Goal: Task Accomplishment & Management: Use online tool/utility

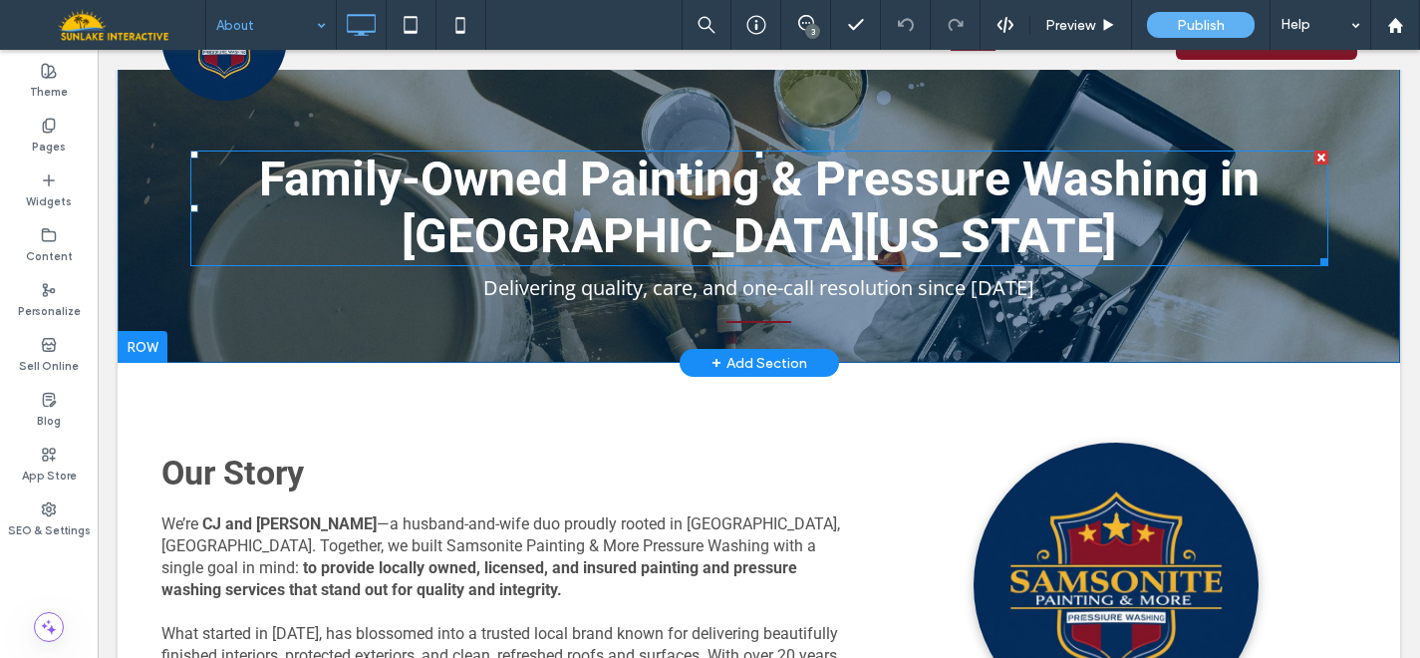
scroll to position [62, 0]
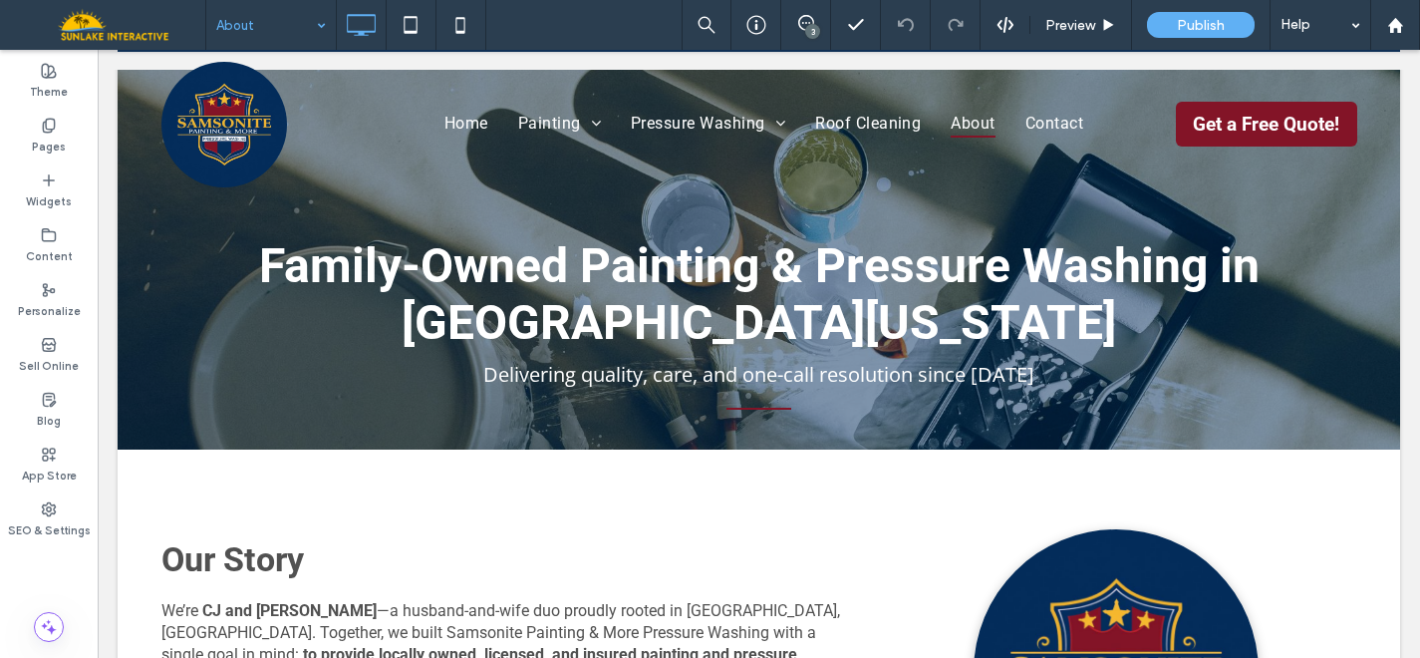
click at [297, 18] on input at bounding box center [266, 25] width 100 height 50
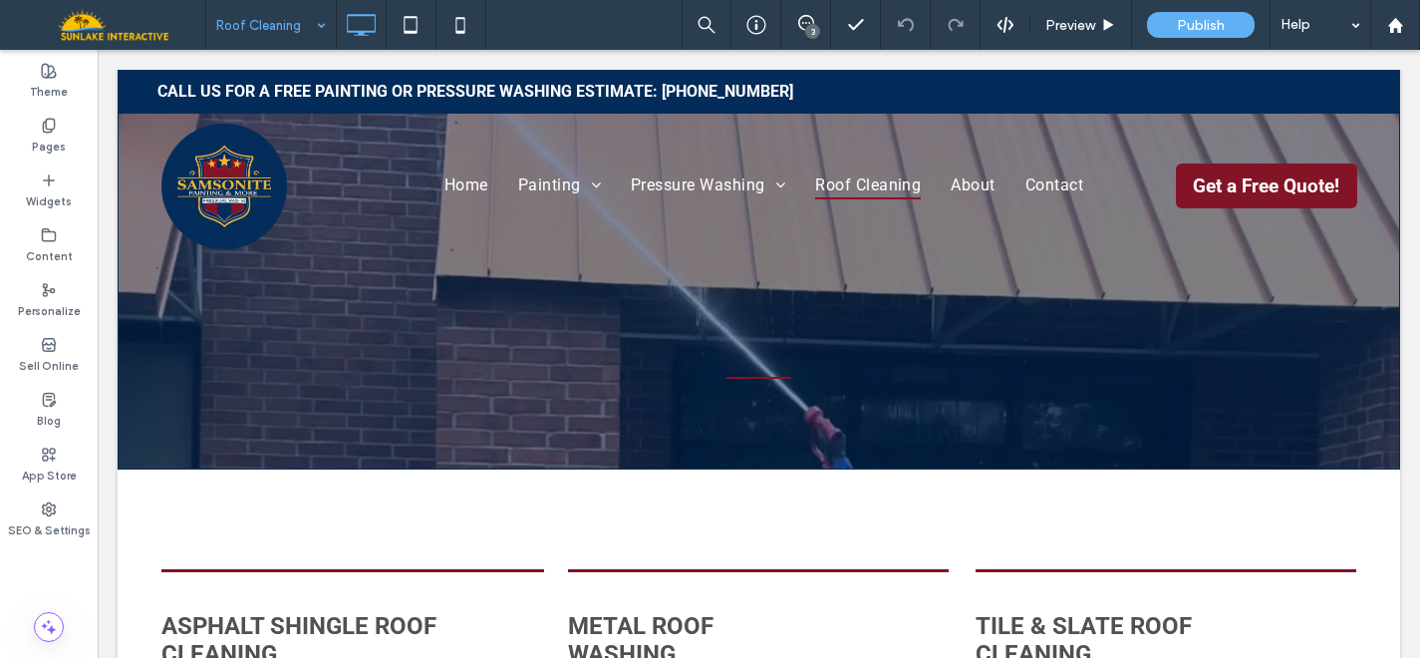
scroll to position [0, 0]
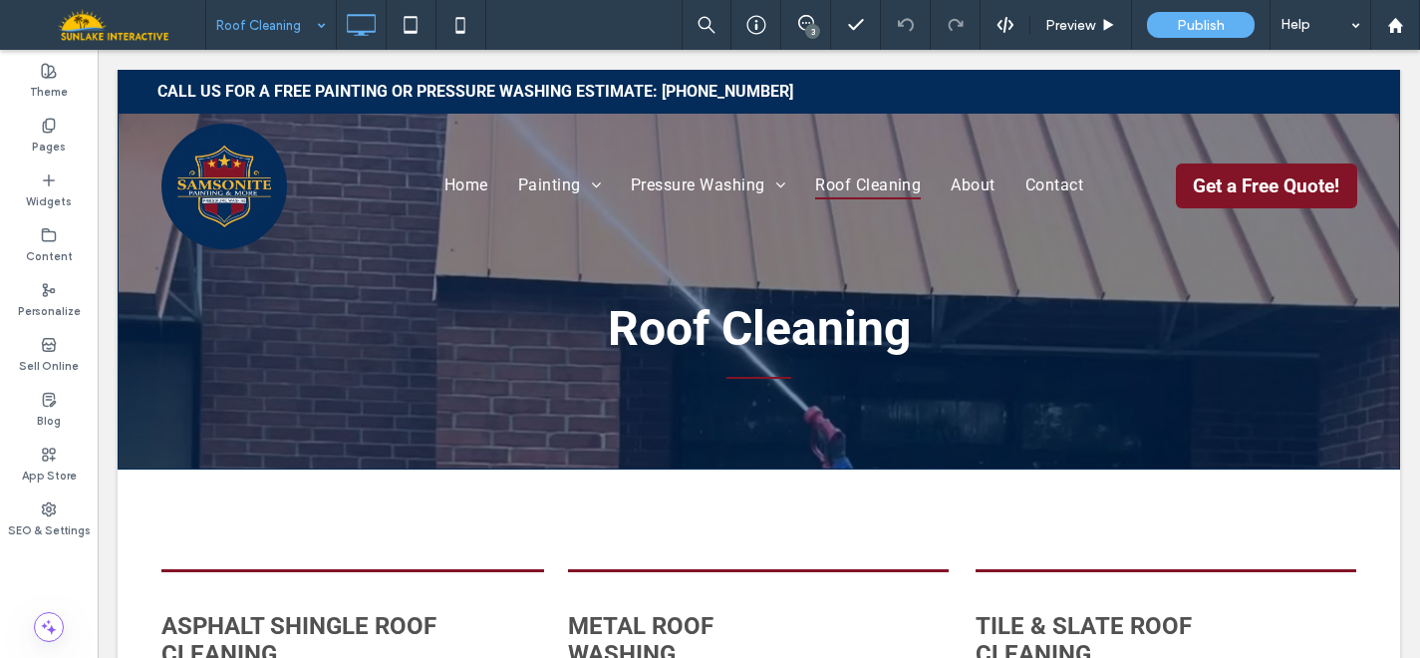
click at [286, 29] on input at bounding box center [266, 25] width 100 height 50
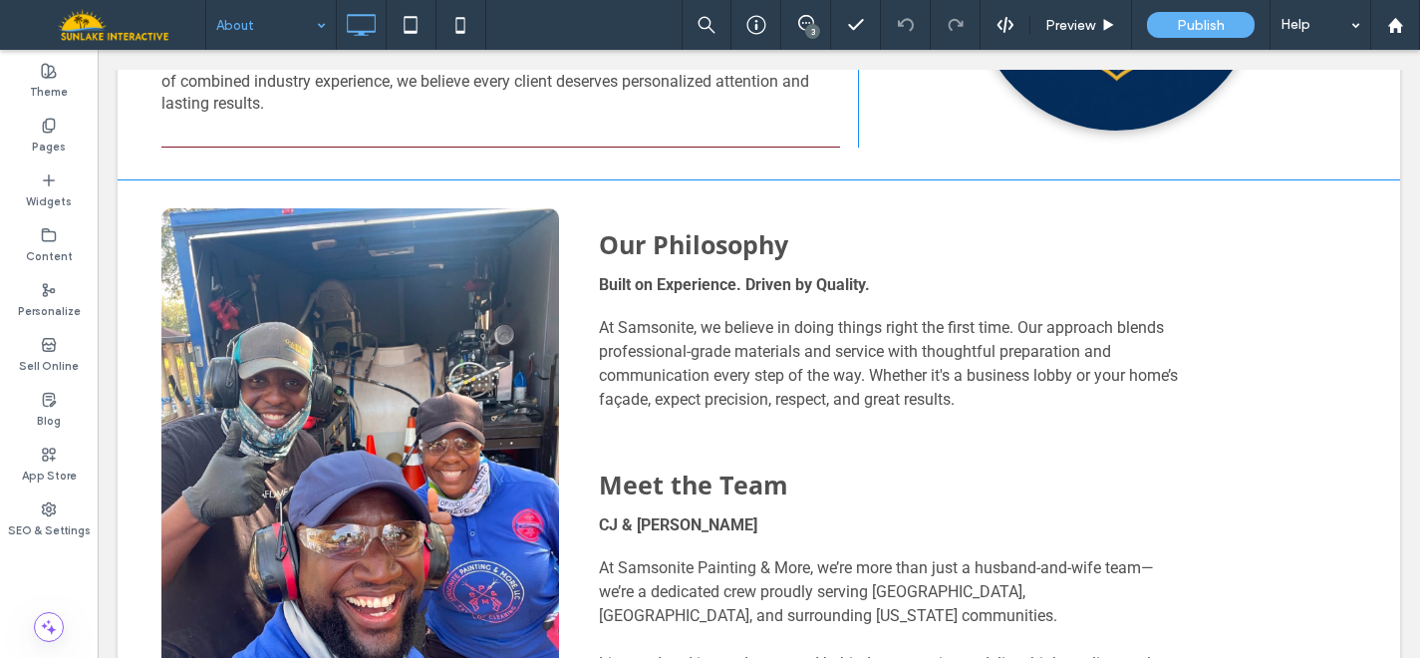
scroll to position [750, 0]
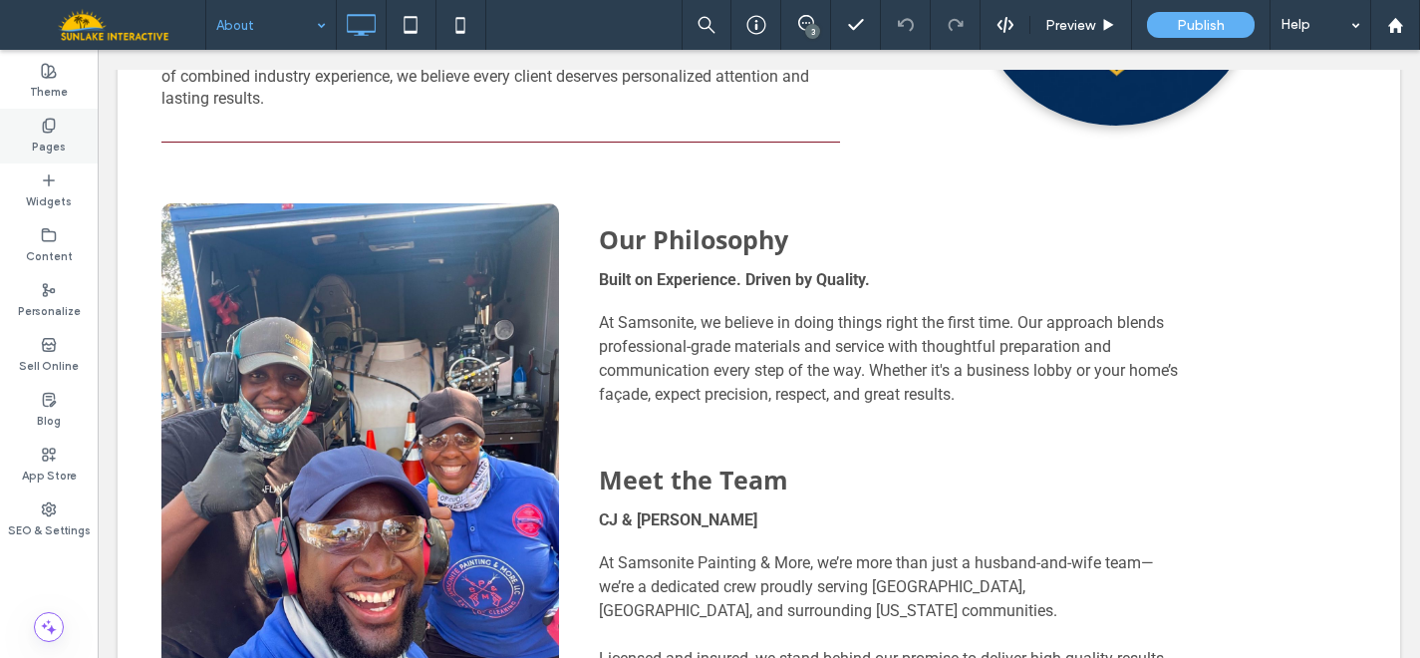
click at [50, 140] on label "Pages" at bounding box center [49, 145] width 34 height 22
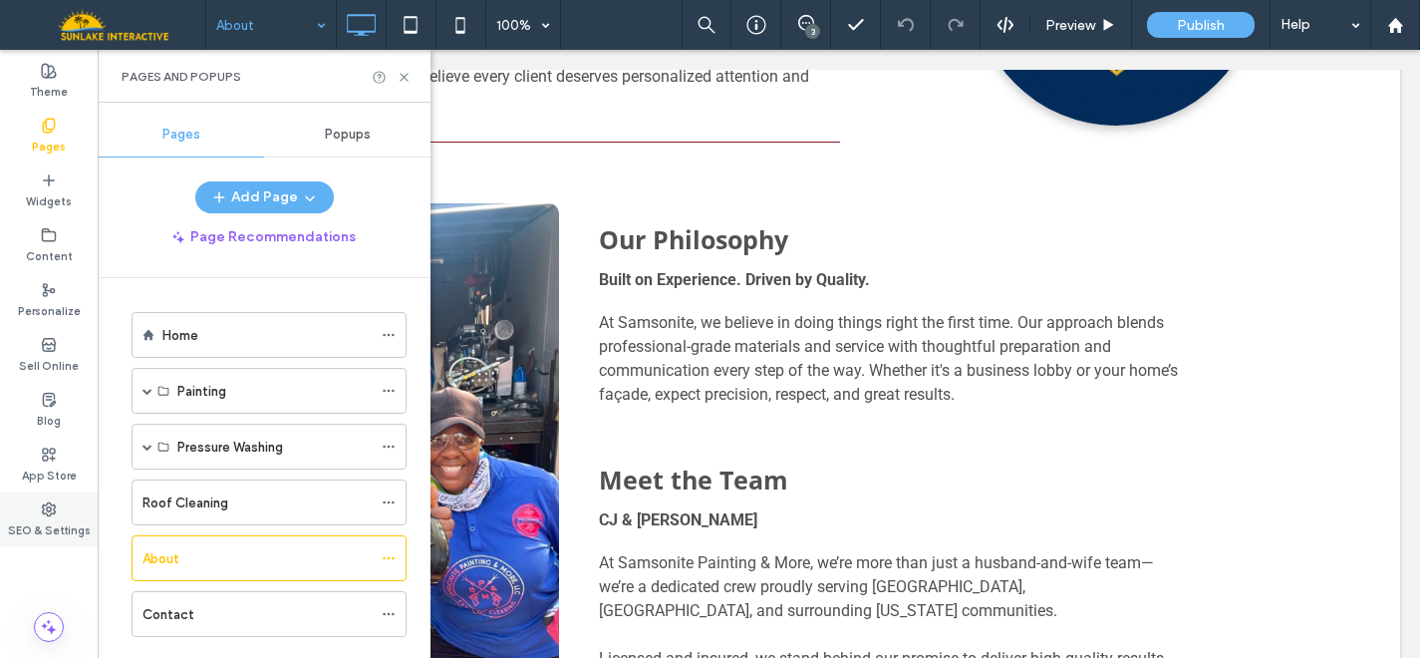
click at [30, 519] on label "SEO & Settings" at bounding box center [49, 528] width 83 height 22
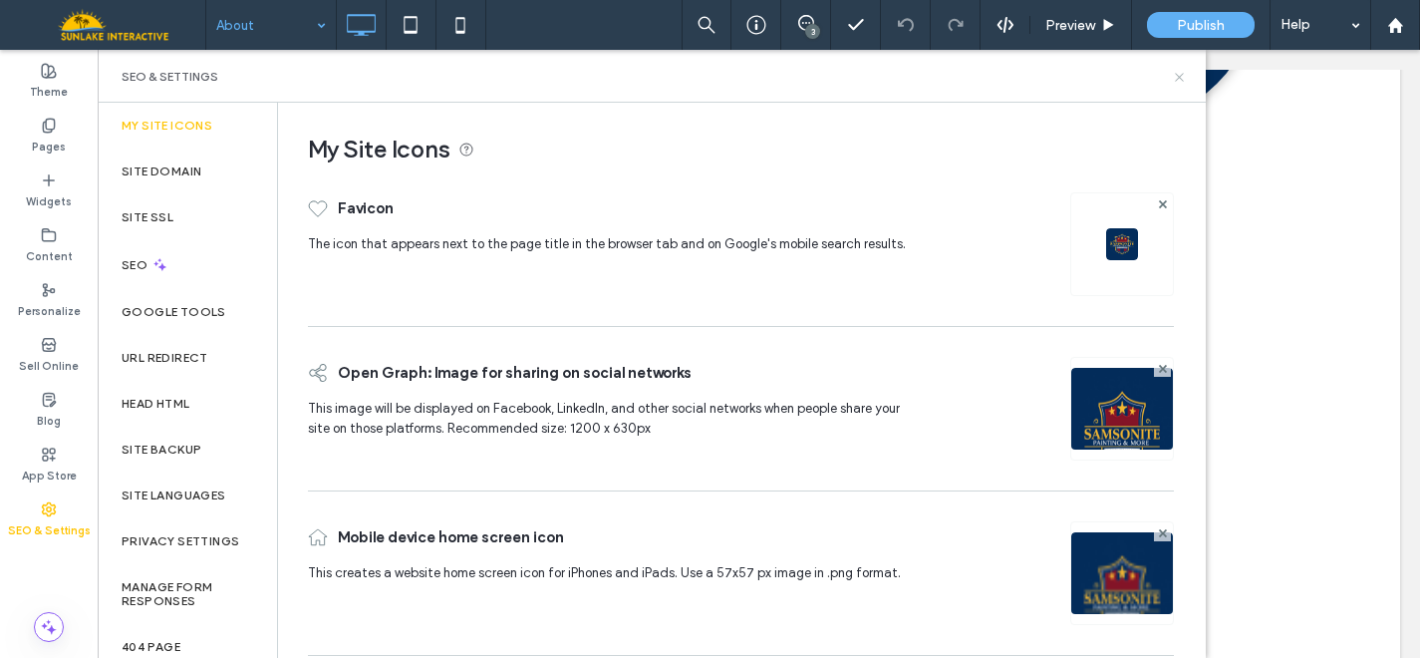
click at [1184, 77] on icon at bounding box center [1179, 77] width 15 height 15
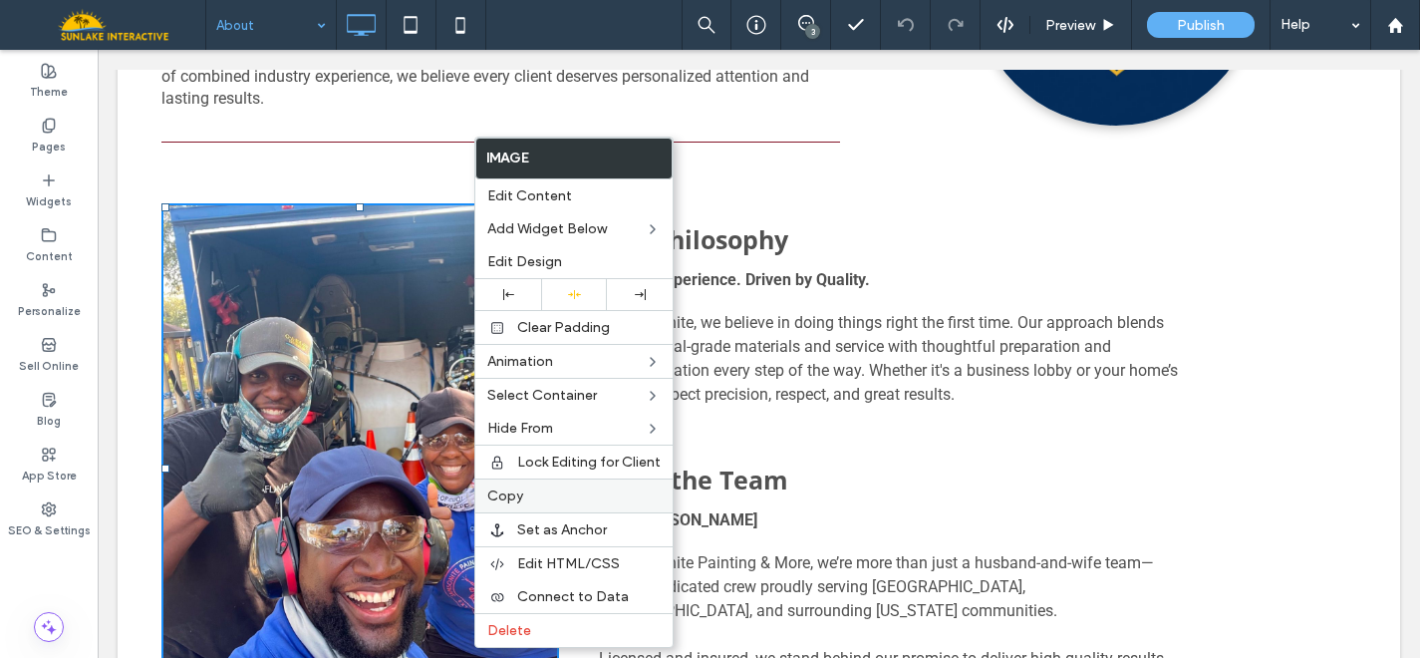
click at [510, 497] on span "Copy" at bounding box center [505, 495] width 36 height 17
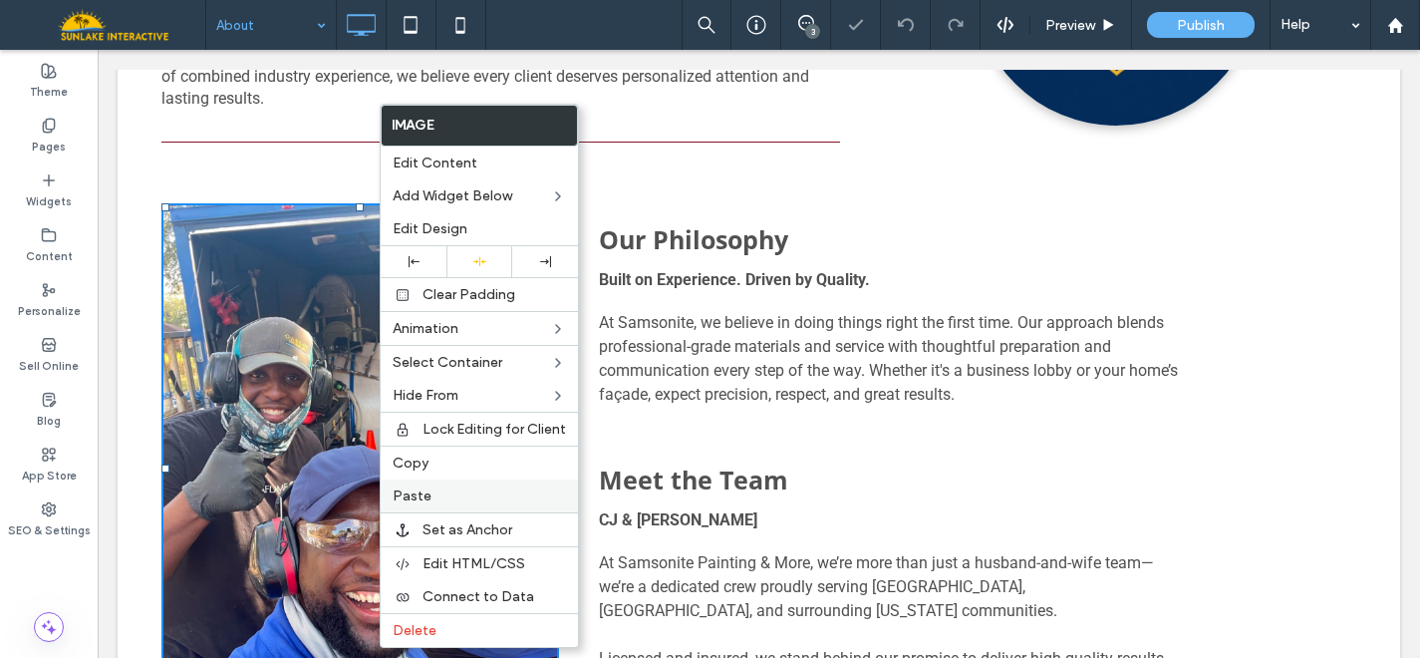
click at [418, 488] on span "Paste" at bounding box center [412, 495] width 39 height 17
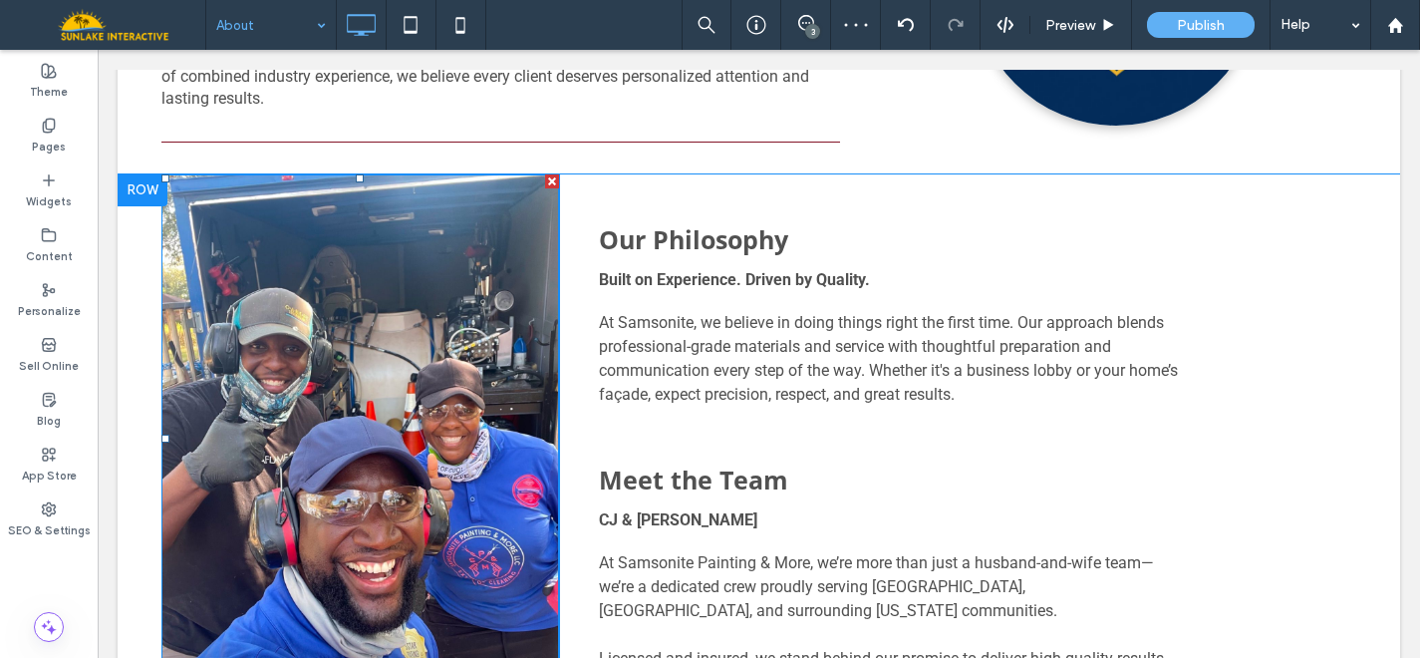
click at [397, 418] on img at bounding box center [360, 438] width 399 height 529
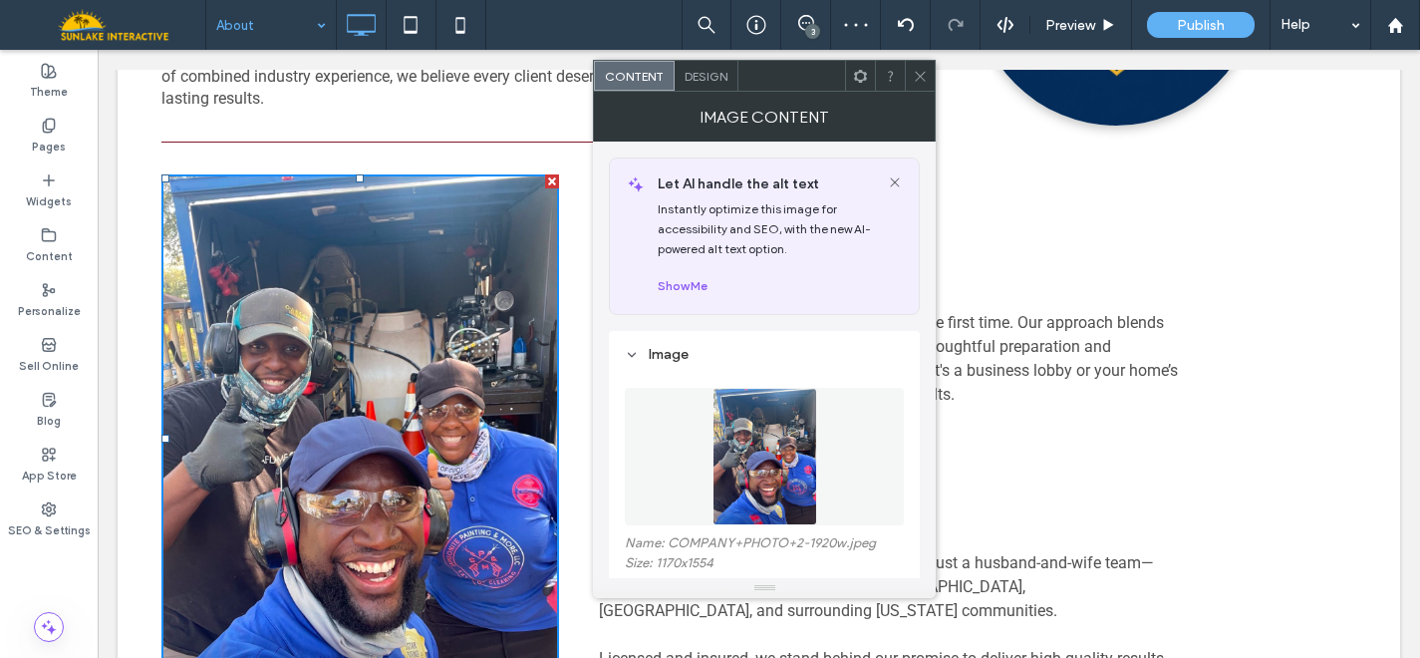
click at [751, 454] on img at bounding box center [765, 457] width 104 height 138
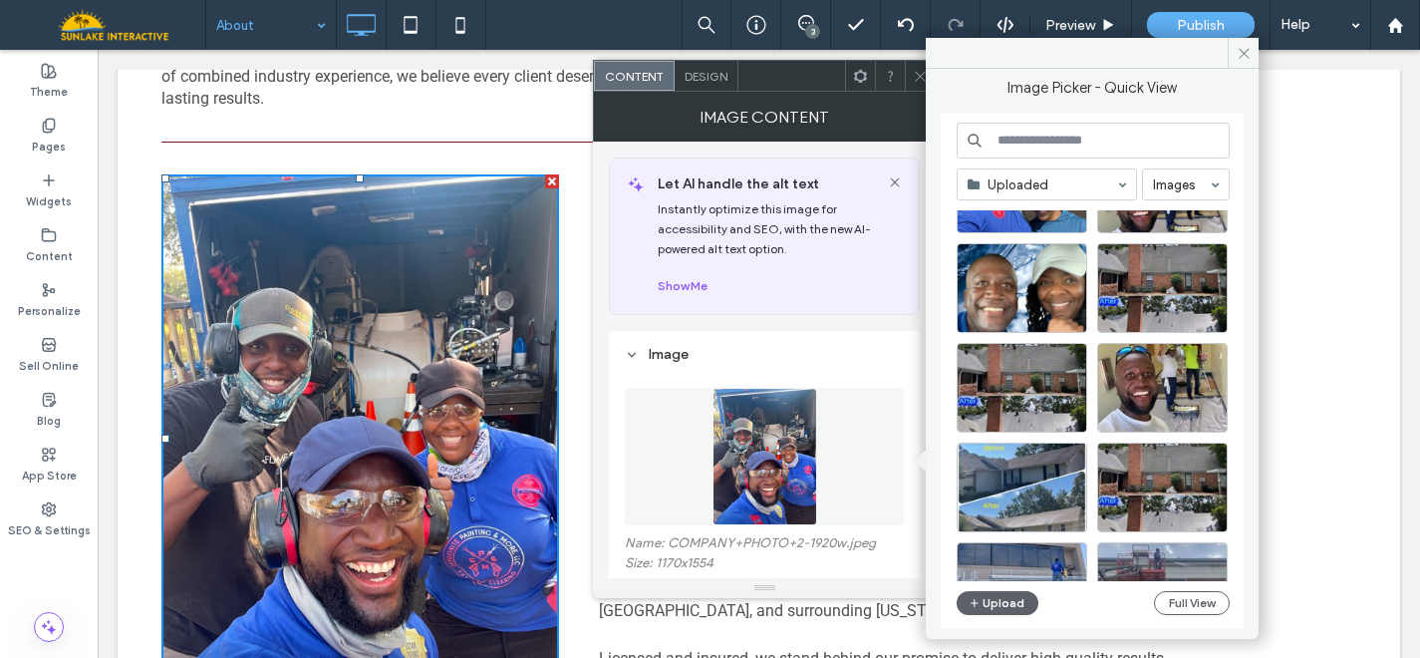
scroll to position [566, 0]
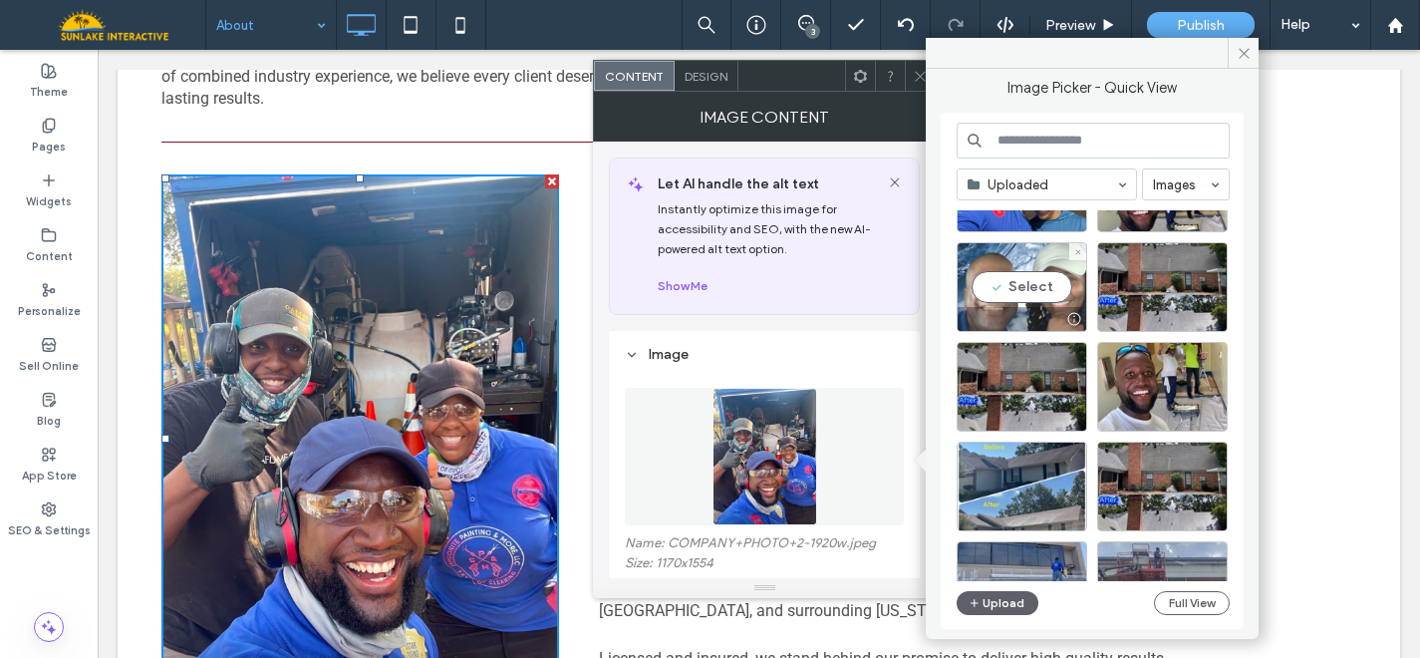
click at [1010, 294] on div "Select" at bounding box center [1022, 287] width 131 height 90
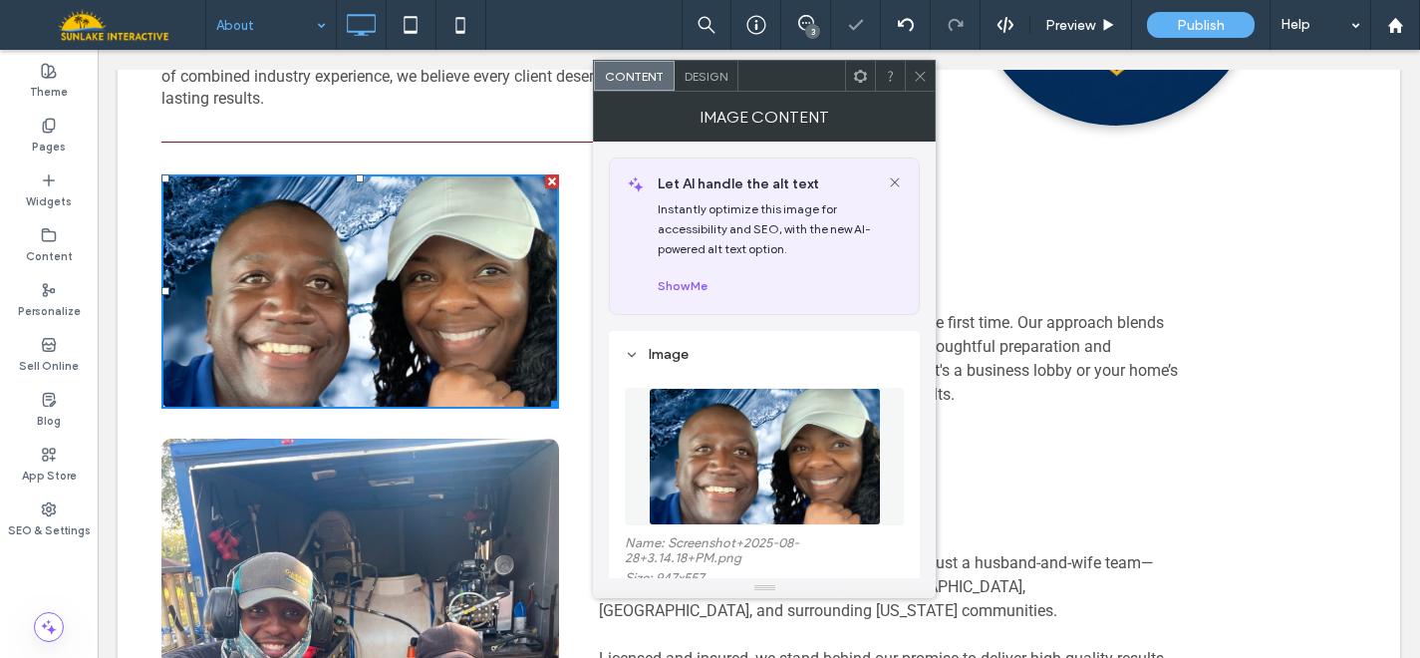
click at [915, 69] on icon at bounding box center [920, 76] width 15 height 15
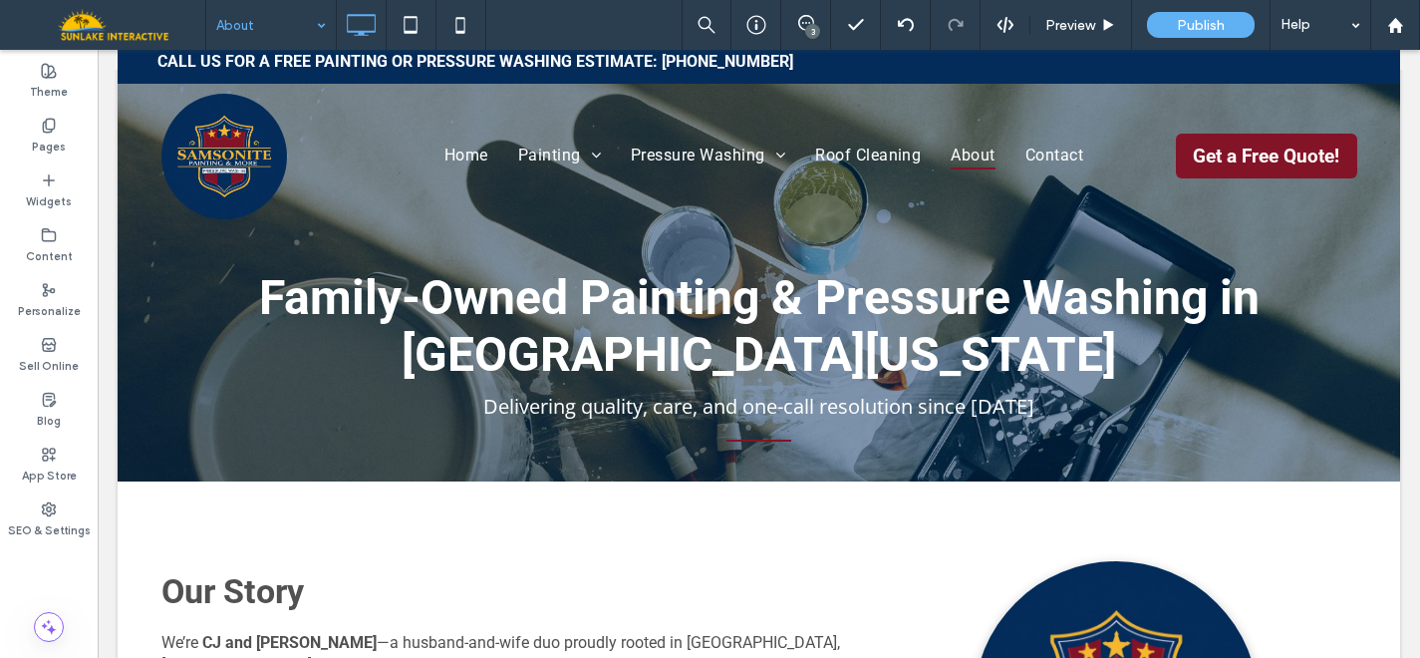
scroll to position [0, 0]
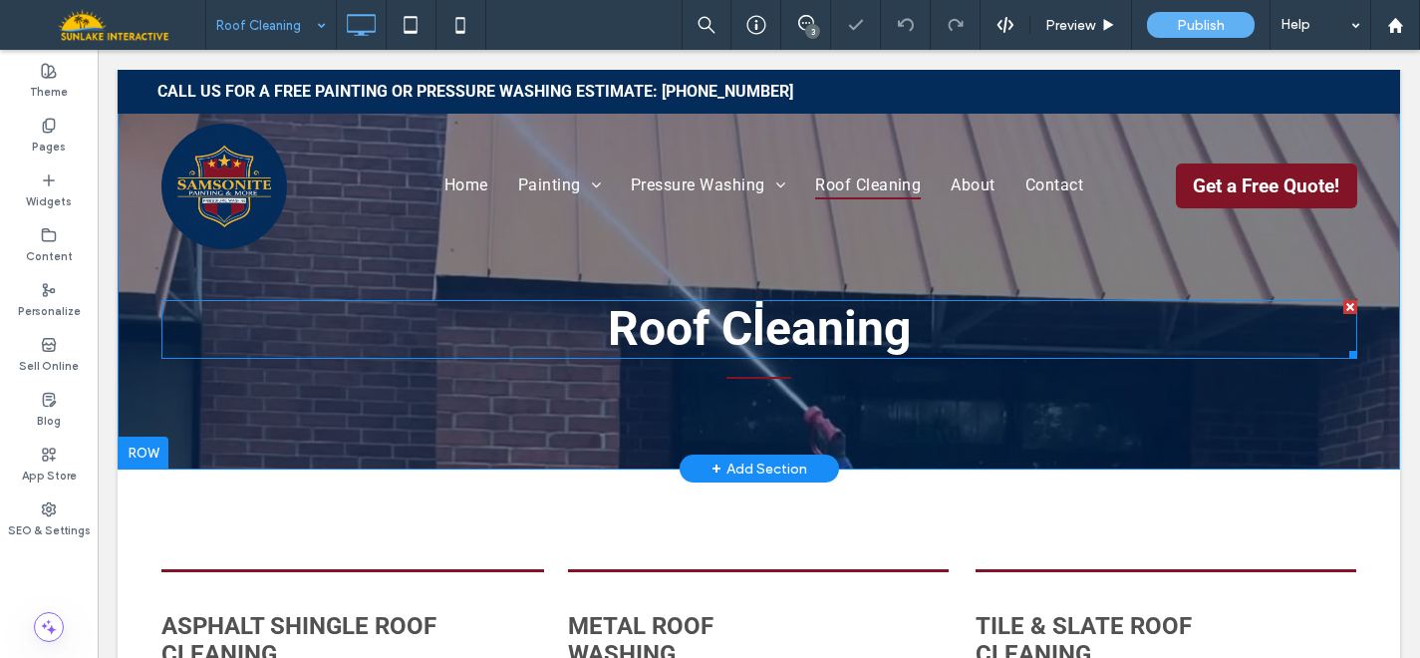
click at [740, 335] on span "Roof Cleaning" at bounding box center [759, 328] width 303 height 57
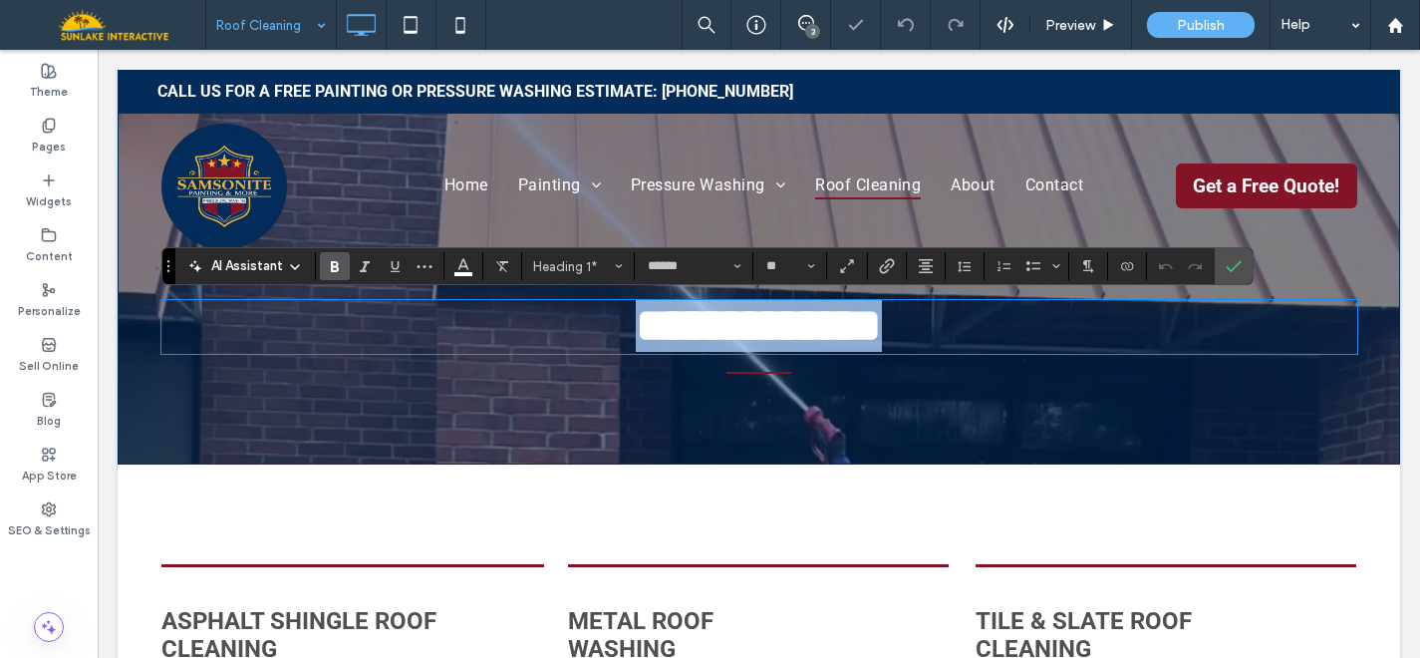
click at [764, 335] on span "**********" at bounding box center [759, 325] width 246 height 47
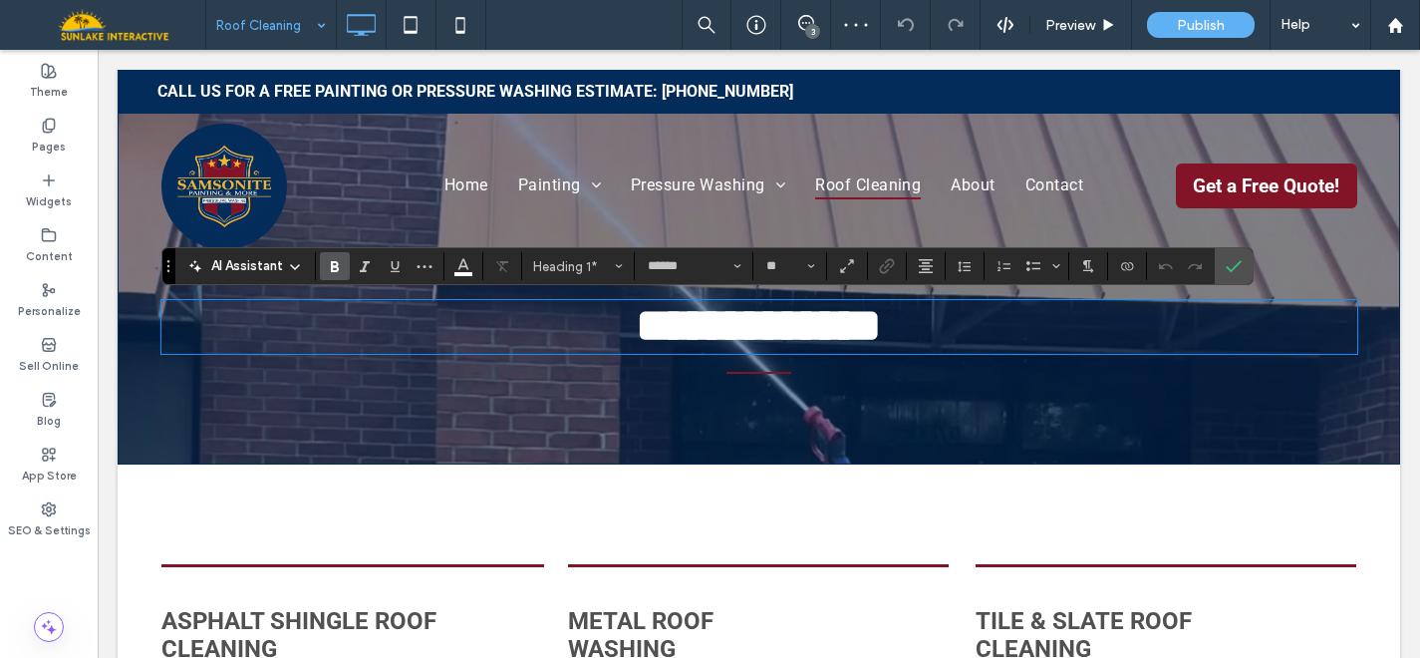
click at [764, 335] on span "**********" at bounding box center [759, 325] width 246 height 47
click at [1243, 260] on label "Confirm" at bounding box center [1234, 266] width 30 height 36
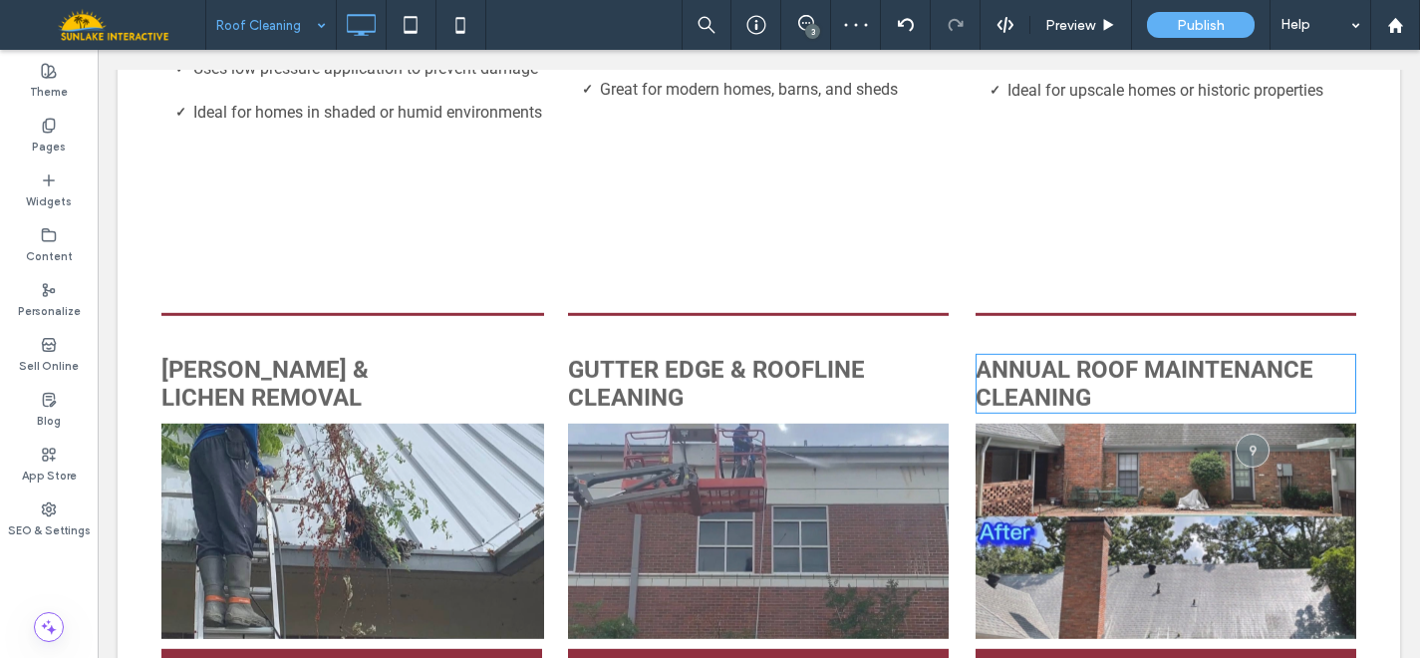
scroll to position [1141, 0]
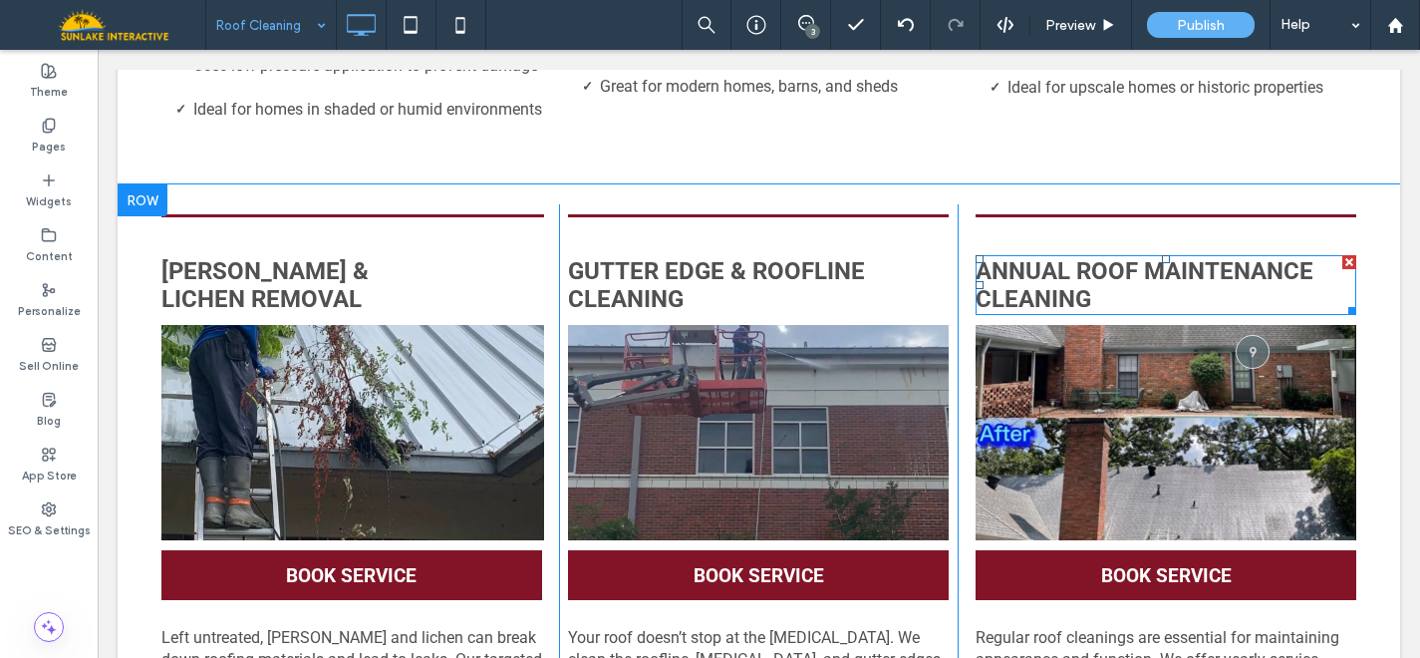
click at [1035, 289] on strong "Annual Roof Maintenance Cleaning" at bounding box center [1145, 285] width 338 height 56
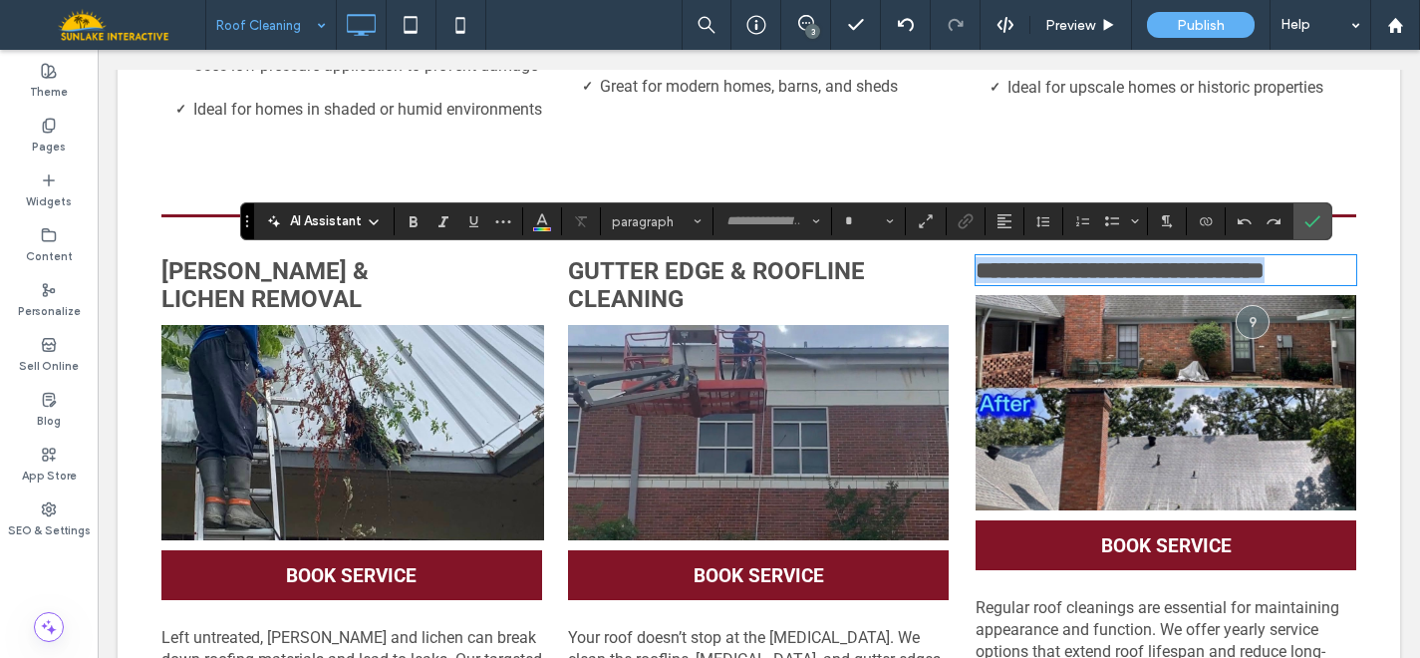
type input "******"
type input "**"
click at [1035, 282] on strong "**********" at bounding box center [1120, 270] width 289 height 24
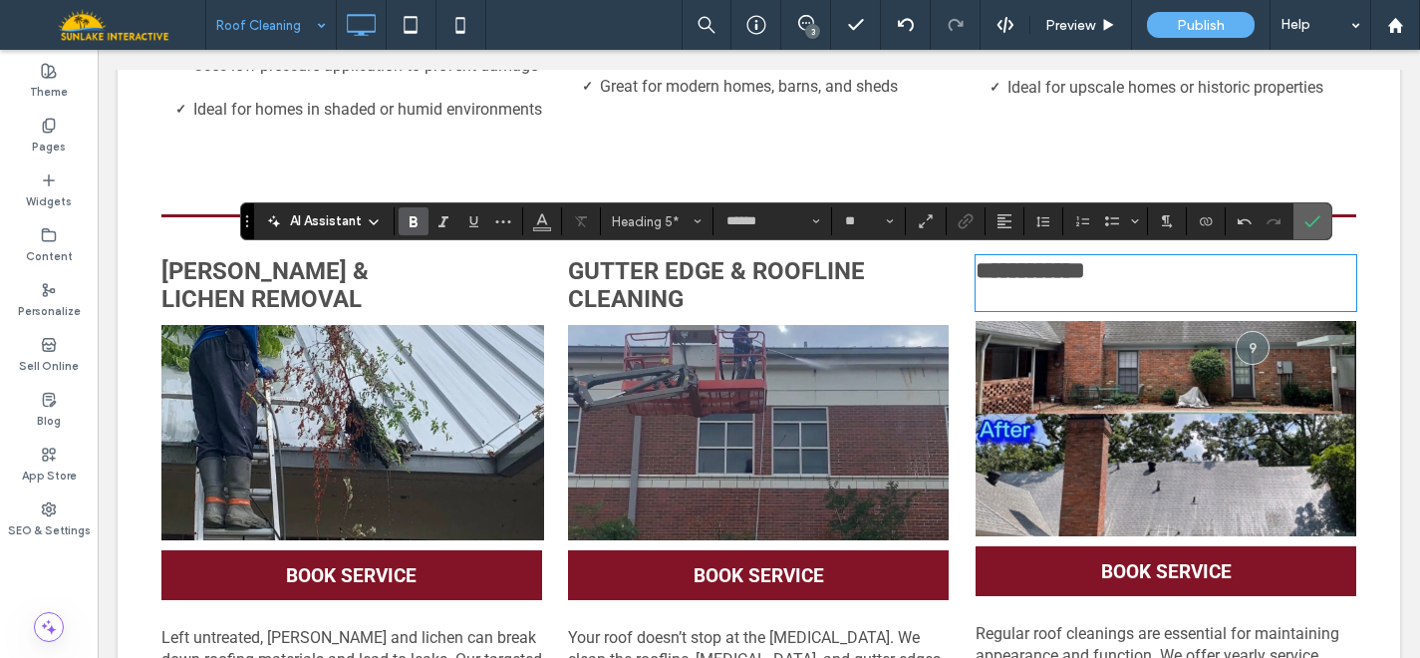
click at [1308, 227] on icon "Confirm" at bounding box center [1313, 221] width 16 height 16
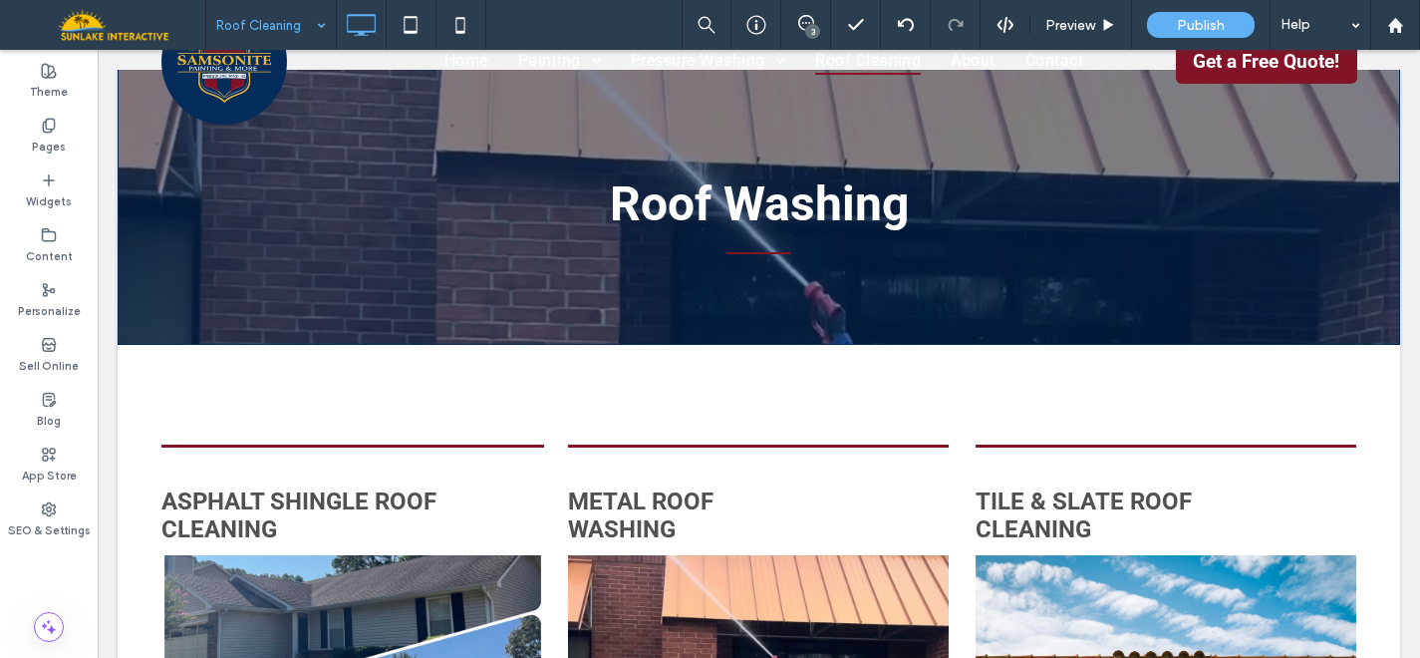
scroll to position [0, 0]
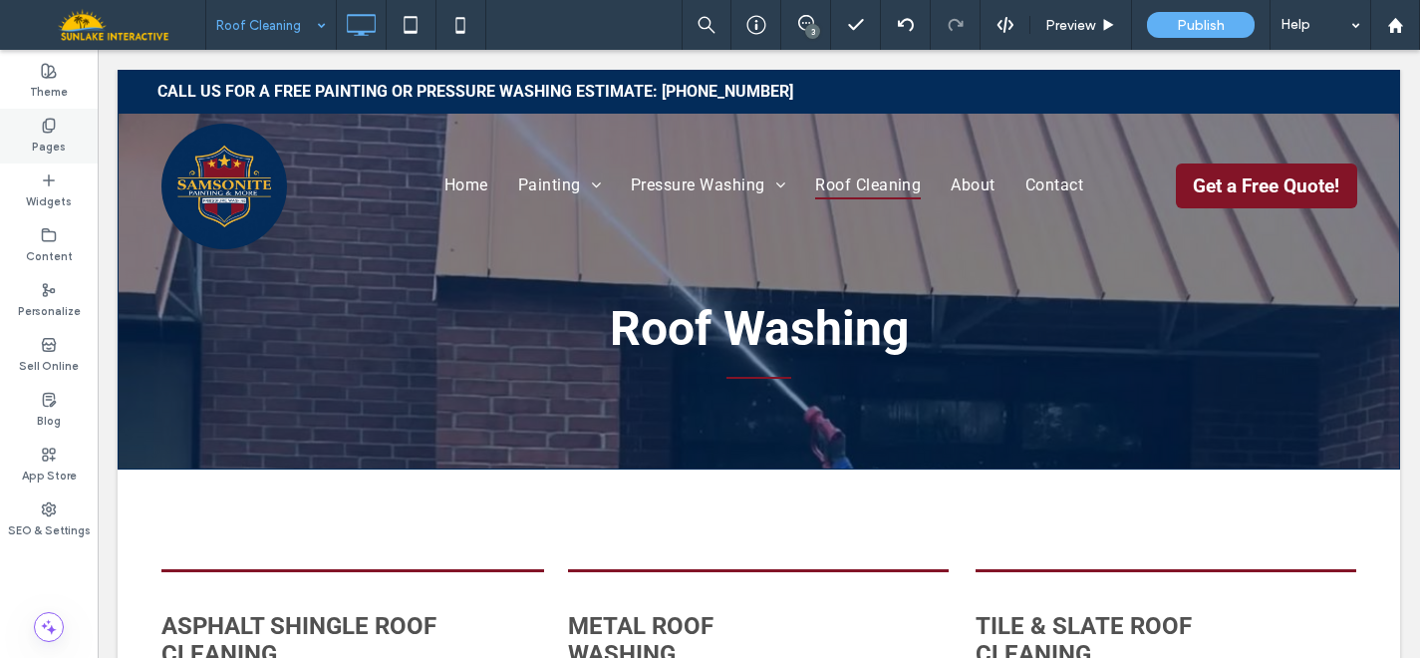
click at [39, 143] on label "Pages" at bounding box center [49, 145] width 34 height 22
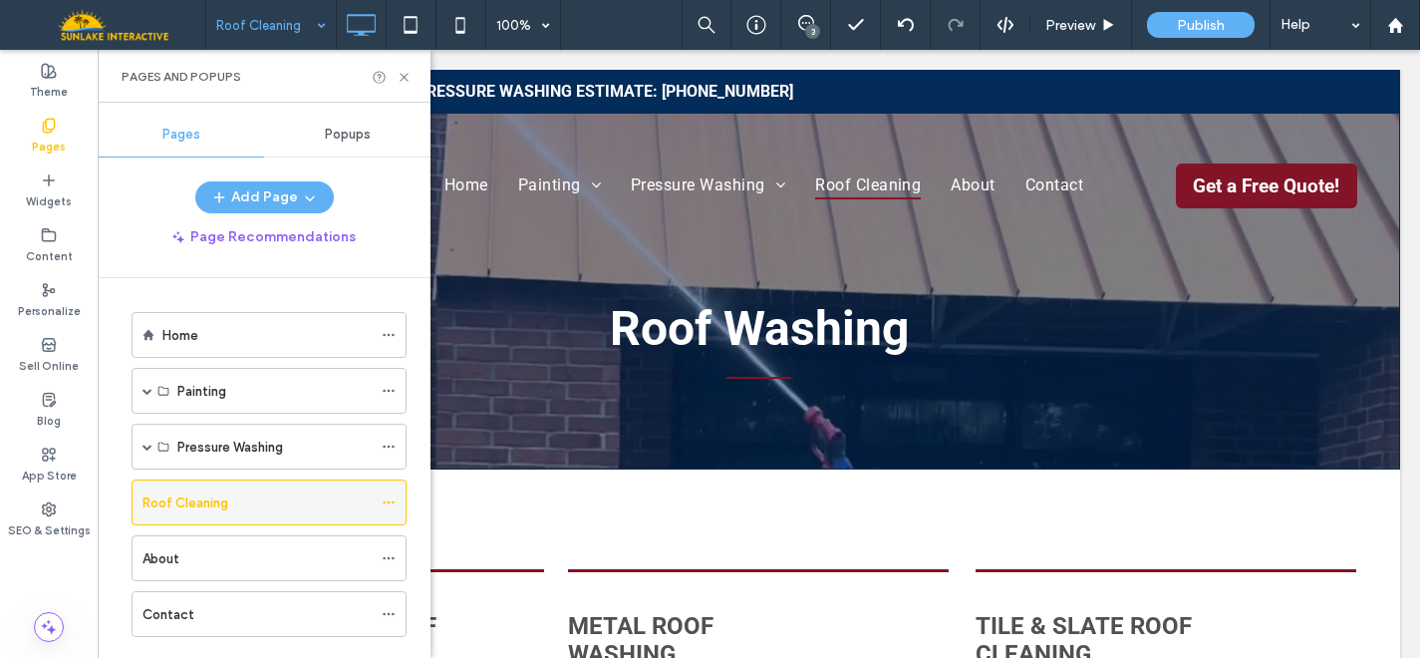
click at [391, 500] on icon at bounding box center [389, 502] width 14 height 14
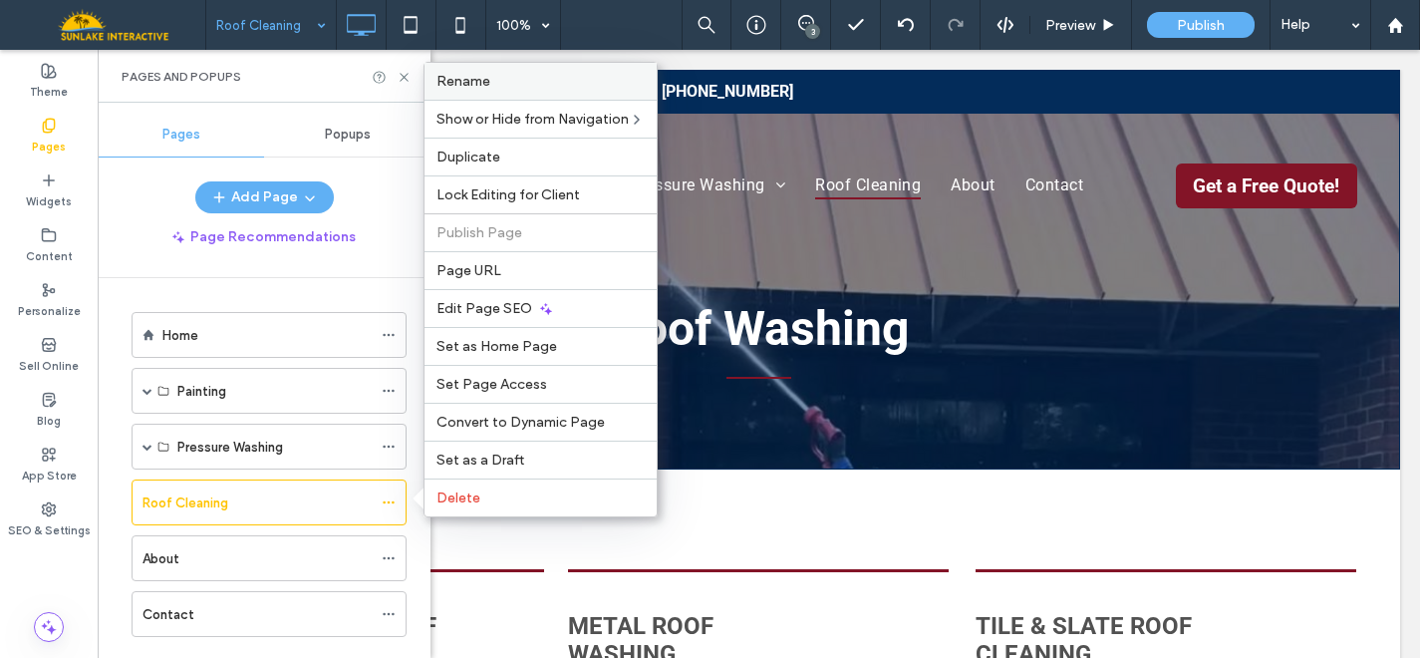
click at [483, 63] on div "Rename" at bounding box center [541, 81] width 232 height 37
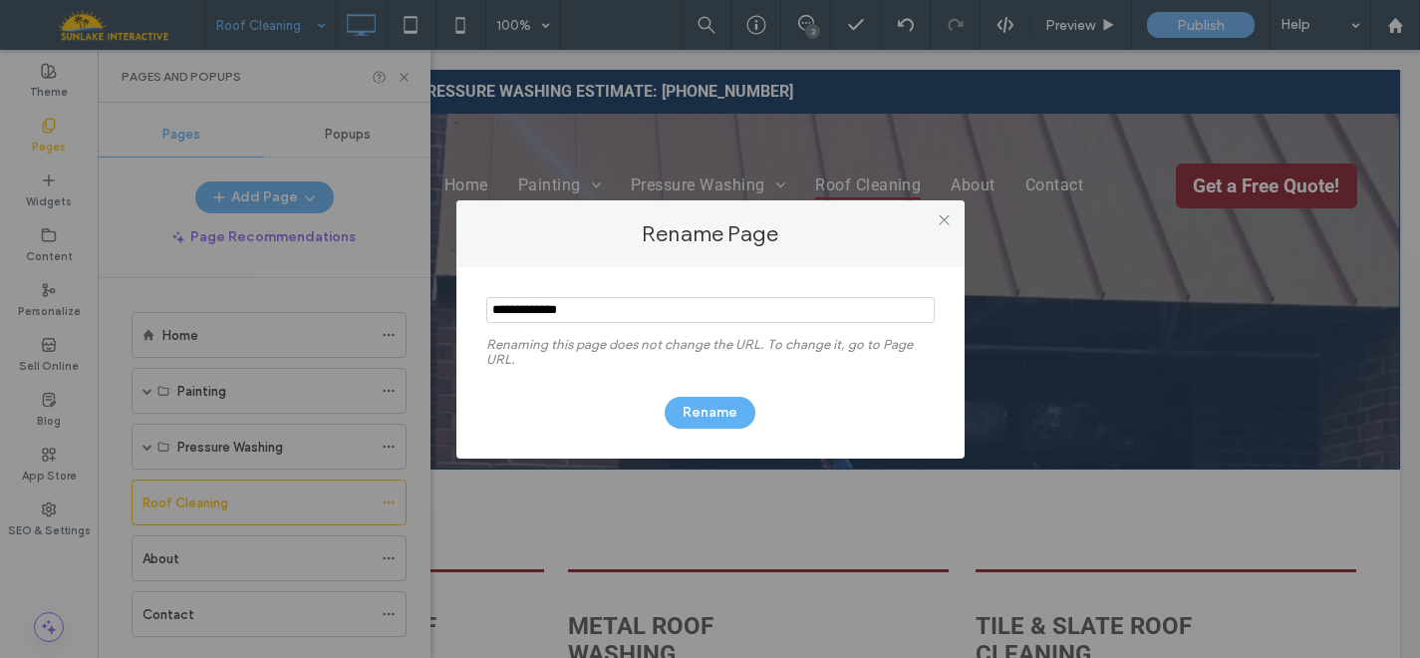
click at [559, 310] on input "notEmpty" at bounding box center [710, 310] width 448 height 26
type input "**********"
click at [729, 407] on button "Rename" at bounding box center [710, 413] width 91 height 32
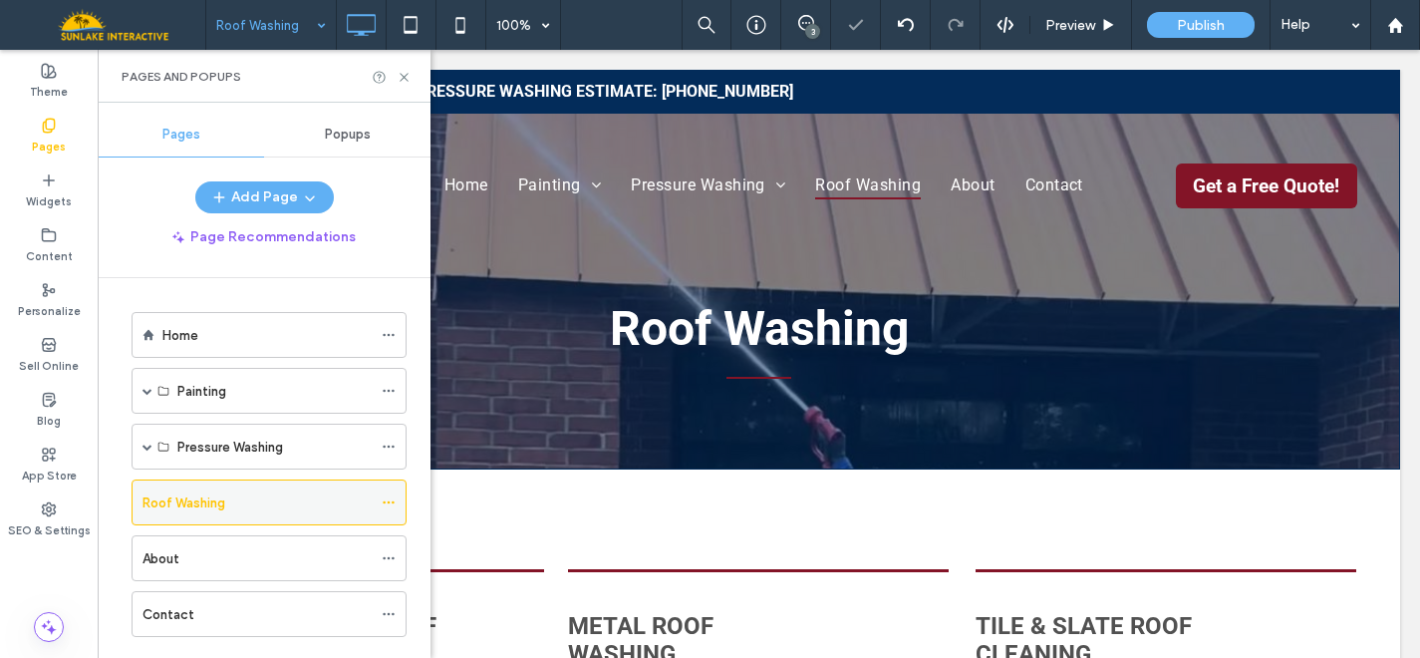
click at [388, 503] on use at bounding box center [388, 502] width 11 height 3
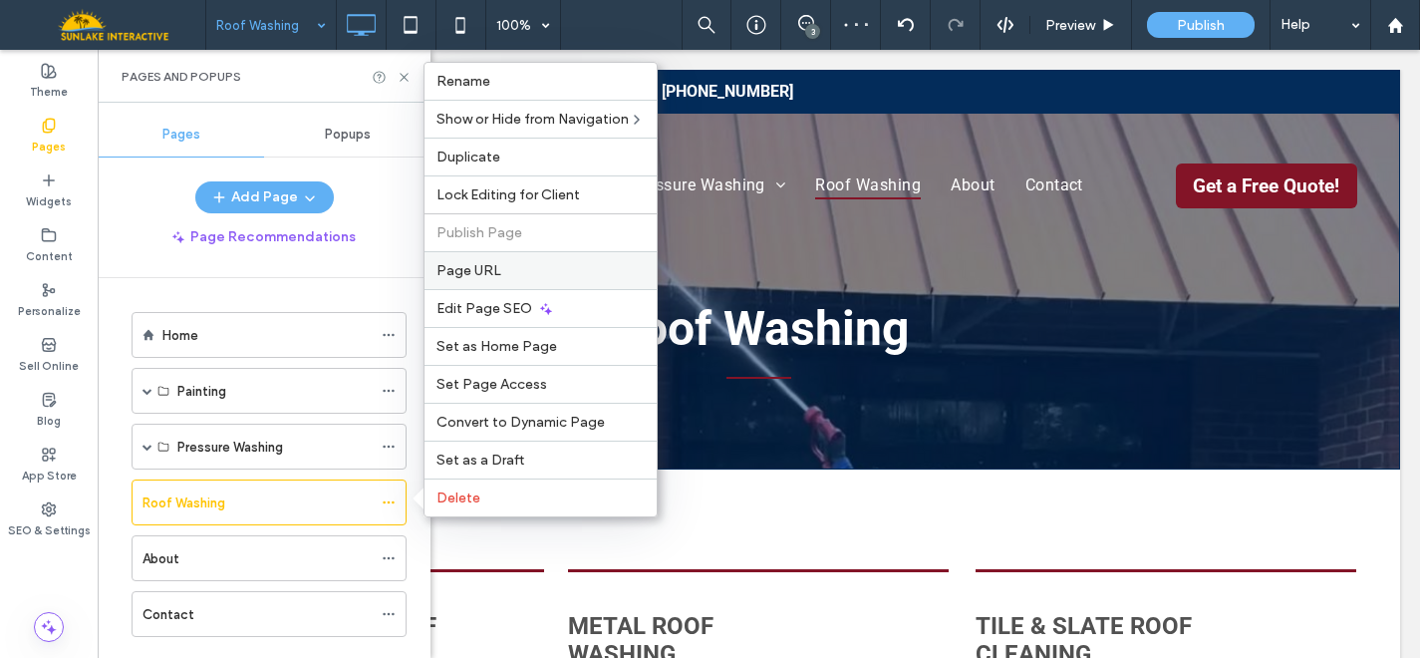
click at [469, 267] on span "Page URL" at bounding box center [469, 270] width 65 height 17
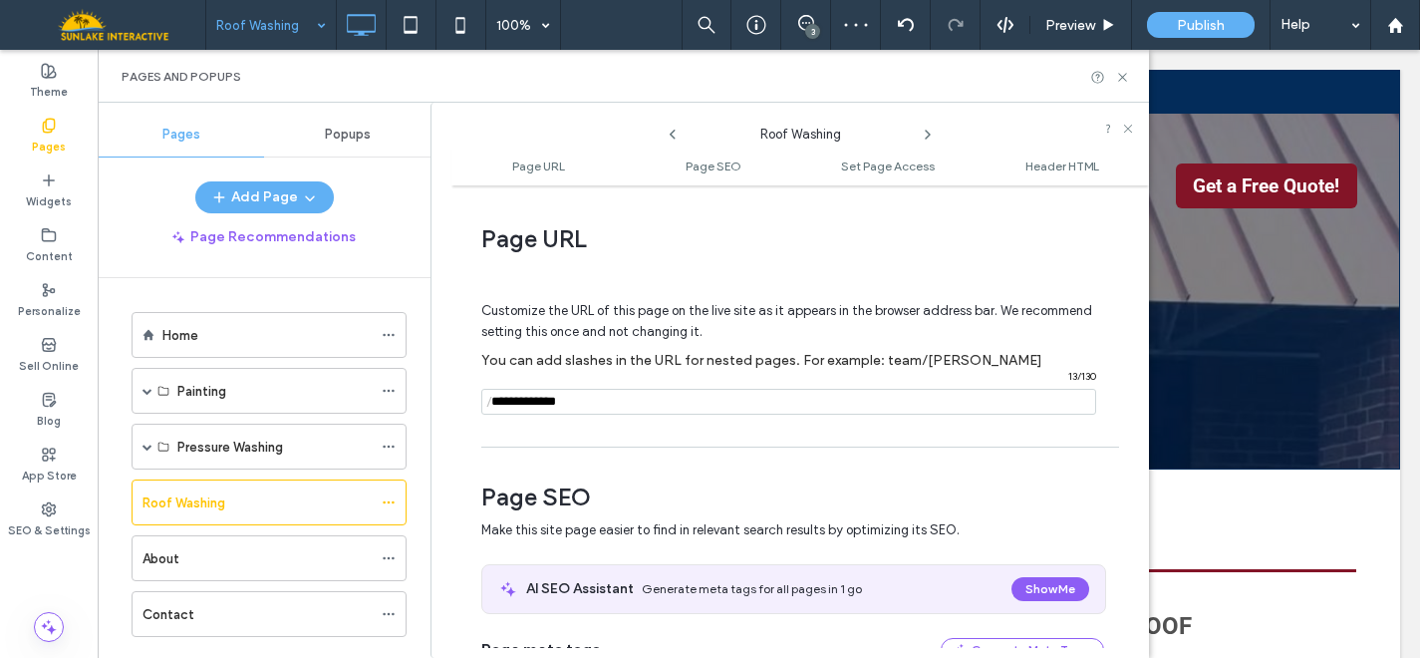
click at [554, 405] on input "notEmpty" at bounding box center [788, 402] width 615 height 26
type input "**********"
click at [1128, 80] on icon at bounding box center [1122, 77] width 15 height 15
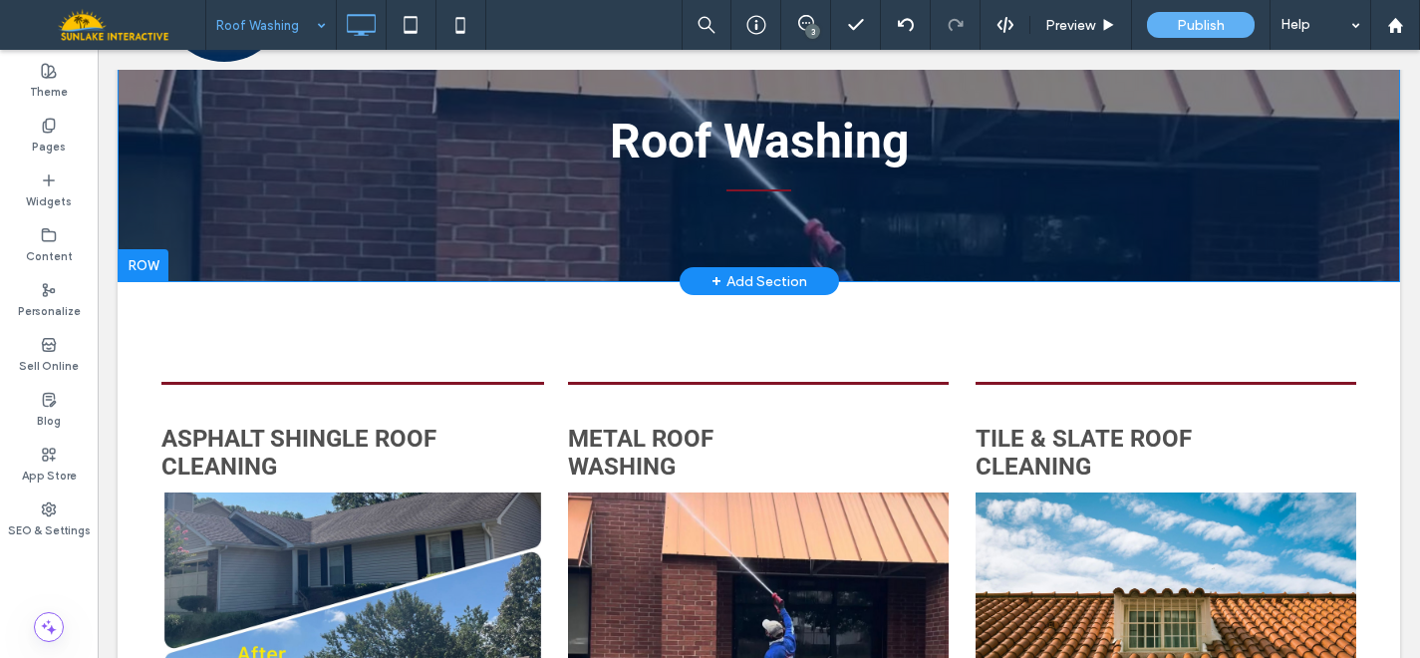
scroll to position [188, 0]
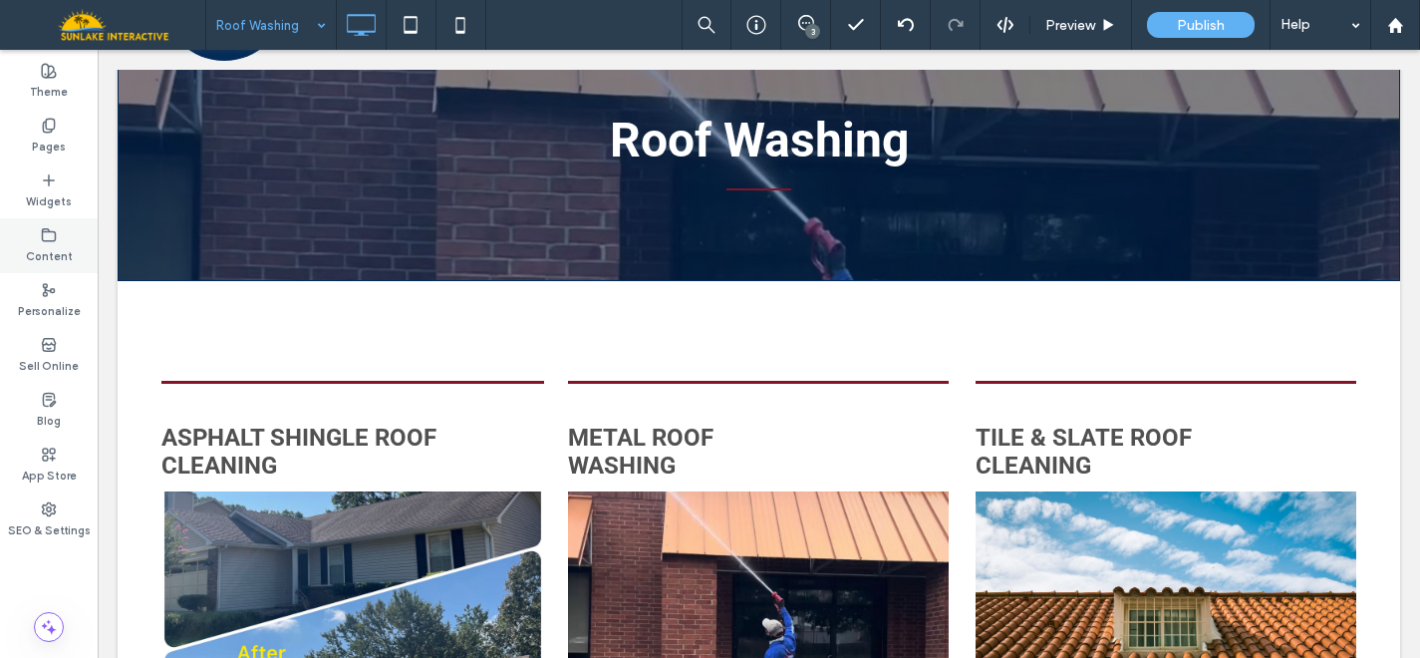
click at [42, 246] on label "Content" at bounding box center [49, 254] width 47 height 22
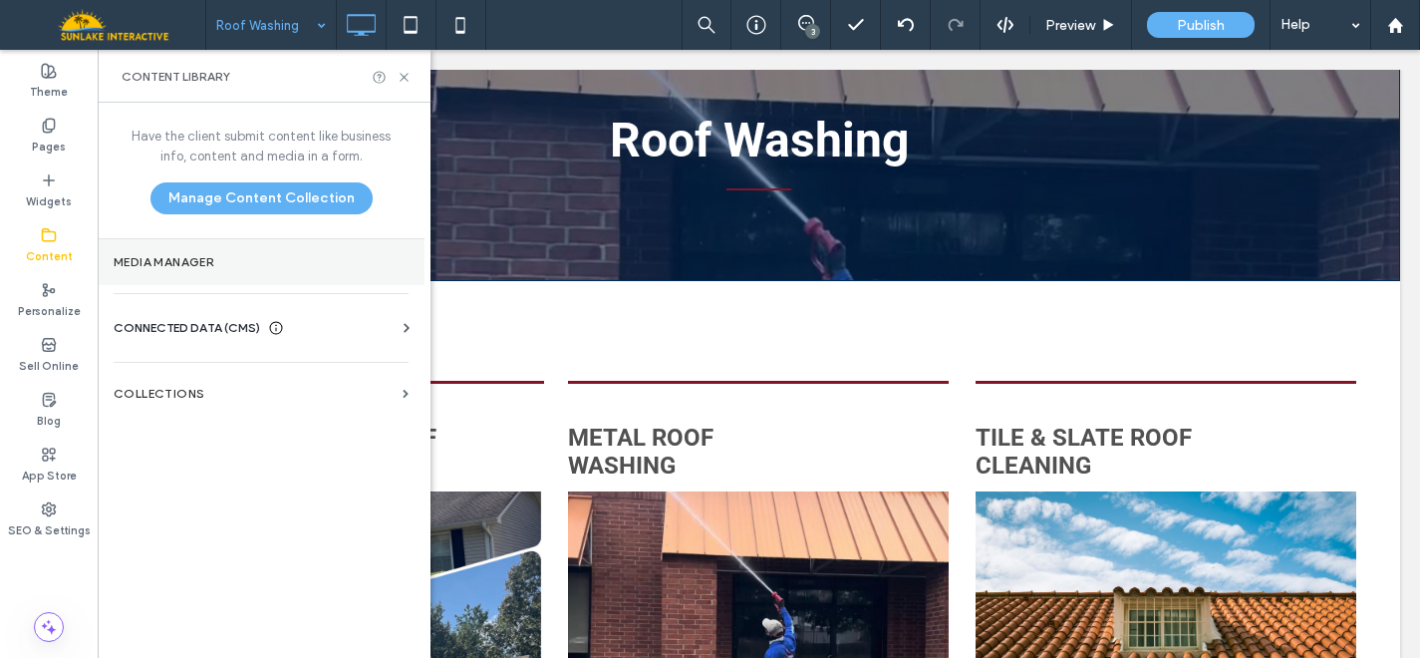
click at [198, 265] on label "Media Manager" at bounding box center [261, 262] width 295 height 14
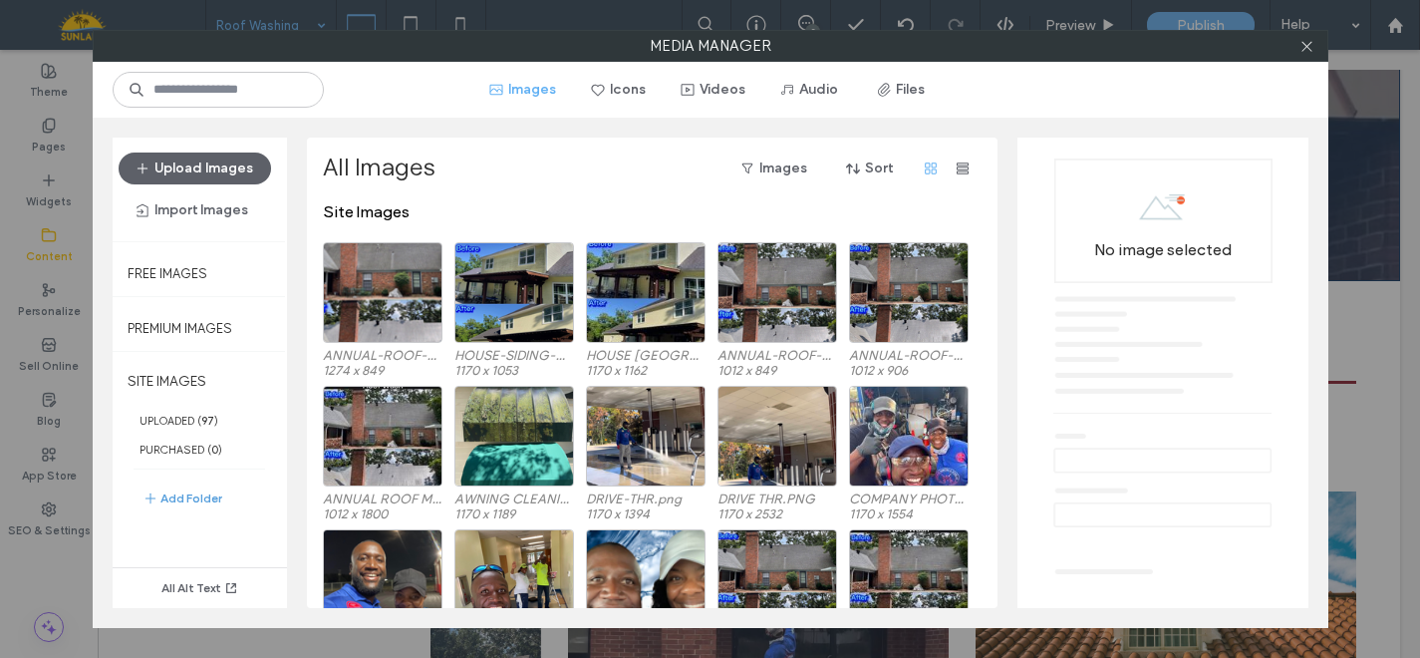
click at [189, 497] on button "Add Folder" at bounding box center [183, 498] width 80 height 24
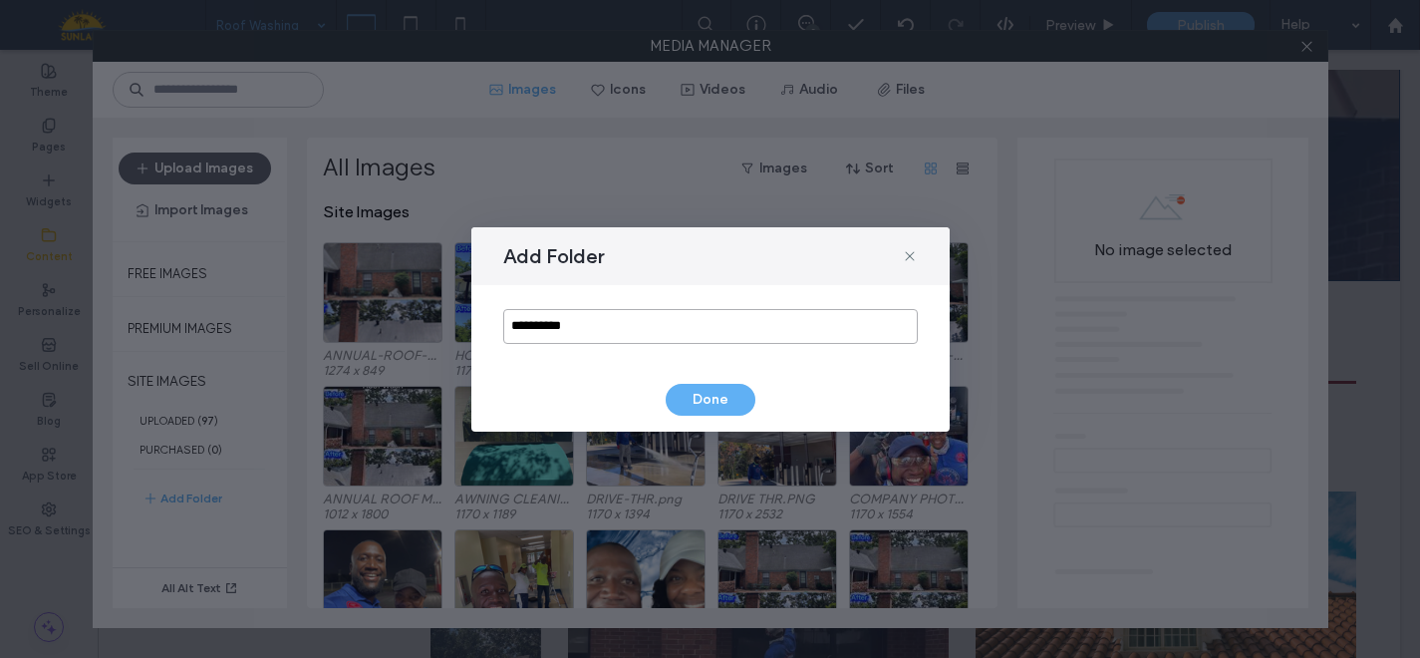
click at [529, 321] on input "**********" at bounding box center [710, 326] width 415 height 35
type input "*****"
click at [713, 396] on button "Done" at bounding box center [711, 400] width 90 height 32
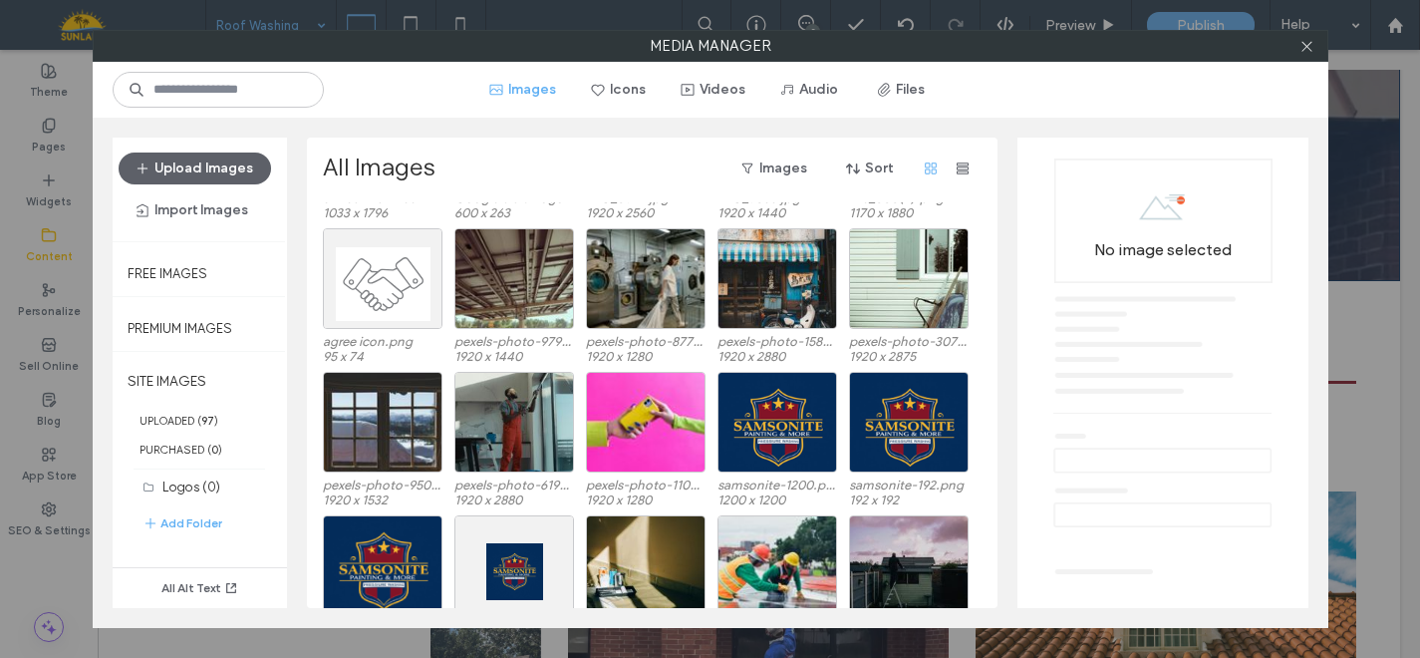
scroll to position [1611, 0]
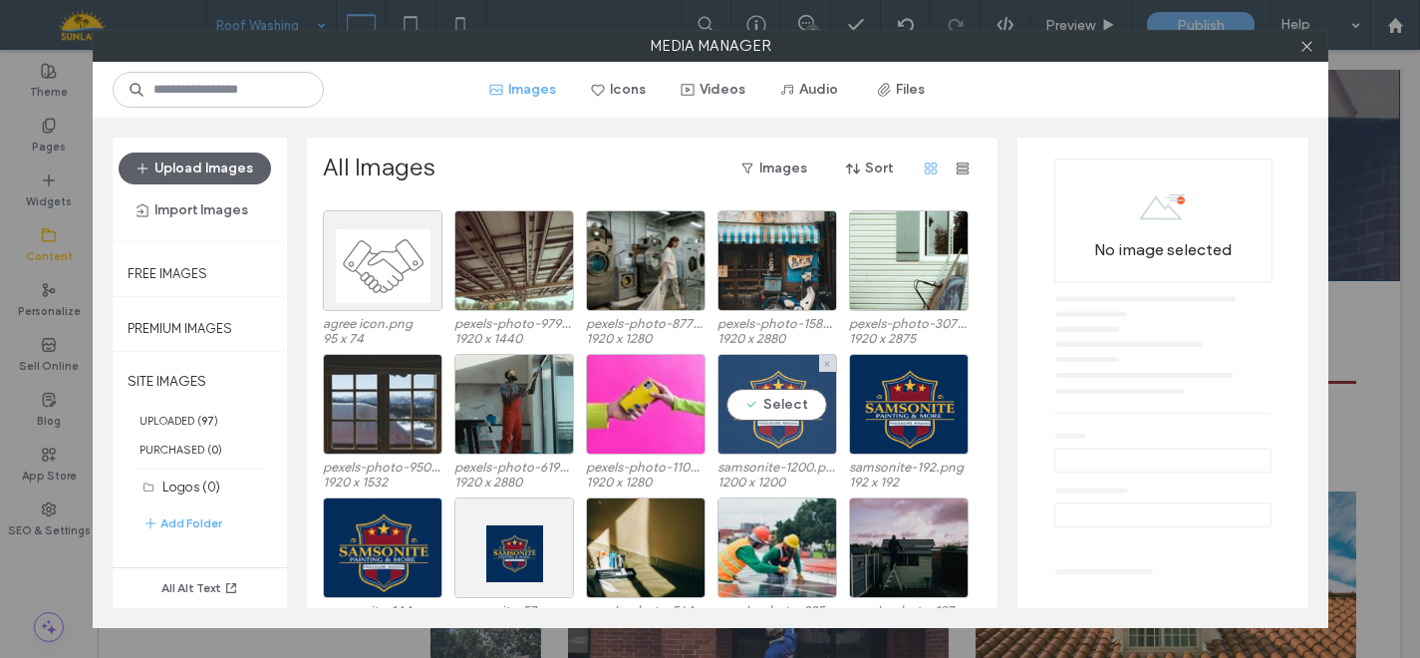
click at [765, 394] on div "Select" at bounding box center [778, 404] width 120 height 101
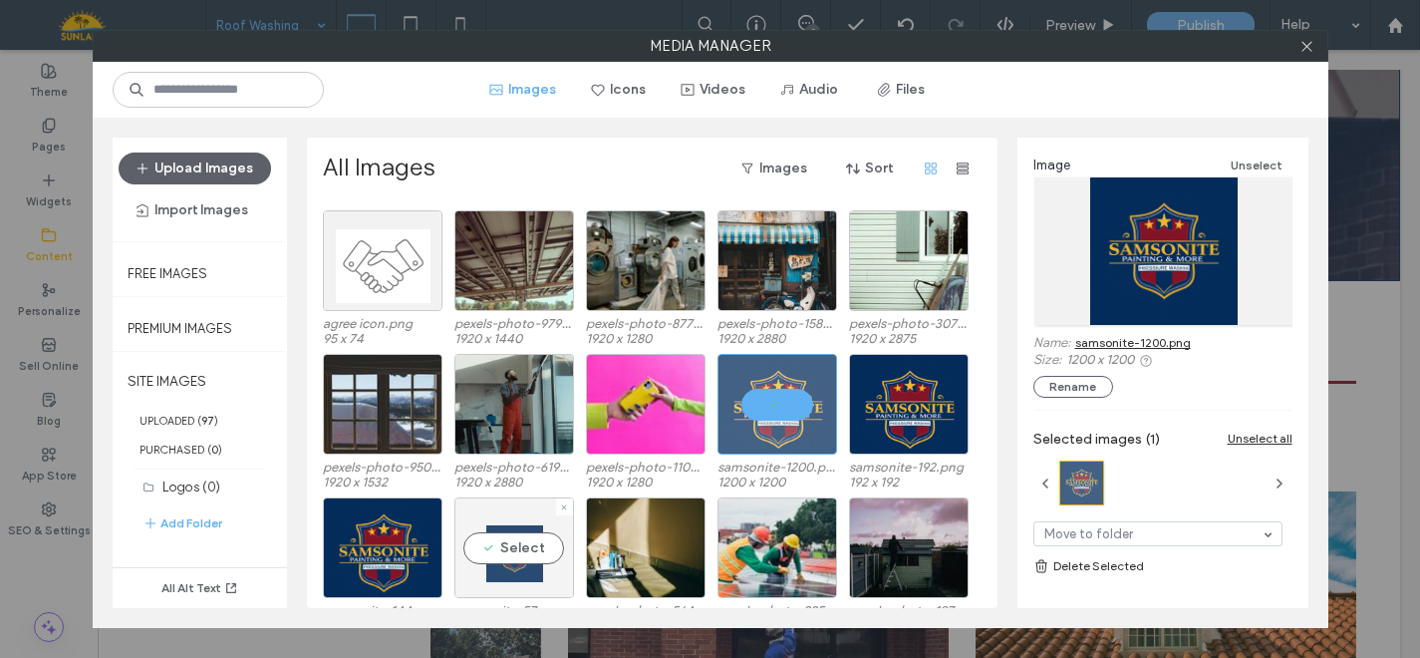
click at [512, 545] on div "Select" at bounding box center [514, 547] width 120 height 101
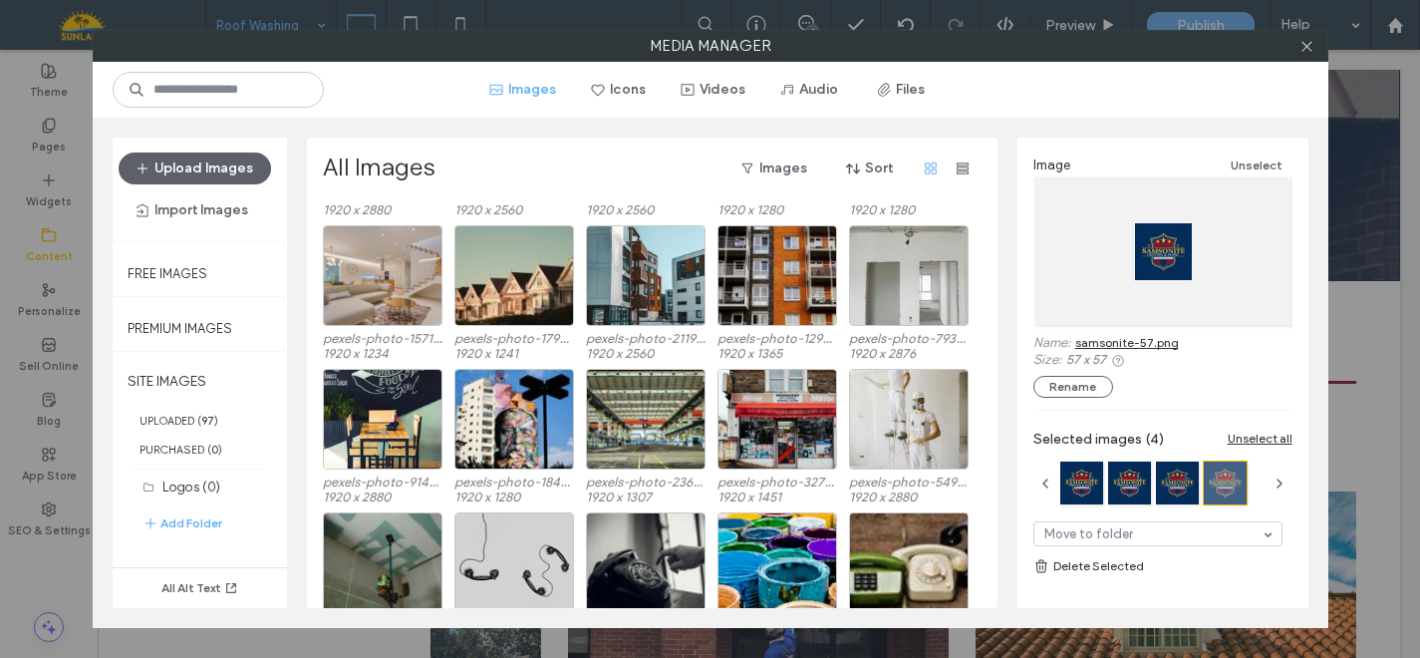
scroll to position [2786, 0]
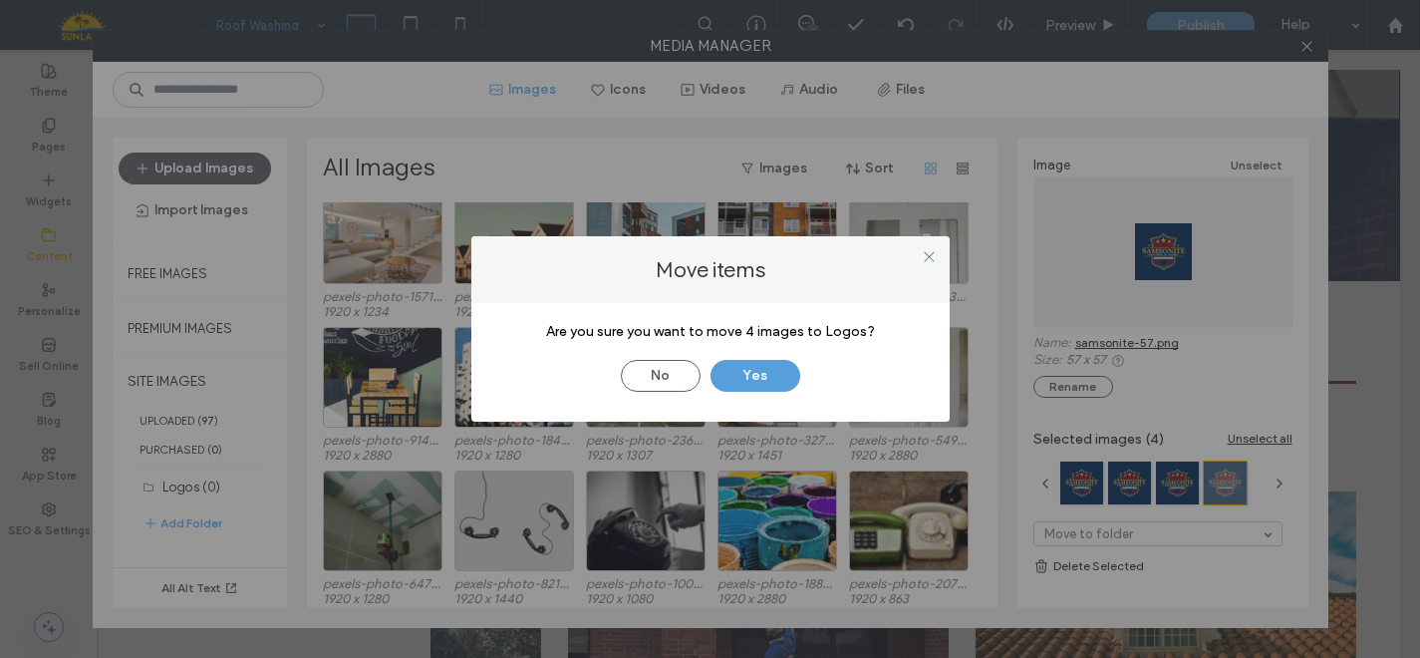
click at [730, 378] on button "Yes" at bounding box center [756, 376] width 90 height 32
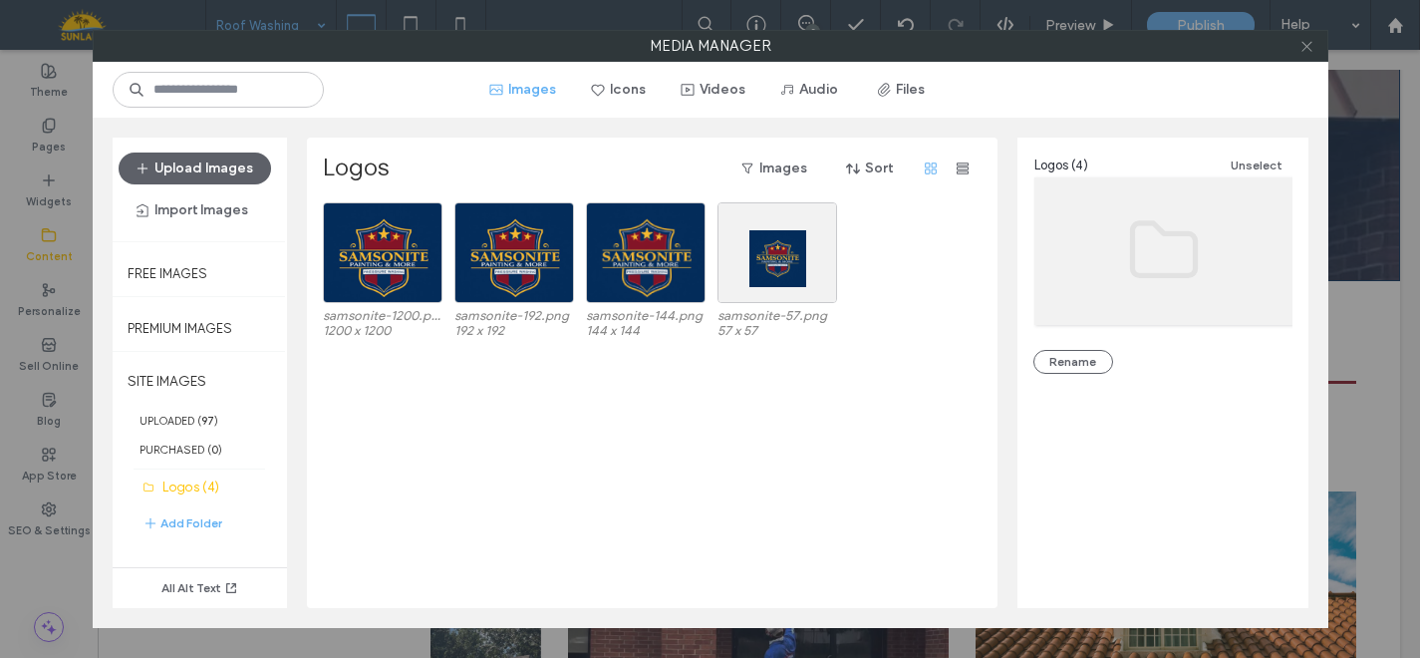
click at [1308, 46] on use at bounding box center [1307, 46] width 10 height 10
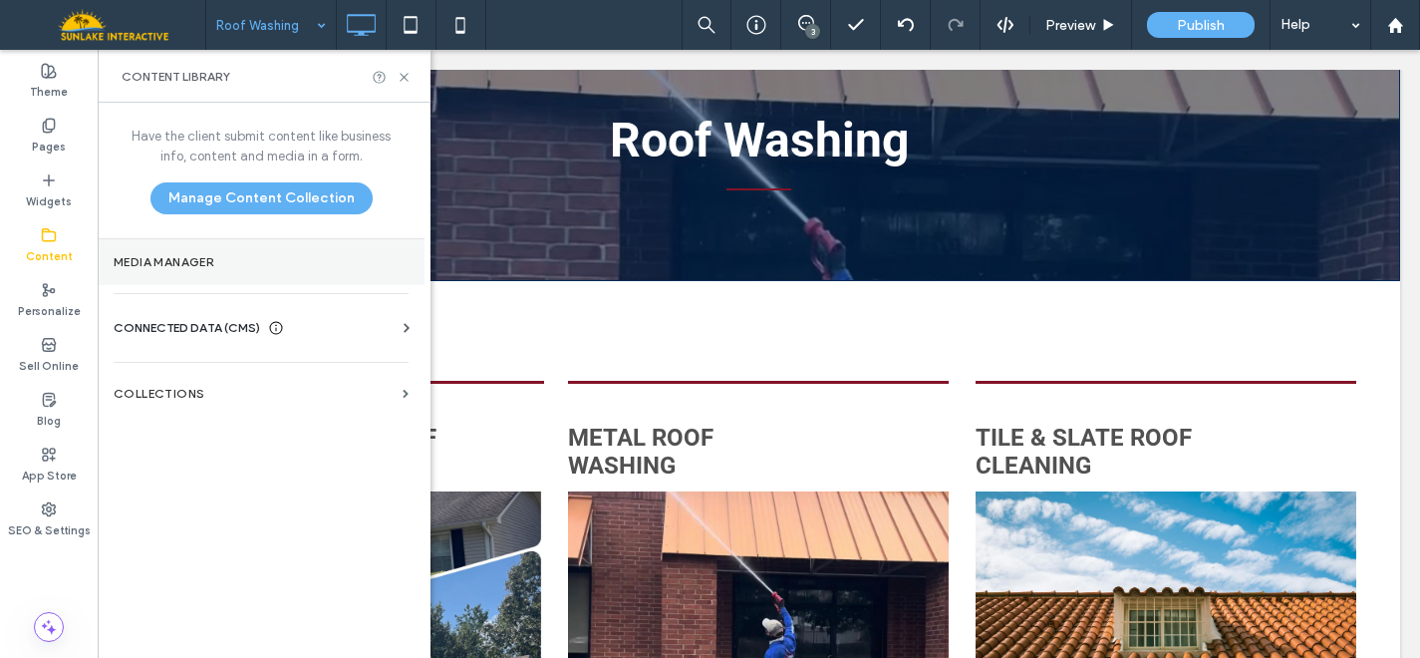
click at [193, 263] on label "Media Manager" at bounding box center [261, 262] width 295 height 14
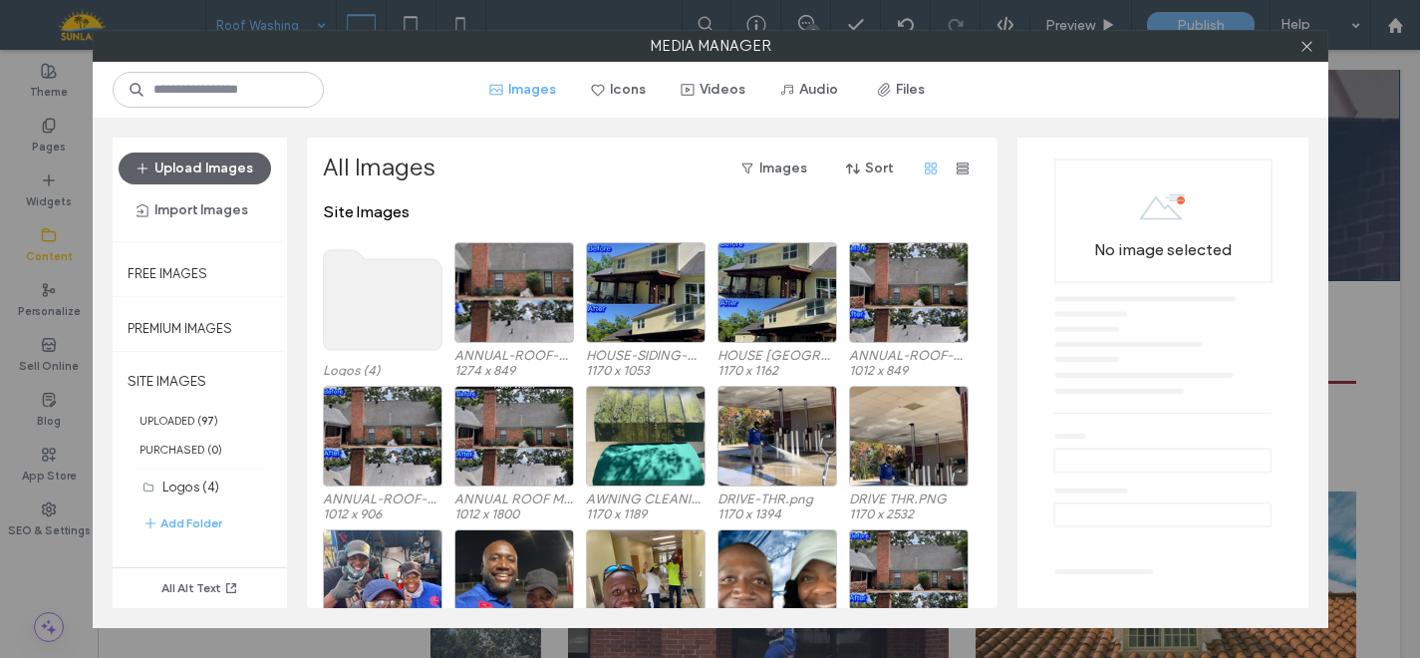
click at [394, 339] on use at bounding box center [382, 300] width 119 height 100
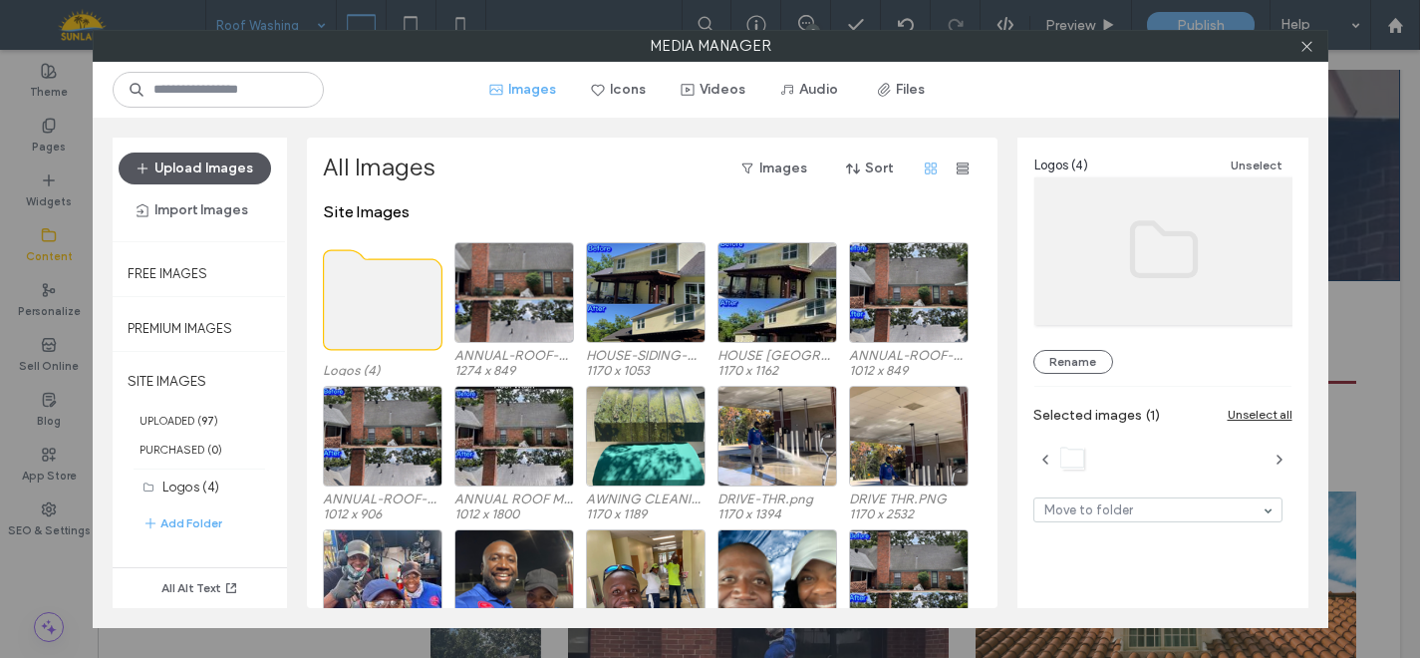
click at [232, 176] on button "Upload Images" at bounding box center [195, 168] width 152 height 32
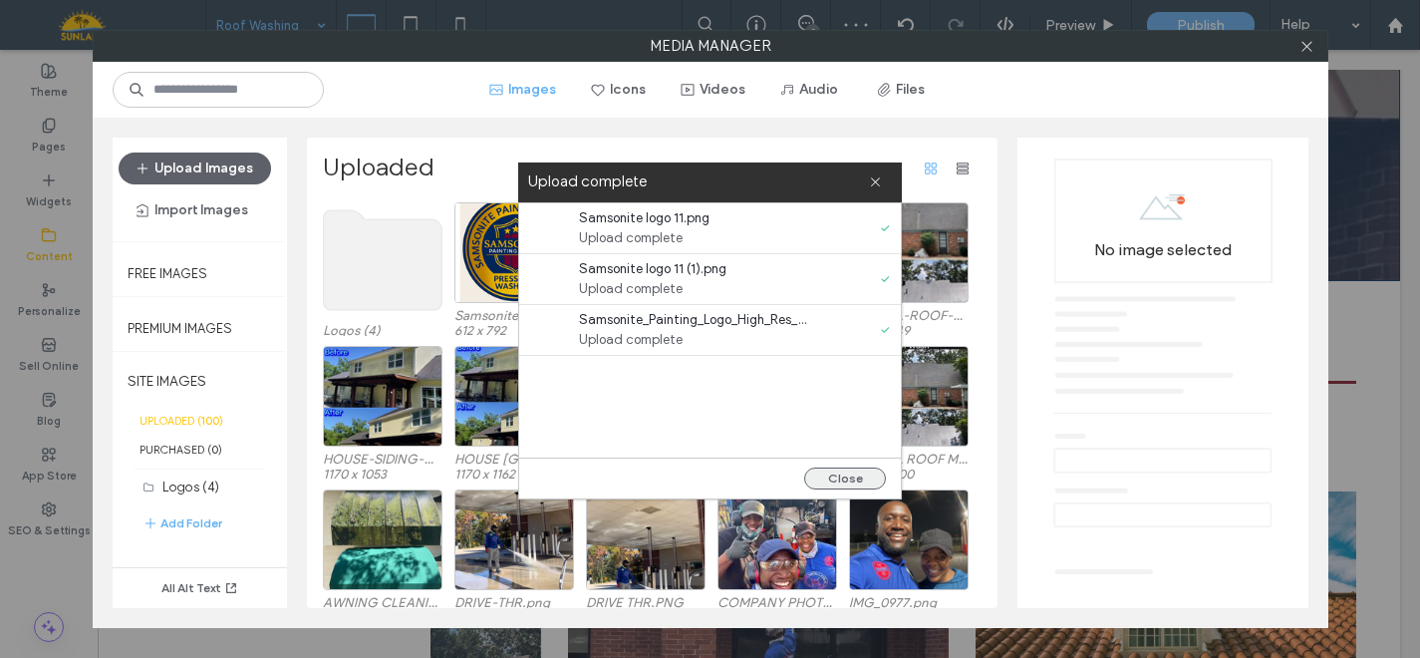
click at [826, 479] on button "Close" at bounding box center [845, 478] width 82 height 22
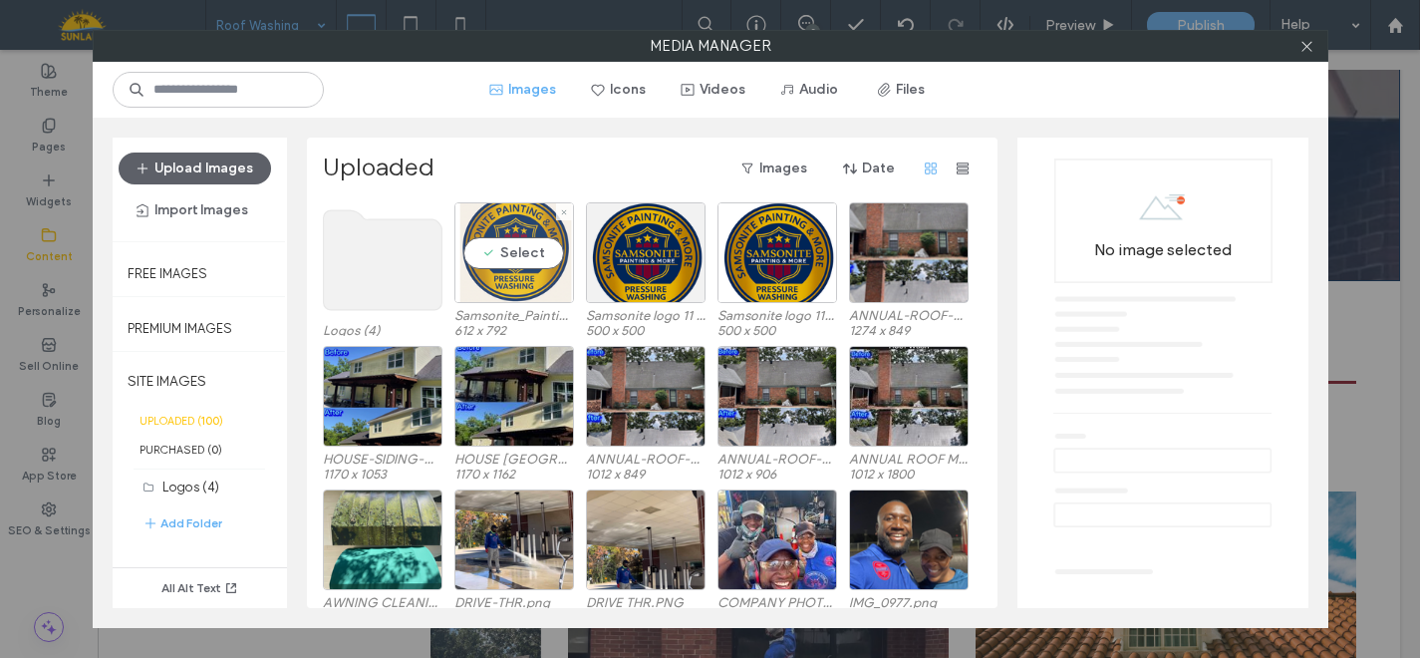
click at [541, 271] on div "Select" at bounding box center [514, 252] width 120 height 101
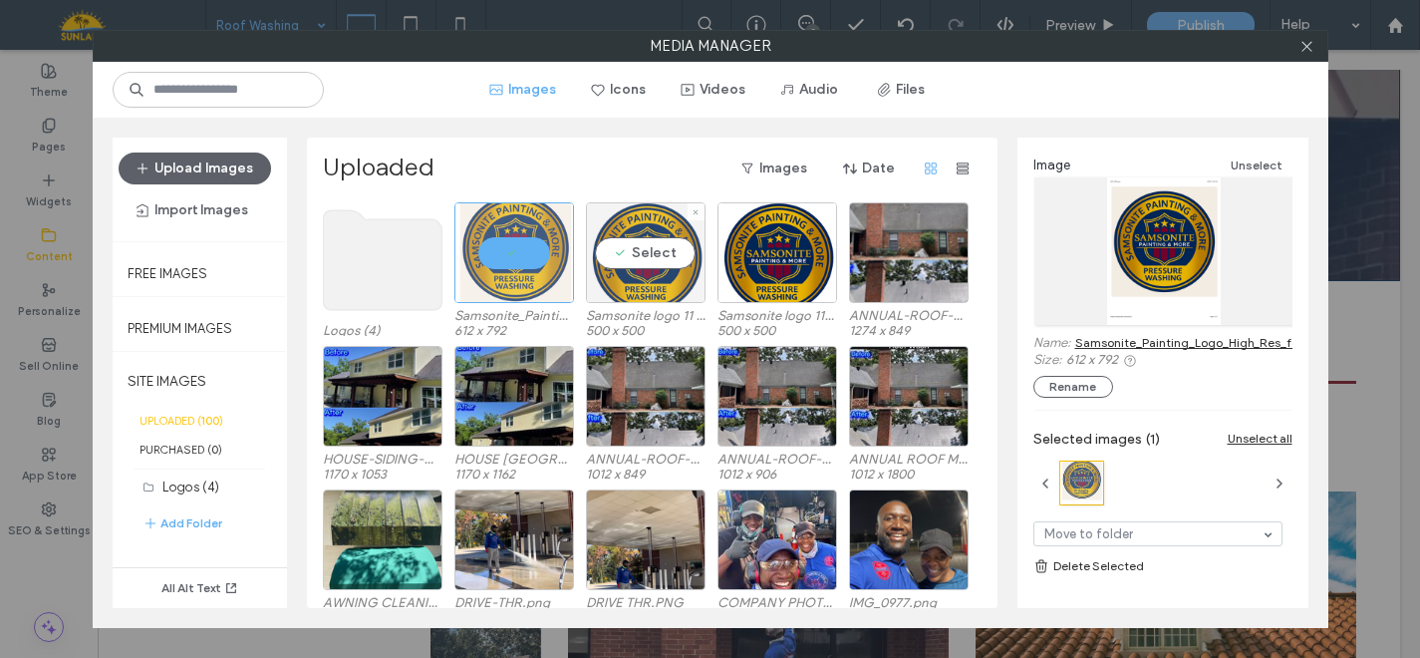
click at [634, 255] on div "Select" at bounding box center [646, 252] width 120 height 101
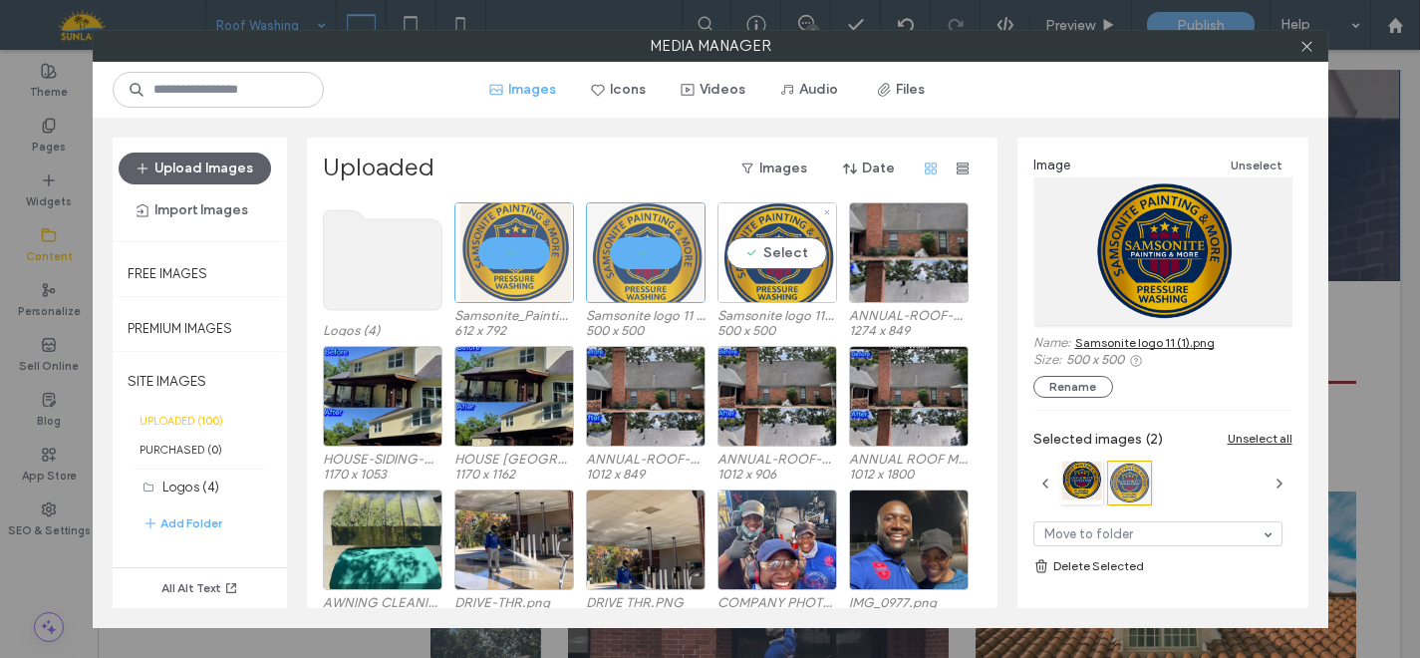
click at [752, 254] on div "Select" at bounding box center [778, 252] width 120 height 101
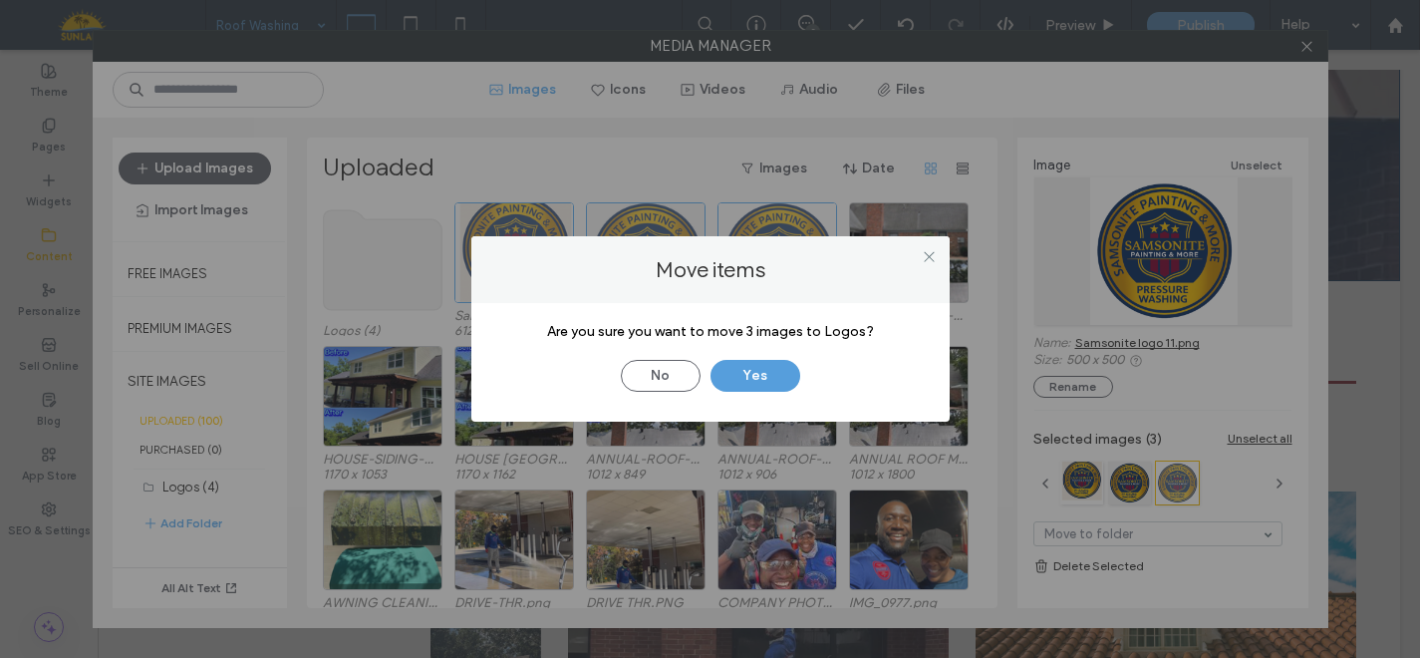
click at [747, 367] on button "Yes" at bounding box center [756, 376] width 90 height 32
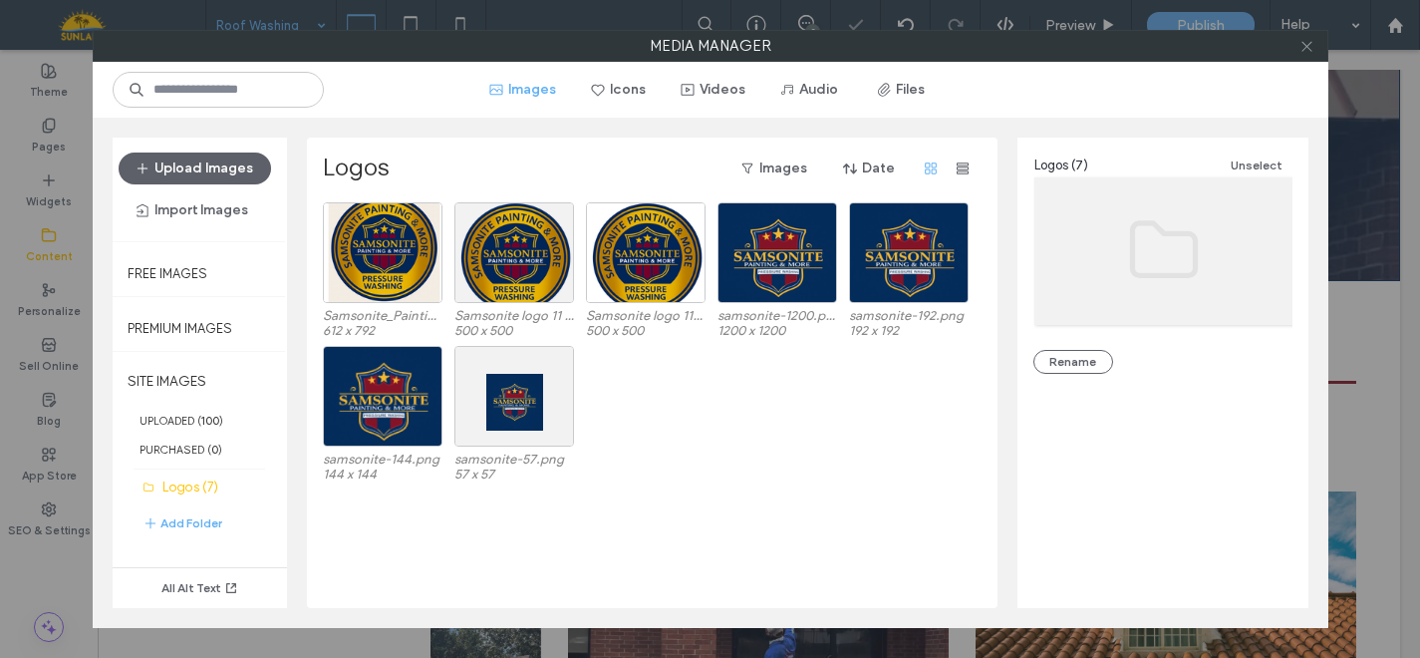
click at [1305, 46] on icon at bounding box center [1307, 46] width 15 height 15
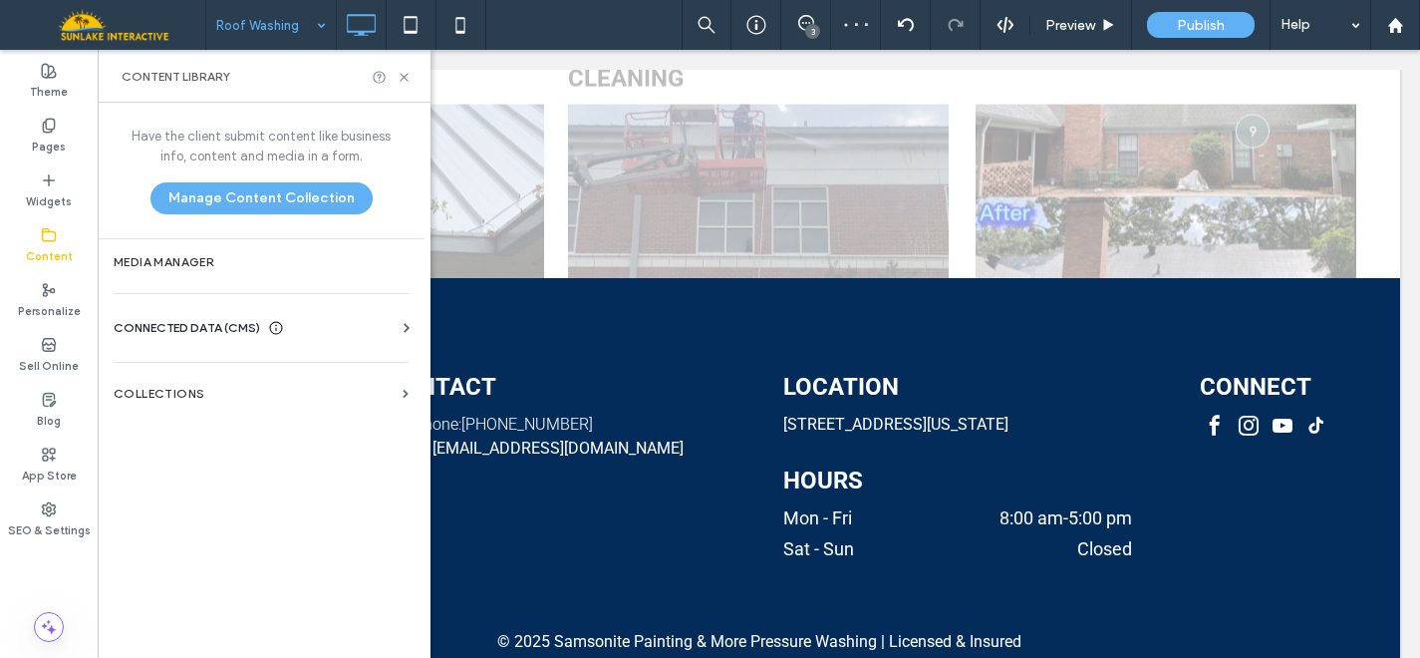
scroll to position [1906, 0]
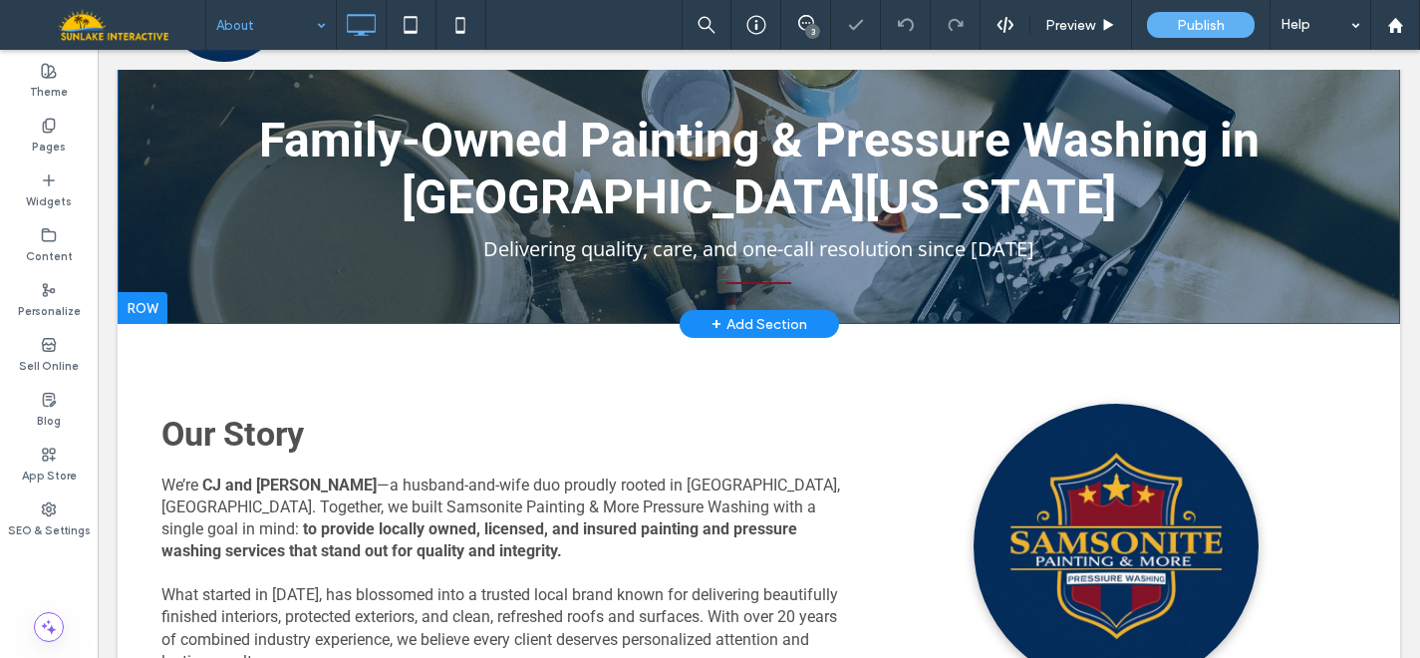
scroll to position [193, 0]
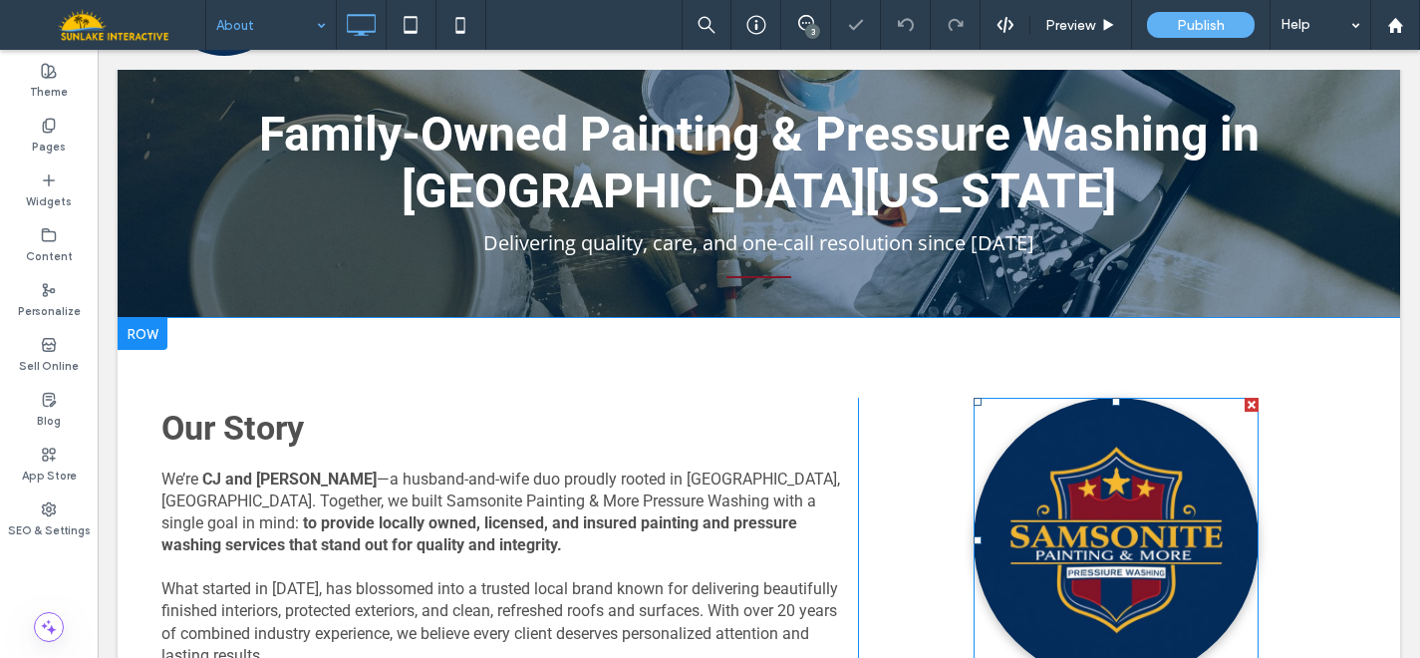
click at [1101, 490] on img at bounding box center [1116, 540] width 285 height 285
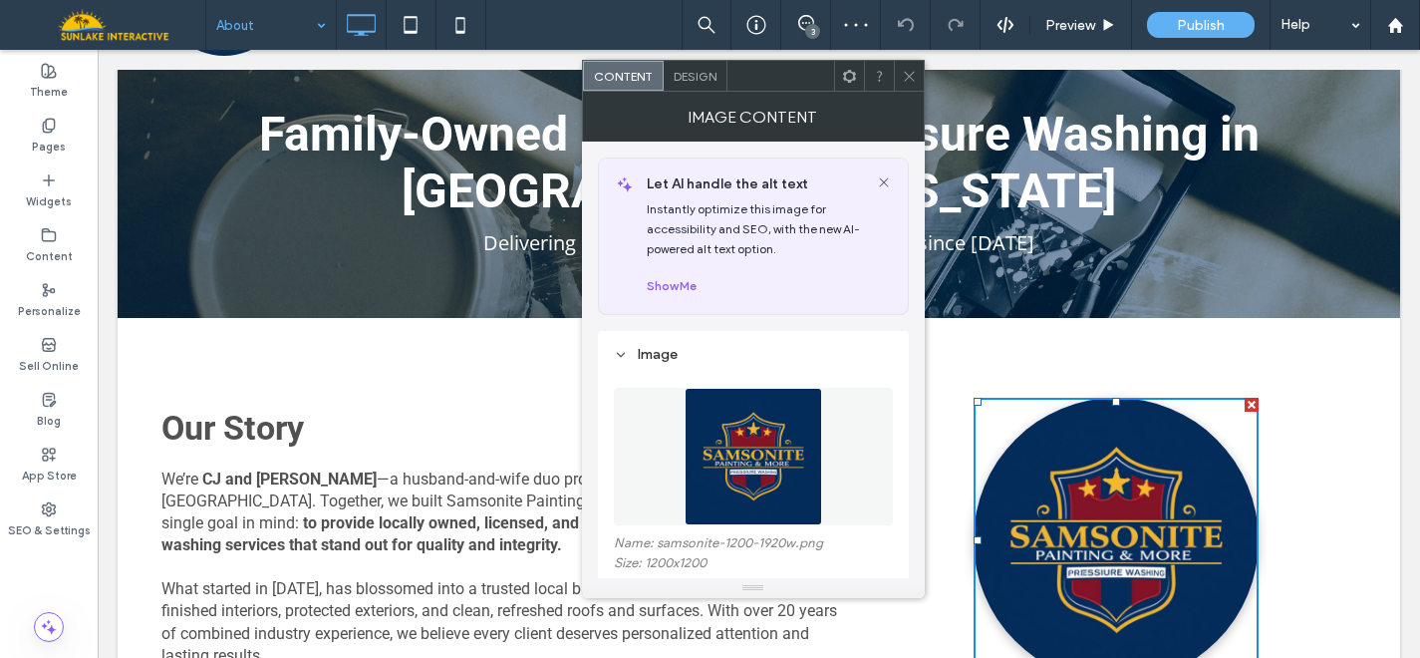
click at [761, 463] on img at bounding box center [754, 457] width 138 height 138
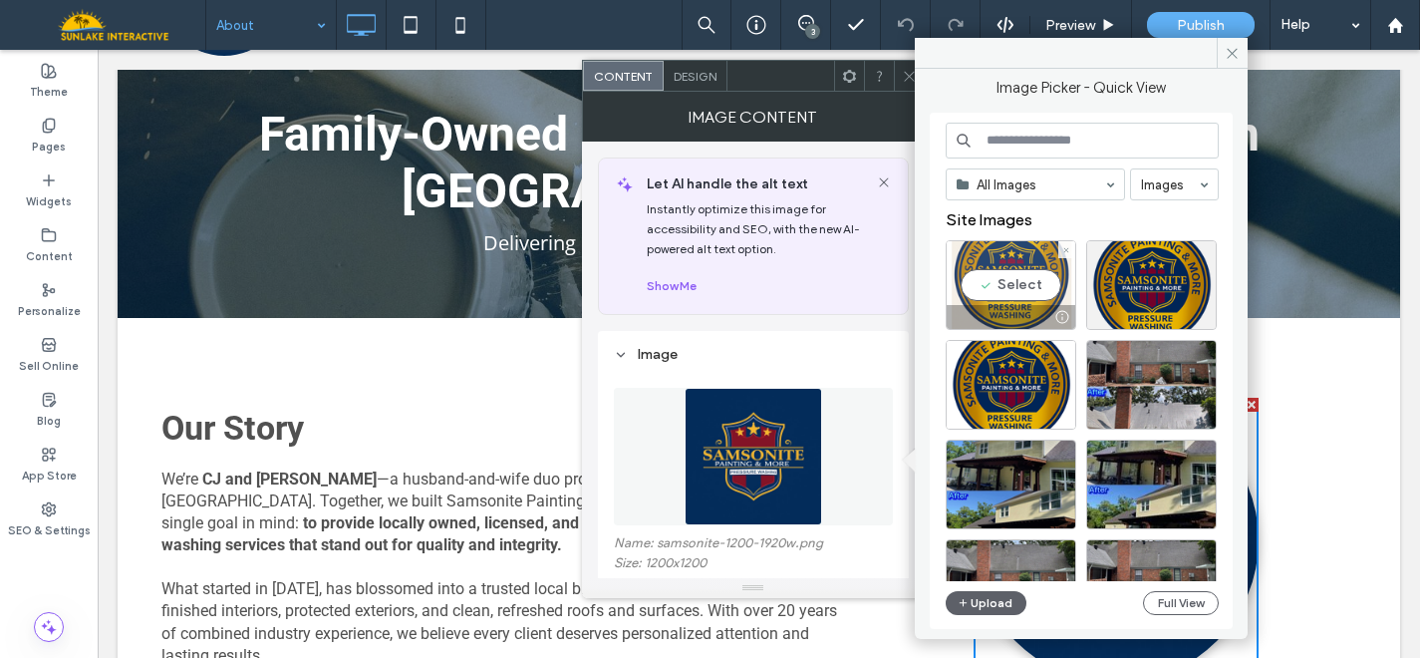
click at [998, 279] on div "Select" at bounding box center [1011, 285] width 131 height 90
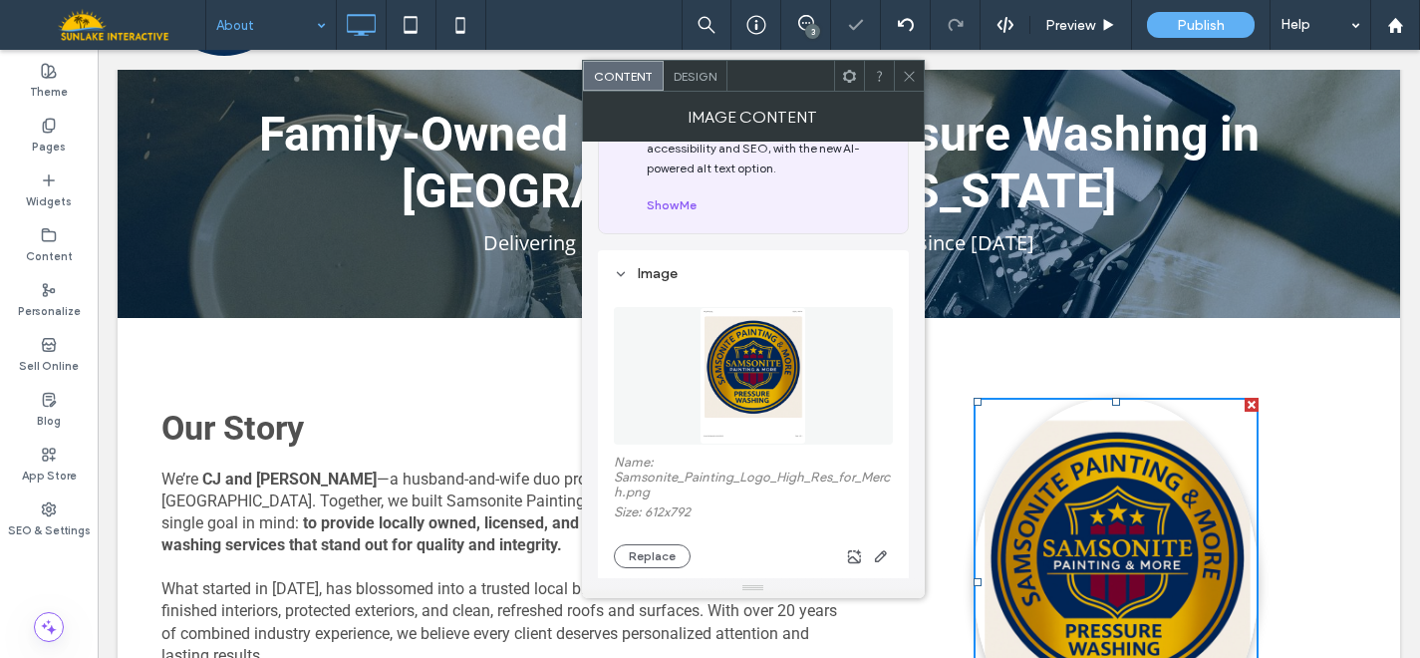
scroll to position [167, 0]
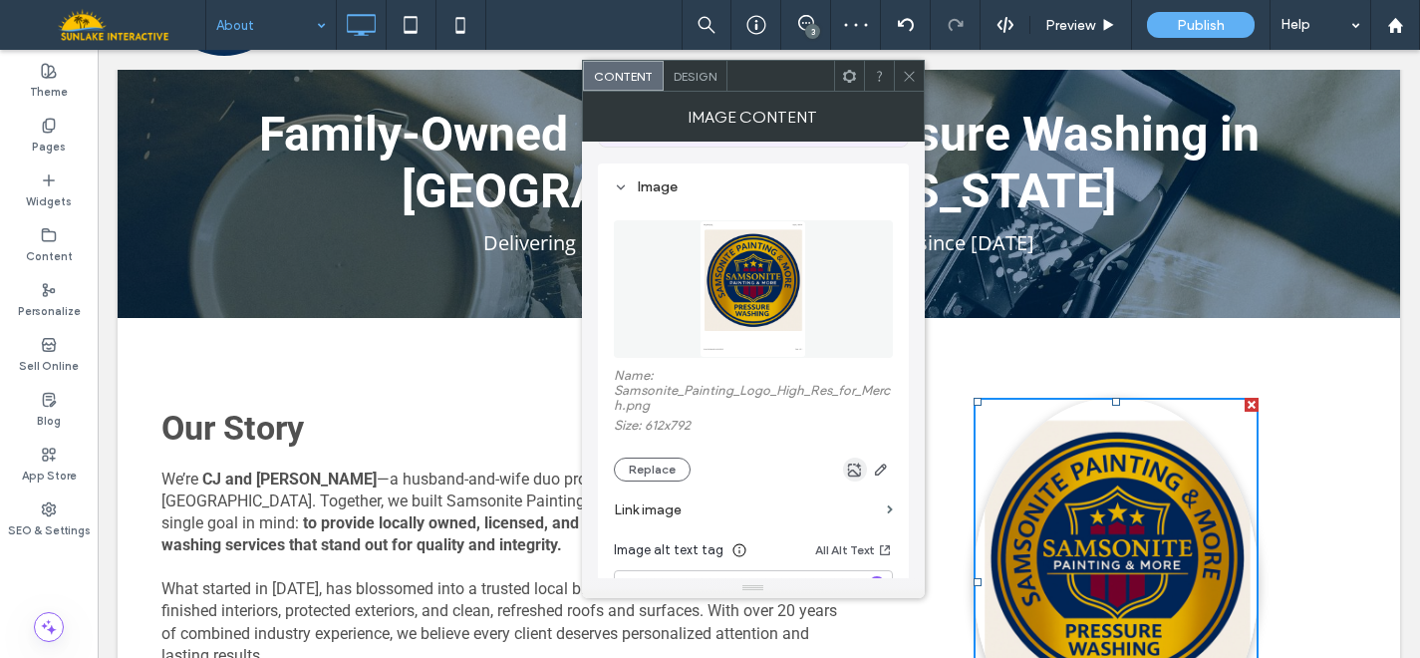
click at [845, 473] on span "button" at bounding box center [855, 469] width 24 height 24
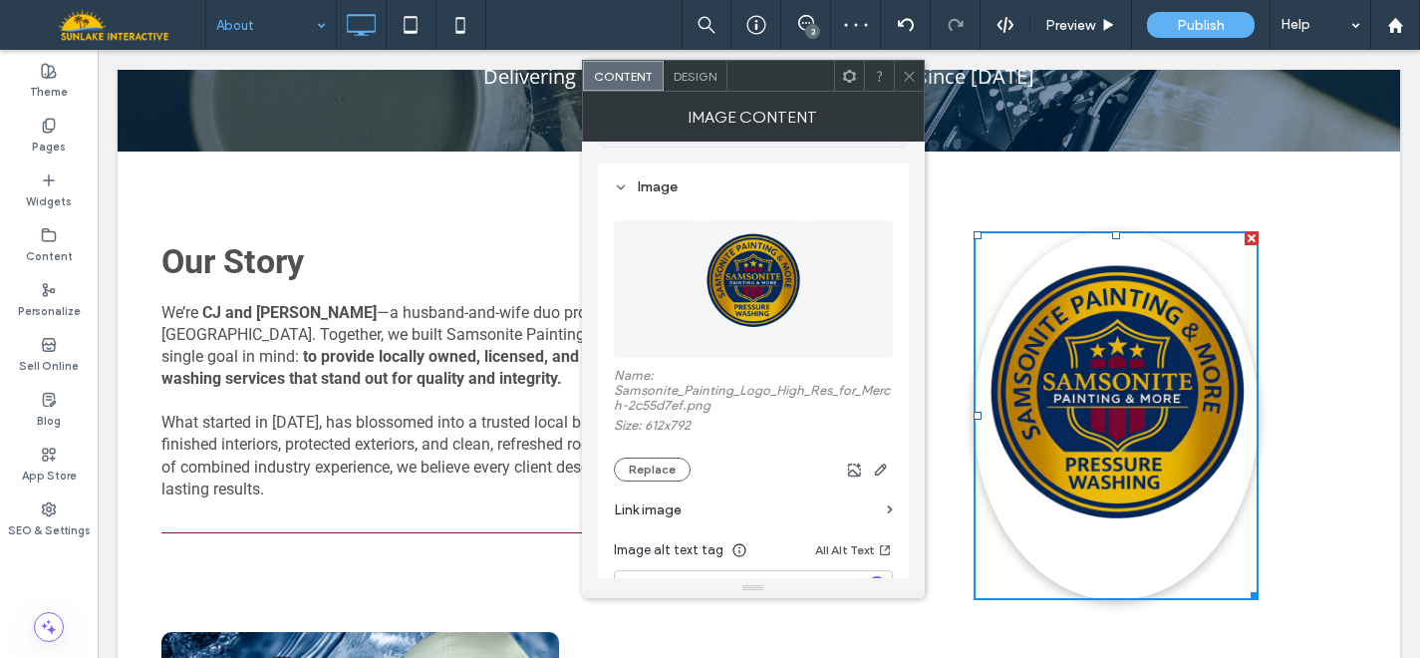
scroll to position [358, 0]
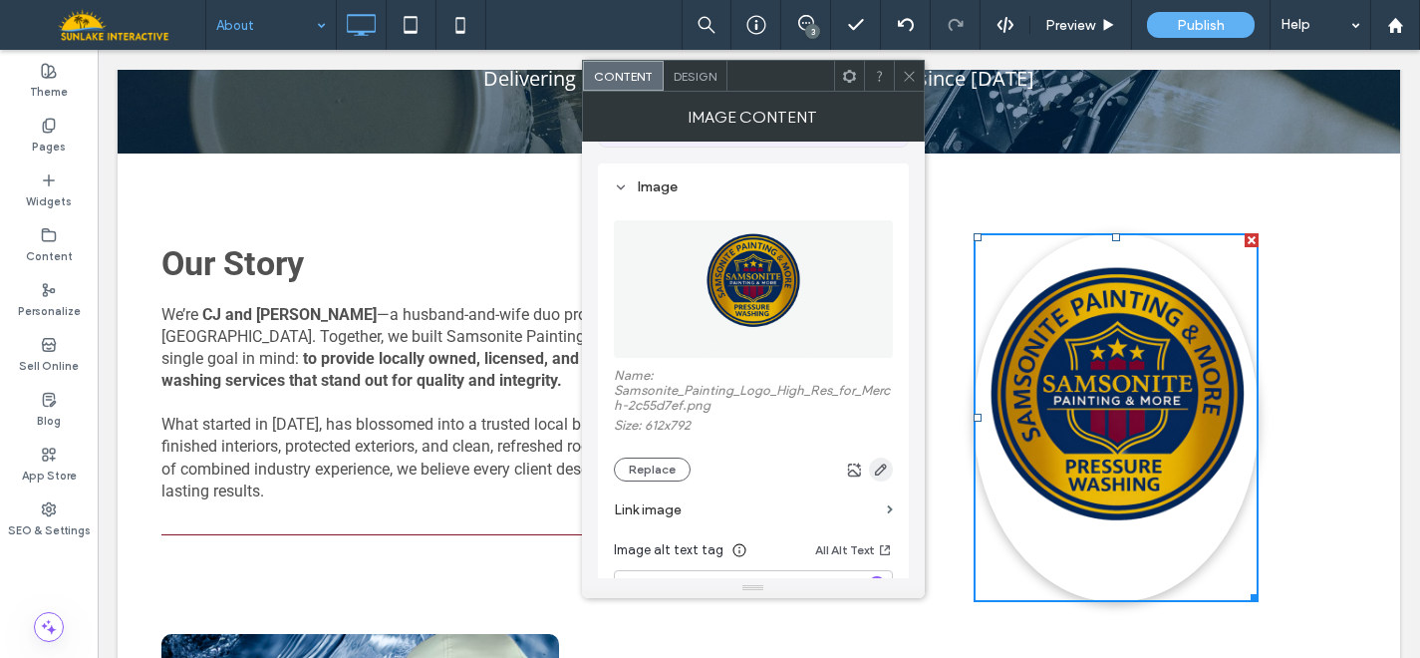
click at [880, 475] on icon "button" at bounding box center [881, 469] width 16 height 16
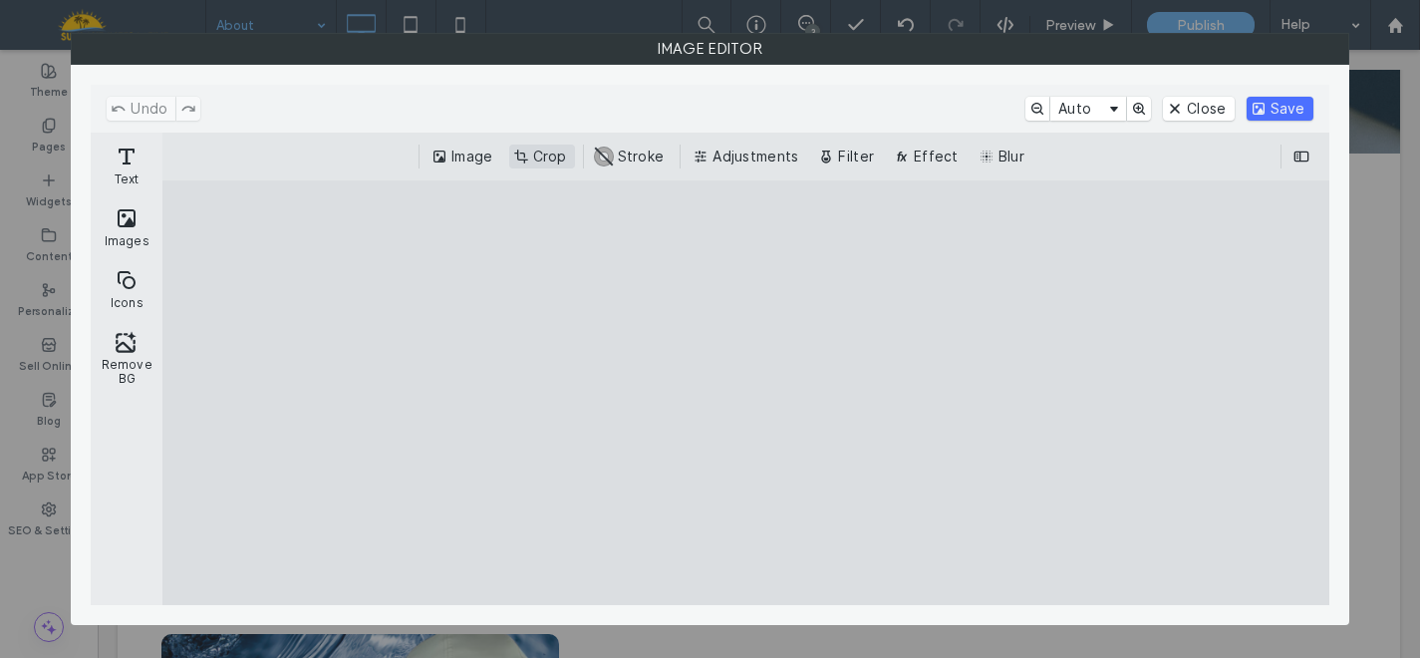
click at [528, 155] on button "Crop" at bounding box center [542, 157] width 66 height 24
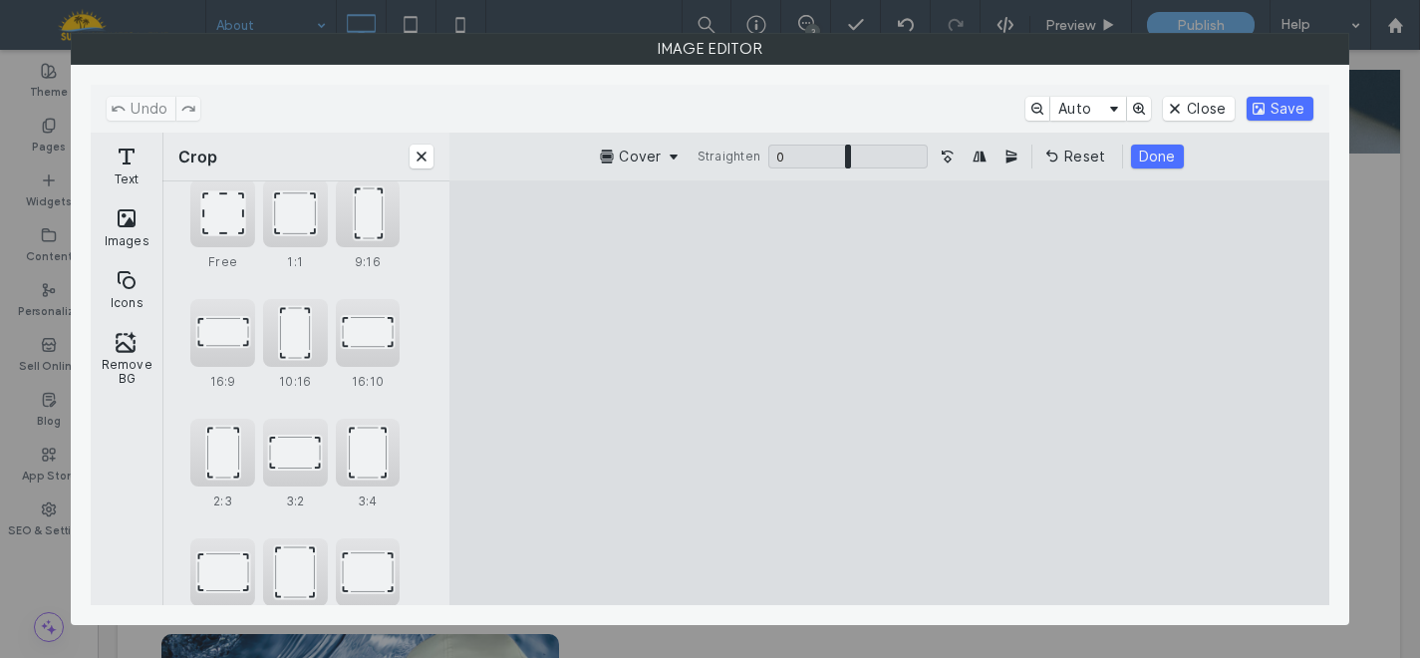
scroll to position [0, 0]
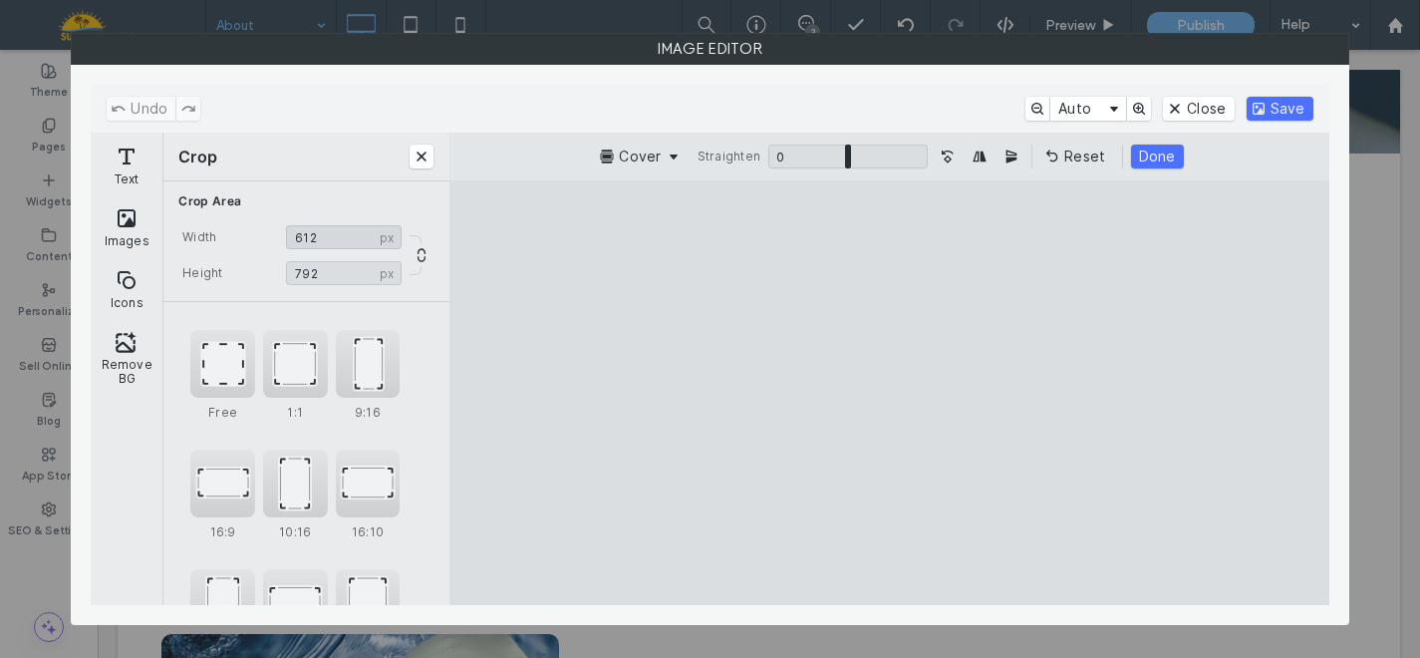
click at [317, 238] on input "***" at bounding box center [344, 237] width 116 height 24
type input "***"
click at [311, 278] on input "***" at bounding box center [344, 273] width 116 height 24
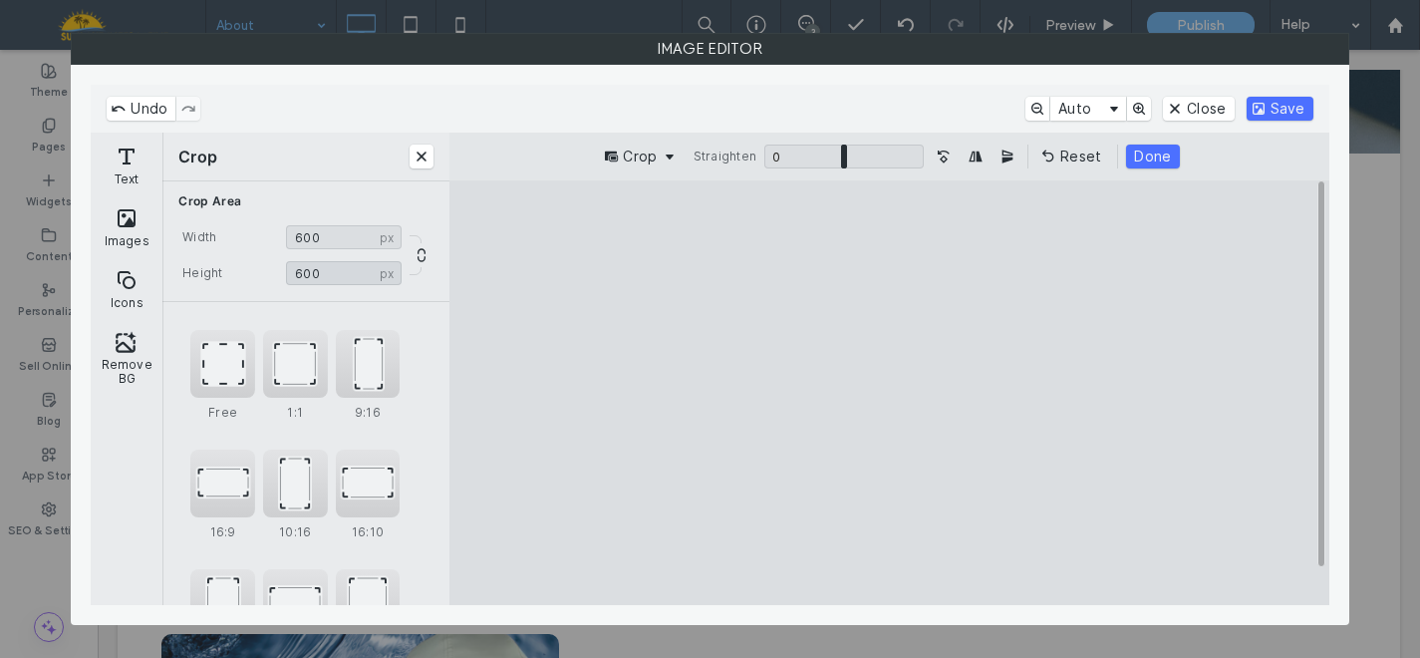
type input "***"
drag, startPoint x: 881, startPoint y: 387, endPoint x: 882, endPoint y: 423, distance: 35.9
click at [890, 393] on cesdk-canvas "Editor canvas" at bounding box center [890, 393] width 0 height 0
drag, startPoint x: 882, startPoint y: 423, endPoint x: 865, endPoint y: 398, distance: 30.1
click at [890, 393] on cesdk-canvas "Editor canvas" at bounding box center [890, 393] width 0 height 0
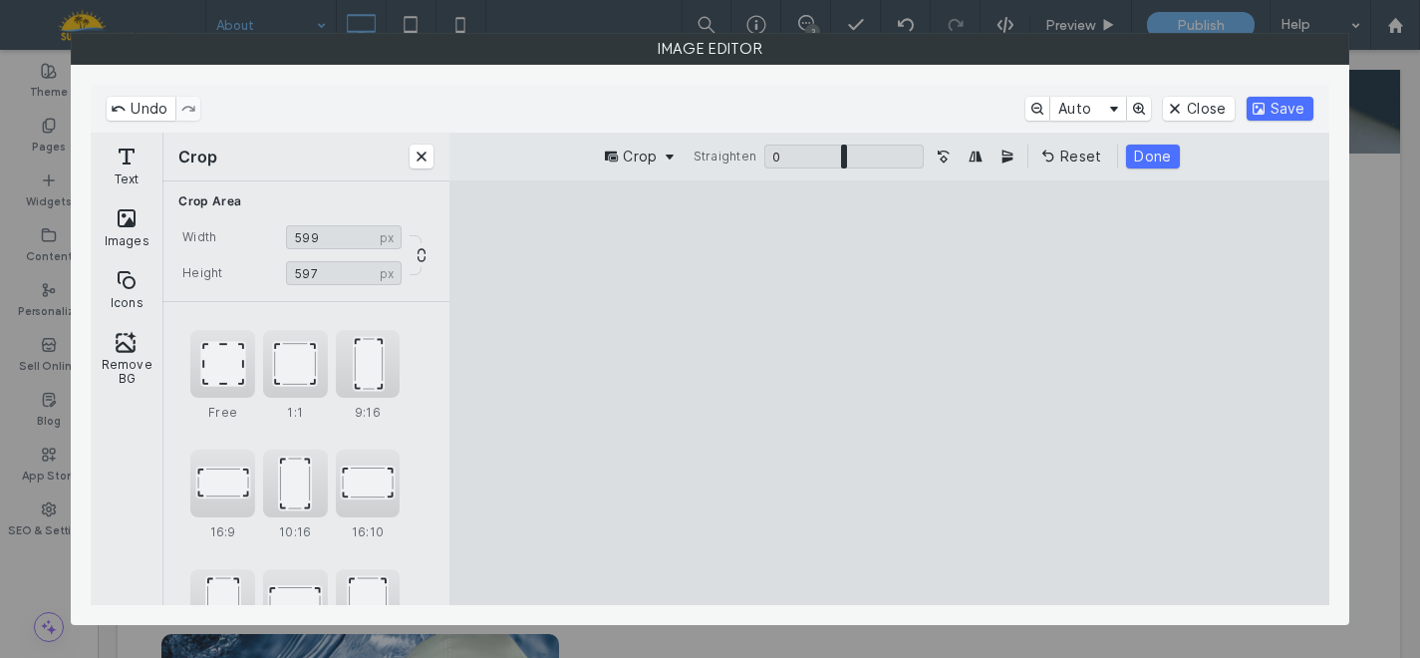
type input "***"
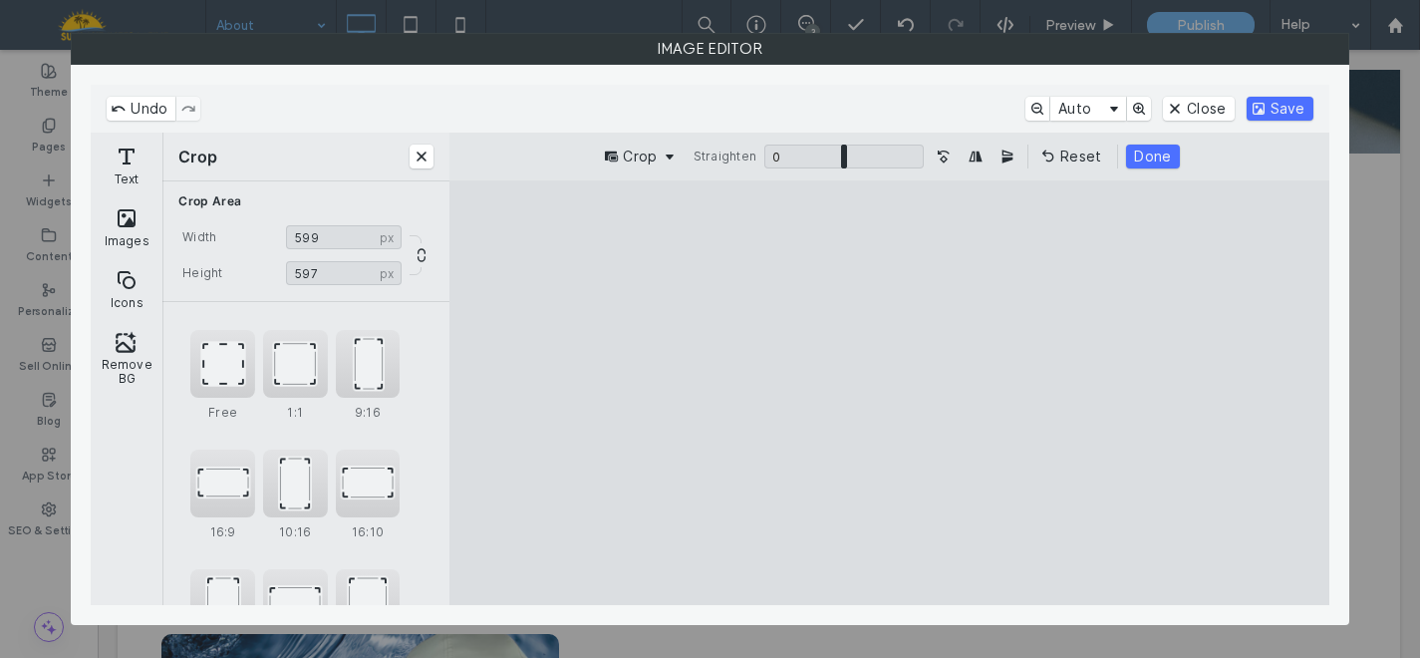
type input "***"
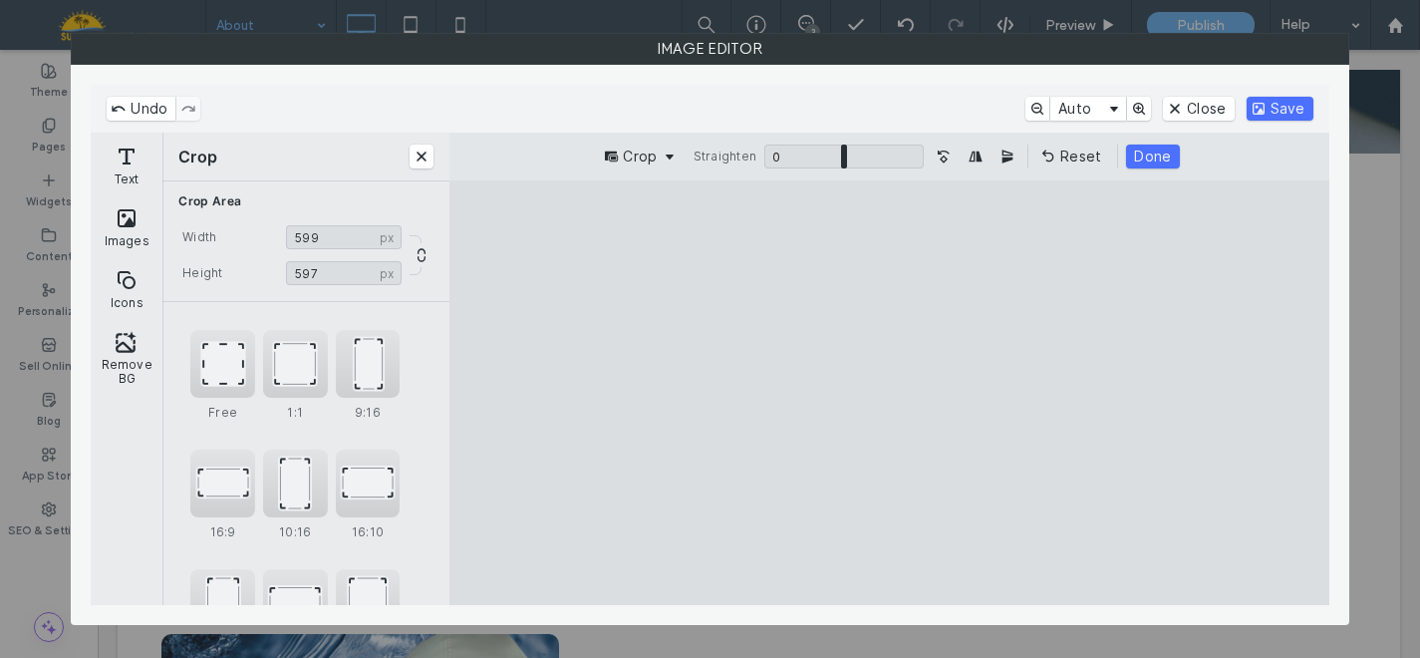
type input "***"
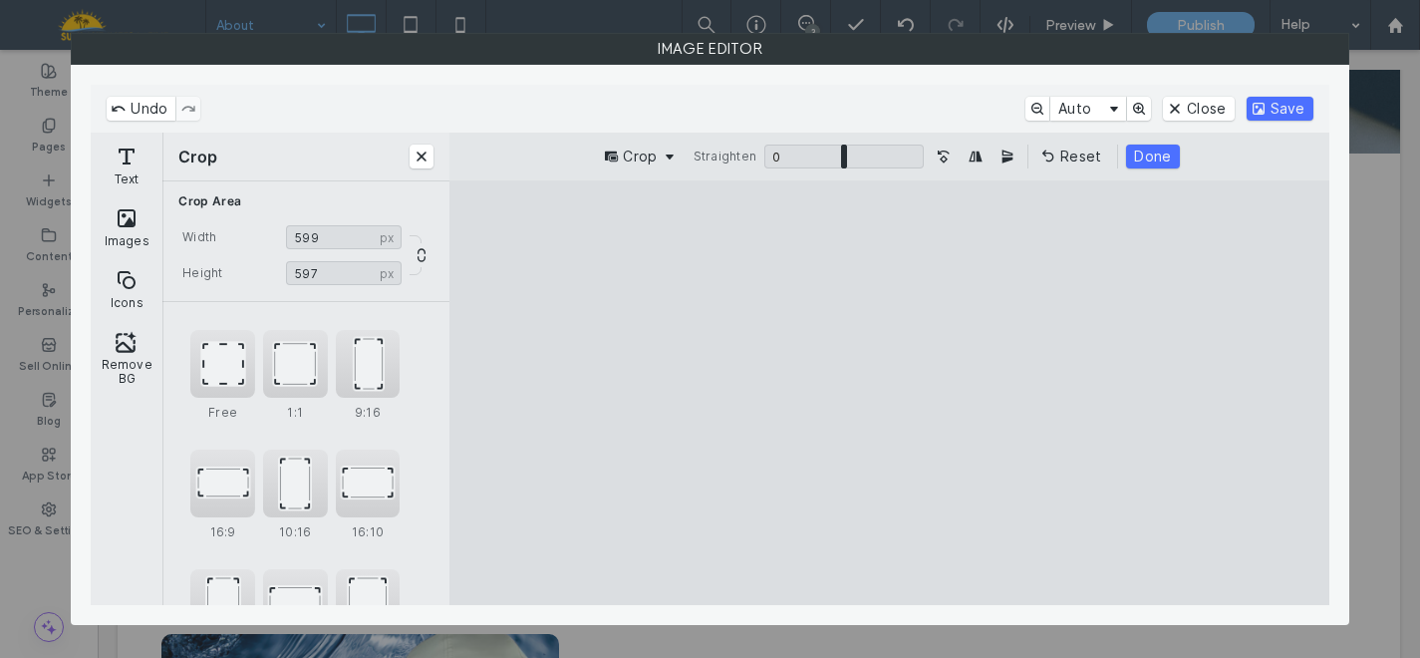
type input "***"
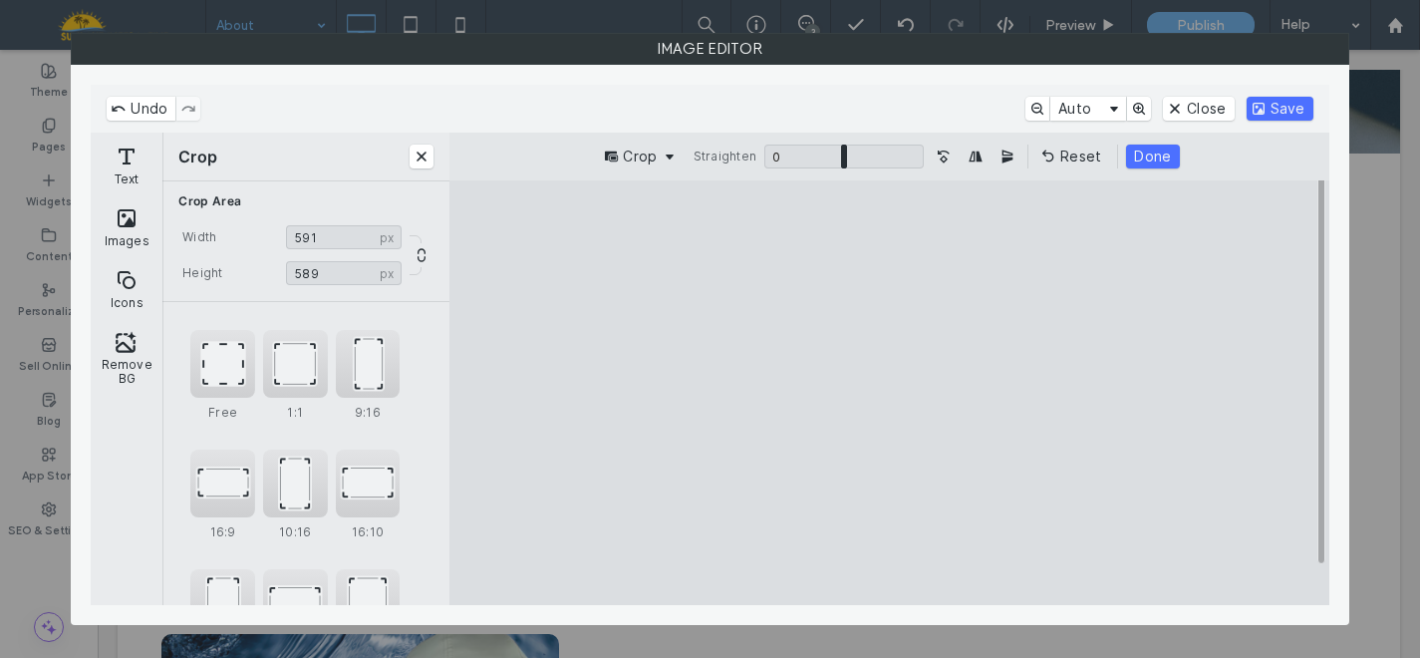
type input "***"
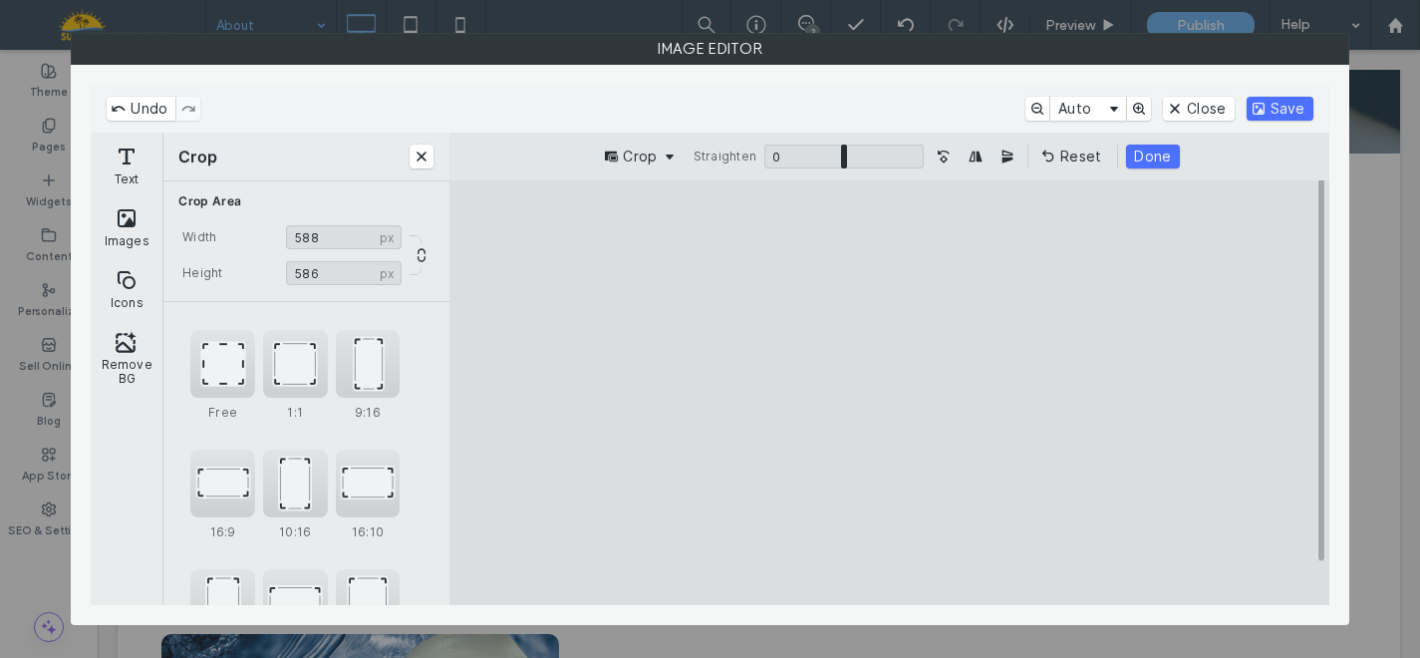
type input "***"
drag, startPoint x: 722, startPoint y: 249, endPoint x: 730, endPoint y: 257, distance: 11.3
click at [890, 393] on cesdk-canvas "Editor canvas" at bounding box center [890, 393] width 0 height 0
drag, startPoint x: 834, startPoint y: 458, endPoint x: 845, endPoint y: 466, distance: 13.6
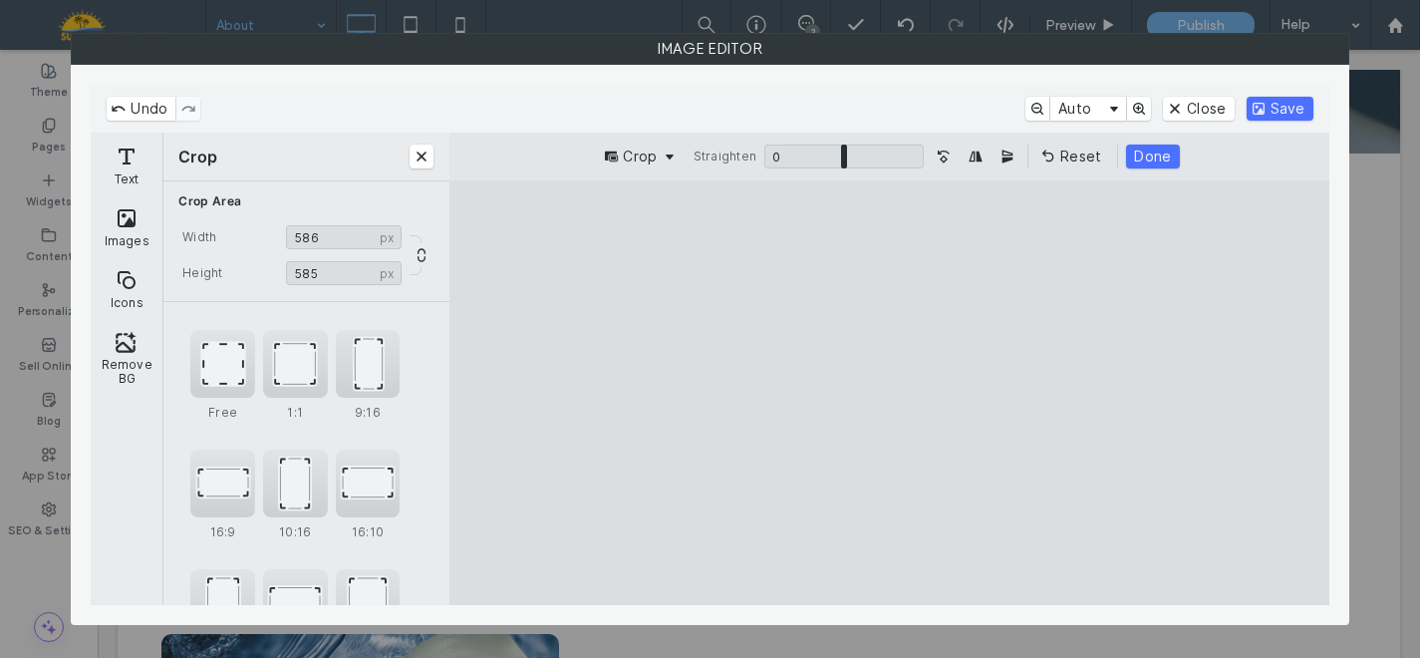
click at [890, 393] on cesdk-canvas "Editor canvas" at bounding box center [890, 393] width 0 height 0
click at [332, 276] on input "***" at bounding box center [344, 273] width 116 height 24
type input "***"
click at [890, 393] on cesdk-canvas "Editor canvas" at bounding box center [890, 393] width 0 height 0
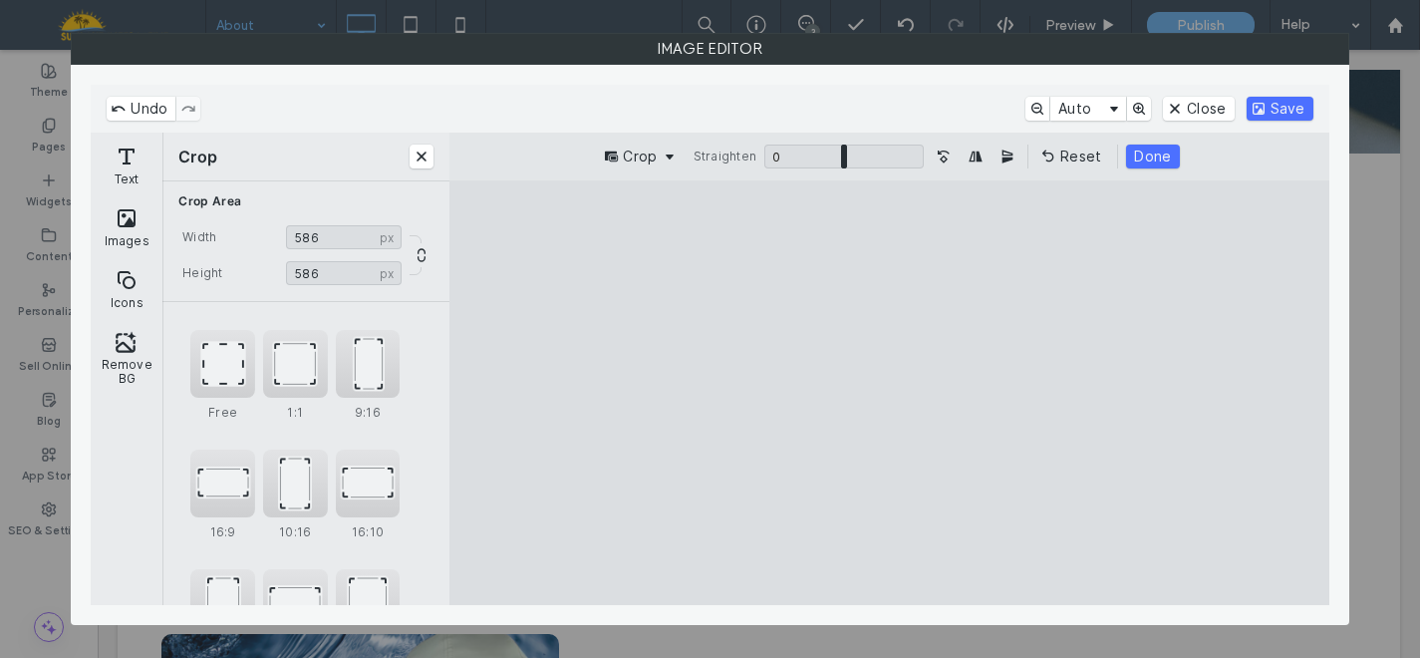
click at [890, 393] on cesdk-canvas "Editor canvas" at bounding box center [890, 393] width 0 height 0
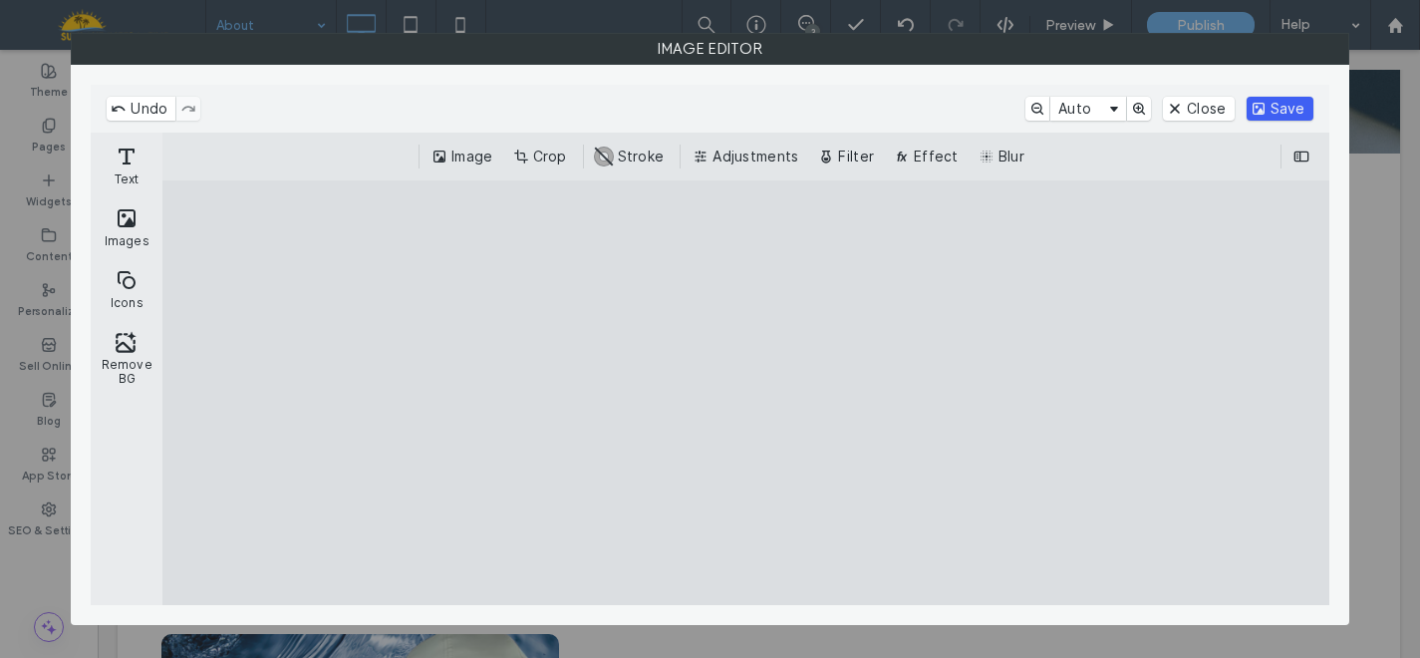
click at [1285, 111] on button "Save" at bounding box center [1280, 109] width 67 height 24
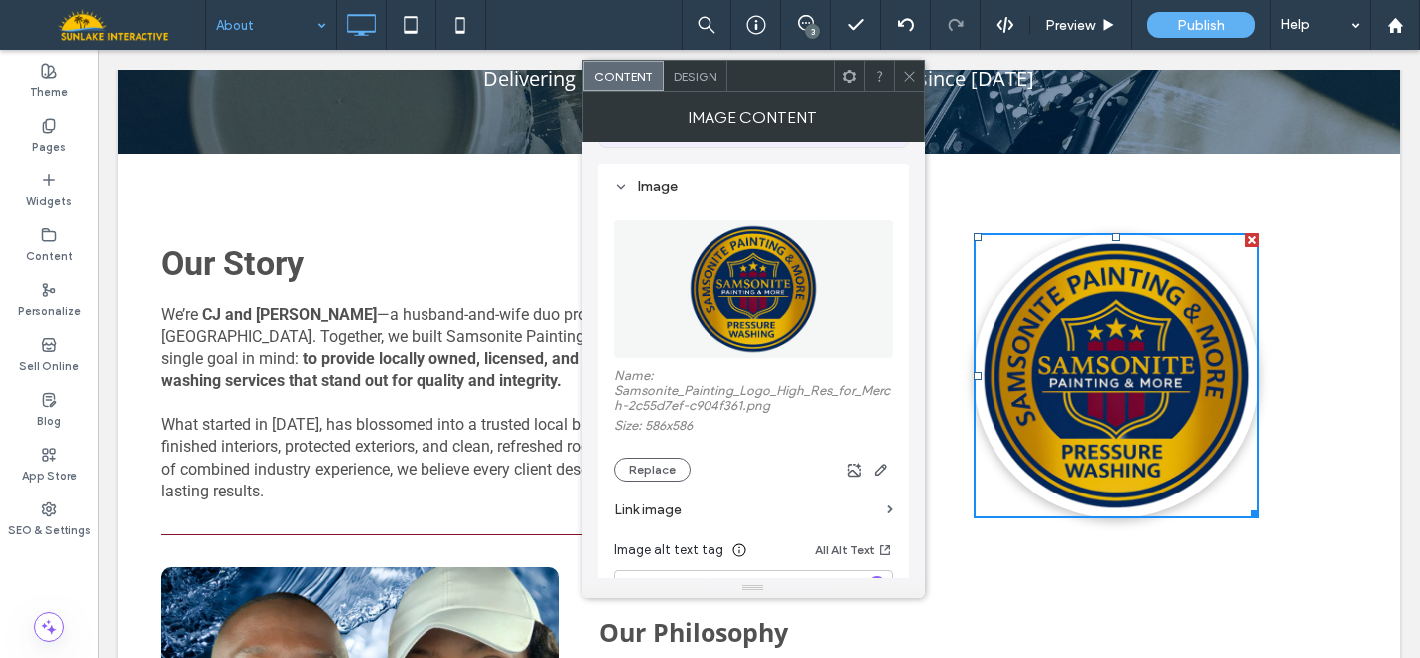
click at [912, 77] on icon at bounding box center [909, 76] width 15 height 15
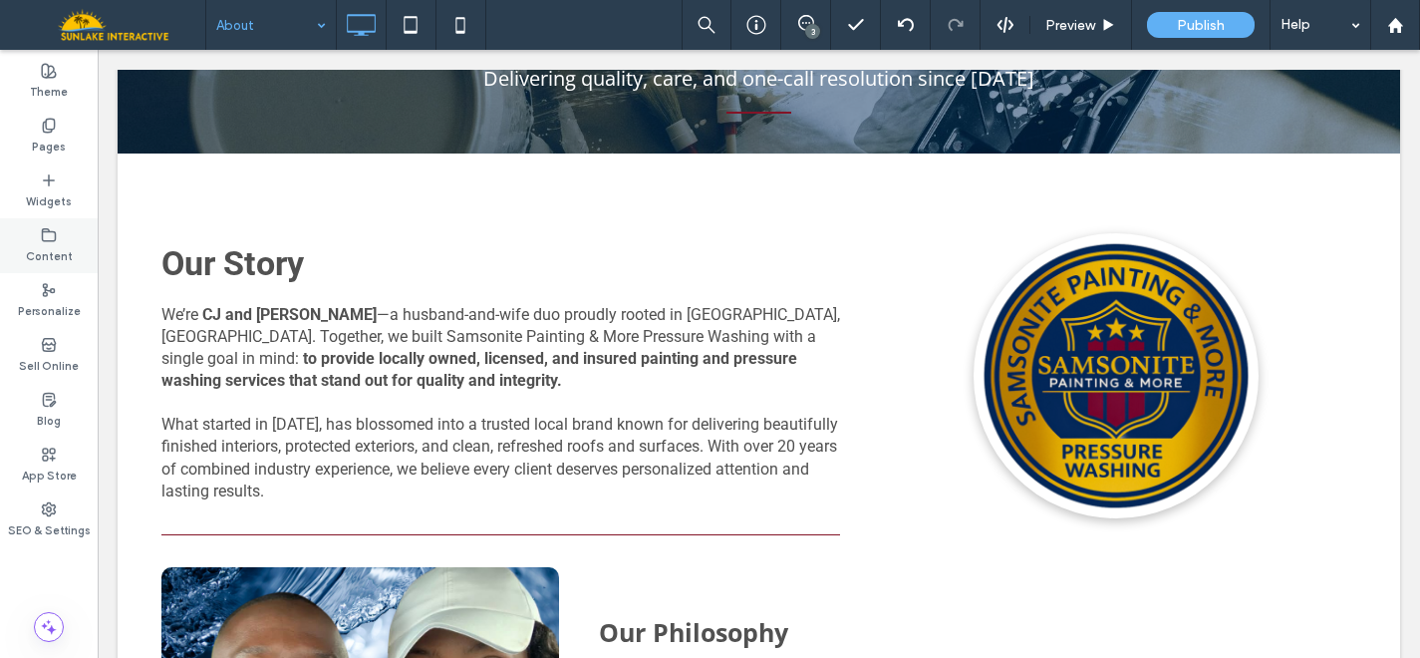
click at [45, 234] on icon at bounding box center [49, 235] width 16 height 16
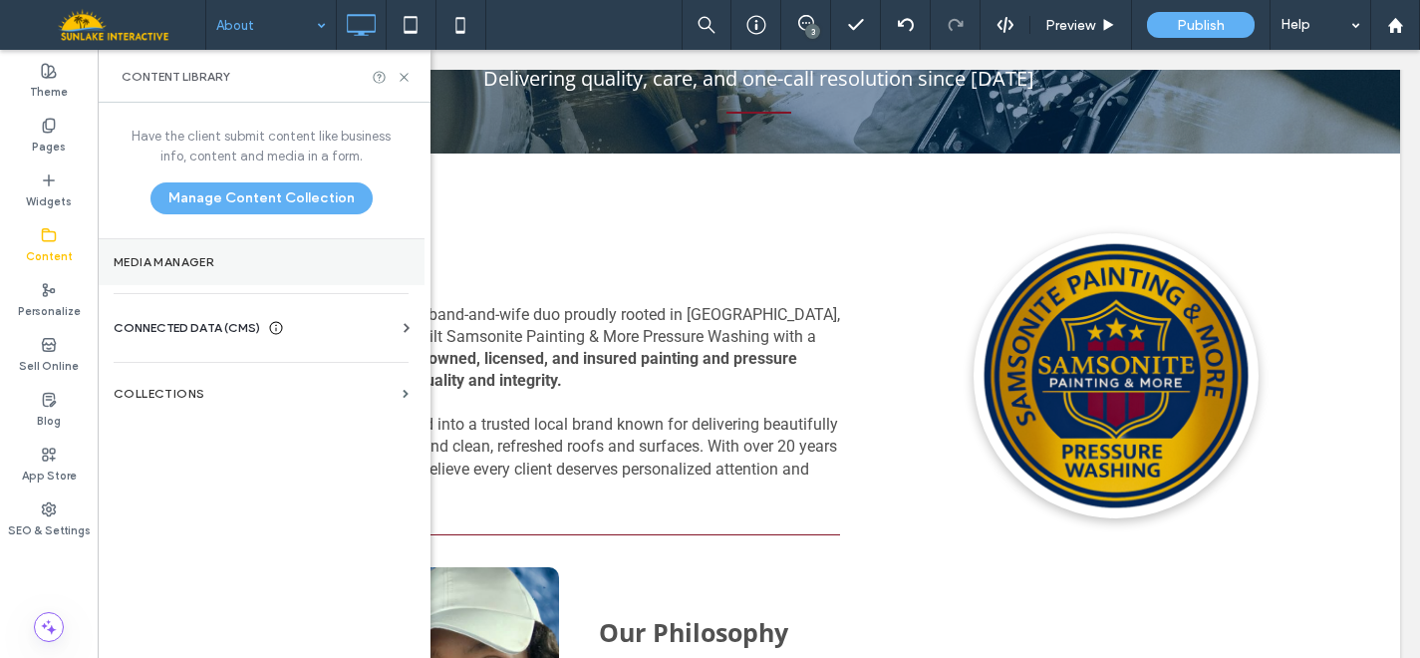
click at [195, 270] on section "Media Manager" at bounding box center [261, 262] width 327 height 46
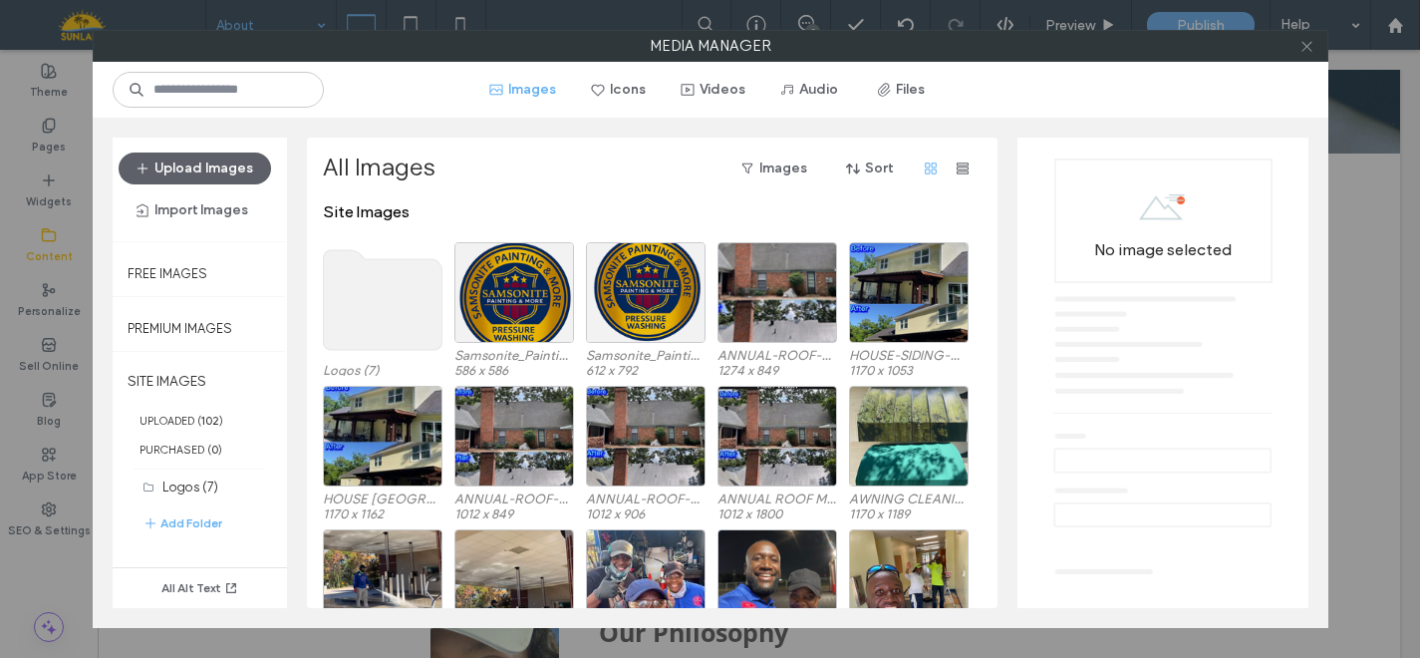
click at [1307, 50] on icon at bounding box center [1307, 46] width 15 height 15
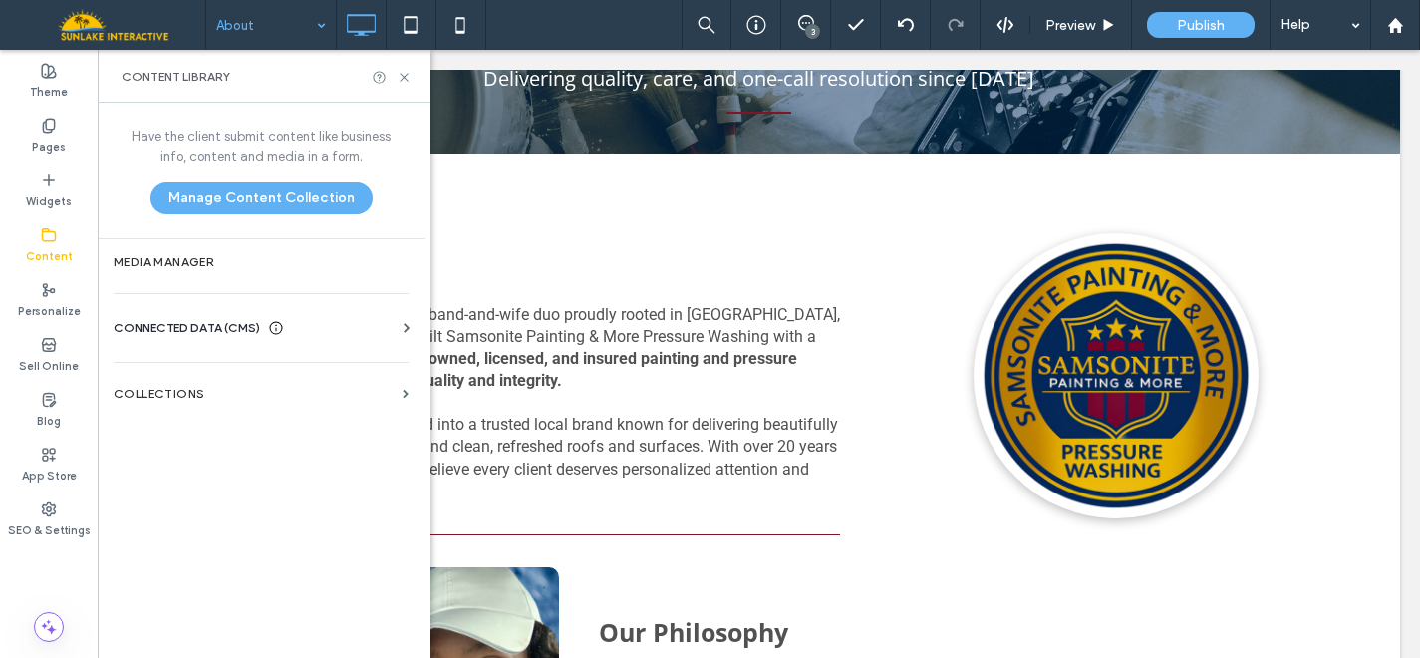
click at [160, 327] on span "CONNECTED DATA (CMS)" at bounding box center [187, 328] width 147 height 20
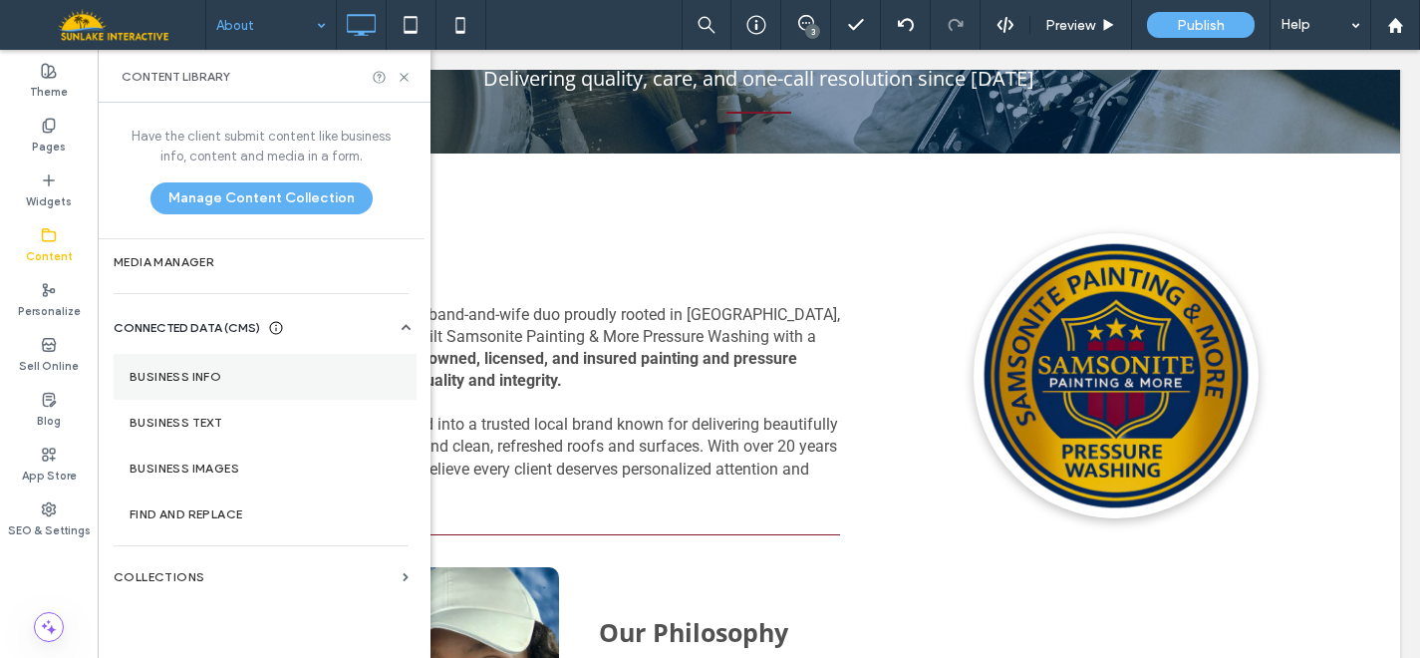
click at [156, 378] on label "Business Info" at bounding box center [265, 377] width 271 height 14
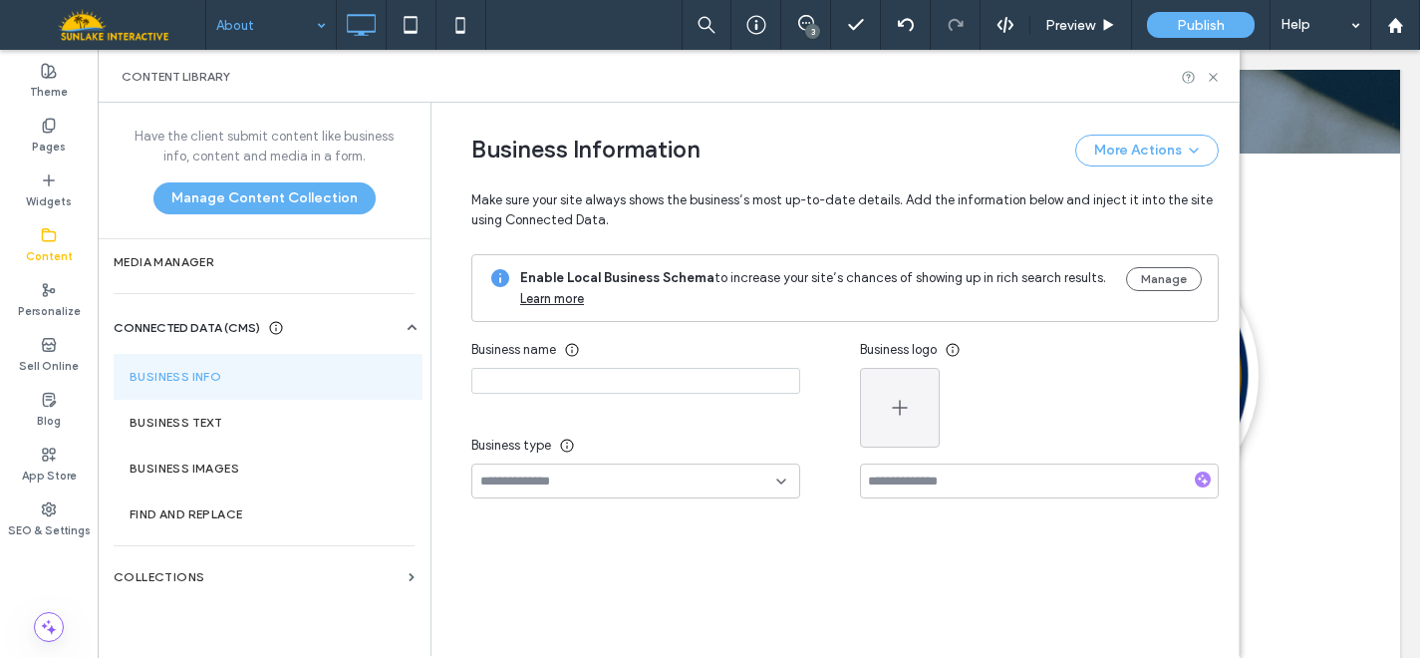
type input "**********"
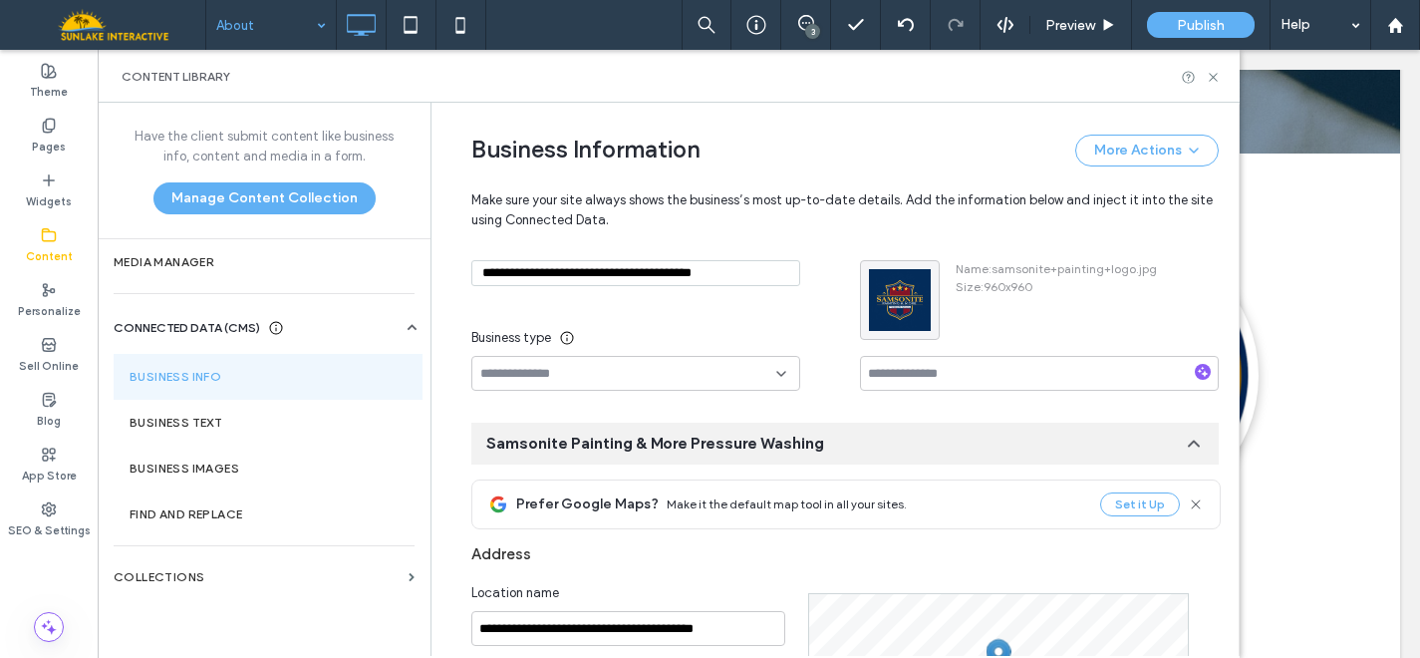
scroll to position [291, 0]
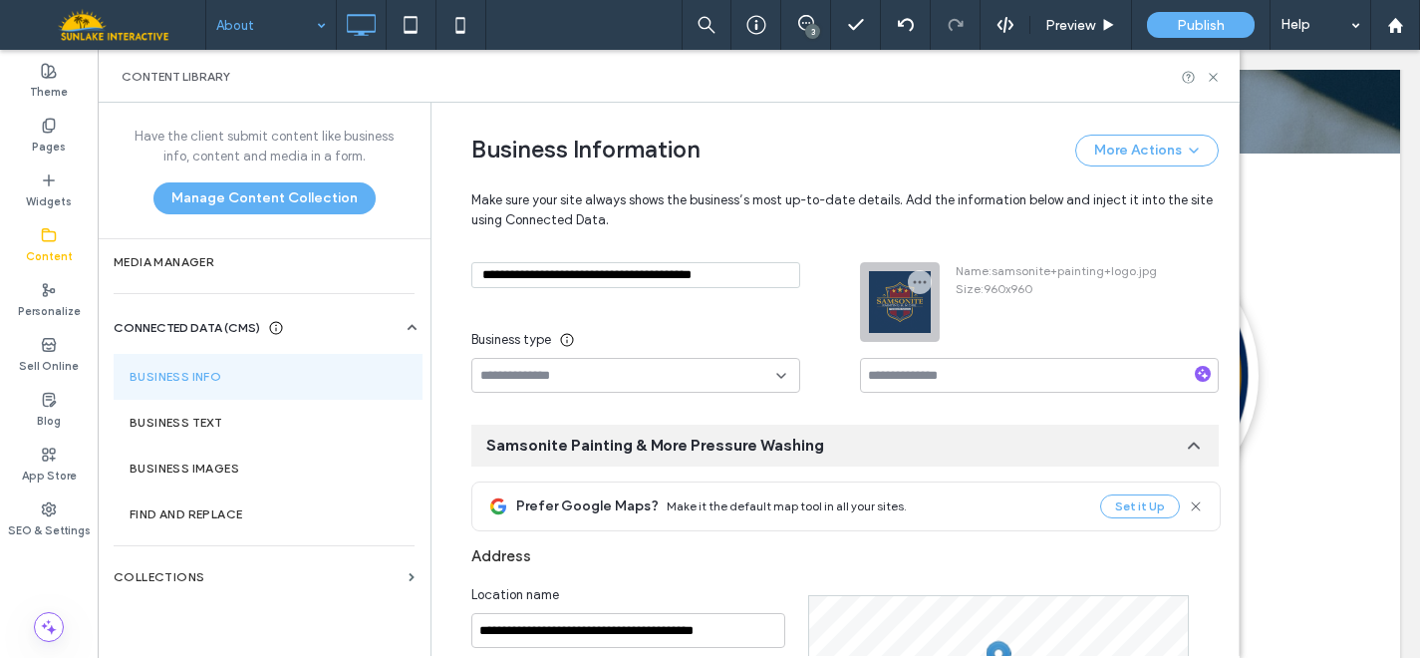
click at [906, 301] on div at bounding box center [900, 302] width 78 height 78
click at [913, 284] on icon "button" at bounding box center [920, 282] width 16 height 16
click at [939, 323] on span "Replace Image" at bounding box center [983, 331] width 89 height 20
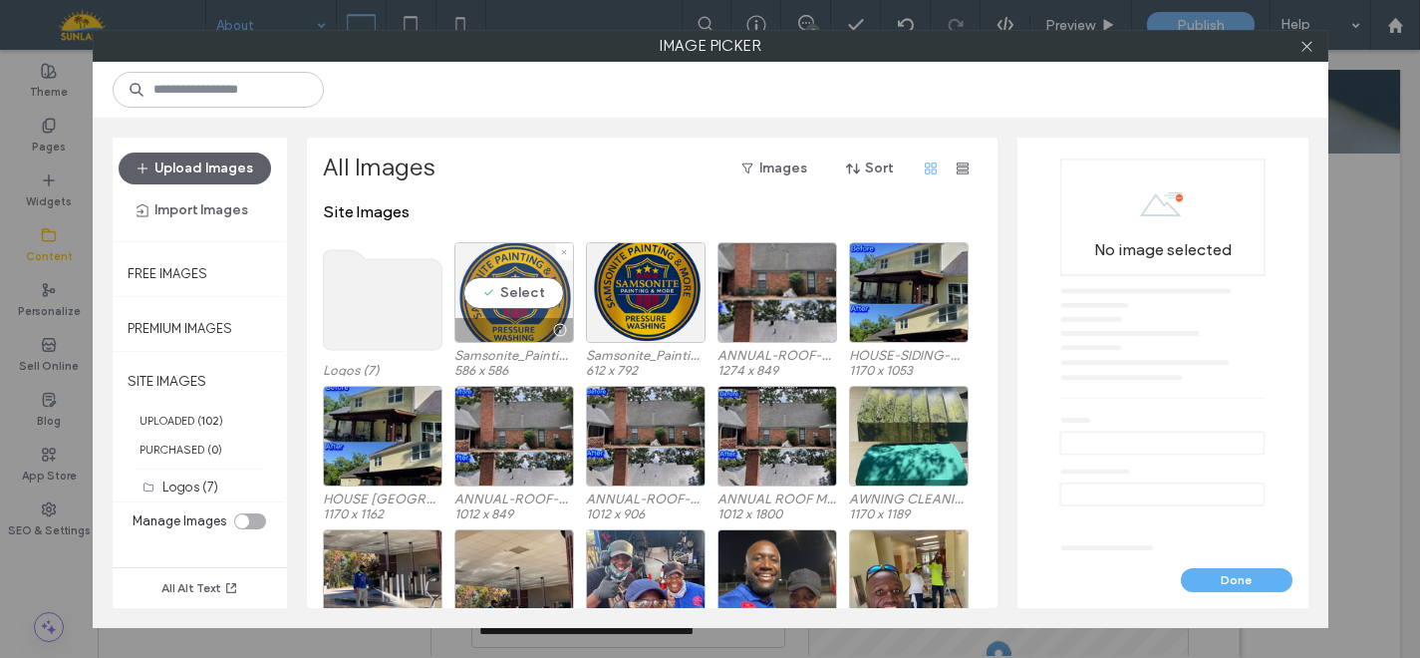
click at [498, 273] on div "Select" at bounding box center [514, 292] width 120 height 101
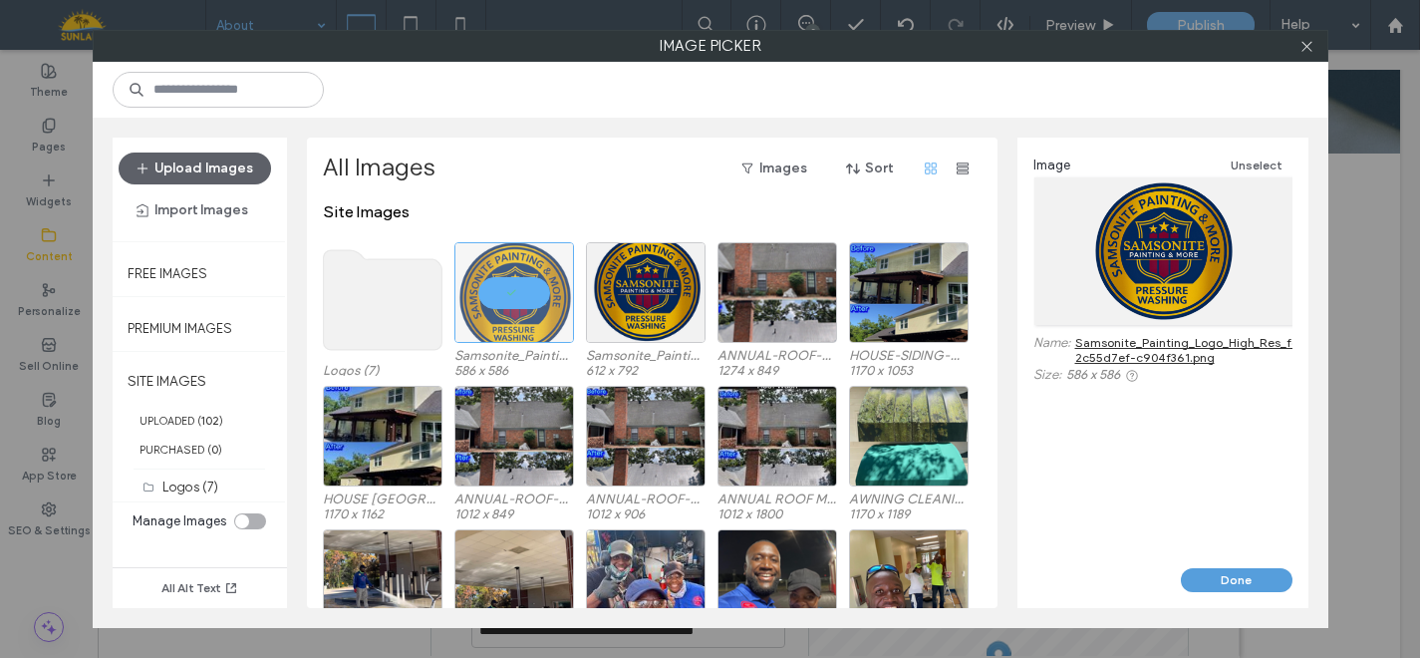
click at [1243, 581] on button "Done" at bounding box center [1237, 580] width 112 height 24
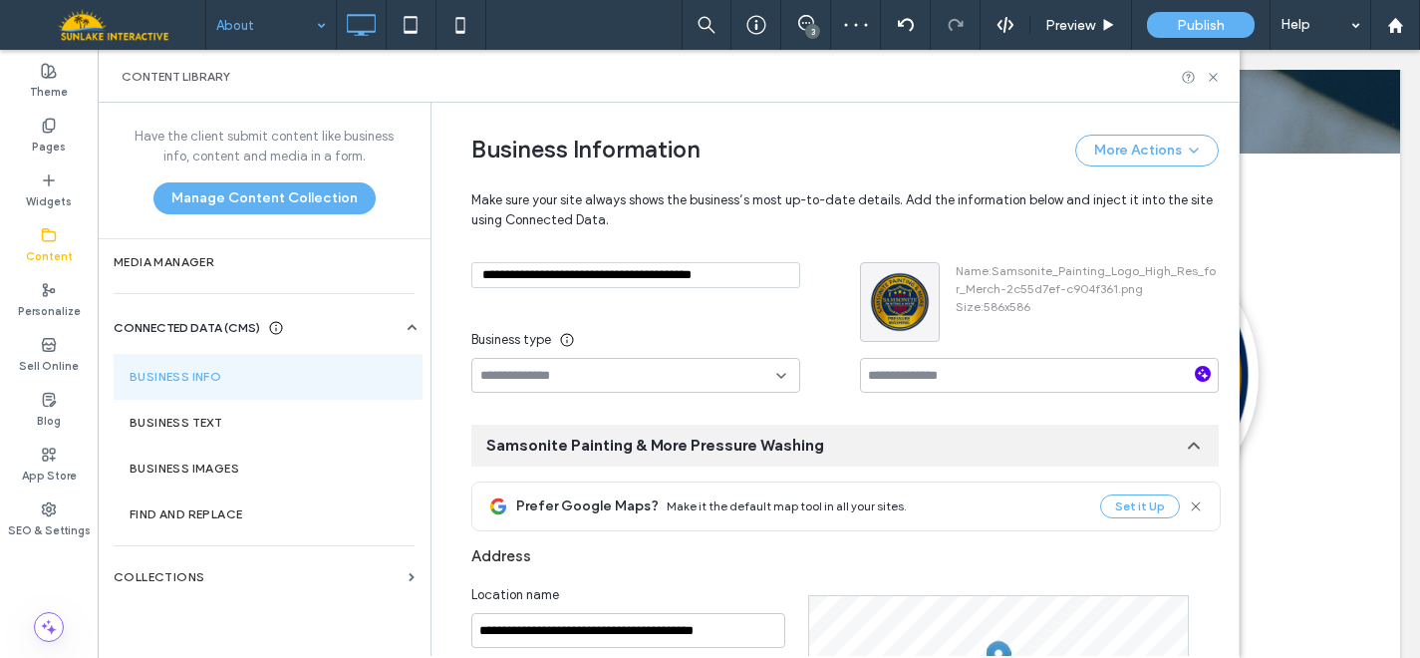
click at [1196, 372] on icon "button" at bounding box center [1203, 374] width 14 height 14
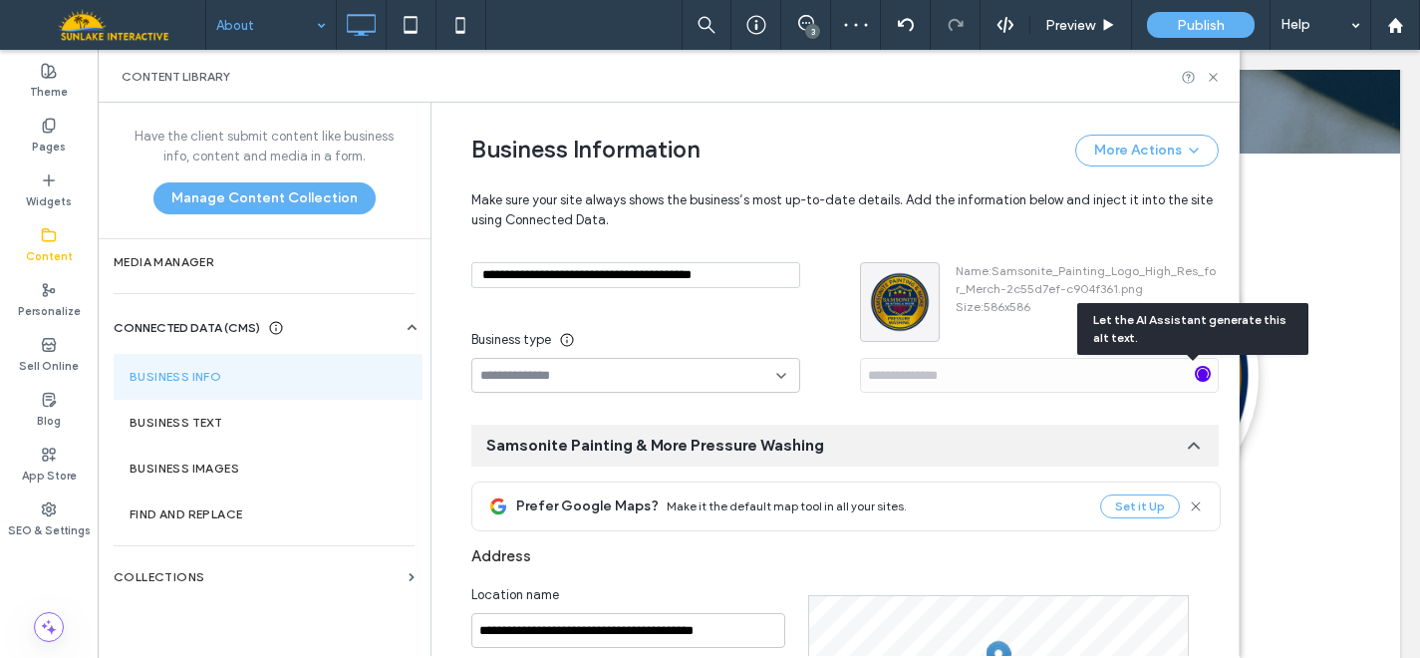
type input "**********"
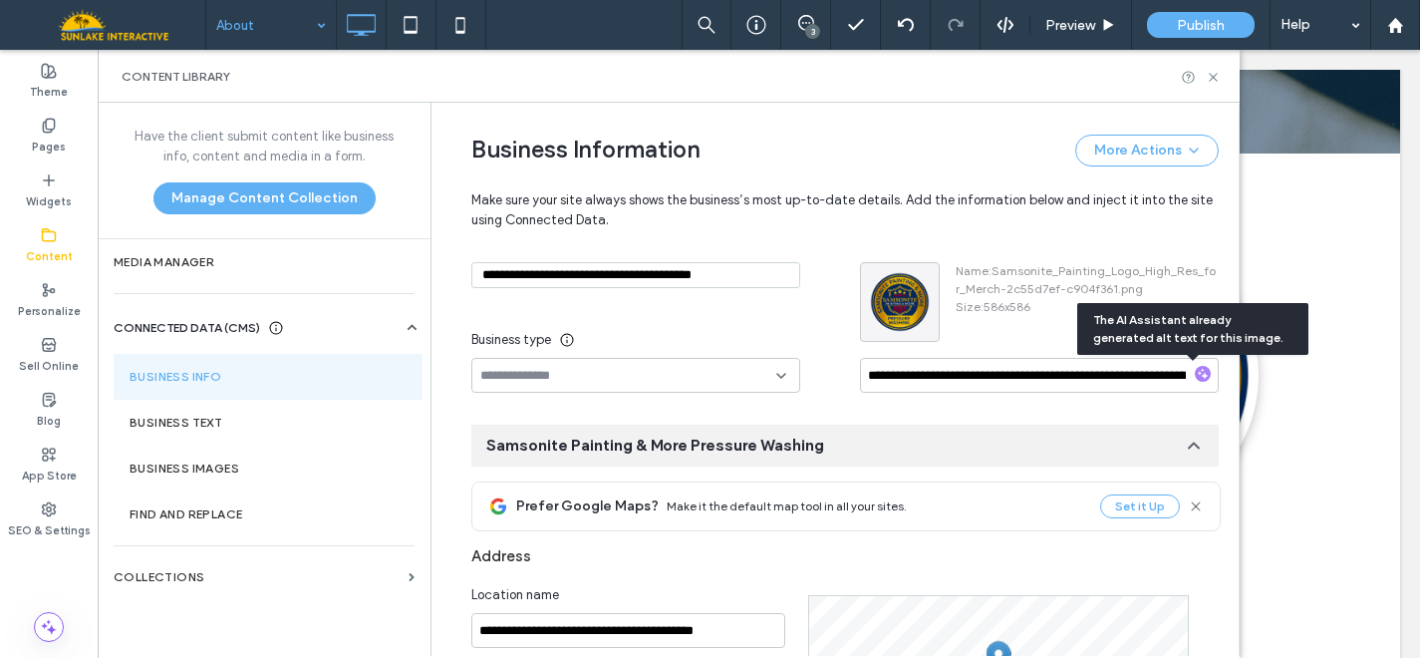
click at [747, 374] on input at bounding box center [628, 376] width 296 height 16
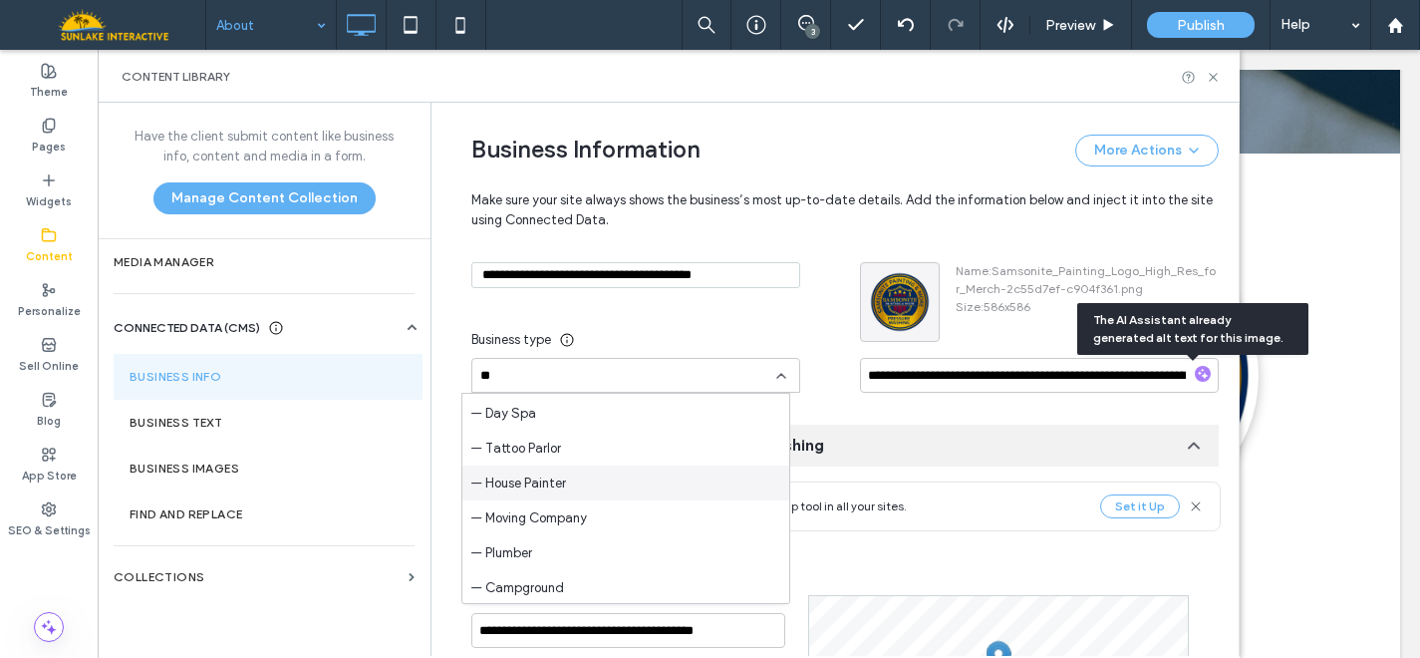
scroll to position [0, 0]
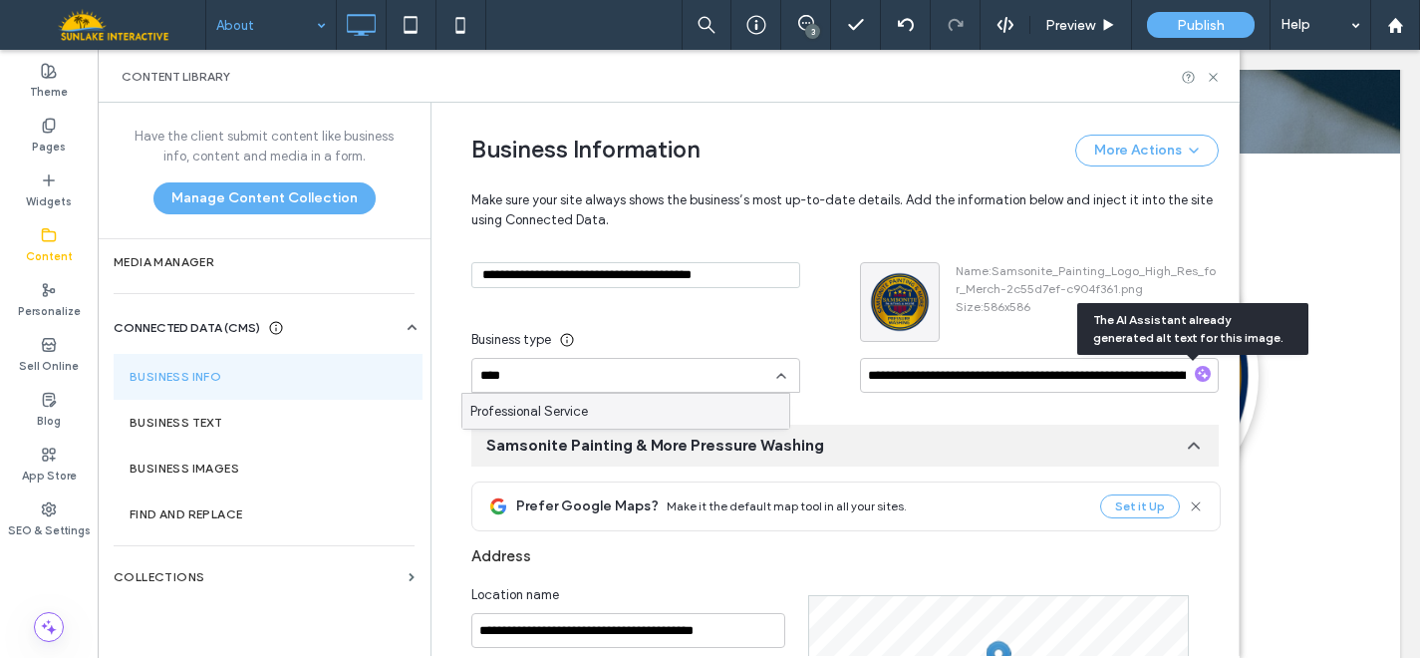
type input "****"
click at [653, 397] on div "Professional Service" at bounding box center [625, 411] width 327 height 35
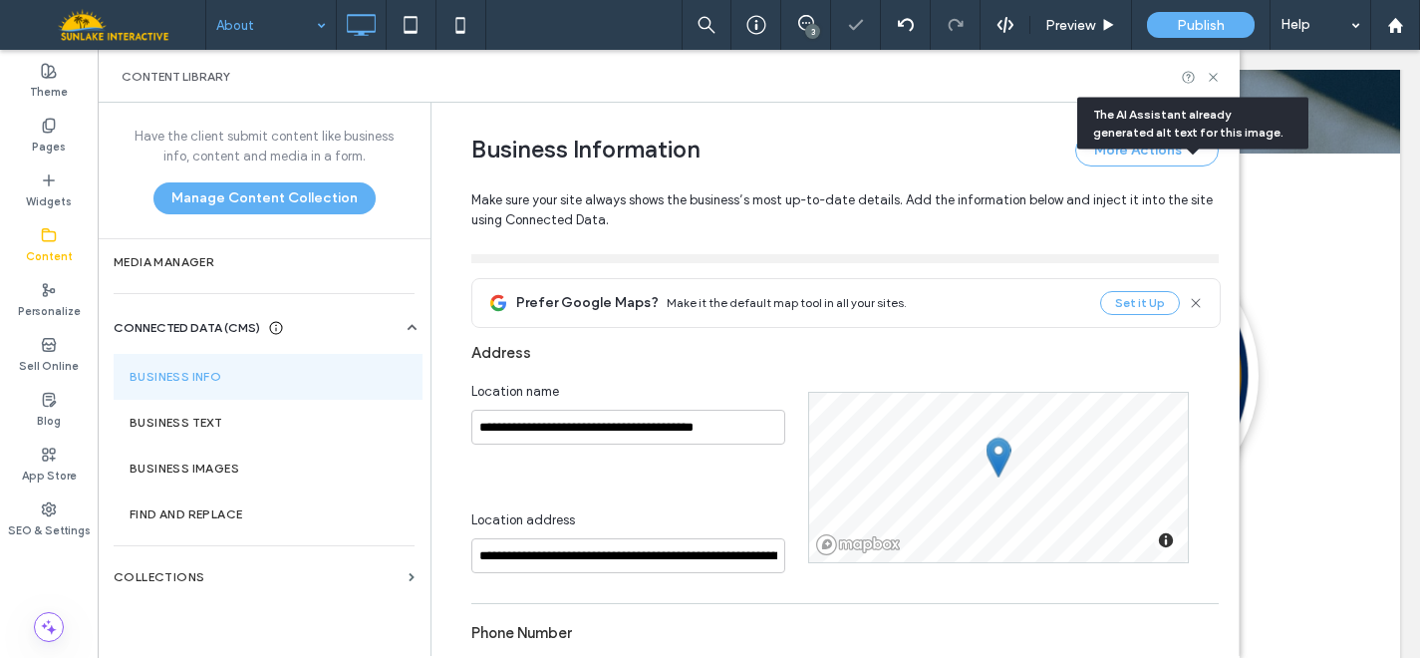
scroll to position [499, 0]
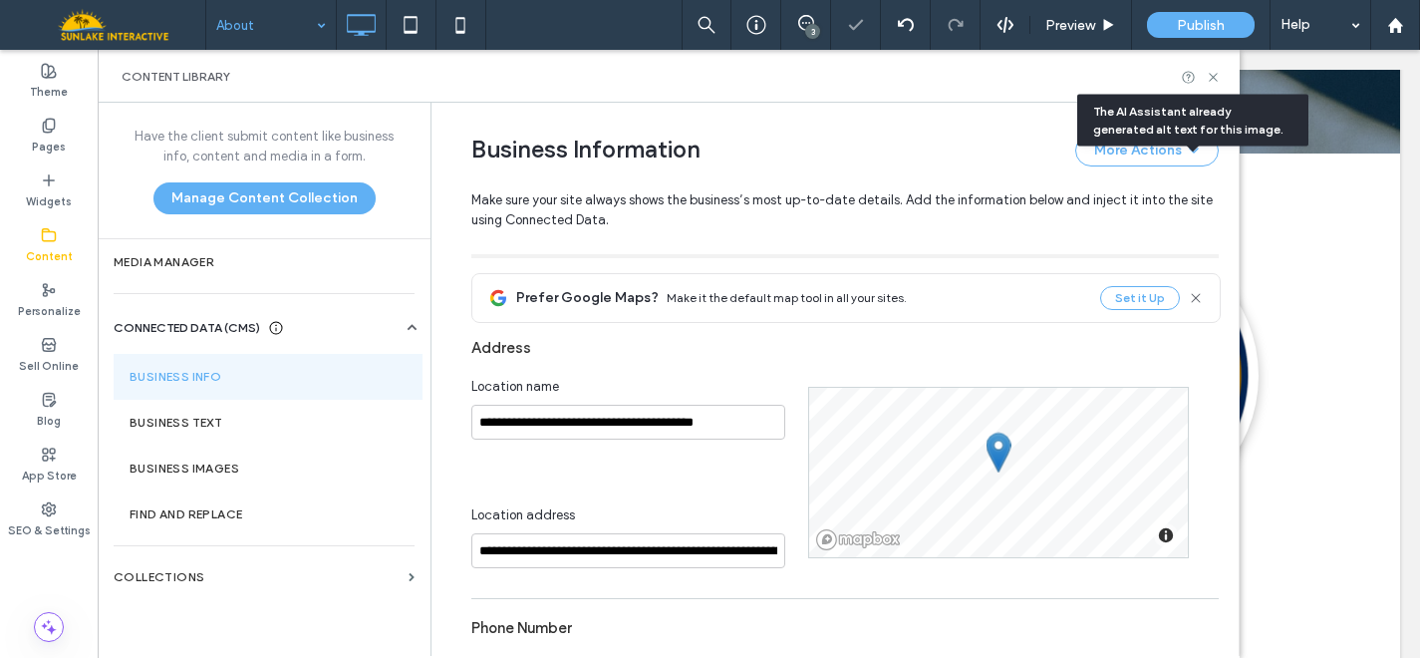
click at [1188, 298] on icon at bounding box center [1196, 298] width 16 height 16
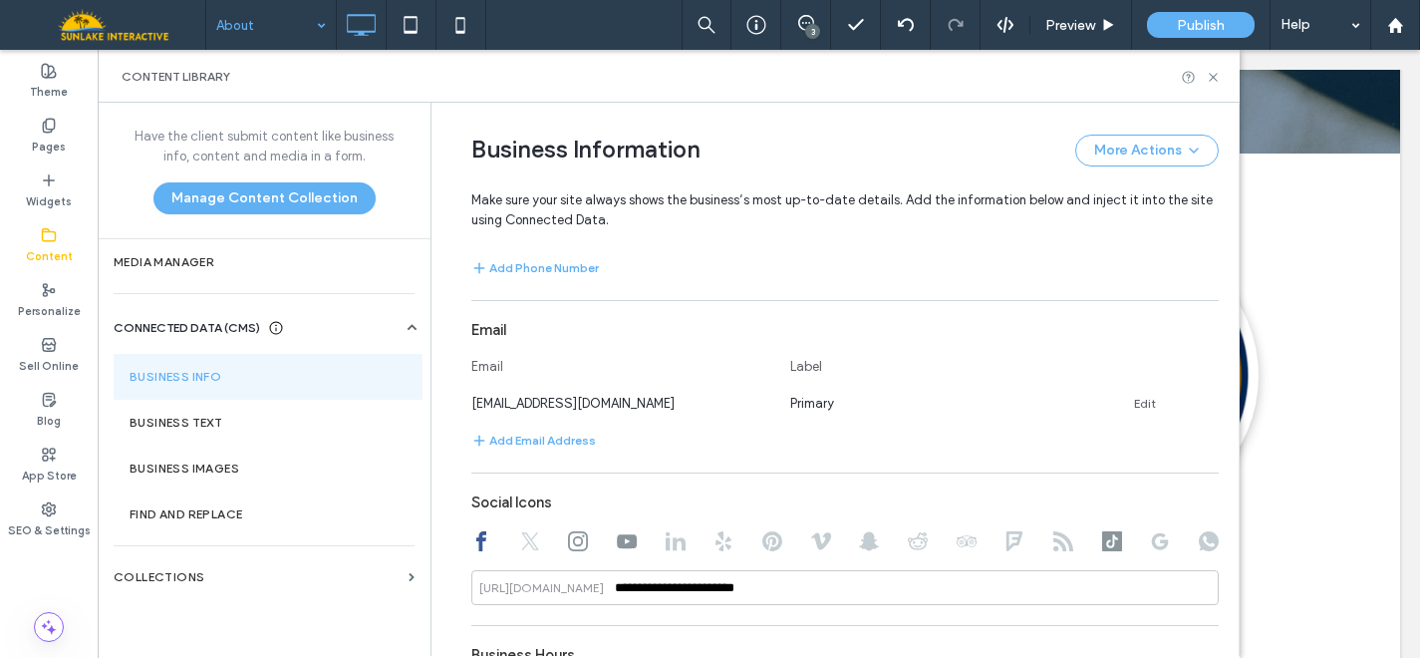
scroll to position [0, 0]
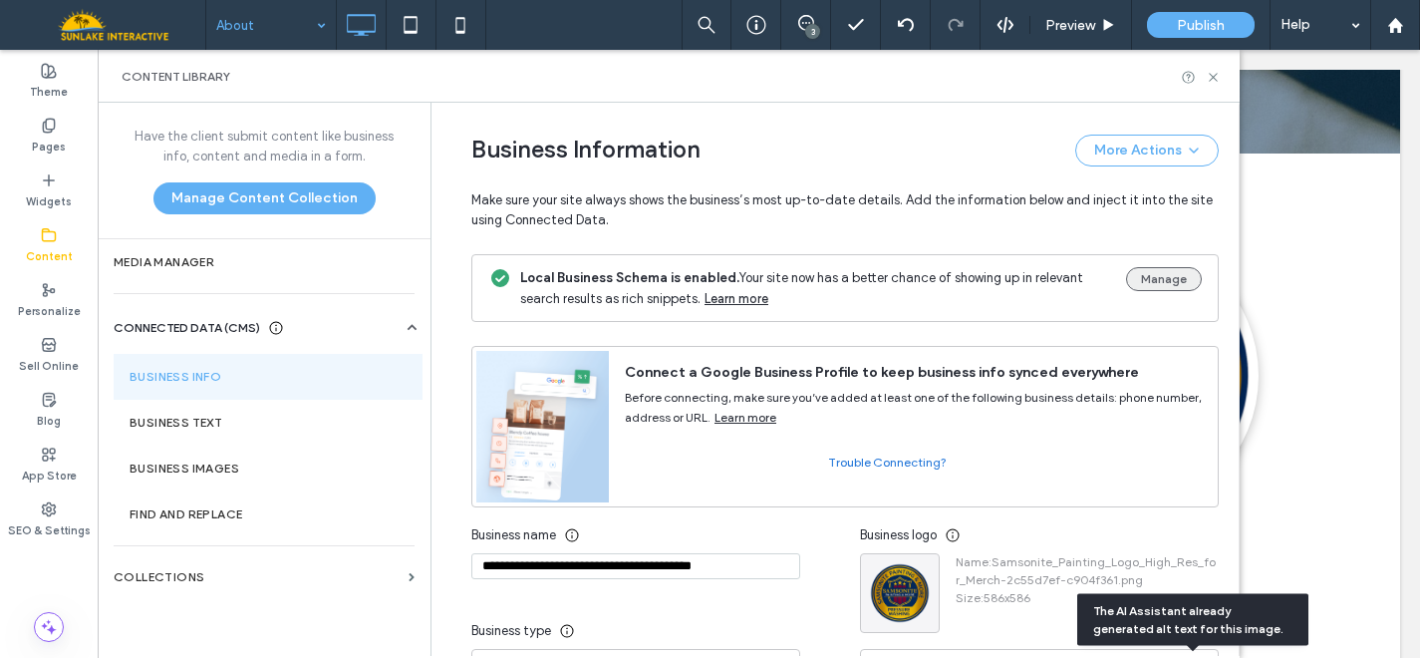
click at [1147, 289] on button "Manage" at bounding box center [1164, 279] width 76 height 24
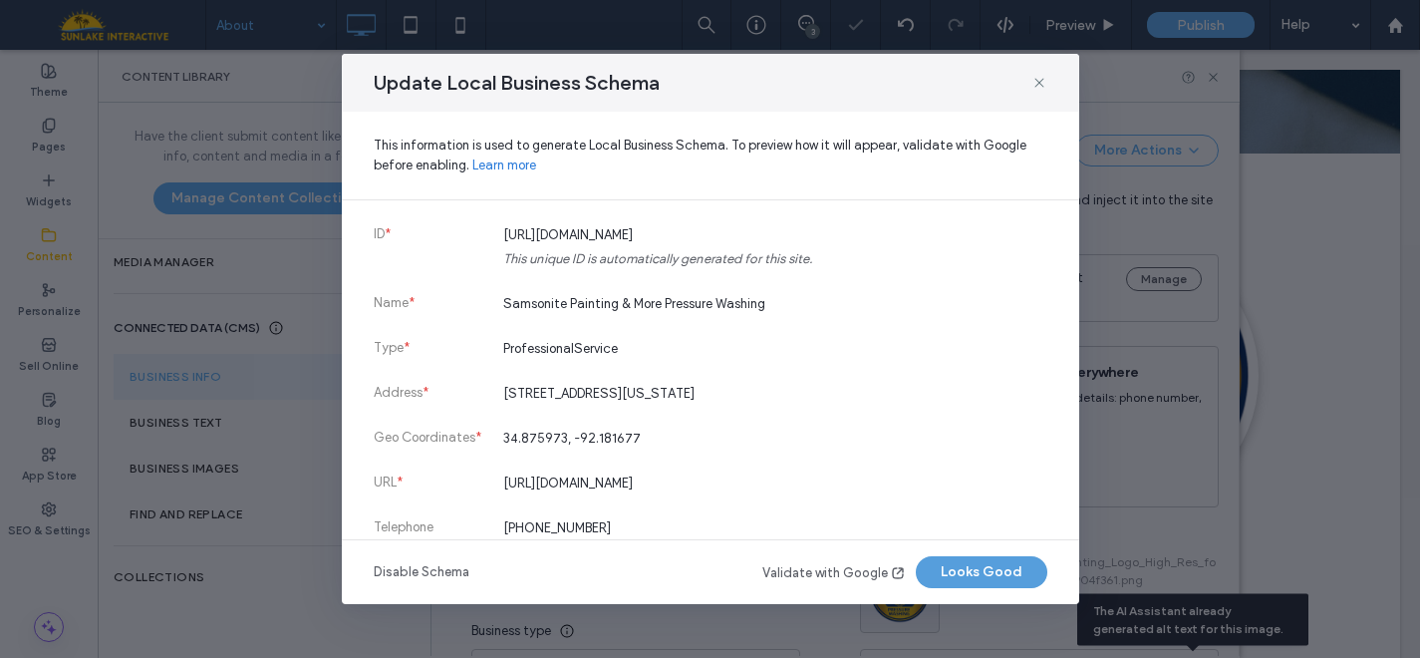
click at [952, 575] on button "Looks Good" at bounding box center [982, 572] width 132 height 32
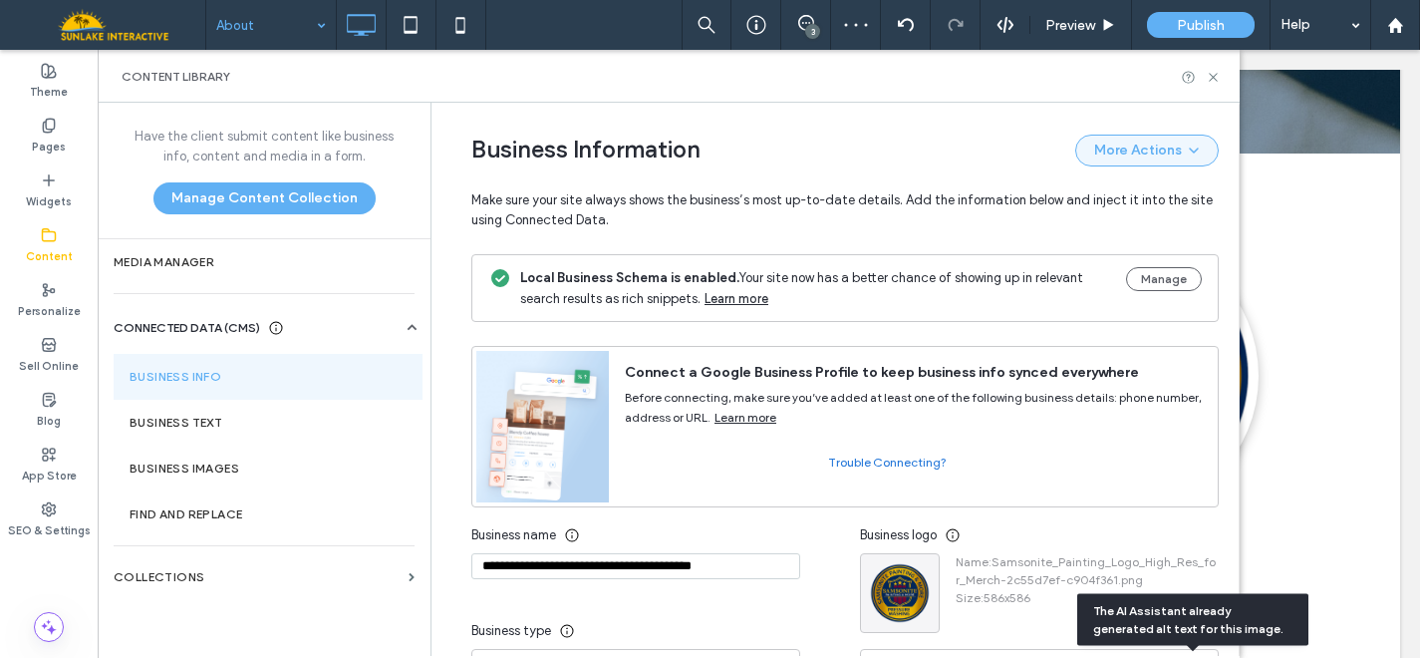
click at [1182, 145] on span "button" at bounding box center [1192, 151] width 20 height 28
click at [1008, 385] on div "Before connecting, make sure you’ve added at least one of the following busines…" at bounding box center [913, 405] width 577 height 44
click at [231, 436] on section "Business Text" at bounding box center [268, 423] width 309 height 46
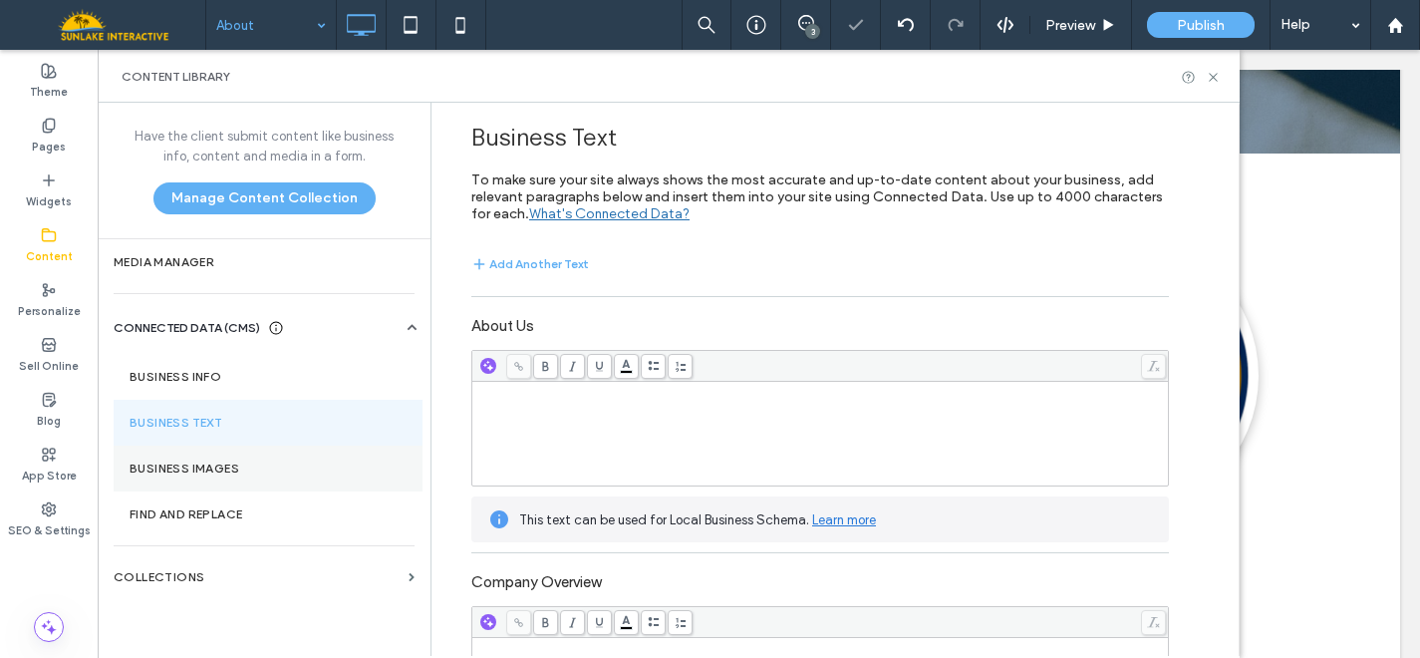
click at [207, 471] on label "Business Images" at bounding box center [268, 468] width 277 height 14
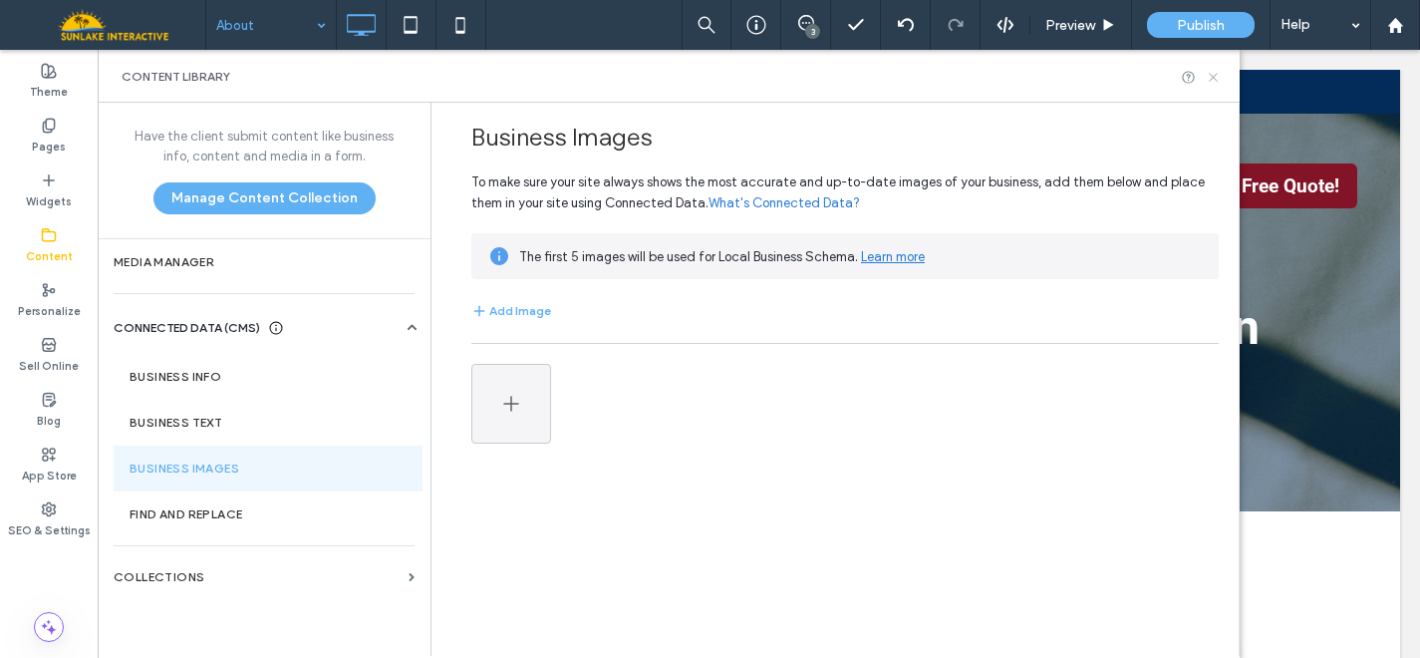
click at [1209, 79] on icon at bounding box center [1213, 77] width 15 height 15
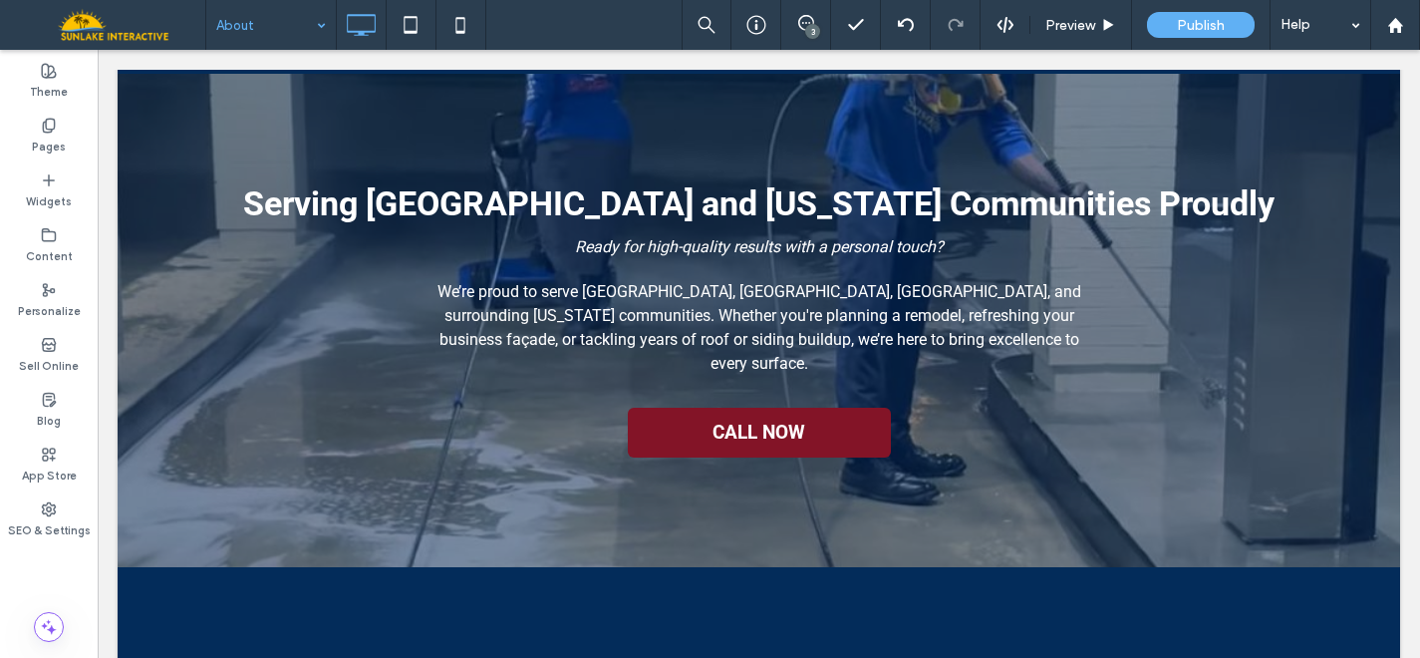
scroll to position [2624, 0]
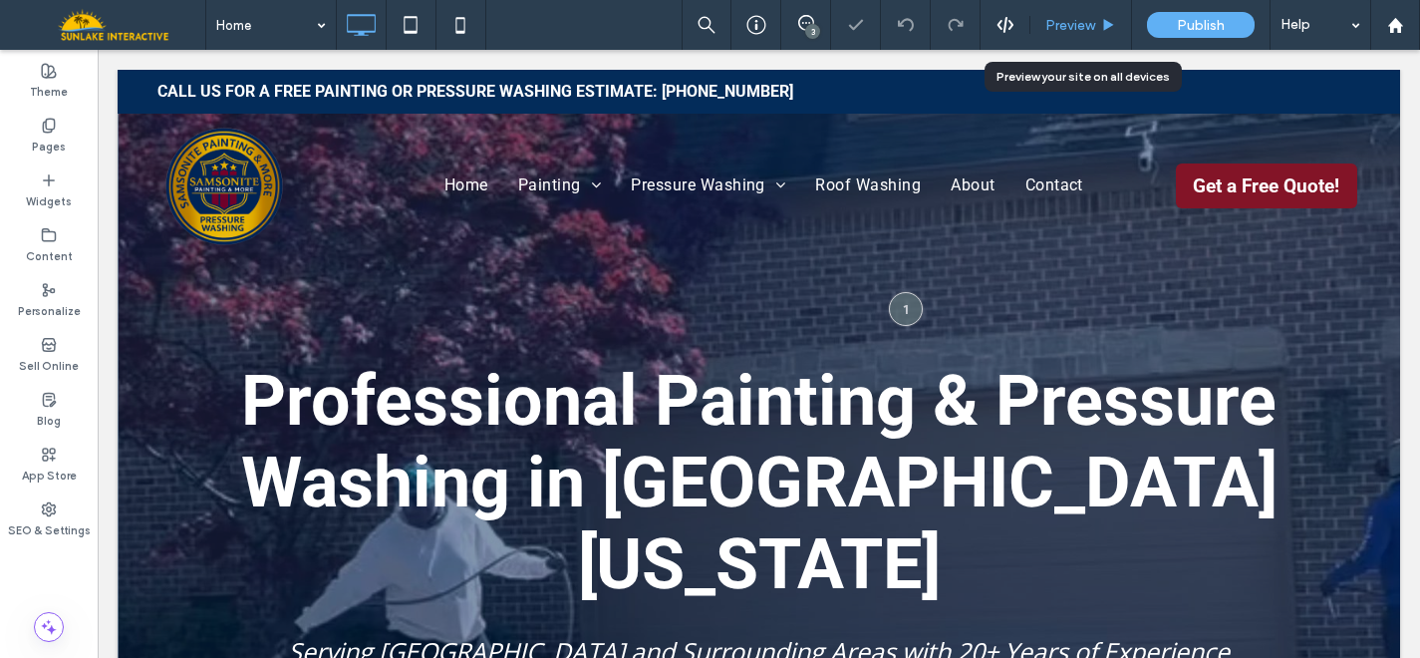
click at [1092, 23] on span "Preview" at bounding box center [1070, 25] width 50 height 17
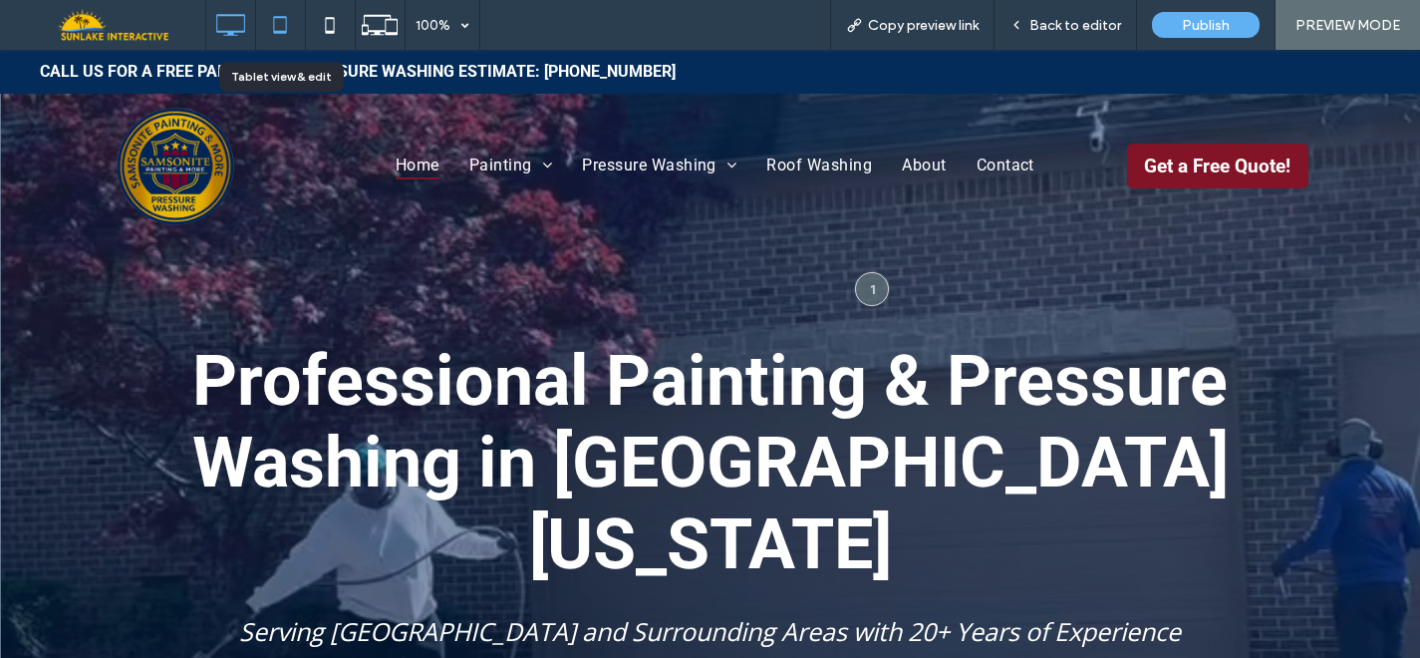
click at [275, 26] on icon at bounding box center [280, 25] width 40 height 40
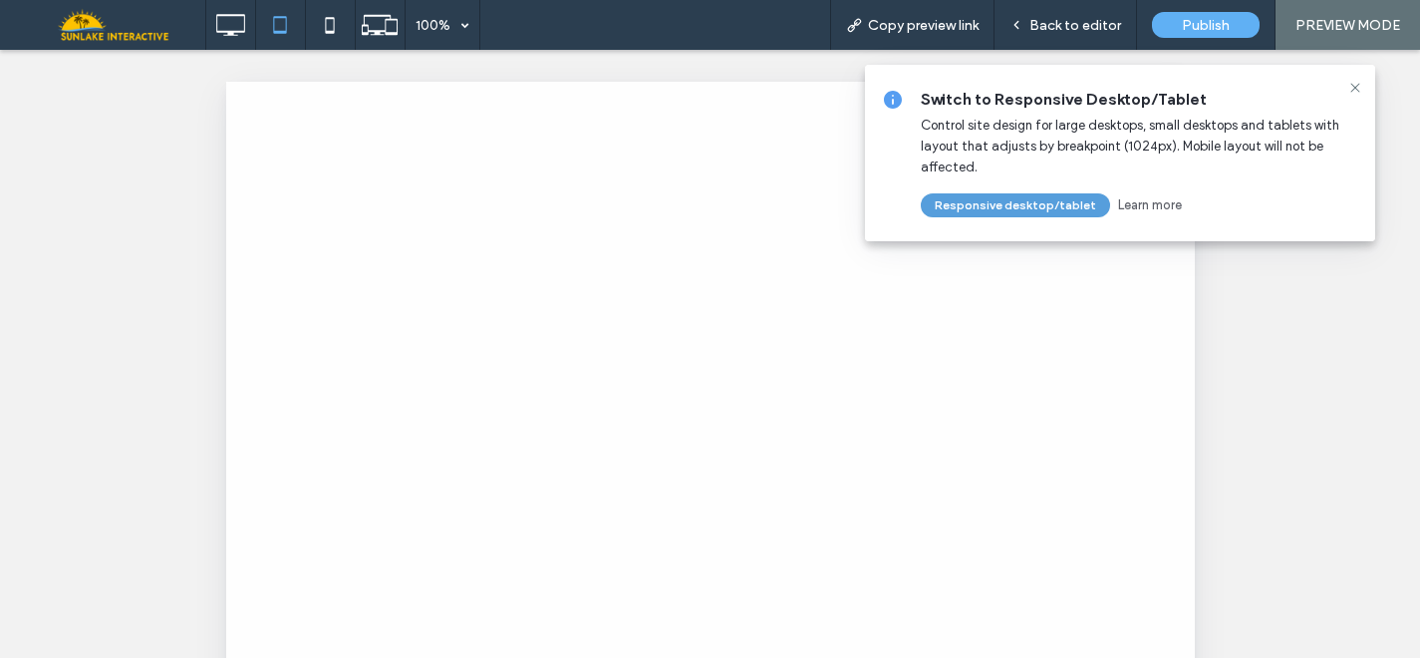
click at [1056, 200] on button "Responsive desktop/tablet" at bounding box center [1015, 205] width 189 height 24
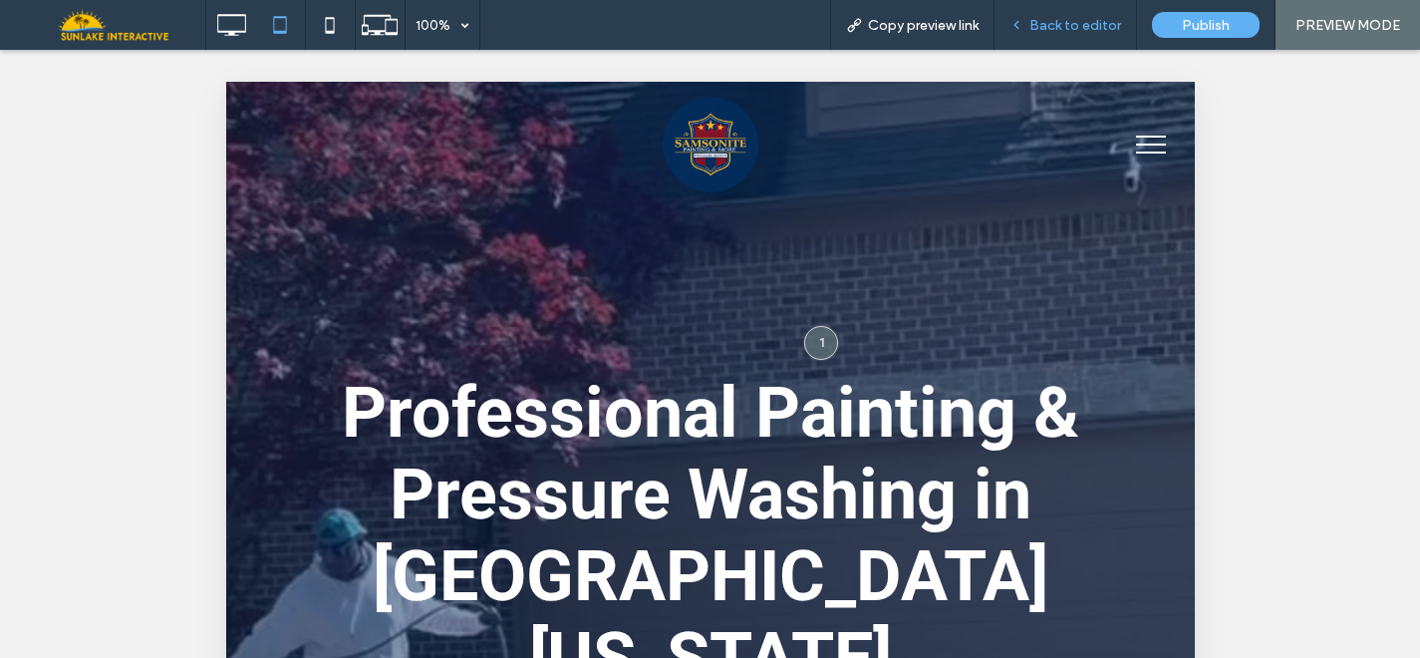
click at [1055, 37] on div "Back to editor" at bounding box center [1066, 25] width 143 height 50
click at [809, 324] on div at bounding box center [819, 342] width 37 height 37
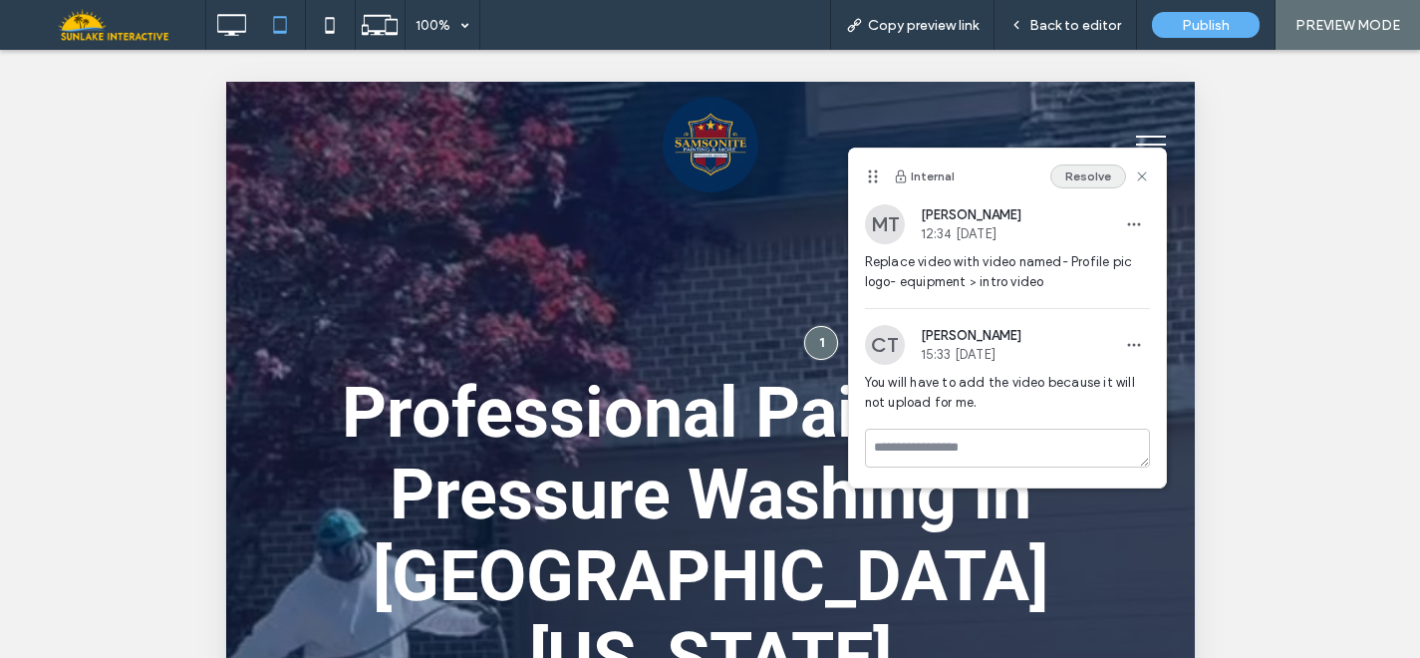
click at [1087, 182] on button "Resolve" at bounding box center [1088, 176] width 76 height 24
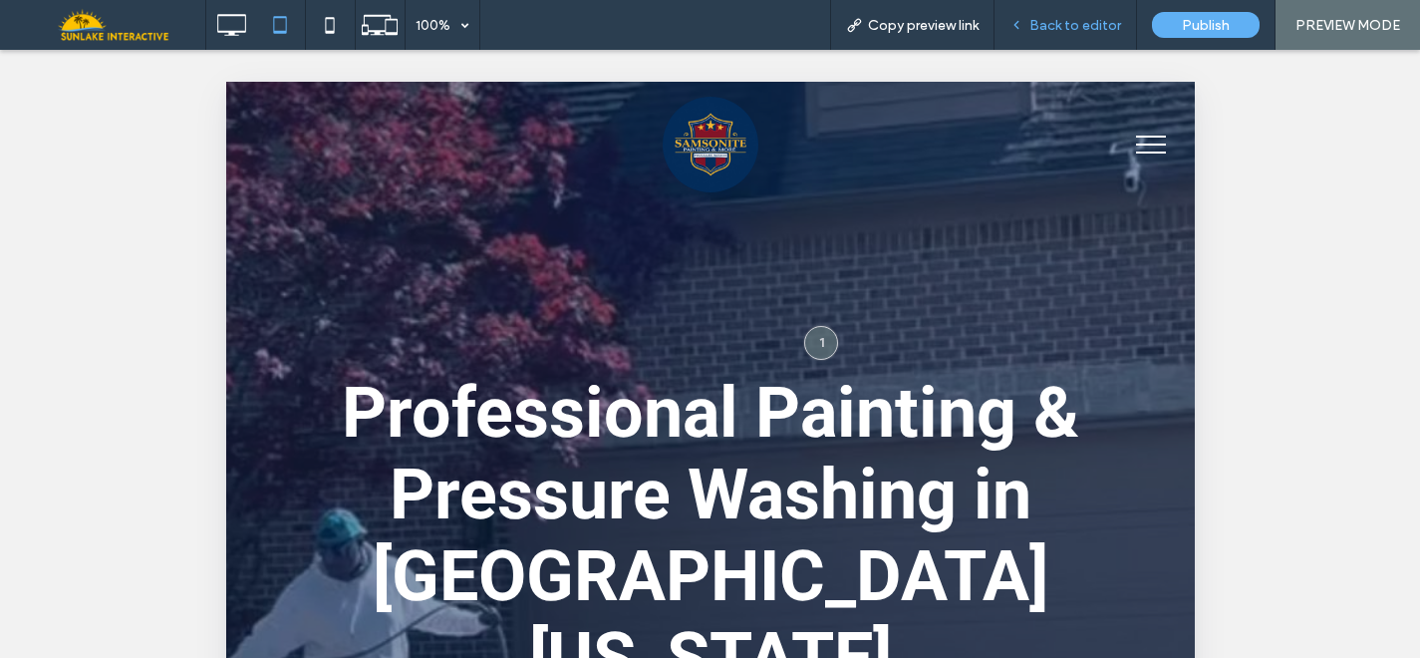
click at [1089, 34] on div "Back to editor" at bounding box center [1066, 25] width 143 height 50
click at [1036, 24] on span "Back to editor" at bounding box center [1076, 25] width 92 height 17
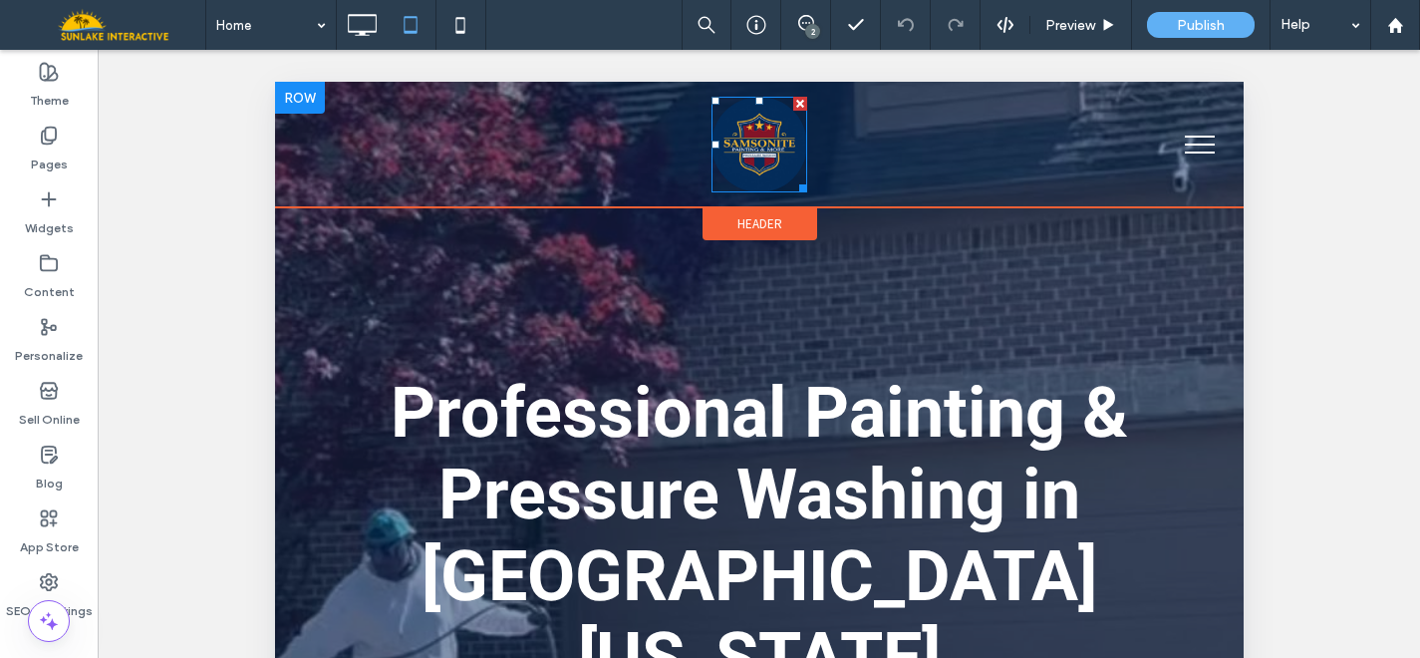
click at [757, 144] on img at bounding box center [759, 145] width 96 height 96
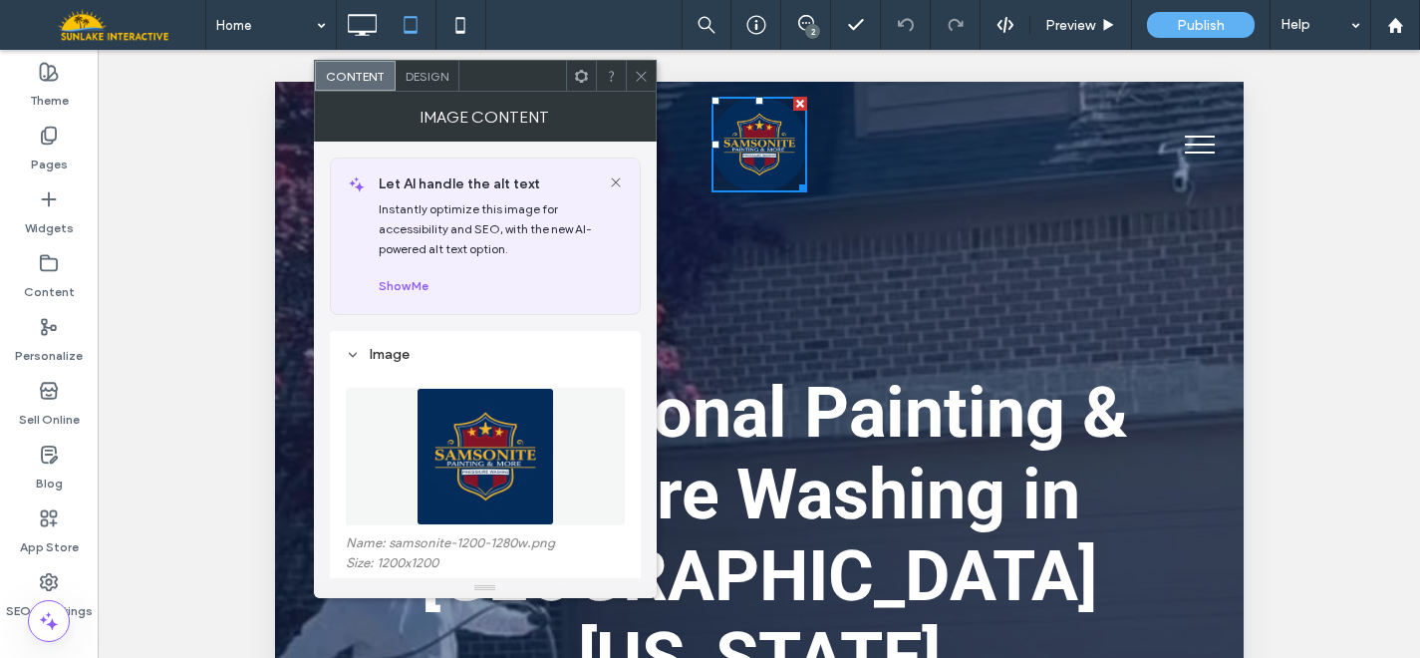
click at [584, 78] on use at bounding box center [580, 75] width 13 height 13
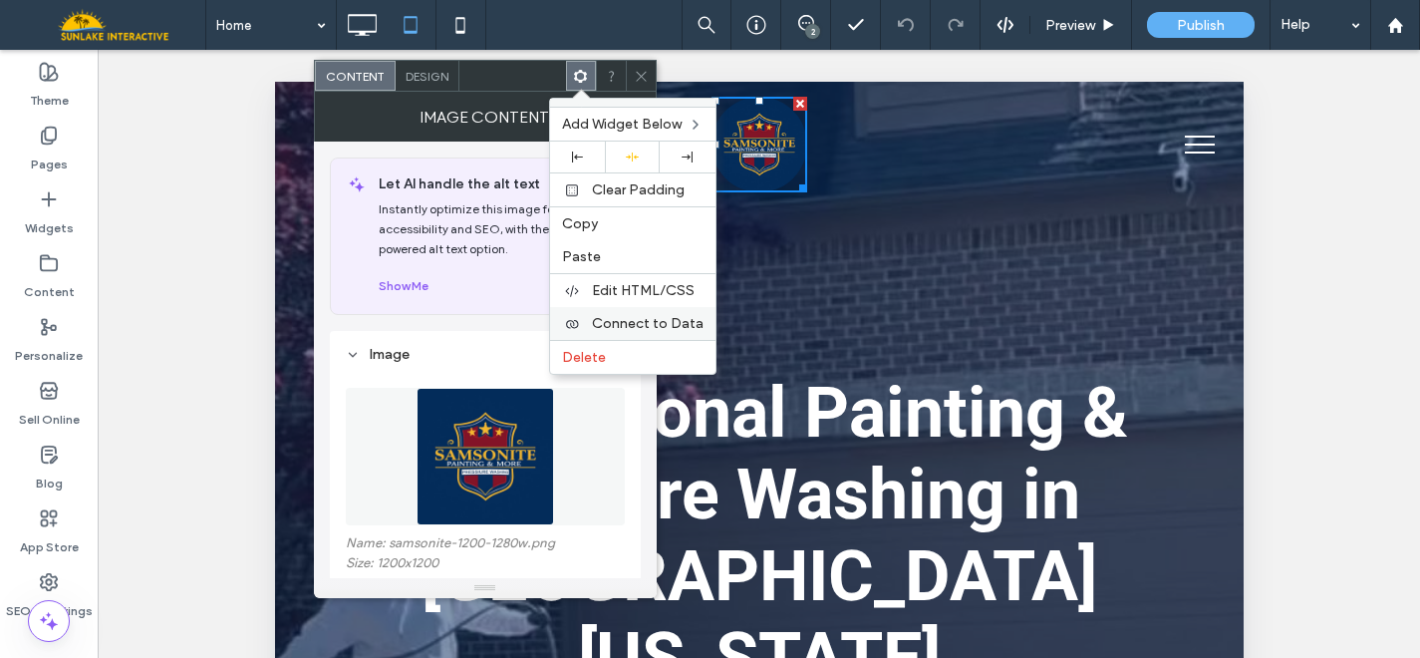
click at [604, 332] on div "Connect to Data" at bounding box center [632, 323] width 165 height 33
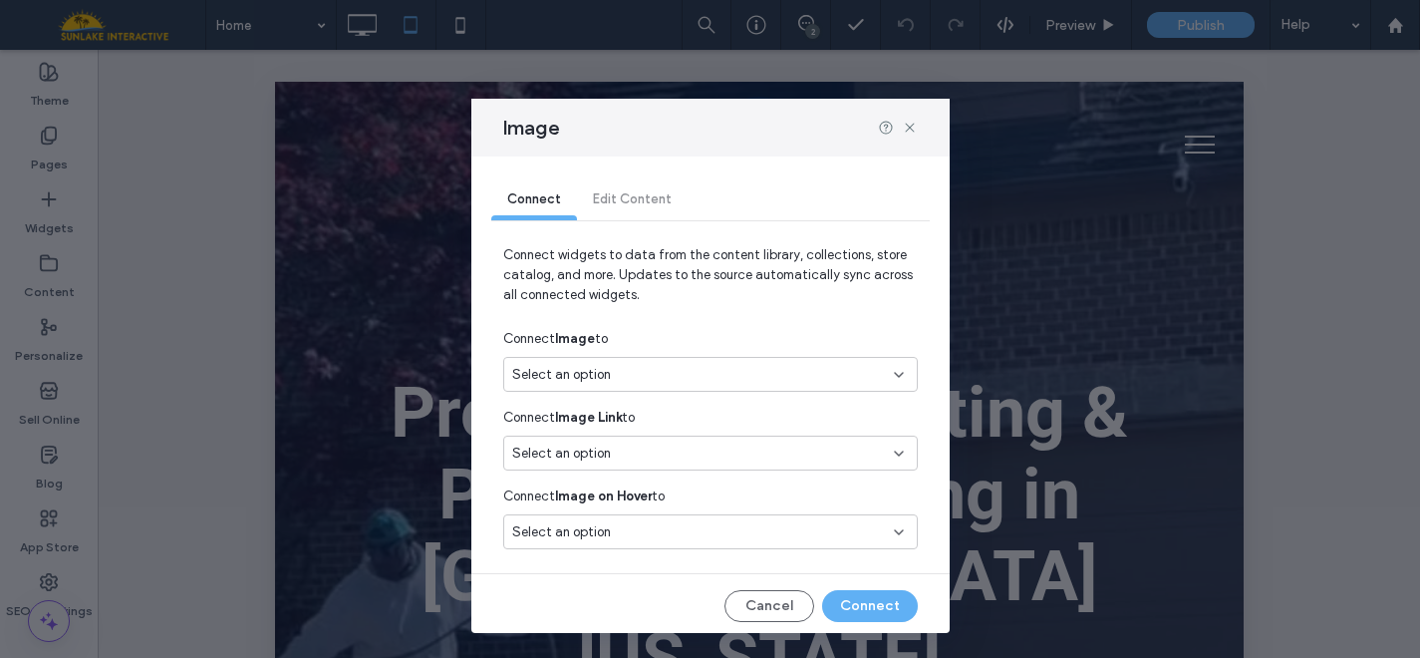
click at [703, 377] on div "Select an option" at bounding box center [698, 375] width 373 height 20
click at [689, 430] on div "Business logo" at bounding box center [703, 445] width 398 height 35
click at [855, 607] on button "Connect" at bounding box center [870, 606] width 96 height 32
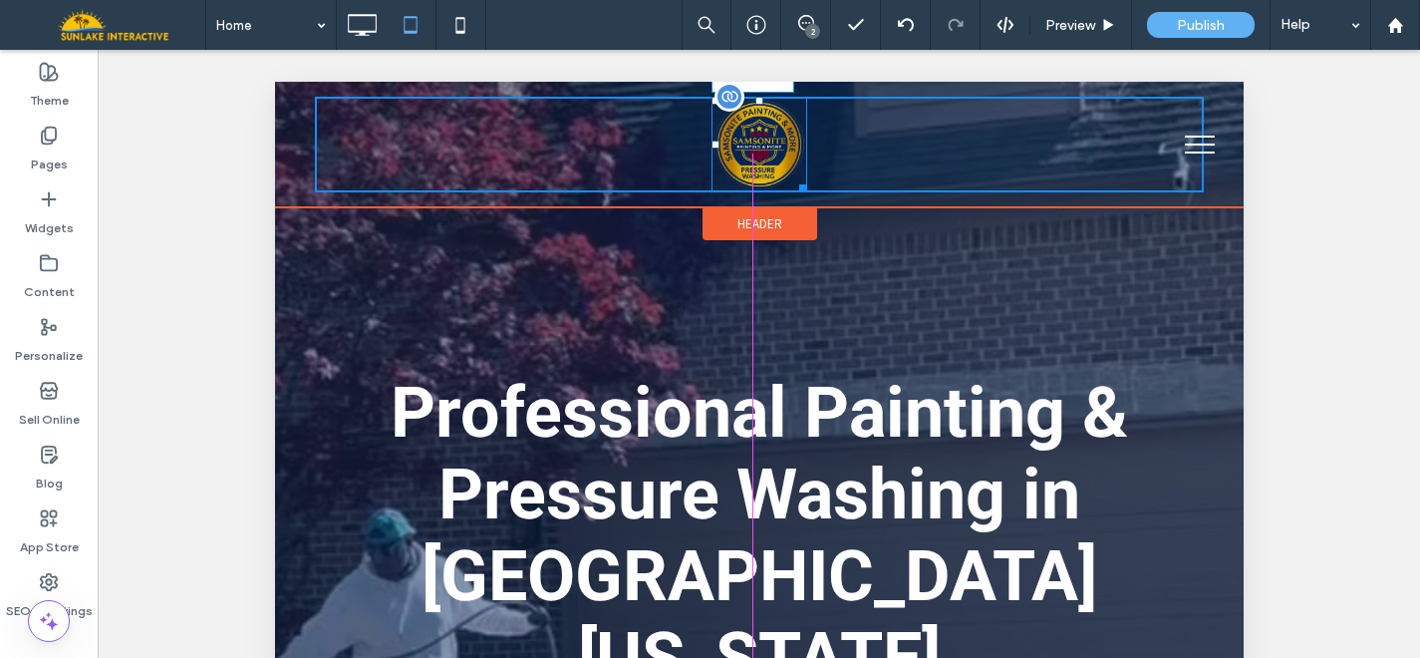
drag, startPoint x: 791, startPoint y: 181, endPoint x: 830, endPoint y: 195, distance: 41.3
click at [806, 192] on div "W:176 H:176" at bounding box center [759, 145] width 96 height 96
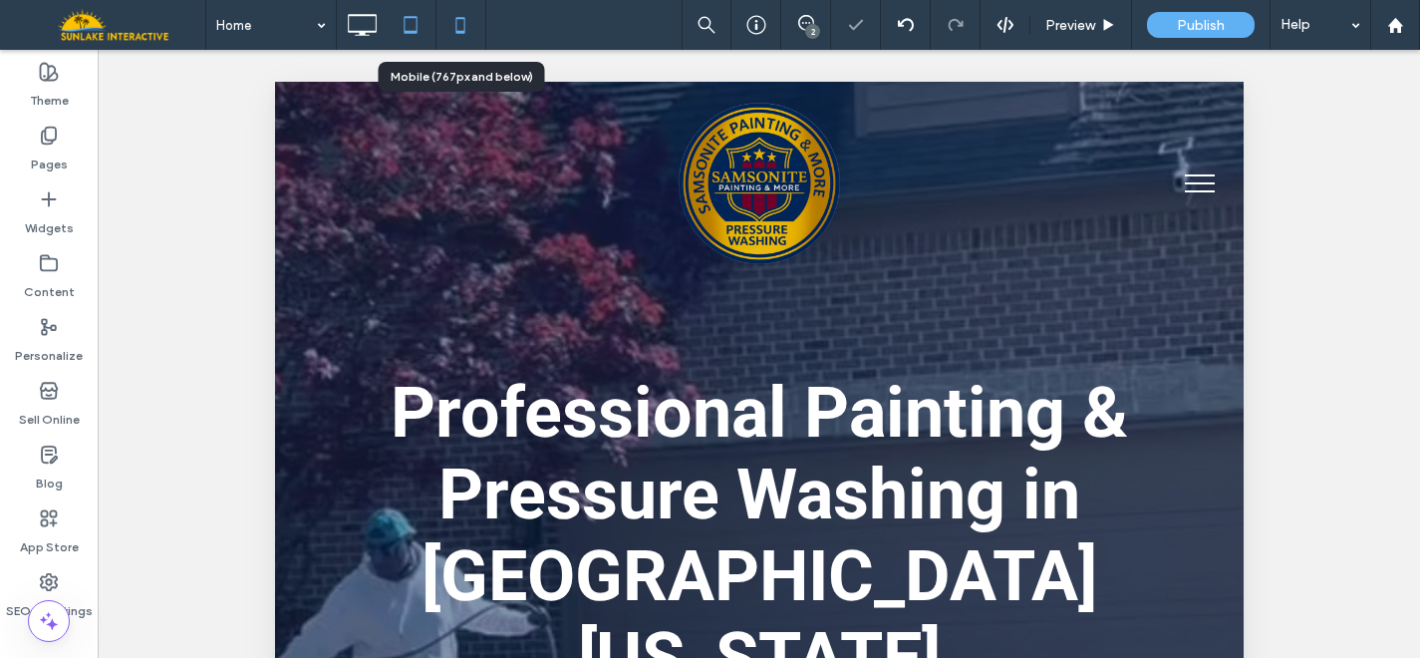
click at [457, 25] on icon at bounding box center [461, 25] width 40 height 40
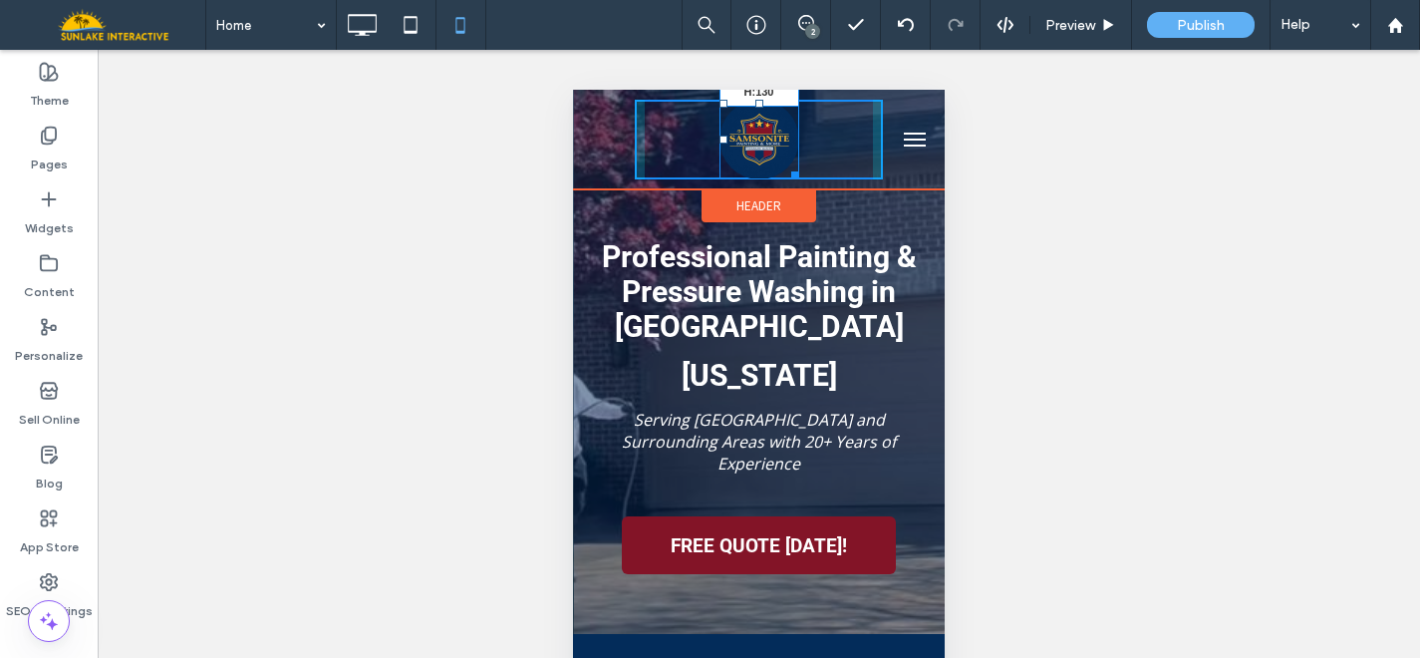
drag, startPoint x: 781, startPoint y: 171, endPoint x: 805, endPoint y: 187, distance: 28.7
click at [799, 179] on div "W:130 H:130" at bounding box center [760, 140] width 80 height 80
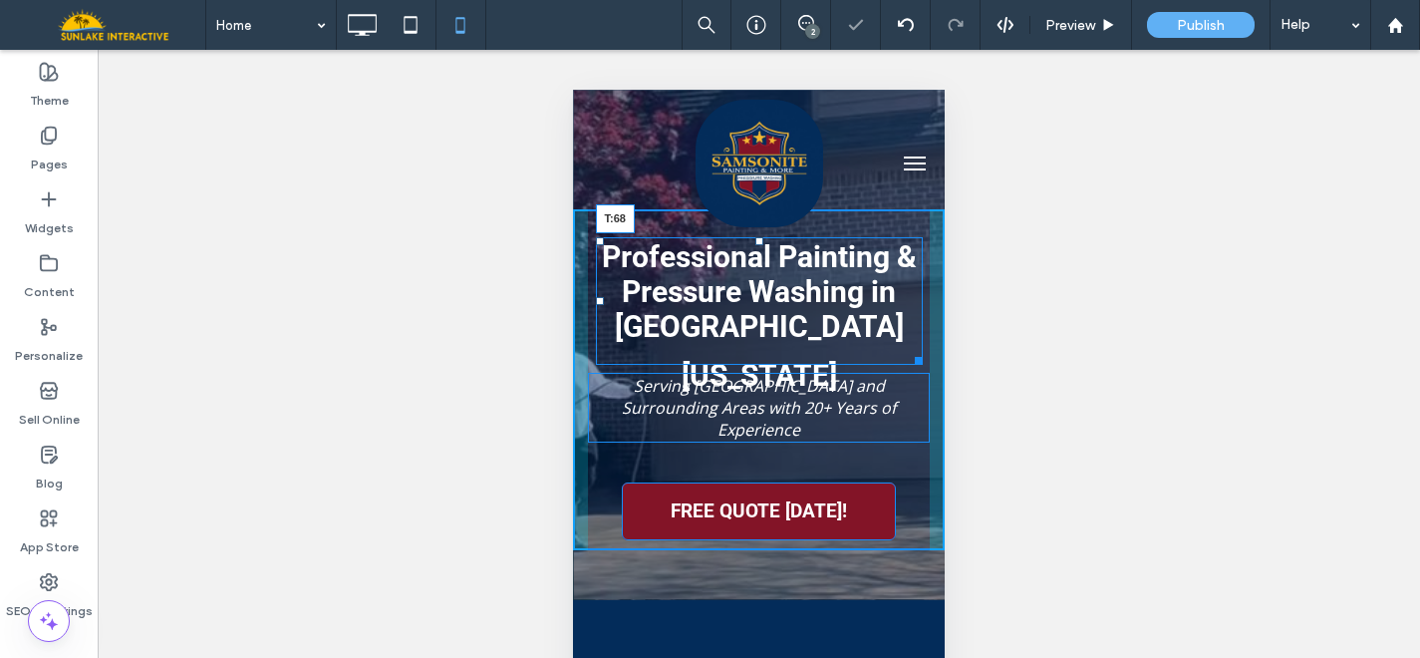
drag, startPoint x: 749, startPoint y: 243, endPoint x: 749, endPoint y: 283, distance: 39.9
click at [755, 245] on div at bounding box center [759, 241] width 8 height 8
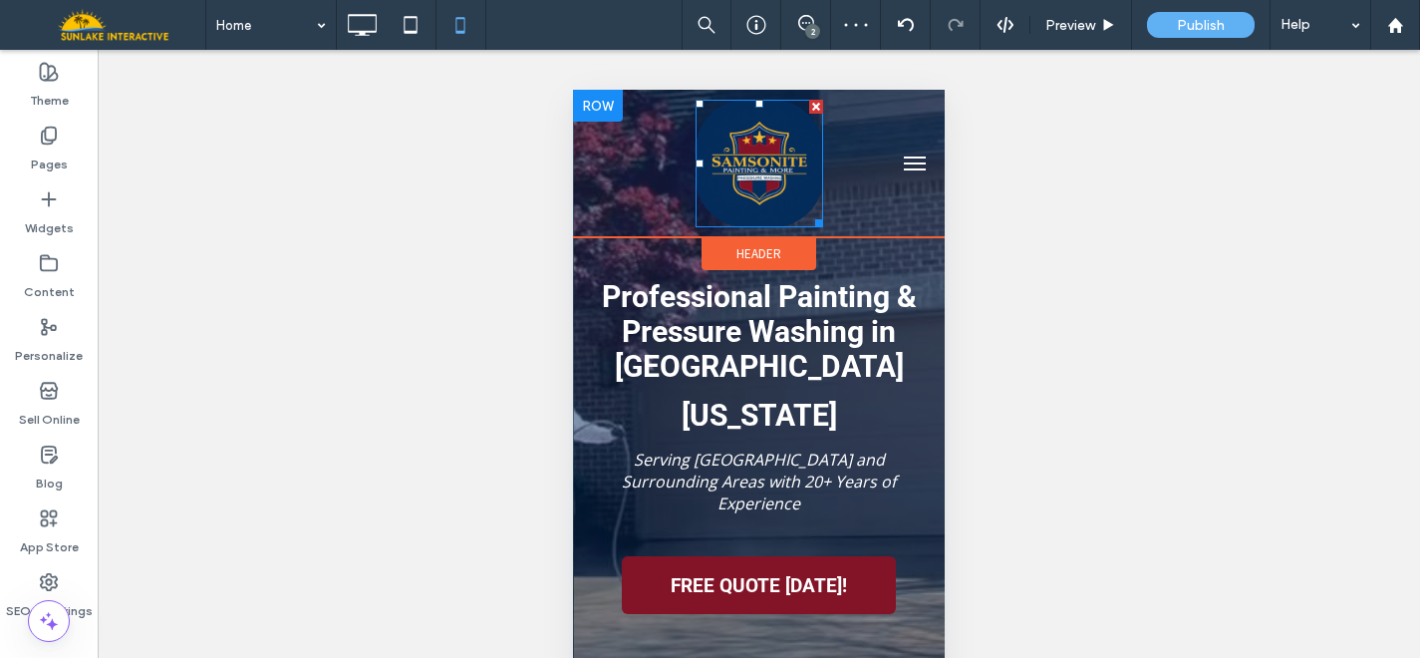
click at [792, 170] on img at bounding box center [760, 164] width 128 height 128
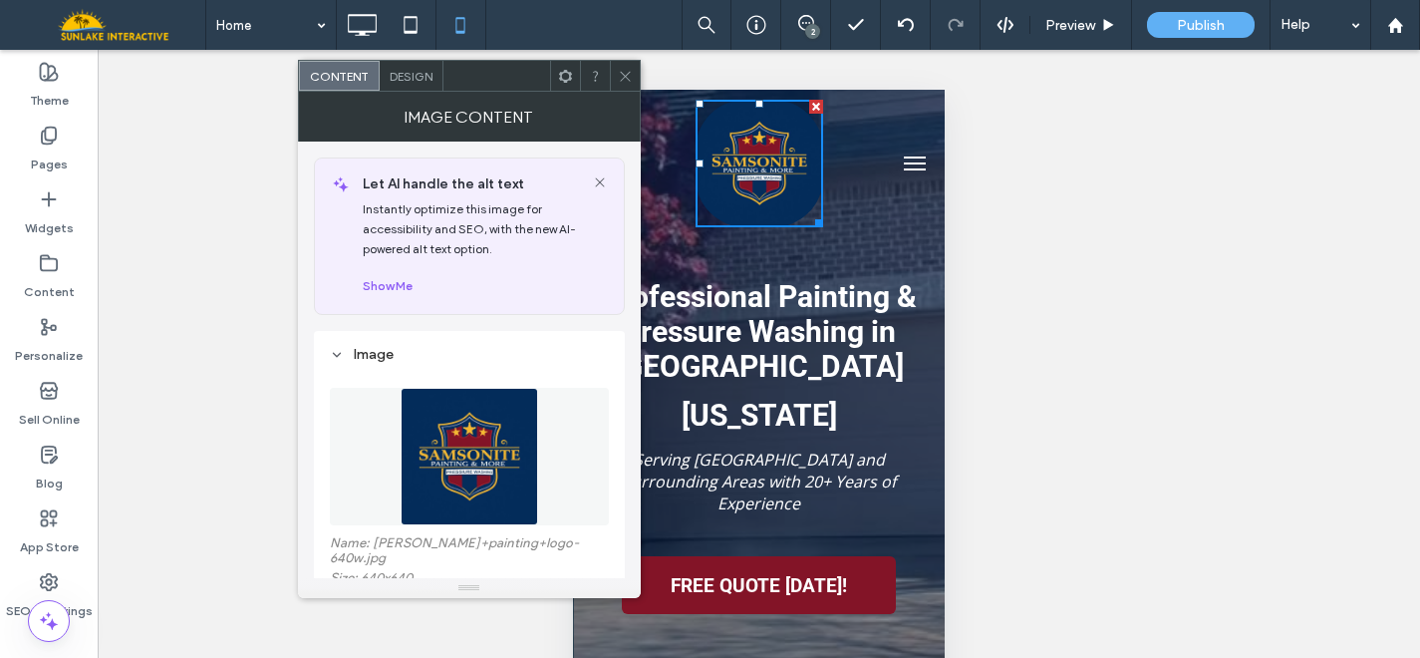
click at [562, 83] on span at bounding box center [565, 76] width 15 height 30
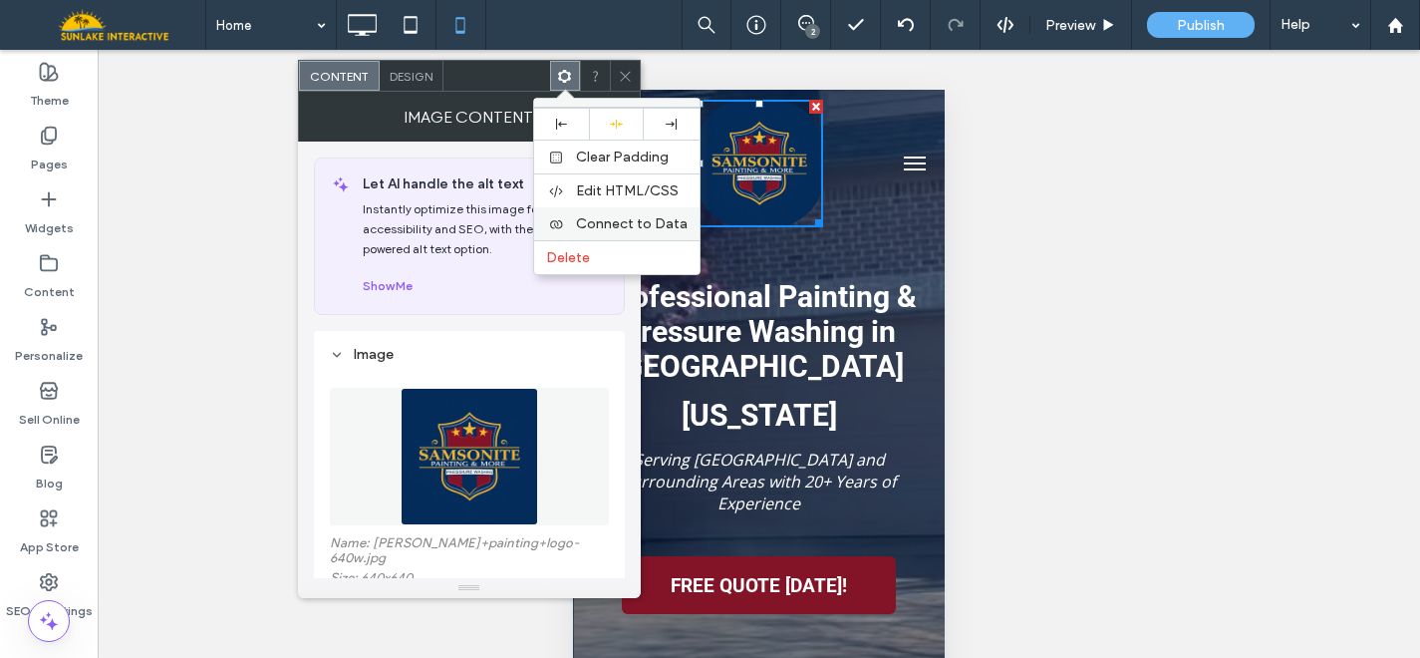
click at [618, 223] on span "Connect to Data" at bounding box center [632, 223] width 112 height 17
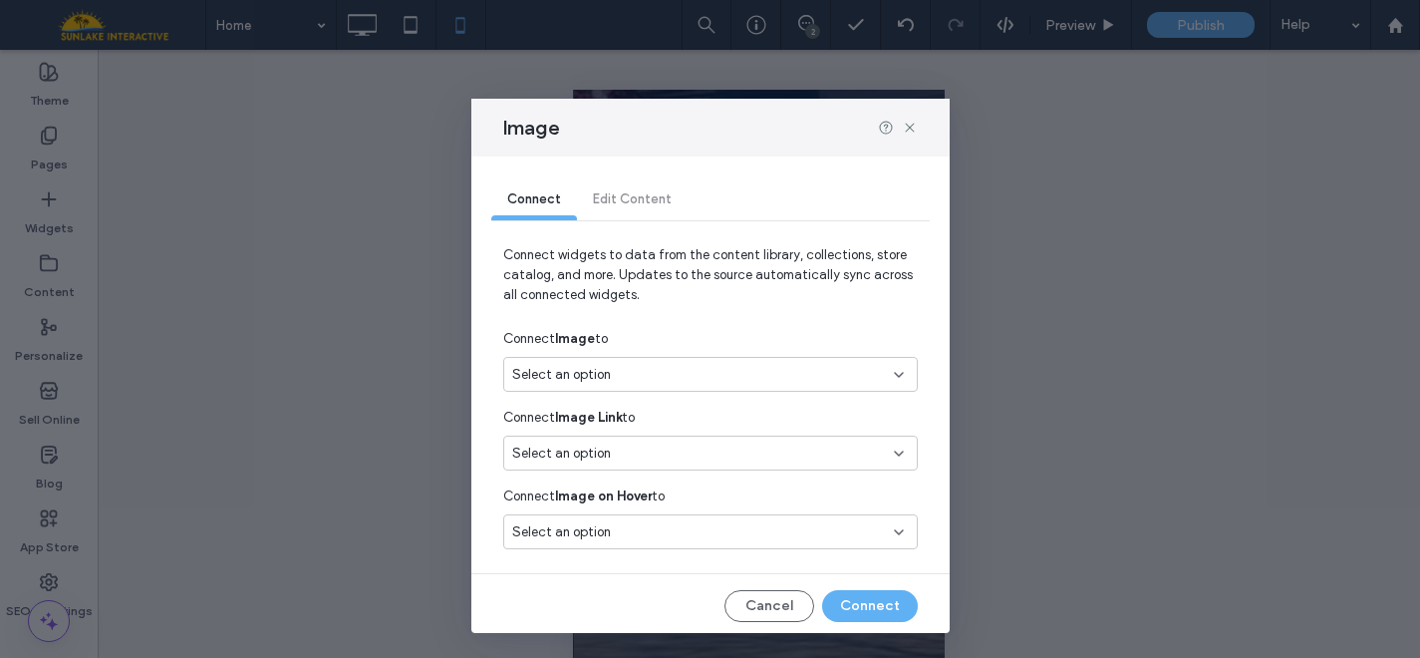
click at [588, 386] on div "Select an option" at bounding box center [710, 374] width 415 height 35
click at [586, 413] on span "Content library" at bounding box center [573, 412] width 106 height 14
click at [582, 442] on span "Business logo" at bounding box center [586, 445] width 77 height 20
click at [845, 605] on button "Connect" at bounding box center [870, 606] width 96 height 32
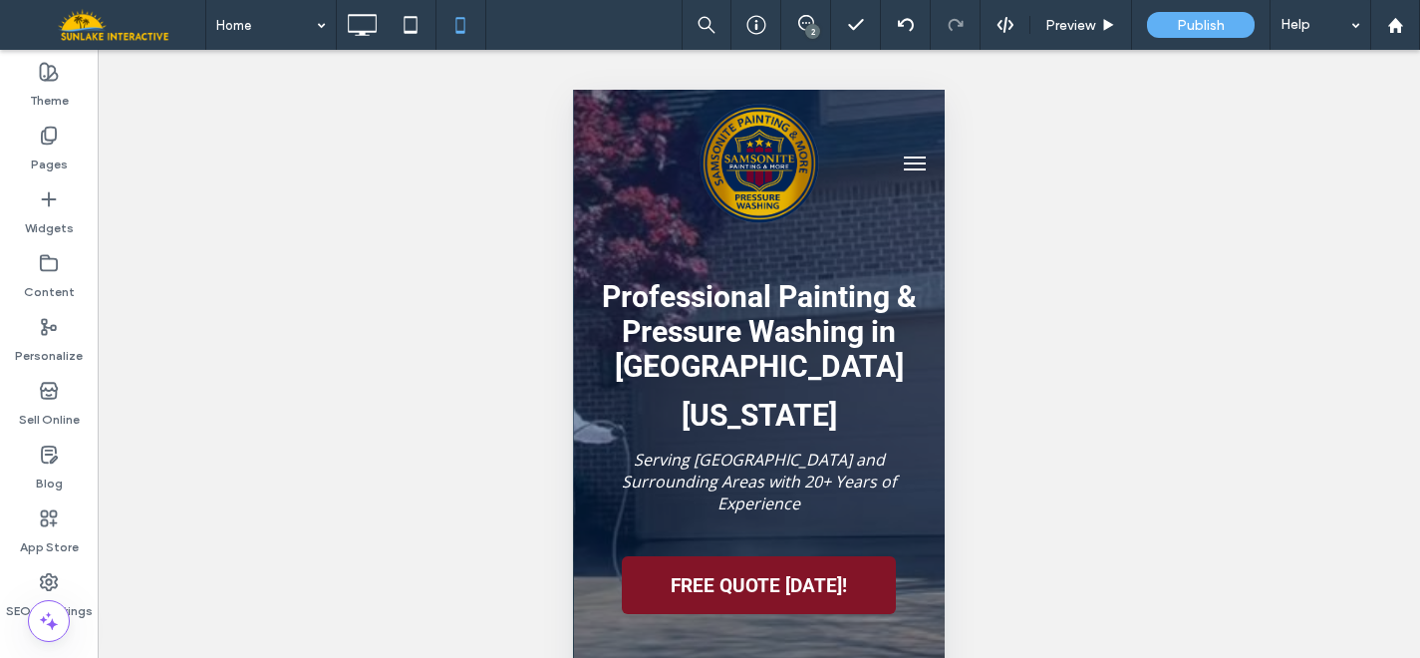
click at [904, 161] on button "menu" at bounding box center [915, 164] width 40 height 40
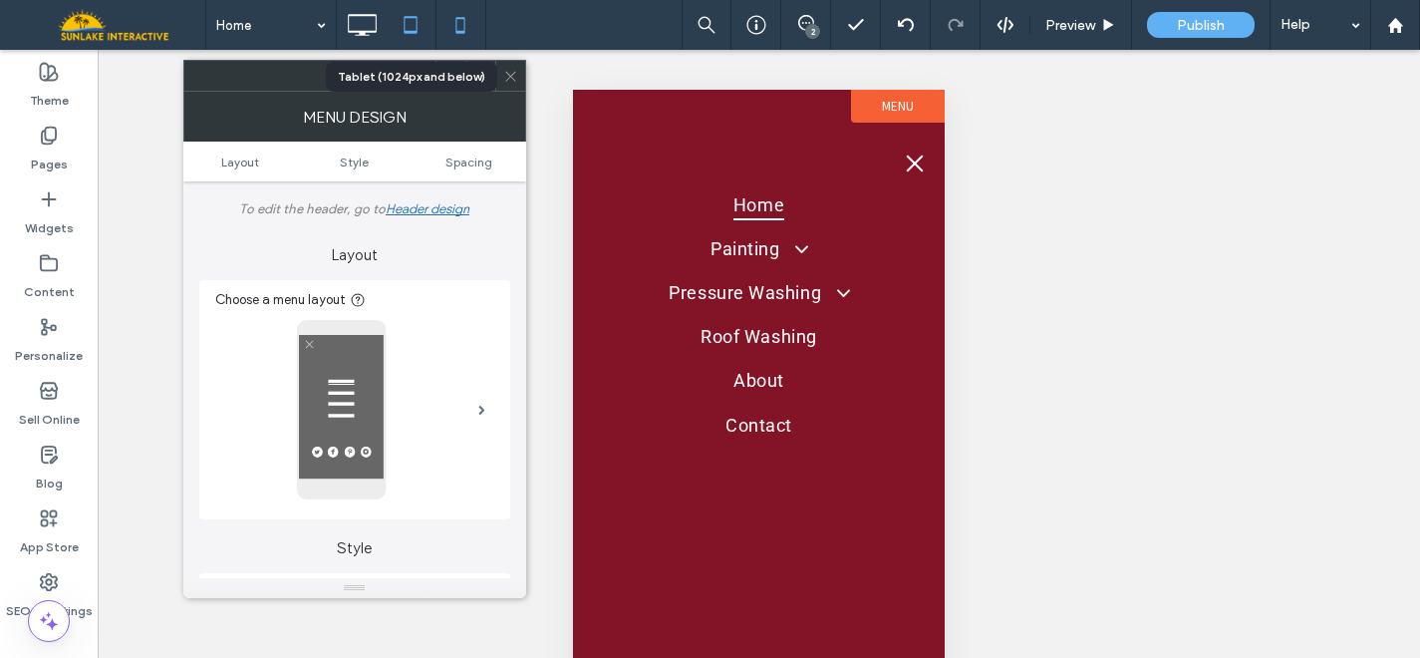
click at [400, 28] on icon at bounding box center [411, 25] width 40 height 40
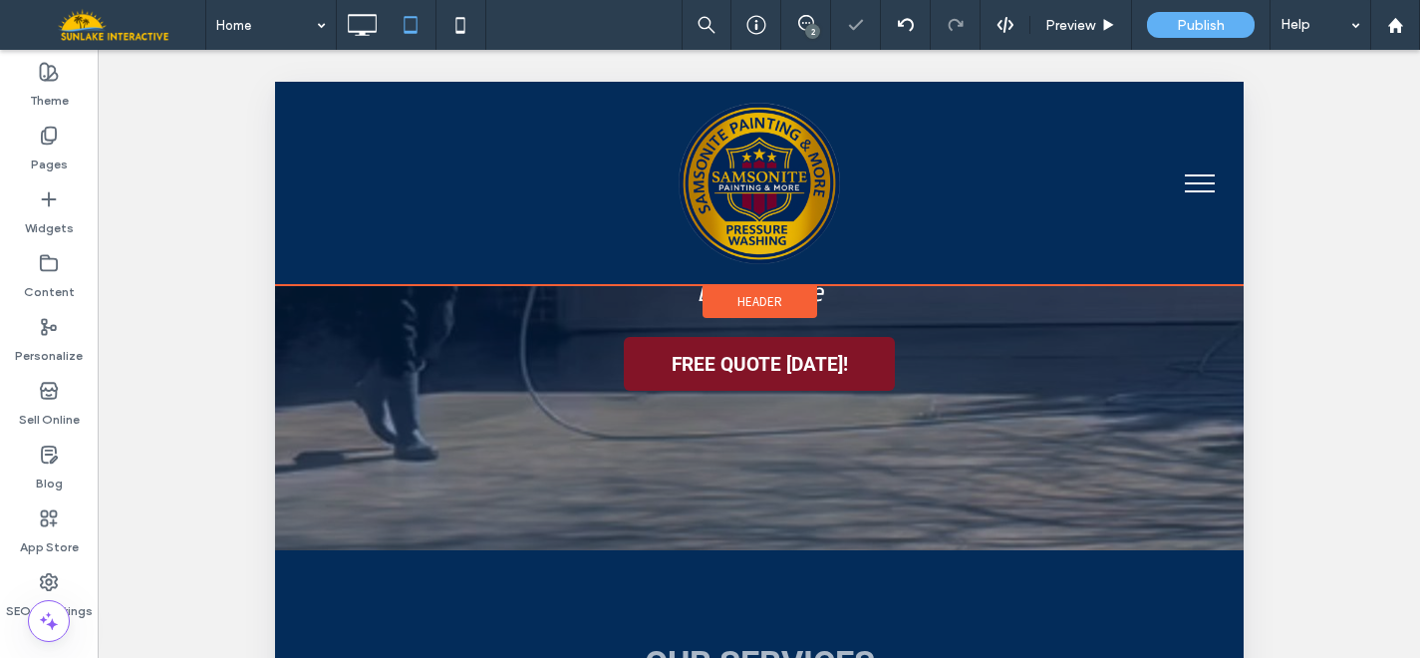
scroll to position [496, 0]
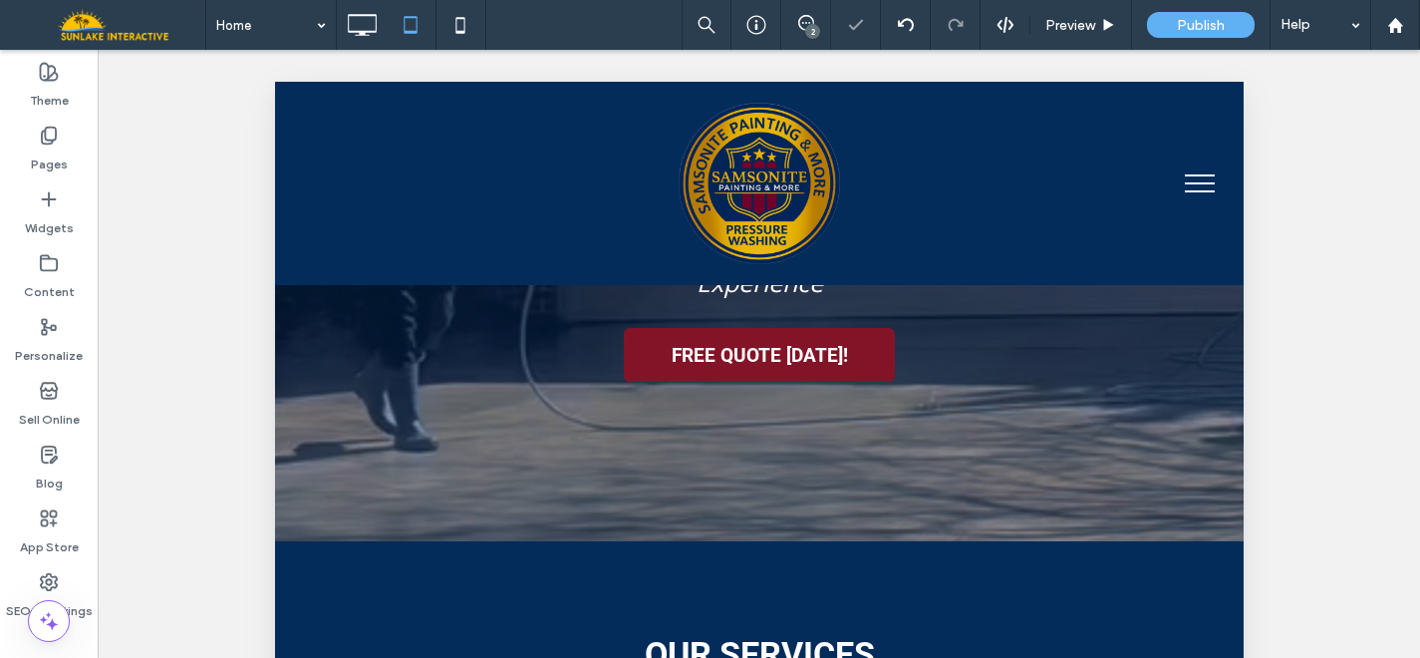
click at [1194, 191] on span "menu" at bounding box center [1199, 191] width 30 height 2
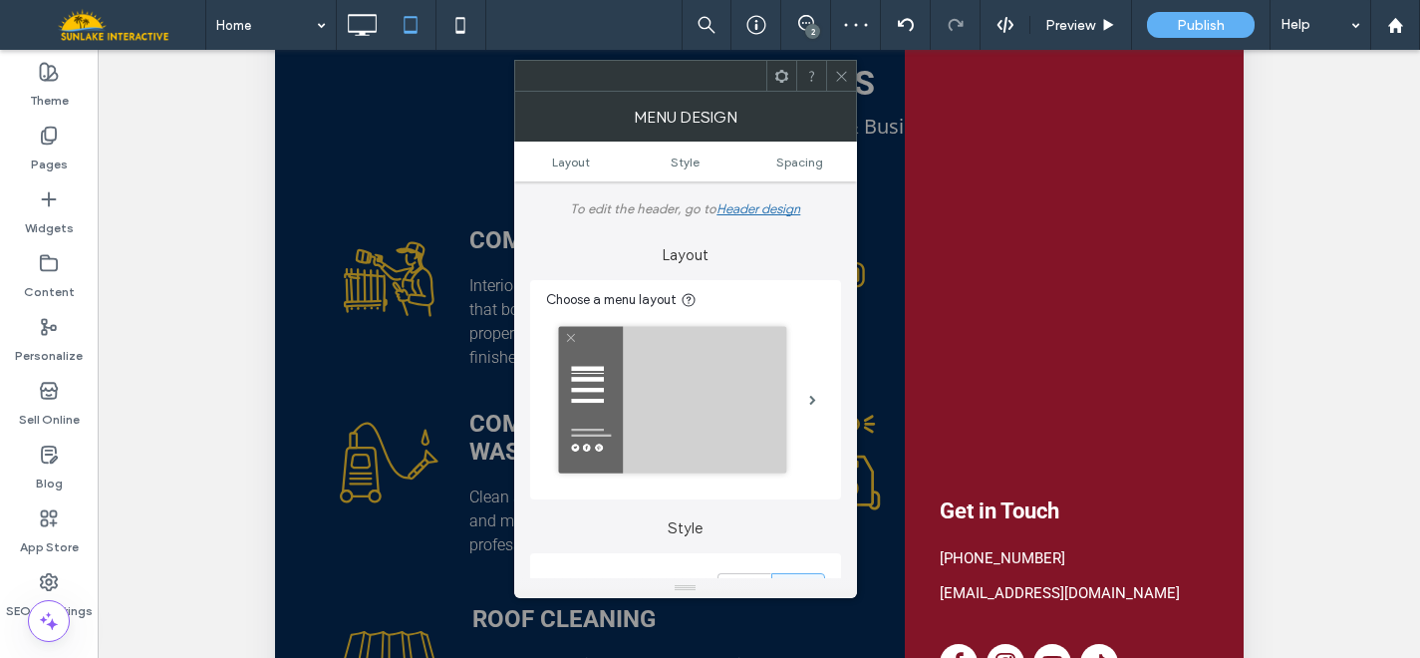
scroll to position [732, 0]
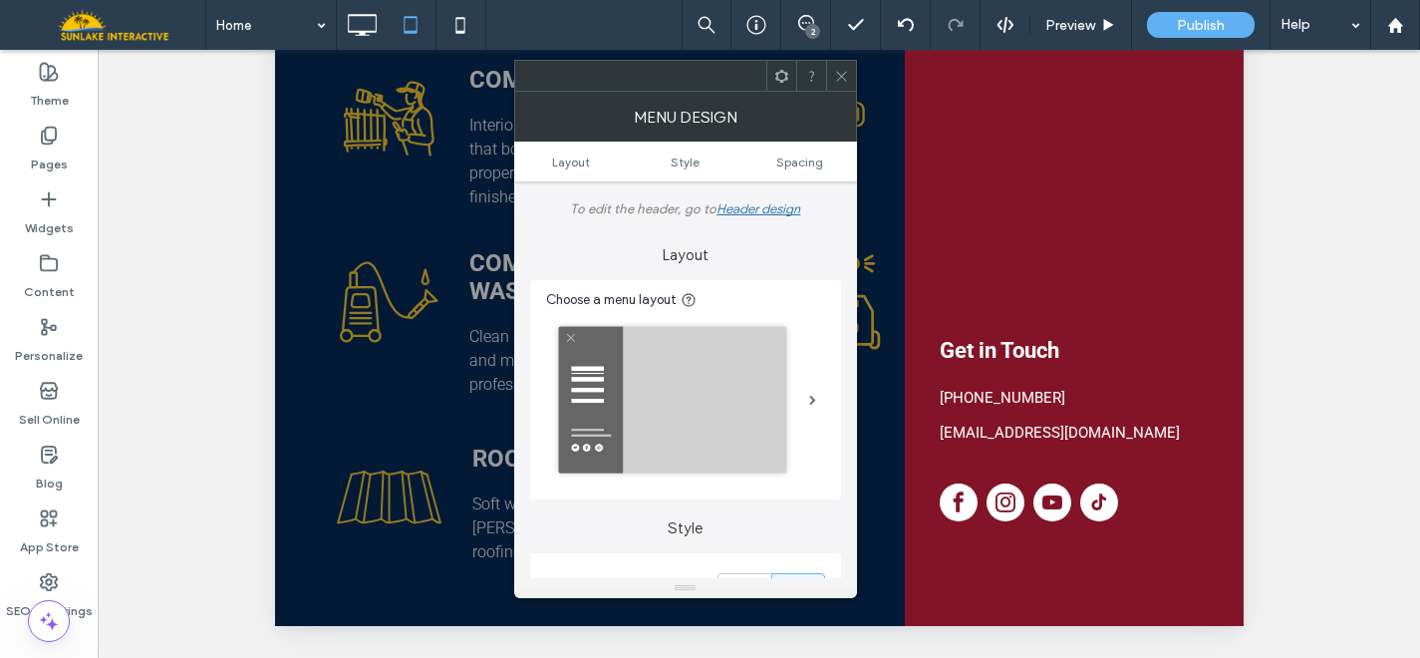
click at [836, 72] on icon at bounding box center [841, 76] width 15 height 15
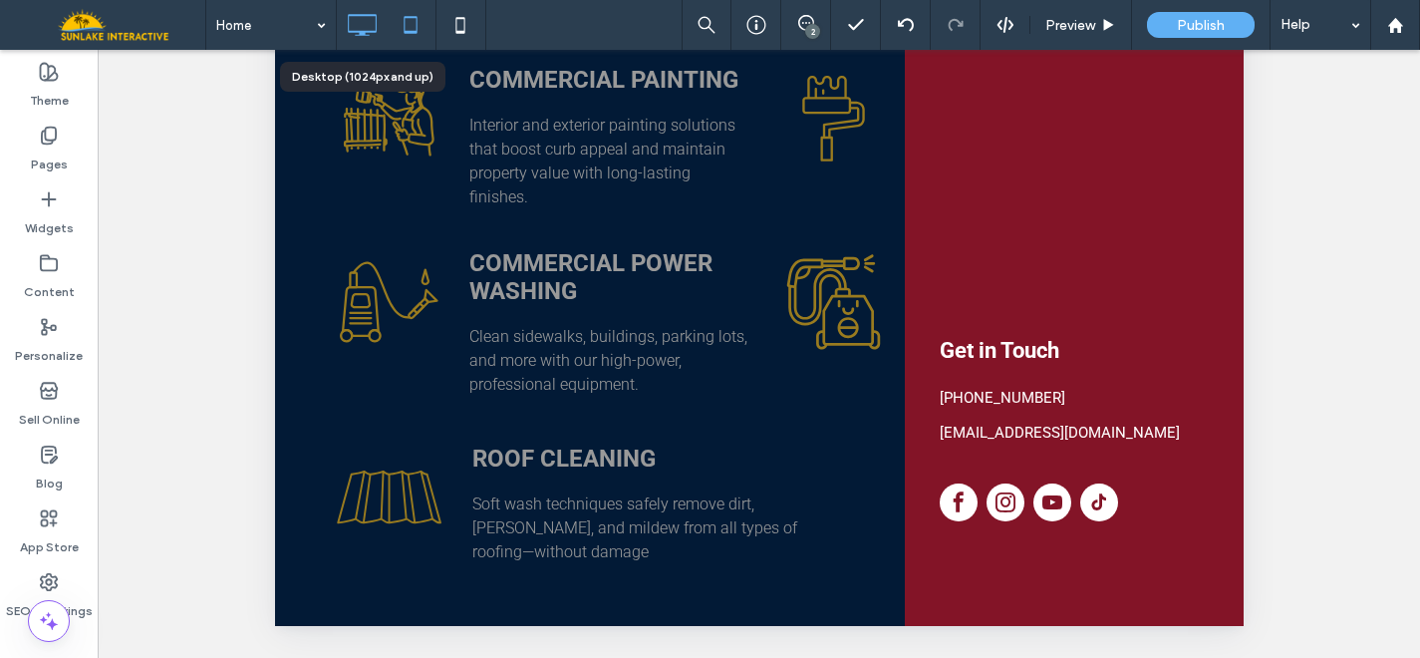
click at [376, 16] on use at bounding box center [362, 25] width 29 height 22
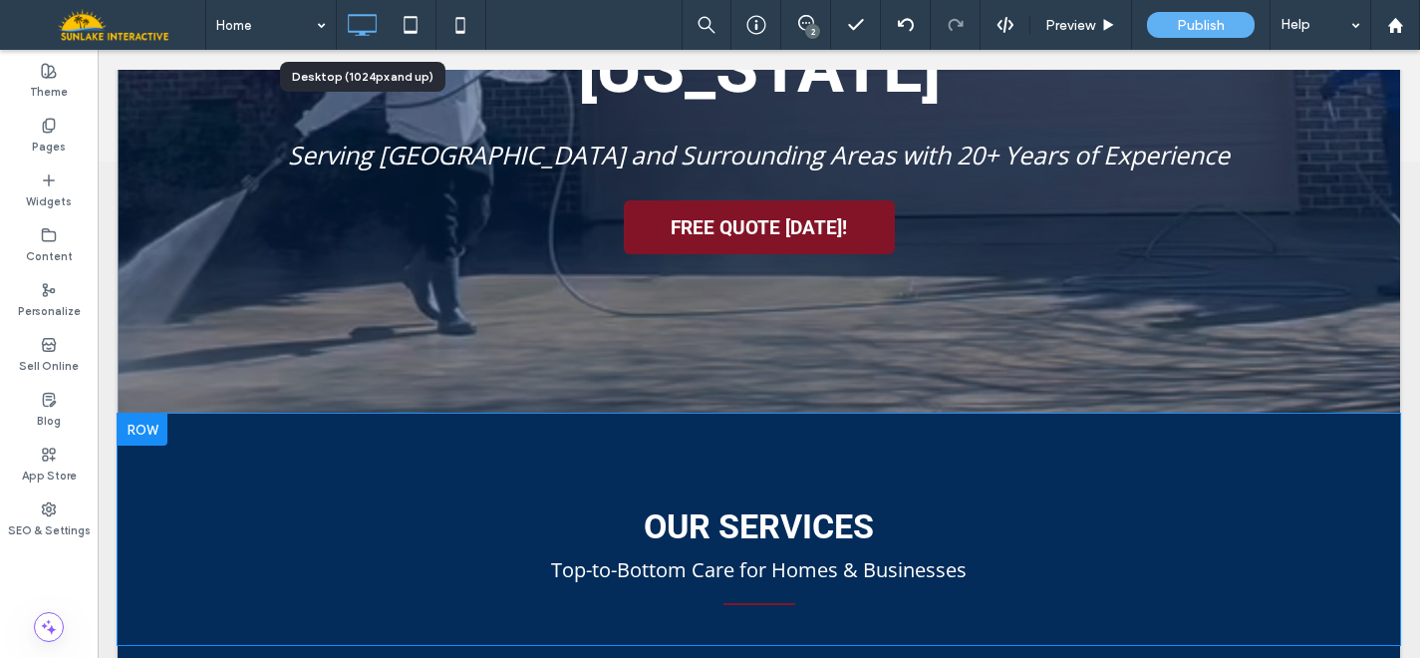
scroll to position [0, 0]
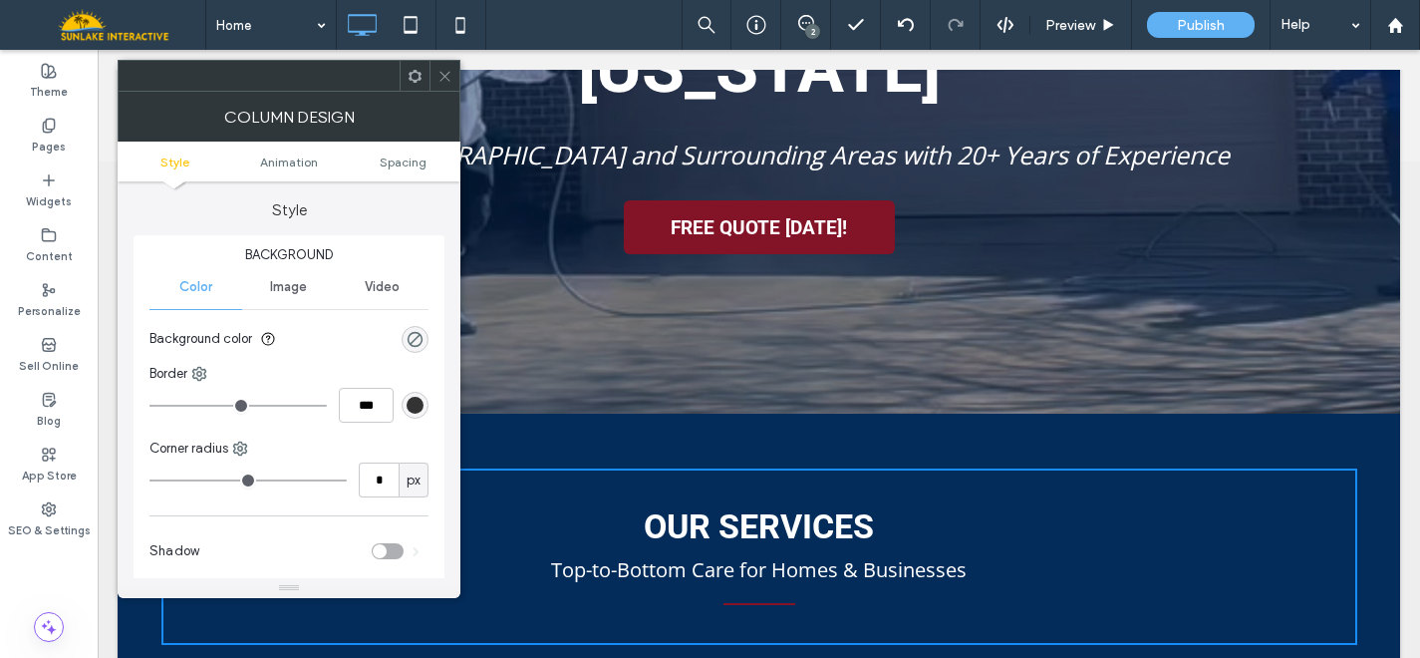
click at [441, 69] on icon at bounding box center [445, 76] width 15 height 15
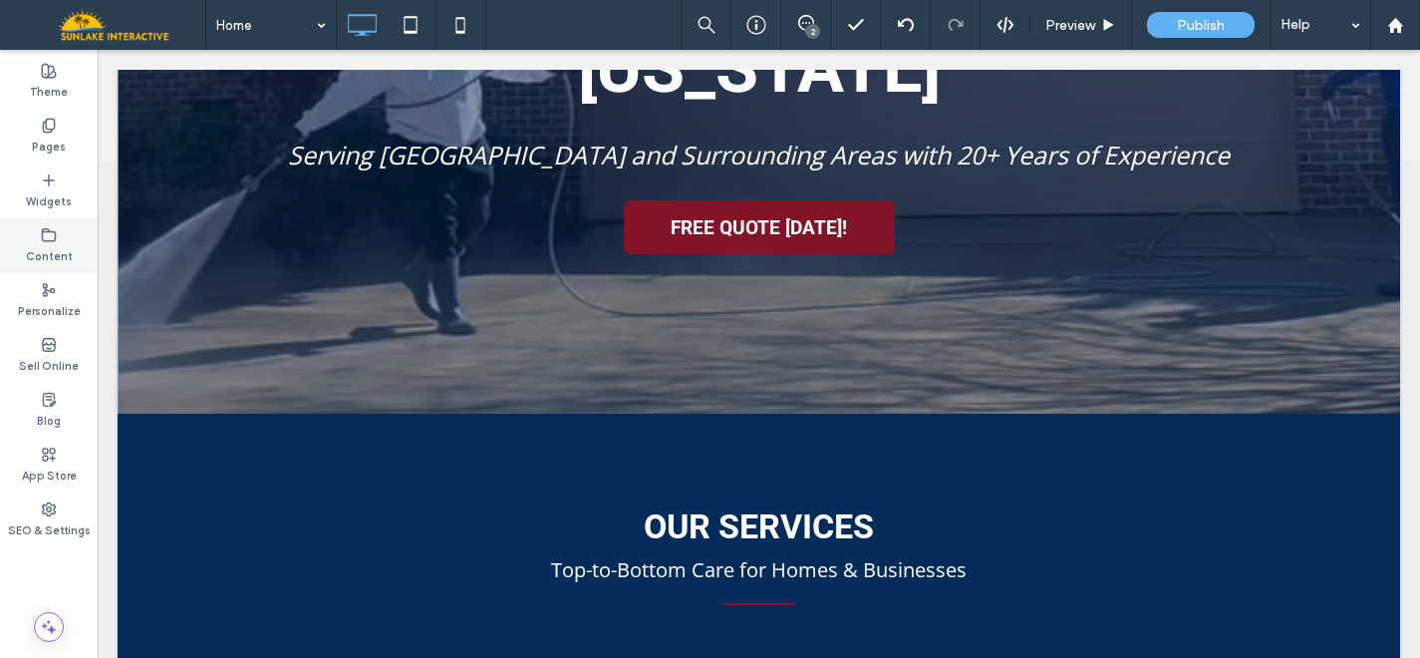
click at [37, 239] on div "Content" at bounding box center [49, 245] width 98 height 55
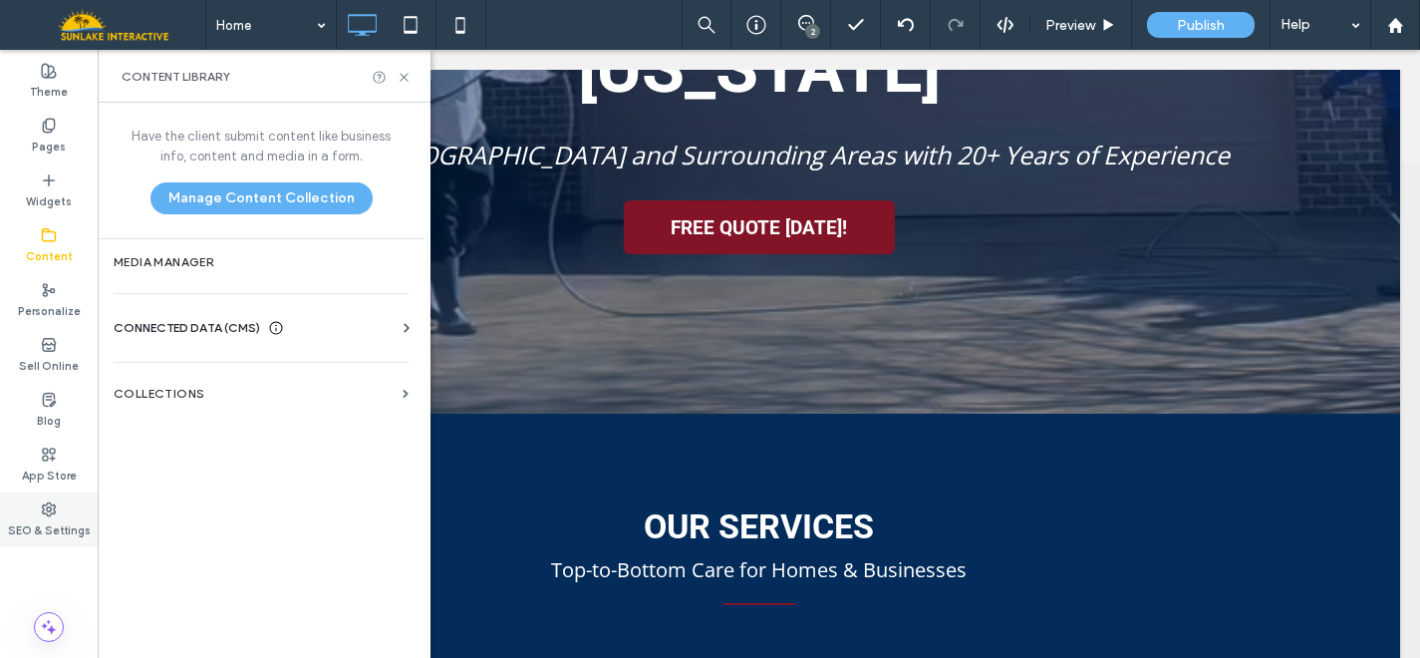
click at [39, 531] on label "SEO & Settings" at bounding box center [49, 528] width 83 height 22
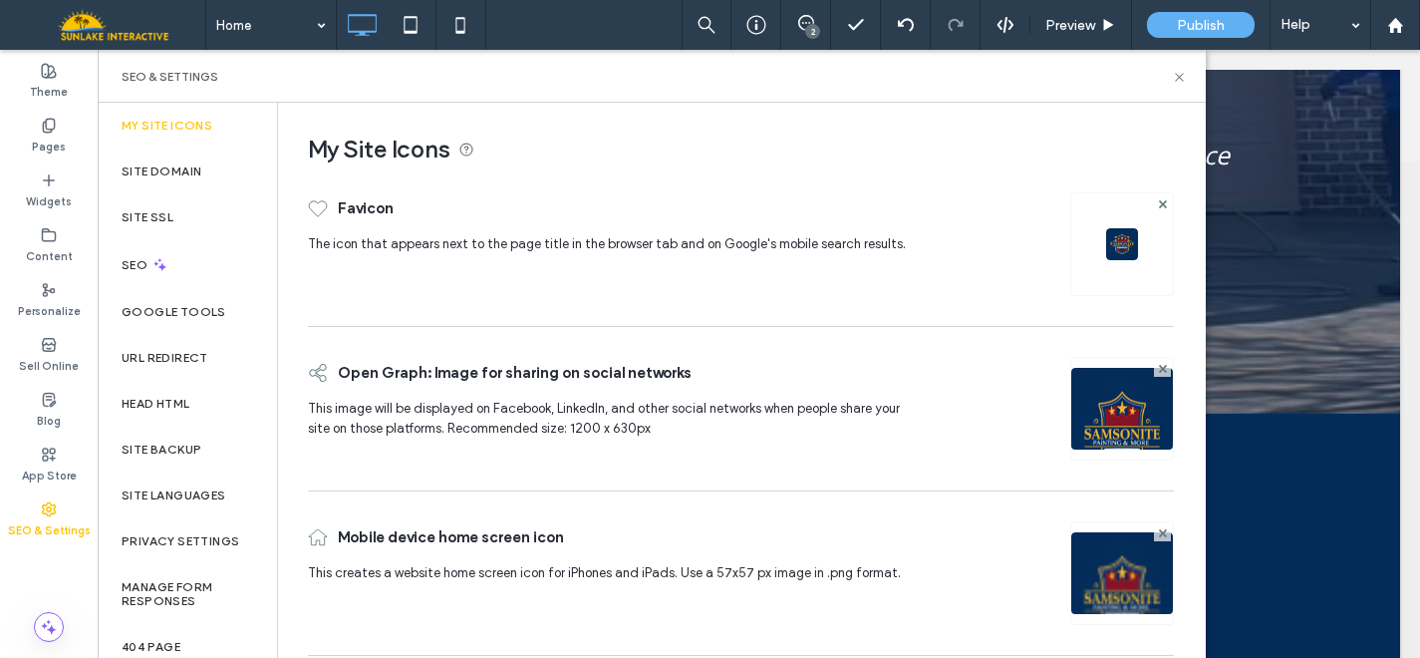
click at [1107, 247] on img at bounding box center [1122, 244] width 32 height 32
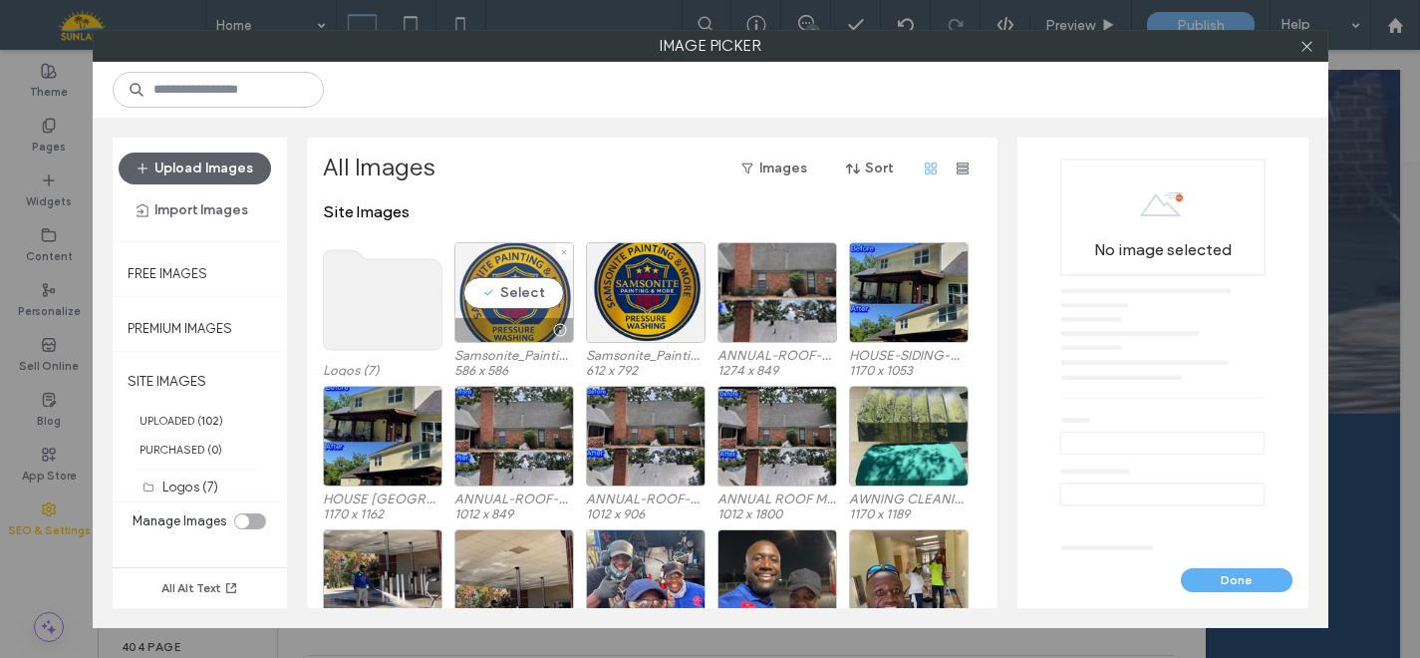
click at [497, 291] on div "Select" at bounding box center [514, 292] width 120 height 101
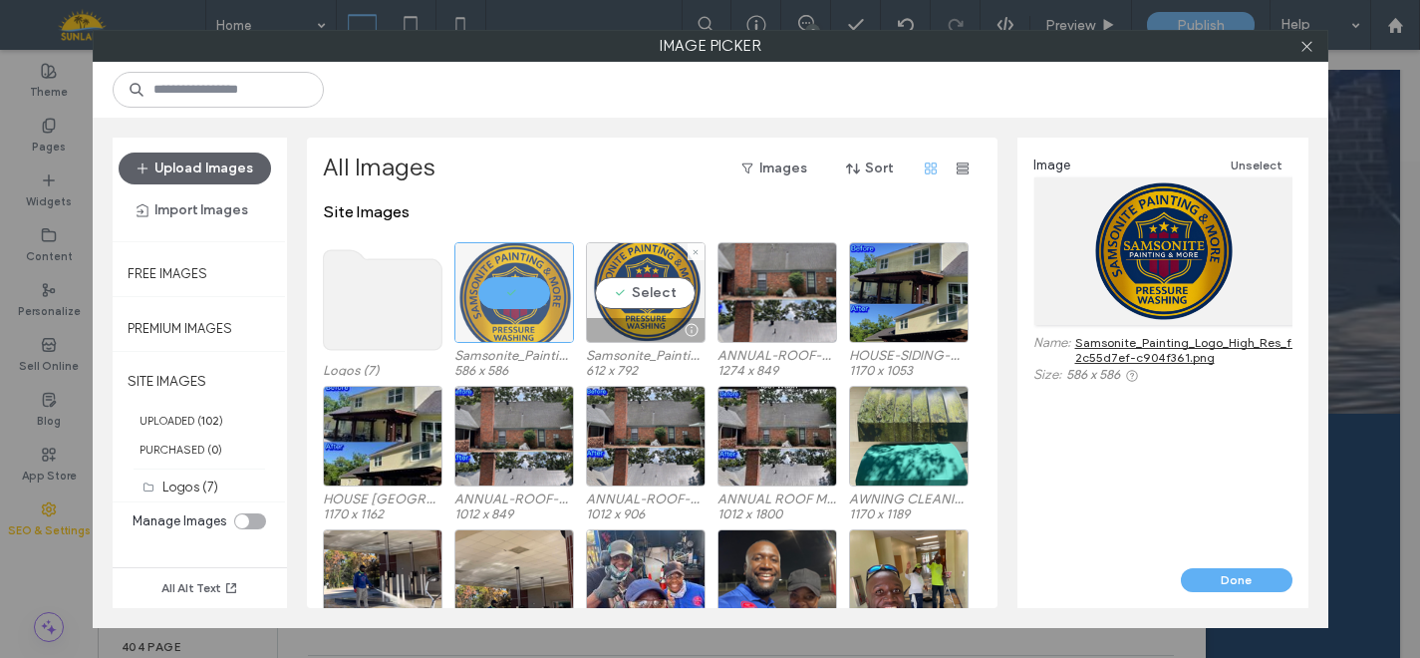
click at [654, 291] on div "Select" at bounding box center [646, 292] width 120 height 101
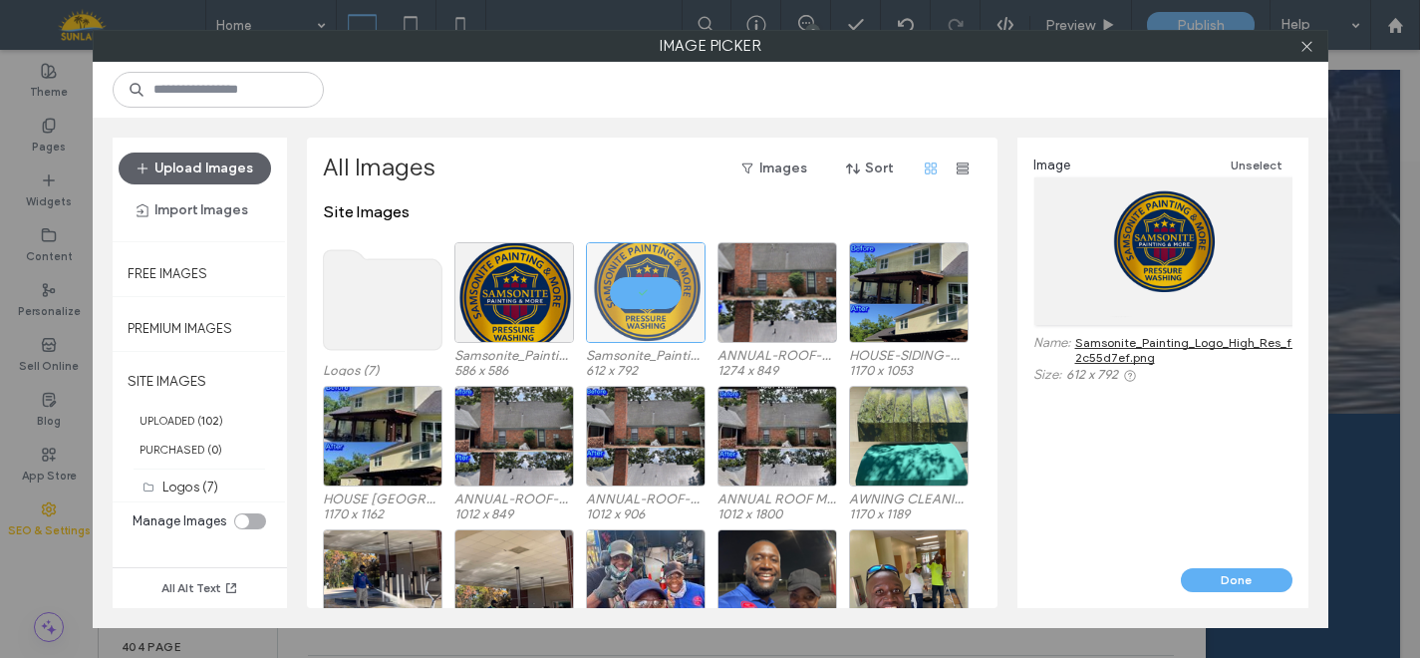
click at [247, 518] on div "toggle" at bounding box center [242, 521] width 14 height 14
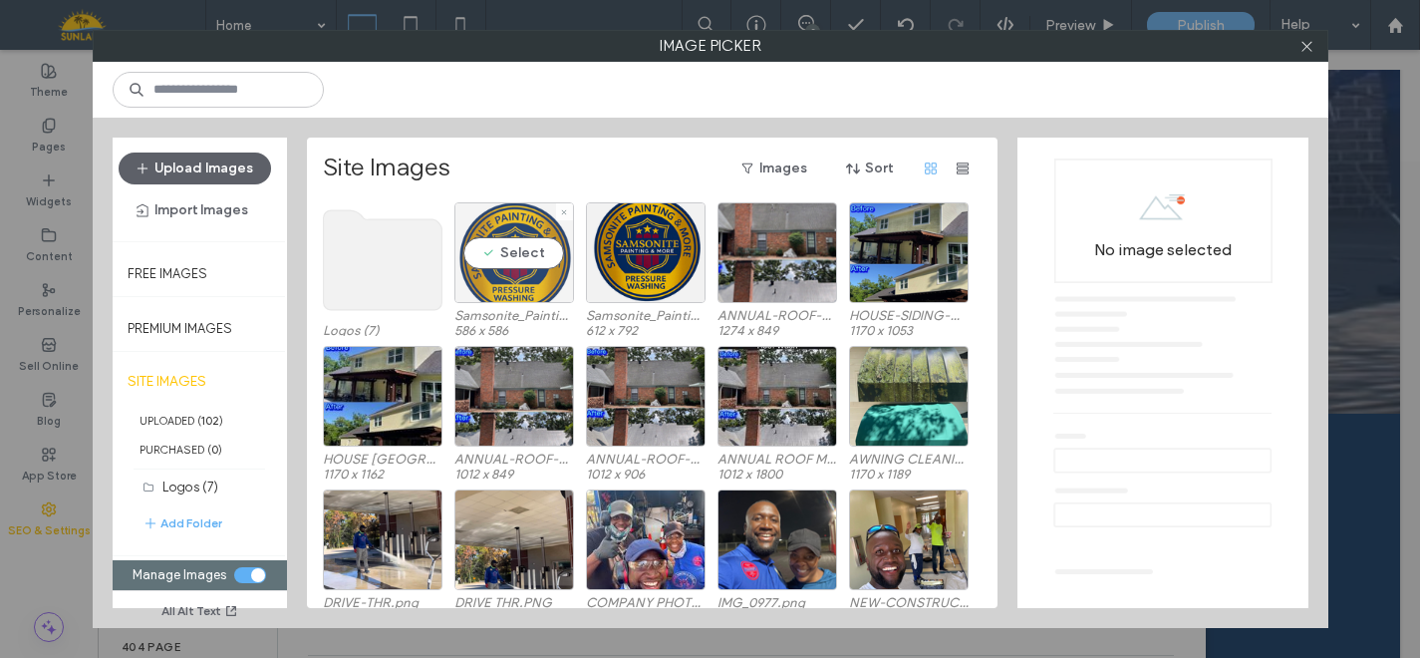
click at [519, 225] on div "Select" at bounding box center [514, 252] width 120 height 101
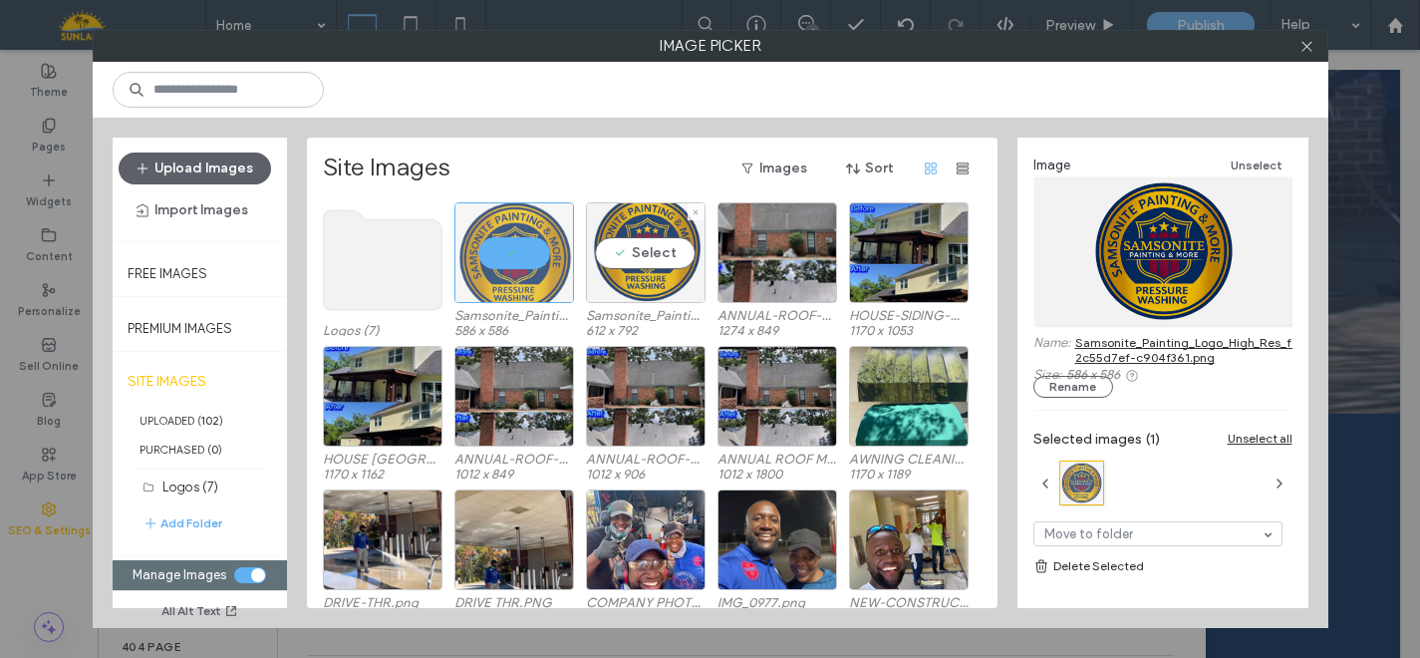
click at [614, 236] on div "Select" at bounding box center [646, 252] width 120 height 101
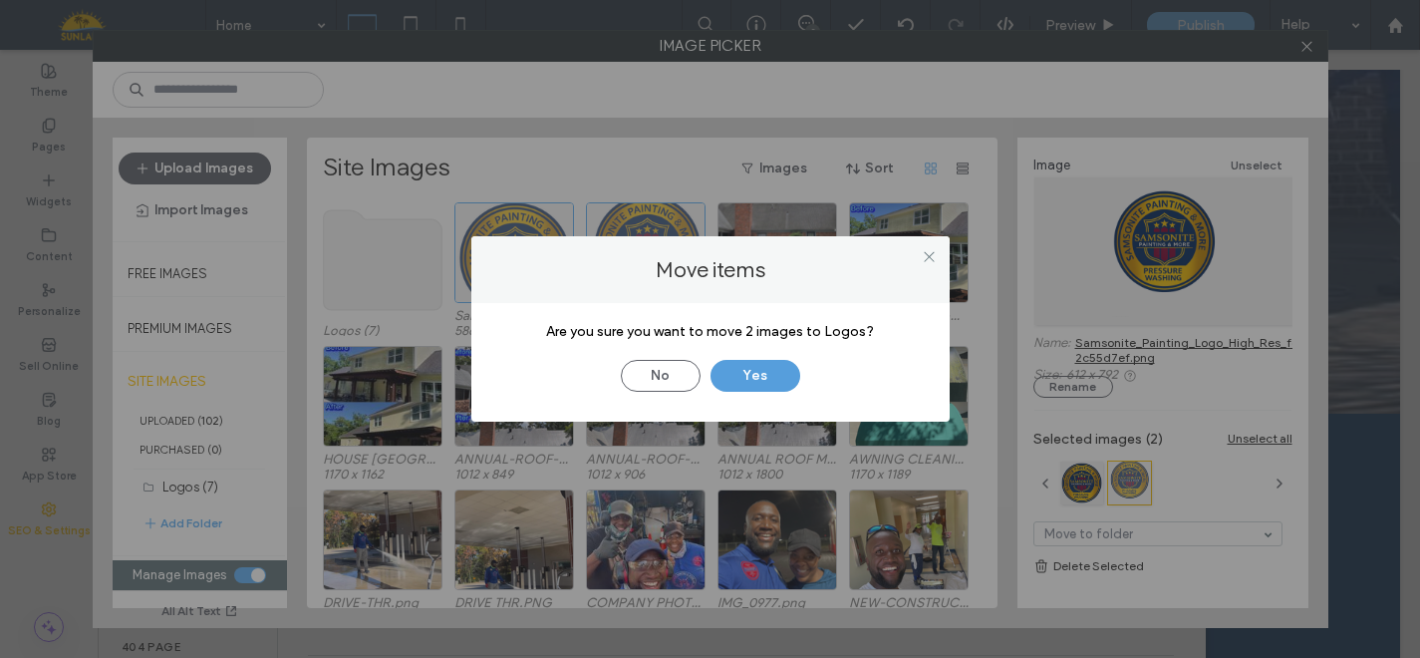
click at [768, 365] on button "Yes" at bounding box center [756, 376] width 90 height 32
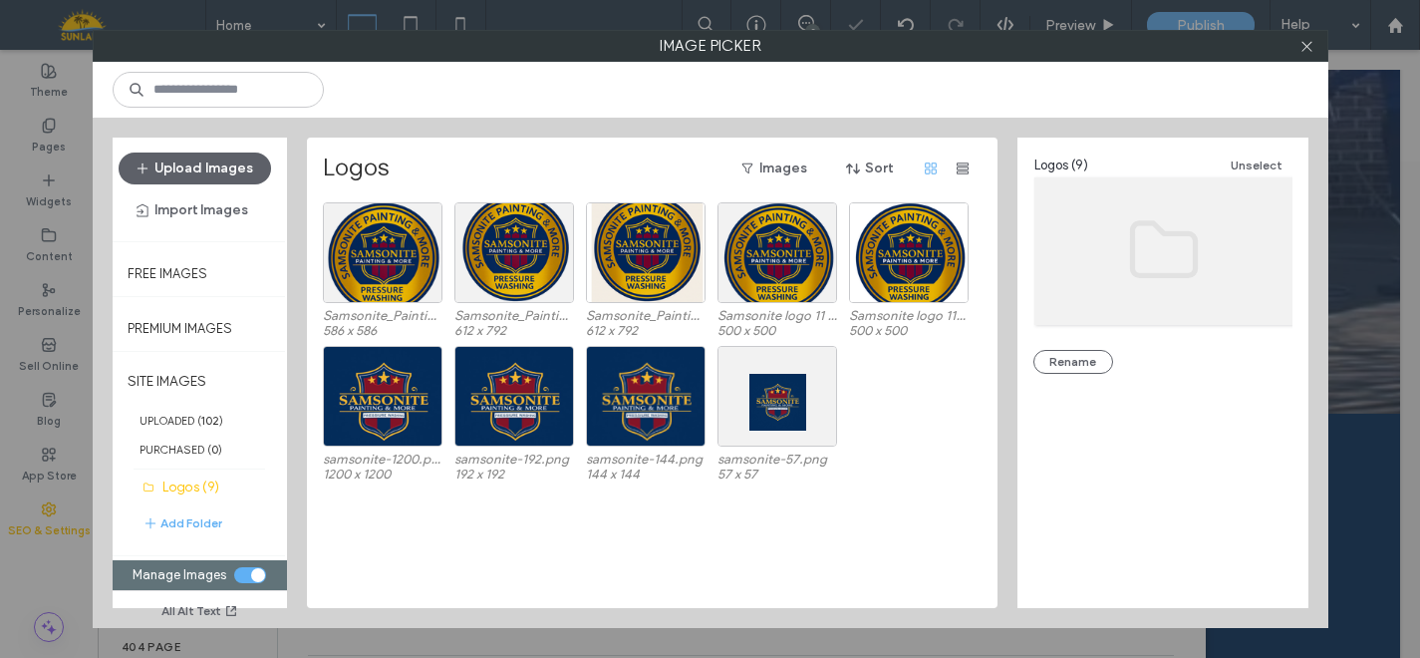
click at [554, 548] on div "Samsonite_Painting_Logo_High_Res_for_Merch-2c55d7ef-c904f361.png 586 x 586 Sams…" at bounding box center [658, 405] width 670 height 406
click at [228, 154] on button "Upload Images" at bounding box center [195, 168] width 152 height 32
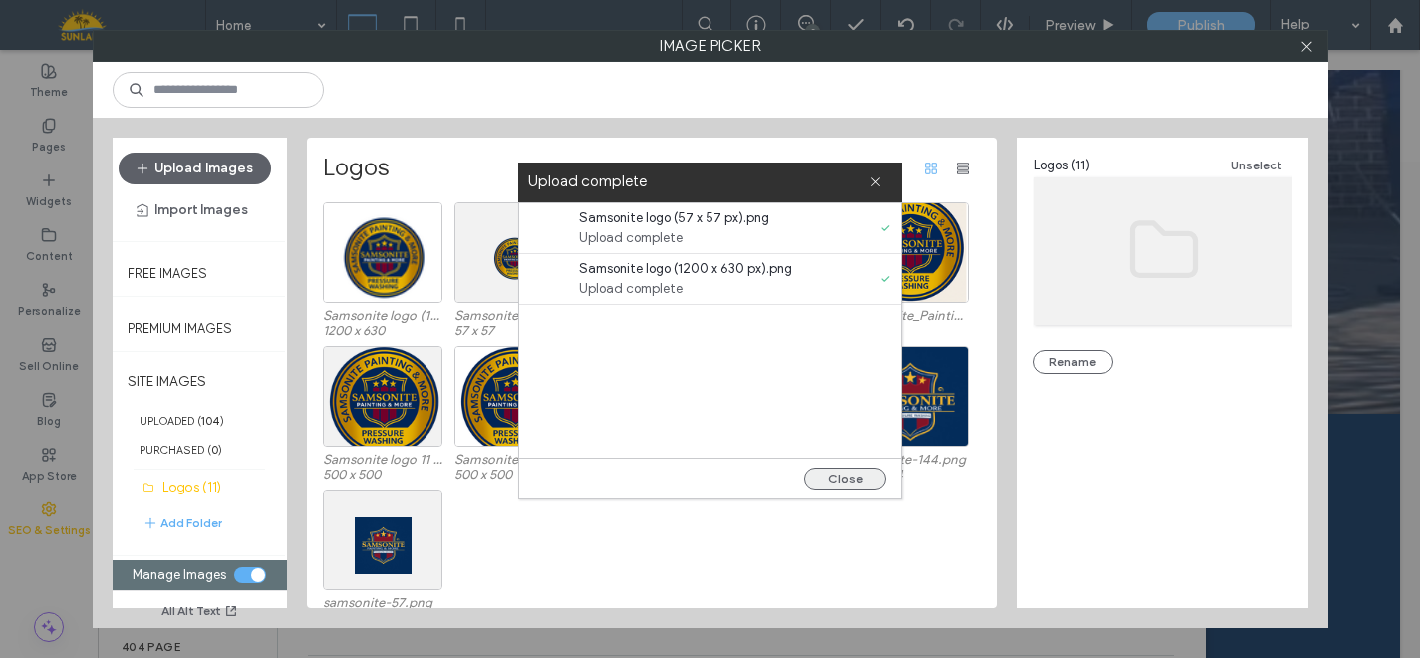
click at [873, 473] on button "Close" at bounding box center [845, 478] width 82 height 22
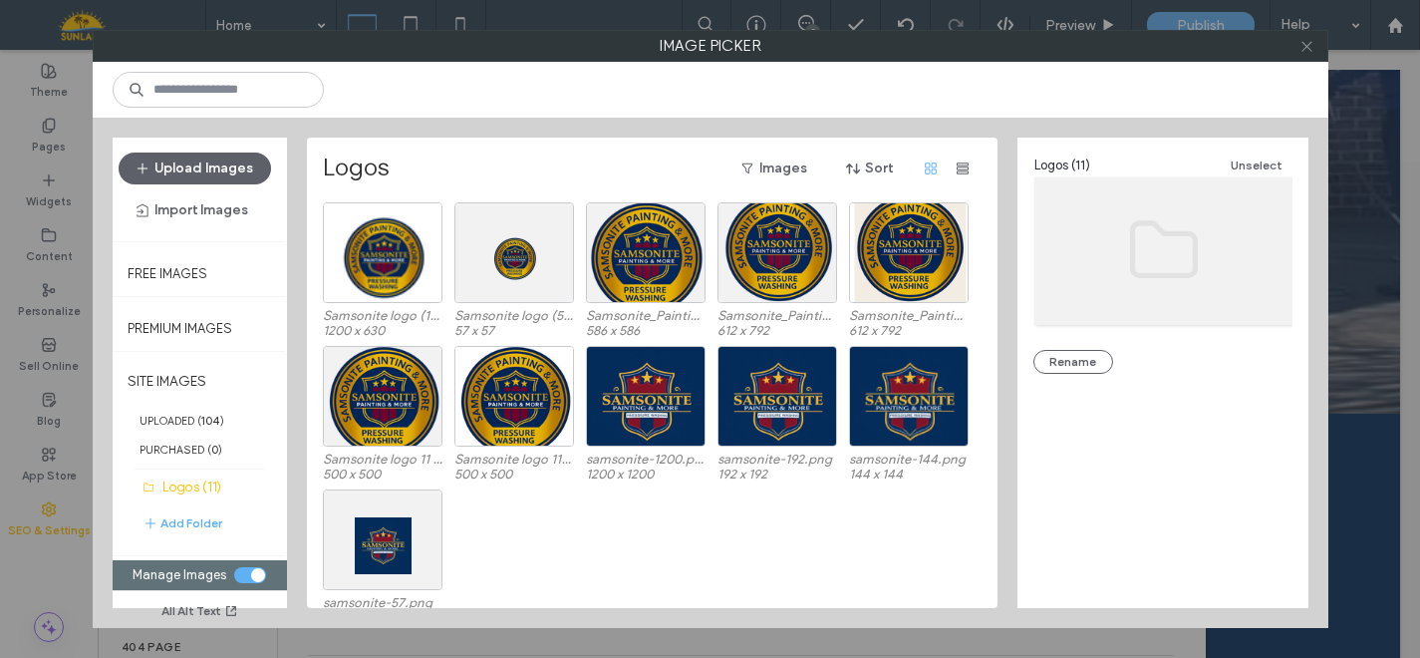
click at [1310, 48] on icon at bounding box center [1307, 46] width 15 height 15
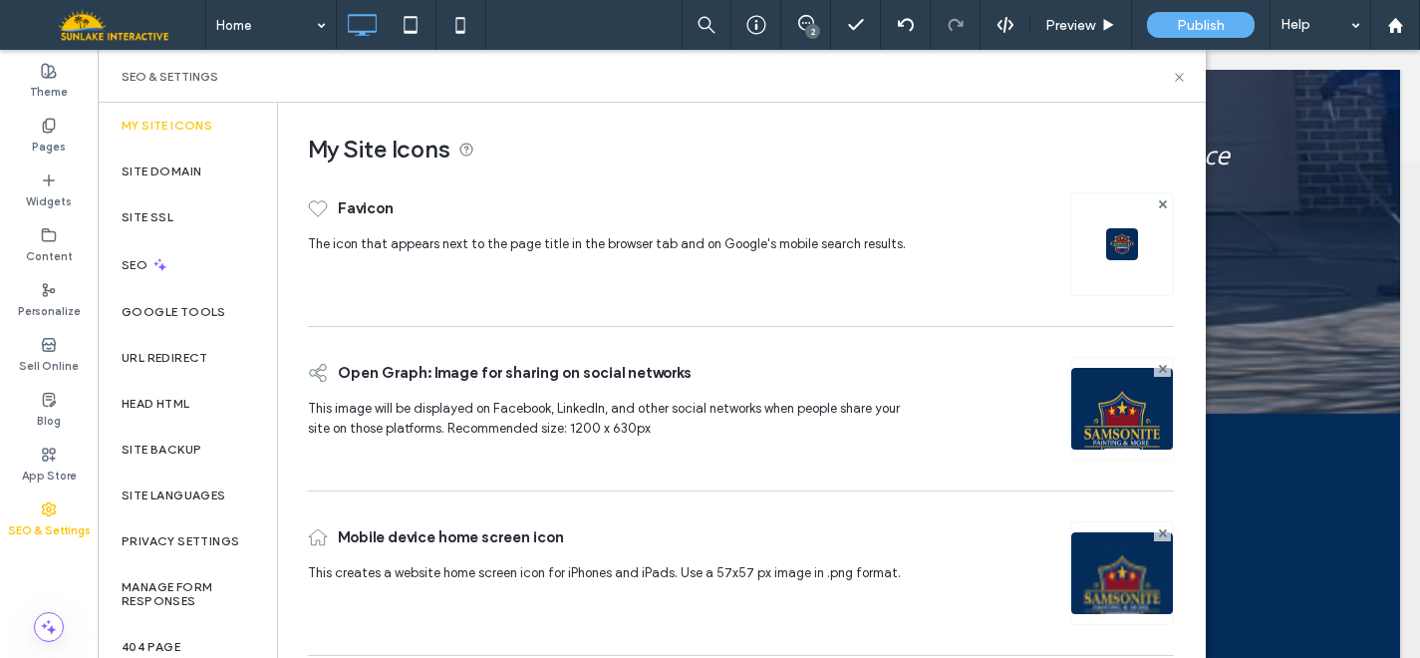
click at [1124, 242] on img at bounding box center [1122, 244] width 32 height 32
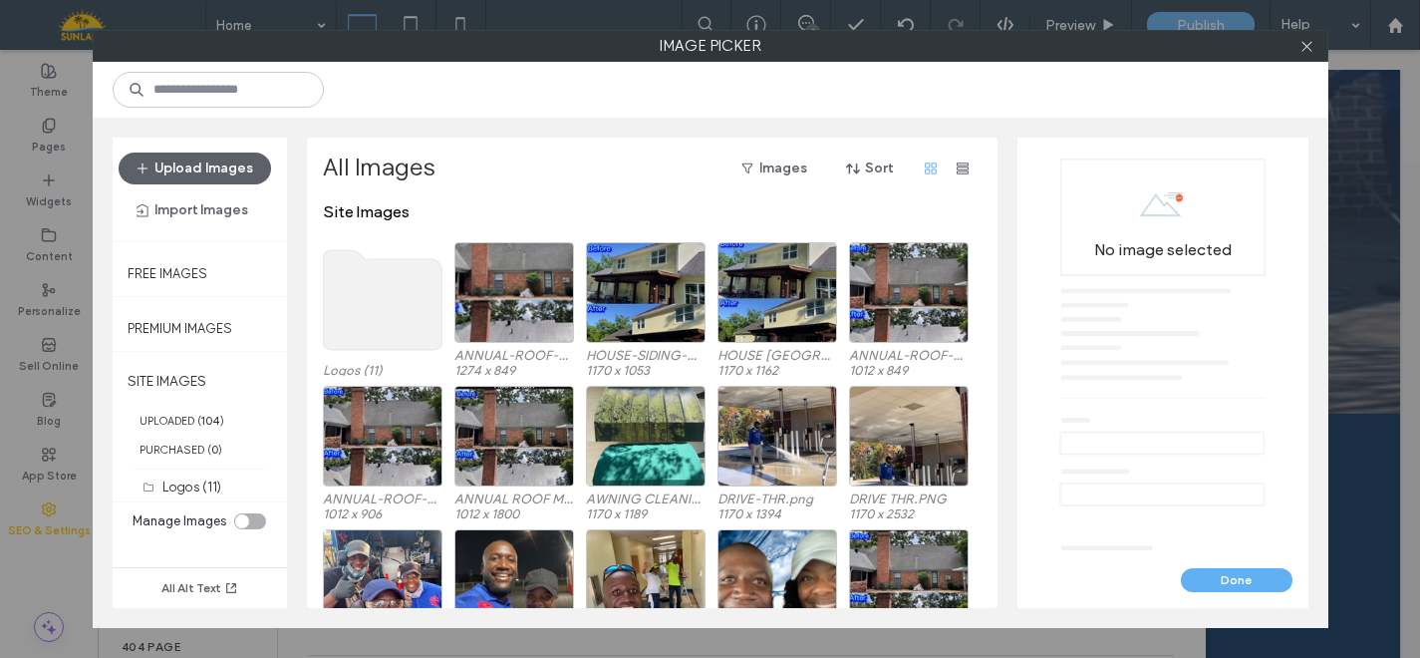
click at [366, 276] on use at bounding box center [382, 300] width 119 height 100
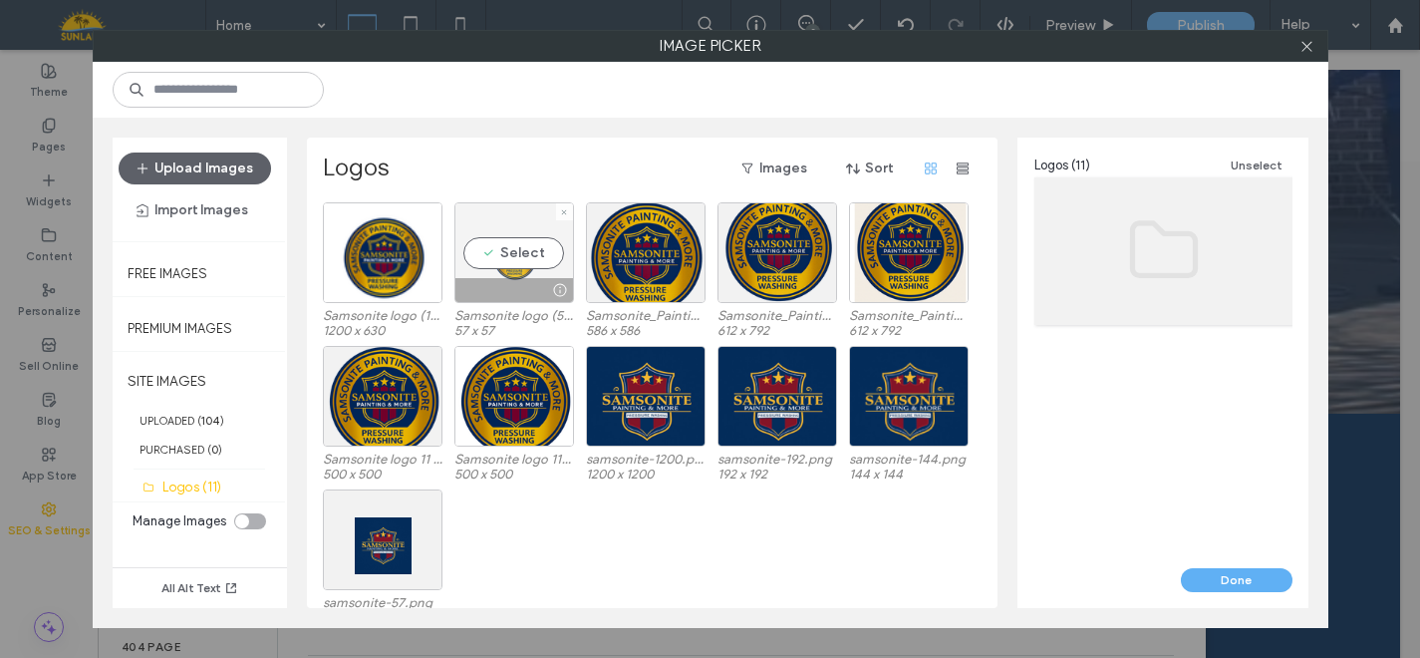
click at [519, 251] on div "Select" at bounding box center [514, 252] width 120 height 101
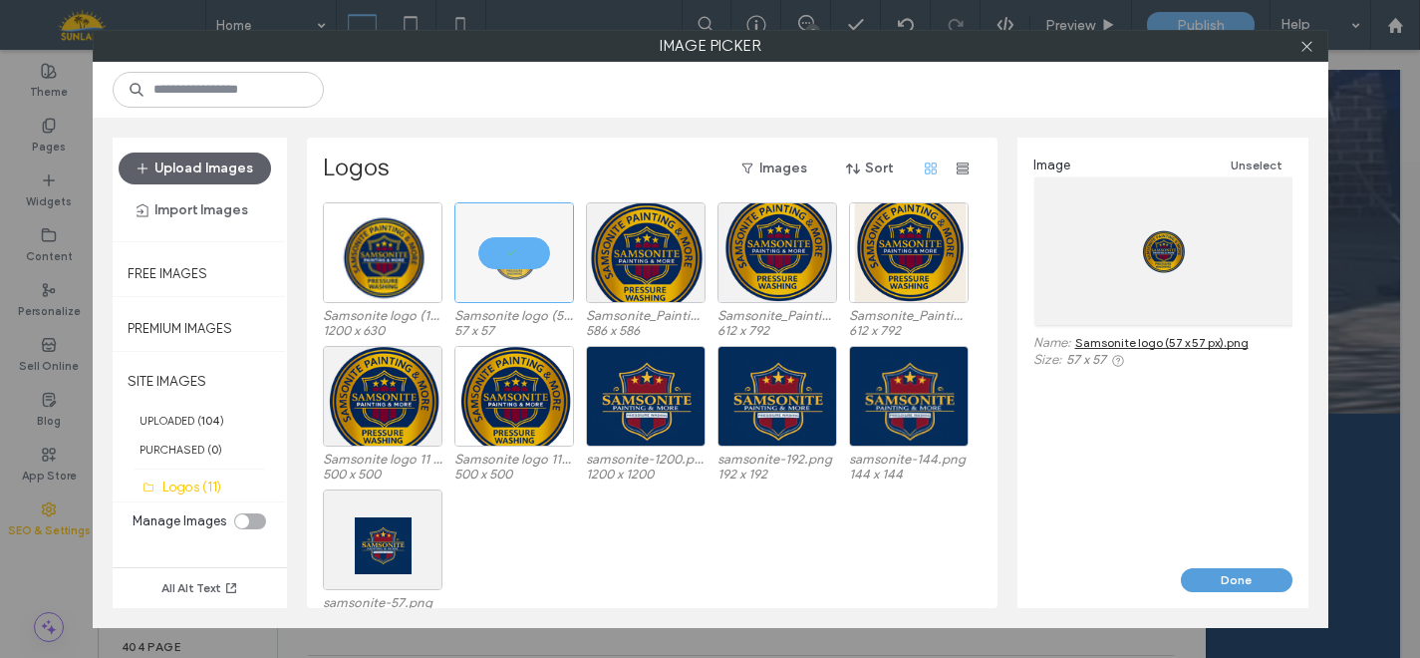
click at [1209, 585] on button "Done" at bounding box center [1237, 580] width 112 height 24
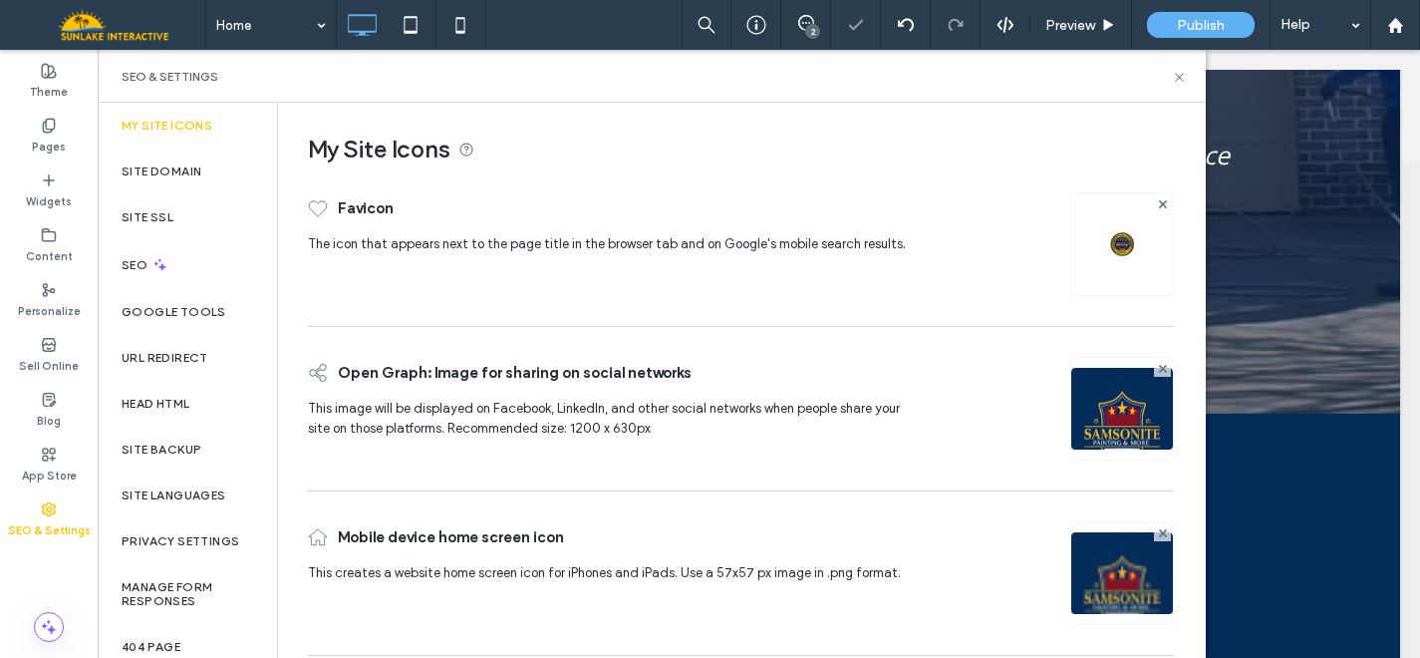
click at [1113, 426] on img at bounding box center [1122, 436] width 102 height 136
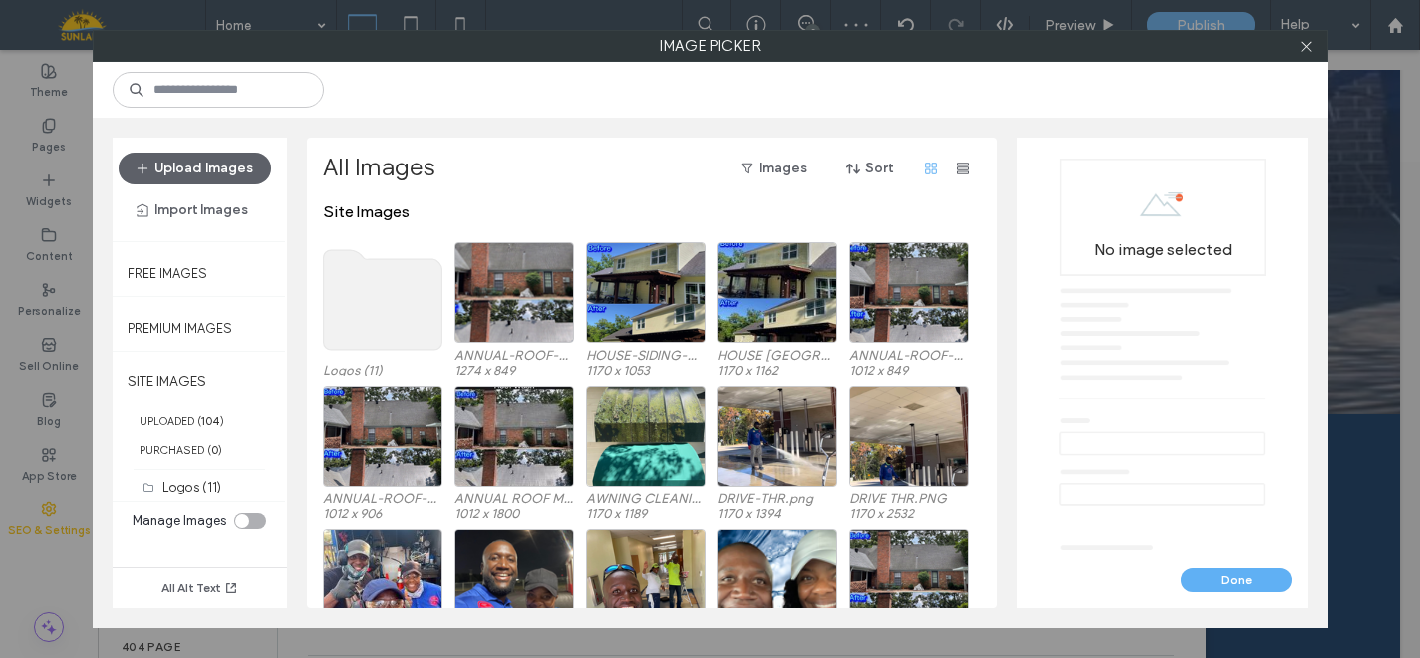
click at [328, 298] on use at bounding box center [382, 300] width 119 height 100
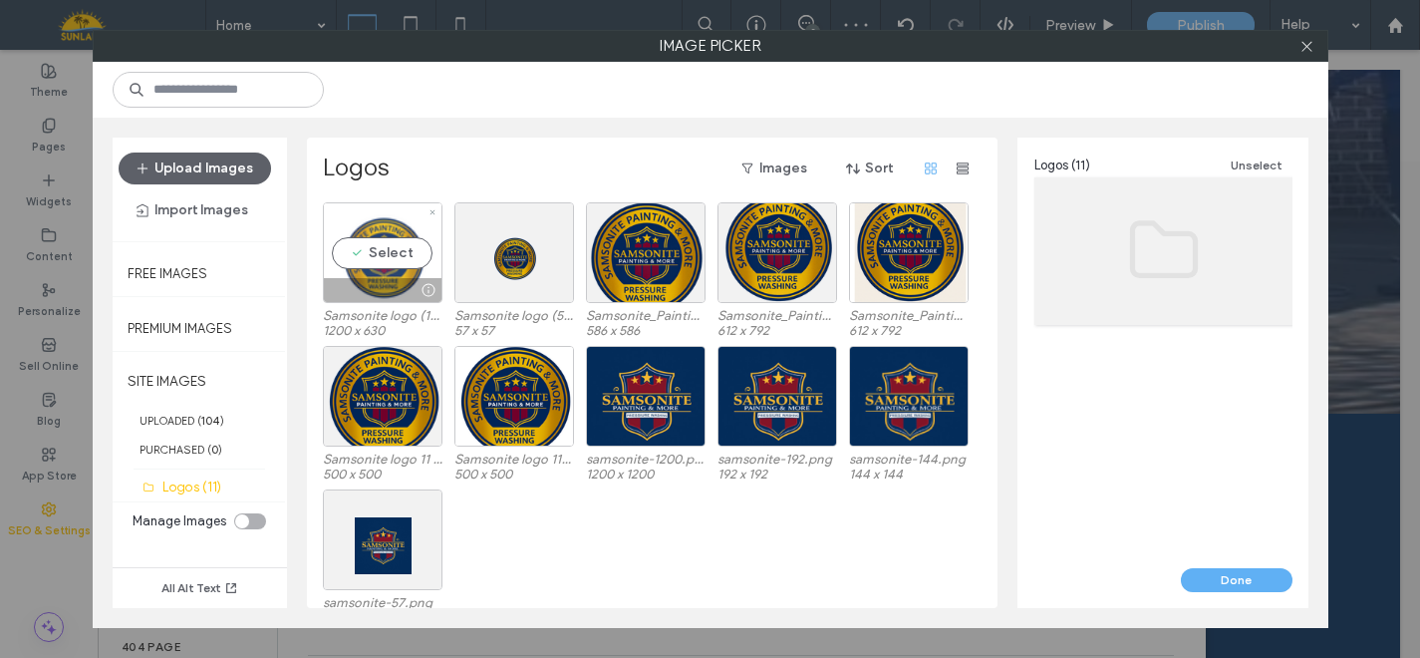
click at [395, 253] on div "Select" at bounding box center [383, 252] width 120 height 101
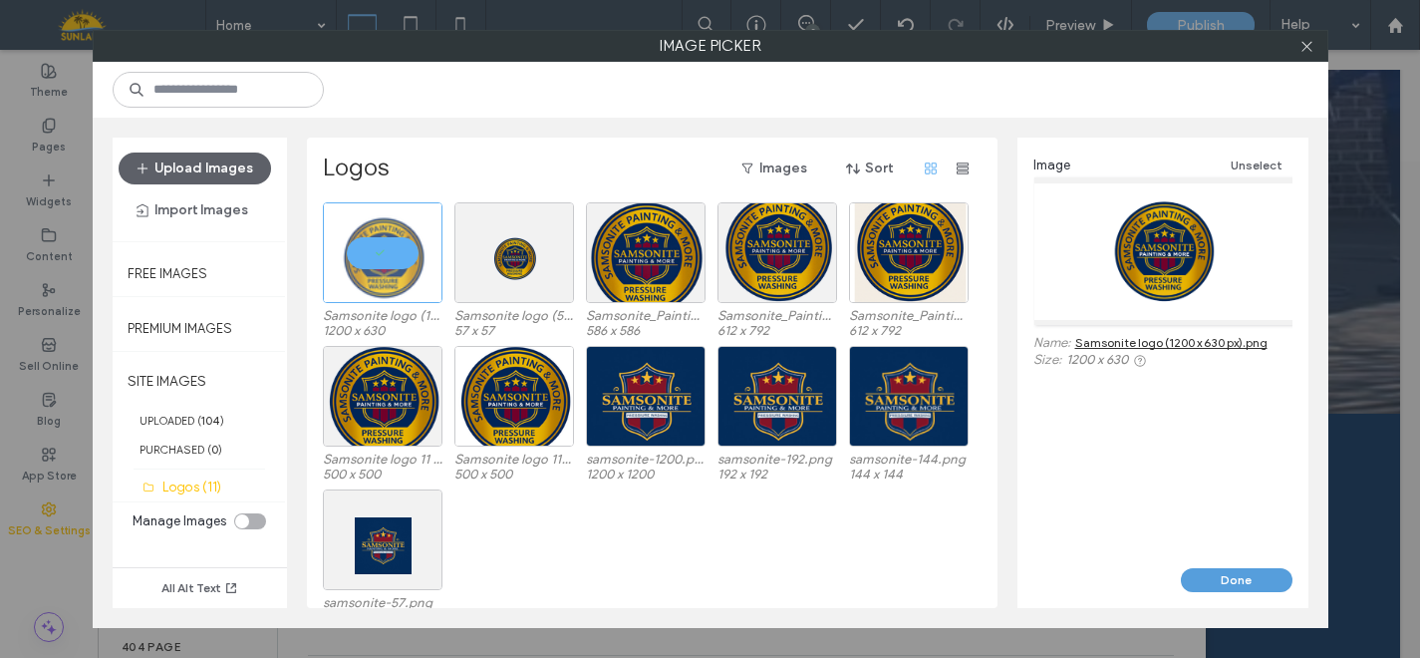
click at [1231, 577] on button "Done" at bounding box center [1237, 580] width 112 height 24
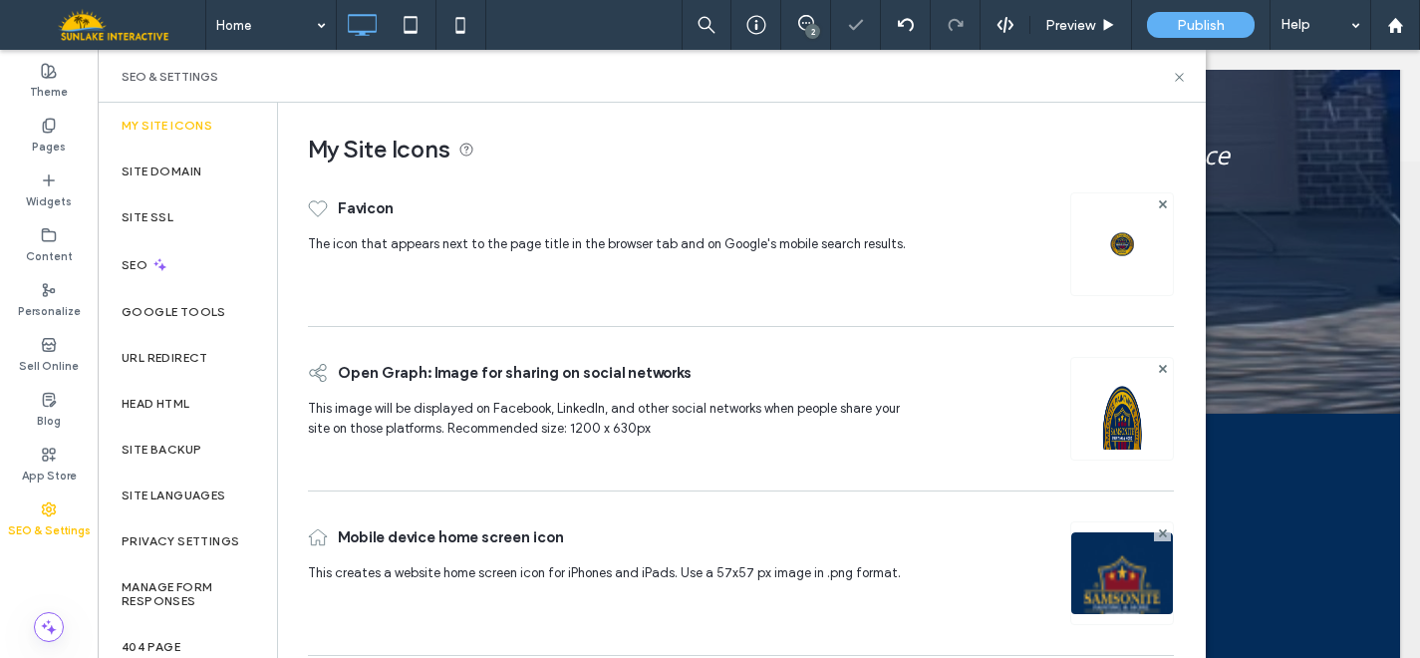
click at [1093, 567] on img at bounding box center [1122, 600] width 102 height 136
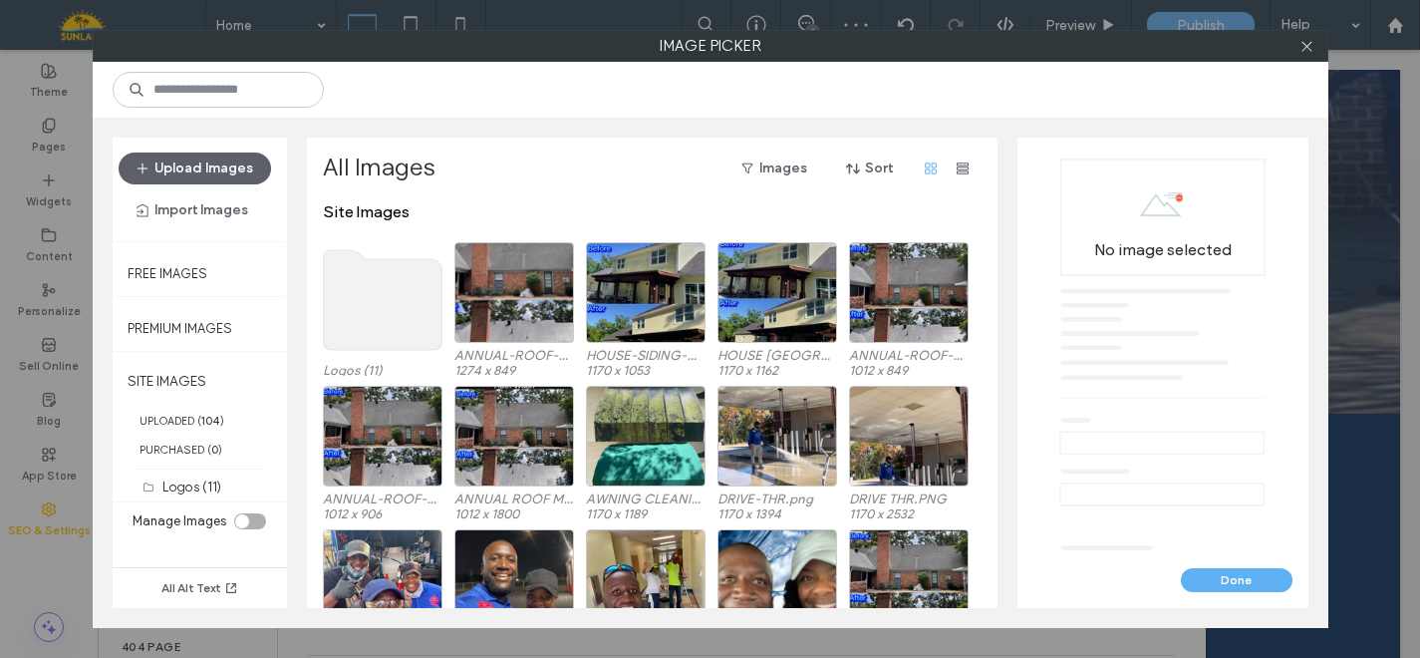
click at [395, 300] on use at bounding box center [382, 300] width 119 height 100
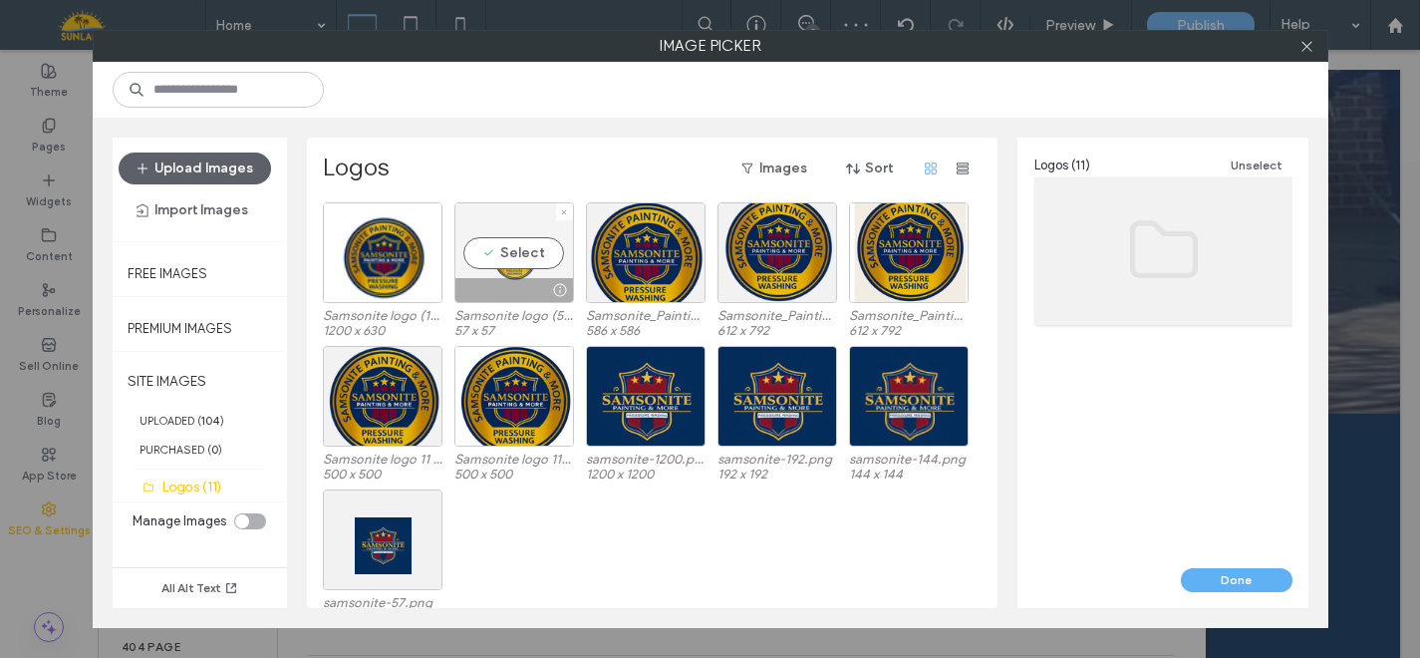
click at [497, 256] on div "Select" at bounding box center [514, 252] width 120 height 101
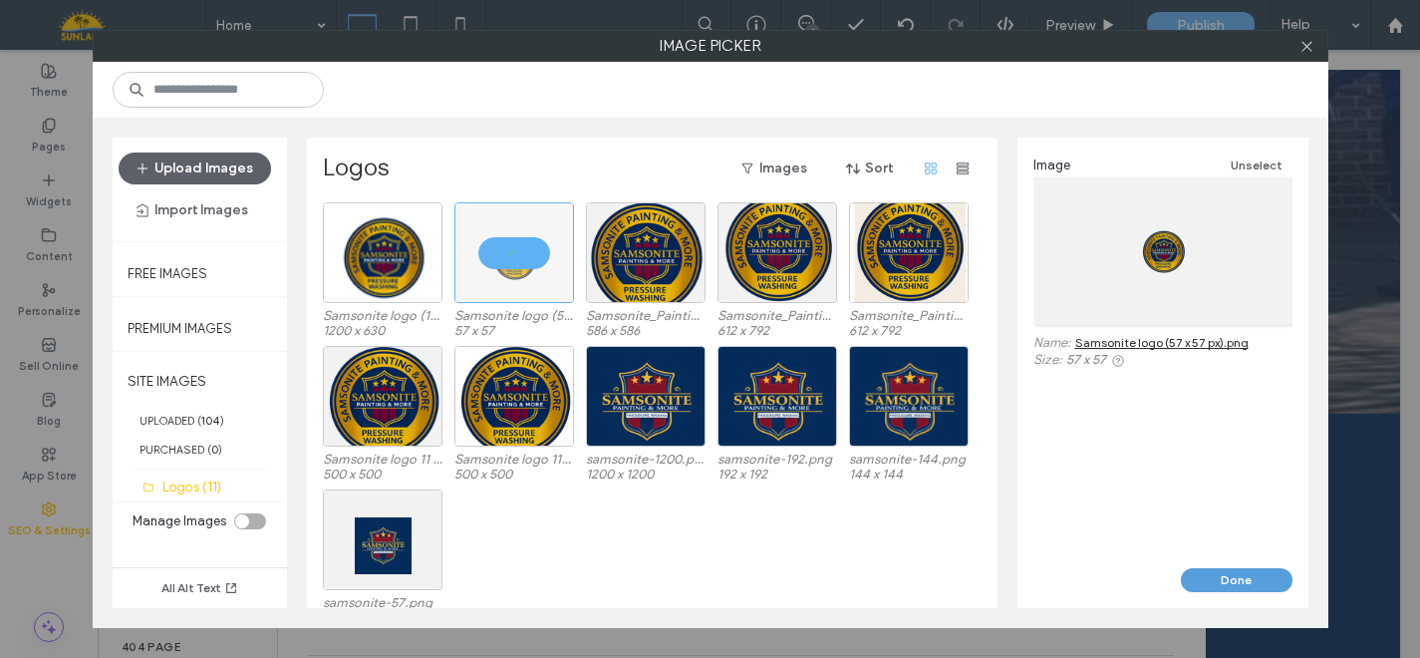
click at [1219, 581] on button "Done" at bounding box center [1237, 580] width 112 height 24
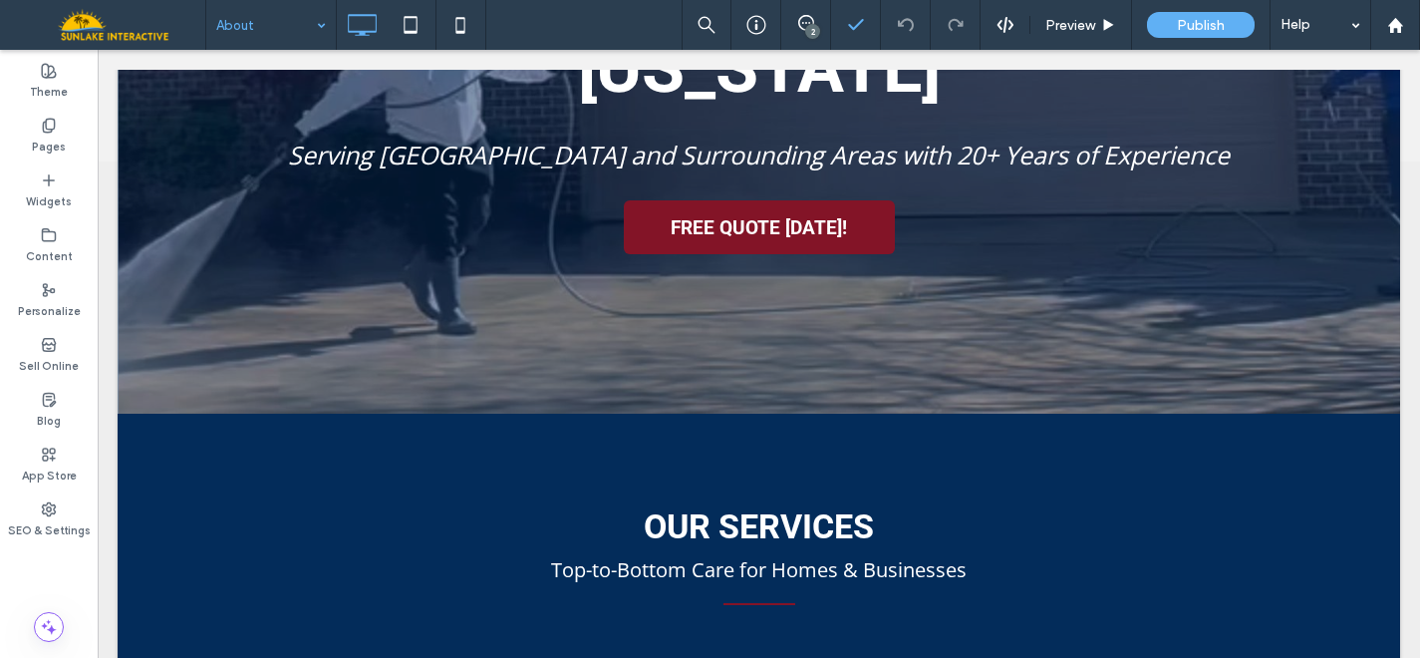
type input "******"
type input "**"
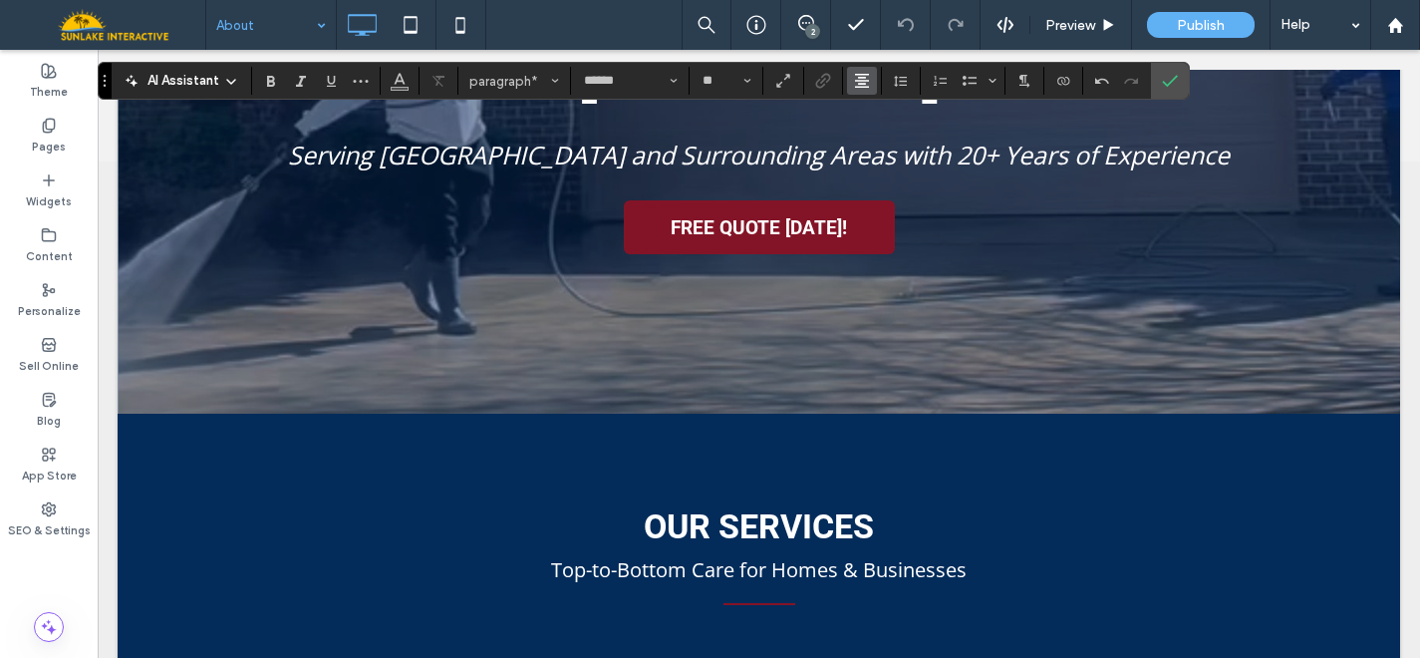
click at [860, 82] on icon "Alignment" at bounding box center [862, 81] width 16 height 16
click at [863, 125] on label "ui.textEditor.alignment.left" at bounding box center [882, 113] width 70 height 29
click at [859, 77] on use "Alignment" at bounding box center [862, 81] width 14 height 14
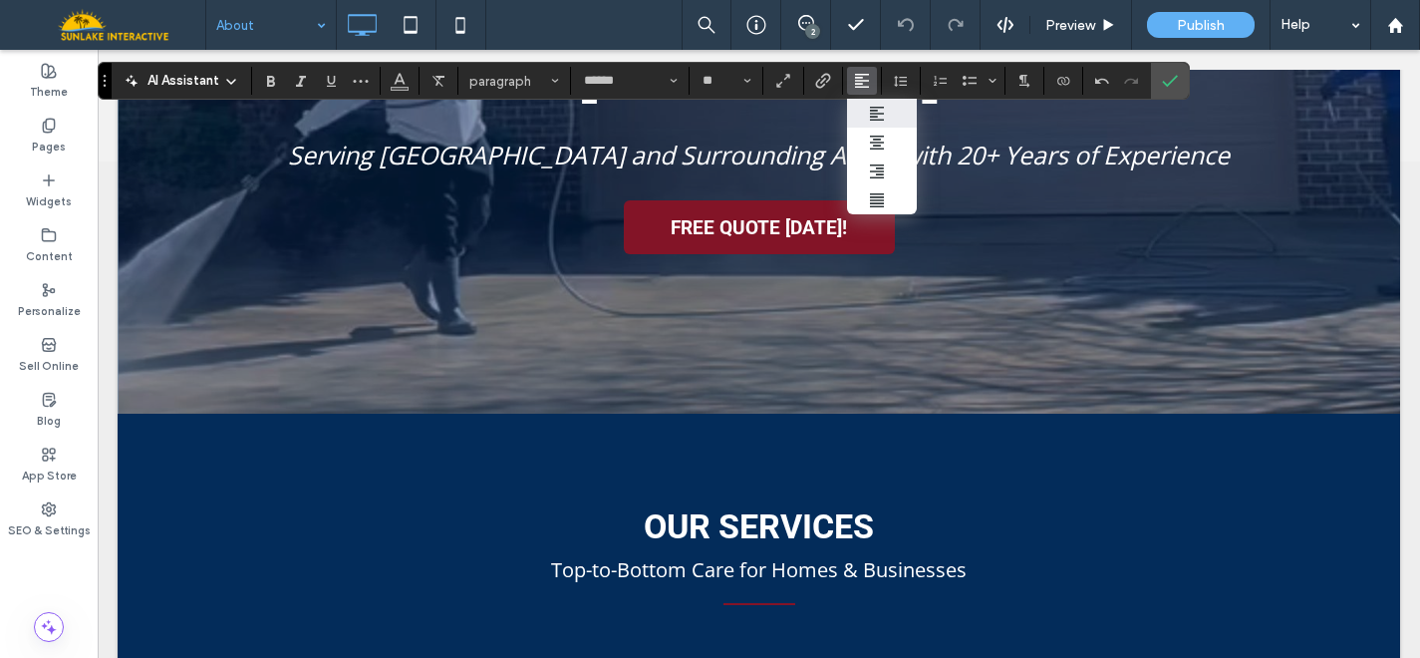
click at [876, 113] on use "ui.textEditor.alignment.left" at bounding box center [877, 114] width 14 height 14
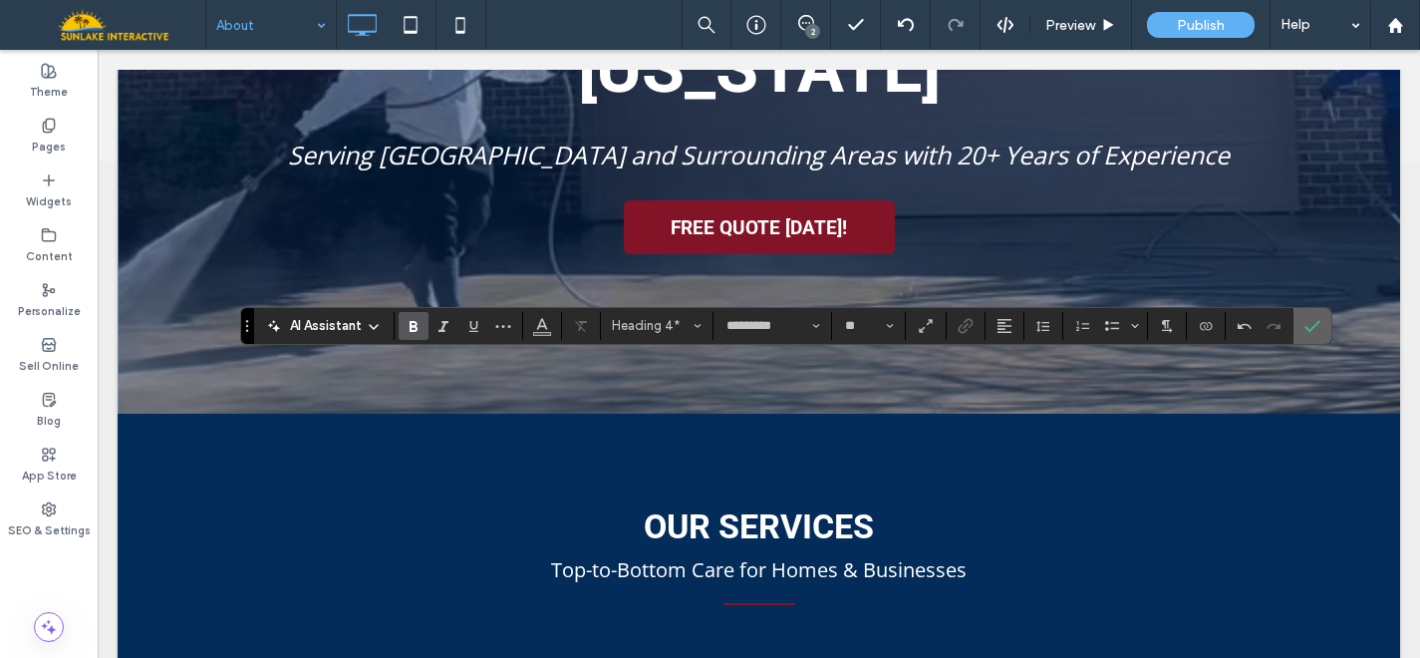
click at [1315, 318] on icon "Confirm" at bounding box center [1313, 326] width 16 height 16
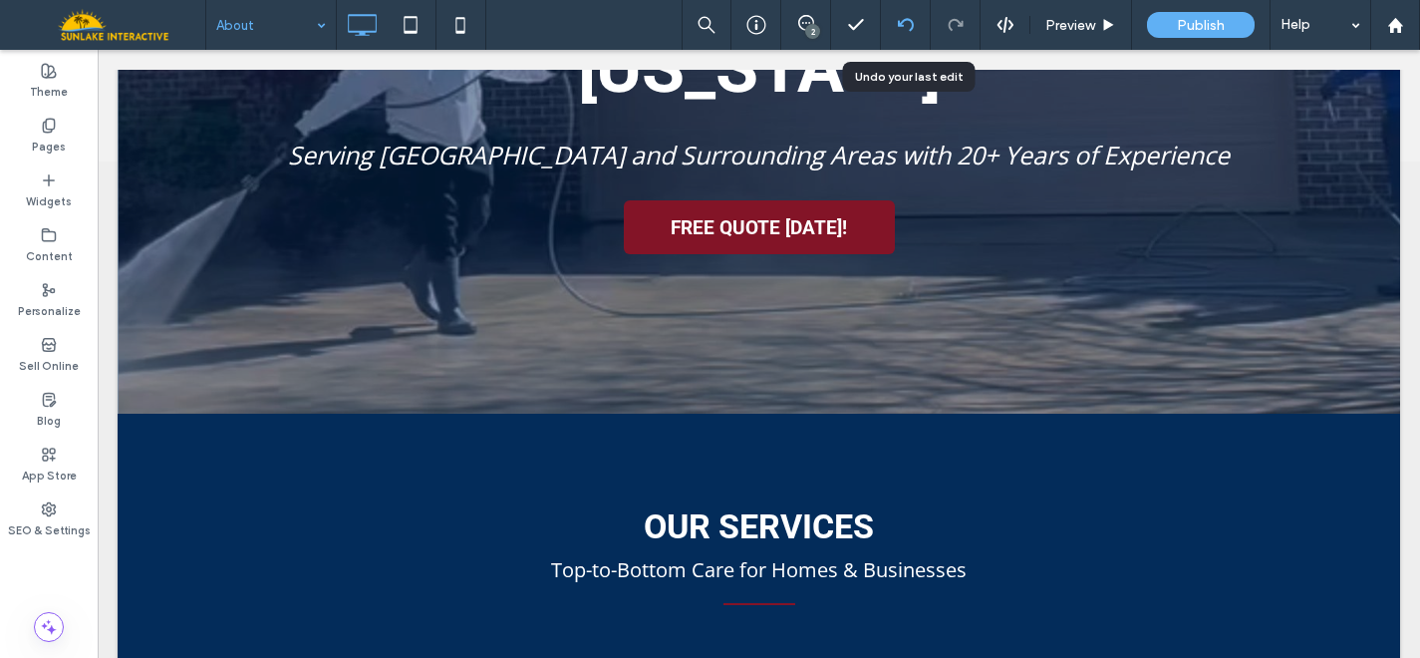
click at [899, 31] on icon at bounding box center [906, 25] width 16 height 16
click at [907, 25] on icon at bounding box center [906, 25] width 16 height 16
click at [905, 27] on icon at bounding box center [906, 25] width 16 height 16
click at [32, 533] on label "SEO & Settings" at bounding box center [49, 528] width 83 height 22
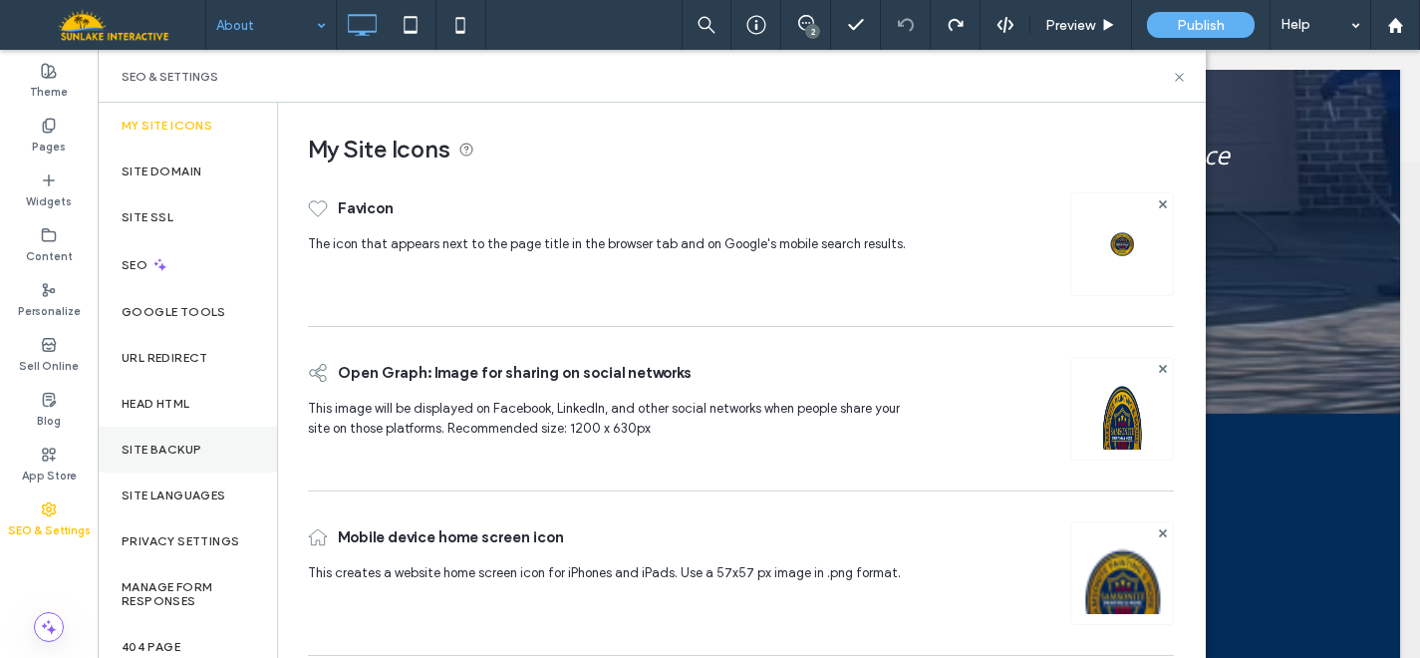
click at [193, 444] on label "Site Backup" at bounding box center [162, 449] width 80 height 14
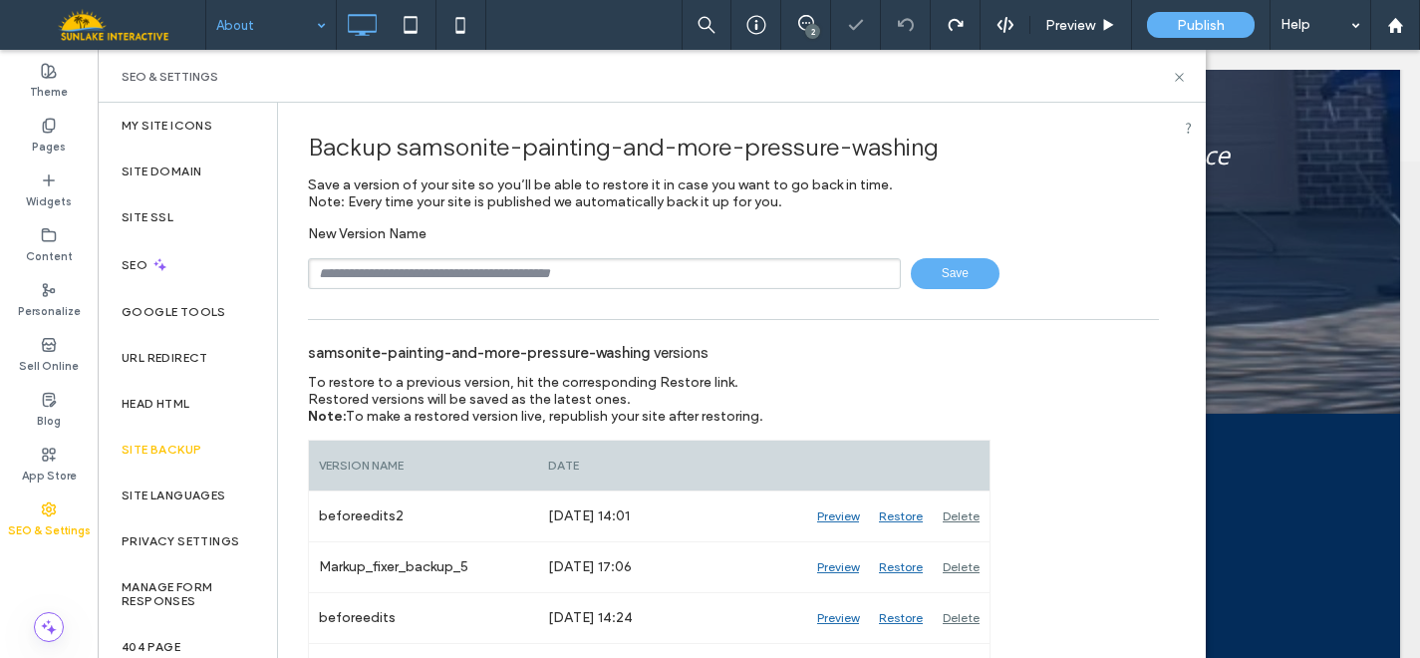
click at [443, 267] on input "text" at bounding box center [604, 273] width 593 height 31
type input "**********"
click at [958, 256] on div "**********" at bounding box center [733, 257] width 851 height 64
click at [951, 269] on span "Save" at bounding box center [955, 273] width 89 height 31
click at [1180, 74] on icon at bounding box center [1179, 77] width 15 height 15
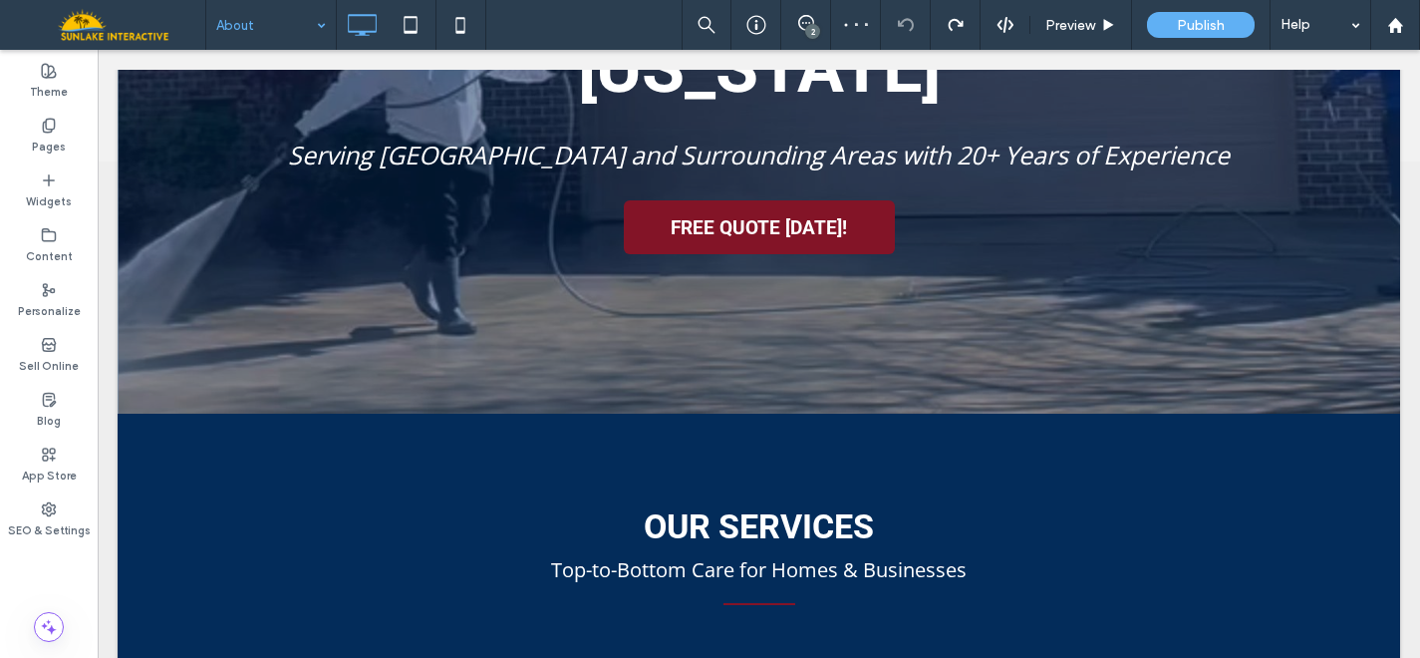
type input "******"
type input "**"
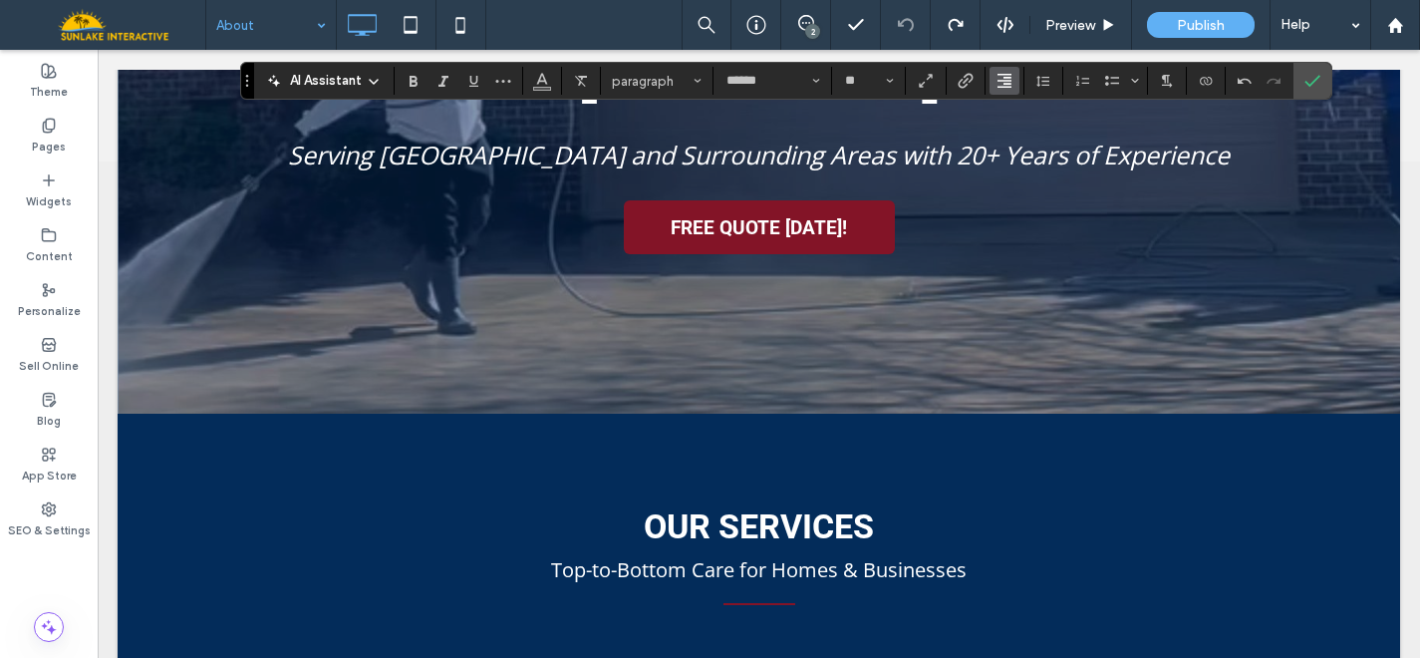
click at [1011, 70] on span "Alignment" at bounding box center [1005, 81] width 16 height 26
click at [1016, 114] on icon "ui.textEditor.alignment.left" at bounding box center [1020, 114] width 16 height 16
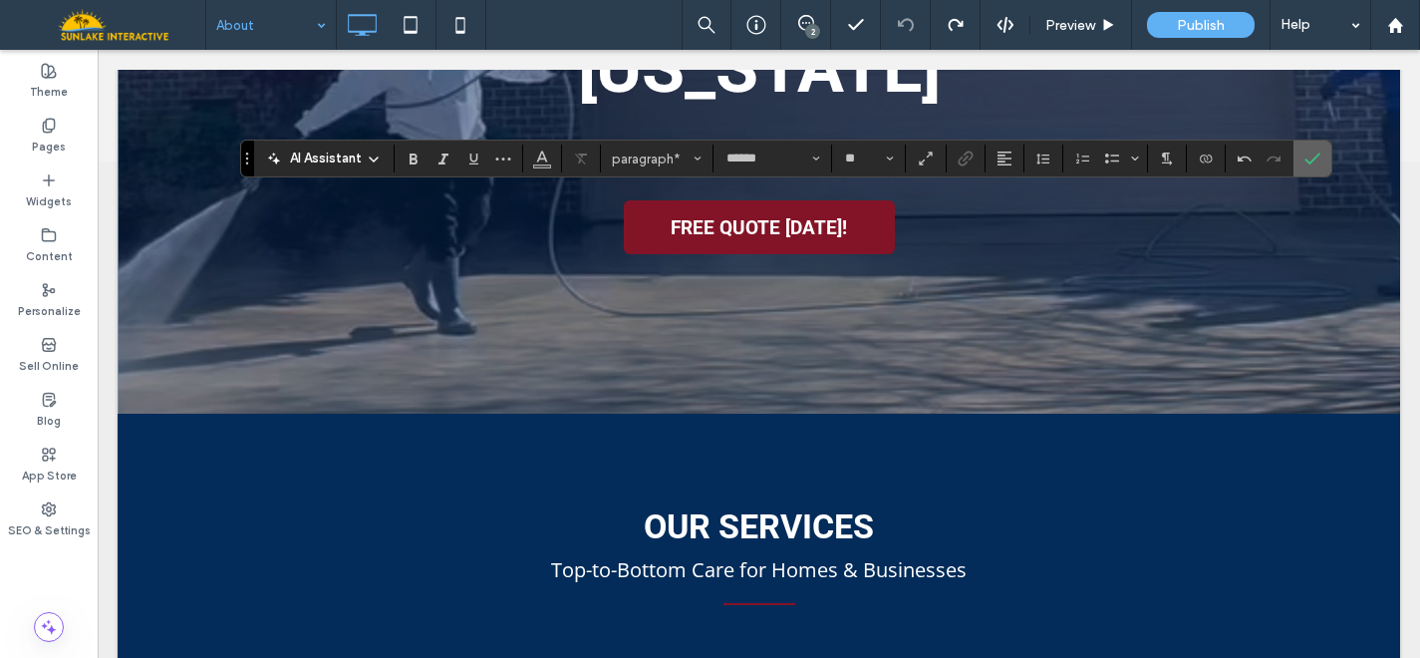
click at [1305, 161] on icon "Confirm" at bounding box center [1313, 158] width 16 height 16
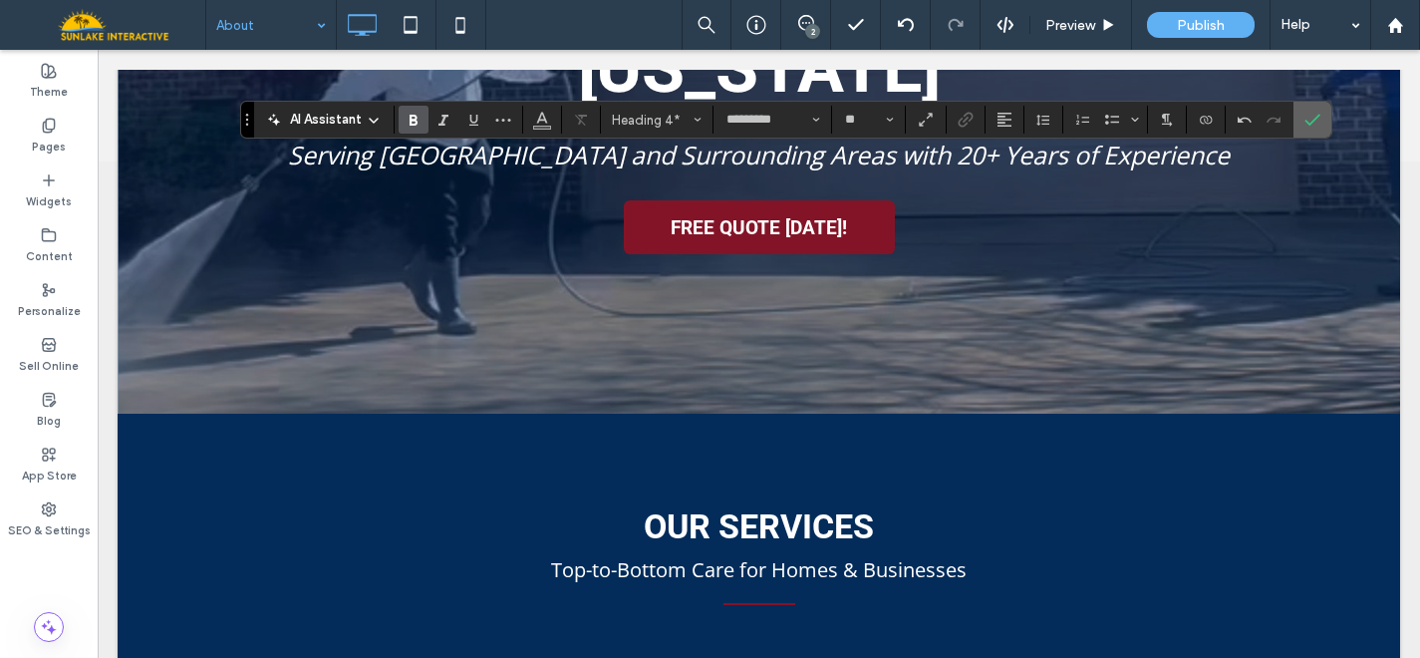
click at [1306, 113] on icon "Confirm" at bounding box center [1313, 120] width 16 height 16
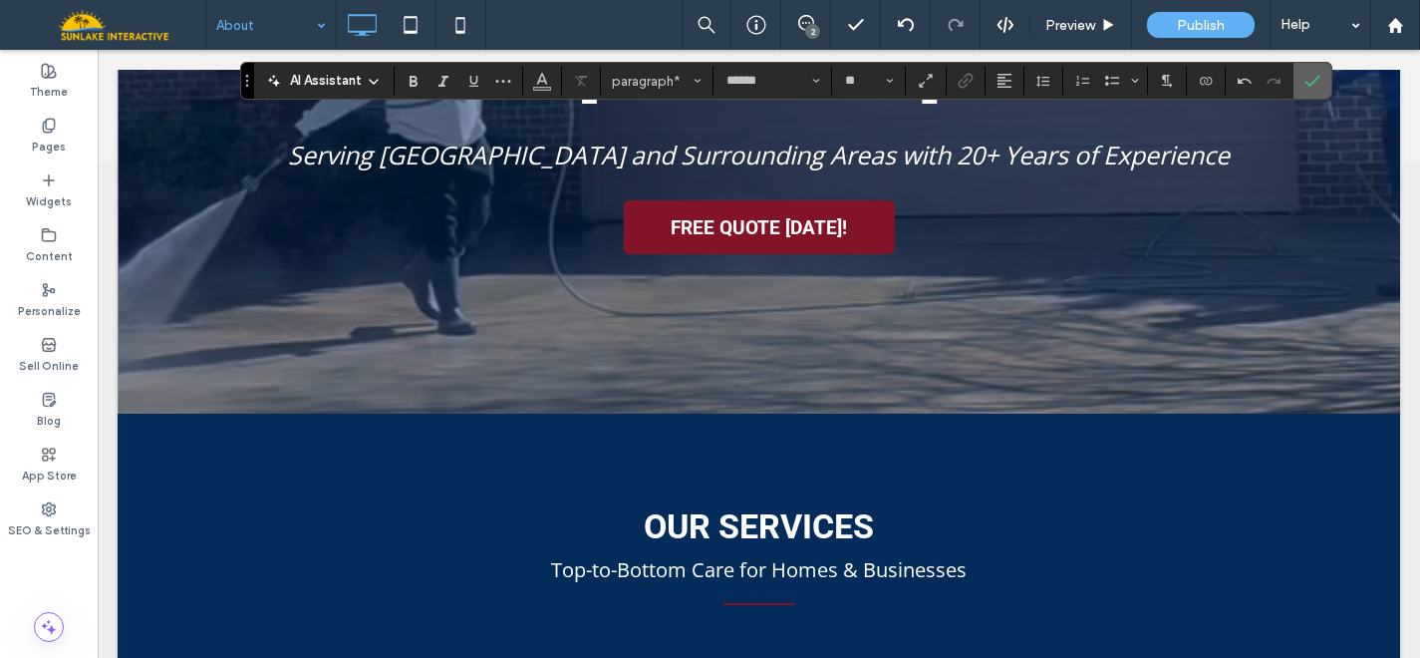
click at [1319, 82] on icon "Confirm" at bounding box center [1313, 81] width 16 height 16
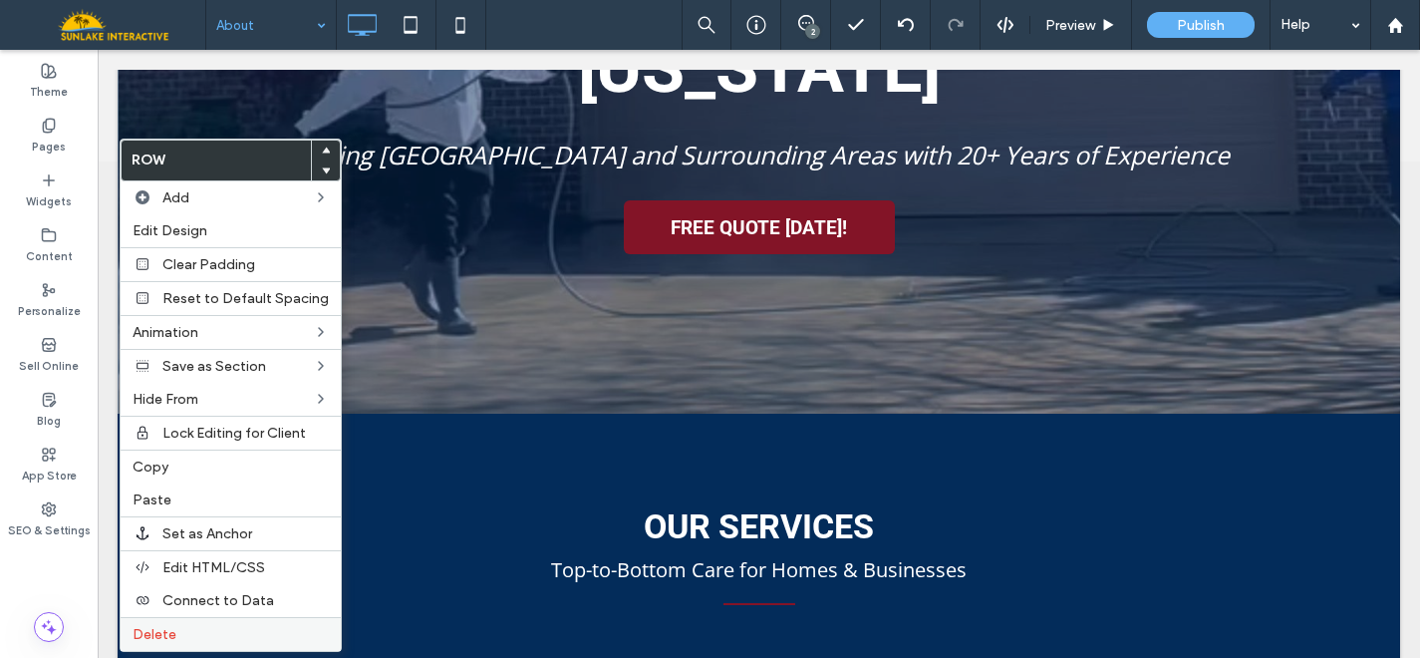
click at [164, 643] on div "Delete" at bounding box center [231, 634] width 220 height 34
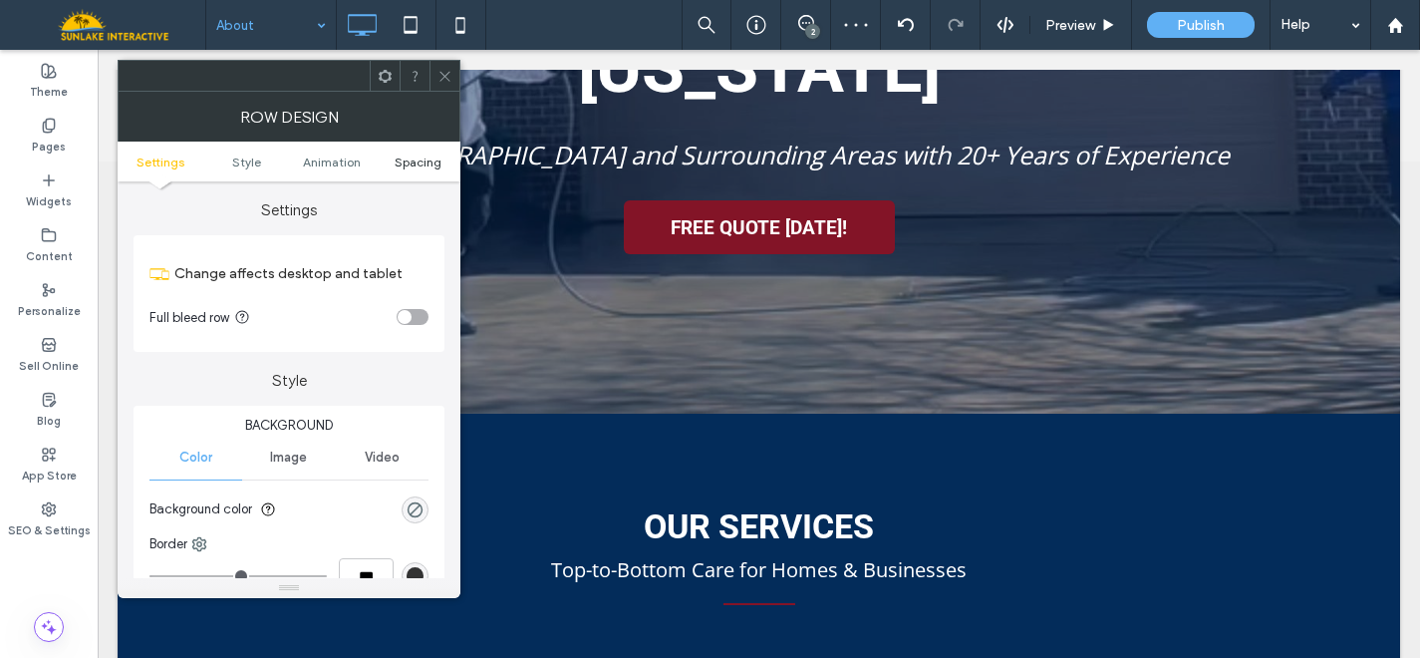
click at [421, 159] on span "Spacing" at bounding box center [418, 161] width 47 height 15
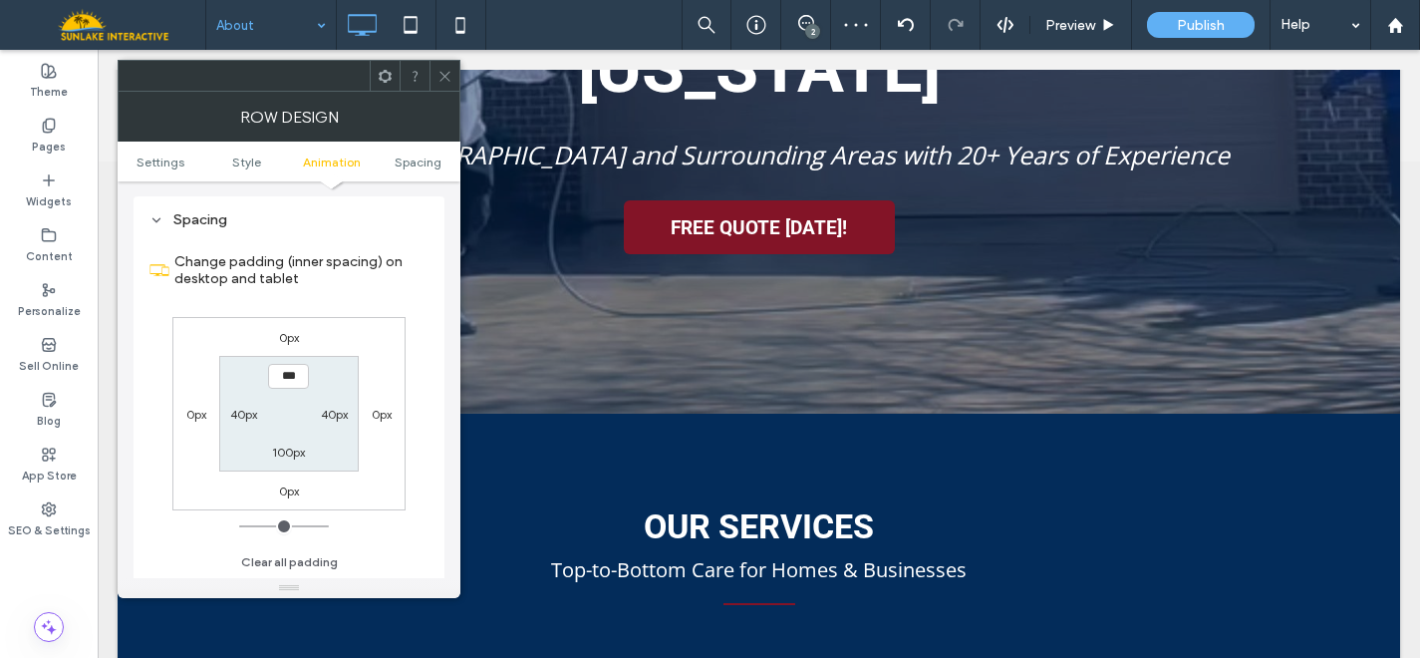
scroll to position [564, 0]
type input "*****"
type input "***"
click at [438, 80] on icon at bounding box center [445, 76] width 15 height 15
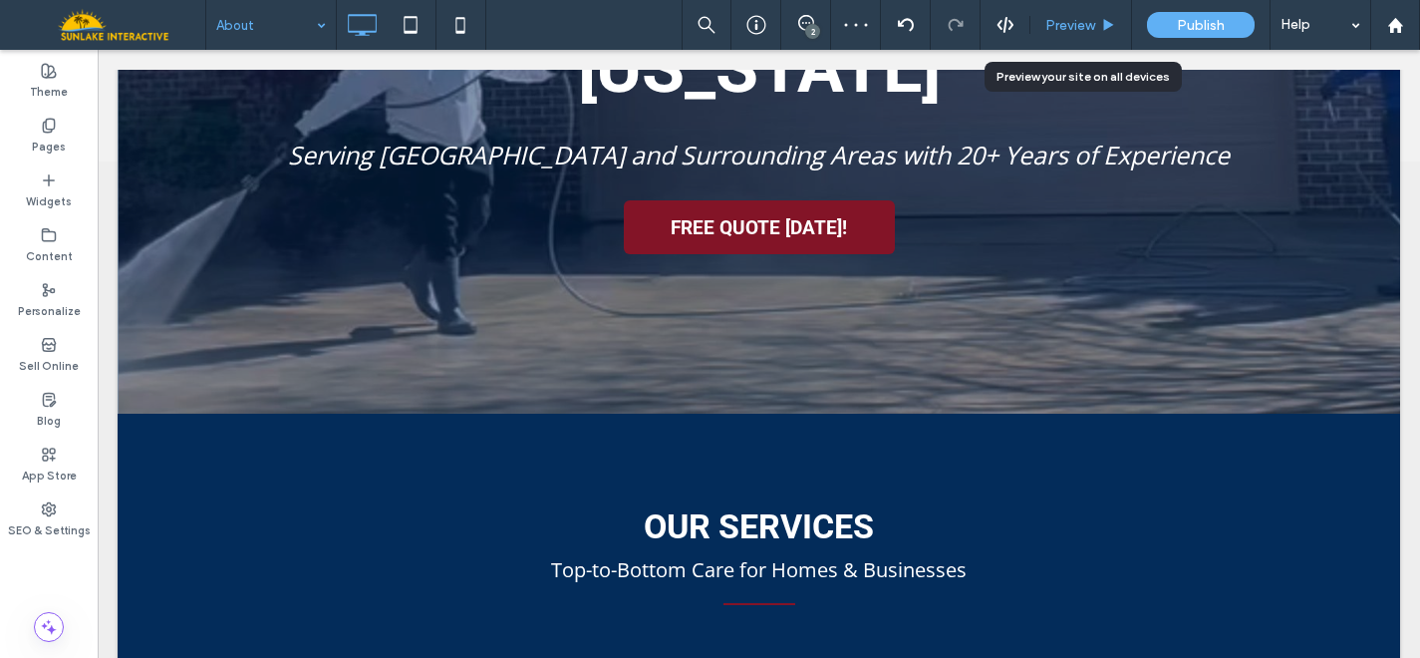
click at [1086, 24] on span "Preview" at bounding box center [1070, 25] width 50 height 17
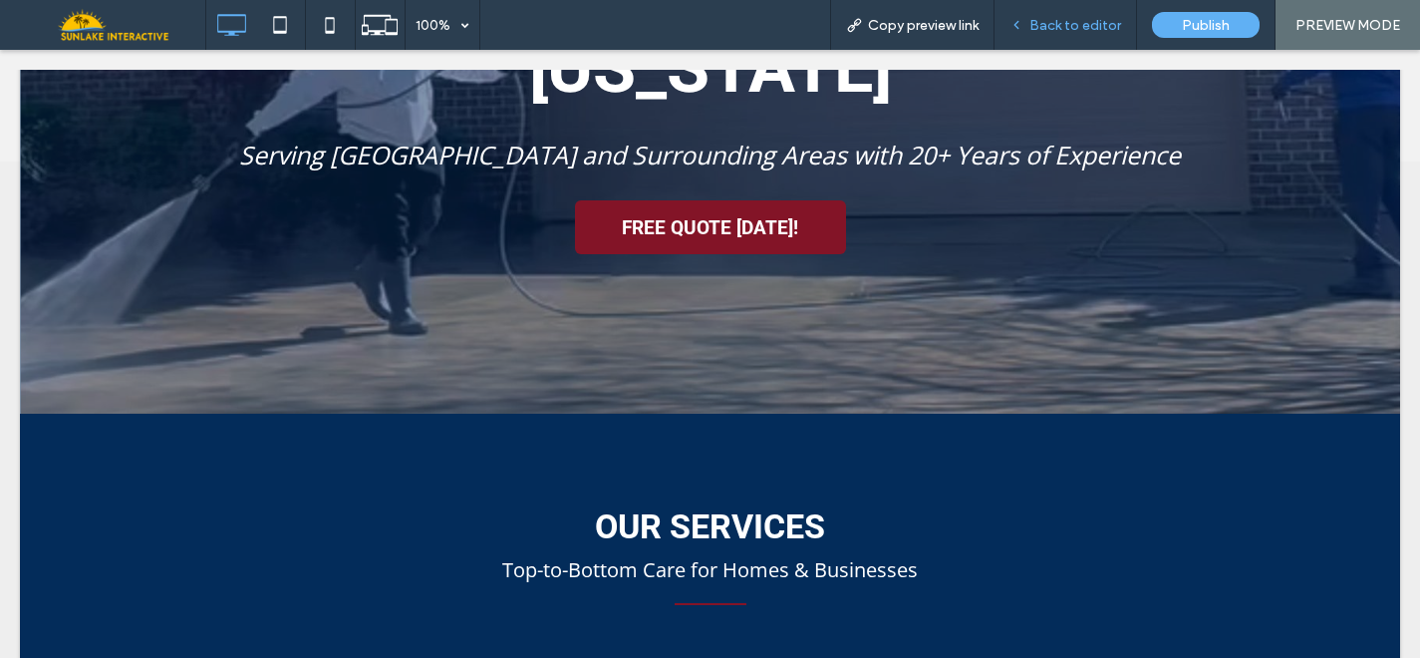
click at [1038, 39] on div "Back to editor" at bounding box center [1066, 25] width 143 height 50
click at [1052, 26] on span "Back to editor" at bounding box center [1076, 25] width 92 height 17
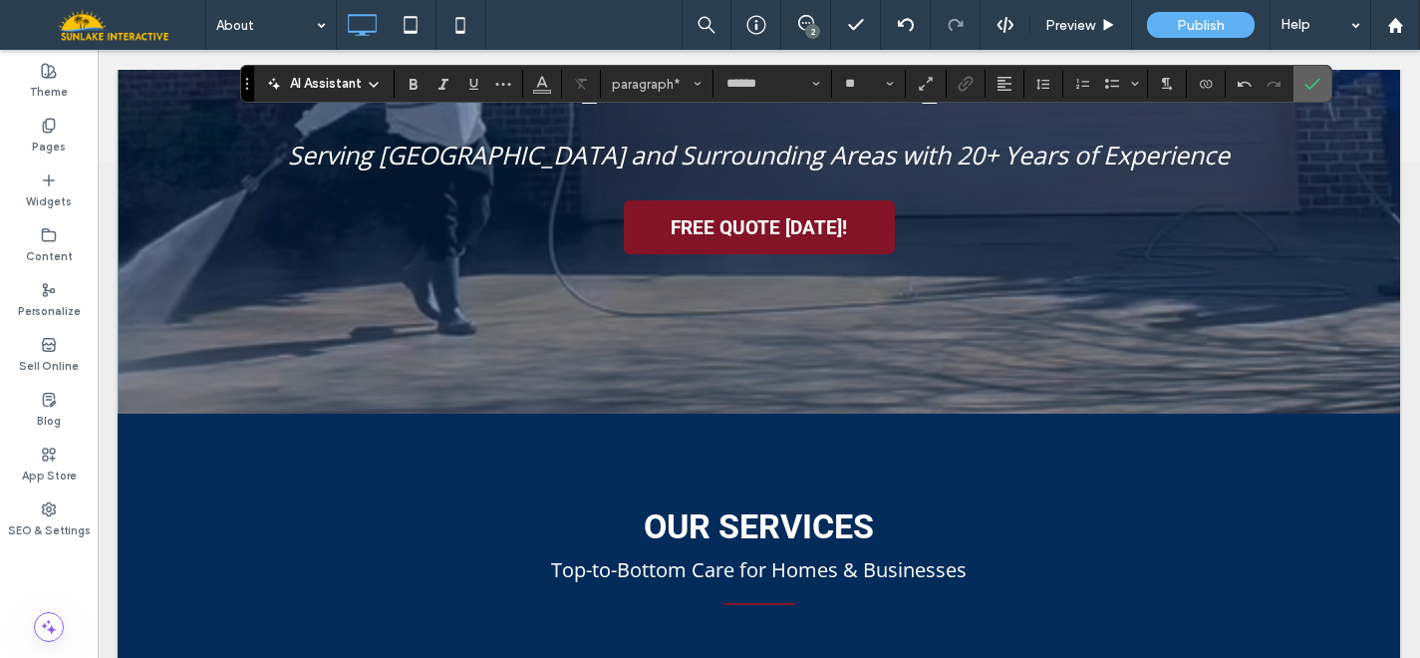
click at [1317, 80] on icon "Confirm" at bounding box center [1313, 84] width 16 height 16
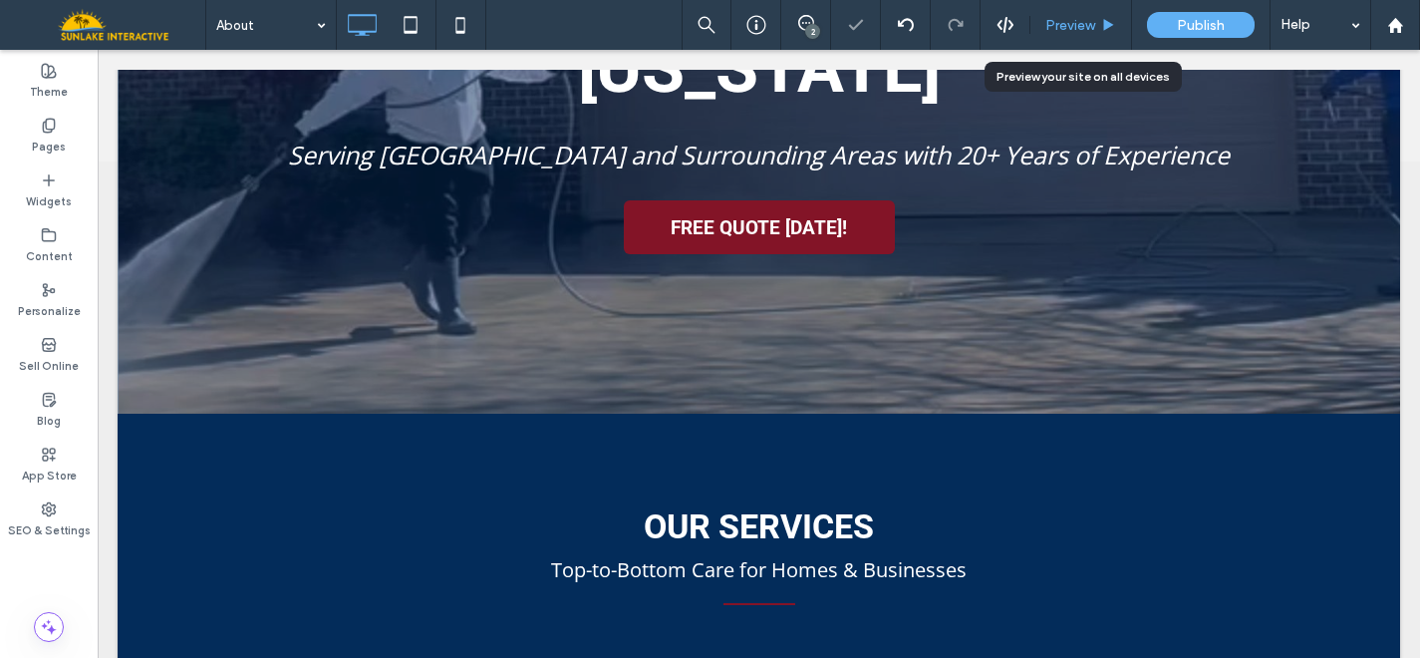
click at [1074, 29] on span "Preview" at bounding box center [1070, 25] width 50 height 17
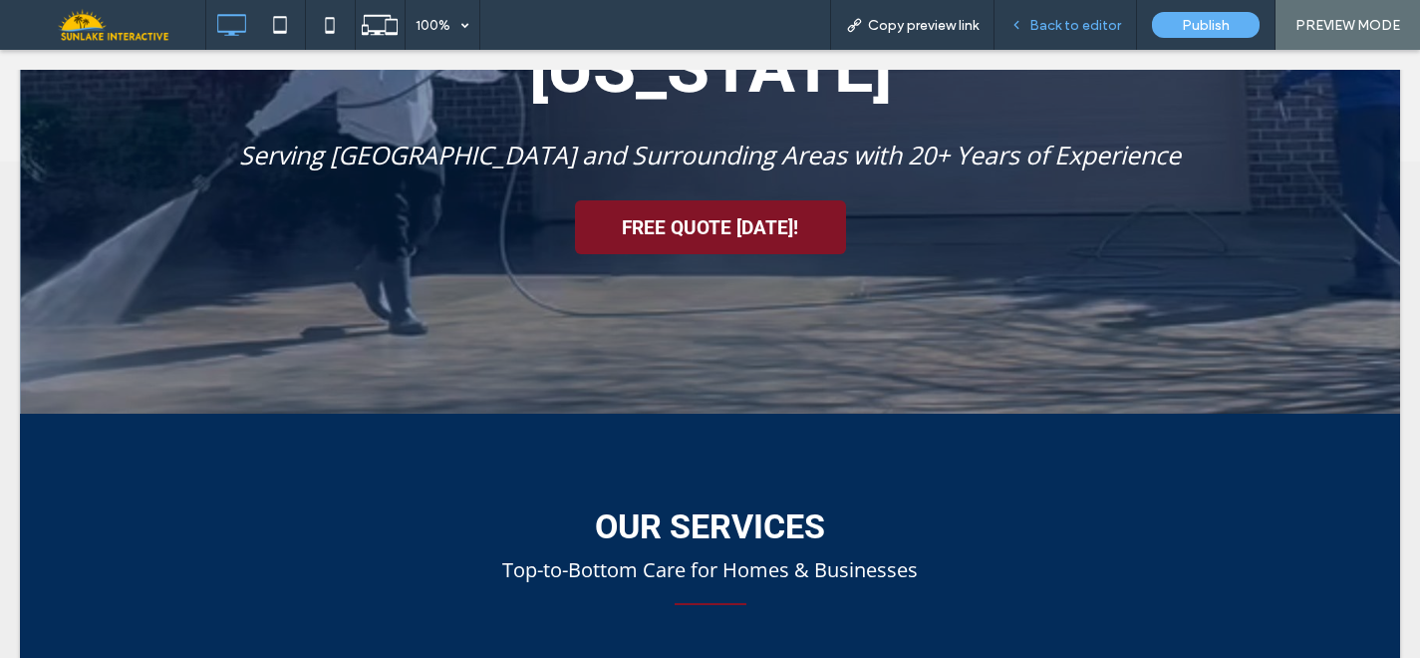
click at [1037, 35] on div "Back to editor" at bounding box center [1066, 25] width 143 height 50
click at [1038, 24] on span "Back to editor" at bounding box center [1076, 25] width 92 height 17
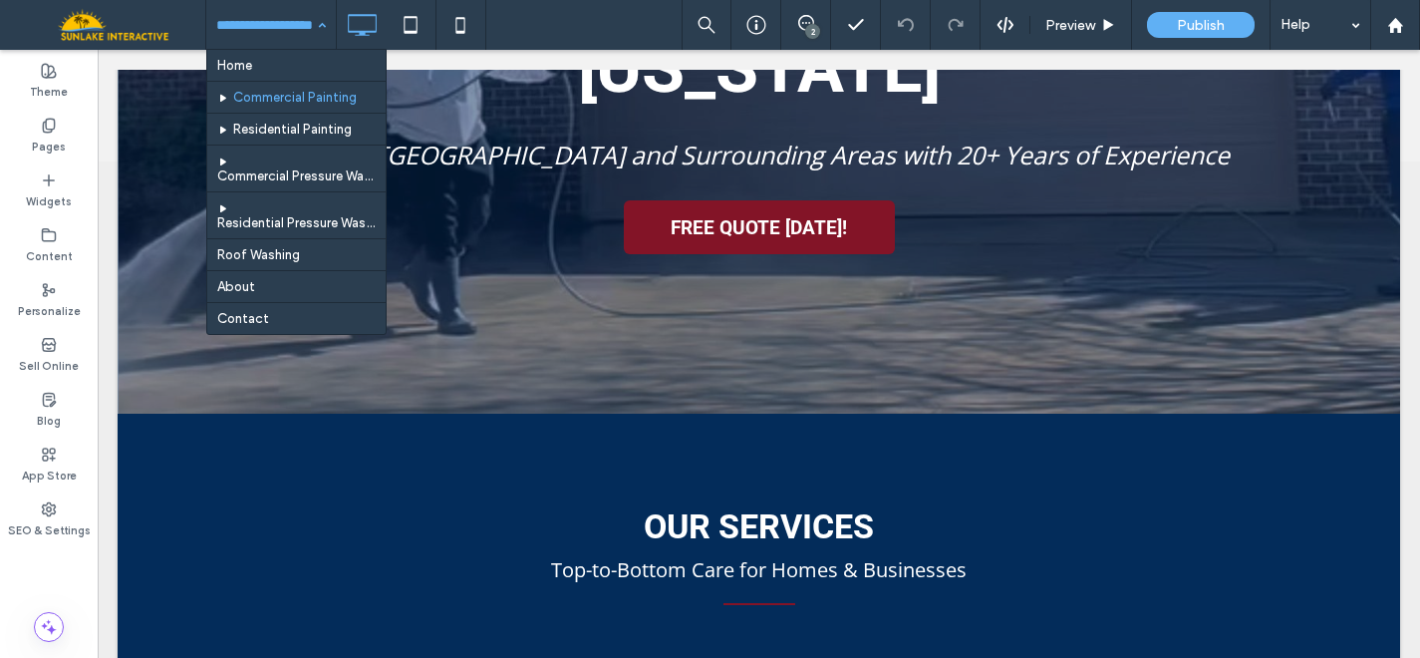
click at [308, 25] on div "Home Commercial Painting Residential Painting Commercial Pressure Washing Resid…" at bounding box center [271, 25] width 130 height 50
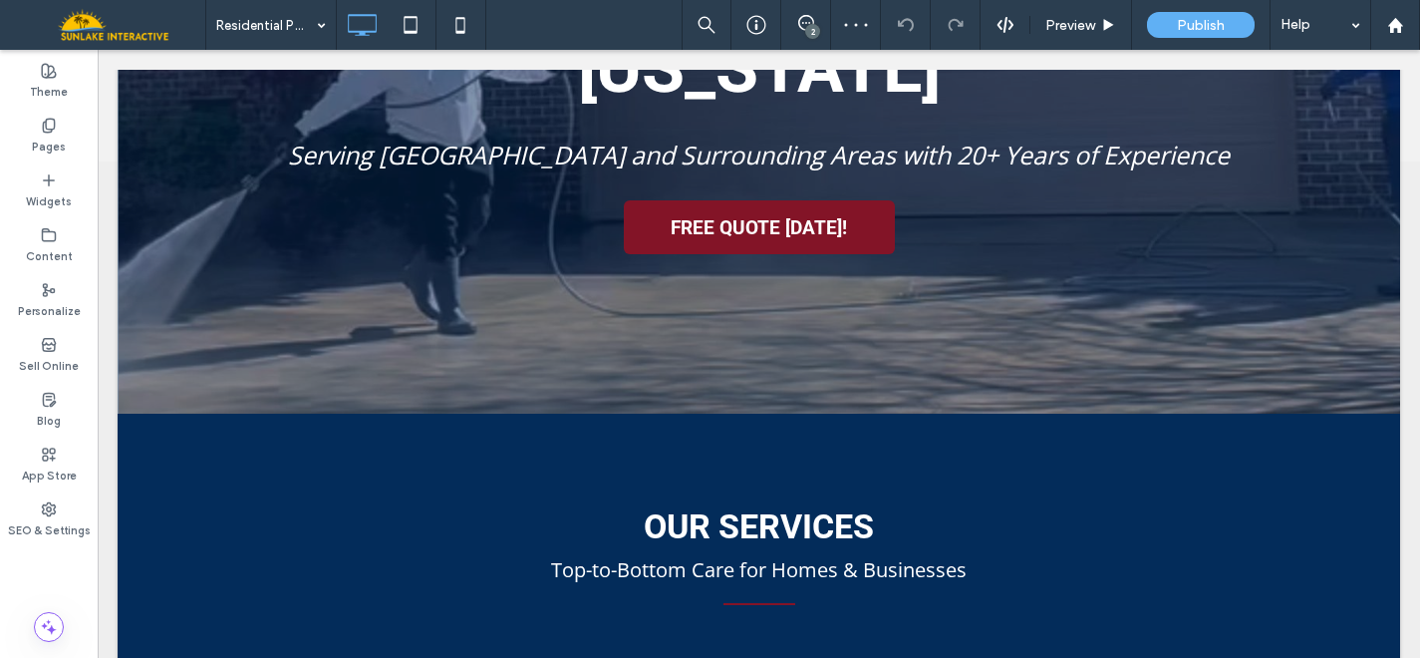
click at [272, 22] on input at bounding box center [266, 25] width 100 height 50
click at [298, 33] on input at bounding box center [266, 25] width 100 height 50
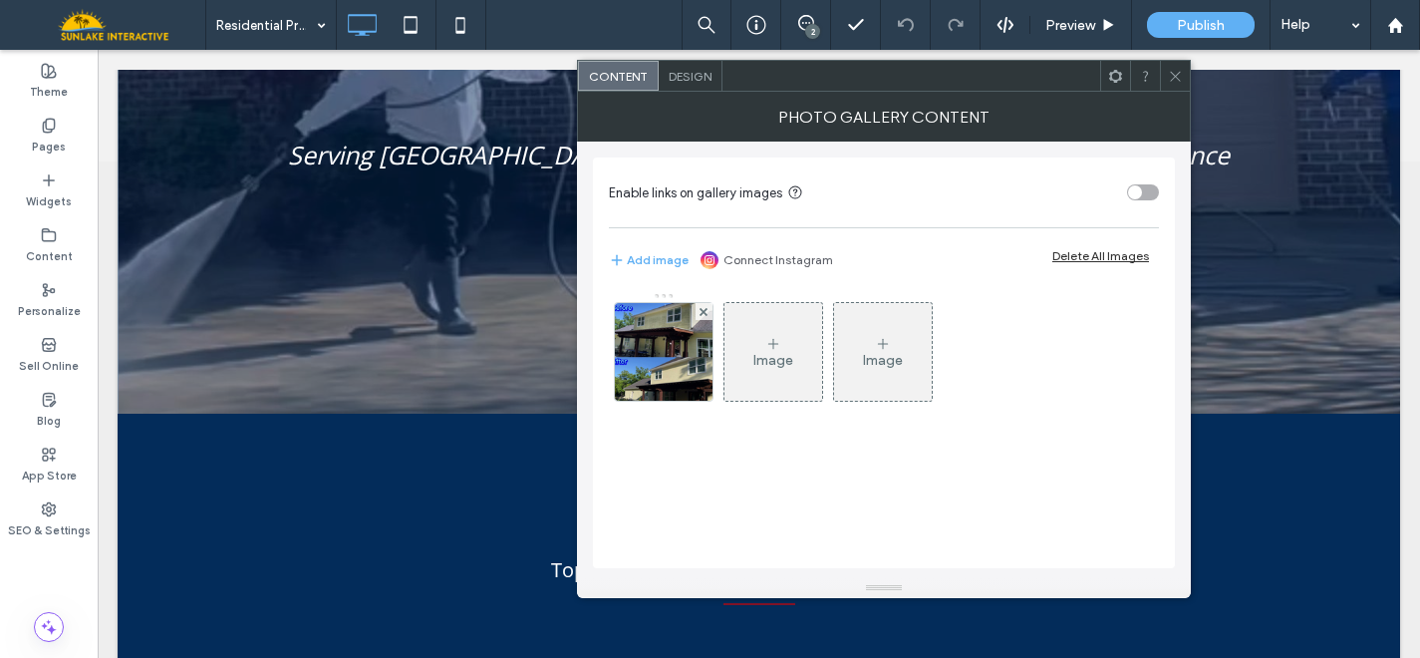
click at [697, 78] on span "Design" at bounding box center [690, 76] width 43 height 15
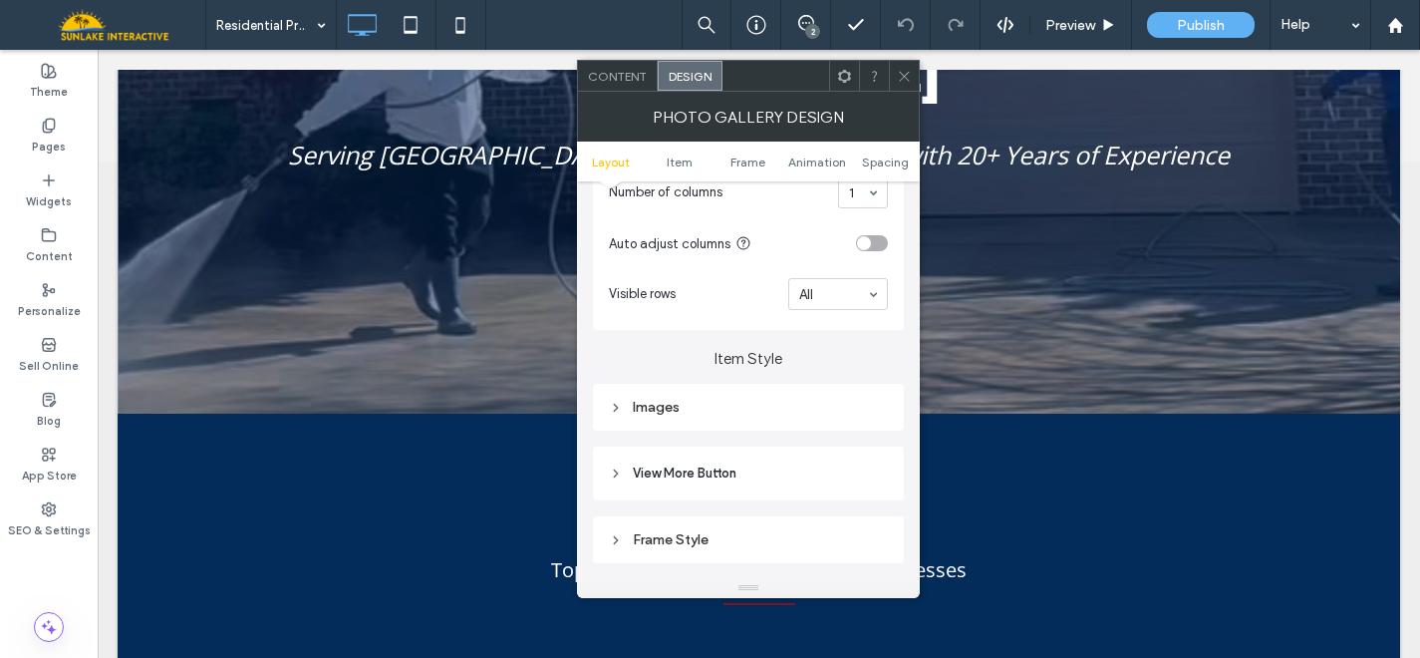
scroll to position [579, 0]
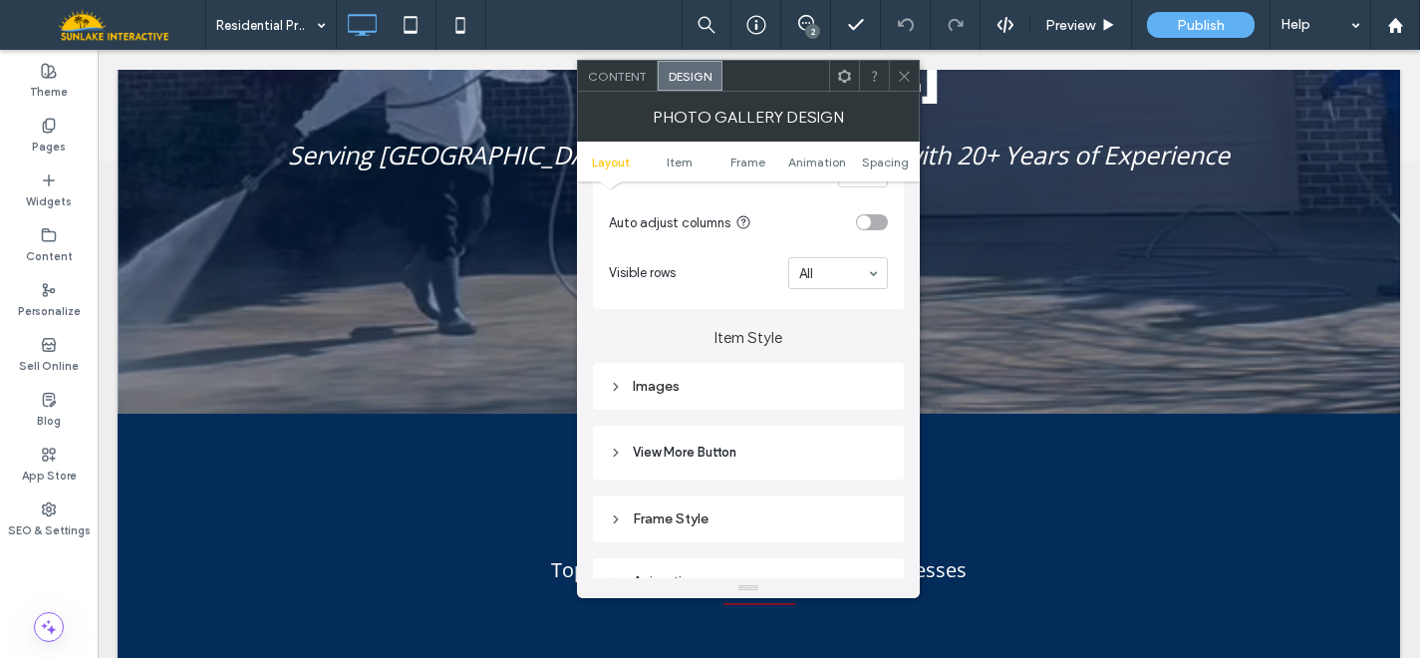
click at [711, 395] on div "Images" at bounding box center [748, 386] width 279 height 17
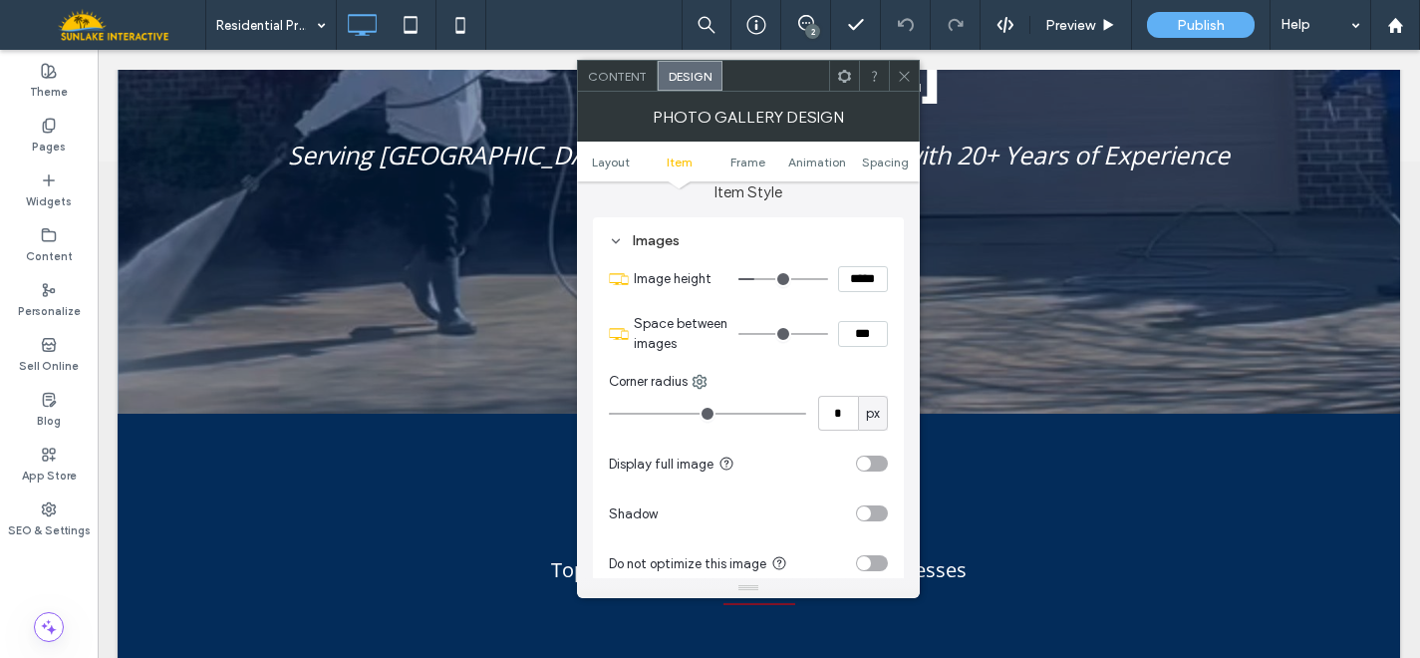
scroll to position [726, 0]
click at [857, 284] on input "*****" at bounding box center [863, 278] width 50 height 26
type input "*****"
type input "***"
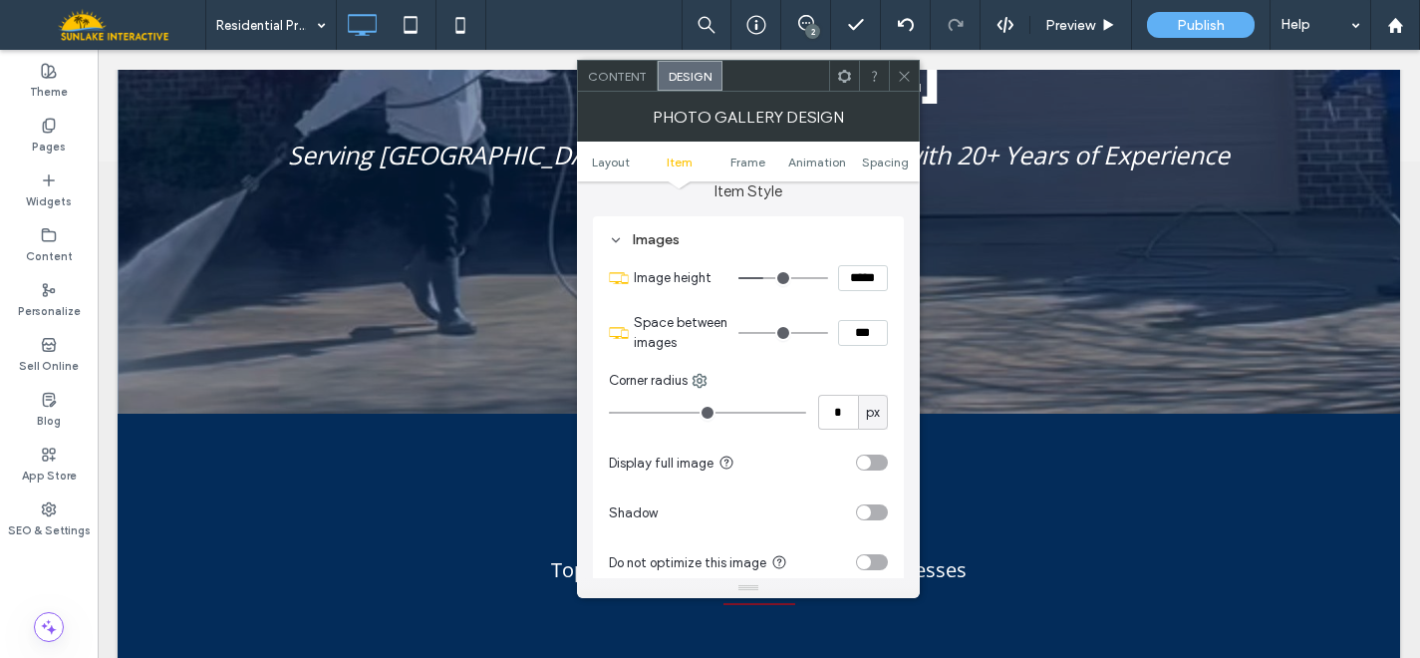
click at [864, 468] on div "toggle" at bounding box center [864, 462] width 14 height 14
click at [870, 465] on div "toggle" at bounding box center [872, 462] width 32 height 16
click at [869, 465] on div "toggle" at bounding box center [864, 462] width 14 height 14
click at [902, 70] on icon at bounding box center [904, 76] width 15 height 15
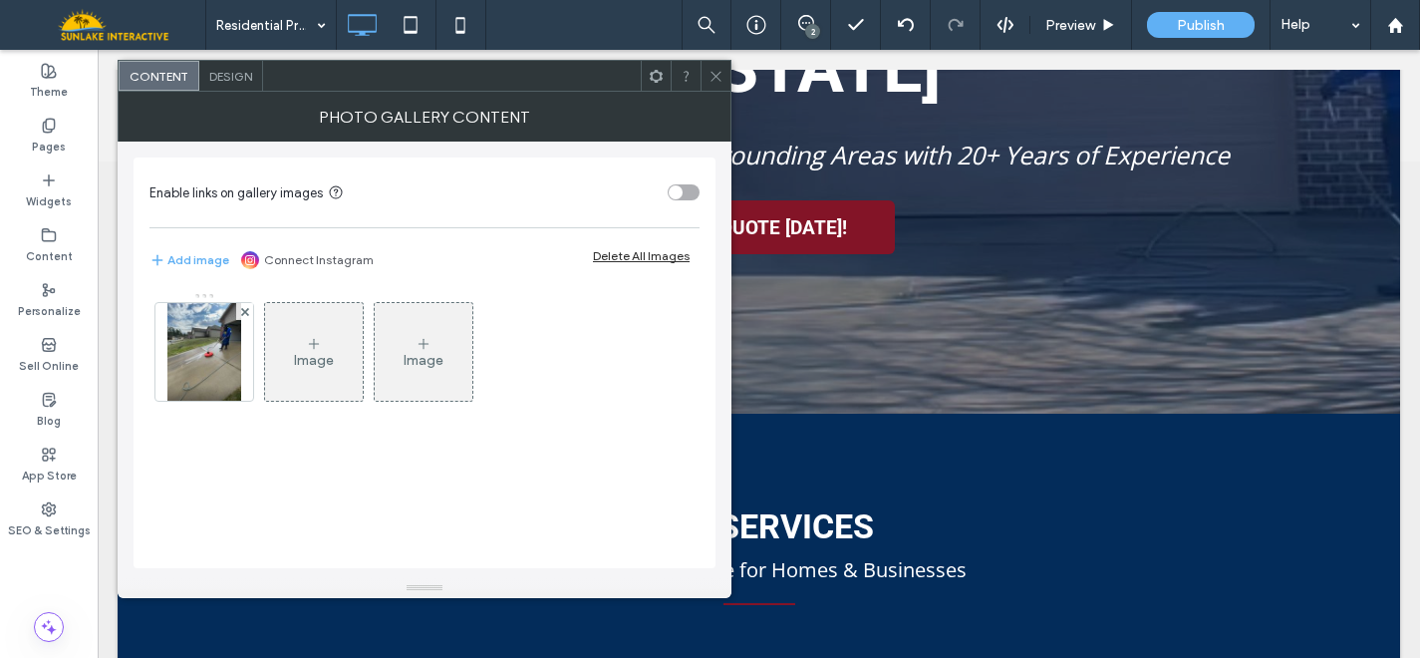
click at [714, 81] on icon at bounding box center [716, 76] width 15 height 15
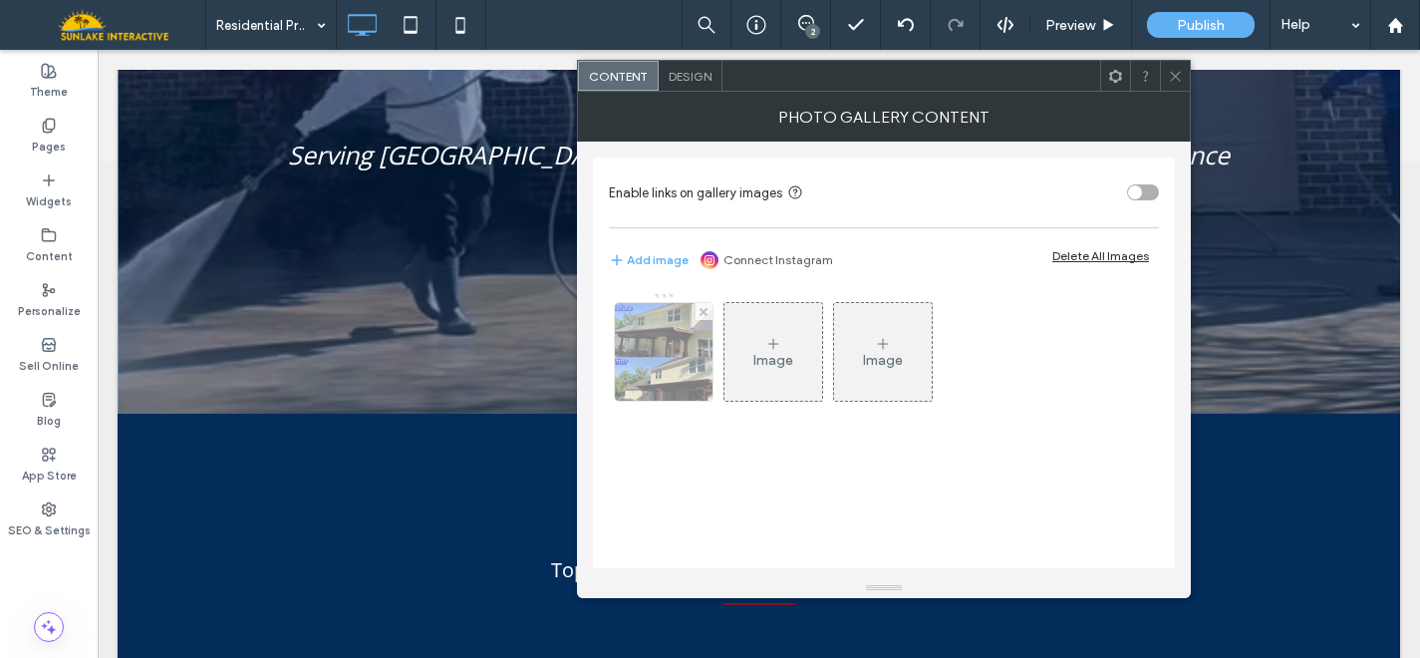
click at [629, 348] on img at bounding box center [664, 352] width 109 height 98
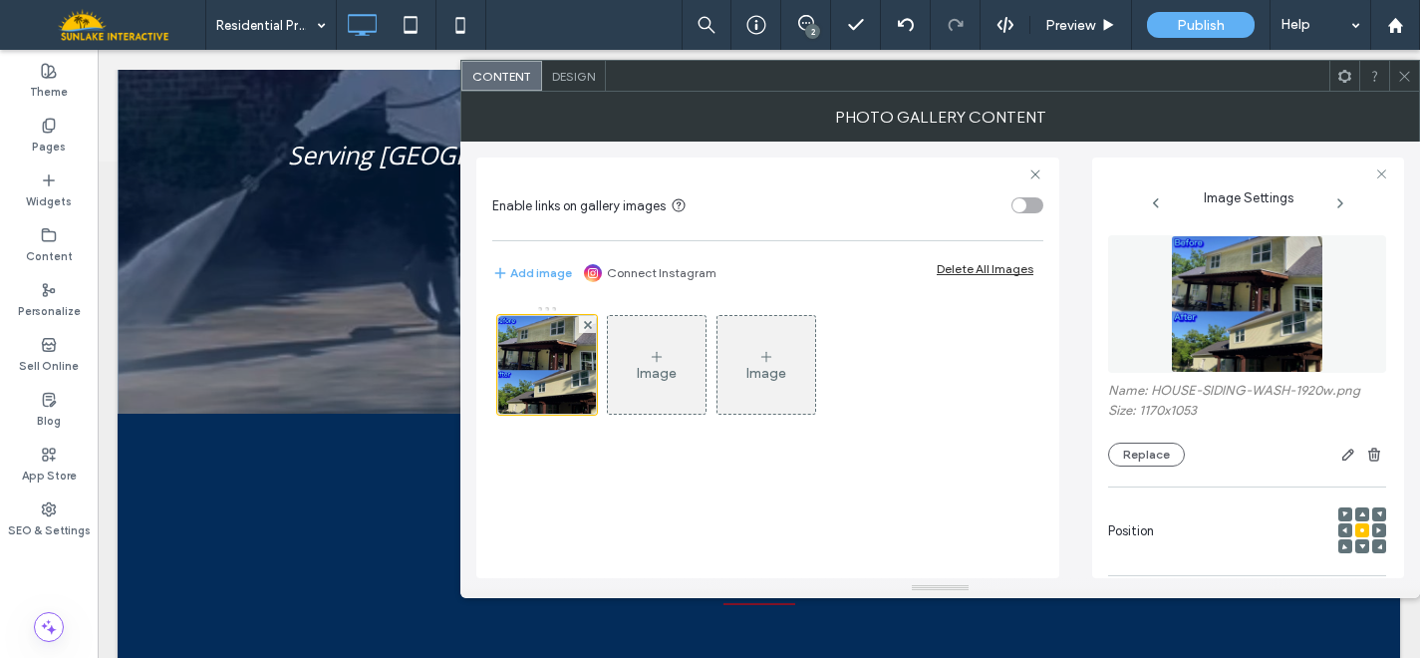
click at [1399, 76] on icon at bounding box center [1404, 76] width 15 height 15
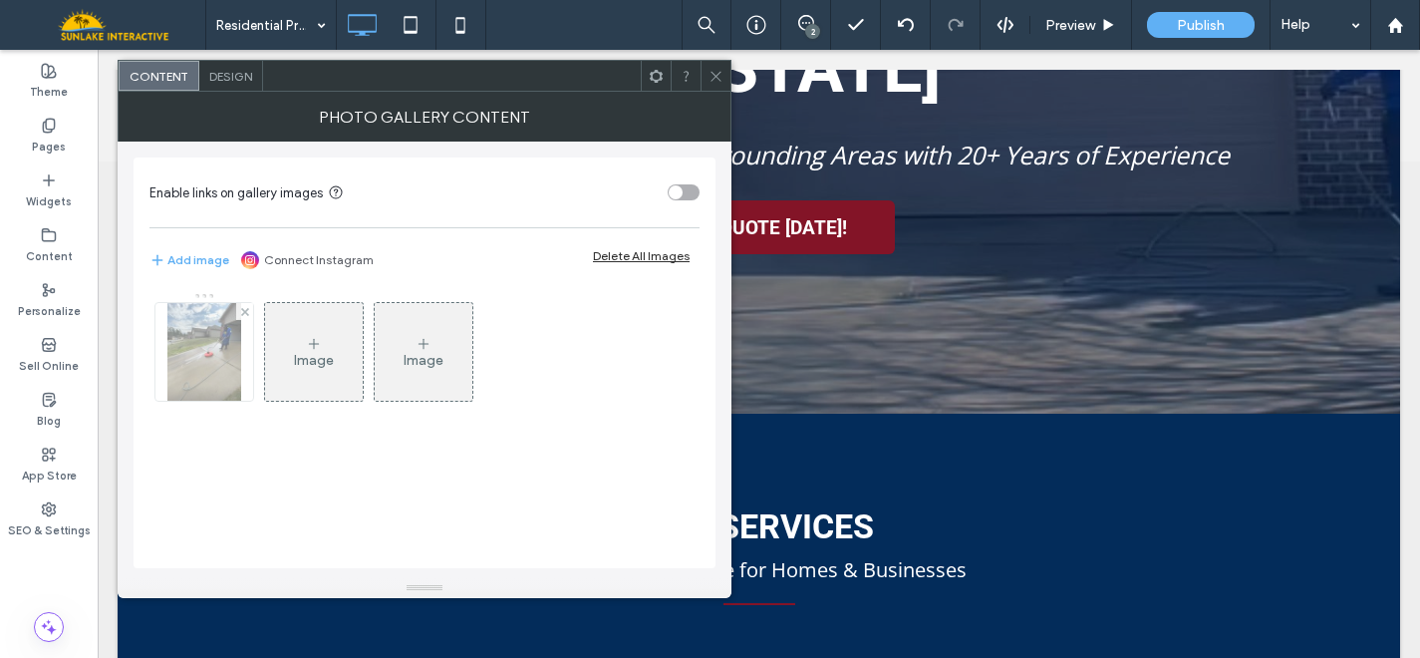
click at [180, 365] on img at bounding box center [204, 352] width 74 height 98
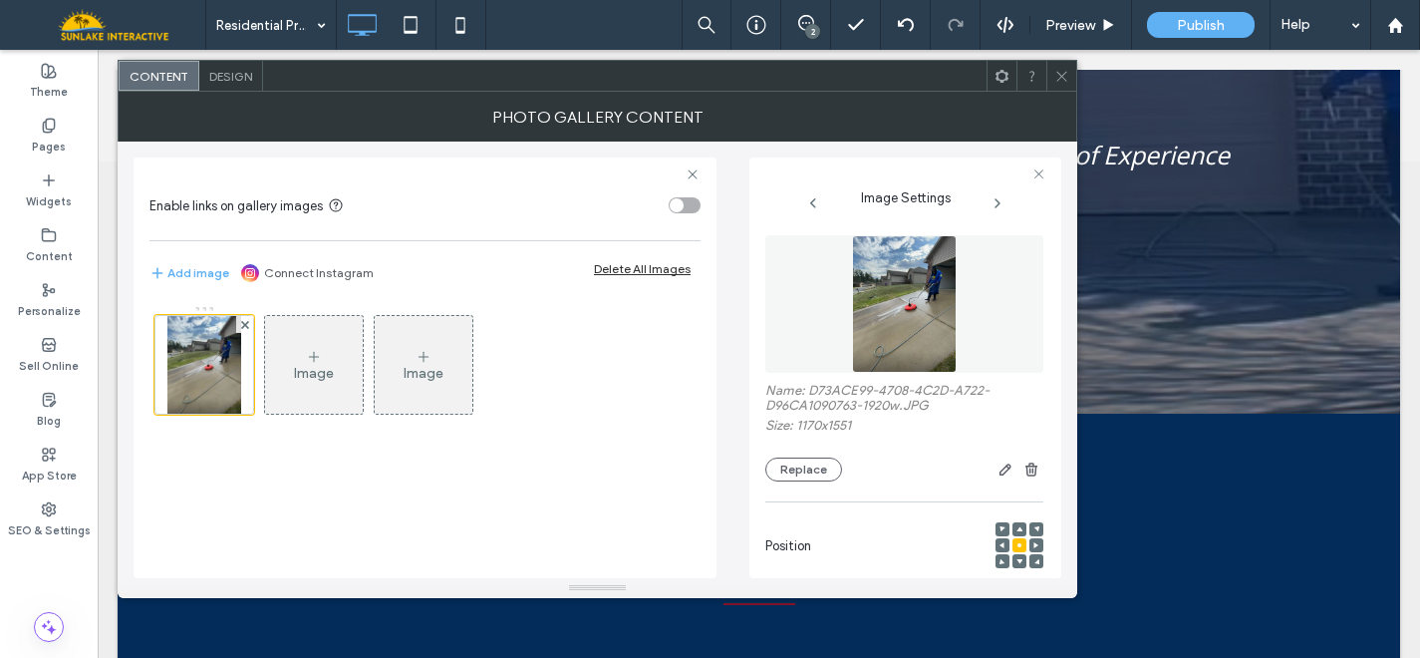
click at [1055, 69] on icon at bounding box center [1061, 76] width 15 height 15
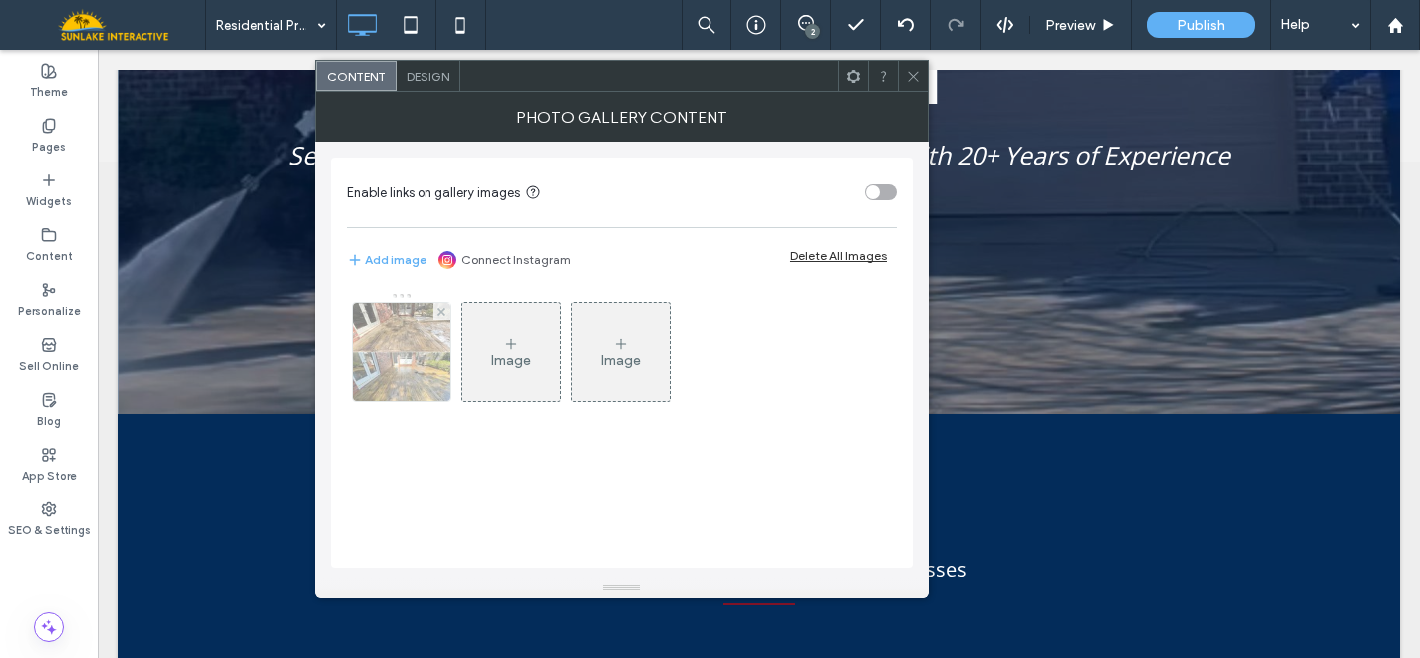
click at [399, 352] on img at bounding box center [402, 352] width 98 height 98
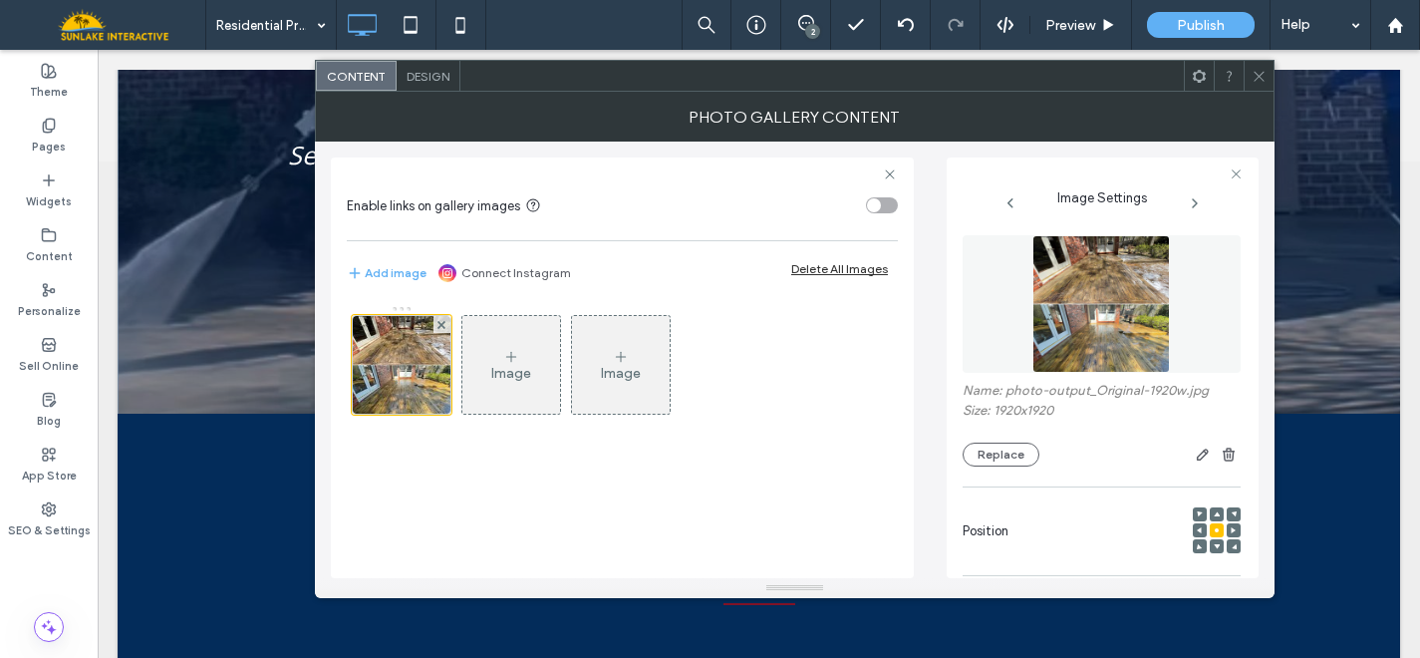
click at [1259, 73] on icon at bounding box center [1259, 76] width 15 height 15
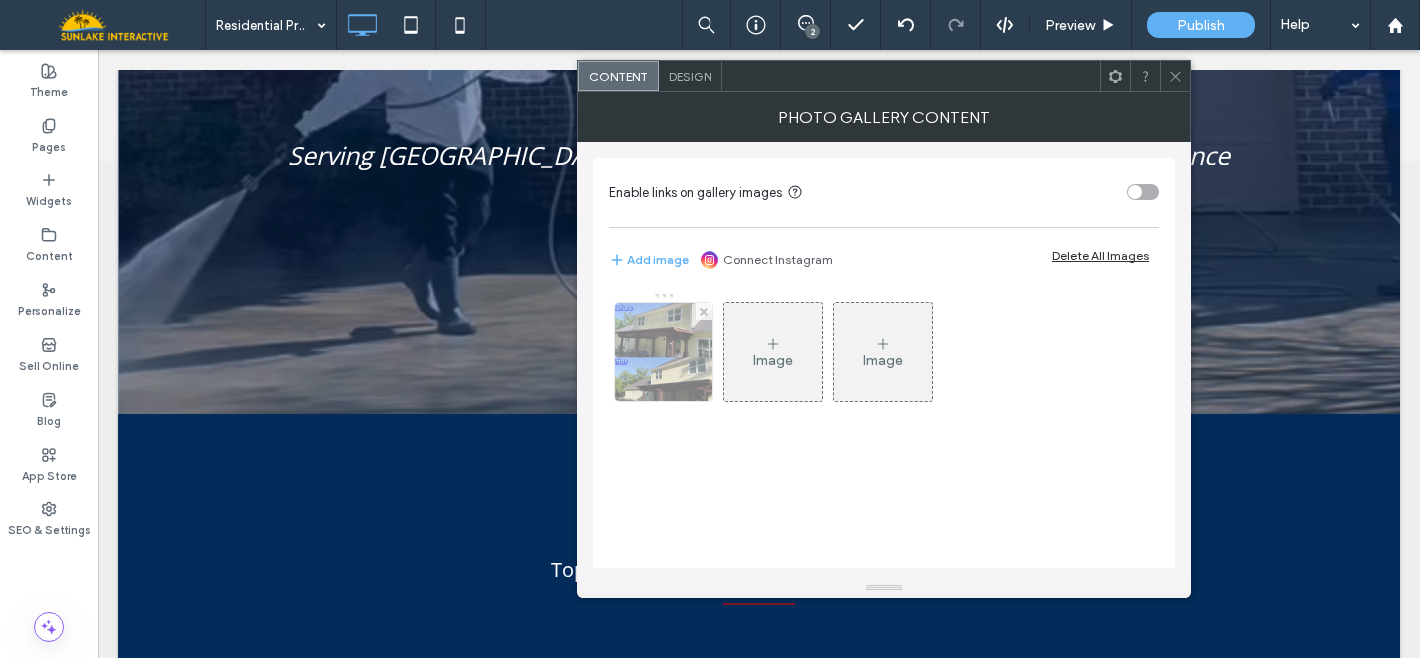
click at [658, 368] on img at bounding box center [664, 352] width 109 height 98
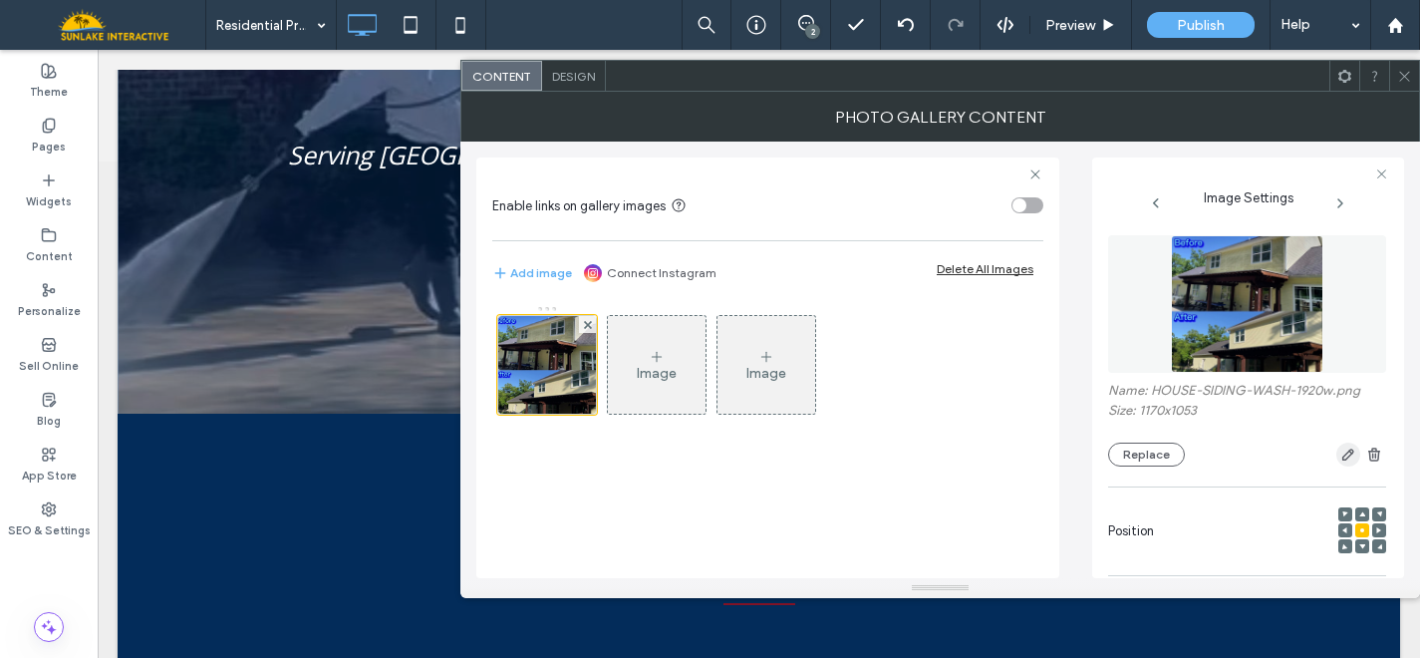
click at [1340, 458] on icon "button" at bounding box center [1348, 454] width 16 height 16
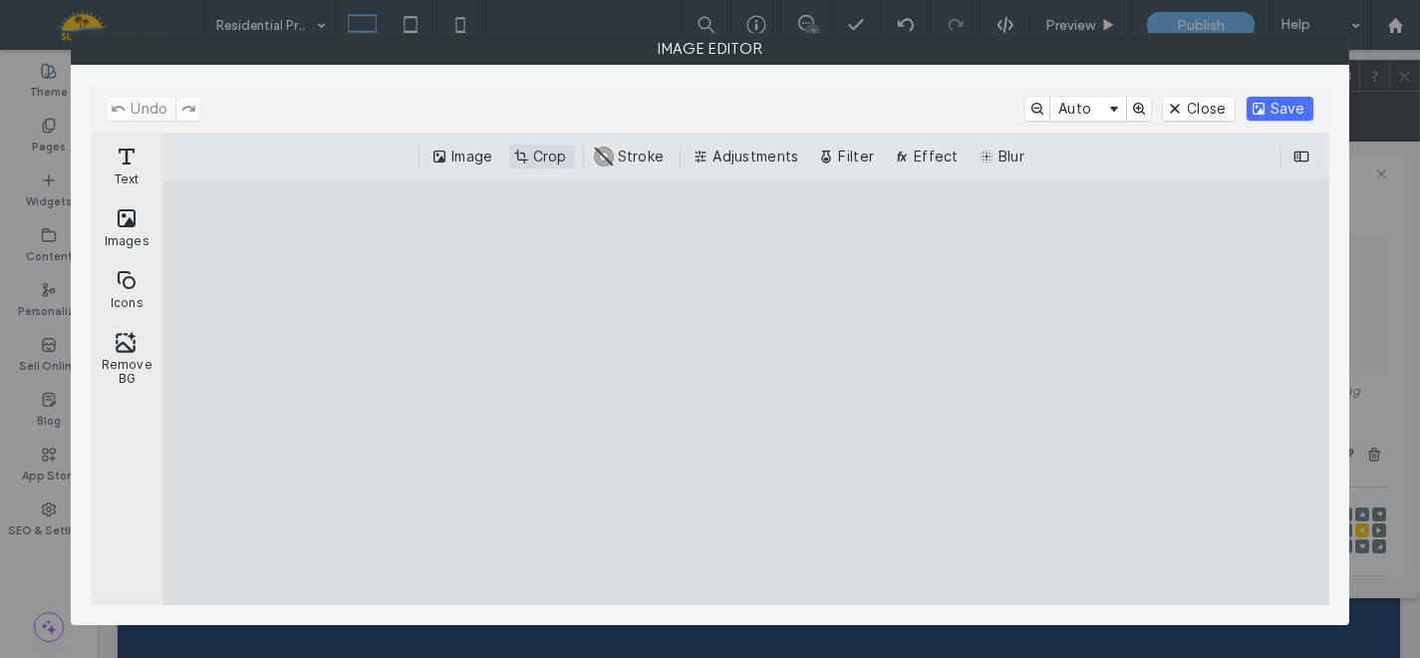
click at [560, 150] on button "Crop" at bounding box center [542, 157] width 66 height 24
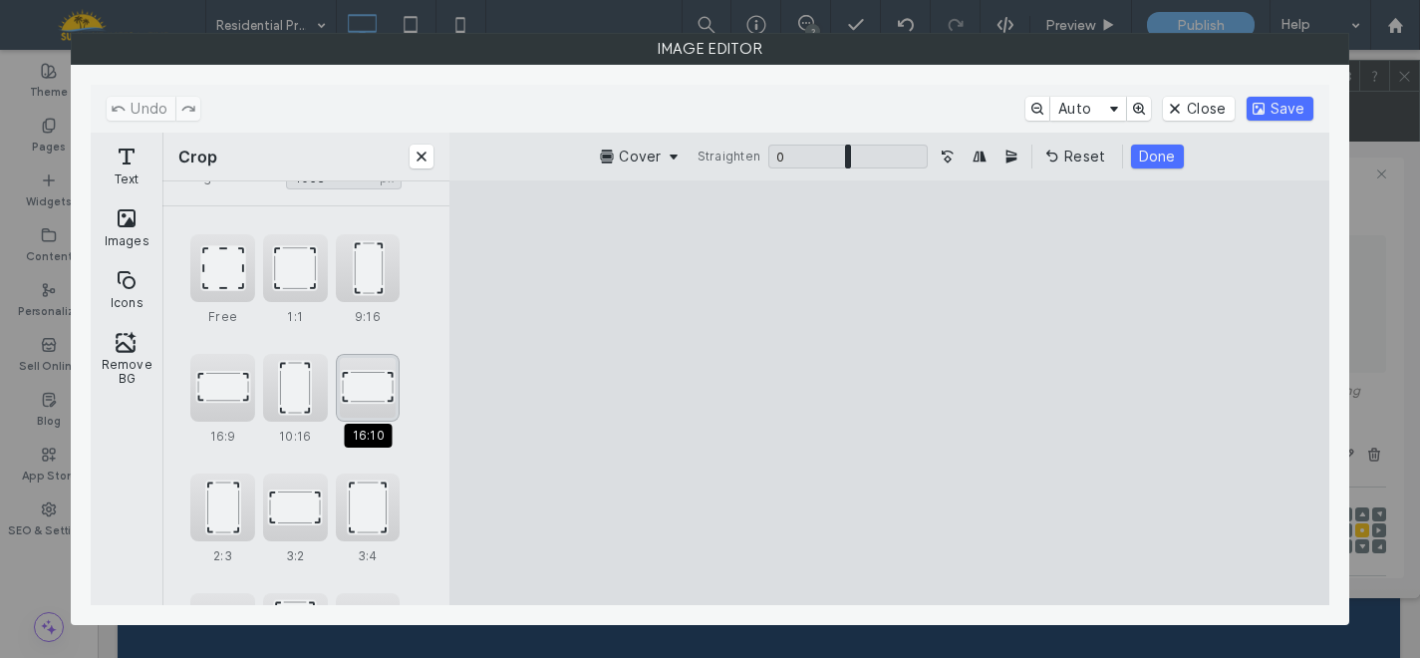
scroll to position [105, 0]
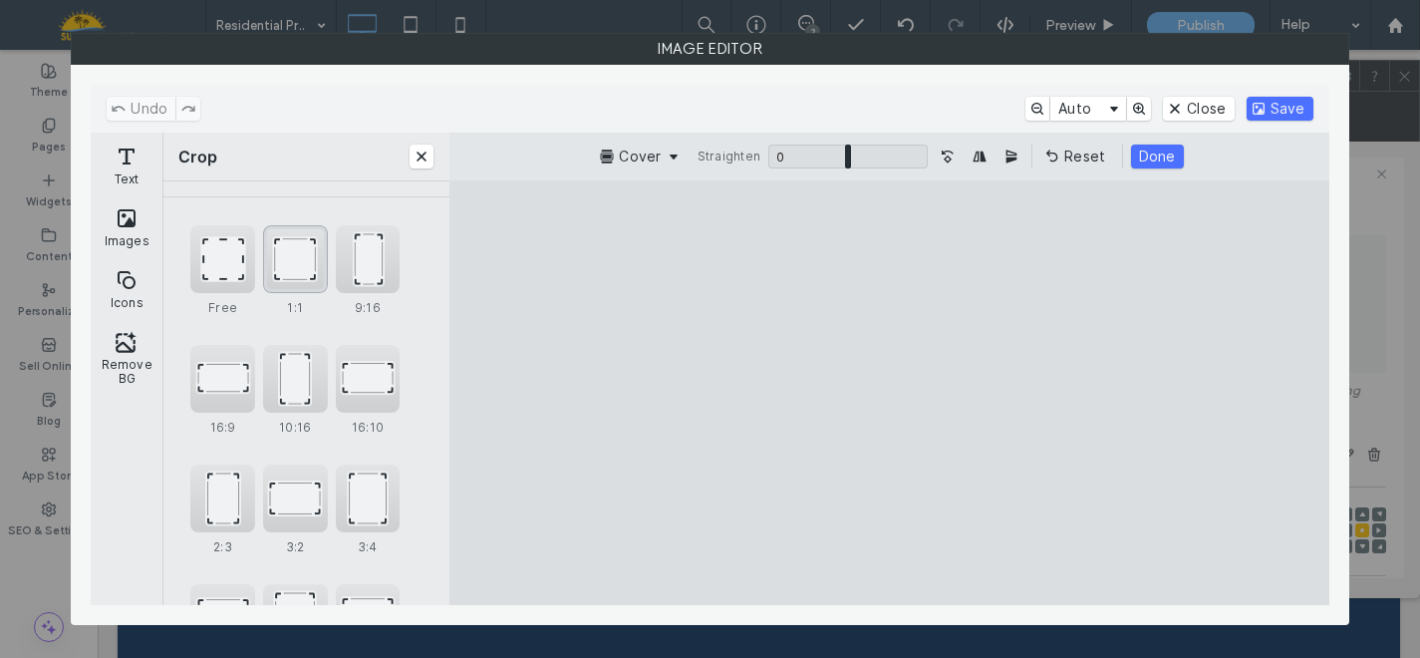
click at [292, 271] on div "1:1" at bounding box center [295, 259] width 65 height 68
type input "****"
drag, startPoint x: 945, startPoint y: 428, endPoint x: 1096, endPoint y: 430, distance: 151.5
click at [890, 393] on cesdk-canvas "Editor canvas" at bounding box center [890, 393] width 0 height 0
click at [1278, 107] on button "Save" at bounding box center [1280, 109] width 67 height 24
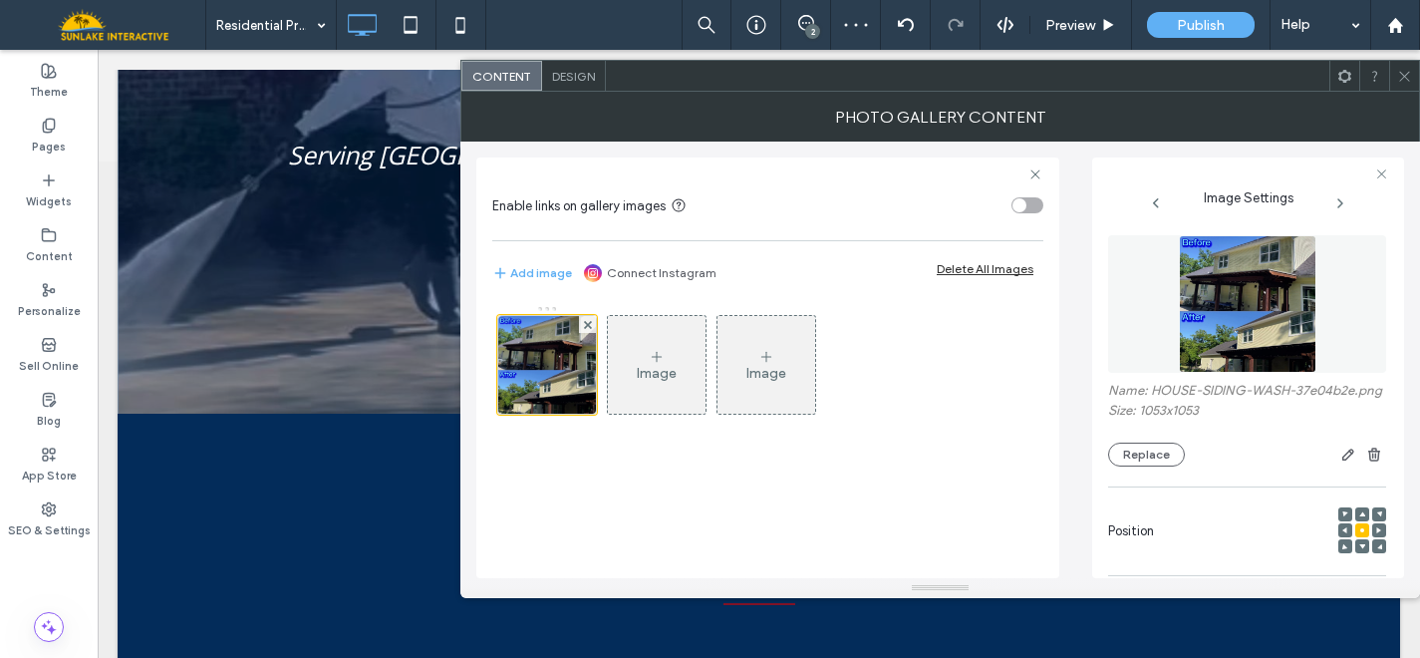
click at [583, 85] on div "Design" at bounding box center [574, 76] width 64 height 30
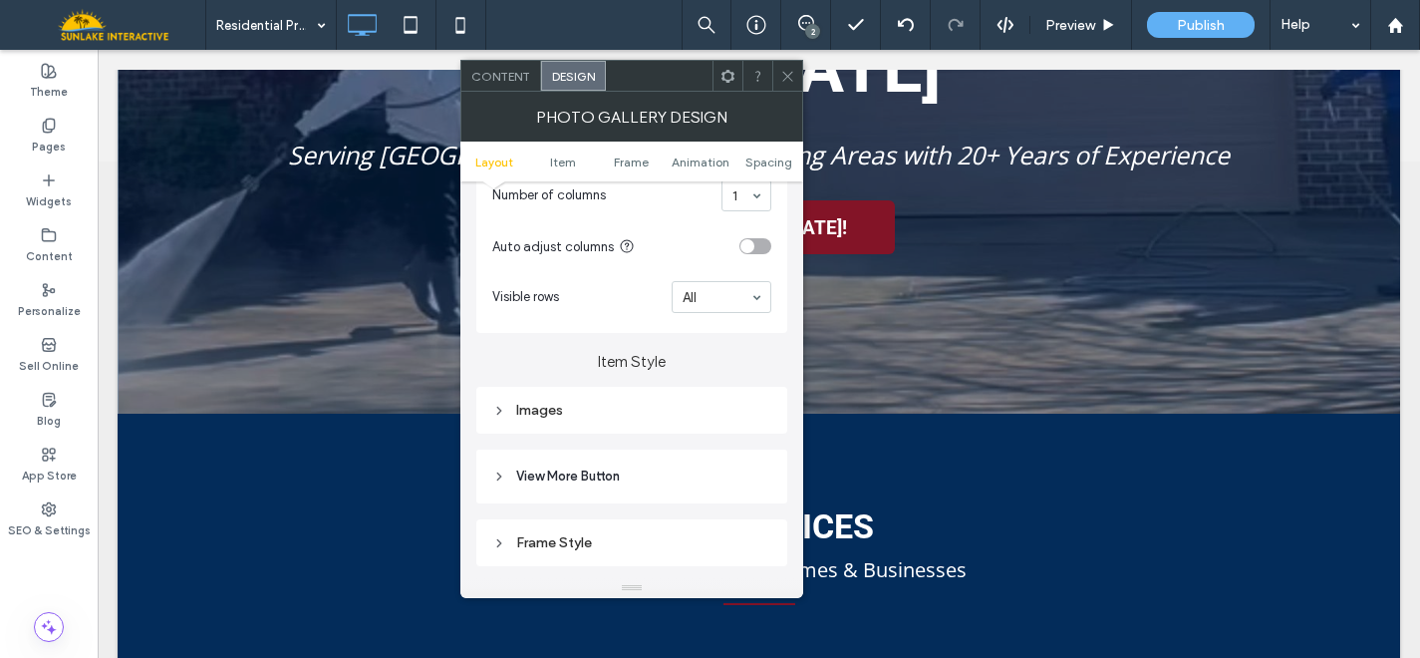
scroll to position [557, 0]
click at [658, 411] on div "Images" at bounding box center [631, 408] width 279 height 17
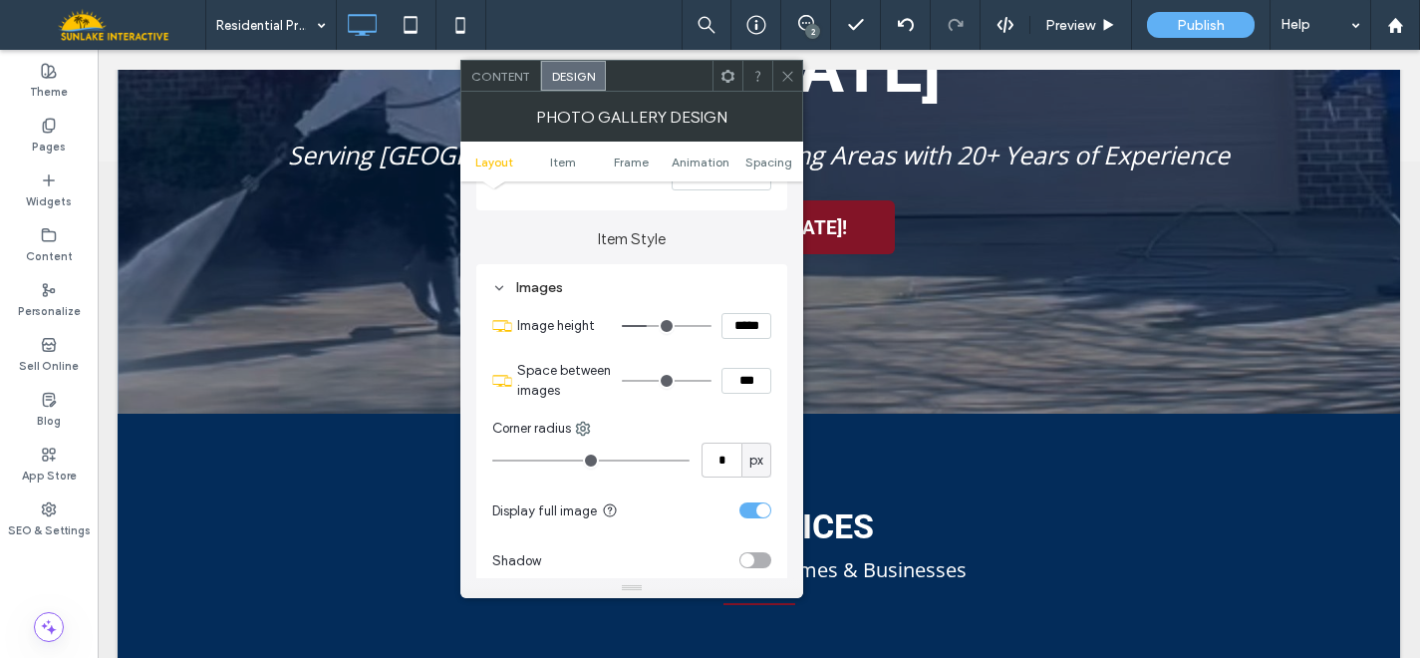
scroll to position [694, 0]
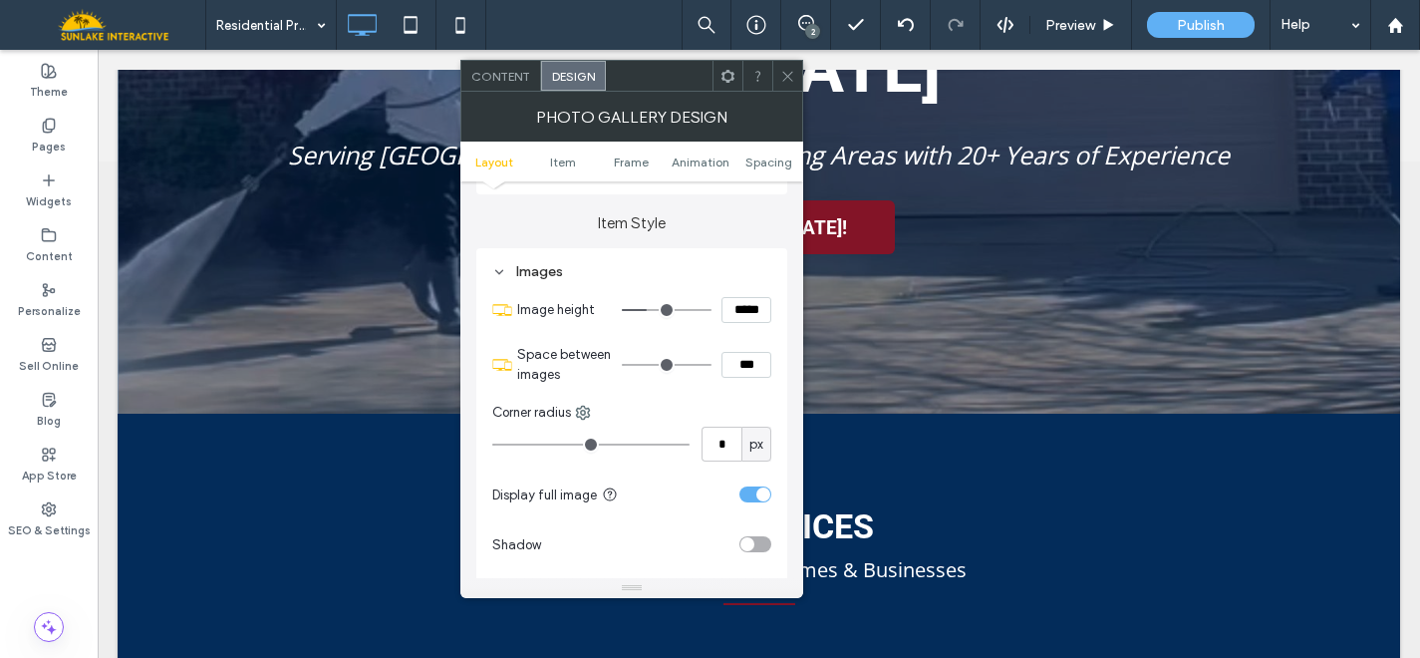
click at [752, 498] on div "toggle" at bounding box center [755, 494] width 32 height 16
click at [752, 498] on div "toggle" at bounding box center [747, 494] width 14 height 14
click at [792, 77] on icon at bounding box center [787, 76] width 15 height 15
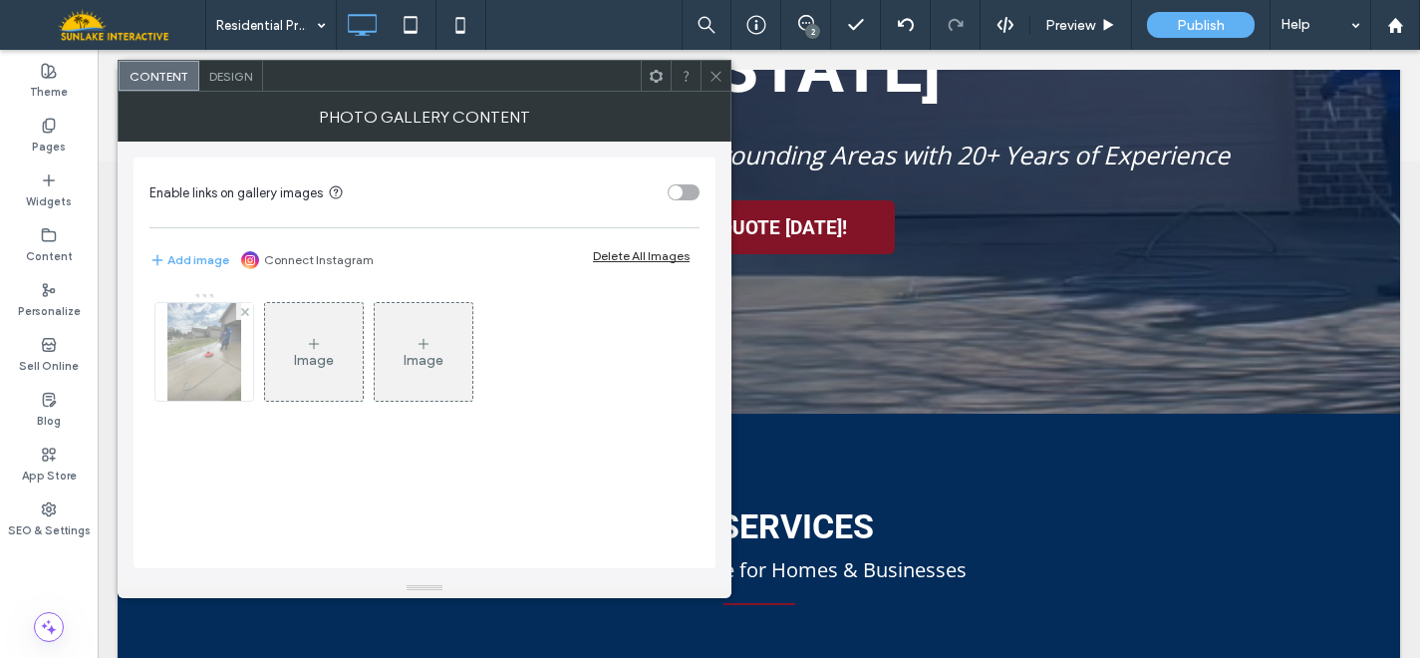
click at [185, 337] on img at bounding box center [204, 352] width 74 height 98
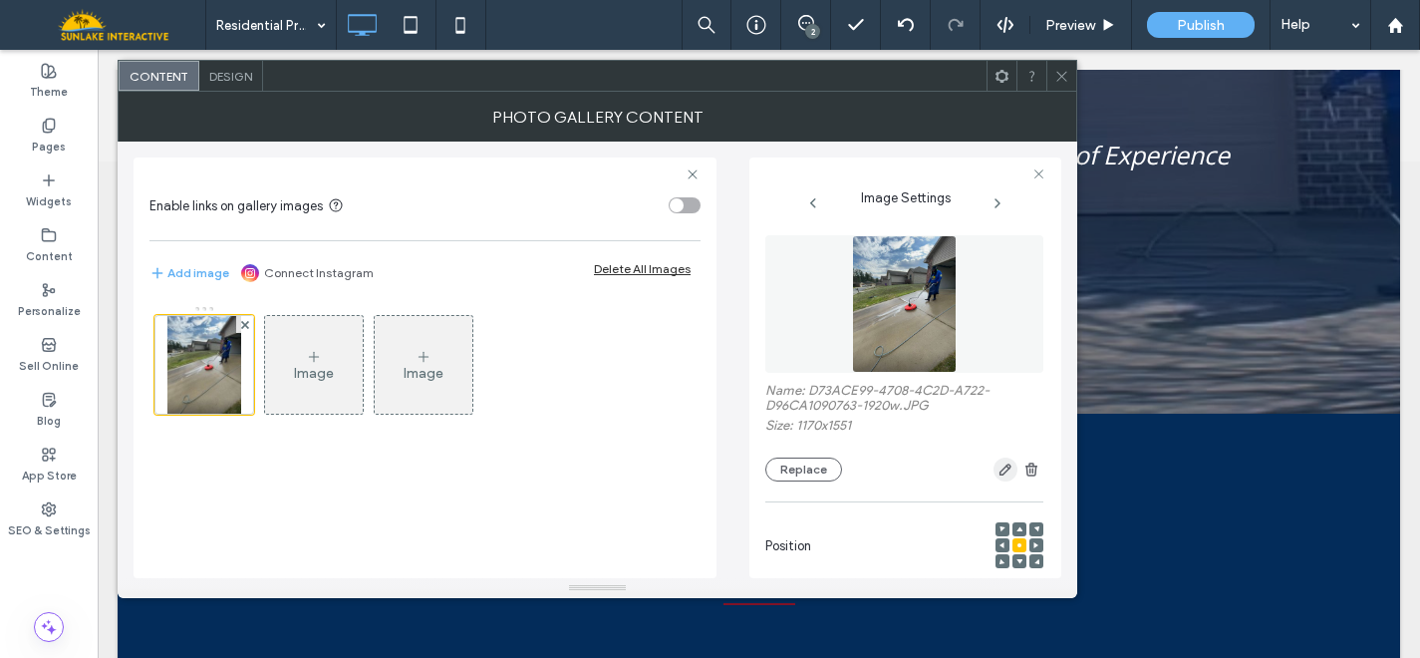
click at [1000, 475] on use "button" at bounding box center [1006, 470] width 12 height 12
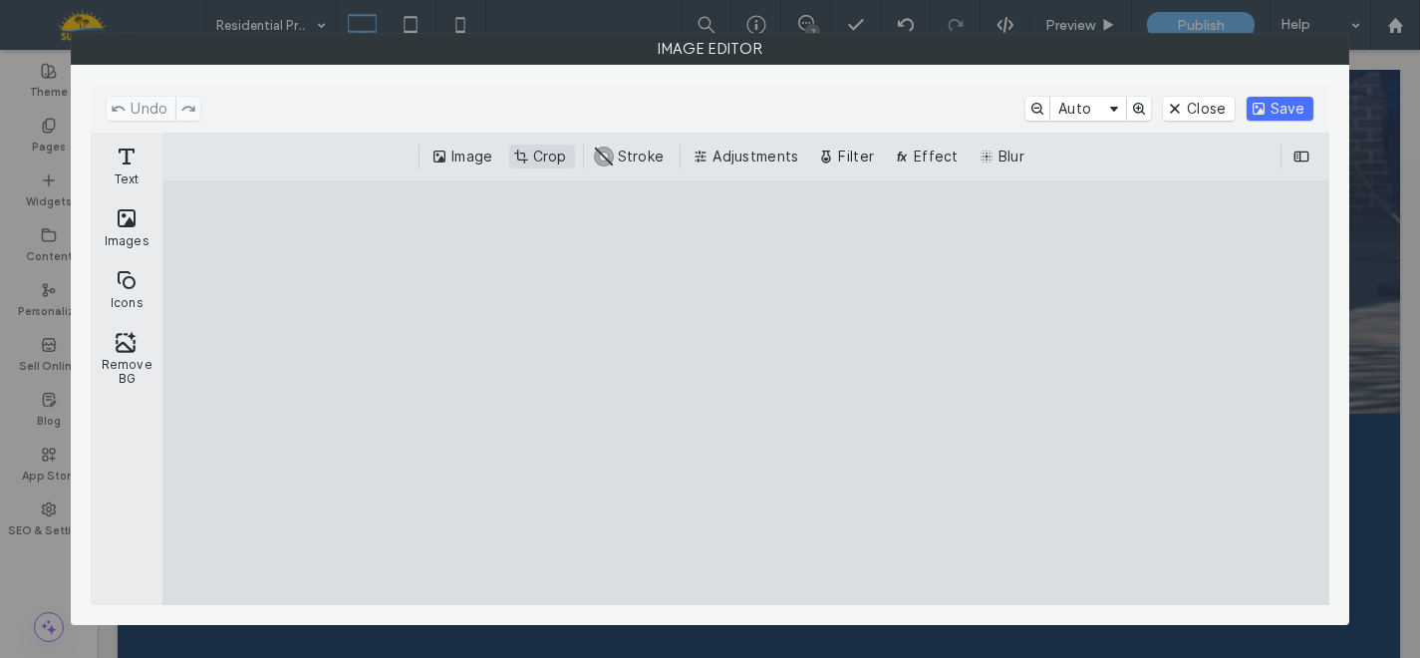
click at [539, 158] on button "Crop" at bounding box center [542, 157] width 66 height 24
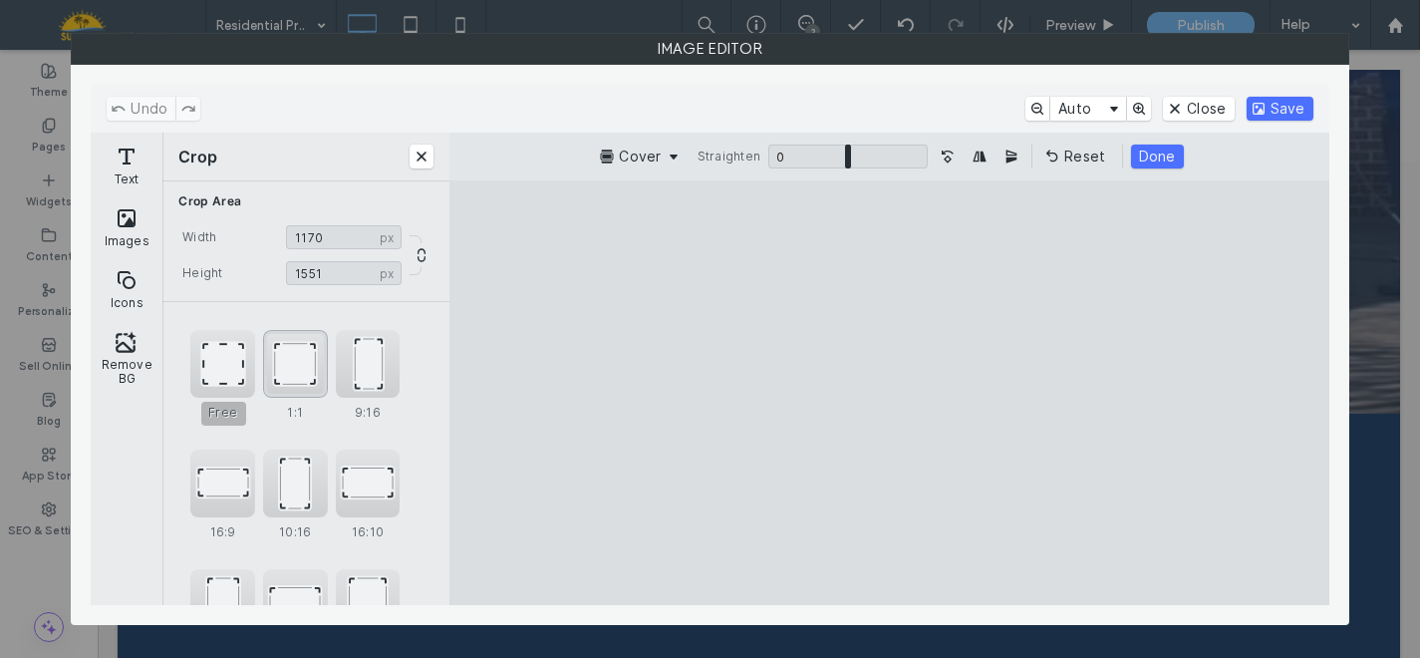
click at [299, 377] on div "1:1" at bounding box center [295, 364] width 65 height 68
type input "****"
click at [890, 393] on cesdk-canvas "Editor canvas" at bounding box center [890, 393] width 0 height 0
click at [1288, 105] on button "Save" at bounding box center [1280, 109] width 67 height 24
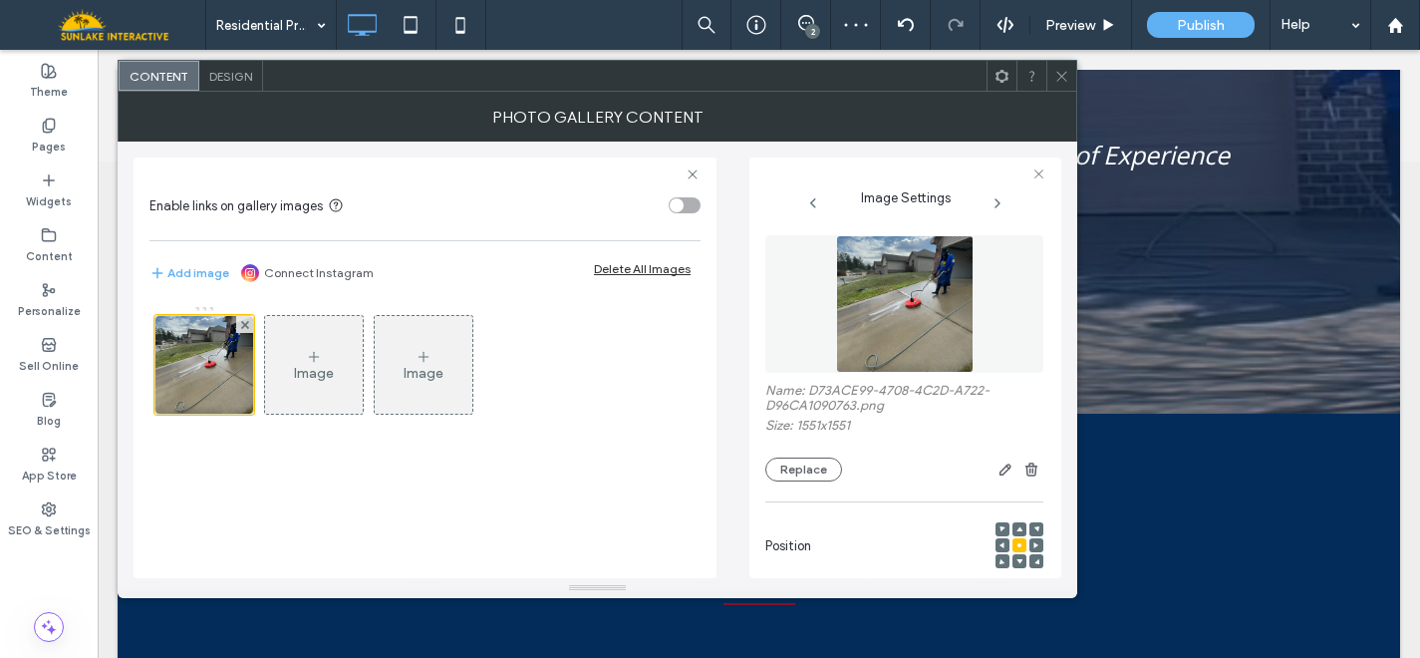
click at [227, 79] on span "Design" at bounding box center [230, 76] width 43 height 15
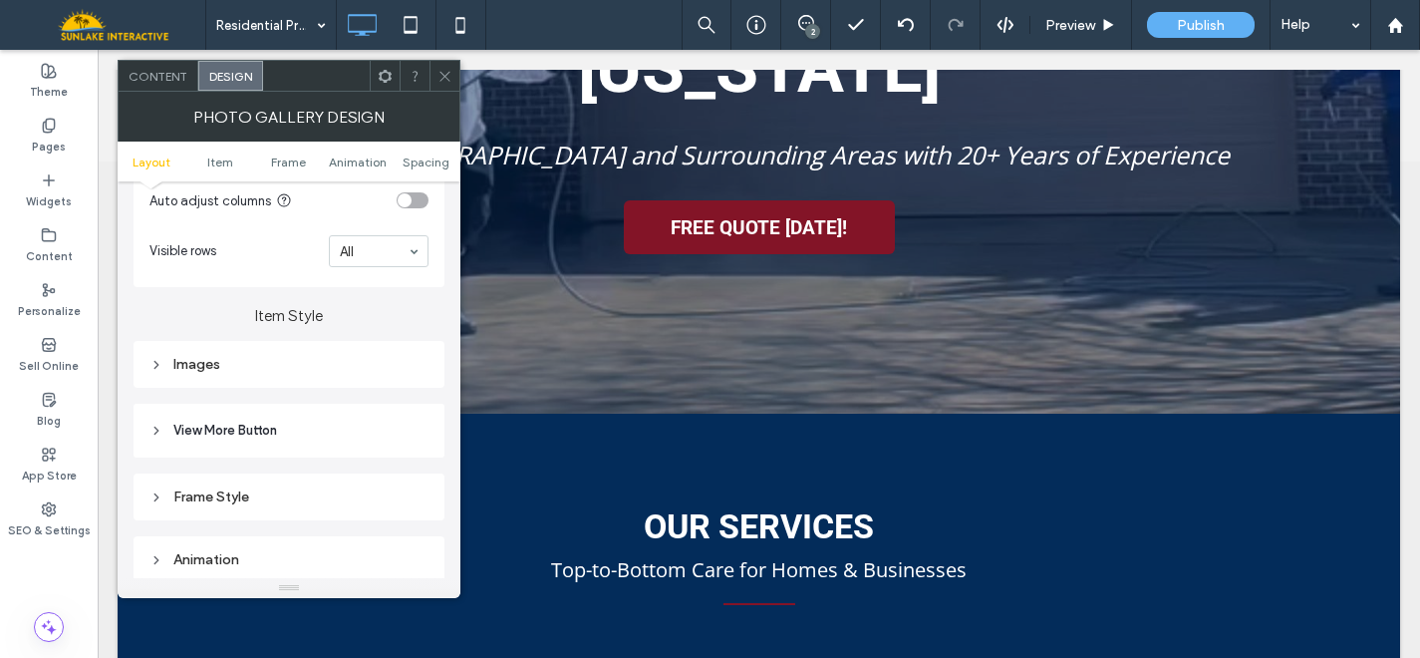
scroll to position [618, 0]
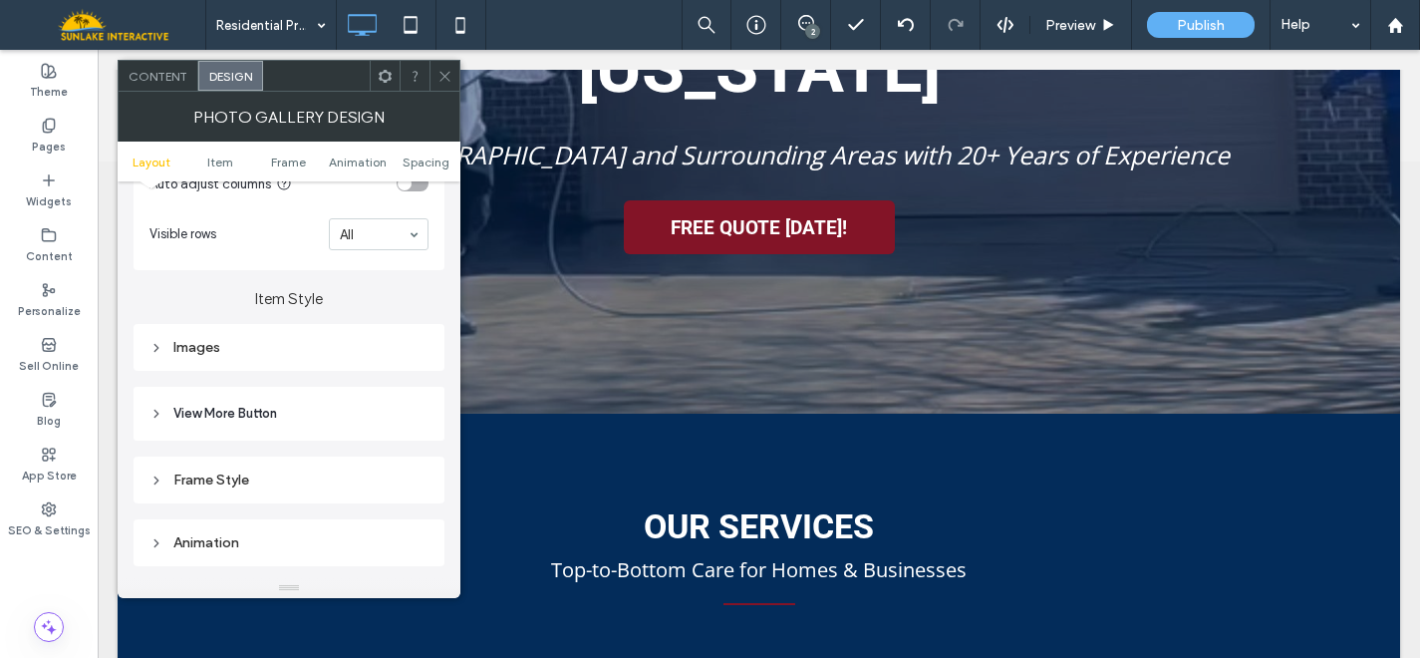
click at [239, 339] on div "Images" at bounding box center [288, 347] width 279 height 27
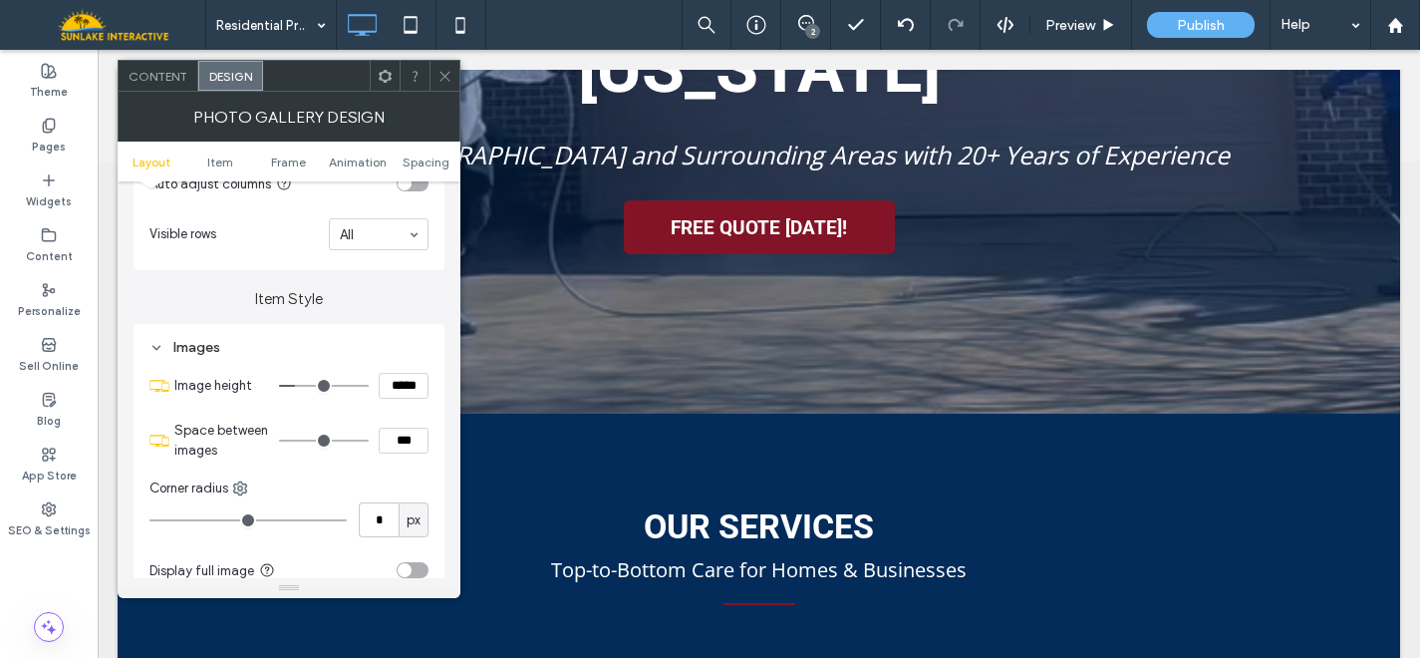
click at [389, 386] on input "*****" at bounding box center [404, 386] width 50 height 26
type input "*****"
type input "***"
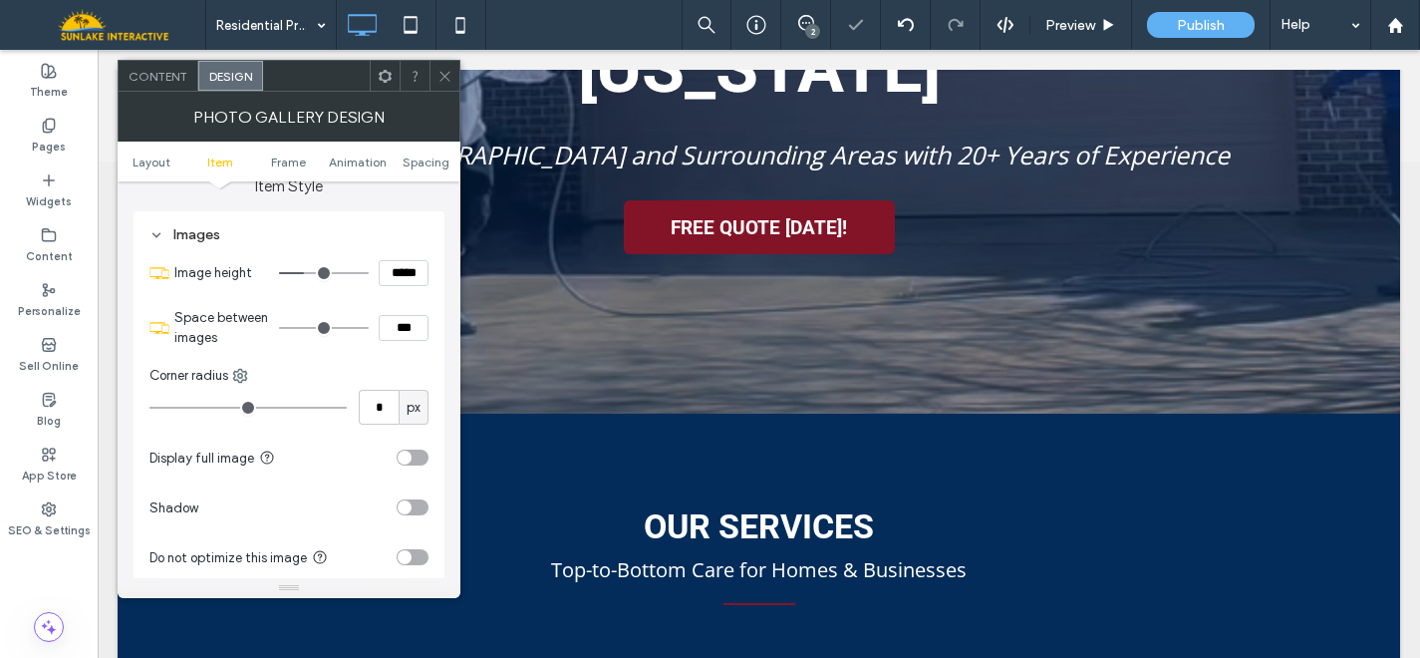
scroll to position [740, 0]
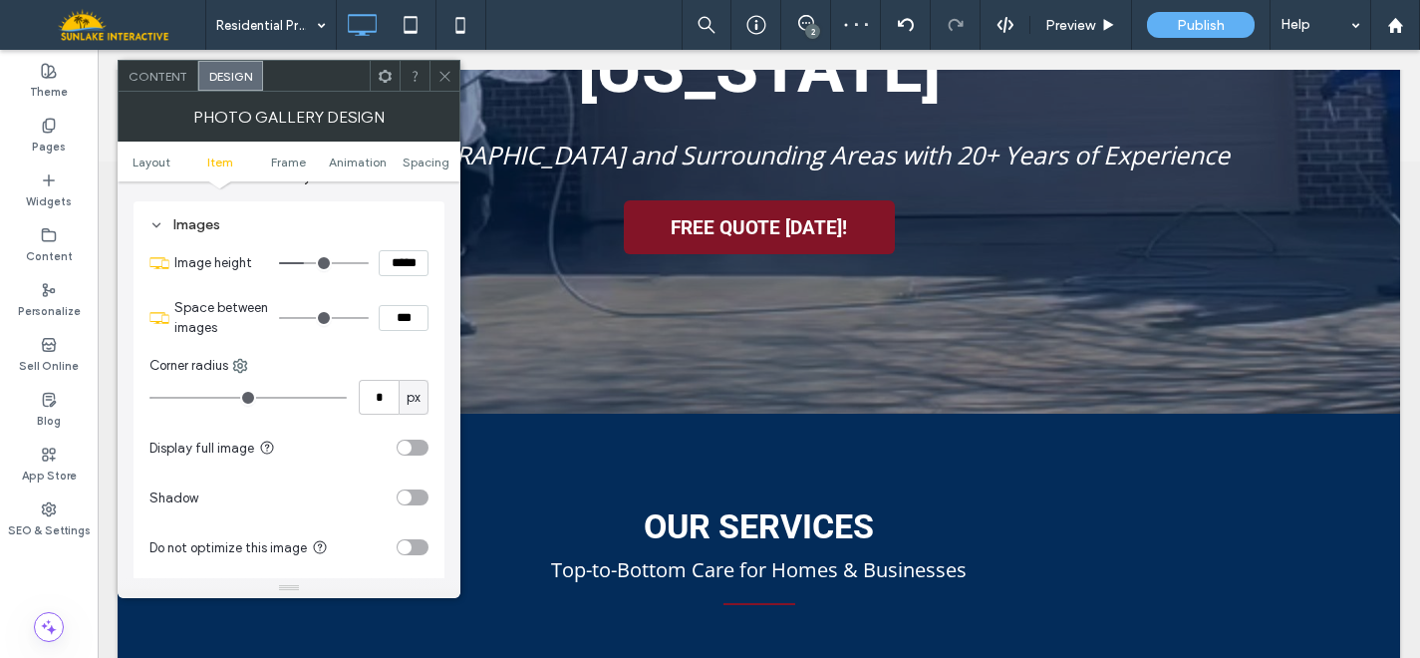
click at [412, 451] on div "toggle" at bounding box center [413, 448] width 32 height 16
click at [447, 70] on icon at bounding box center [445, 76] width 15 height 15
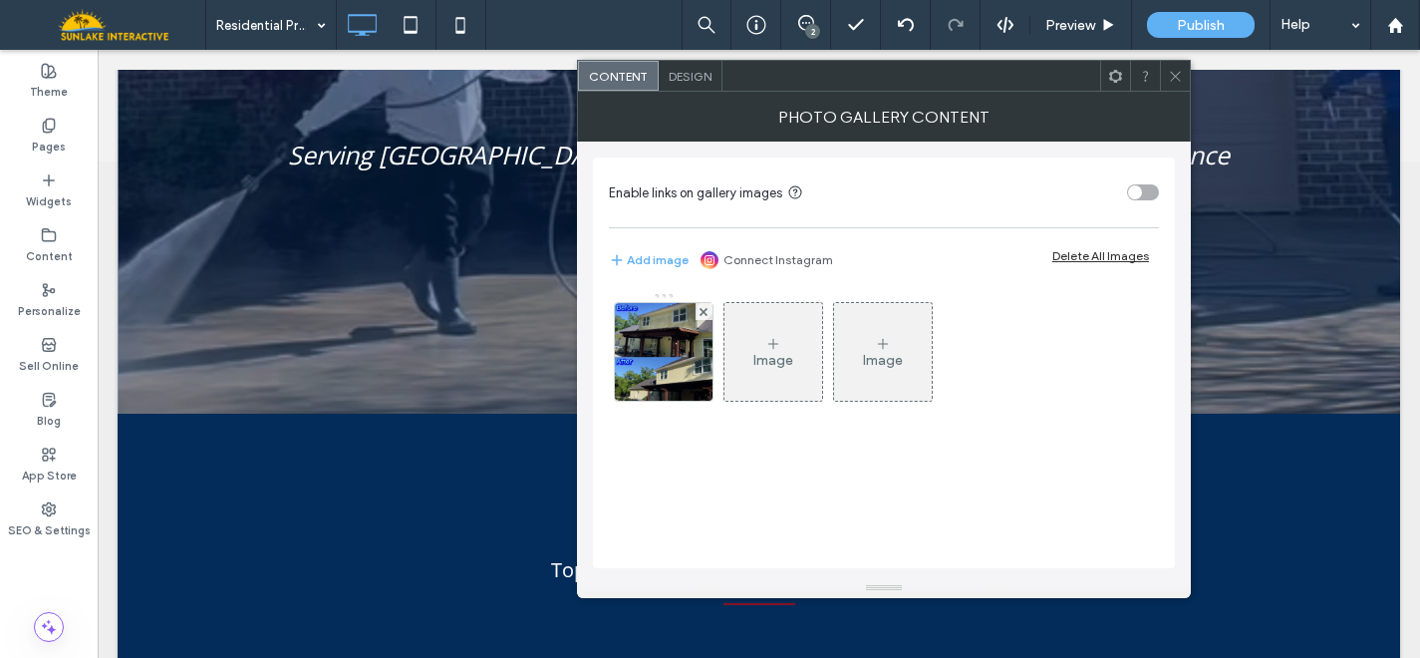
click at [702, 75] on span "Design" at bounding box center [690, 76] width 43 height 15
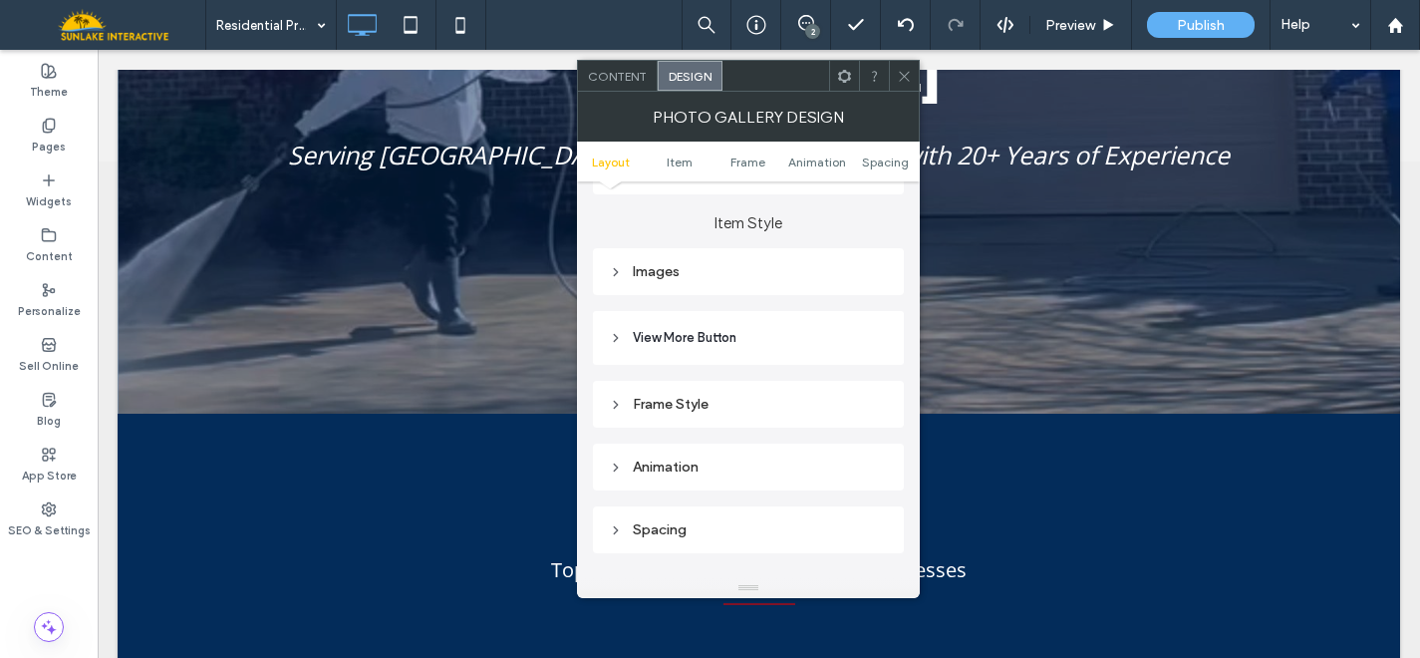
scroll to position [699, 0]
click at [659, 272] on div "Images" at bounding box center [748, 266] width 279 height 17
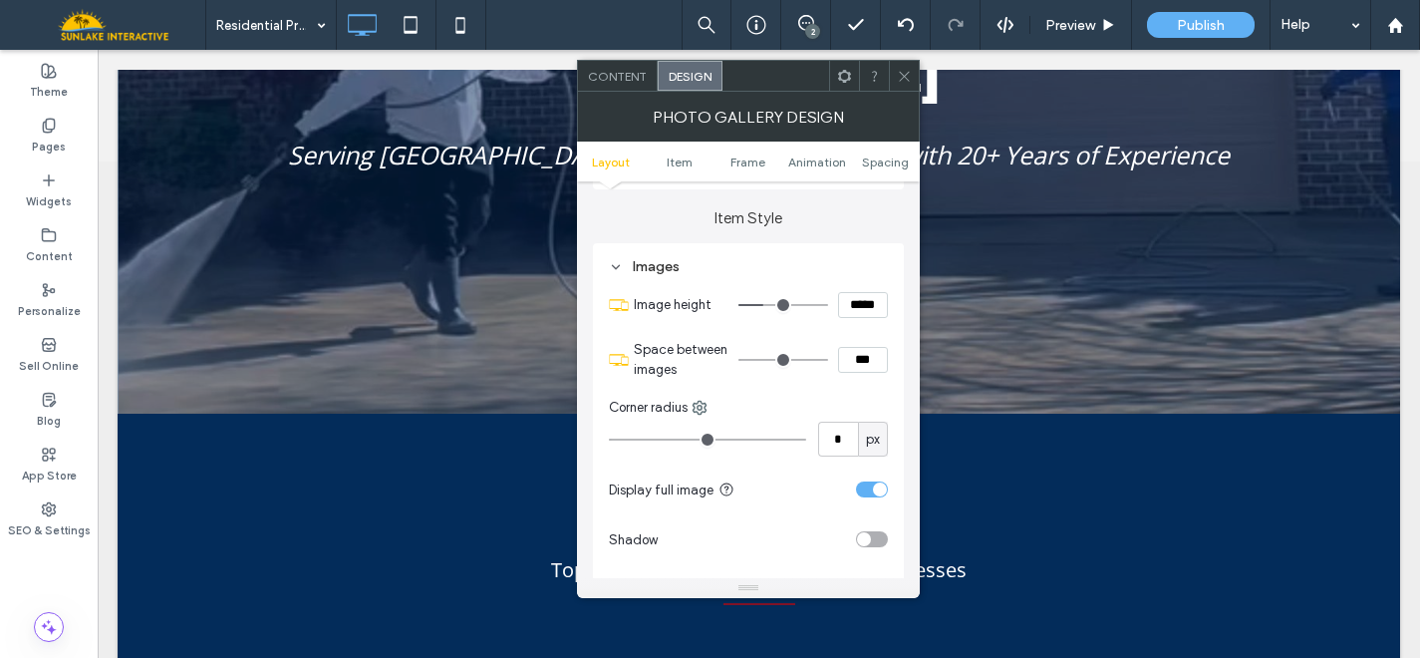
click at [879, 491] on div "toggle" at bounding box center [880, 489] width 14 height 14
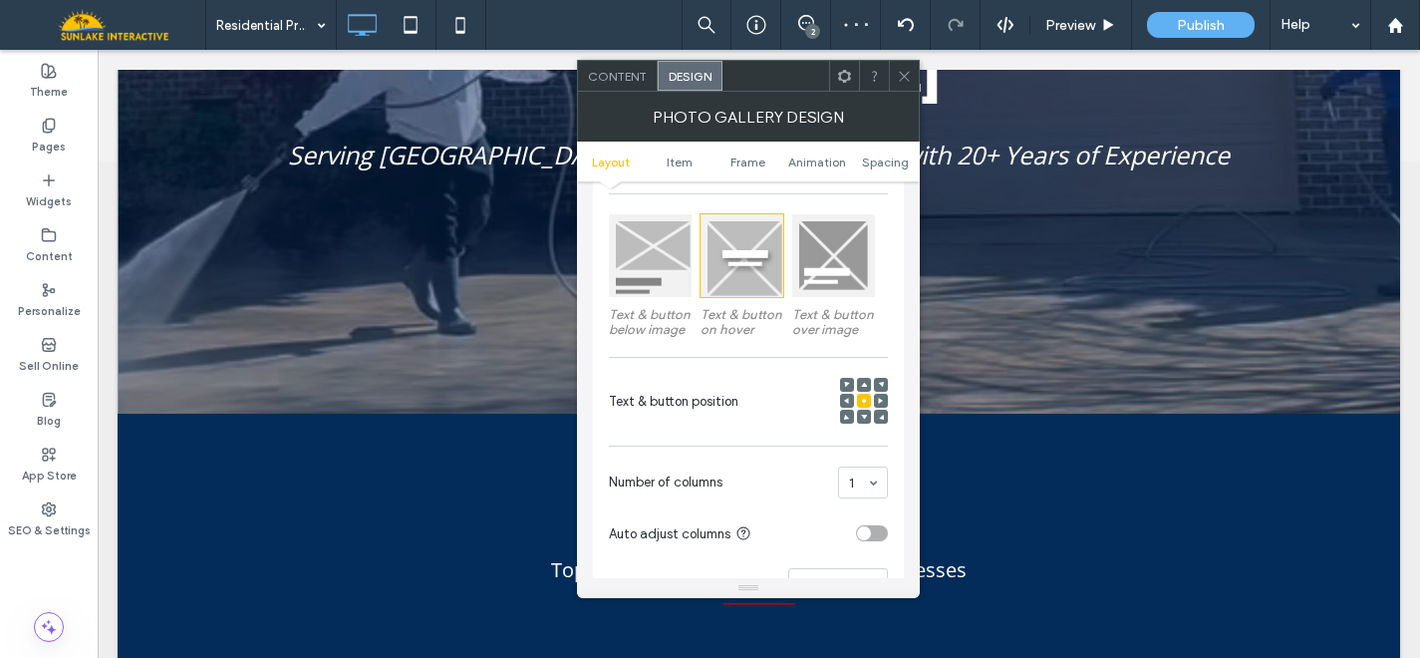
scroll to position [269, 0]
click at [864, 382] on span at bounding box center [864, 384] width 6 height 14
click at [863, 419] on use at bounding box center [864, 417] width 6 height 5
click at [848, 398] on span at bounding box center [847, 400] width 6 height 14
click at [848, 383] on span at bounding box center [847, 384] width 6 height 14
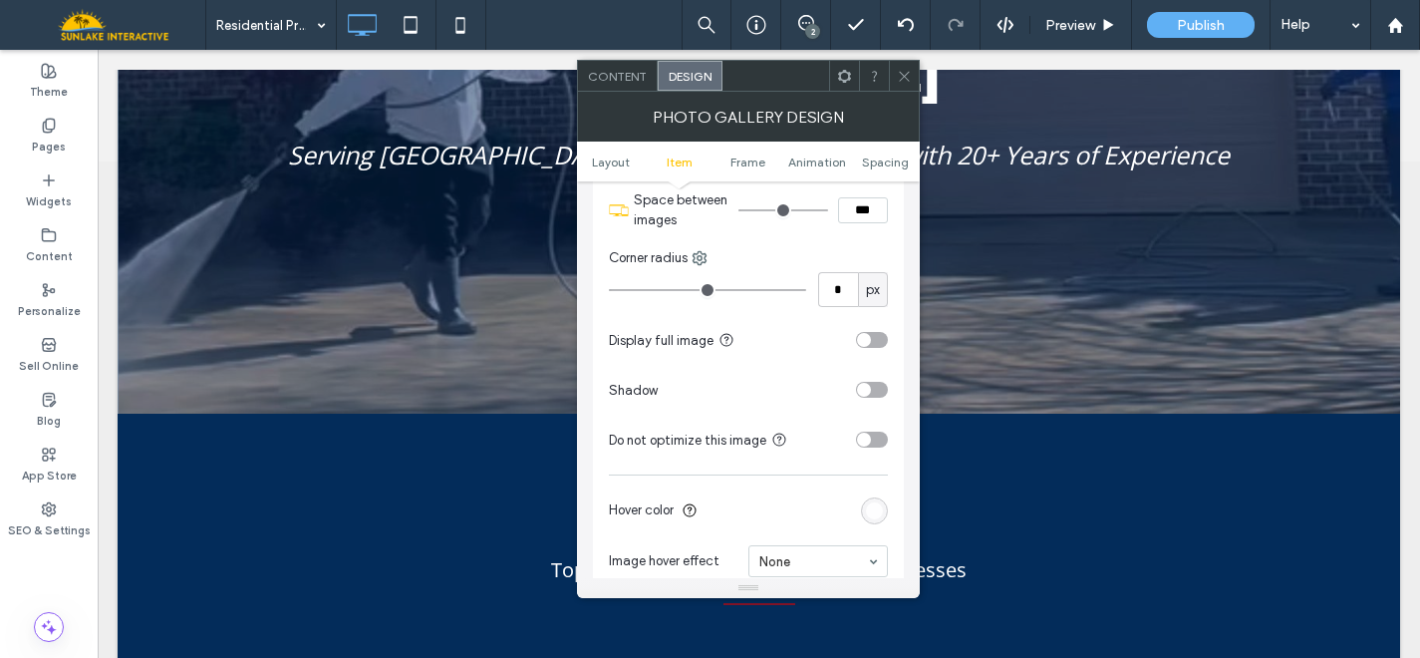
scroll to position [842, 0]
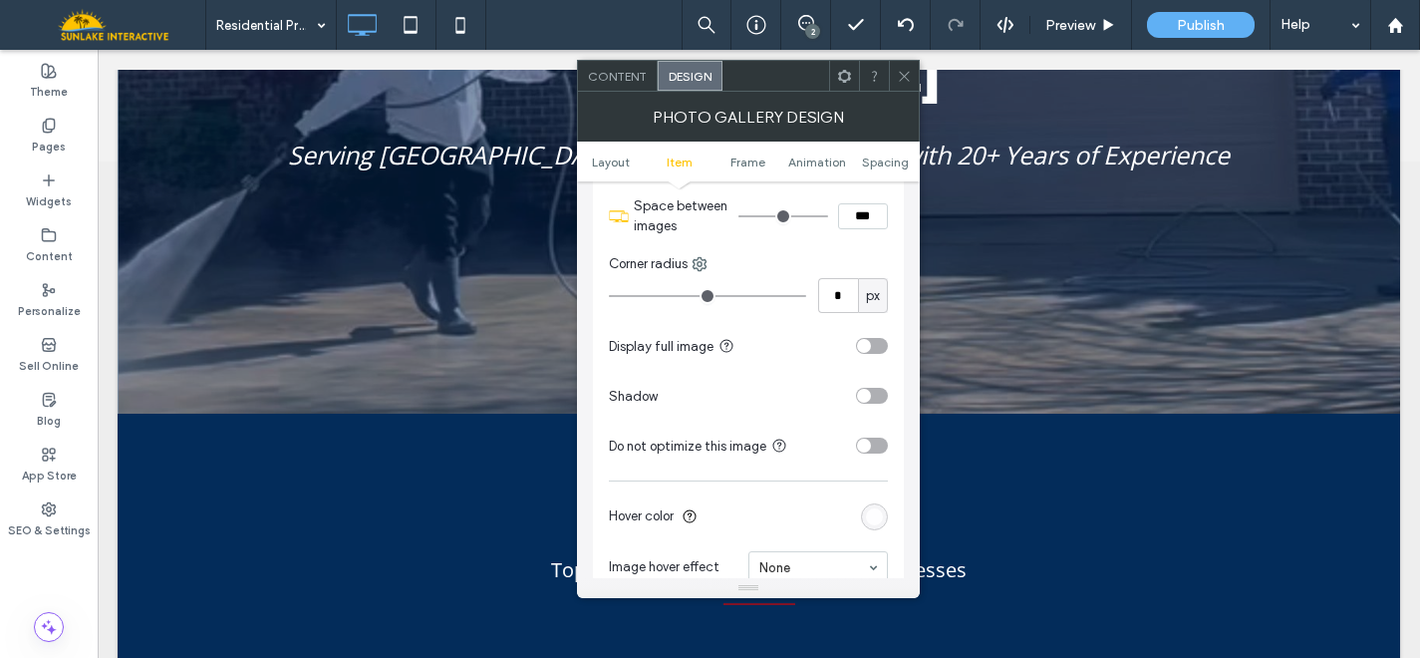
click at [864, 348] on div "toggle" at bounding box center [864, 346] width 14 height 14
click at [899, 74] on icon at bounding box center [904, 76] width 15 height 15
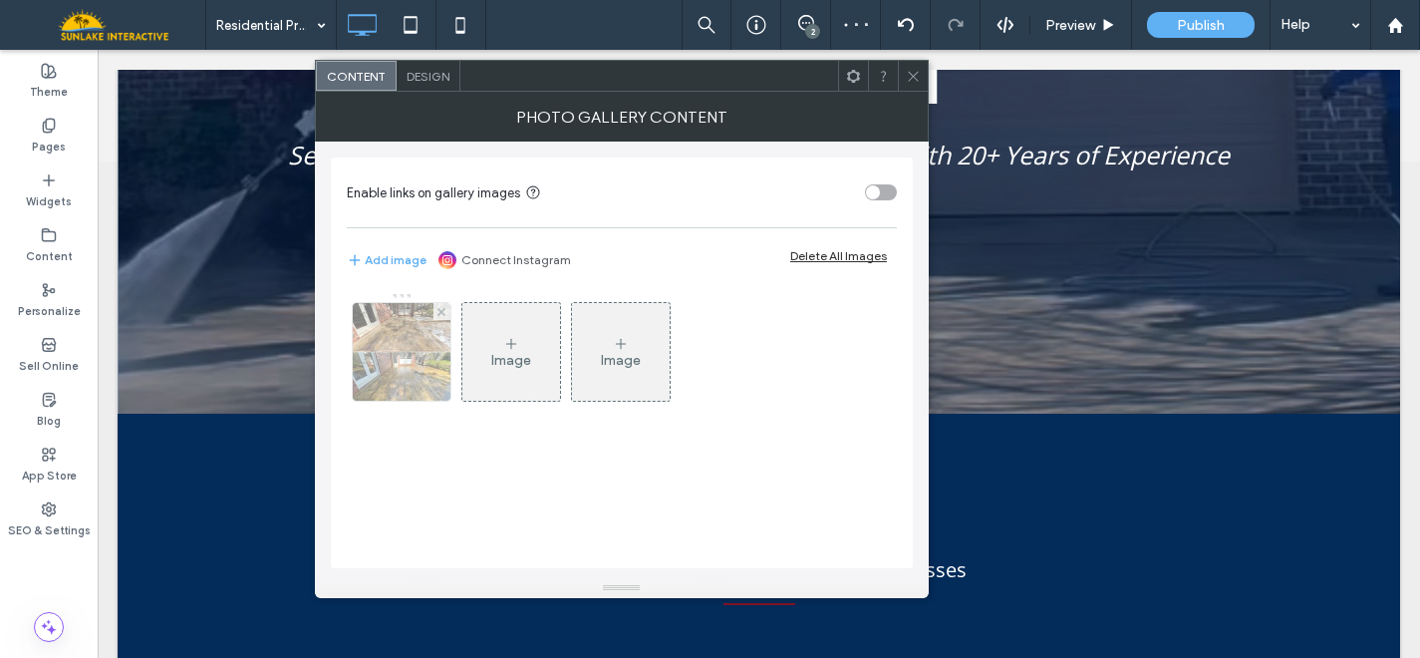
click at [427, 350] on img at bounding box center [402, 352] width 98 height 98
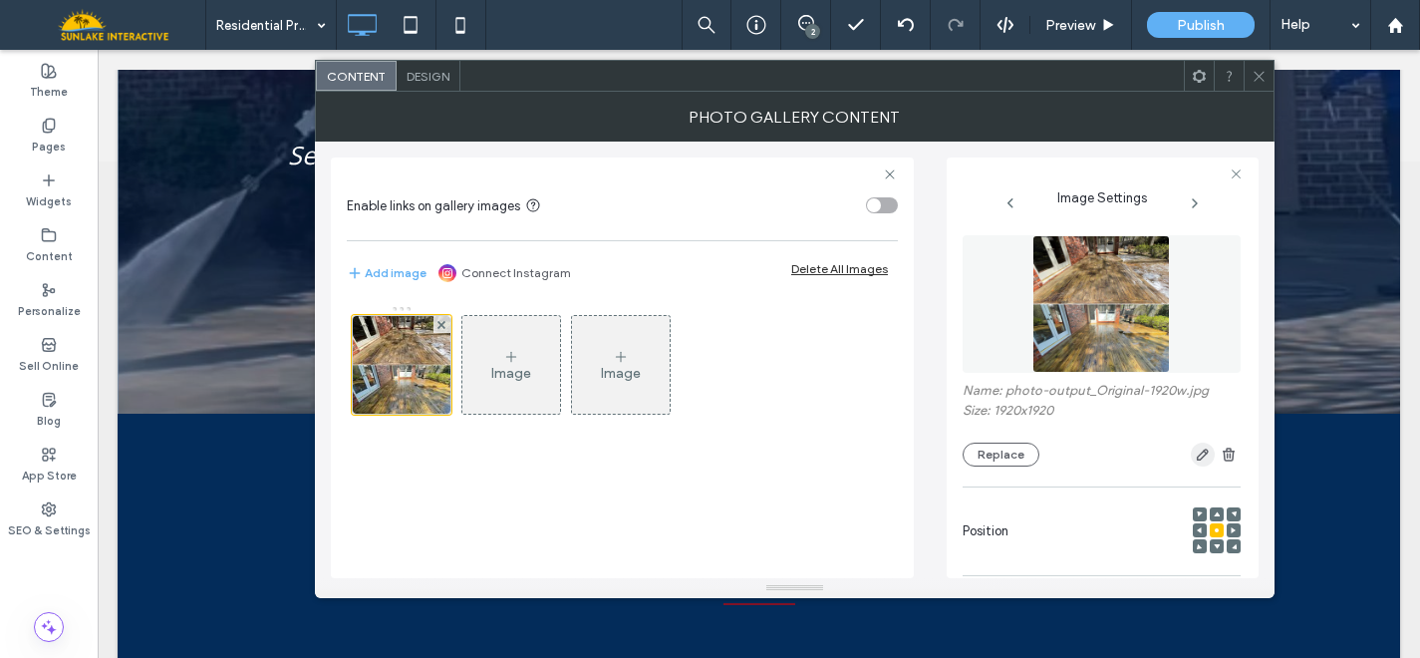
click at [1195, 451] on icon "button" at bounding box center [1203, 454] width 16 height 16
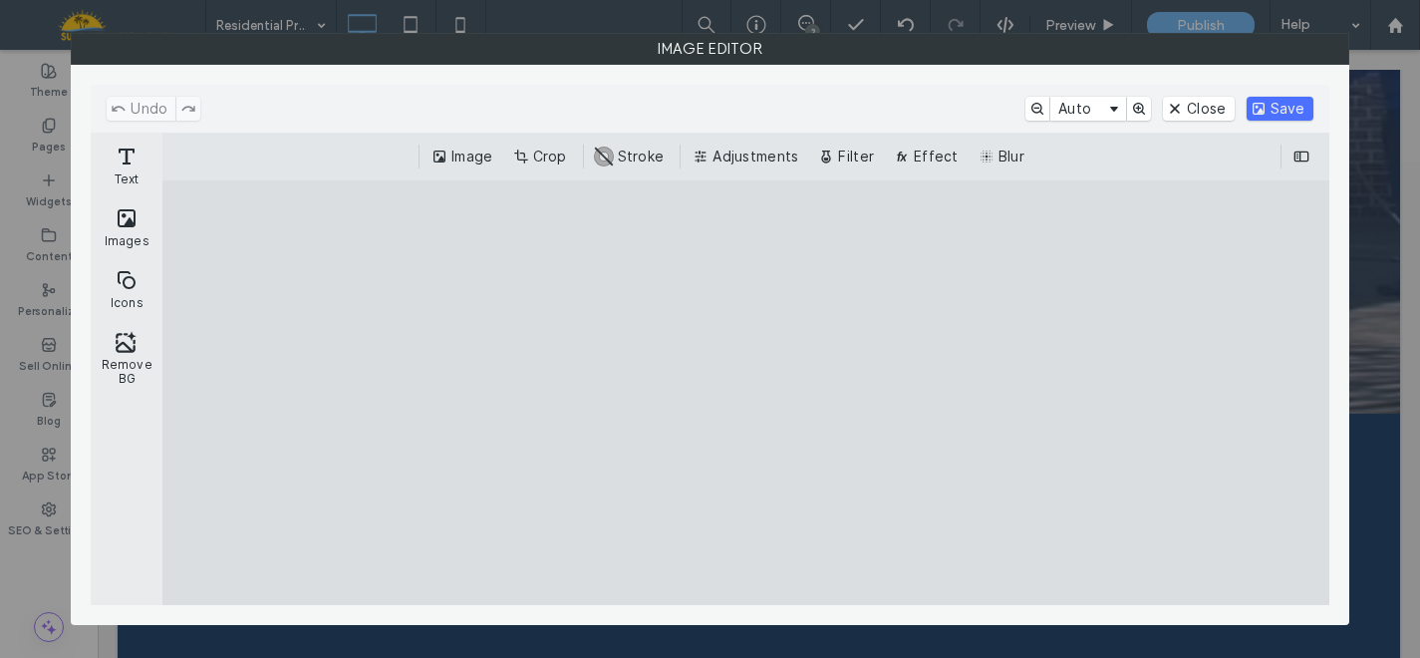
click at [531, 170] on div "Image Crop #ABABAB Stroke Adjustments Filter Effect Blur" at bounding box center [745, 157] width 1167 height 48
click at [537, 158] on button "Crop" at bounding box center [542, 157] width 66 height 24
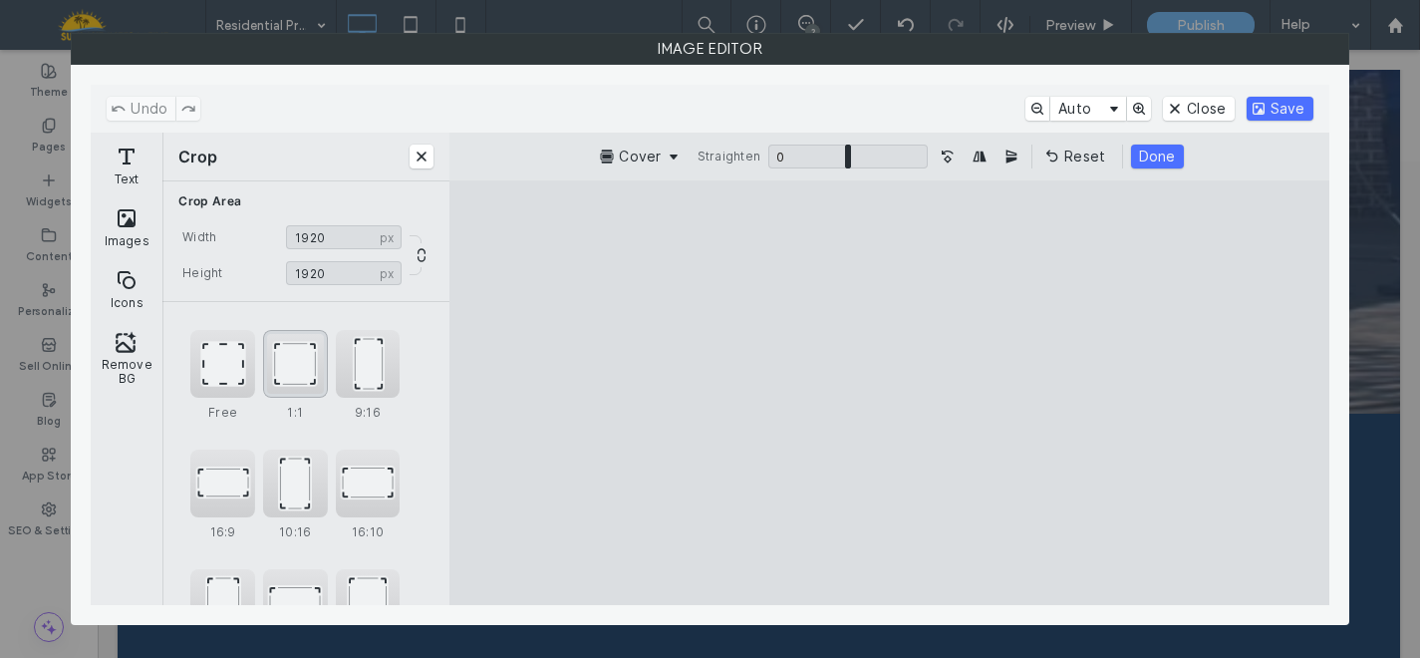
click at [303, 367] on div "1:1" at bounding box center [295, 364] width 65 height 68
click at [1271, 104] on button "Save" at bounding box center [1280, 109] width 67 height 24
click at [1152, 157] on button "Done" at bounding box center [1157, 157] width 53 height 24
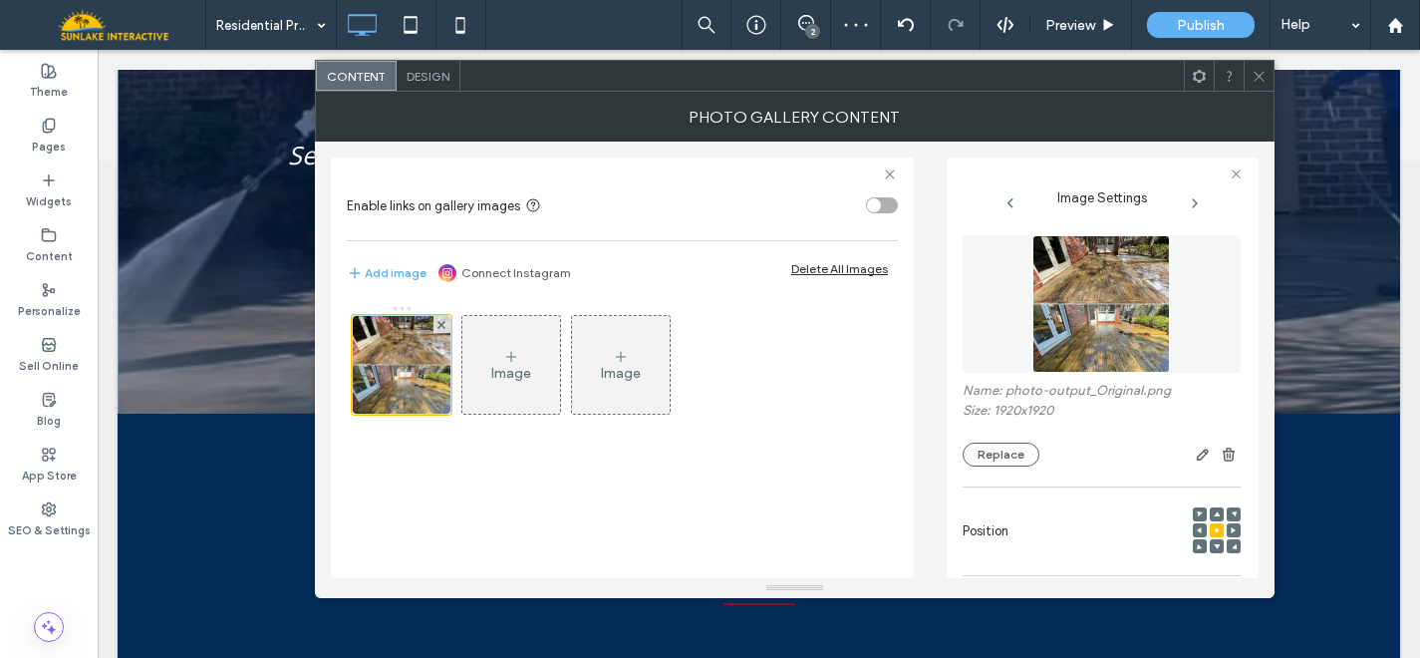
click at [439, 69] on span "Design" at bounding box center [428, 76] width 43 height 15
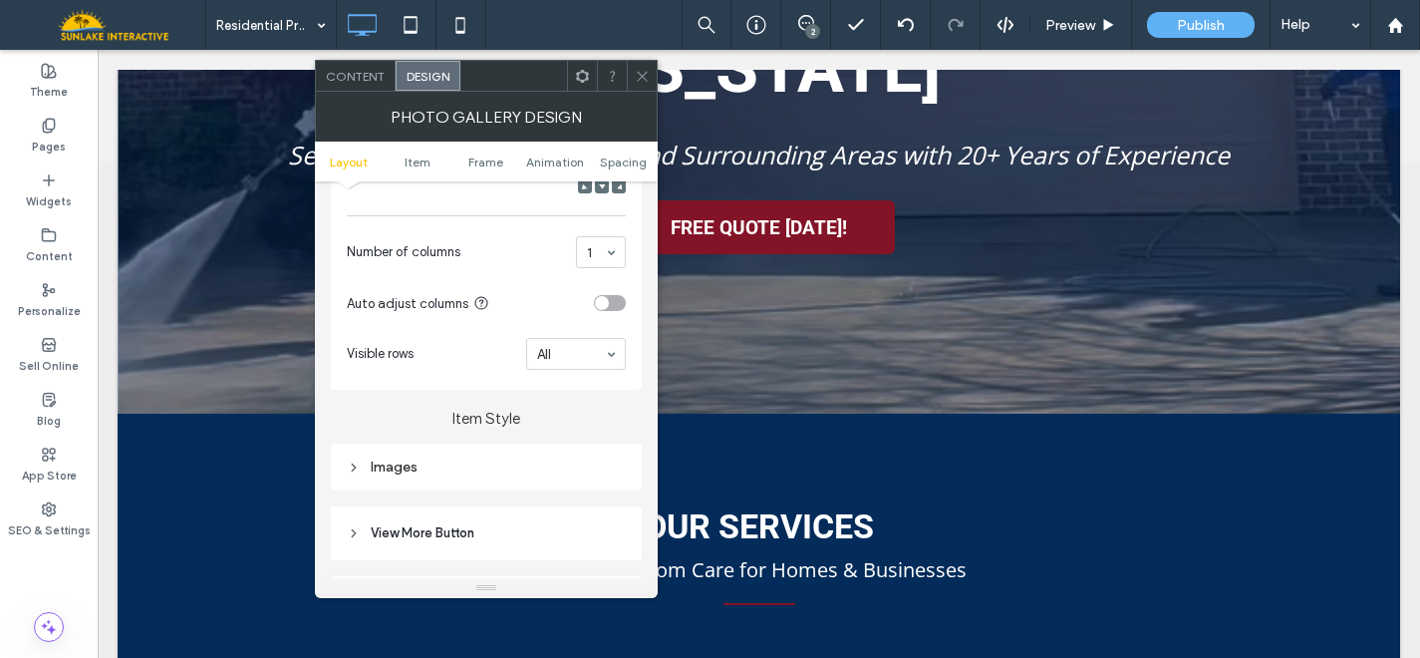
scroll to position [547, 0]
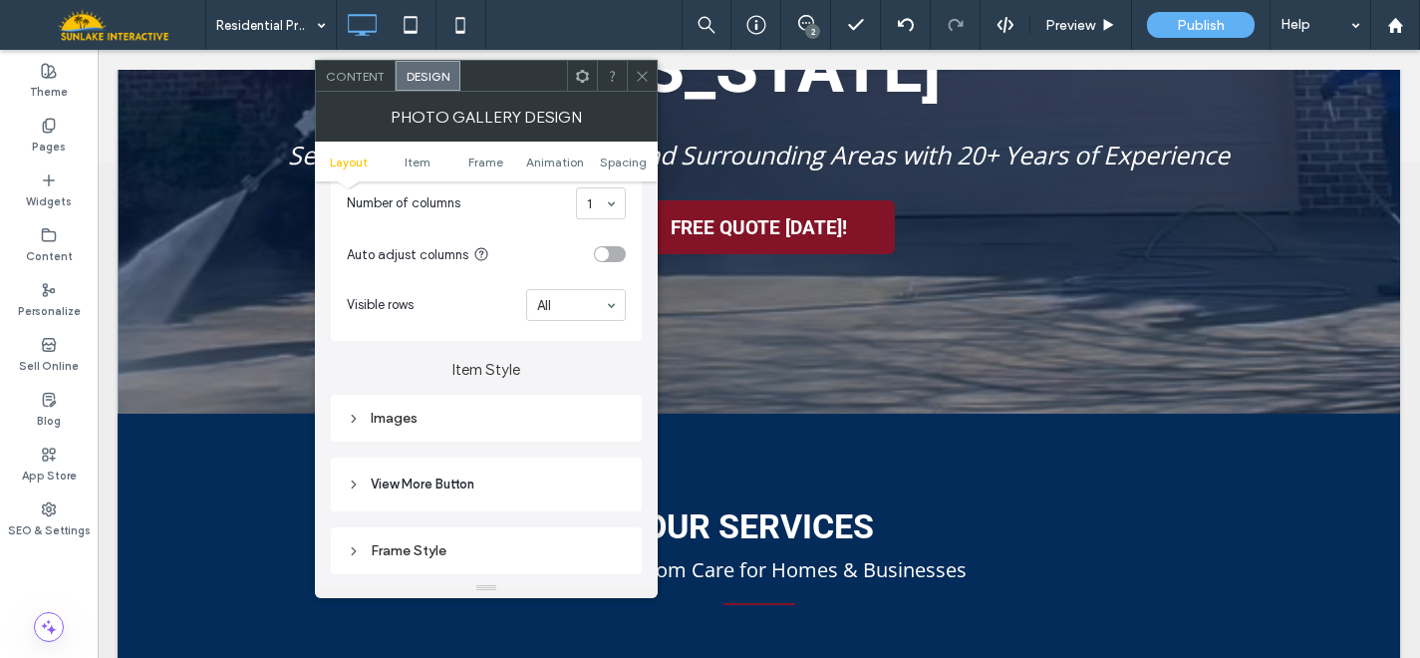
click at [512, 421] on div "Images" at bounding box center [486, 418] width 279 height 17
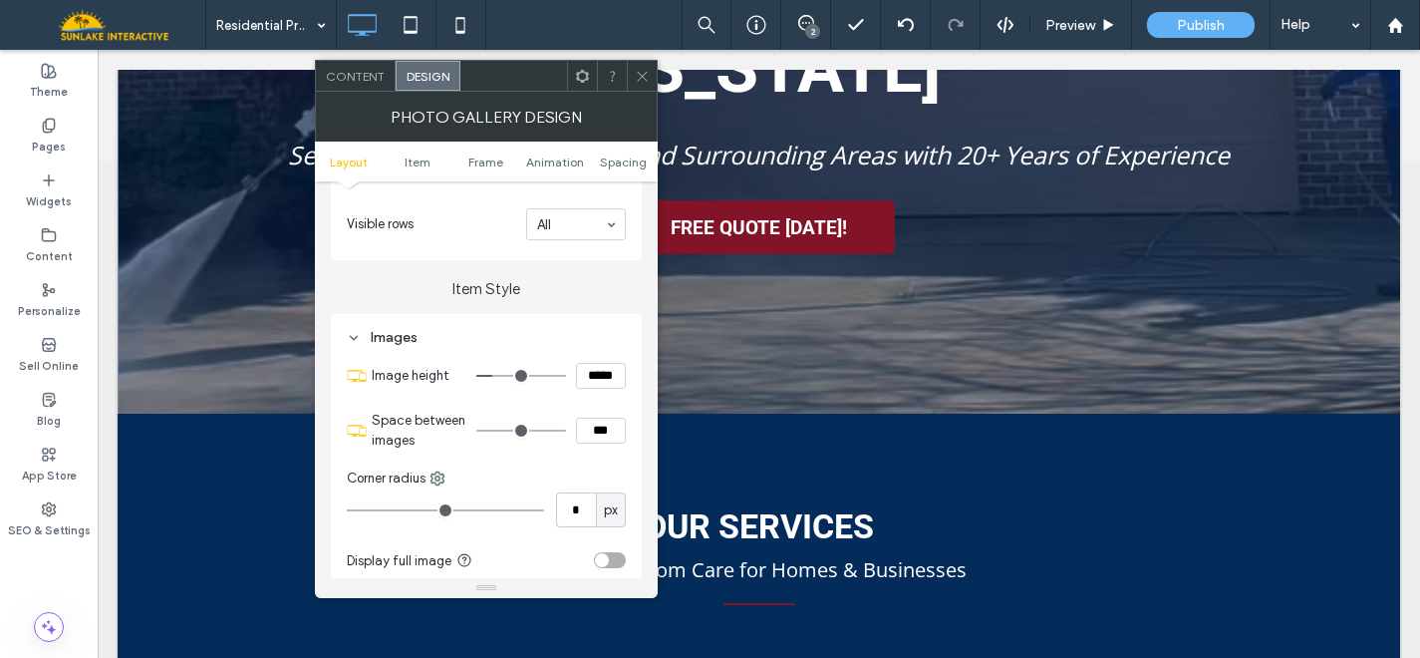
scroll to position [631, 0]
click at [602, 376] on input "*****" at bounding box center [601, 373] width 50 height 26
click at [592, 376] on input "*****" at bounding box center [601, 373] width 50 height 26
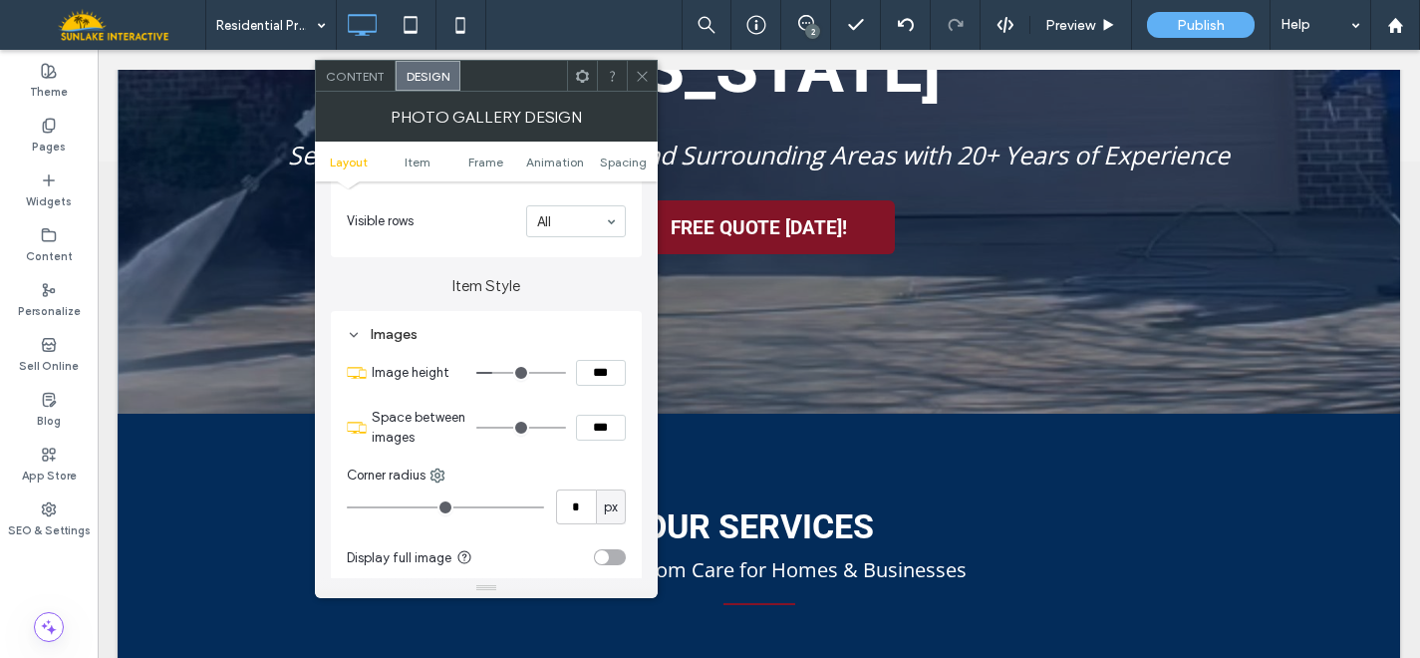
type input "*****"
type input "***"
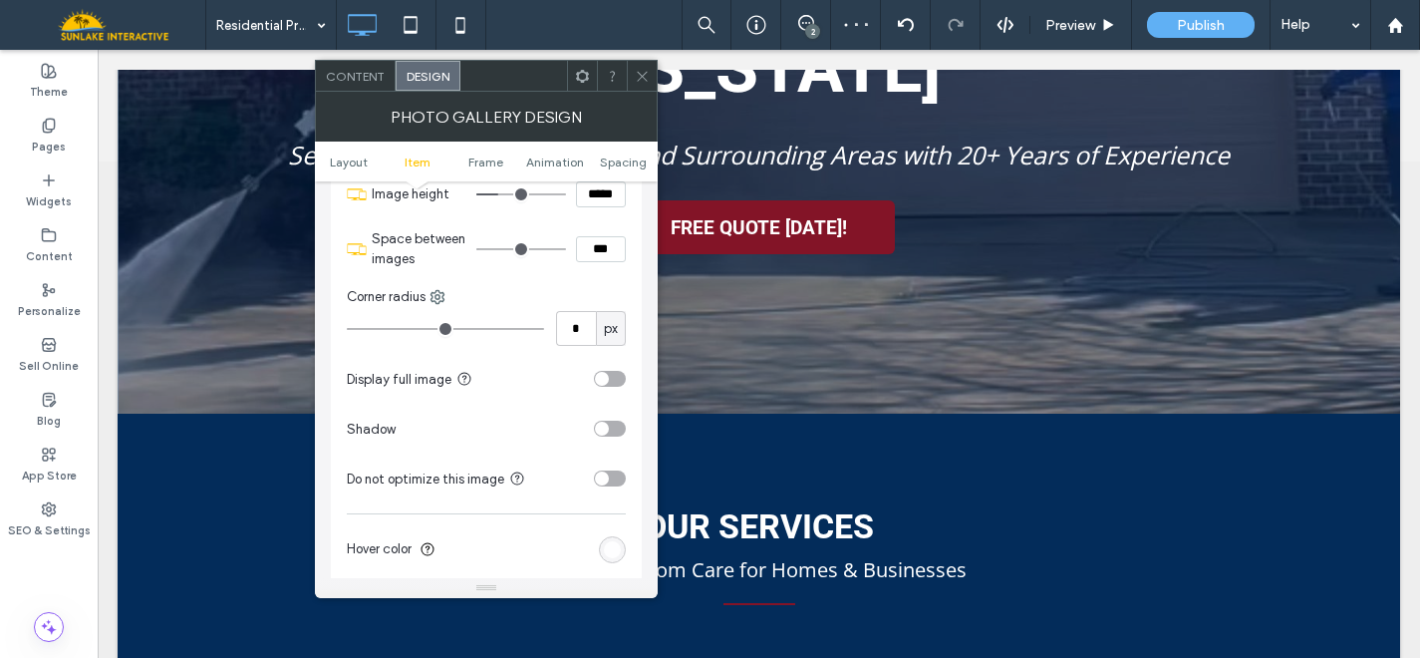
scroll to position [810, 0]
click at [606, 378] on div "toggle" at bounding box center [602, 378] width 14 height 14
click at [642, 70] on icon at bounding box center [642, 76] width 15 height 15
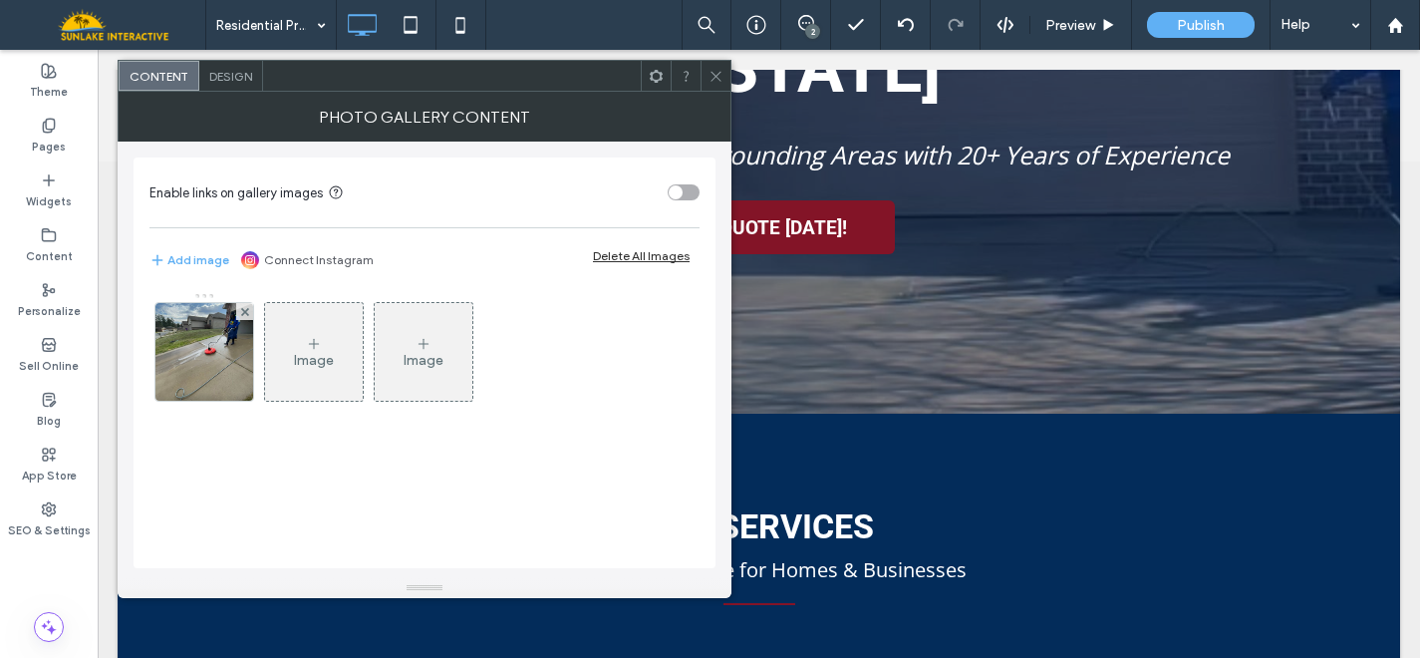
click at [214, 67] on div "Design" at bounding box center [231, 76] width 64 height 30
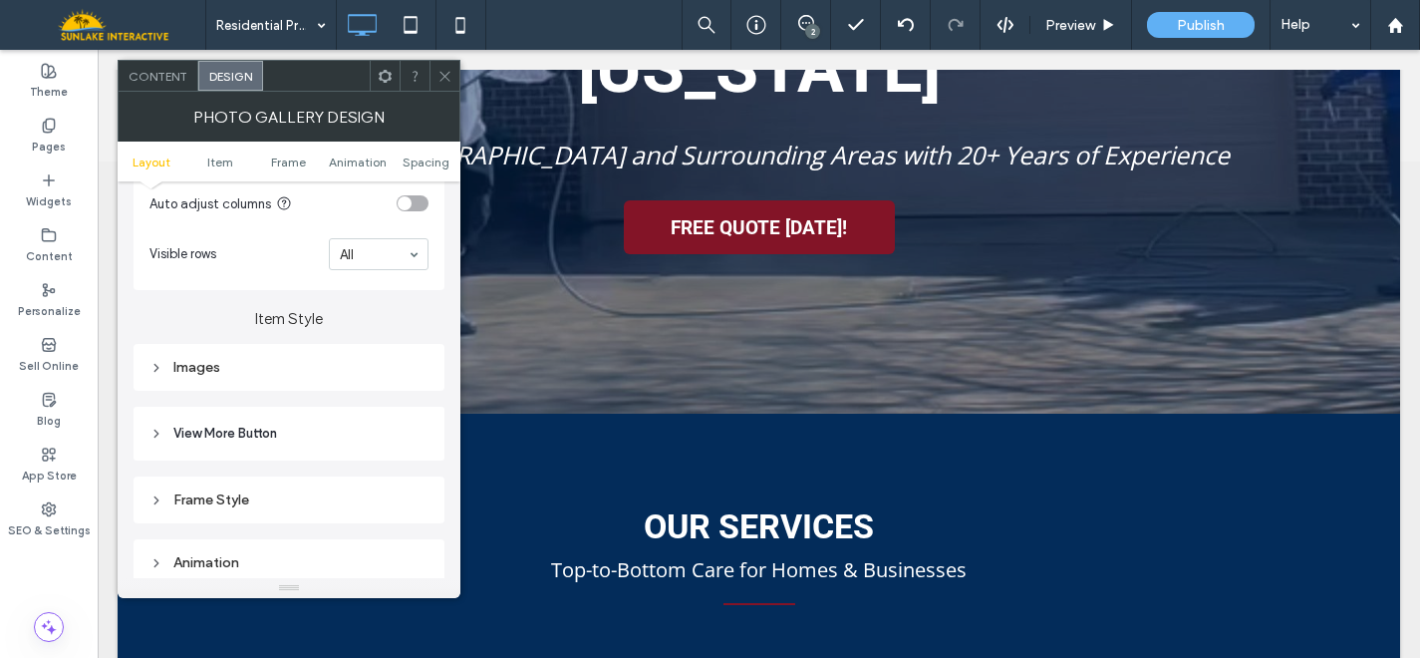
scroll to position [599, 0]
click at [320, 380] on div "Images" at bounding box center [288, 366] width 279 height 27
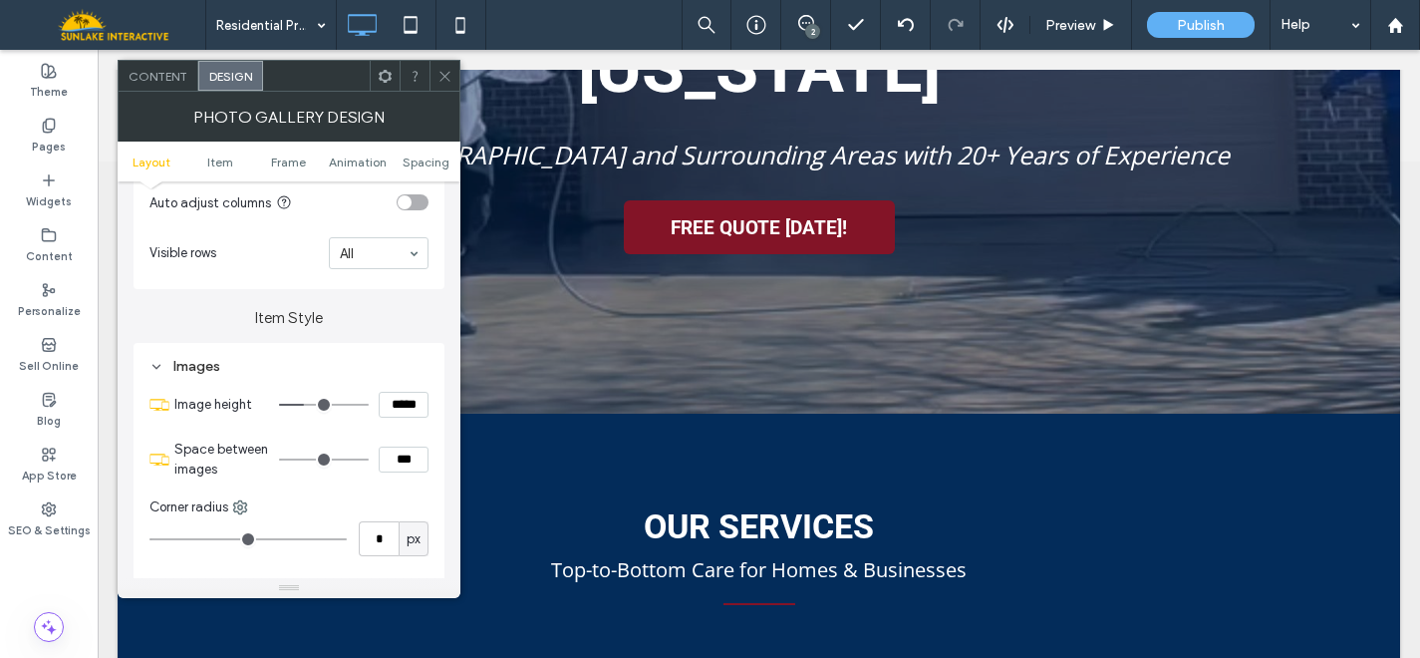
click at [400, 410] on input "*****" at bounding box center [404, 405] width 50 height 26
type input "*"
type input "*****"
type input "***"
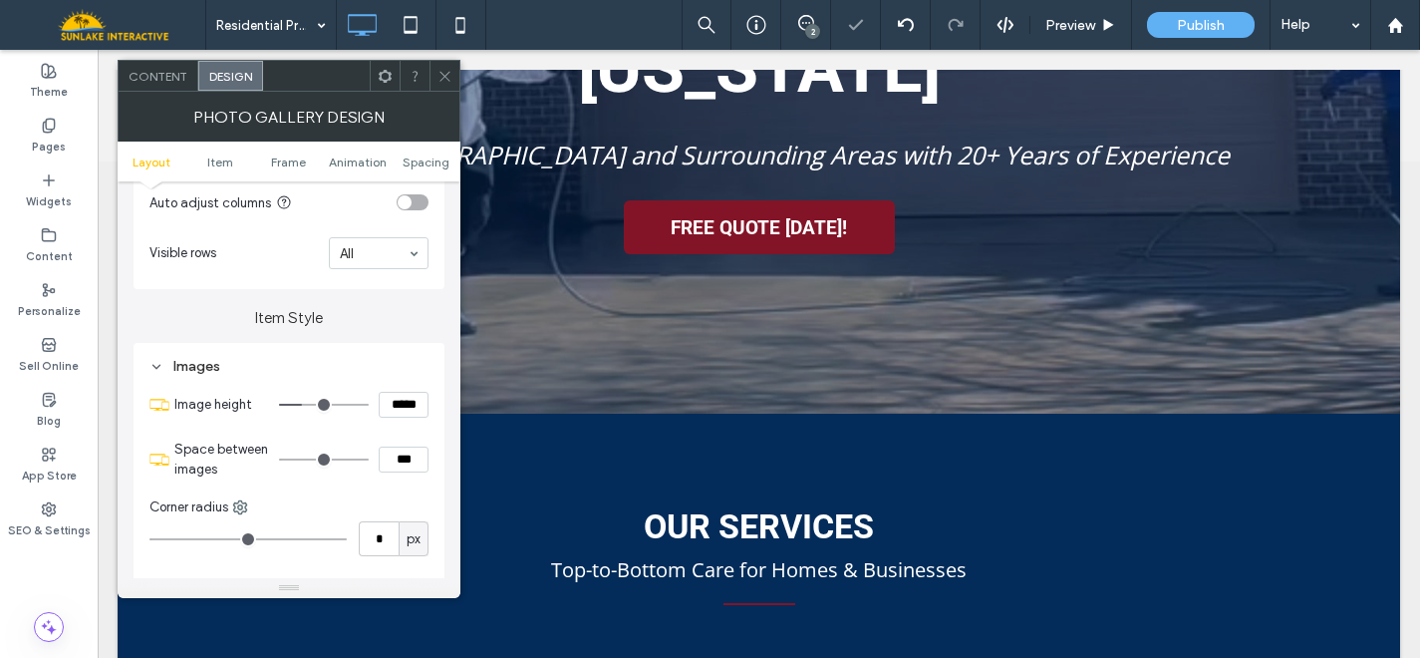
click at [444, 78] on icon at bounding box center [445, 76] width 15 height 15
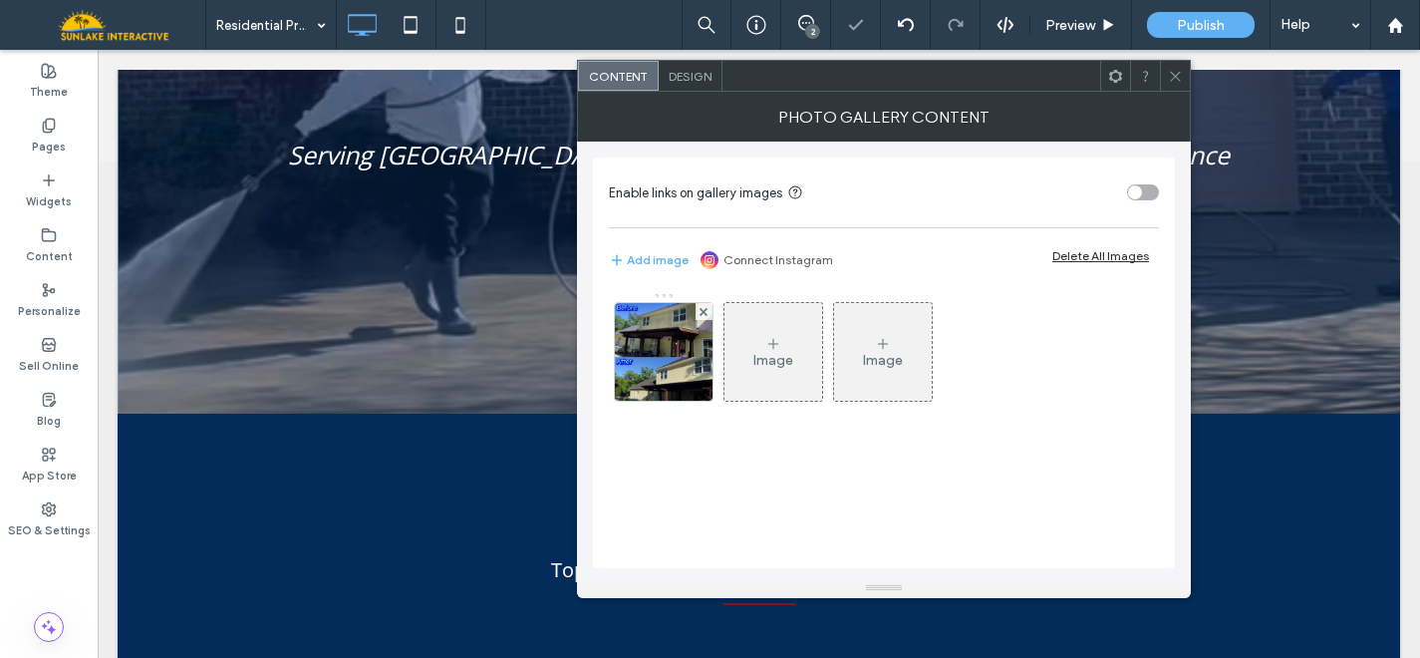
click at [686, 67] on div "Design" at bounding box center [691, 76] width 64 height 30
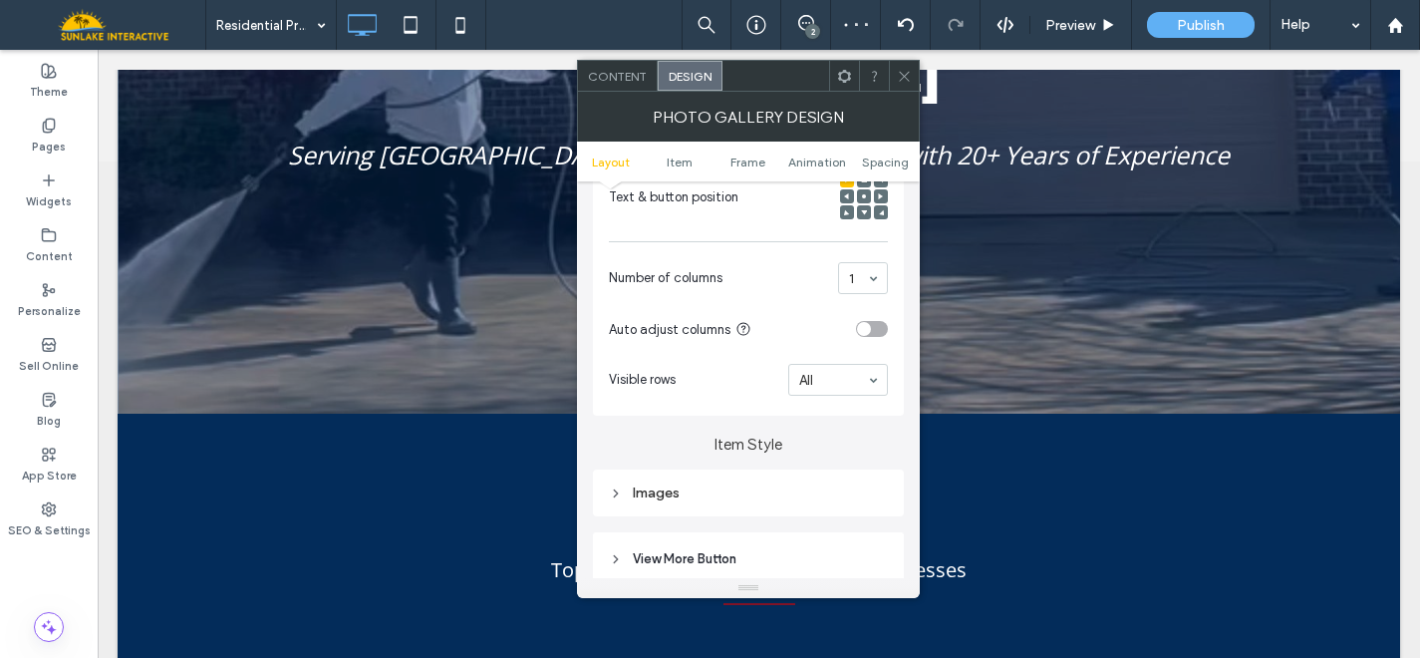
scroll to position [480, 0]
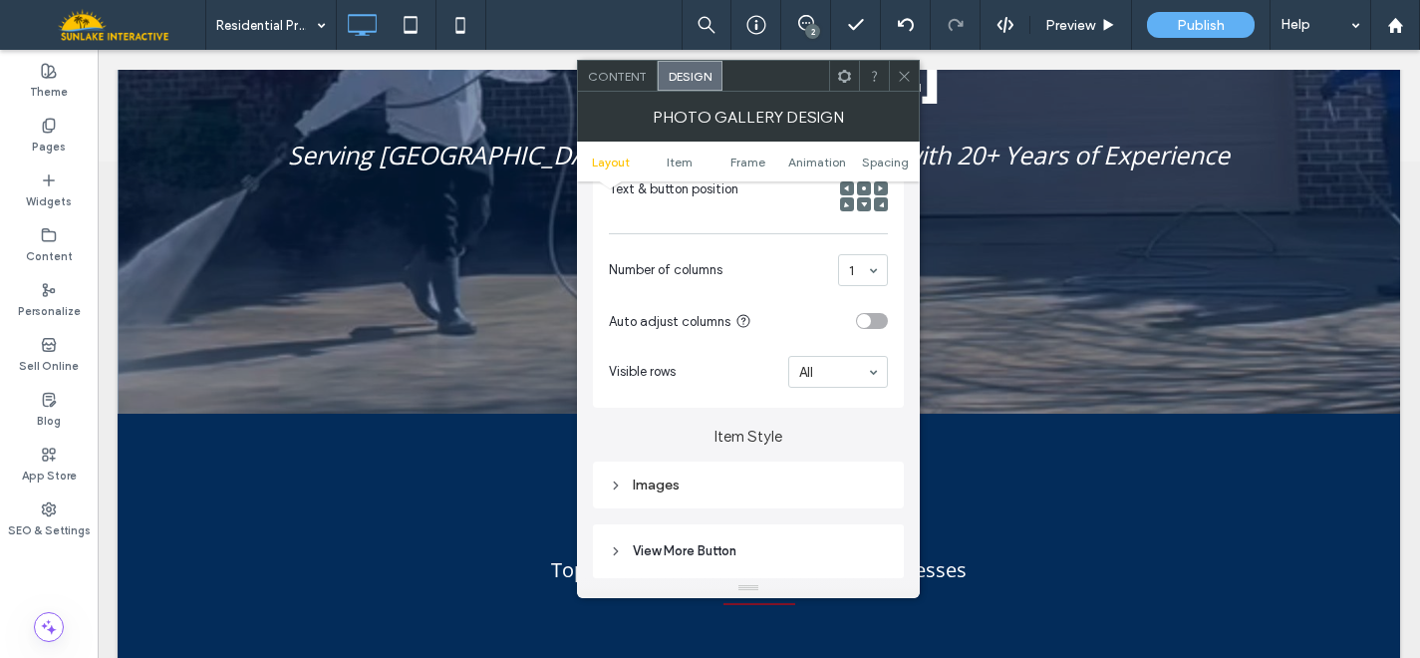
click at [665, 487] on div "Images" at bounding box center [748, 484] width 279 height 17
drag, startPoint x: 852, startPoint y: 524, endPoint x: 867, endPoint y: 524, distance: 14.9
click at [867, 524] on input "*****" at bounding box center [863, 523] width 50 height 26
type input "*****"
type input "***"
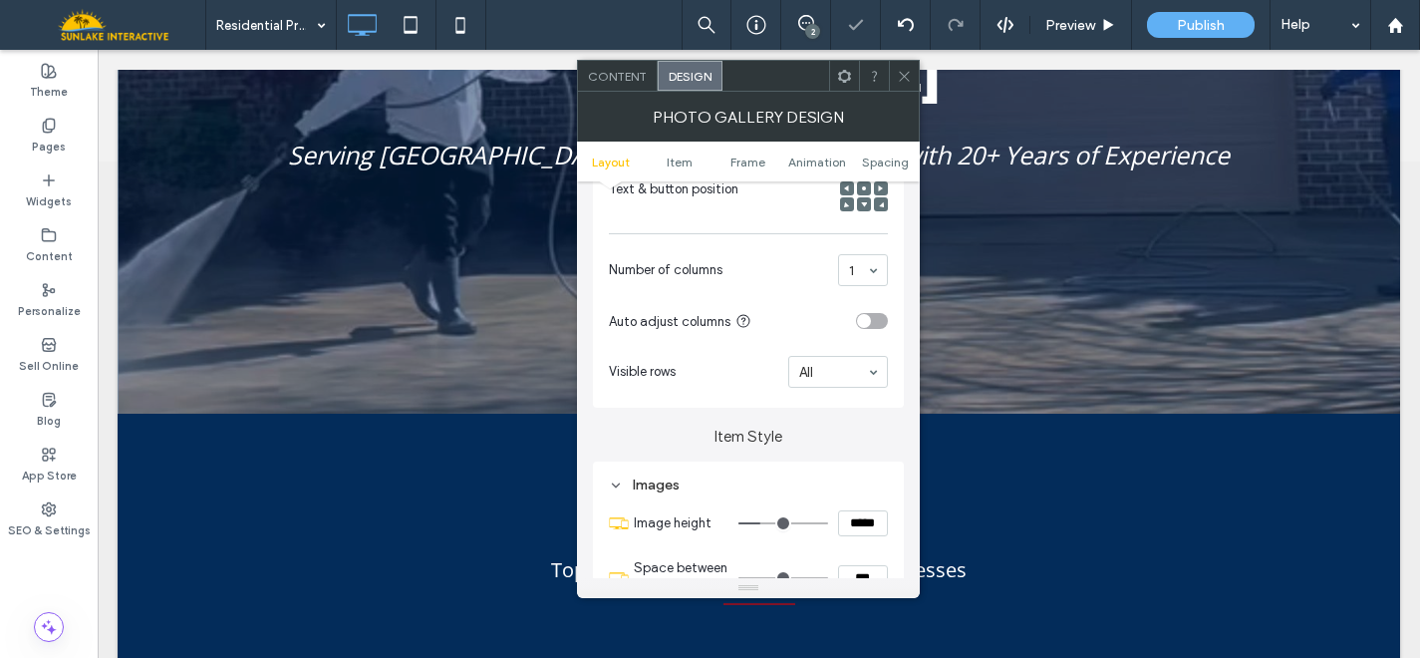
click at [900, 73] on icon at bounding box center [904, 76] width 15 height 15
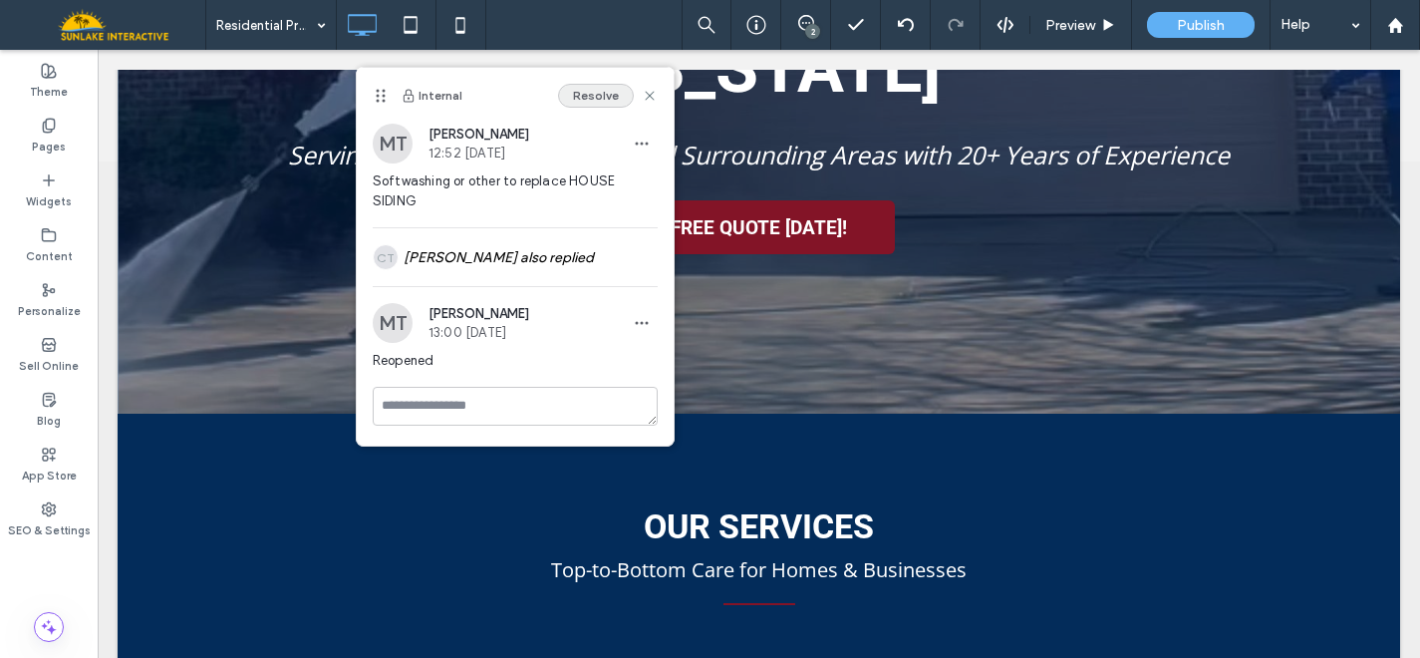
click at [589, 94] on button "Resolve" at bounding box center [596, 96] width 76 height 24
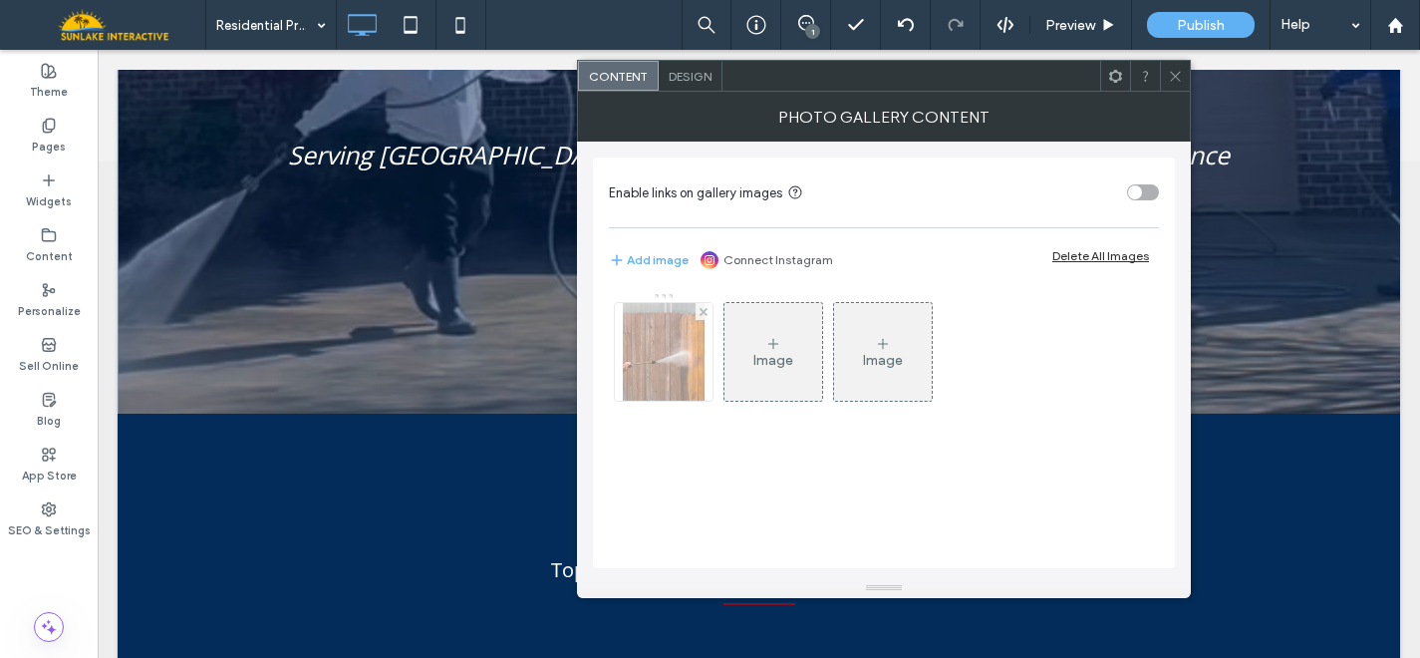
click at [655, 329] on img at bounding box center [664, 352] width 82 height 98
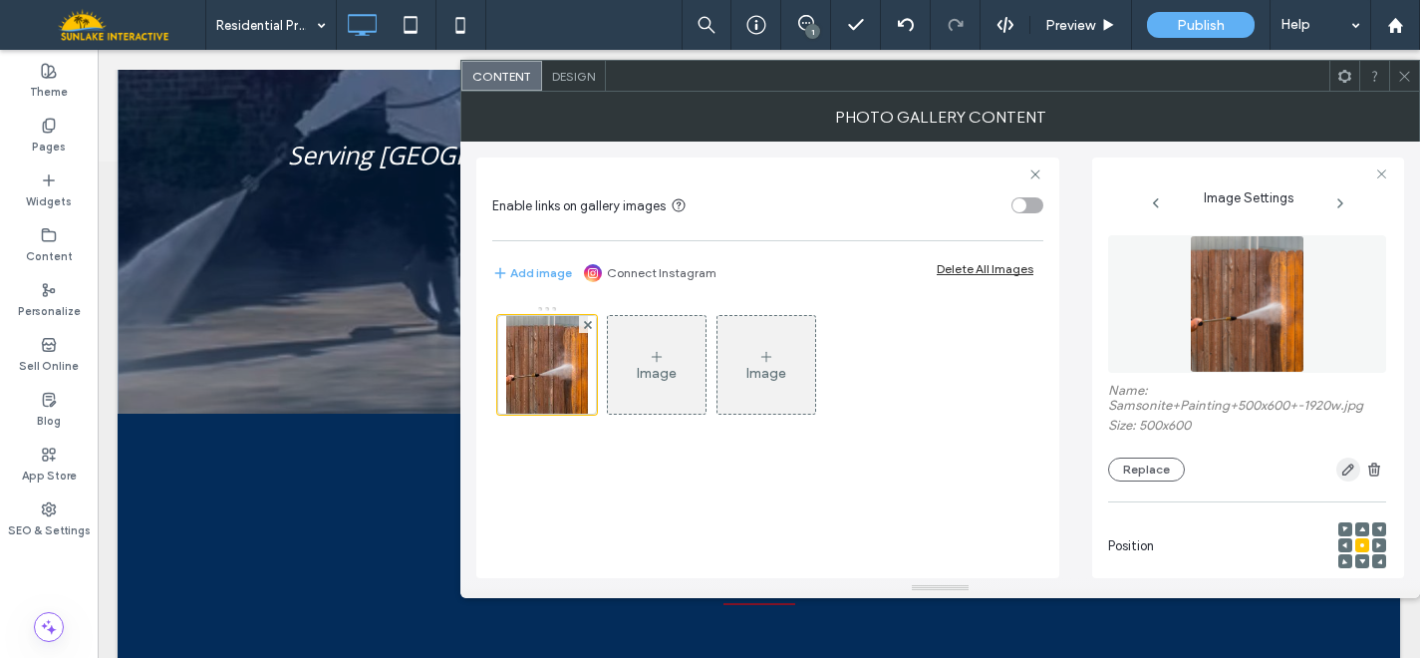
click at [1336, 460] on span "button" at bounding box center [1348, 469] width 24 height 24
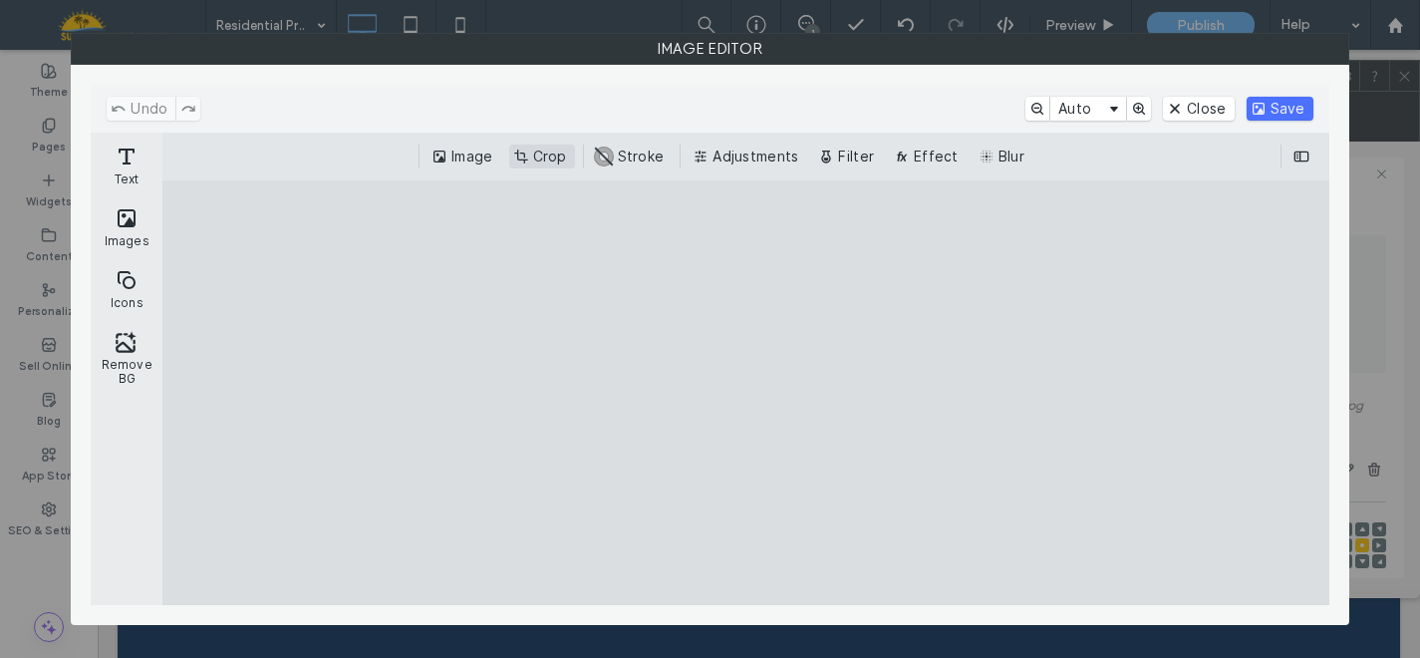
click at [545, 159] on button "Crop" at bounding box center [542, 157] width 66 height 24
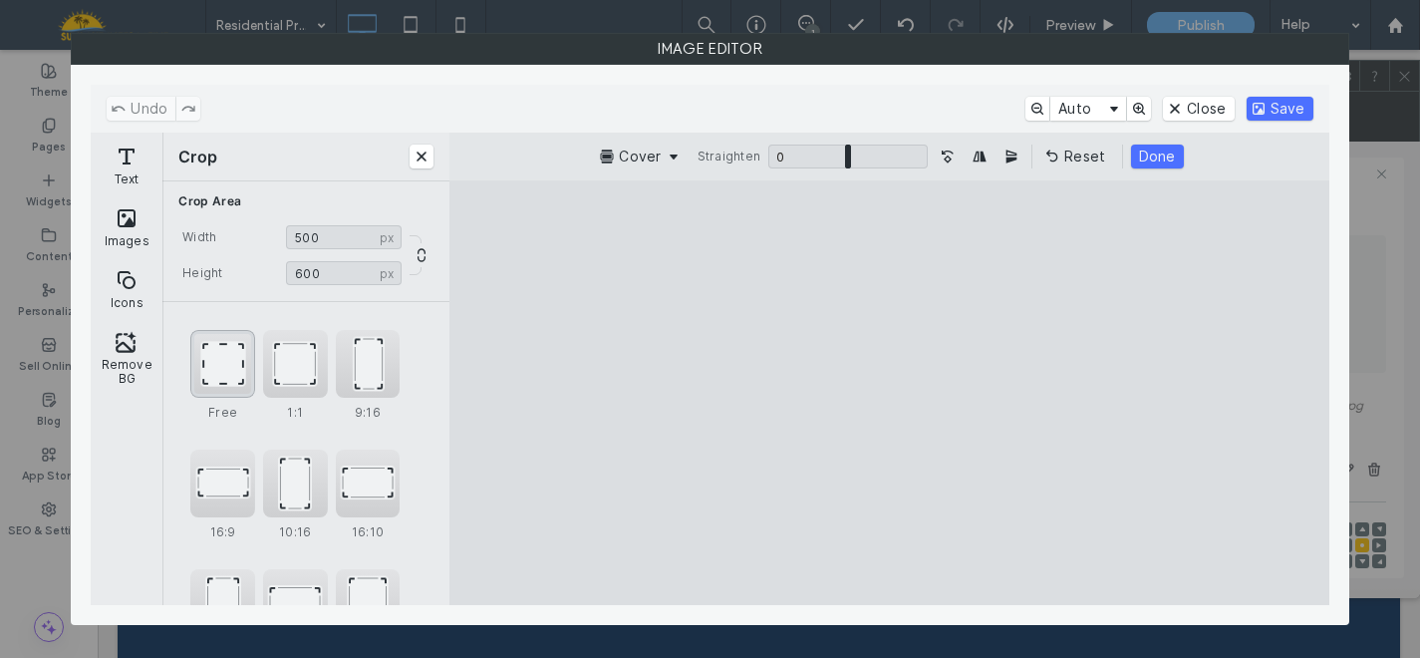
click at [234, 385] on div "Free" at bounding box center [222, 364] width 65 height 68
click at [293, 361] on div "1:1" at bounding box center [295, 364] width 65 height 68
type input "***"
drag, startPoint x: 785, startPoint y: 389, endPoint x: 783, endPoint y: 451, distance: 62.8
click at [890, 393] on cesdk-canvas "Editor canvas" at bounding box center [890, 393] width 0 height 0
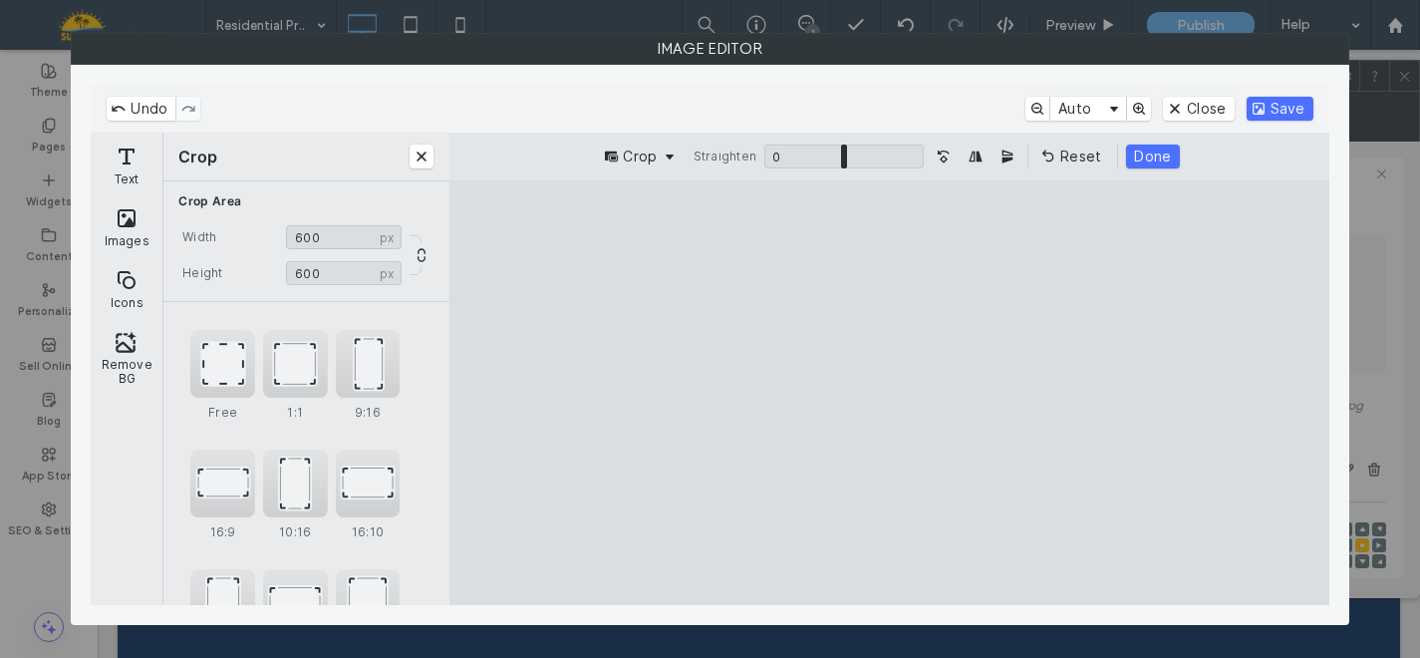
drag, startPoint x: 866, startPoint y: 438, endPoint x: 853, endPoint y: 238, distance: 199.7
click at [890, 393] on cesdk-canvas "Editor canvas" at bounding box center [890, 393] width 0 height 0
click at [1272, 110] on button "Save" at bounding box center [1280, 109] width 67 height 24
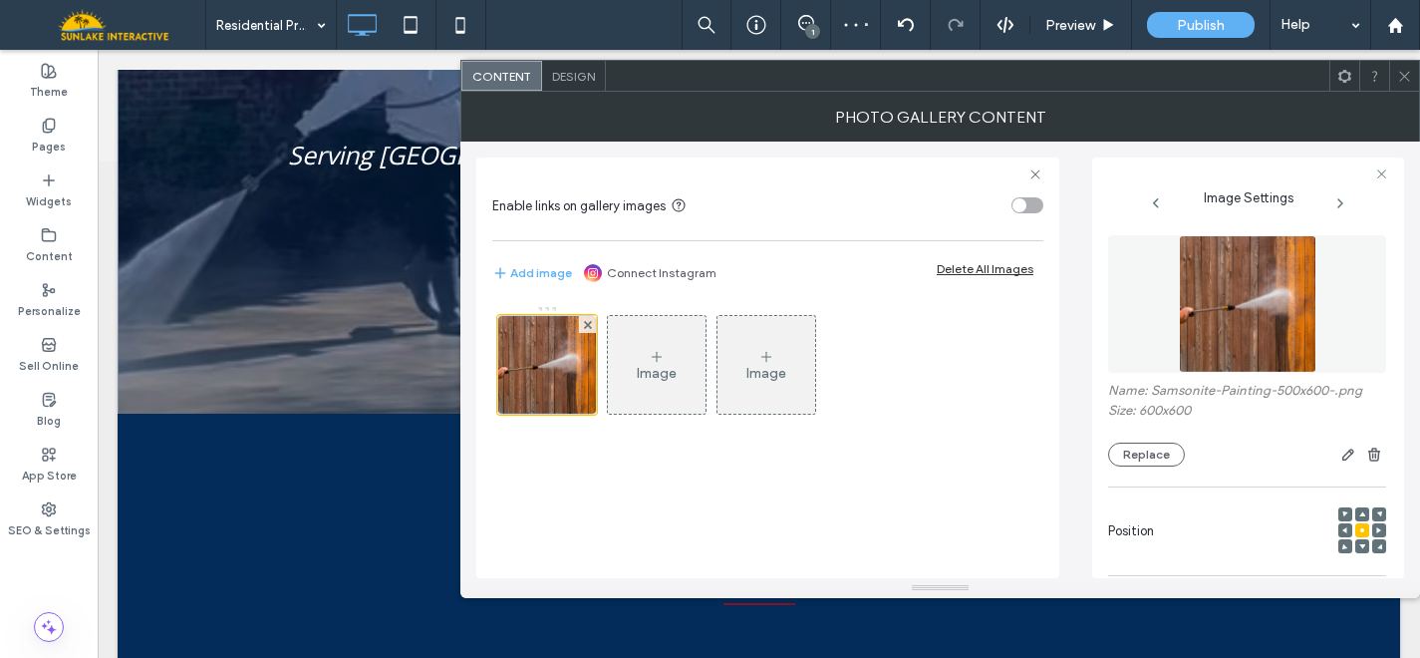
click at [584, 84] on div "Design" at bounding box center [574, 76] width 64 height 30
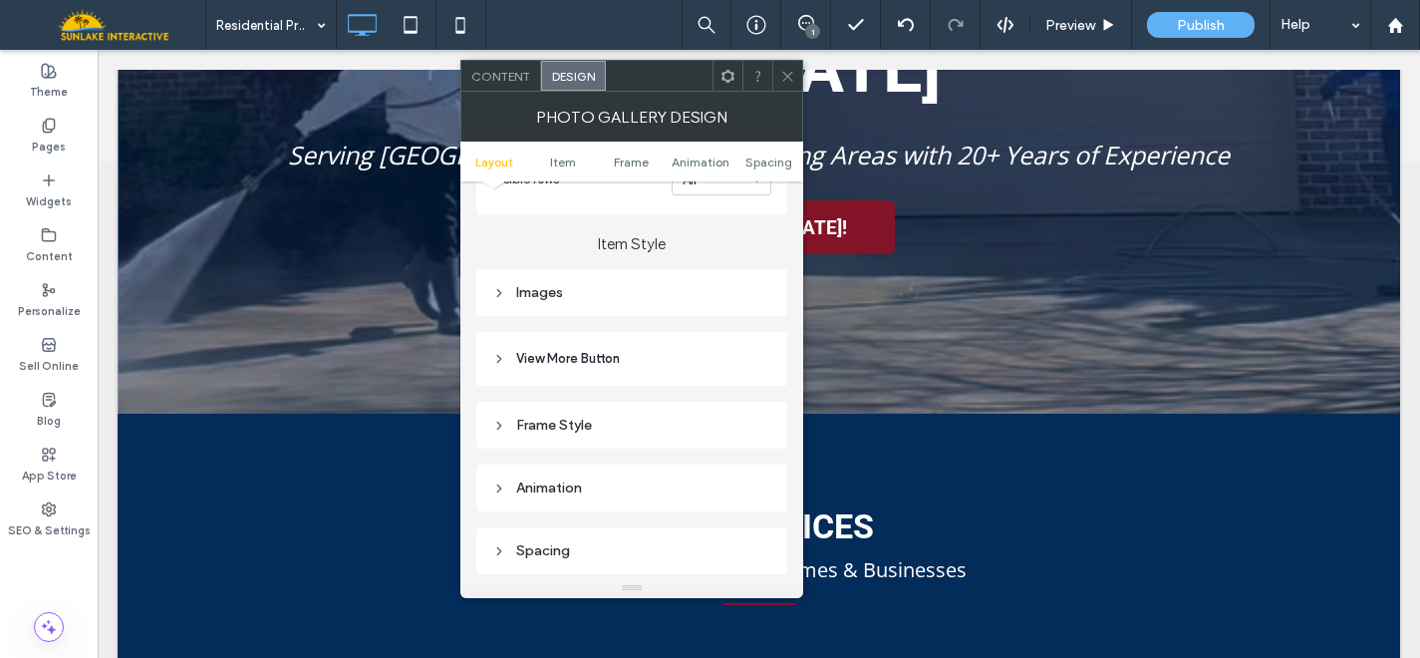
scroll to position [680, 0]
click at [550, 284] on div "Images" at bounding box center [631, 285] width 279 height 17
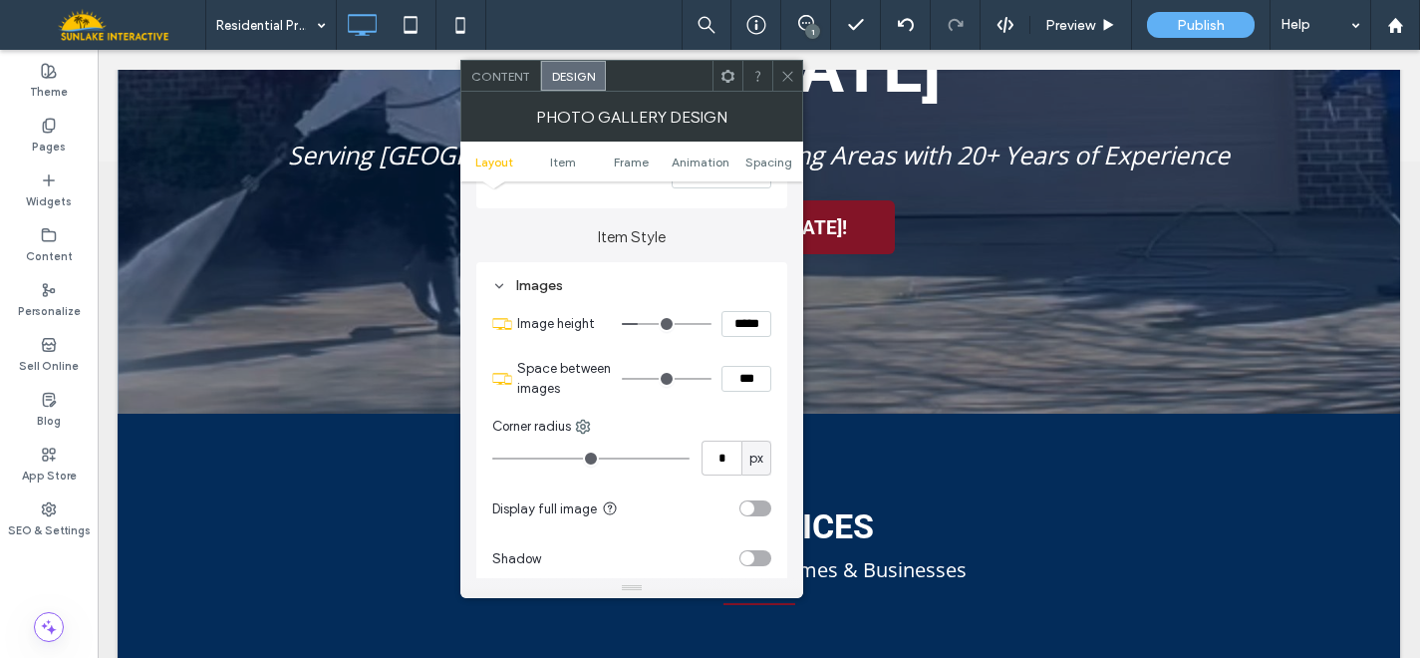
click at [741, 320] on input "*****" at bounding box center [747, 324] width 50 height 26
type input "*****"
type input "***"
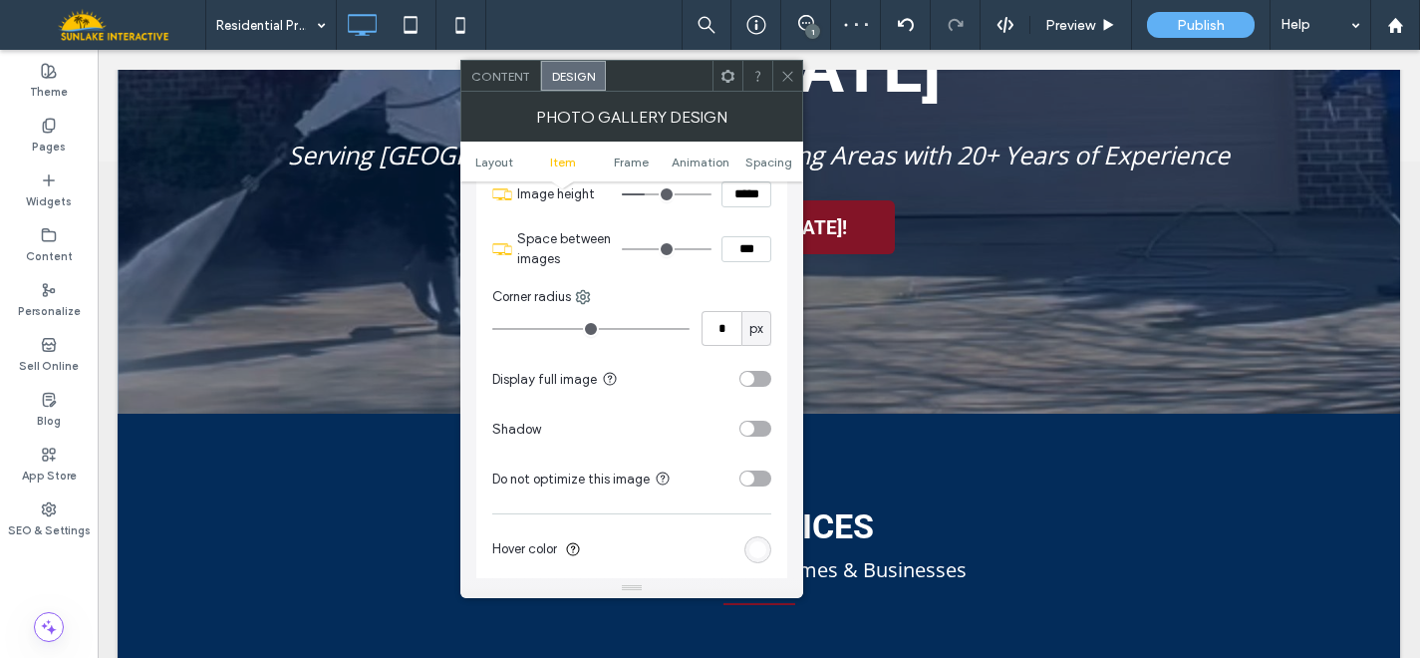
scroll to position [818, 0]
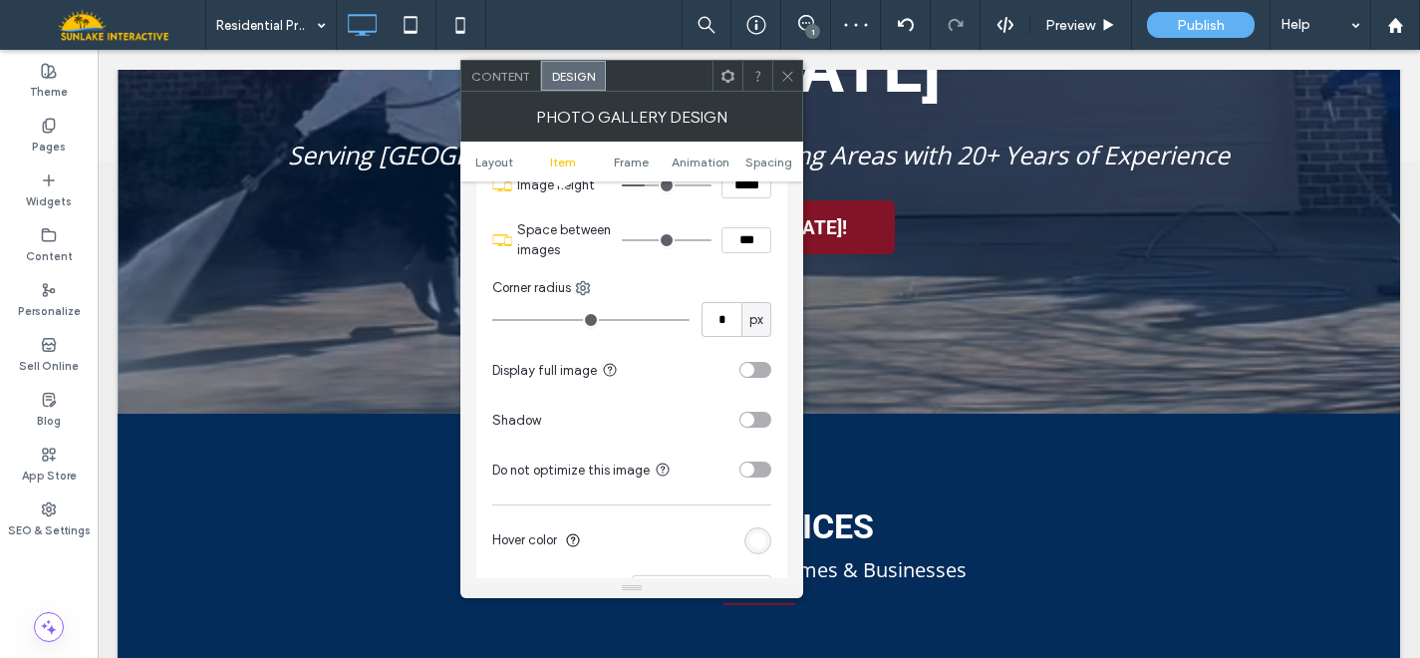
click at [757, 378] on div "toggle" at bounding box center [755, 370] width 32 height 16
click at [783, 71] on icon at bounding box center [787, 76] width 15 height 15
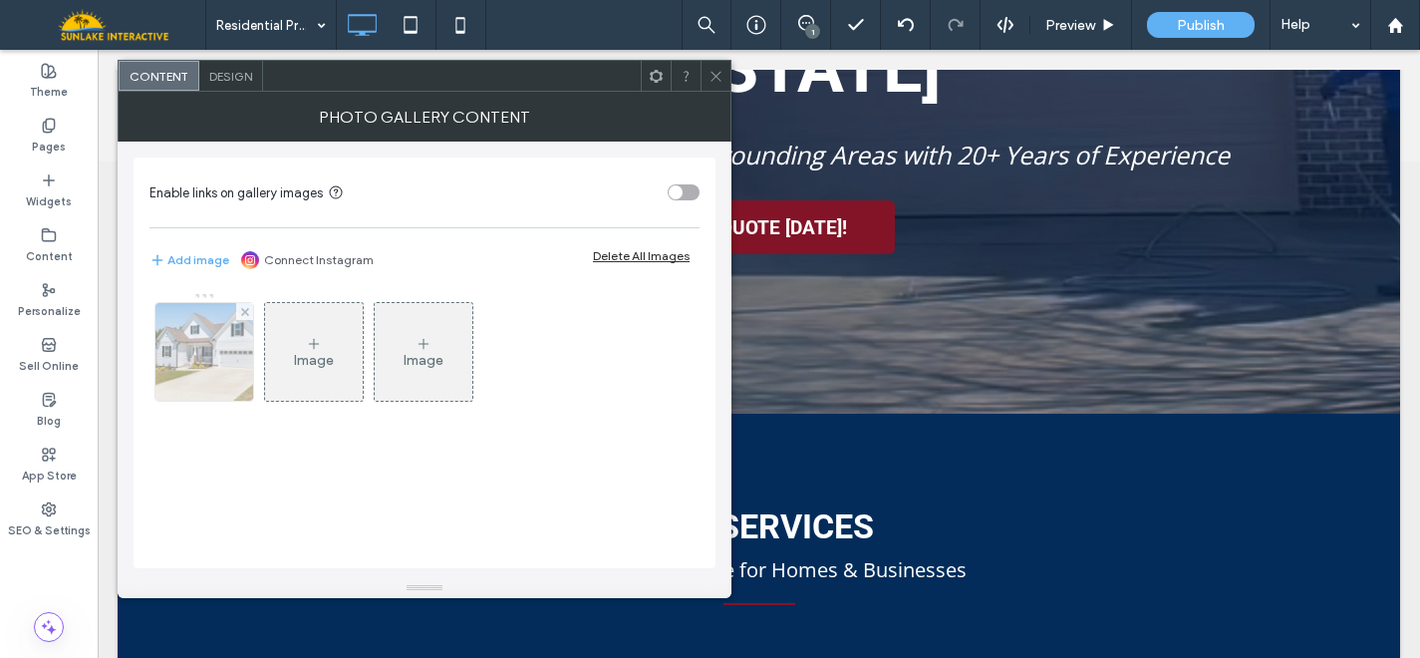
click at [199, 350] on img at bounding box center [205, 352] width 147 height 98
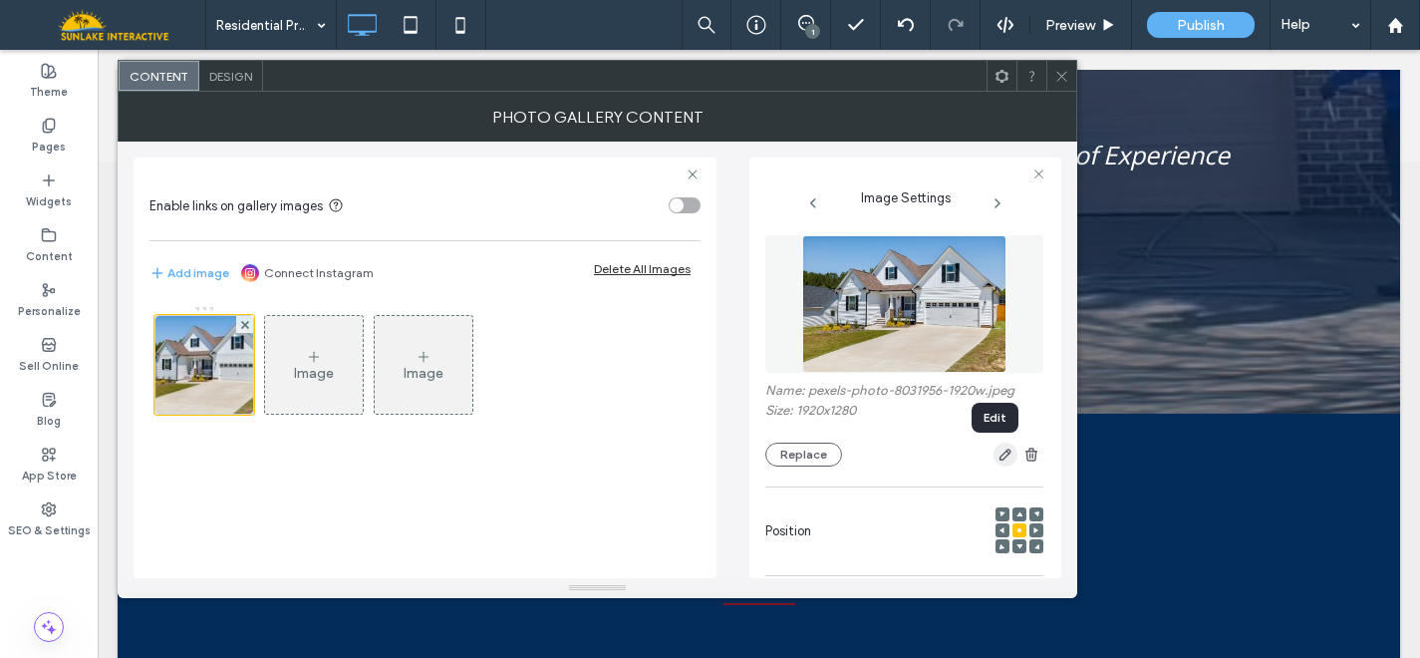
click at [997, 466] on span "button" at bounding box center [1006, 454] width 24 height 24
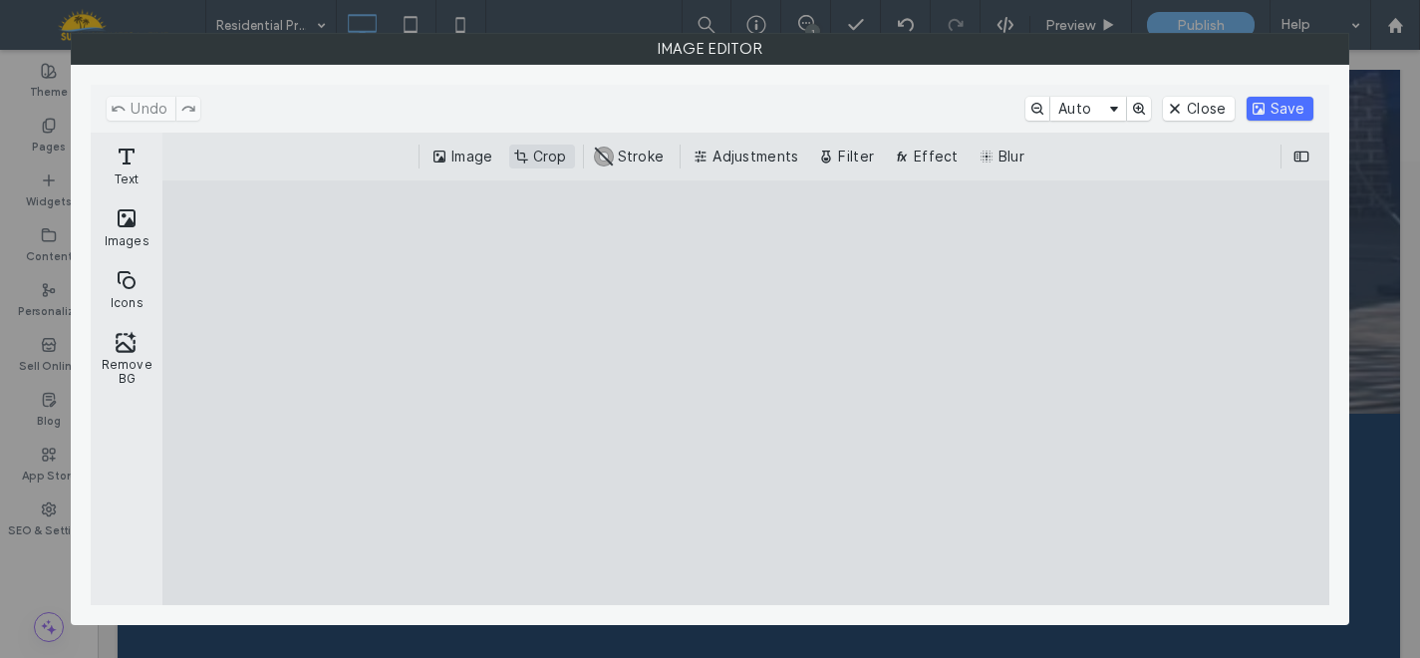
click at [553, 159] on button "Crop" at bounding box center [542, 157] width 66 height 24
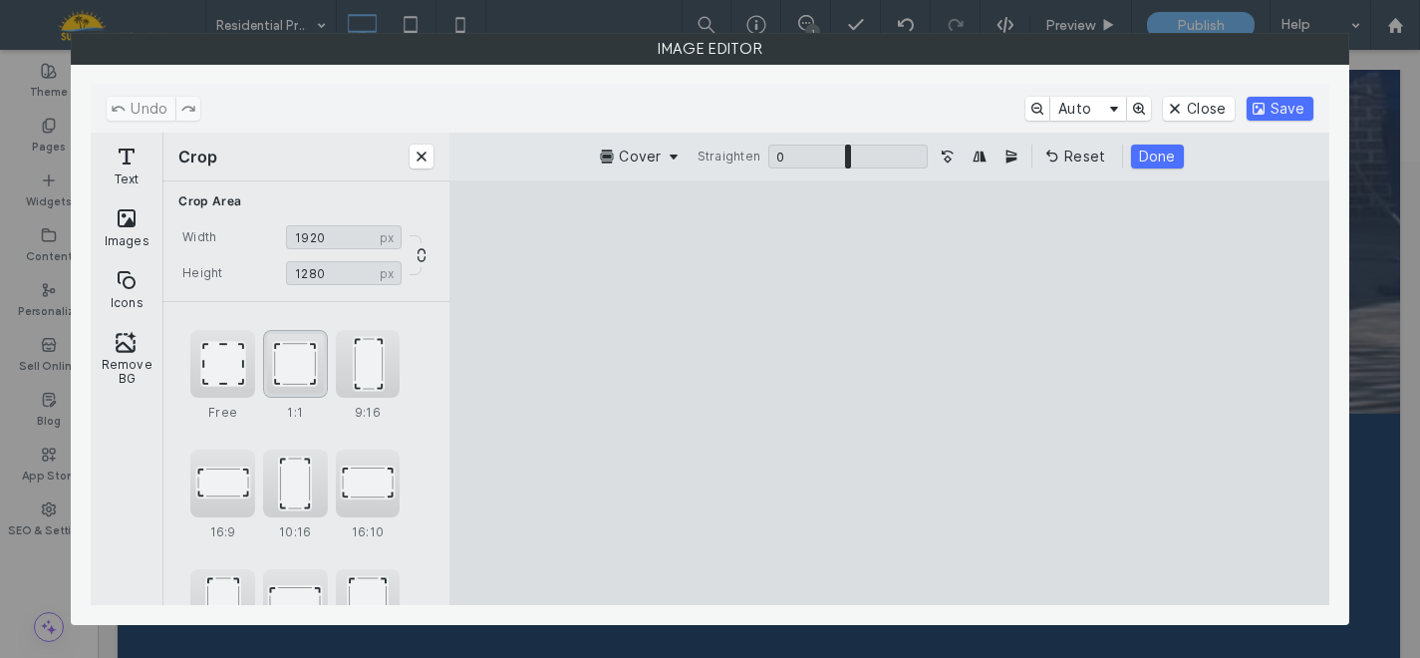
click at [290, 366] on div "1:1" at bounding box center [295, 364] width 65 height 68
type input "****"
drag, startPoint x: 773, startPoint y: 454, endPoint x: 641, endPoint y: 424, distance: 136.1
click at [890, 393] on cesdk-canvas "Editor canvas" at bounding box center [890, 393] width 0 height 0
click at [1252, 105] on button "Save" at bounding box center [1280, 109] width 67 height 24
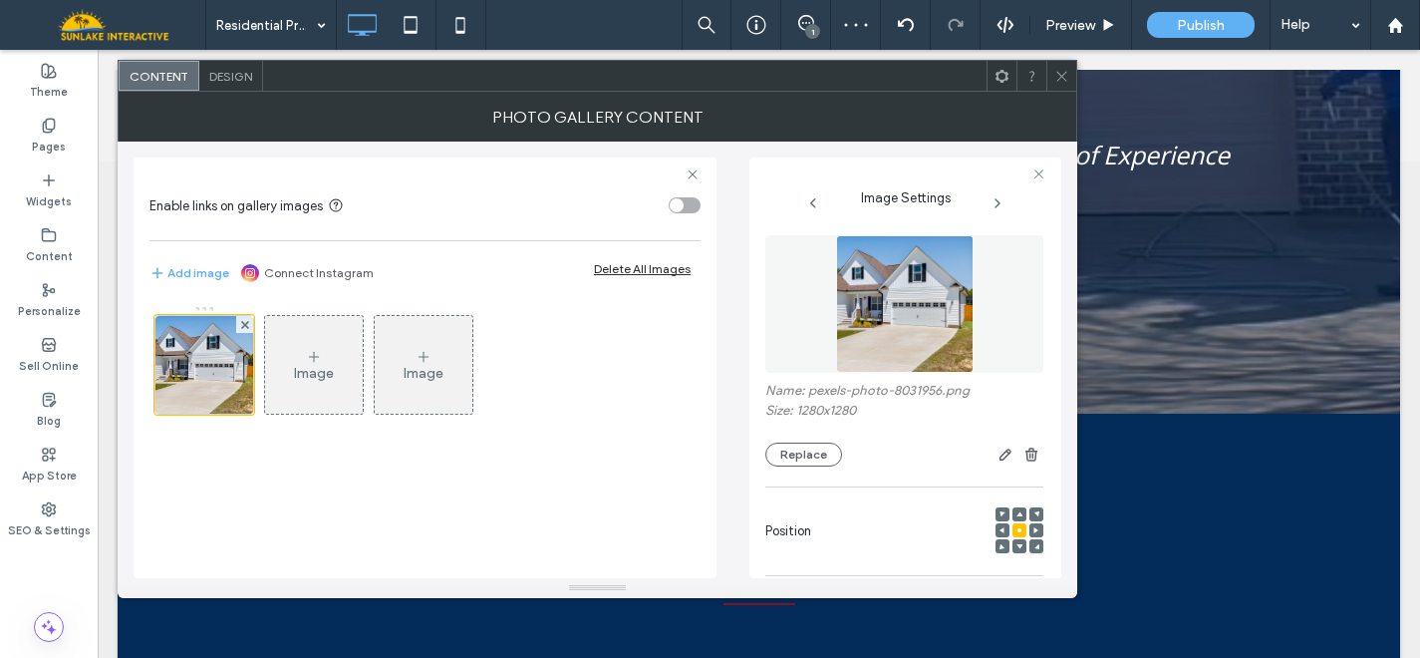
click at [251, 82] on span "Design" at bounding box center [230, 76] width 43 height 15
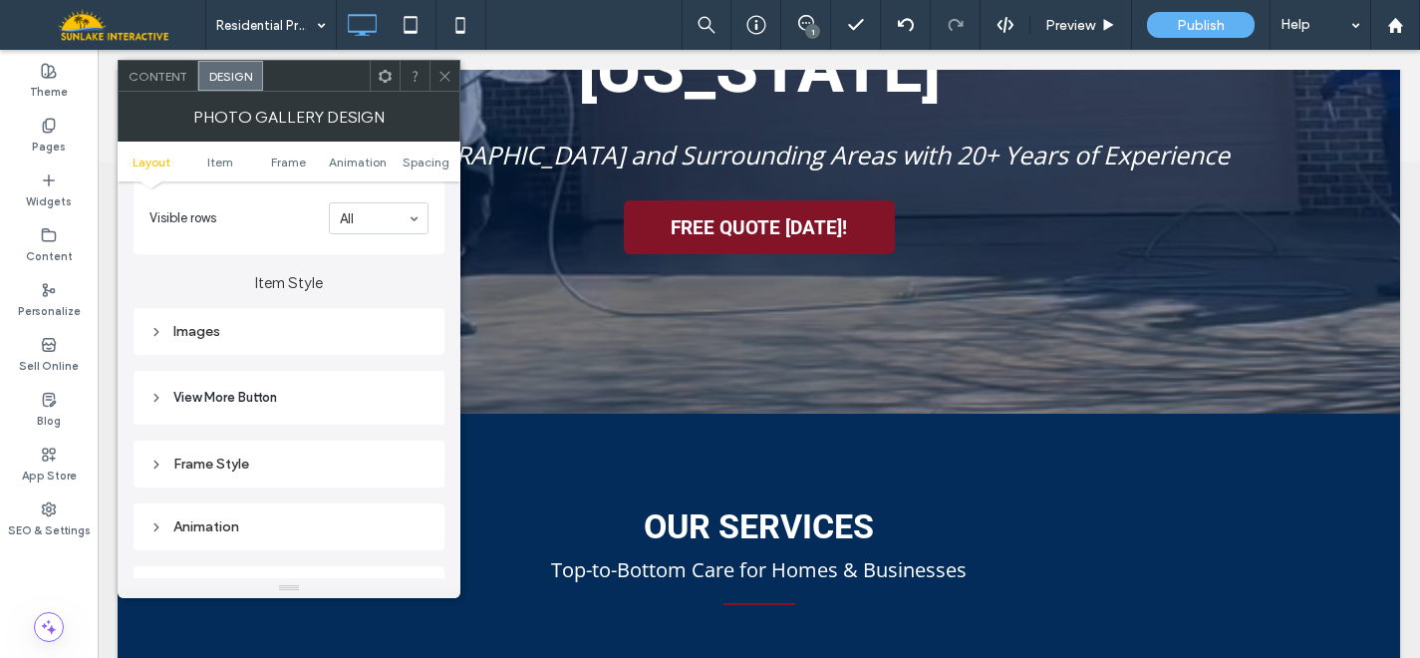
scroll to position [637, 0]
click at [331, 341] on div "Images" at bounding box center [288, 328] width 279 height 27
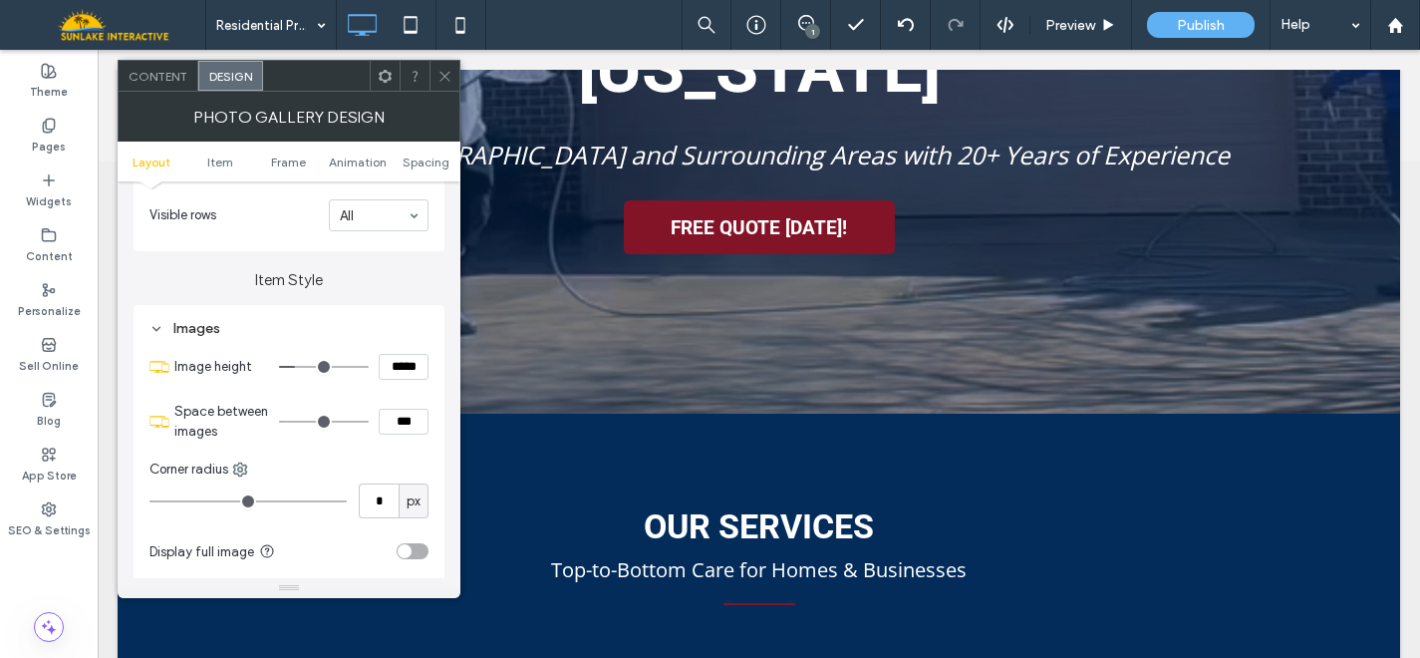
click at [393, 380] on input "*****" at bounding box center [404, 367] width 50 height 26
drag, startPoint x: 404, startPoint y: 373, endPoint x: 365, endPoint y: 373, distance: 38.9
click at [365, 373] on div "*****" at bounding box center [353, 367] width 149 height 26
type input "*****"
type input "***"
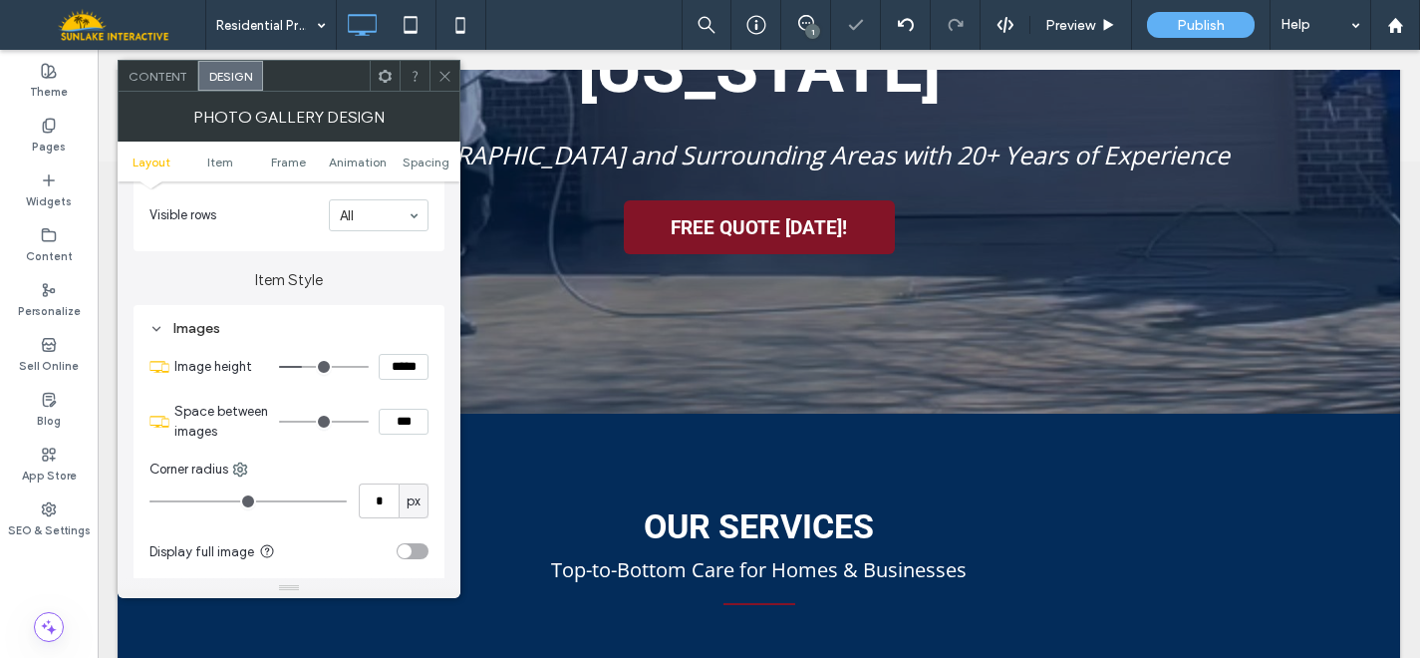
click at [404, 552] on div "toggle" at bounding box center [405, 551] width 14 height 14
click at [435, 82] on div at bounding box center [445, 76] width 30 height 30
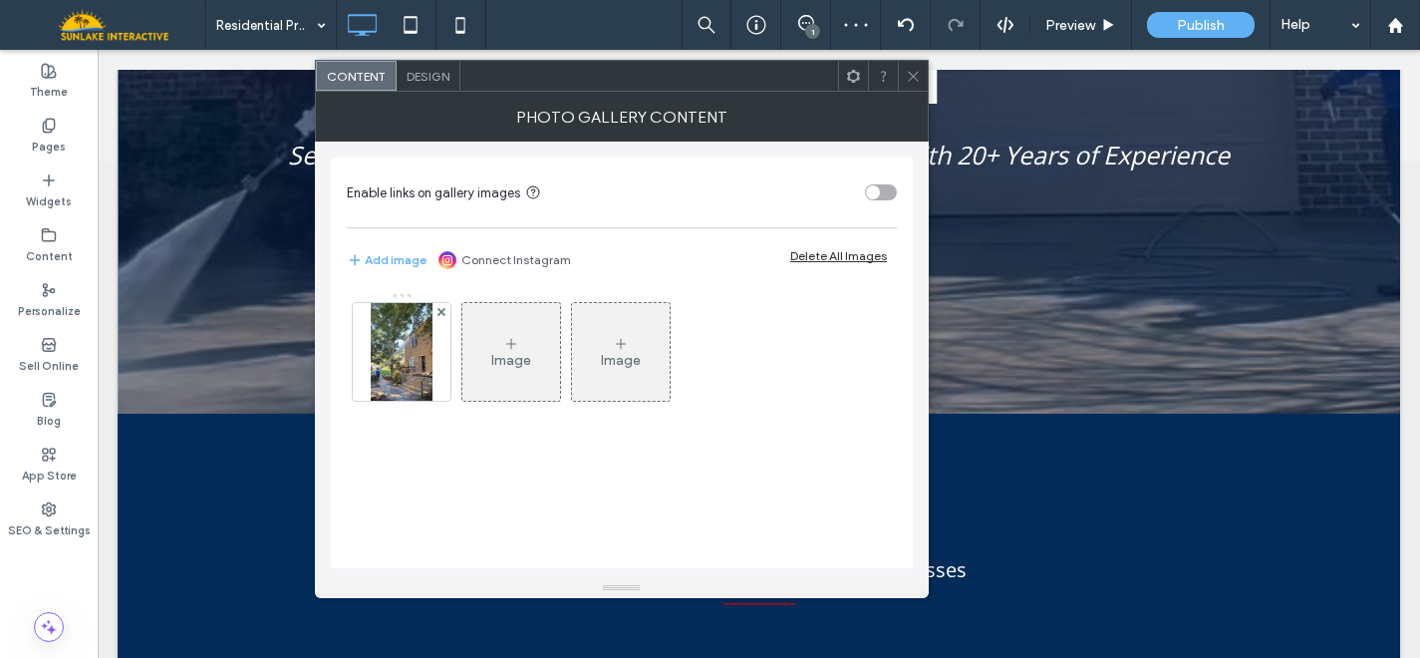
click at [425, 80] on span "Design" at bounding box center [428, 76] width 43 height 15
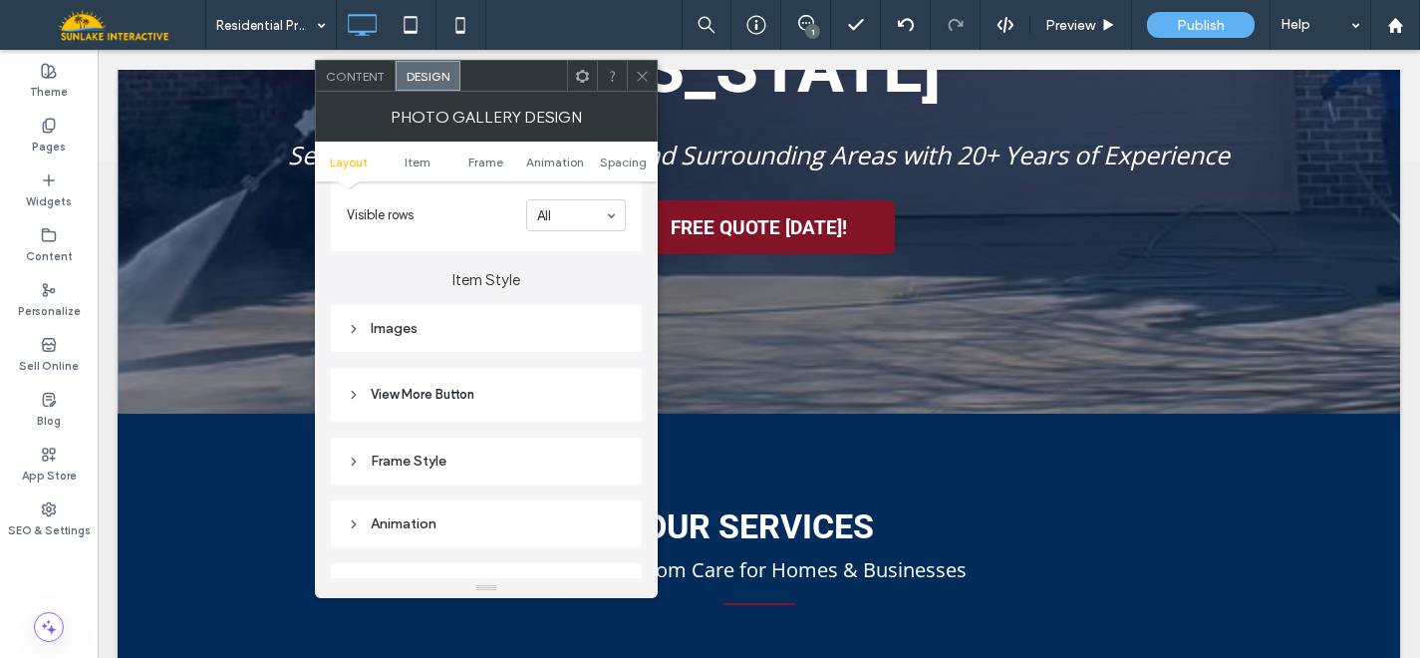
scroll to position [646, 0]
click at [394, 319] on div "Images" at bounding box center [486, 319] width 279 height 17
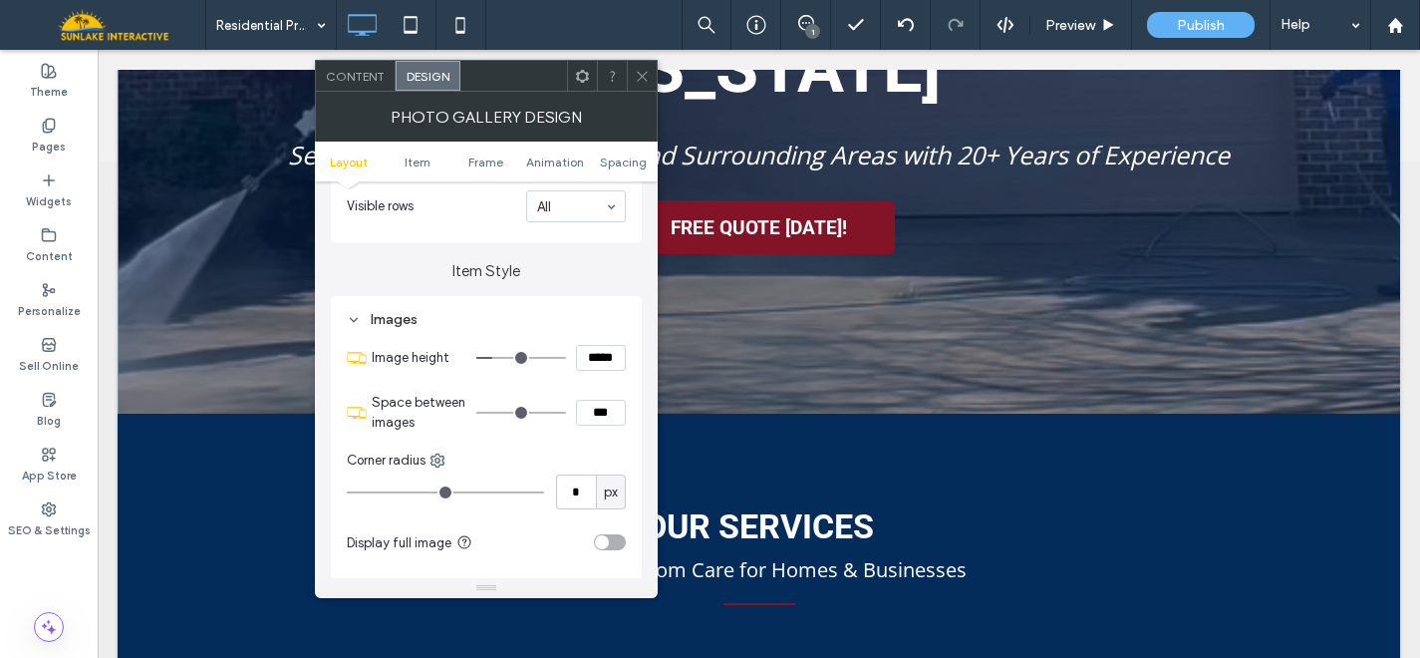
click at [607, 362] on input "*****" at bounding box center [601, 358] width 50 height 26
click at [605, 362] on input "*****" at bounding box center [601, 358] width 50 height 26
type input "*****"
type input "***"
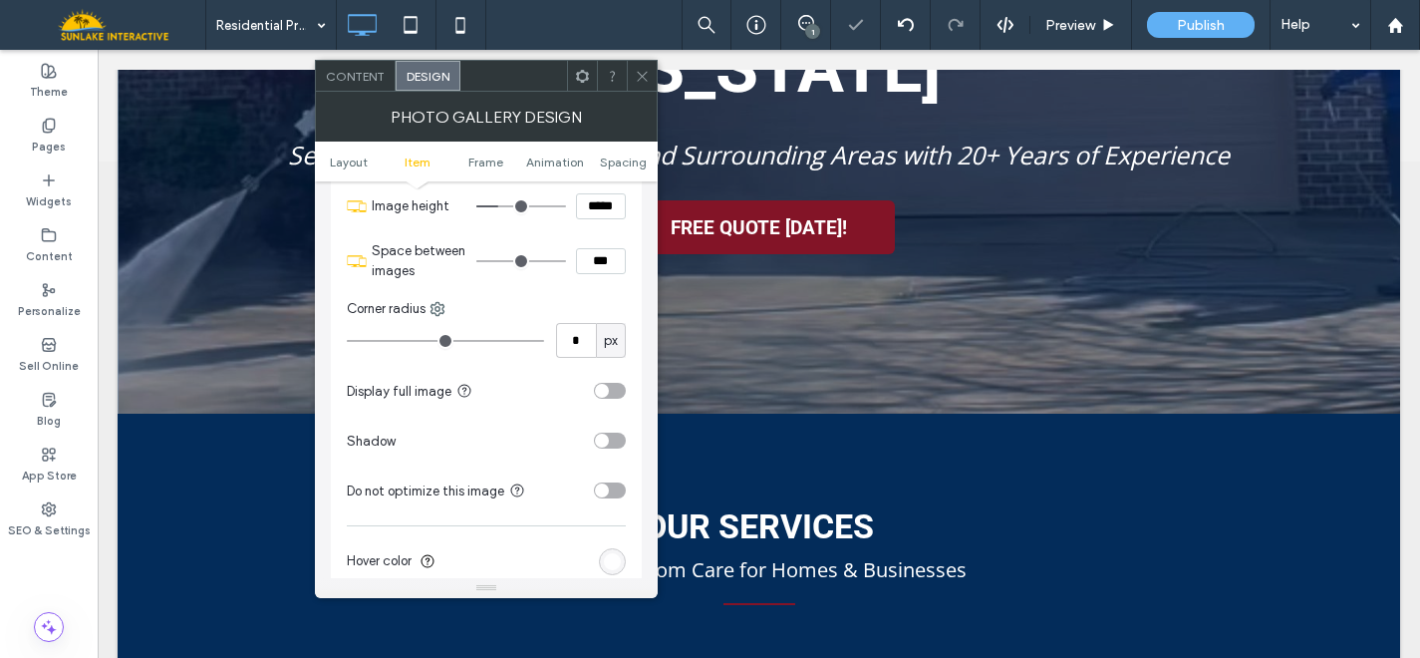
scroll to position [870, 0]
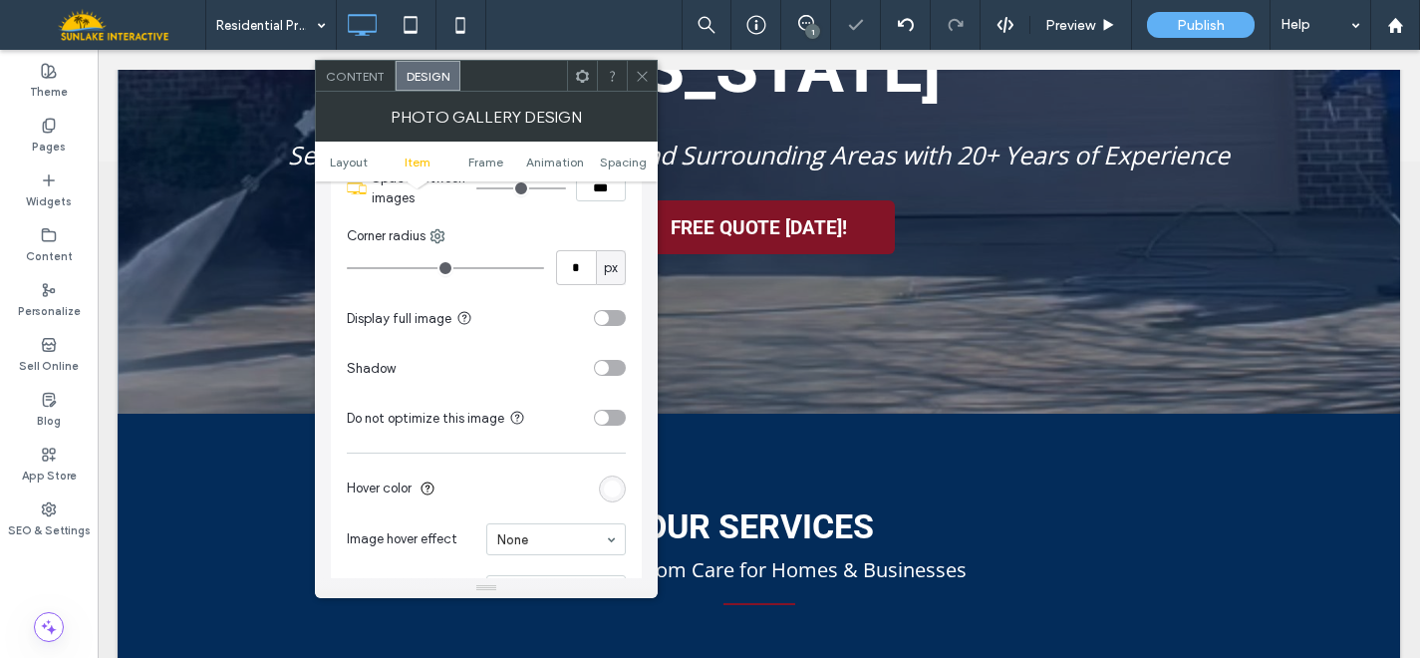
click at [609, 321] on div "toggle" at bounding box center [610, 318] width 32 height 16
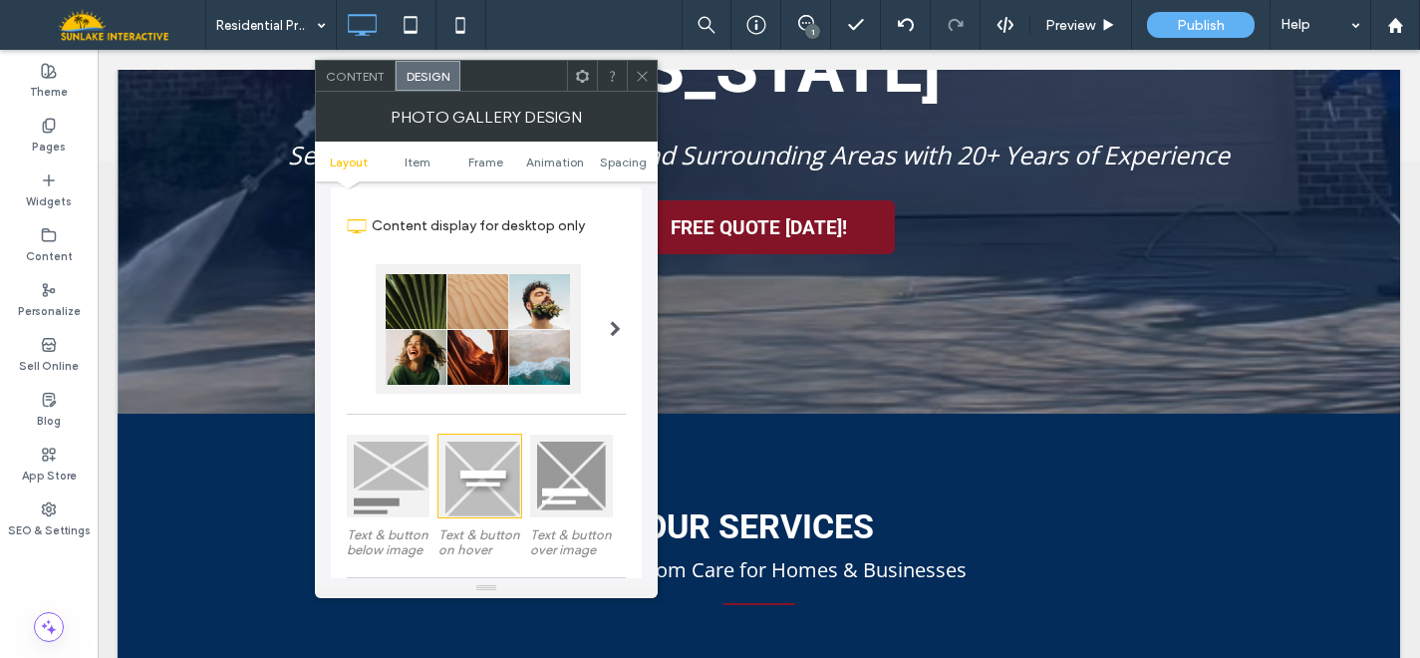
scroll to position [0, 0]
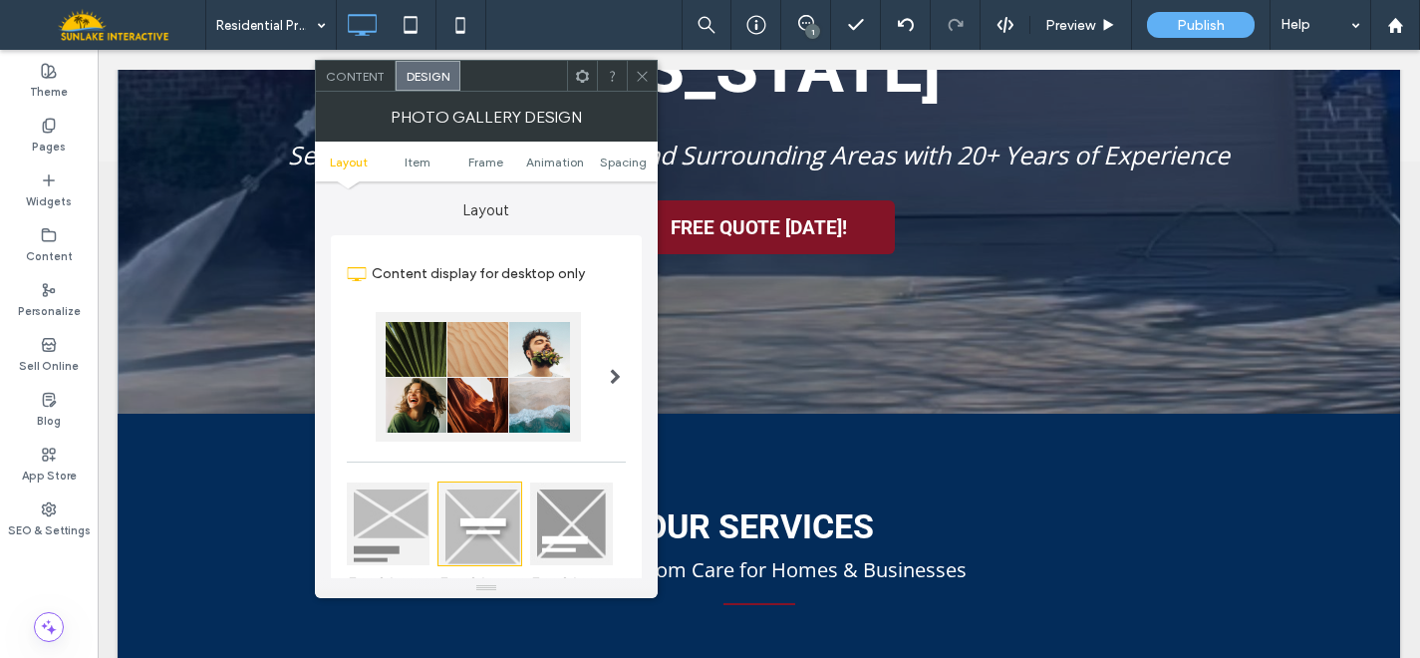
click at [348, 73] on span "Content" at bounding box center [355, 76] width 59 height 15
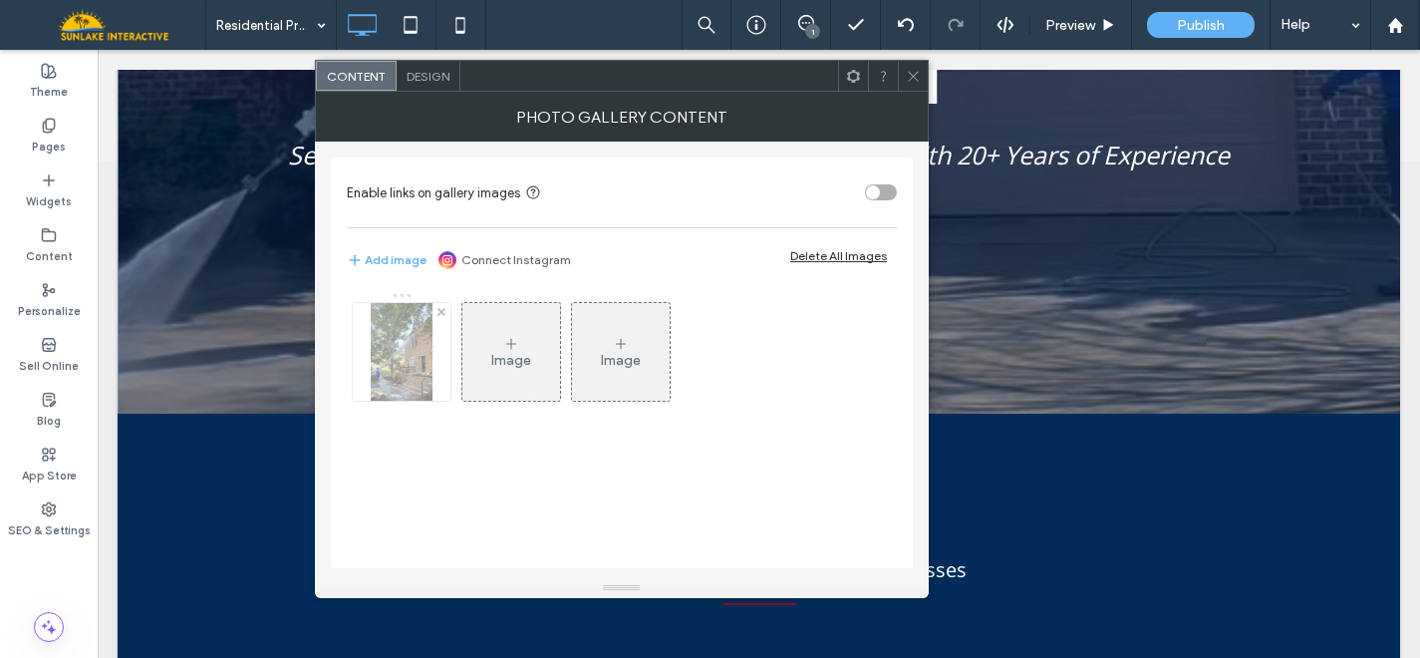
click at [395, 348] on img at bounding box center [402, 352] width 62 height 98
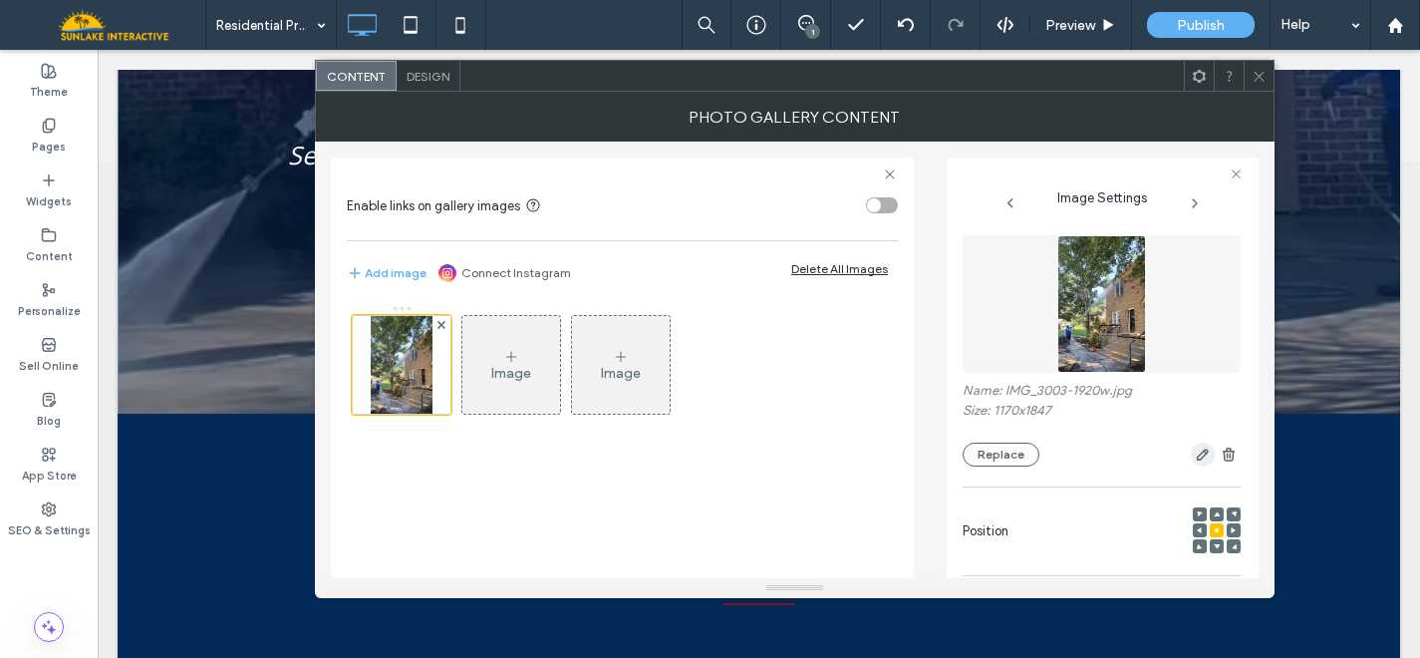
click at [1195, 455] on icon "button" at bounding box center [1203, 454] width 16 height 16
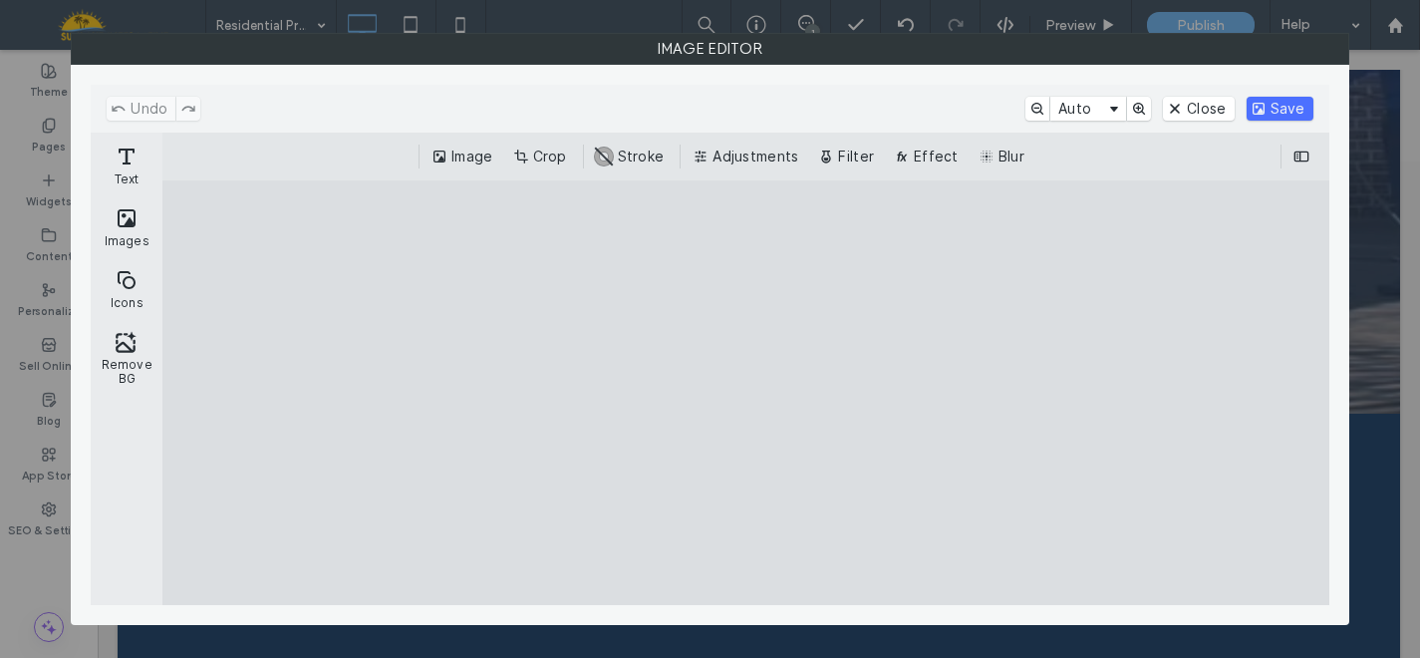
click at [557, 143] on div "Image Crop #ABABAB Stroke Adjustments Filter Effect Blur" at bounding box center [745, 157] width 1167 height 48
click at [550, 154] on button "Crop" at bounding box center [542, 157] width 66 height 24
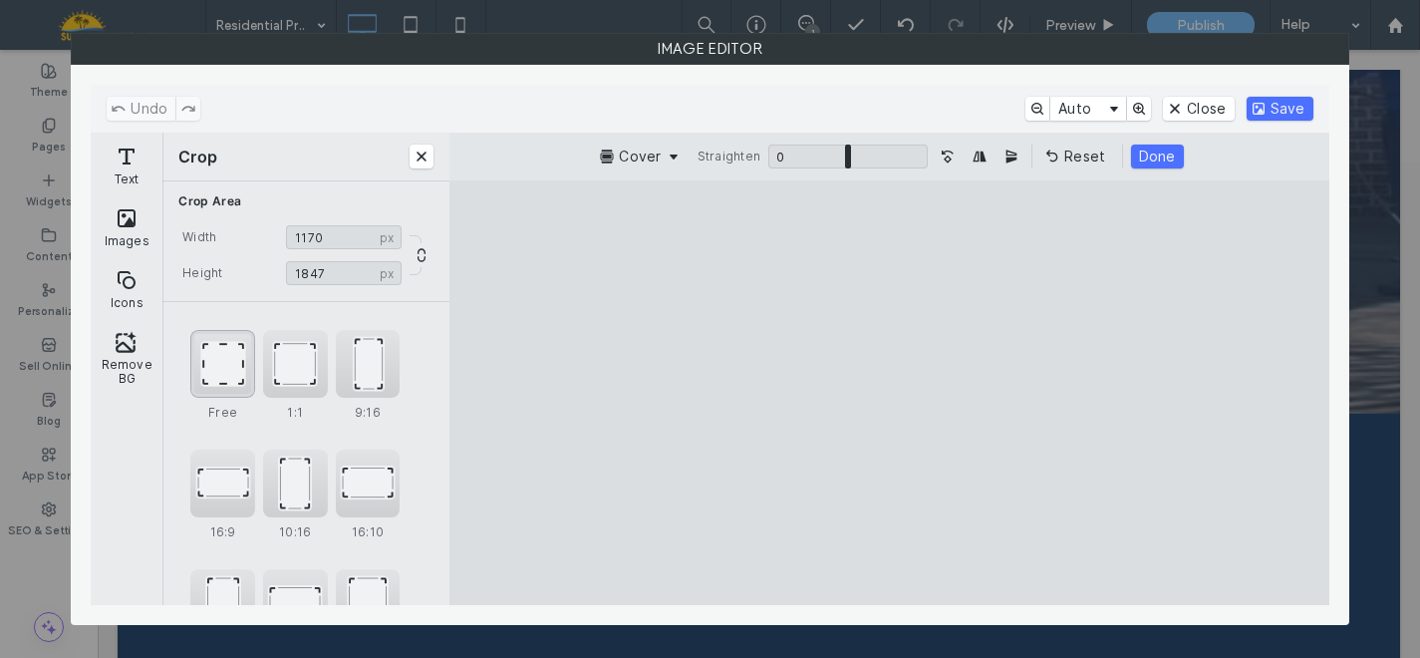
click at [237, 363] on div "Free" at bounding box center [222, 364] width 65 height 68
click at [291, 368] on div "1:1" at bounding box center [295, 364] width 65 height 68
type input "****"
drag, startPoint x: 825, startPoint y: 436, endPoint x: 812, endPoint y: 394, distance: 43.8
click at [890, 393] on cesdk-canvas "Editor canvas" at bounding box center [890, 393] width 0 height 0
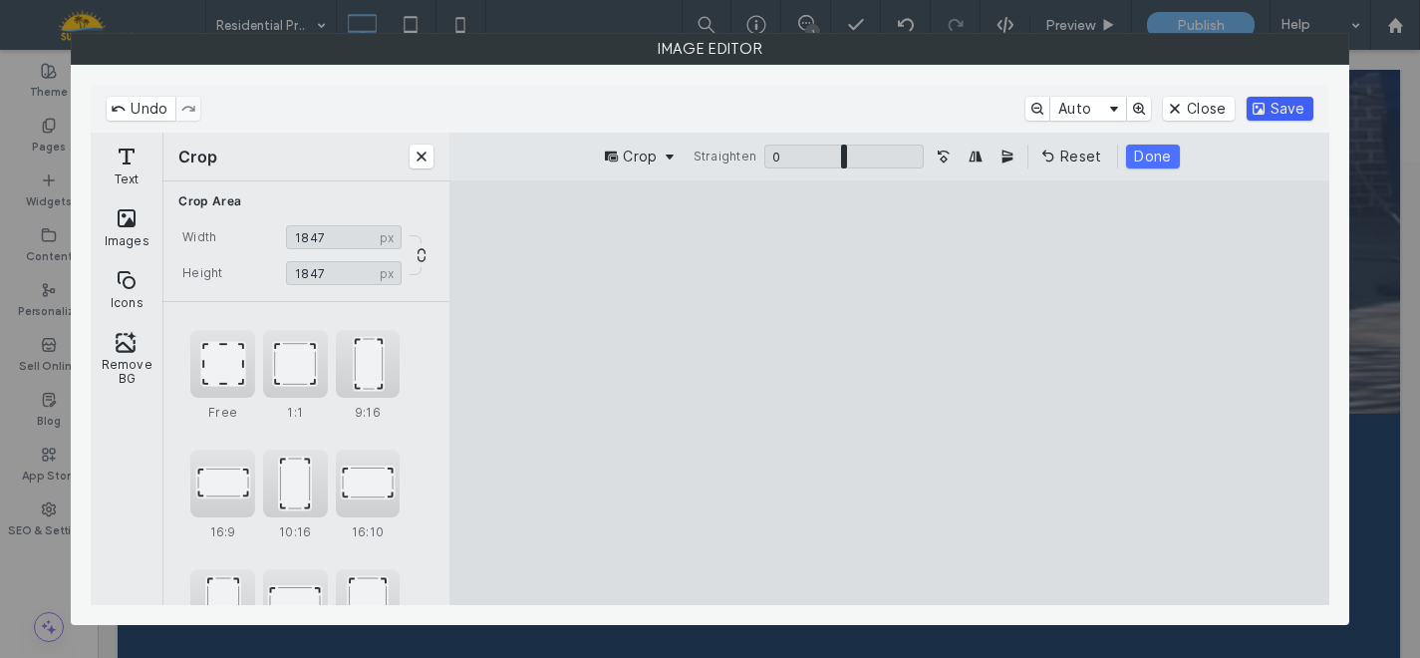
click at [1282, 112] on button "Save" at bounding box center [1280, 109] width 67 height 24
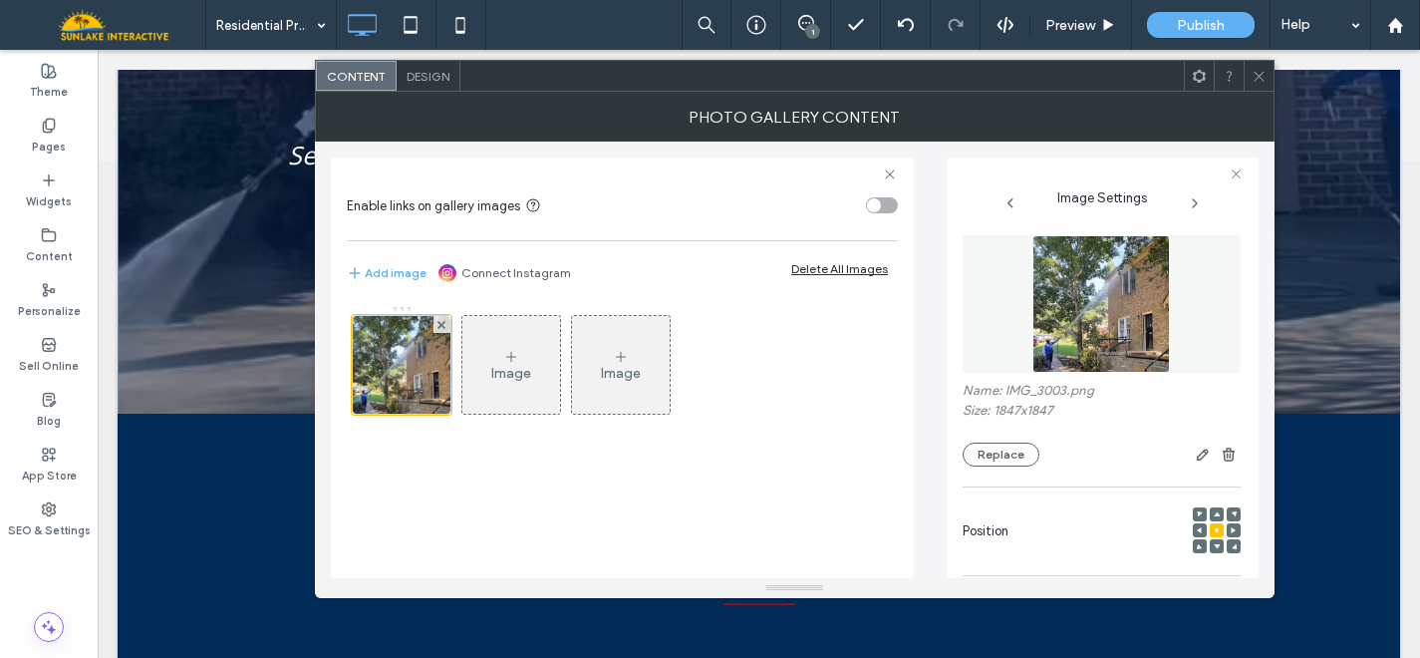
click at [1258, 74] on use at bounding box center [1259, 76] width 10 height 10
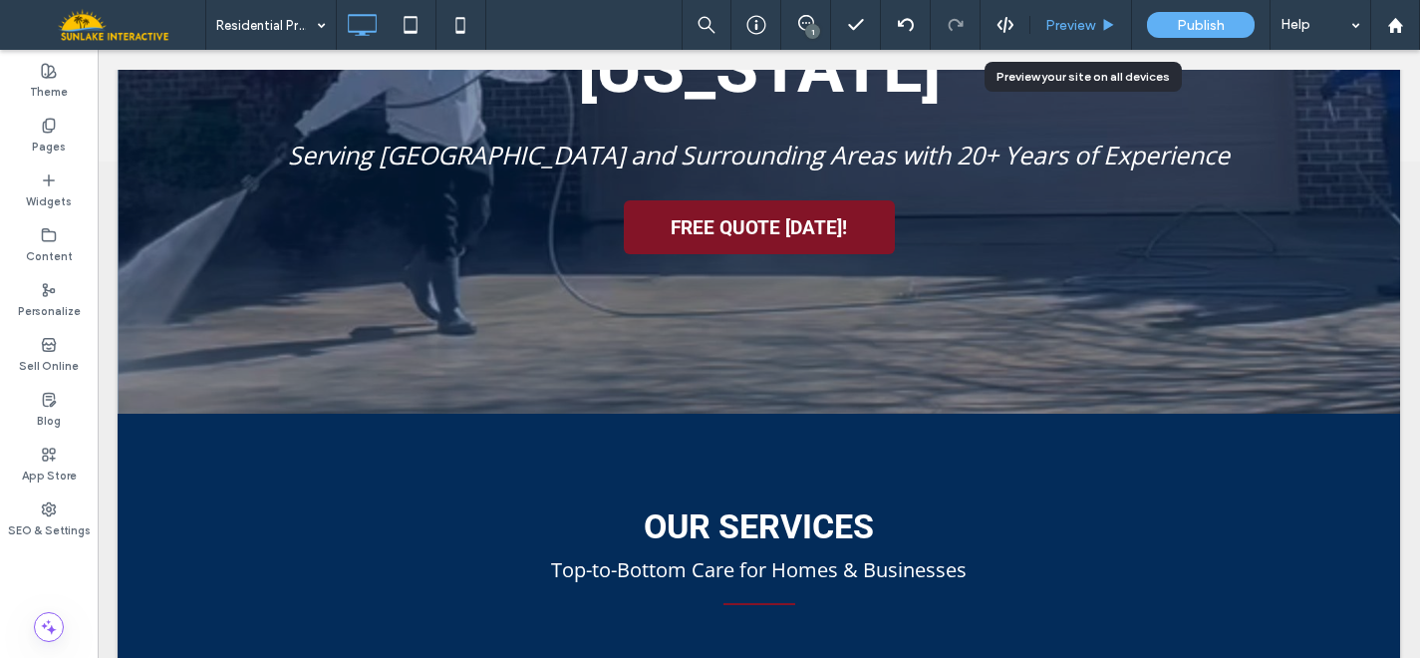
click at [1060, 17] on span "Preview" at bounding box center [1070, 25] width 50 height 17
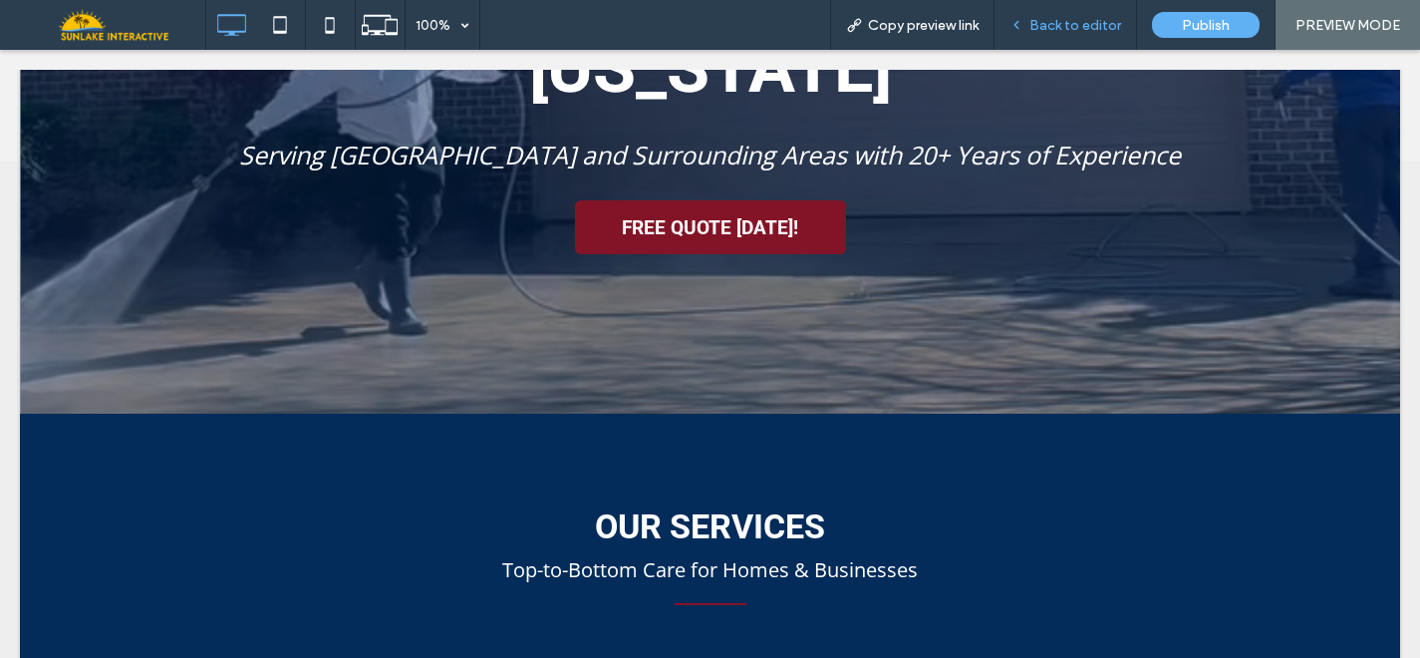
click at [1024, 24] on icon at bounding box center [1017, 25] width 14 height 14
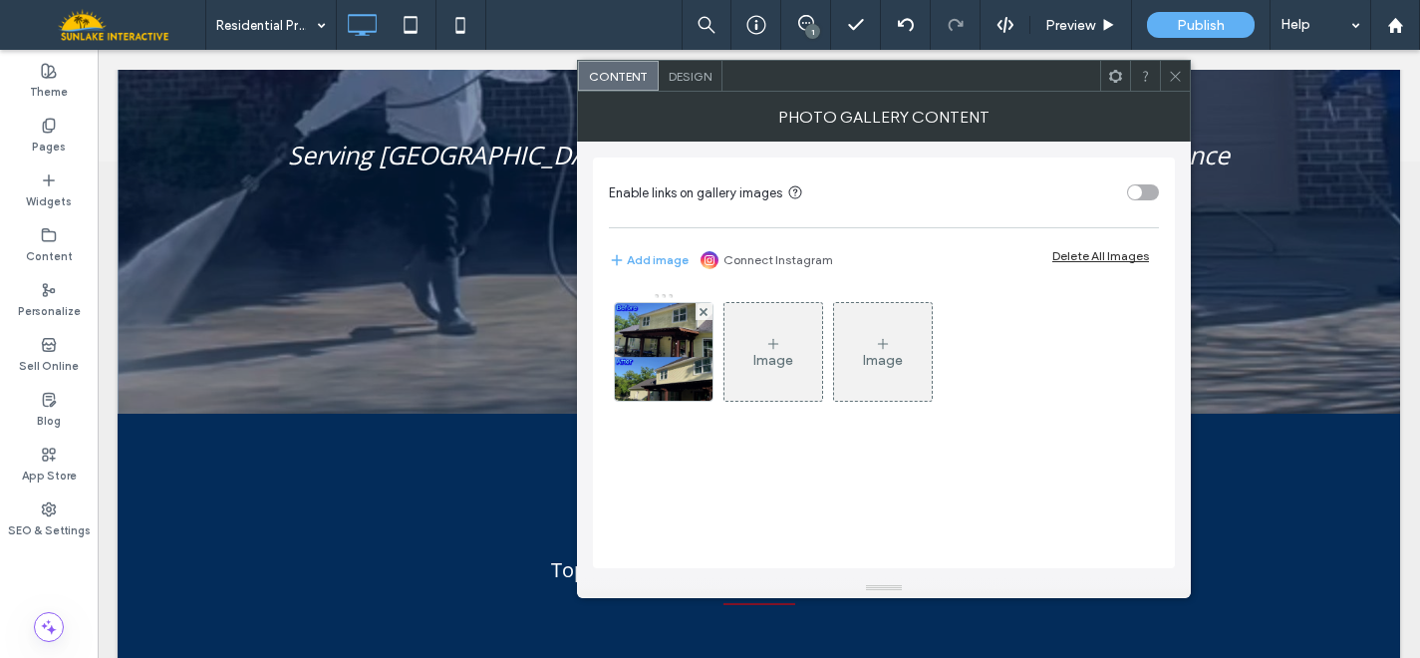
click at [675, 79] on span "Design" at bounding box center [690, 76] width 43 height 15
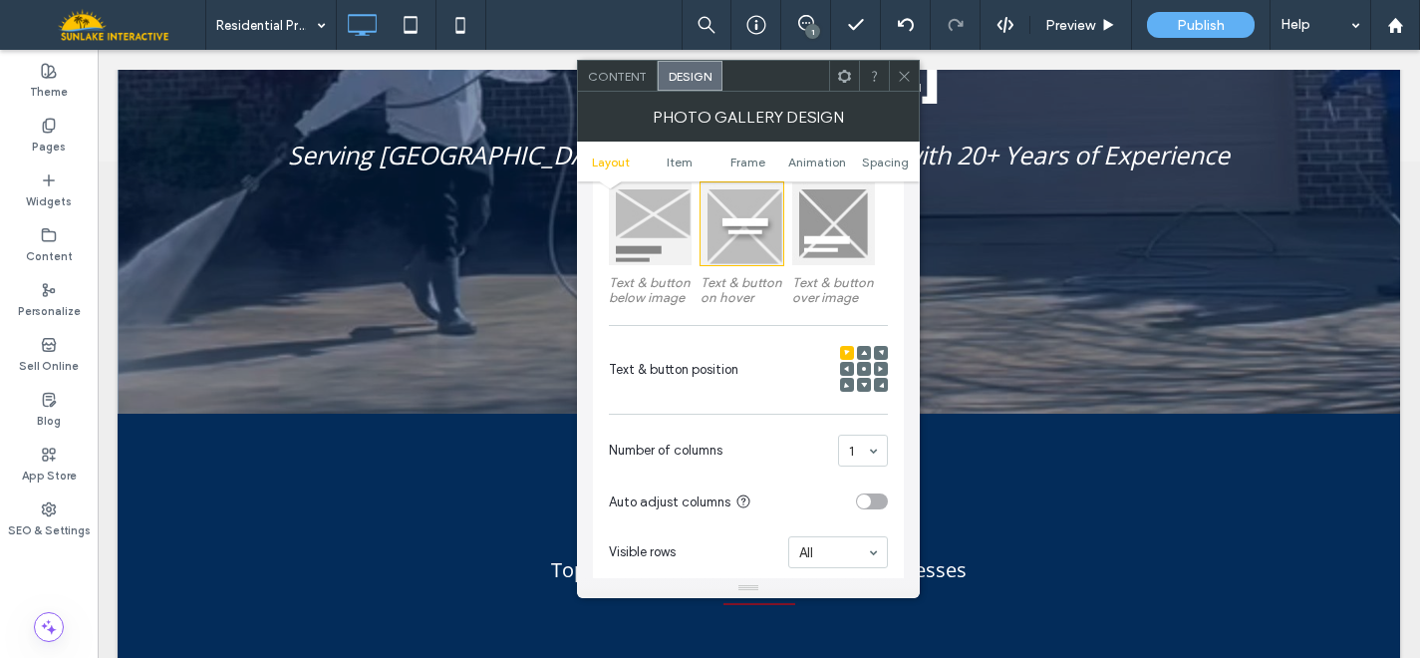
scroll to position [313, 0]
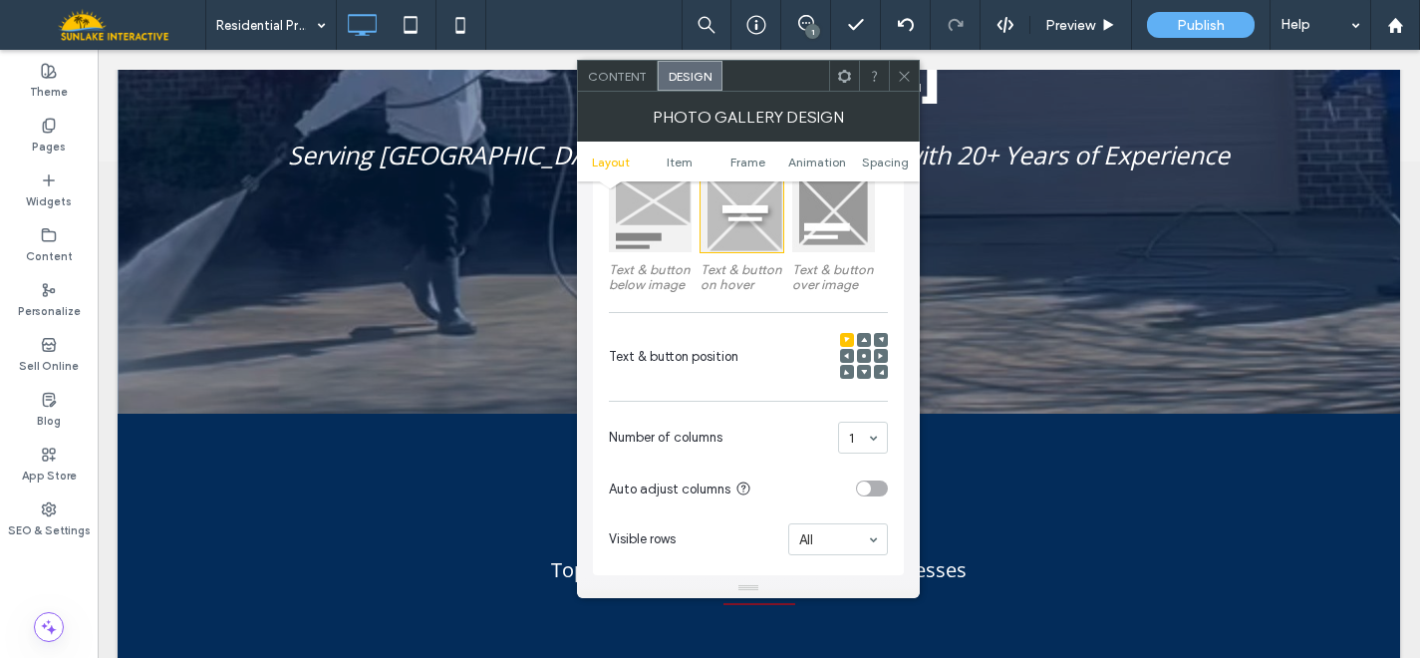
click at [669, 207] on div at bounding box center [650, 210] width 83 height 83
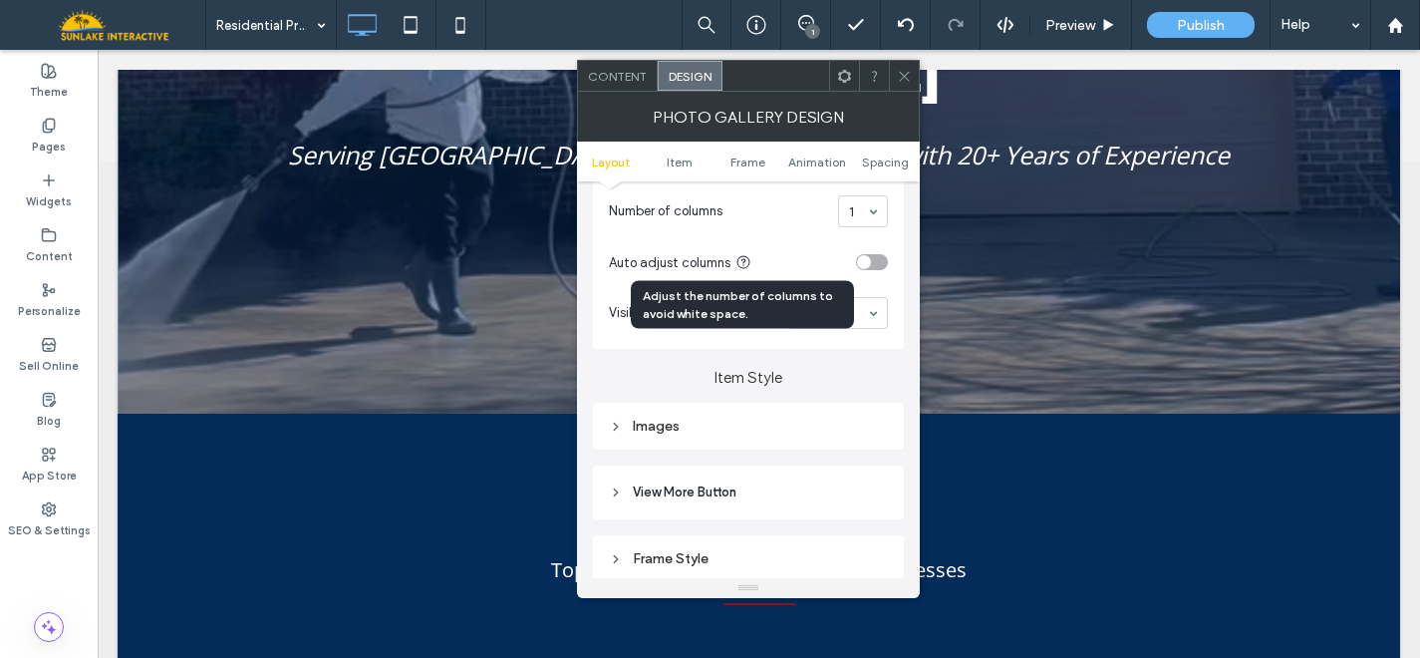
scroll to position [524, 0]
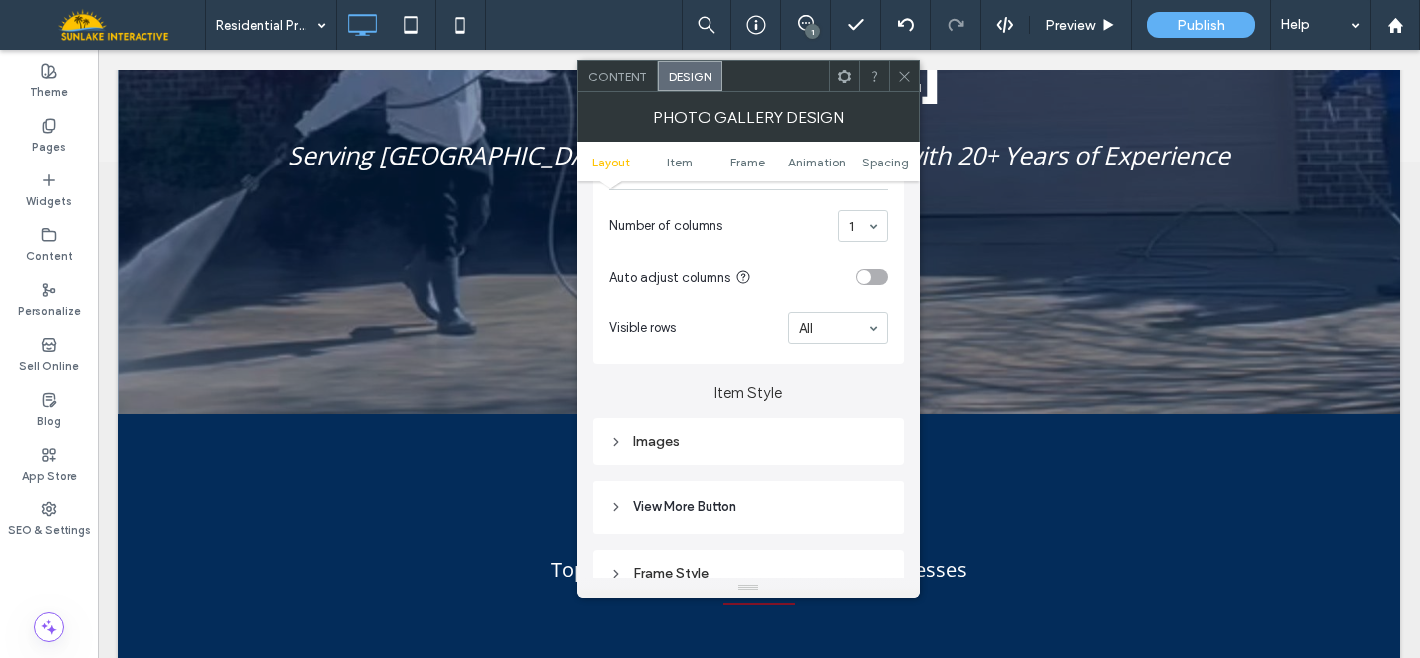
click at [861, 284] on div "toggle" at bounding box center [864, 277] width 14 height 14
click at [870, 279] on div "toggle" at bounding box center [872, 277] width 32 height 16
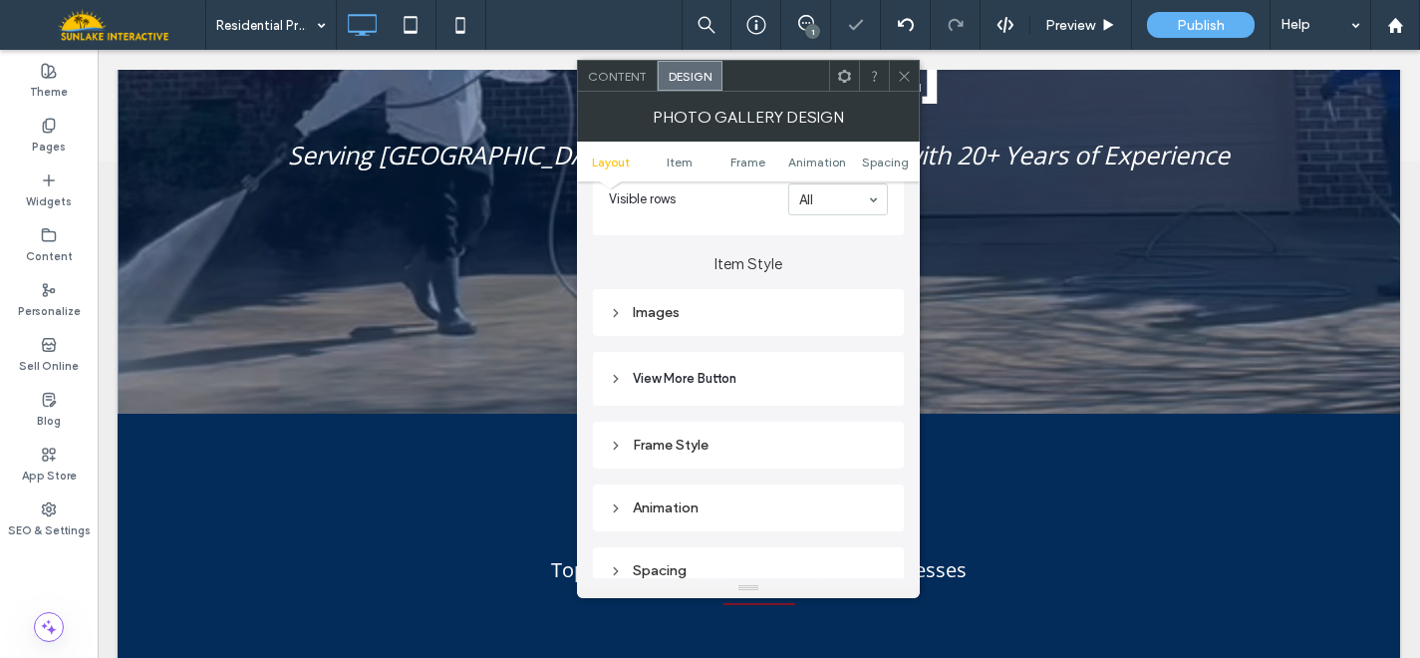
scroll to position [665, 0]
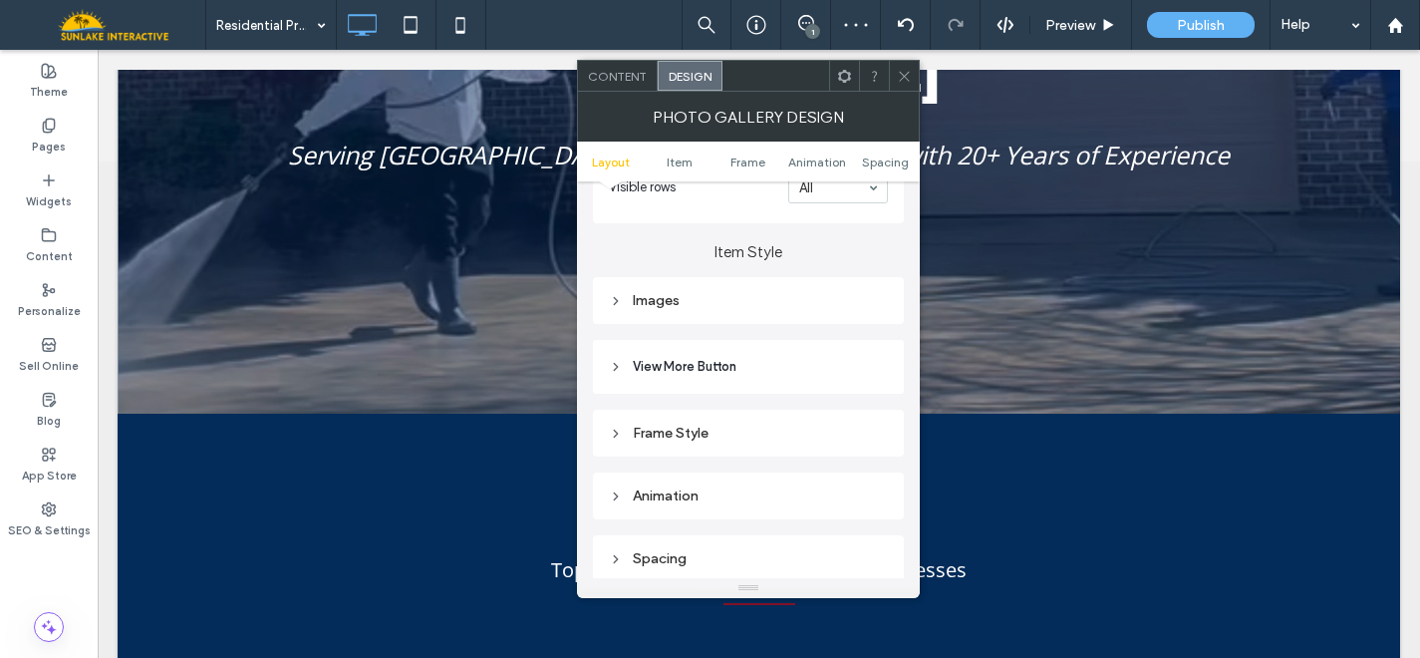
click at [770, 296] on div "Images" at bounding box center [748, 300] width 279 height 17
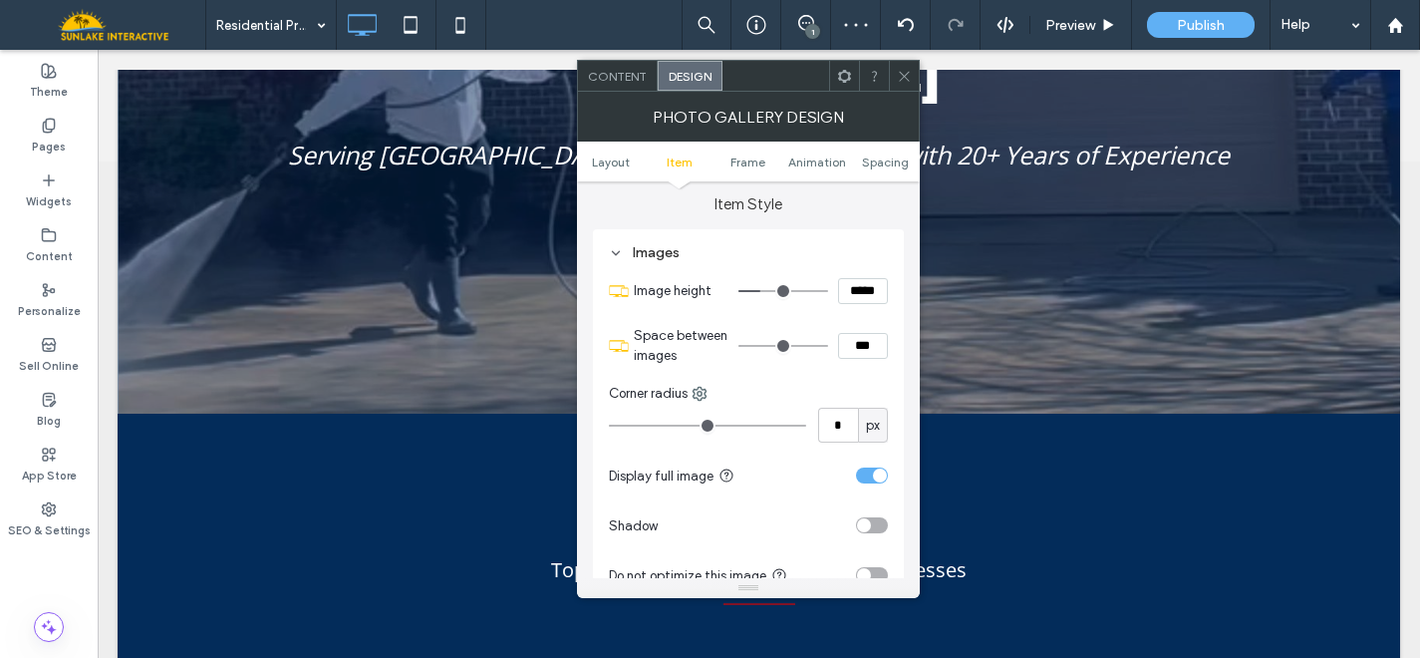
scroll to position [738, 0]
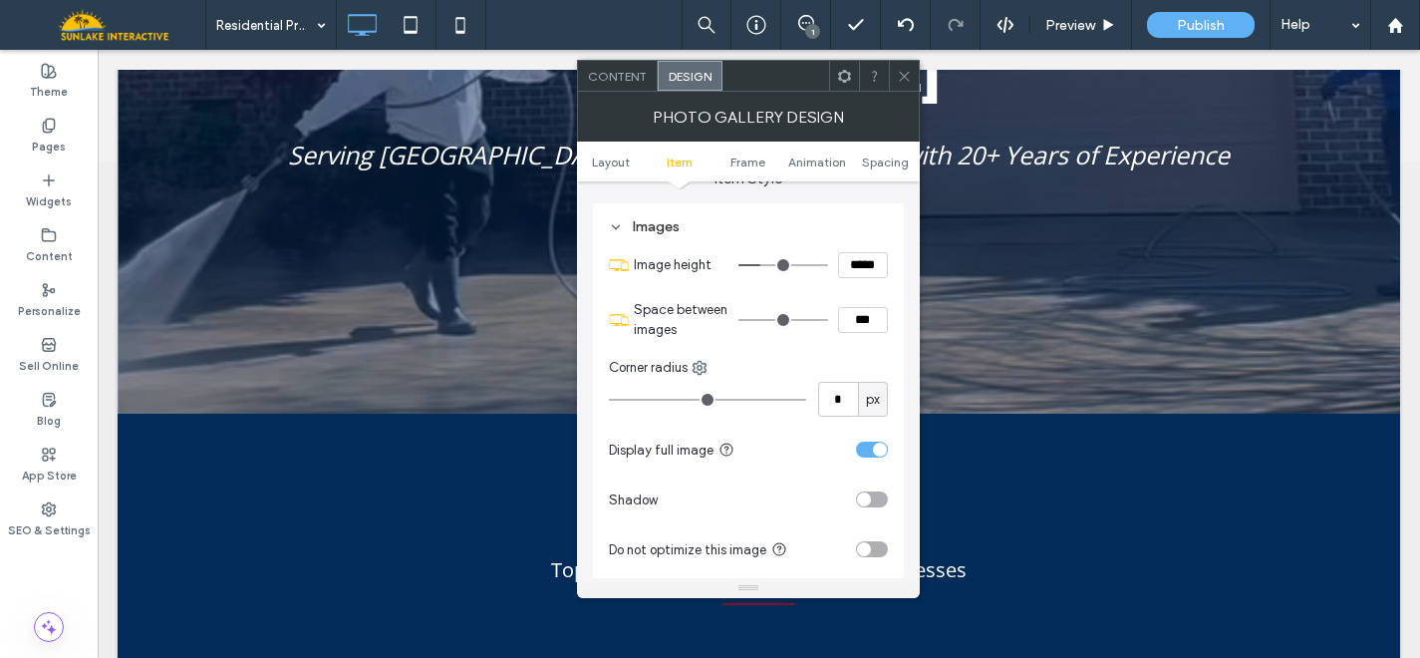
click at [859, 272] on input "*****" at bounding box center [863, 265] width 50 height 26
type input "*****"
type input "***"
click at [842, 267] on input "*****" at bounding box center [863, 265] width 50 height 26
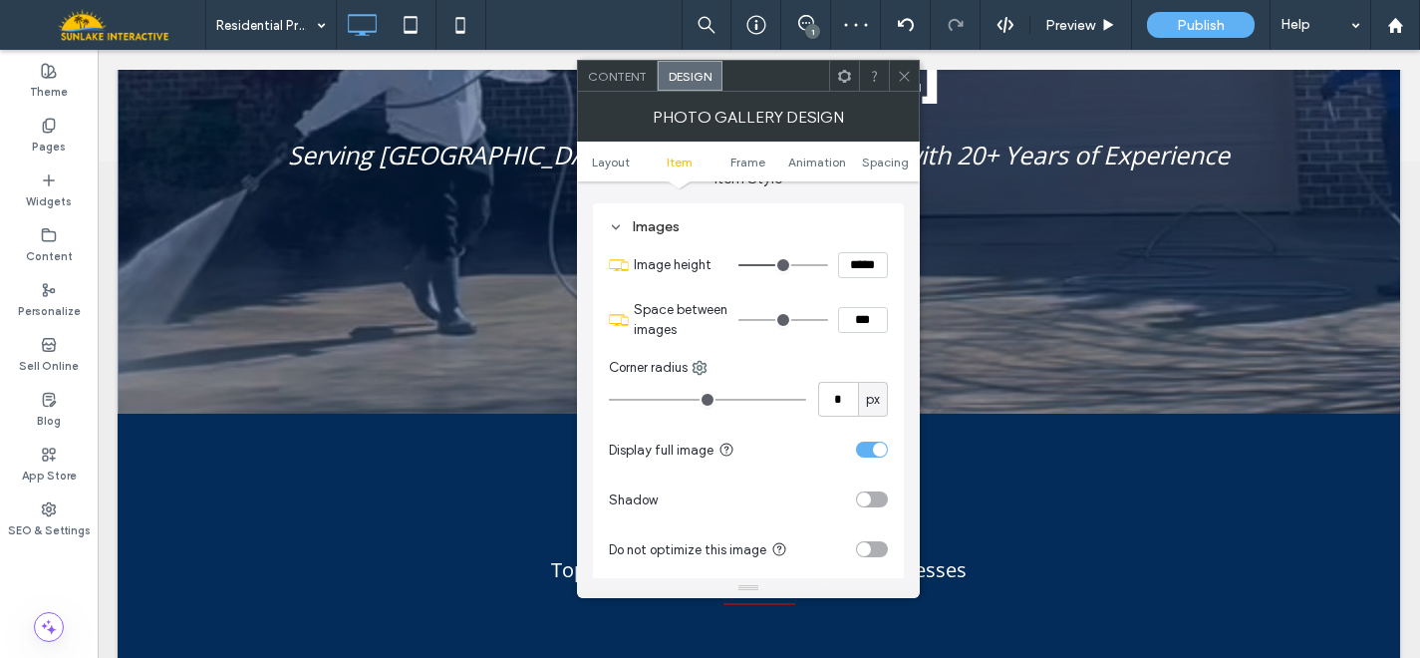
type input "*****"
type input "***"
click at [904, 71] on icon at bounding box center [904, 76] width 15 height 15
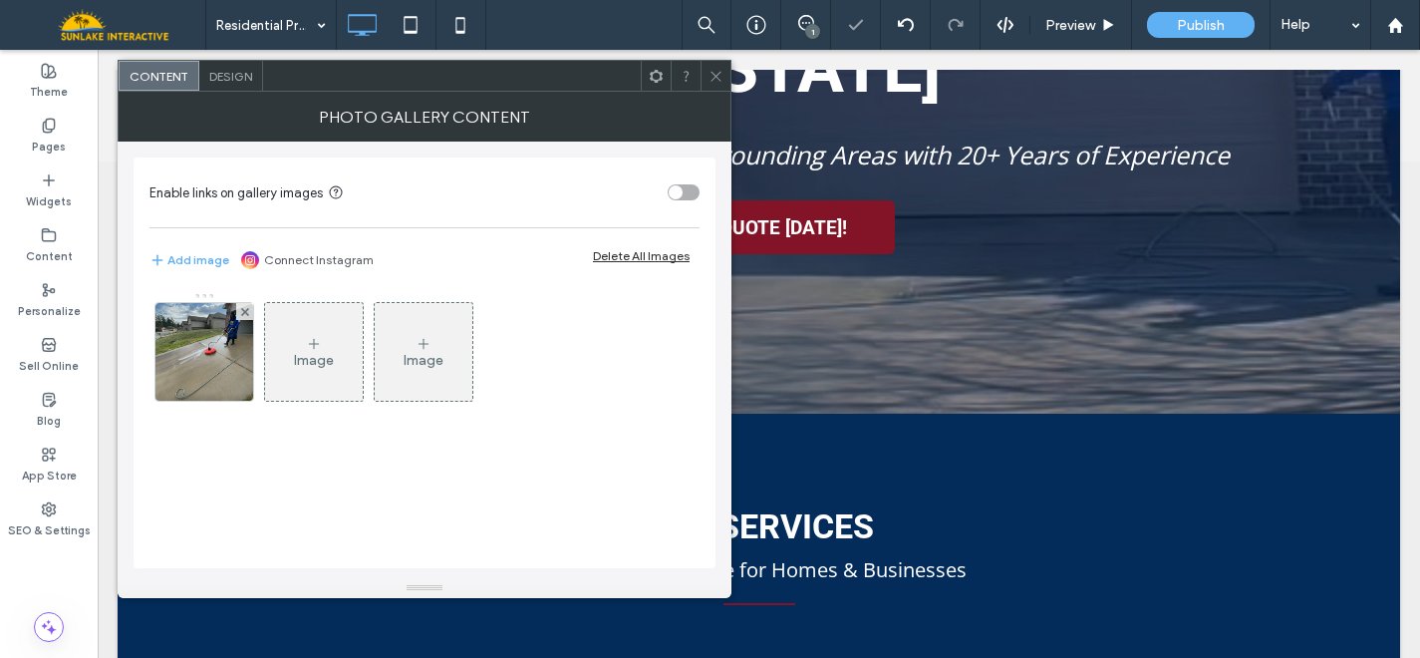
click at [218, 69] on span "Design" at bounding box center [230, 76] width 43 height 15
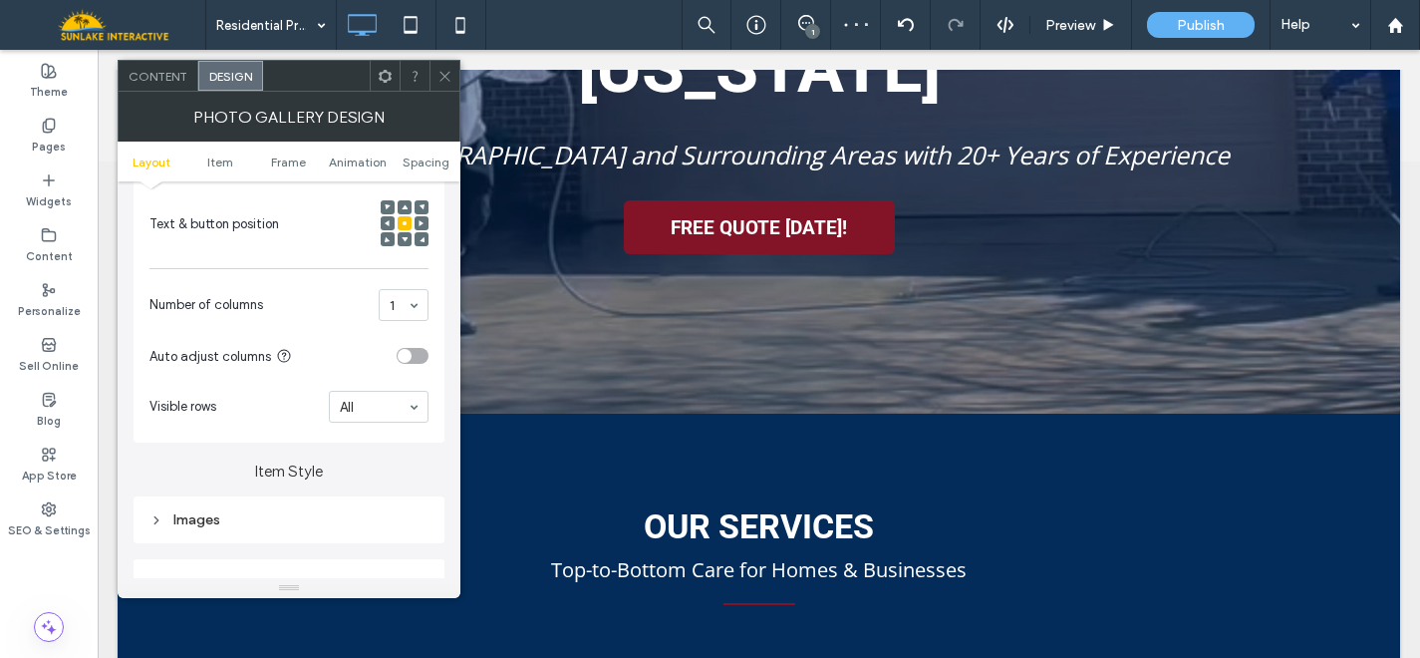
scroll to position [444, 0]
click at [291, 523] on div "Images" at bounding box center [288, 520] width 279 height 17
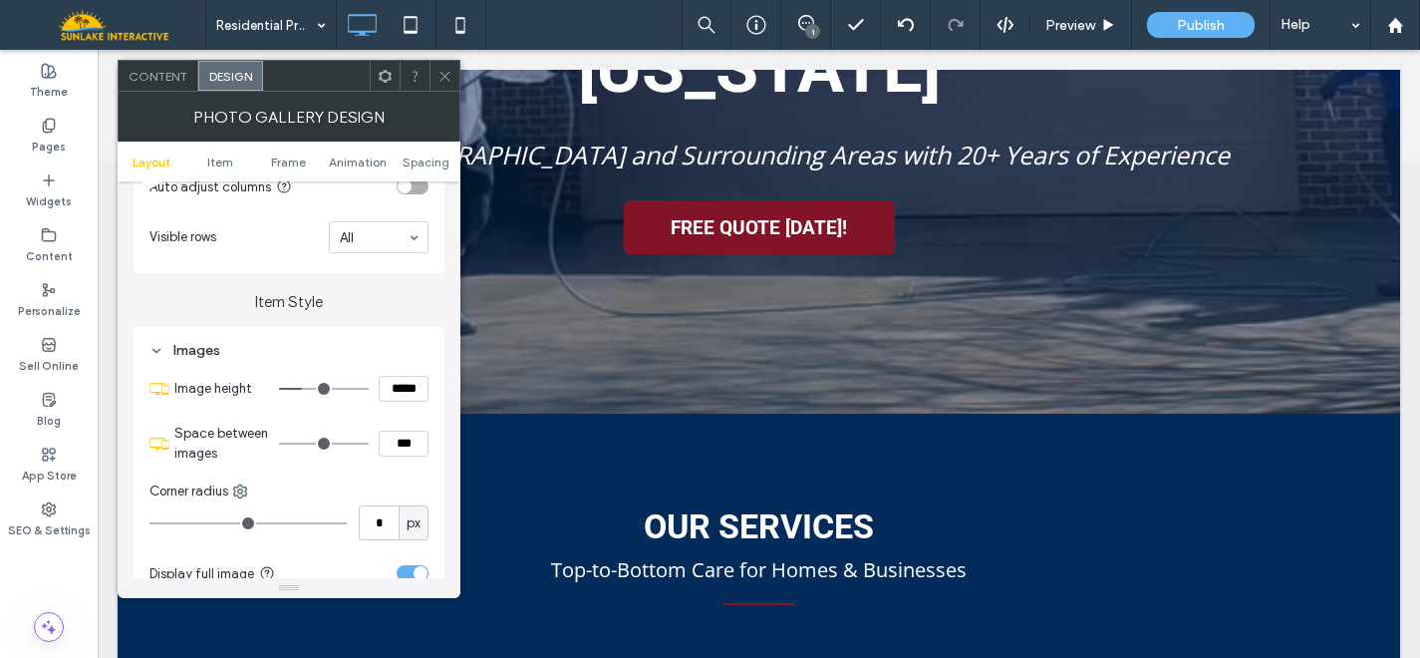
scroll to position [641, 0]
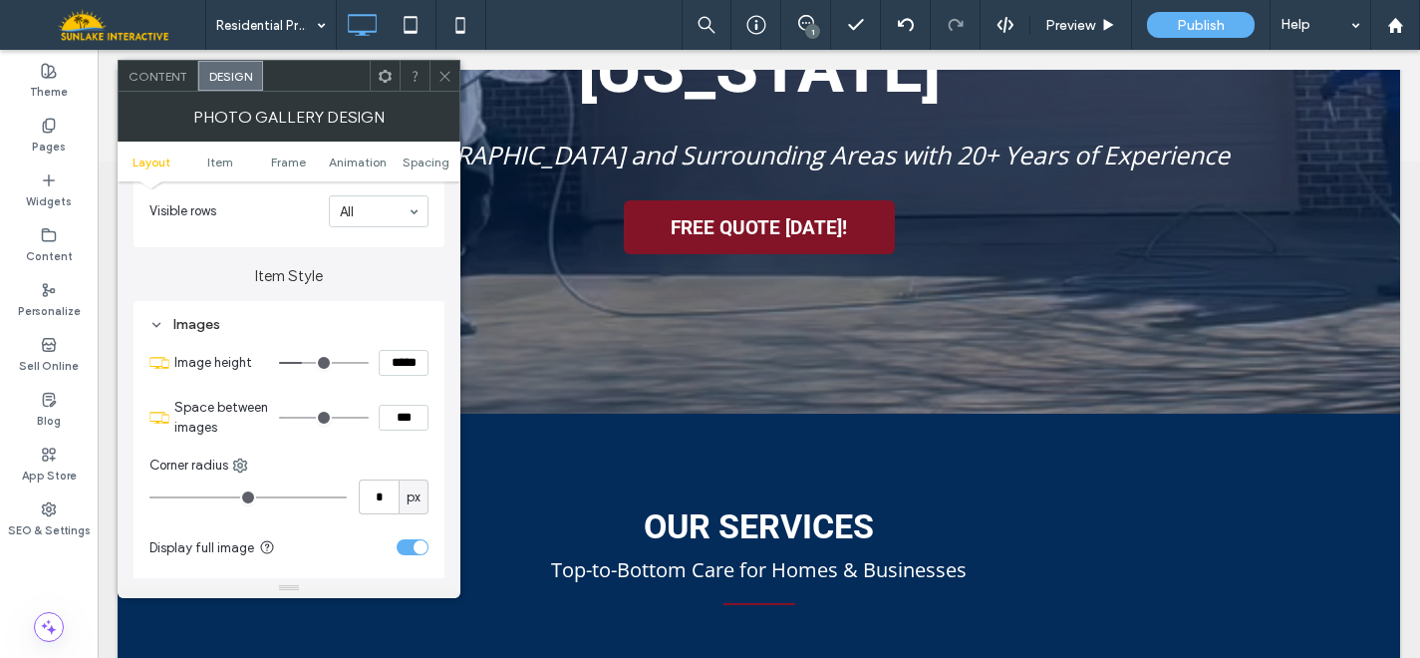
drag, startPoint x: 391, startPoint y: 358, endPoint x: 363, endPoint y: 358, distance: 27.9
click at [365, 358] on div "*****" at bounding box center [353, 363] width 149 height 26
click at [393, 368] on input "*****" at bounding box center [404, 363] width 50 height 26
type input "*****"
type input "***"
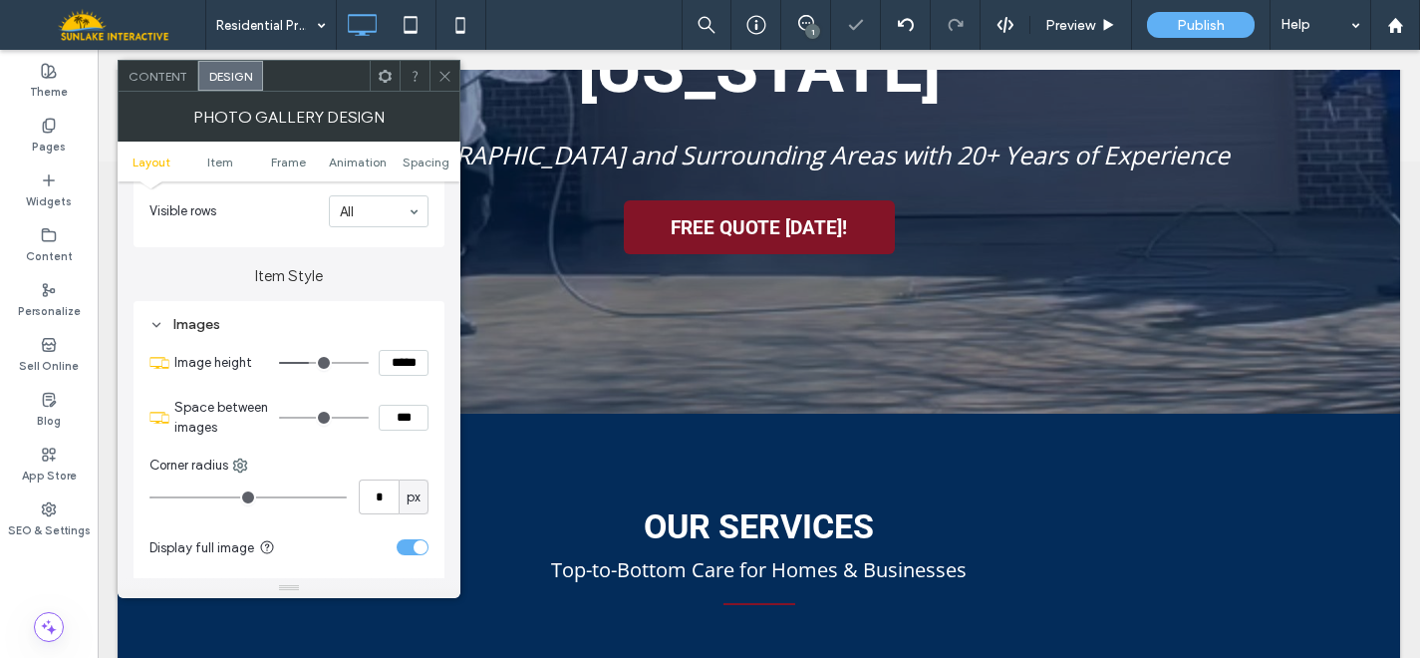
click at [438, 81] on icon at bounding box center [445, 76] width 15 height 15
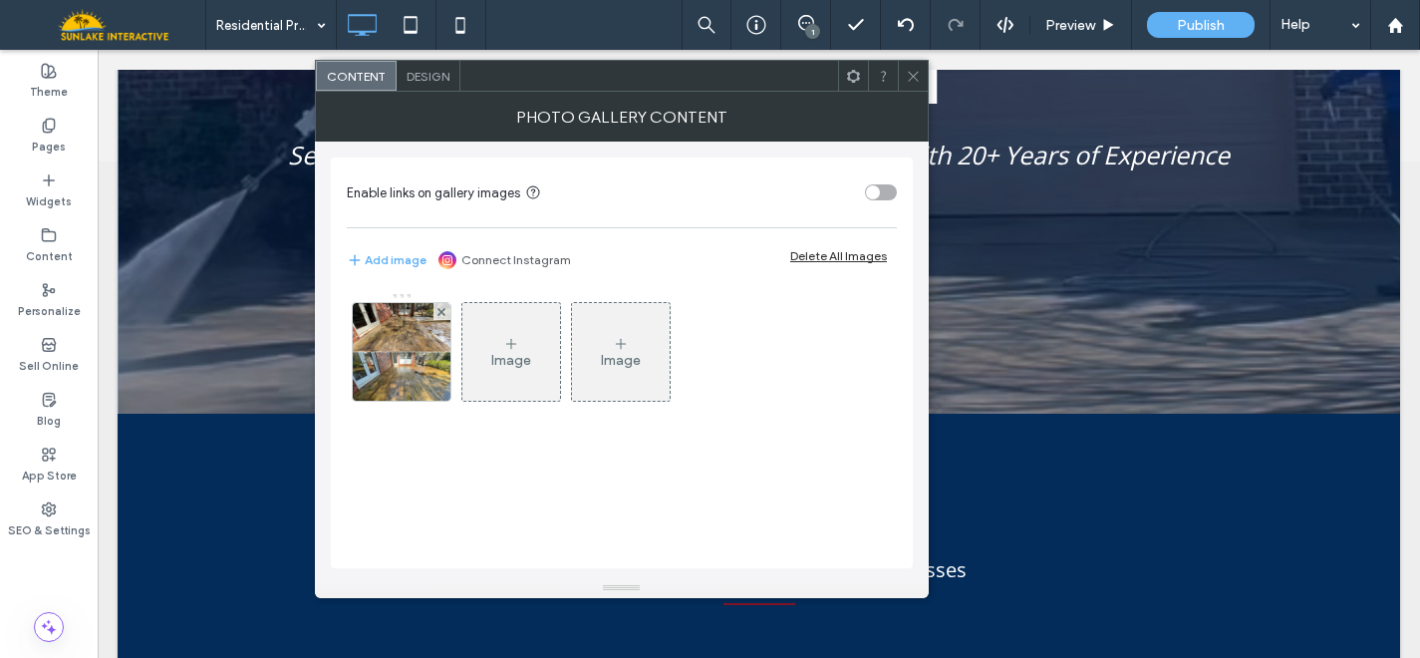
click at [439, 72] on span "Design" at bounding box center [428, 76] width 43 height 15
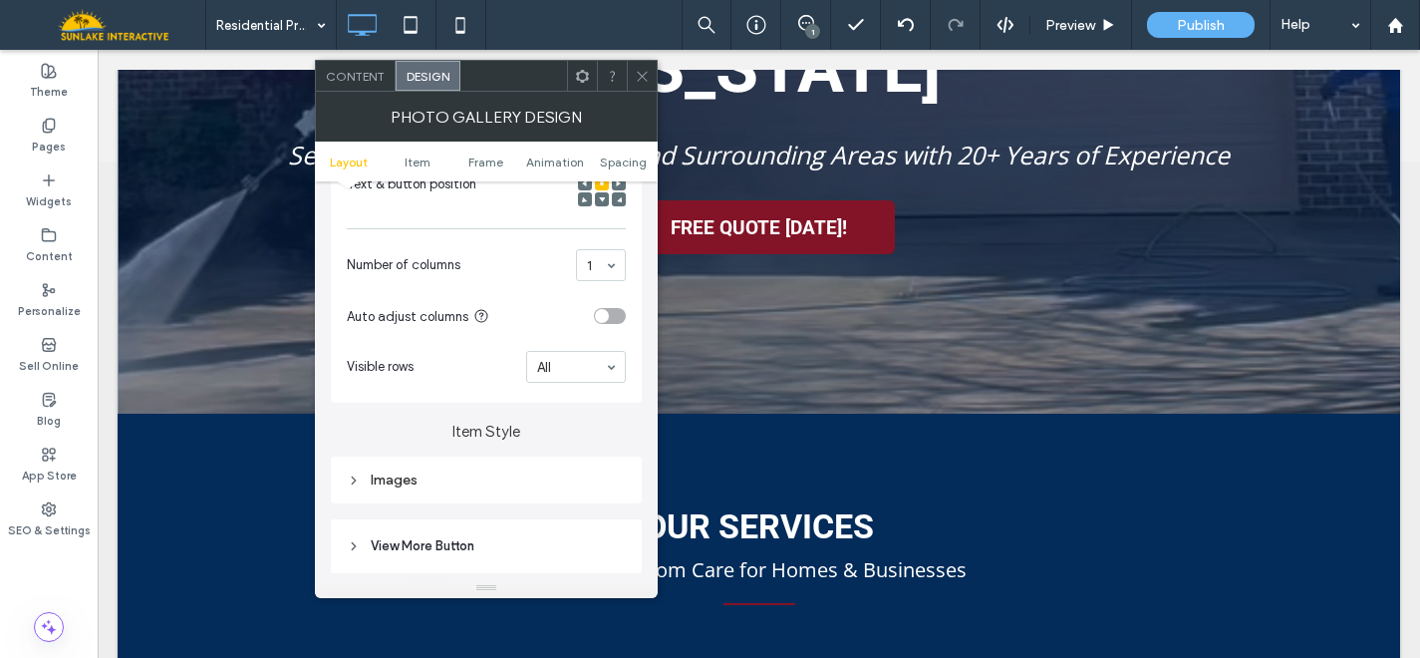
scroll to position [484, 0]
click at [541, 489] on div "Images" at bounding box center [486, 480] width 279 height 17
drag, startPoint x: 588, startPoint y: 526, endPoint x: 560, endPoint y: 526, distance: 27.9
click at [562, 526] on div "*****" at bounding box center [550, 519] width 149 height 26
type input "*****"
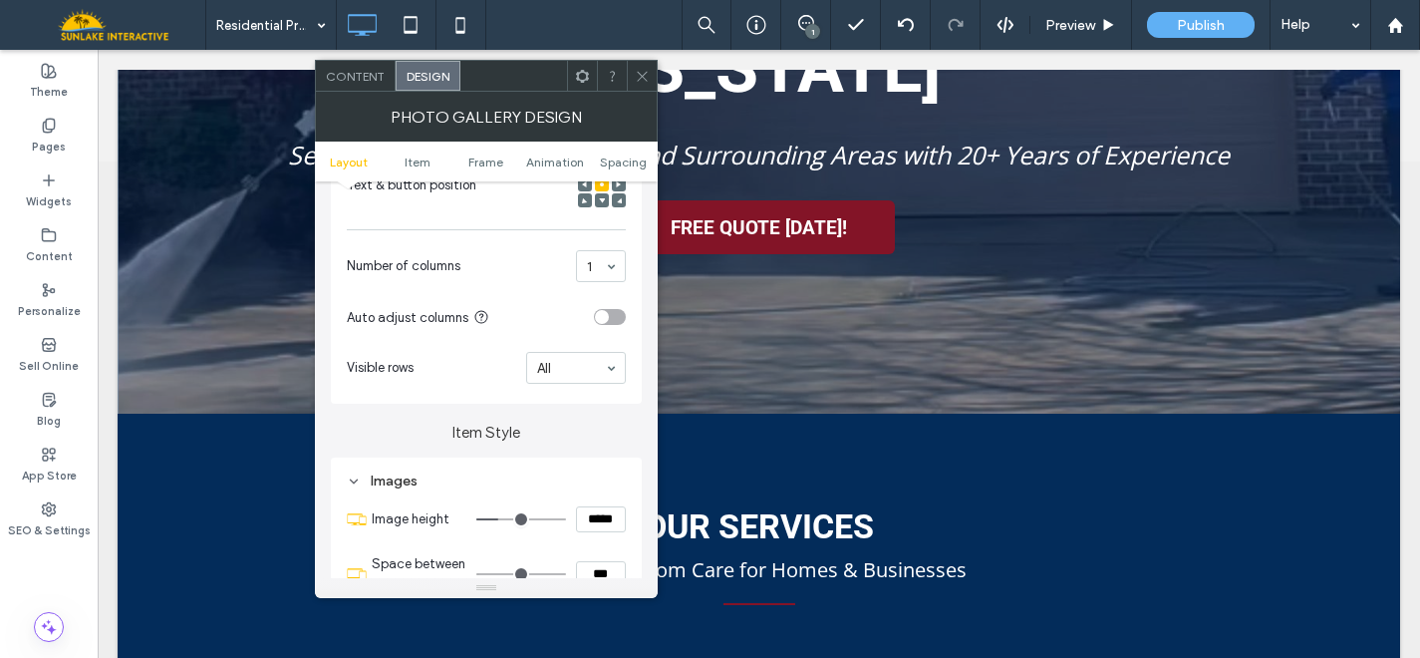
type input "***"
click at [643, 69] on icon at bounding box center [642, 76] width 15 height 15
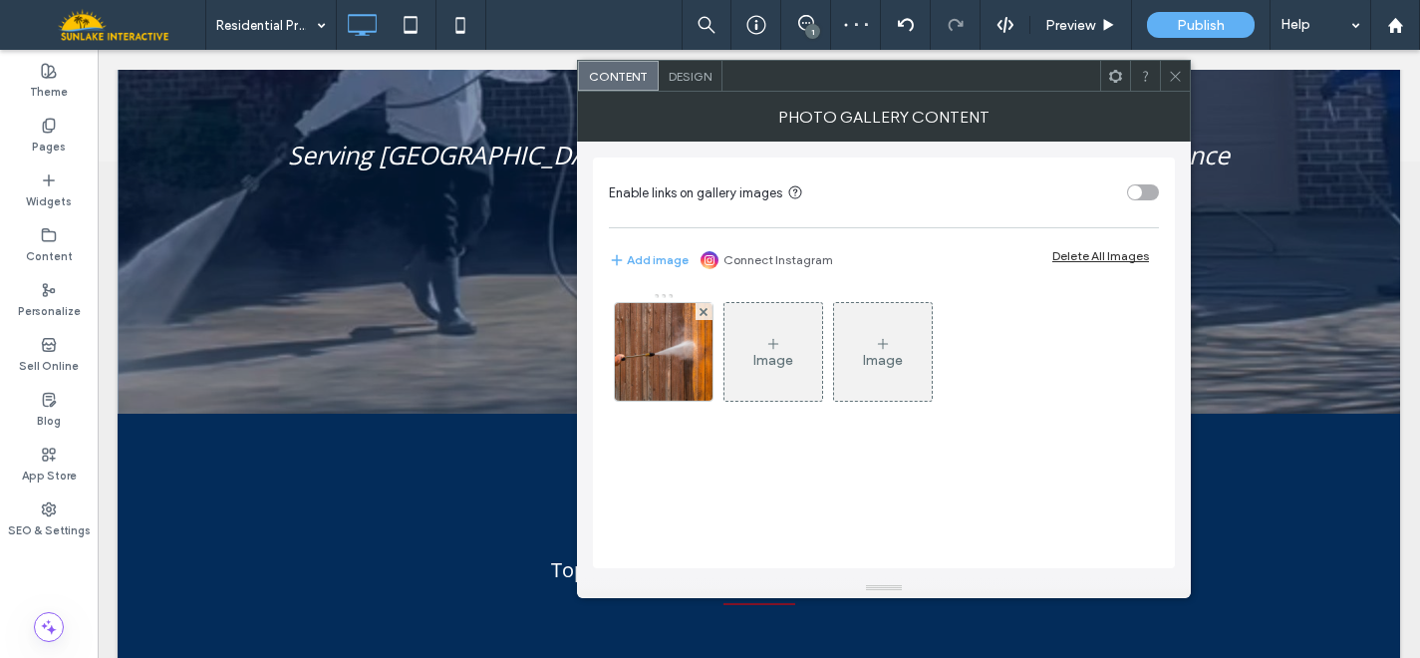
click at [694, 72] on span "Design" at bounding box center [690, 76] width 43 height 15
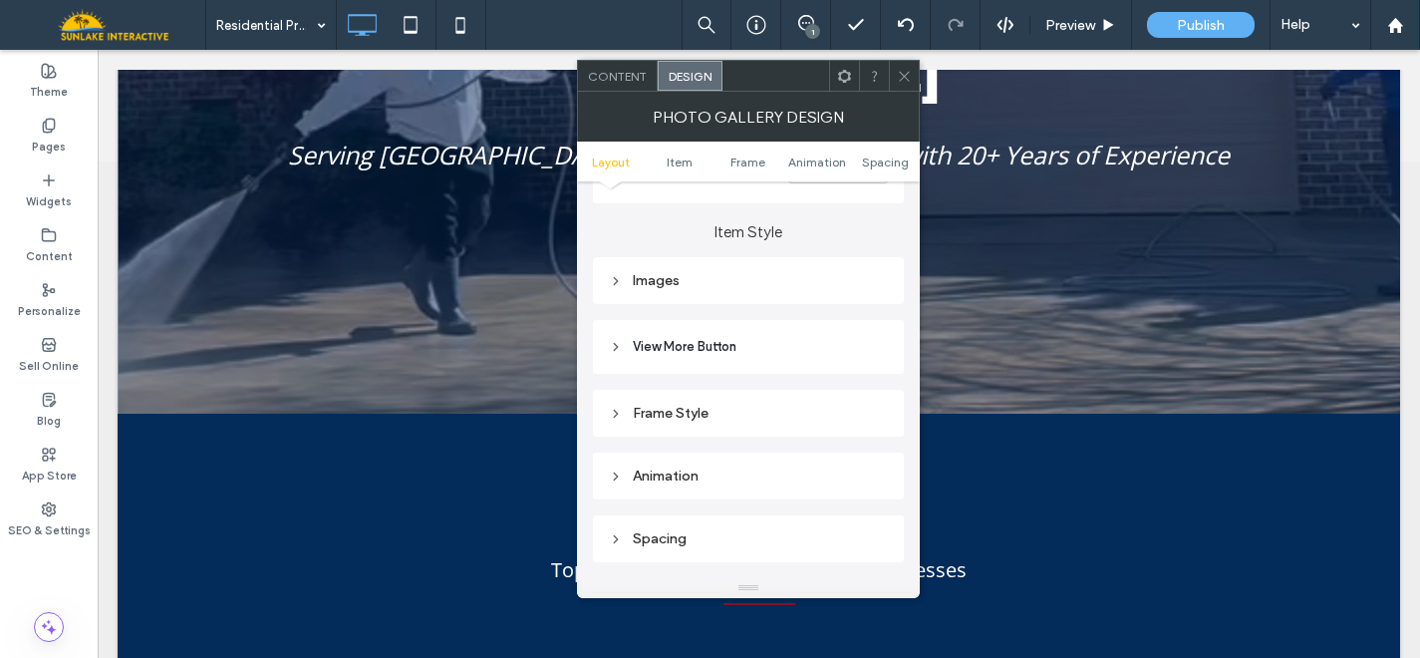
scroll to position [687, 0]
click at [723, 276] on div "Images" at bounding box center [748, 278] width 279 height 17
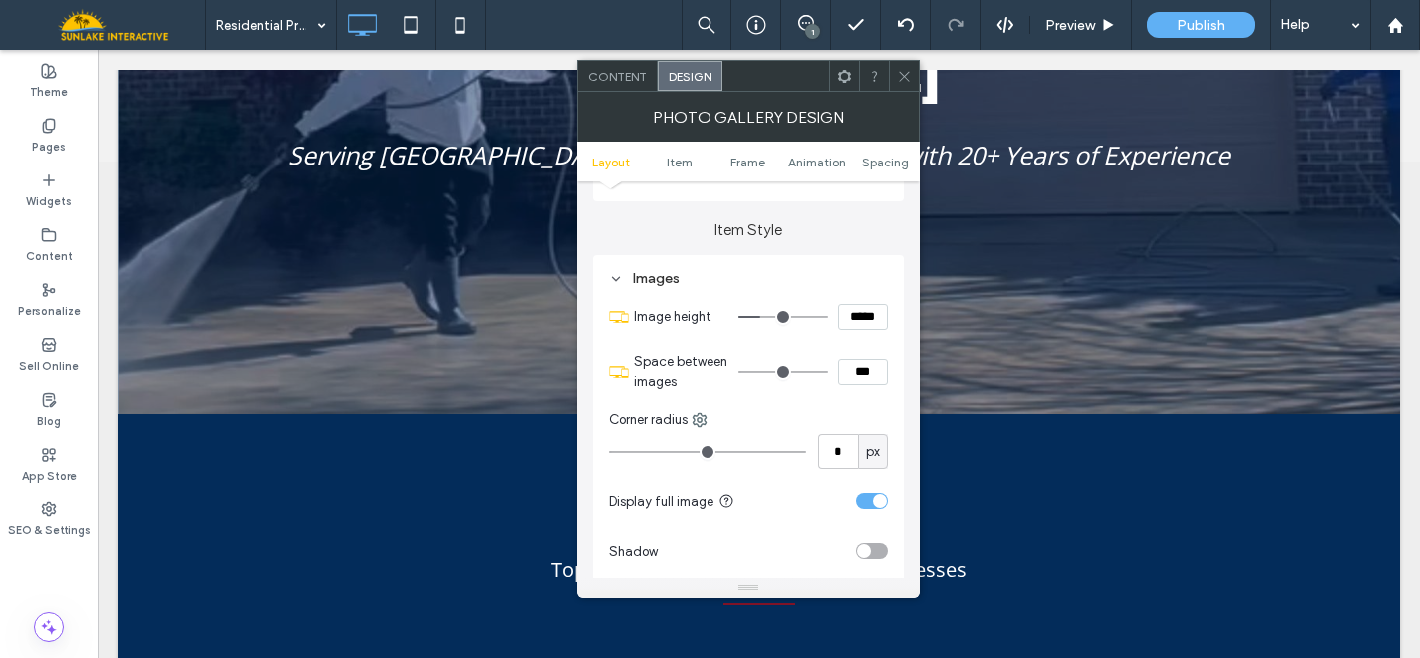
drag, startPoint x: 852, startPoint y: 320, endPoint x: 796, endPoint y: 320, distance: 55.8
click at [816, 320] on div "*****" at bounding box center [812, 317] width 149 height 26
type input "*****"
type input "***"
click at [904, 66] on span at bounding box center [904, 76] width 15 height 30
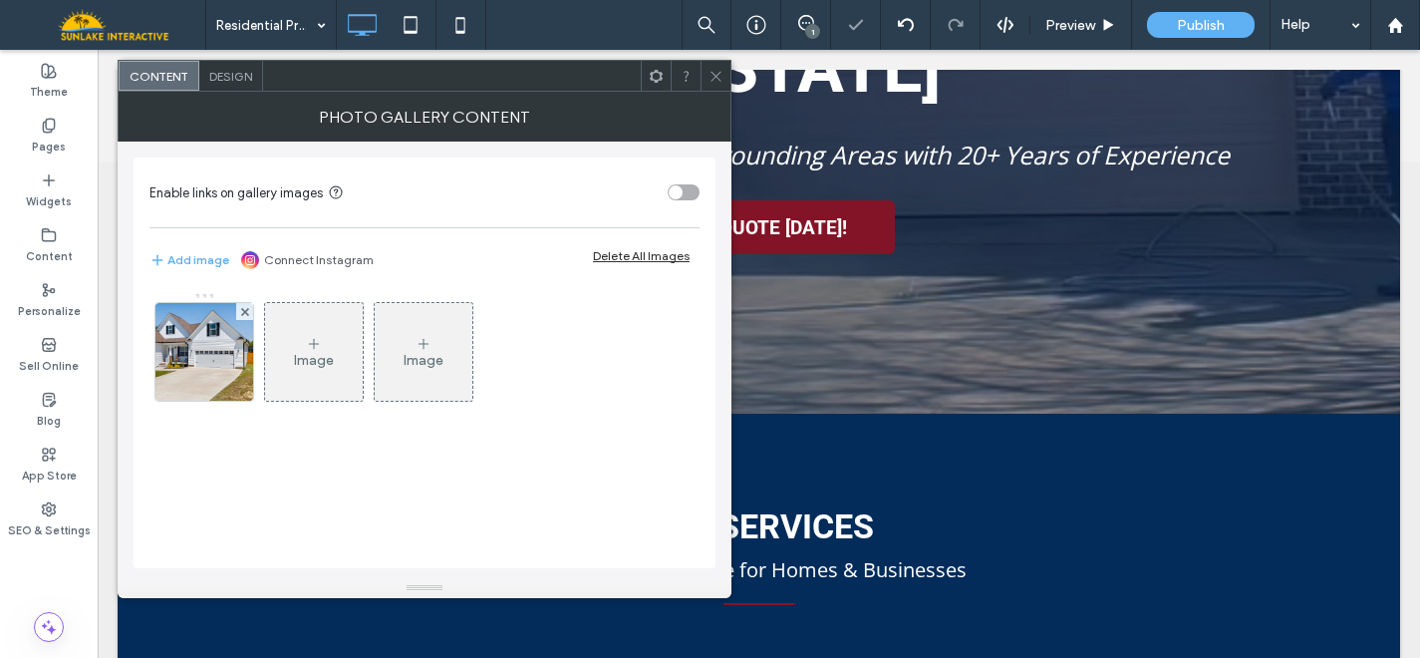
click at [239, 73] on span "Design" at bounding box center [230, 76] width 43 height 15
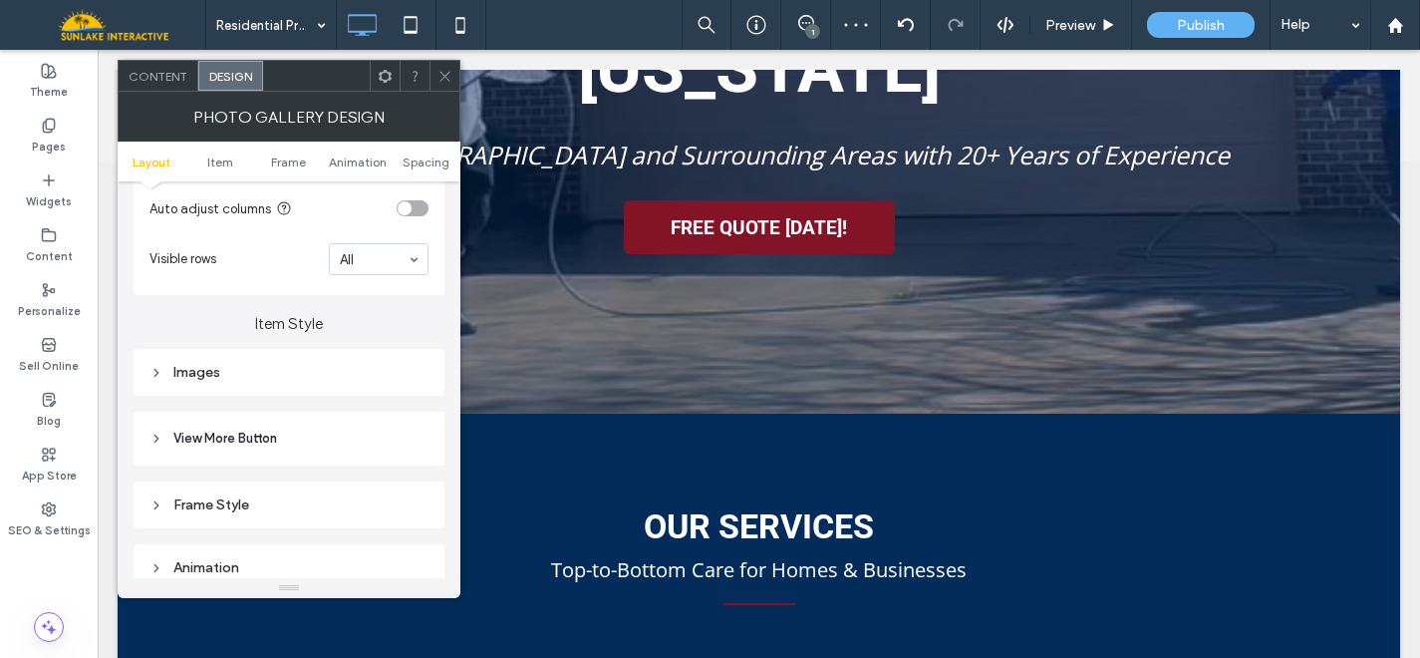
scroll to position [595, 0]
click at [303, 379] on div "Images" at bounding box center [288, 370] width 279 height 17
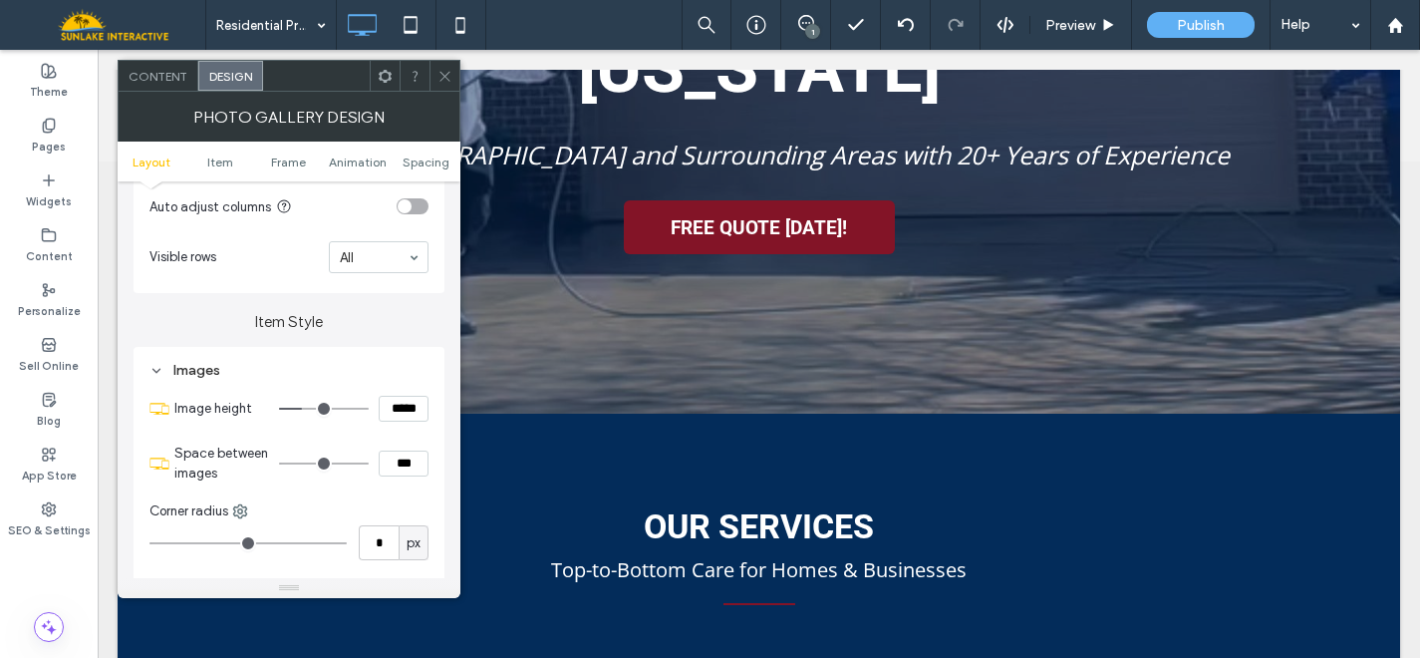
drag, startPoint x: 390, startPoint y: 418, endPoint x: 350, endPoint y: 418, distance: 39.9
click at [370, 418] on div "*****" at bounding box center [353, 409] width 149 height 26
type input "*****"
type input "***"
click at [451, 65] on span at bounding box center [445, 76] width 15 height 30
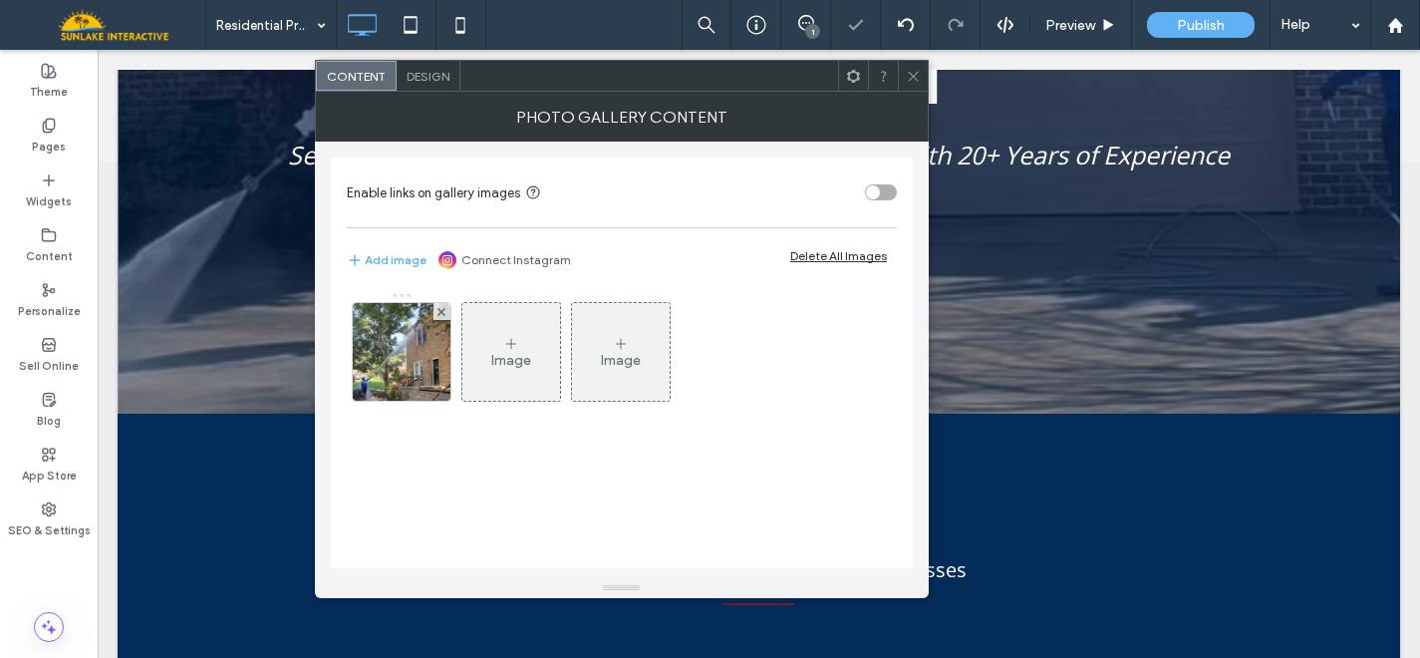
click at [431, 76] on span "Design" at bounding box center [428, 76] width 43 height 15
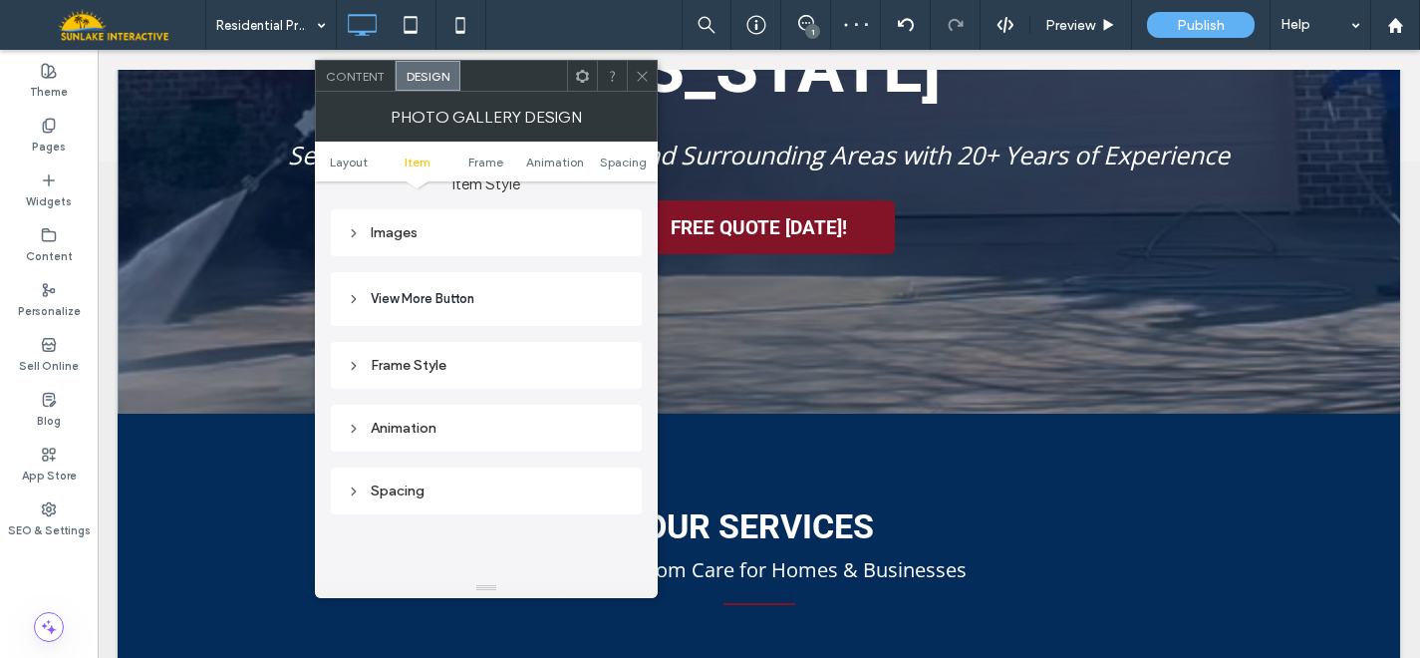
scroll to position [735, 0]
click at [434, 228] on div "Images" at bounding box center [486, 230] width 279 height 17
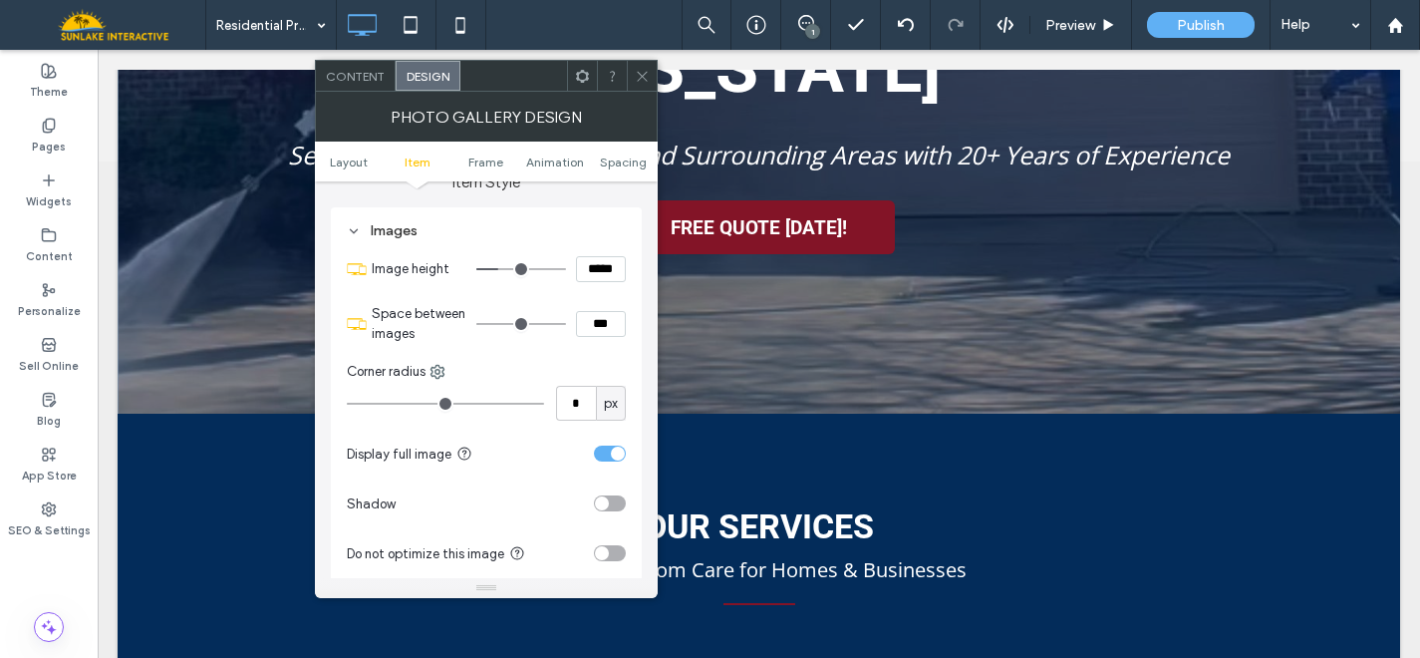
drag, startPoint x: 588, startPoint y: 272, endPoint x: 568, endPoint y: 271, distance: 20.0
click at [577, 271] on input "*****" at bounding box center [601, 269] width 50 height 26
type input "*****"
type input "***"
click at [641, 65] on span at bounding box center [642, 76] width 15 height 30
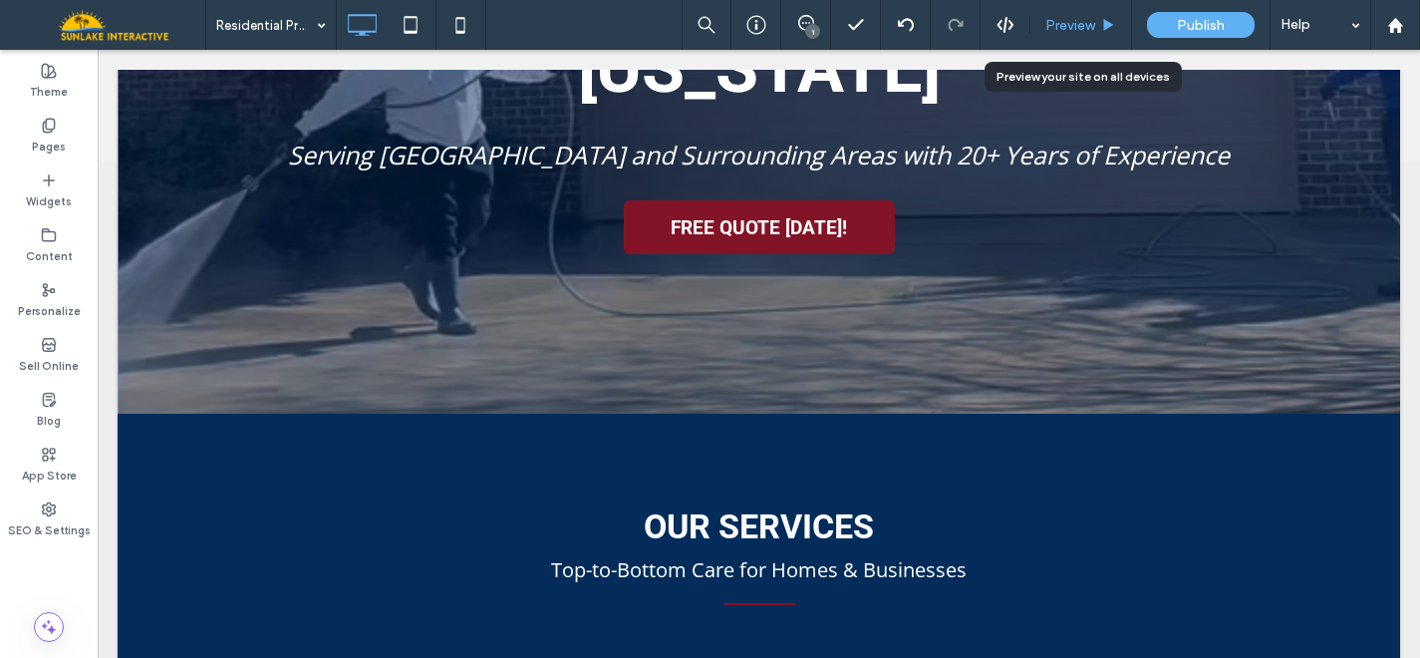
click at [1071, 26] on span "Preview" at bounding box center [1070, 25] width 50 height 17
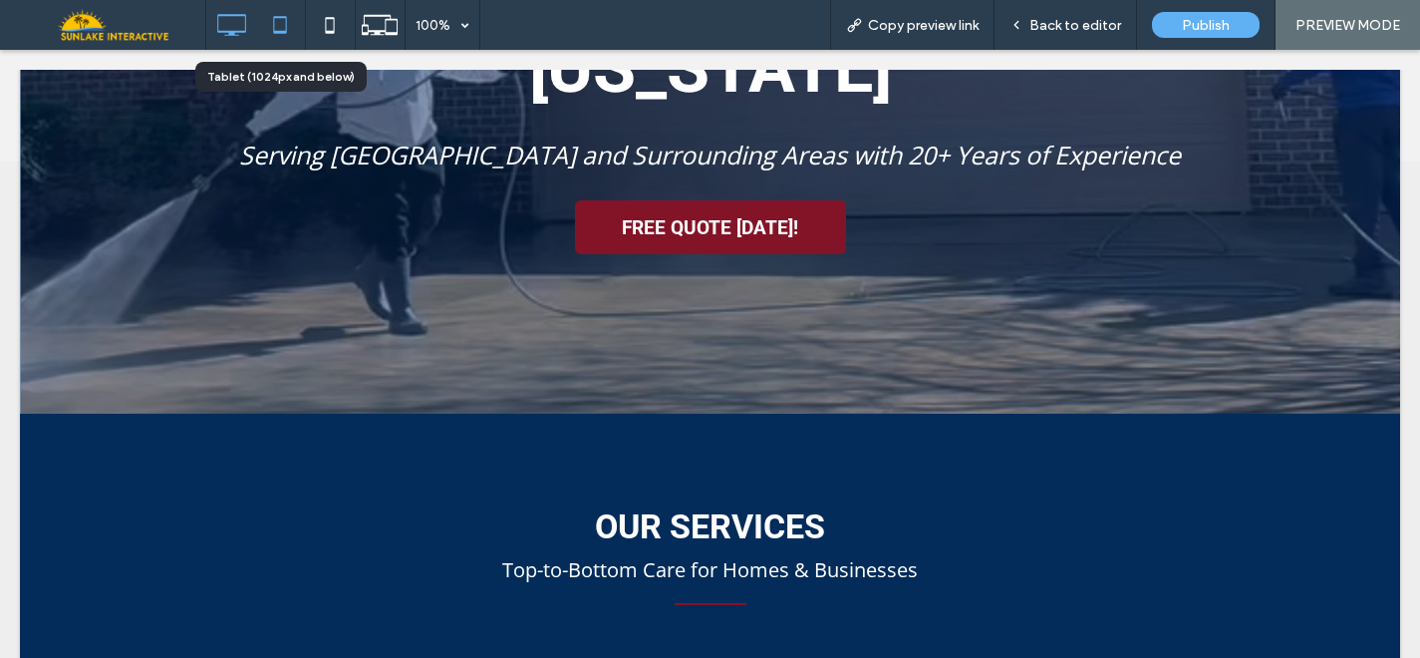
click at [291, 31] on icon at bounding box center [280, 25] width 40 height 40
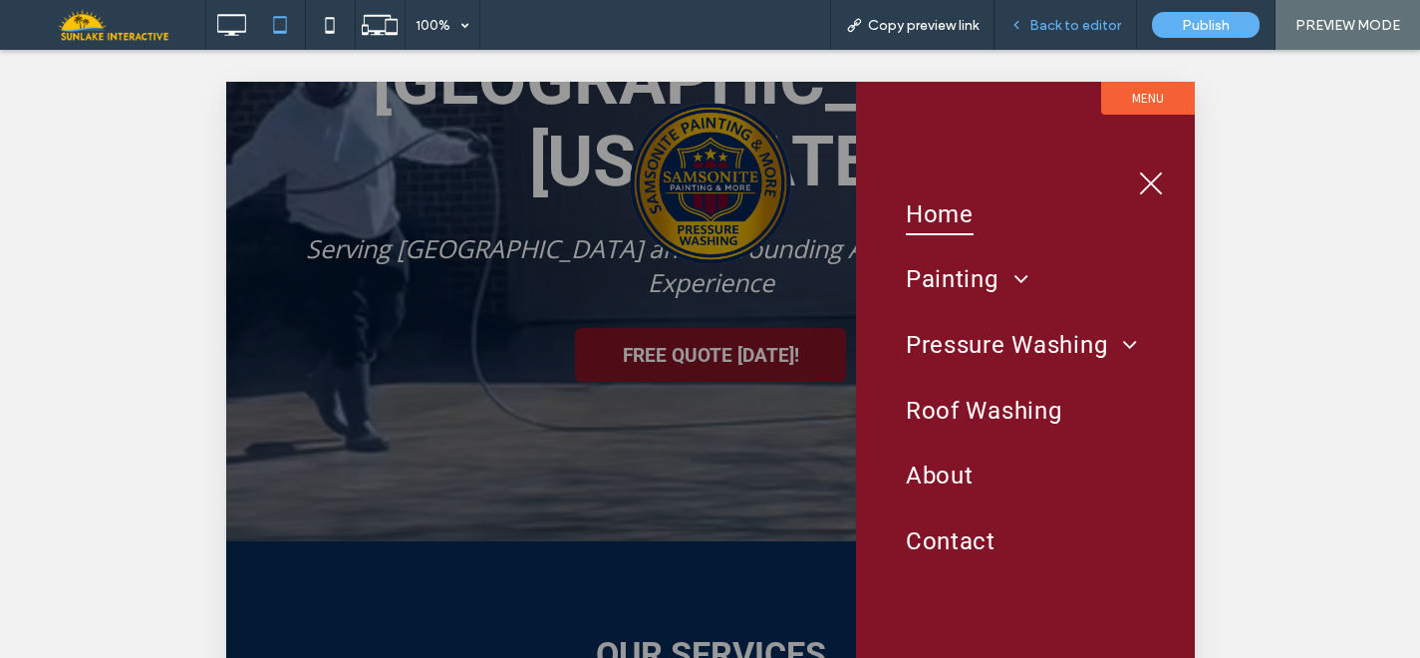
click at [1072, 17] on span "Back to editor" at bounding box center [1076, 25] width 92 height 17
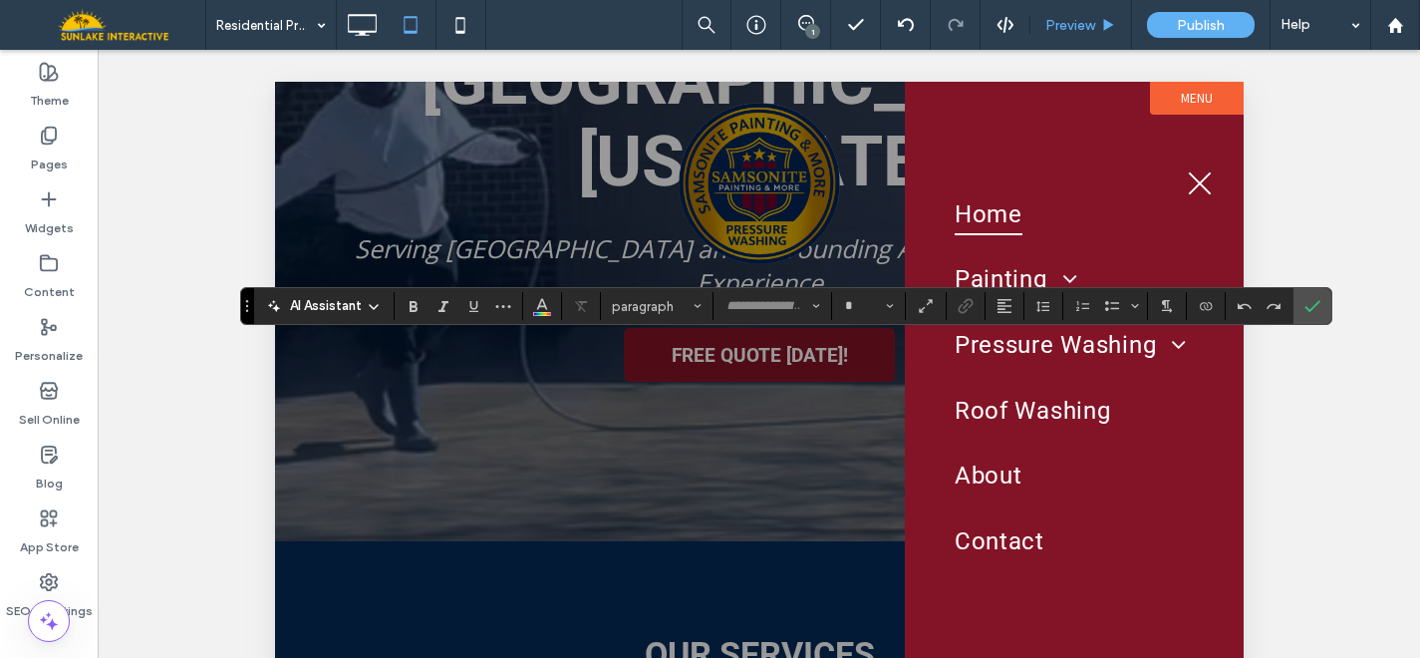
type input "******"
type input "**"
click at [1315, 302] on icon "Confirm" at bounding box center [1313, 306] width 16 height 16
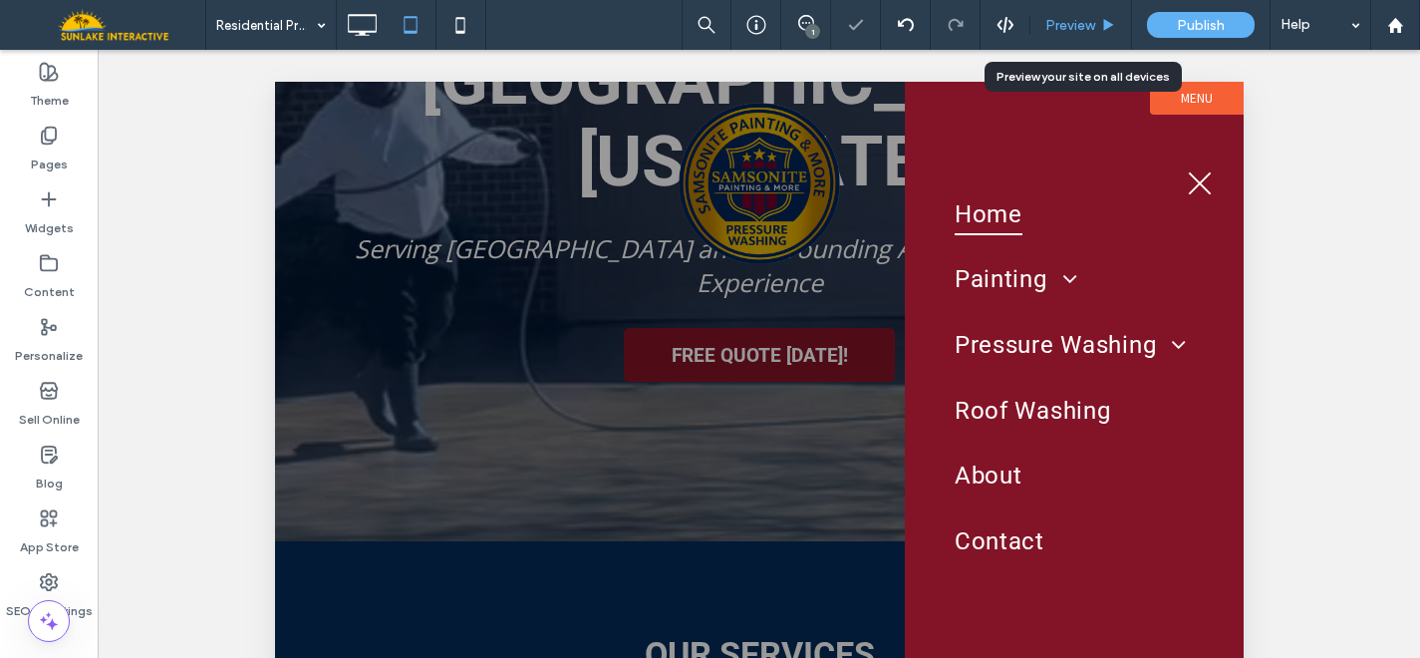
click at [1097, 25] on div "Preview" at bounding box center [1081, 25] width 101 height 17
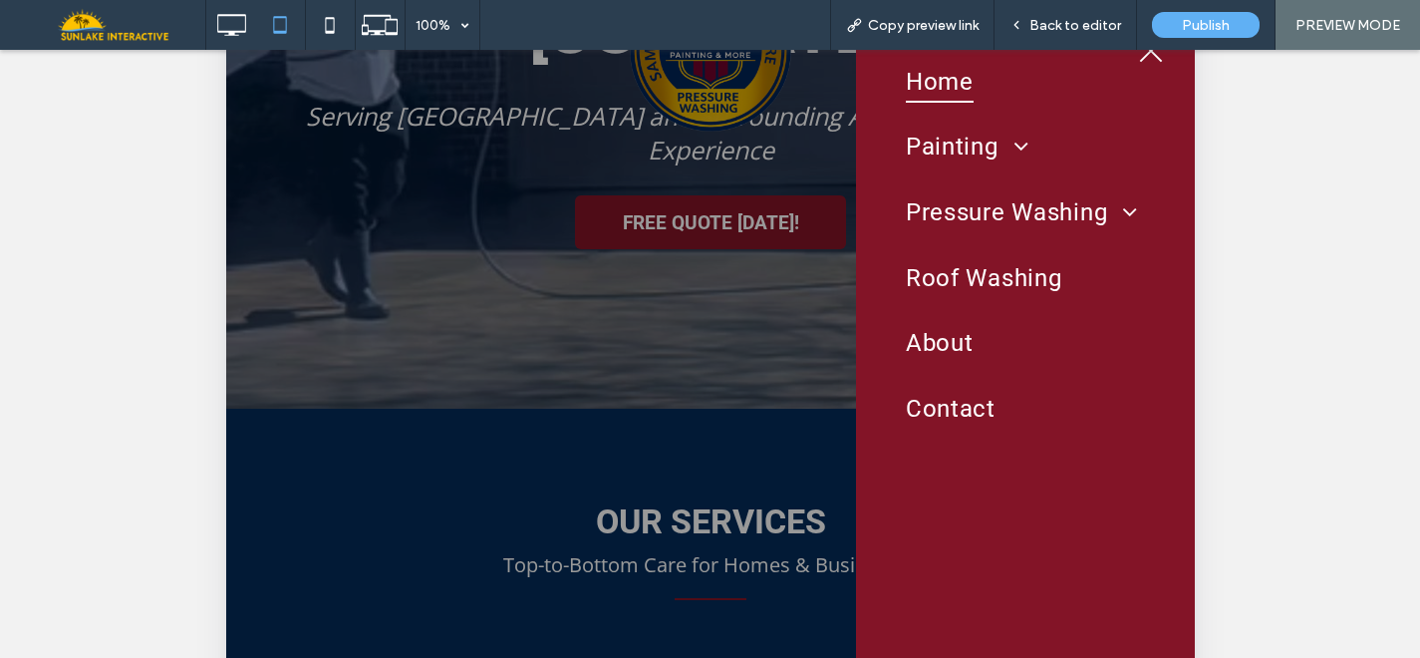
scroll to position [139, 0]
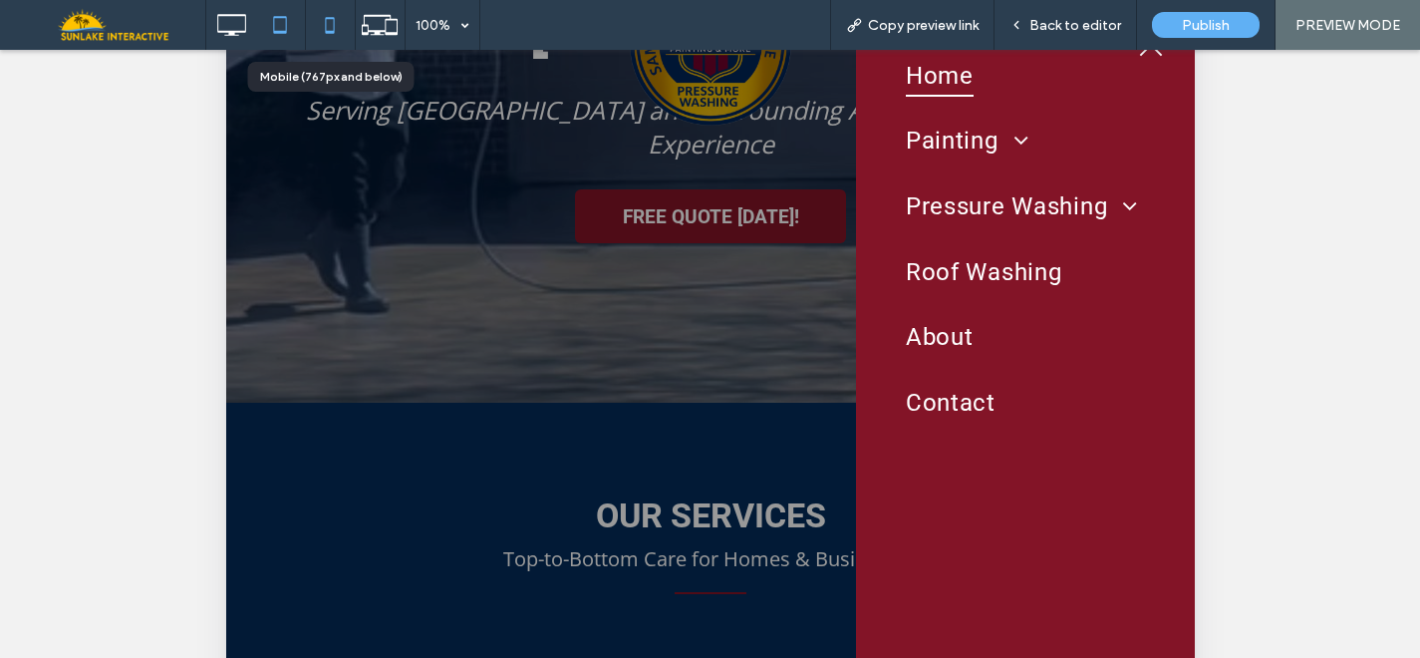
click at [323, 32] on icon at bounding box center [330, 25] width 40 height 40
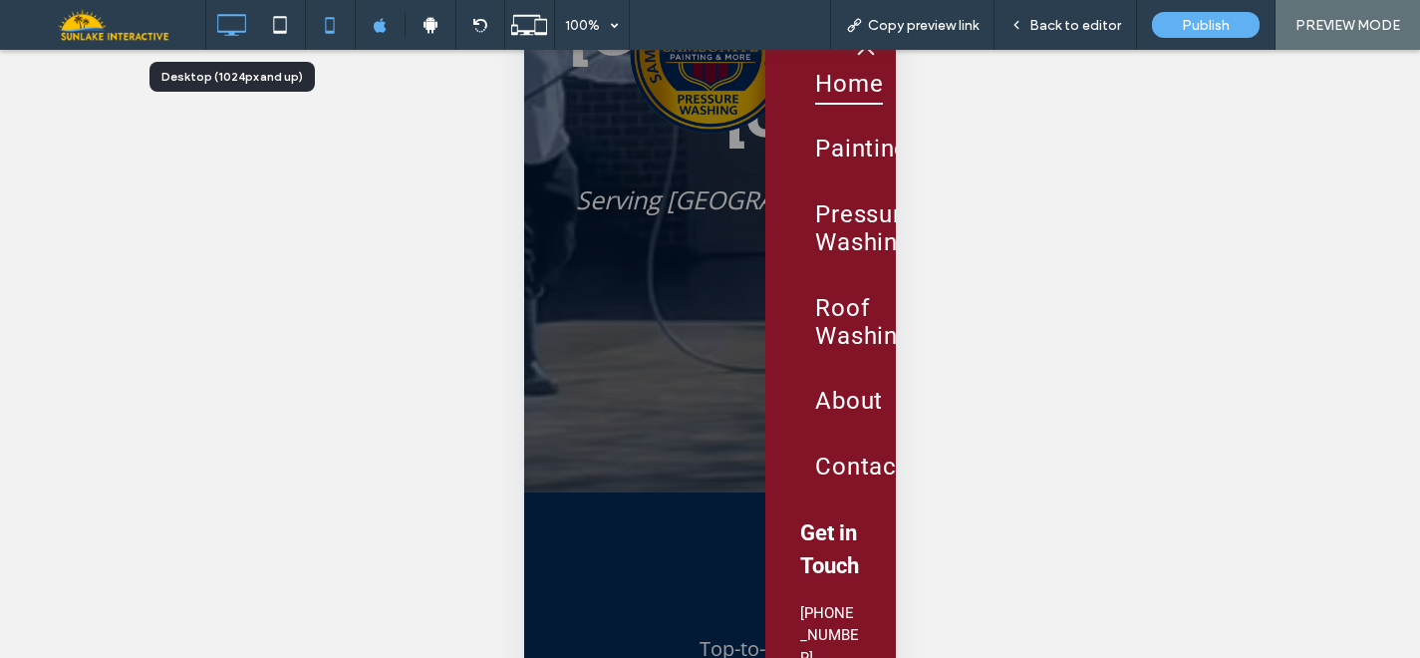
click at [215, 24] on icon at bounding box center [231, 25] width 40 height 40
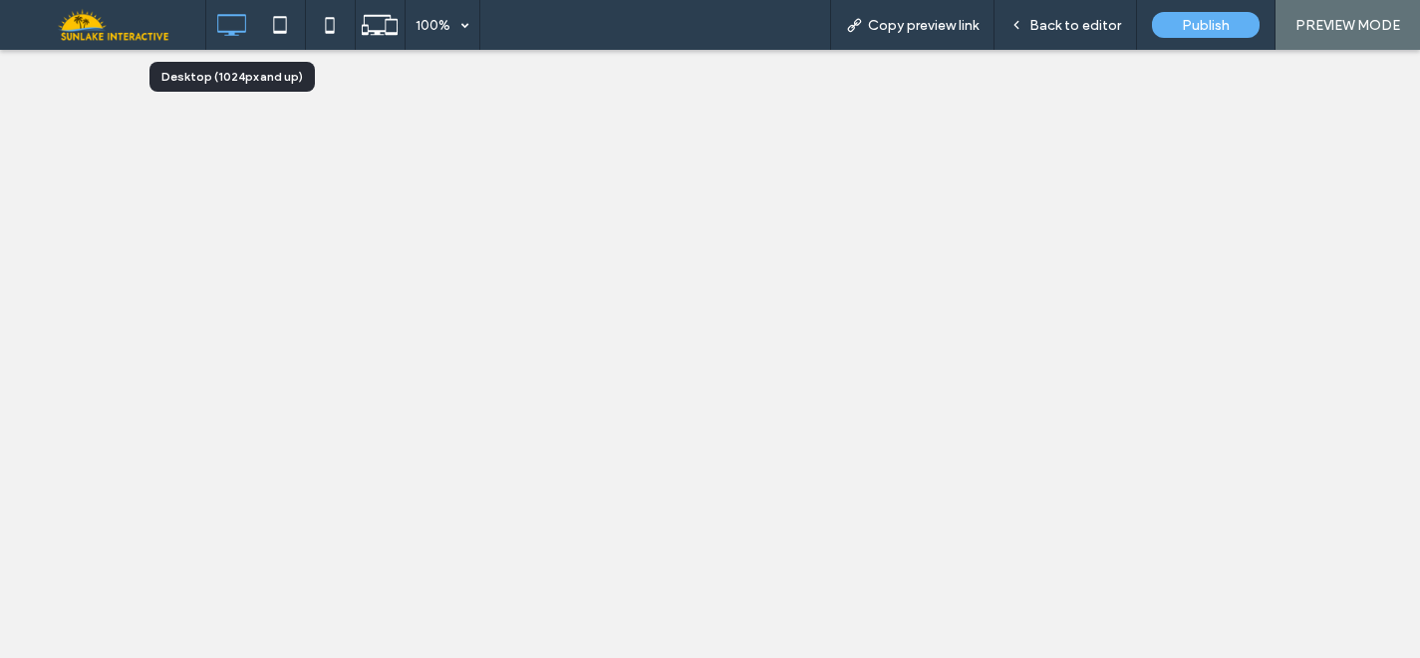
scroll to position [0, 0]
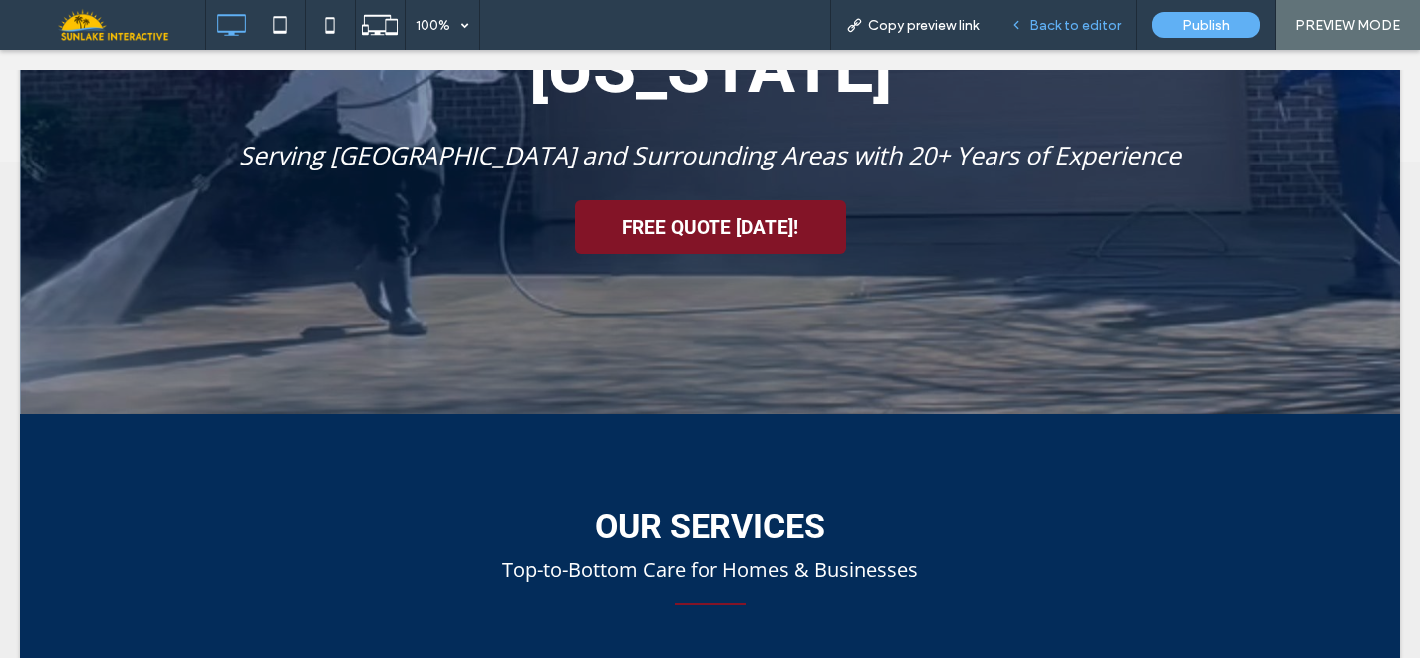
click at [1022, 22] on icon at bounding box center [1017, 25] width 14 height 14
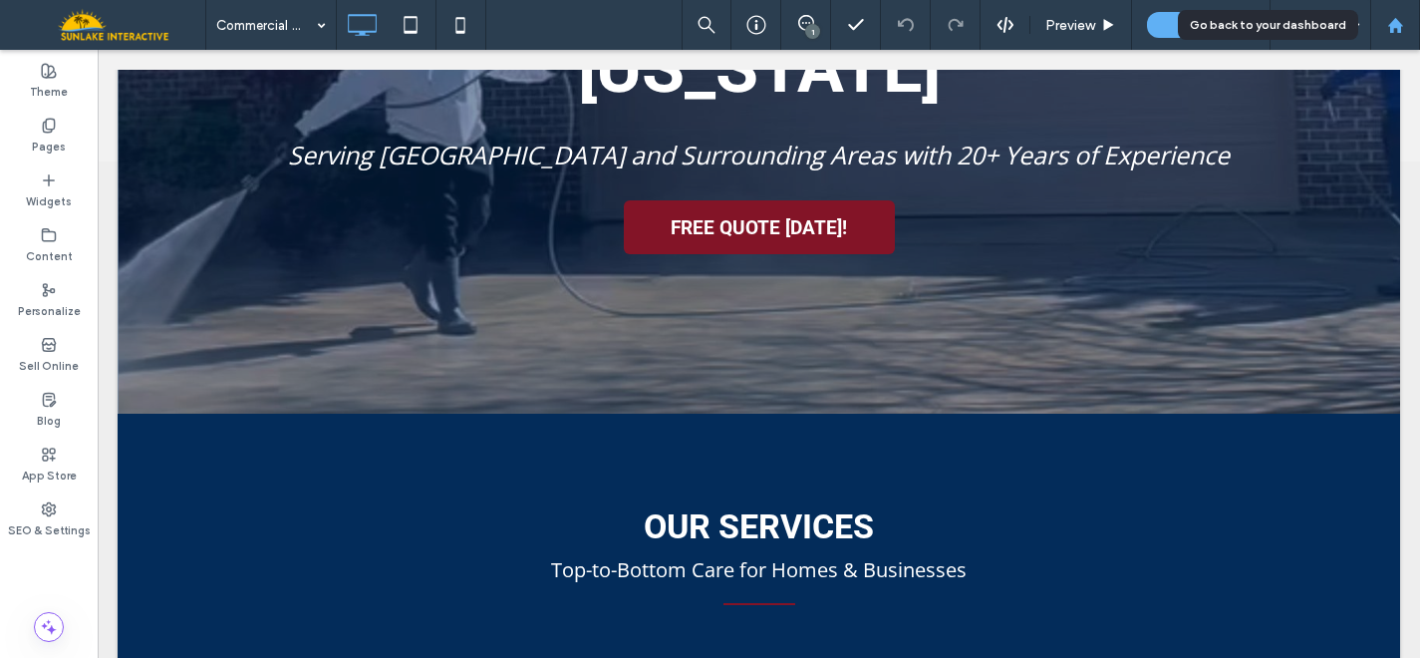
click at [1392, 29] on use at bounding box center [1394, 24] width 15 height 15
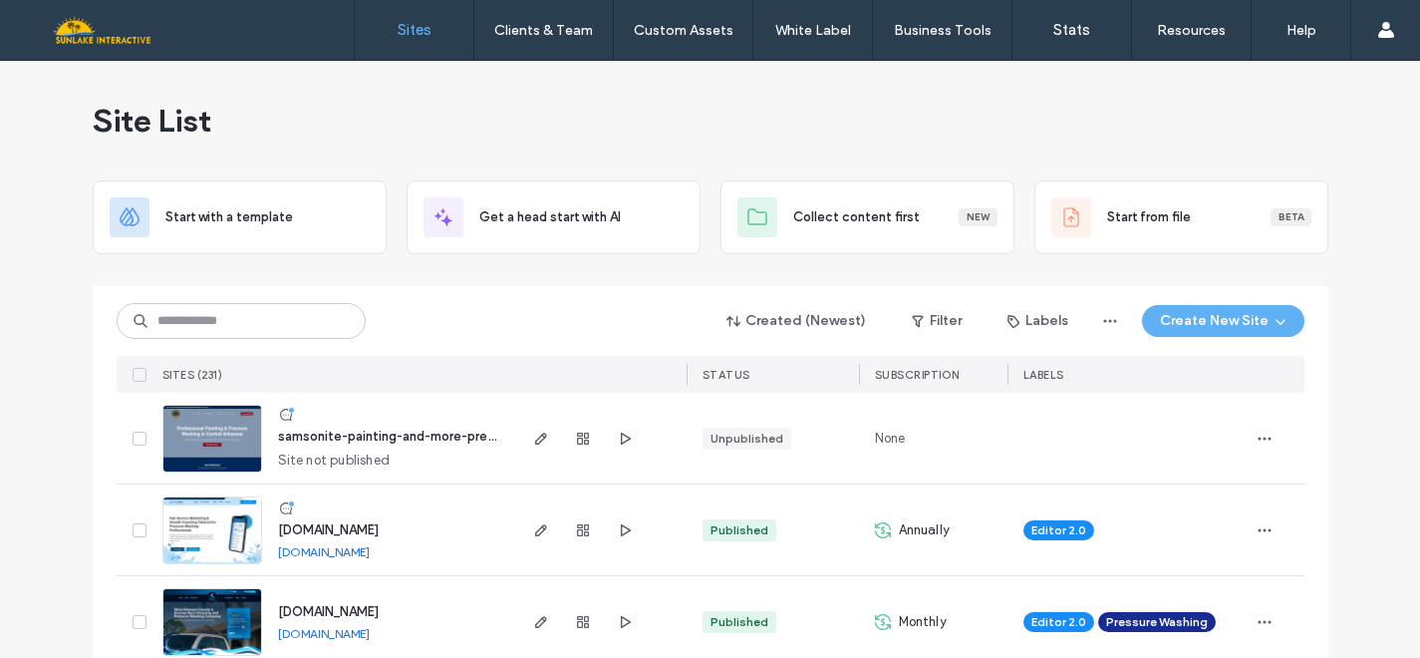
click at [262, 442] on div "samsonite-painting-and-more-pressure-washing Site not published" at bounding box center [387, 438] width 251 height 91
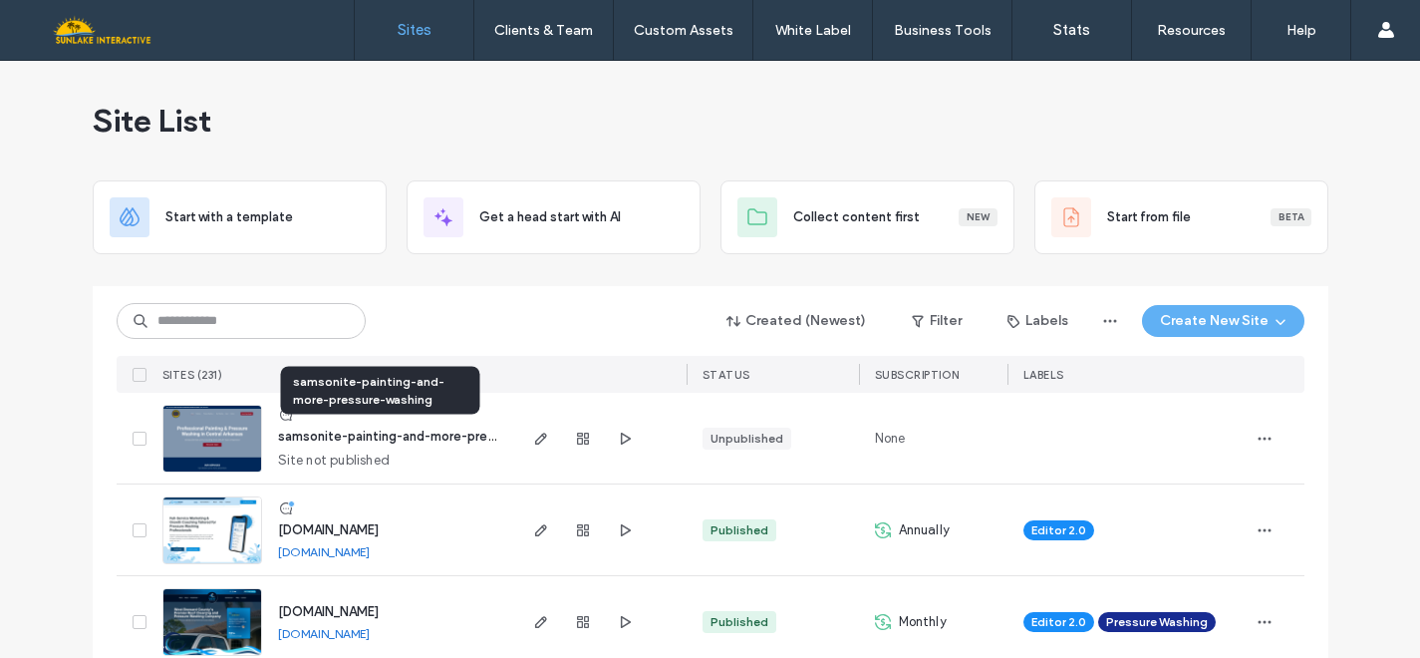
click at [336, 438] on span "samsonite-painting-and-more-pressure-washing" at bounding box center [426, 436] width 296 height 15
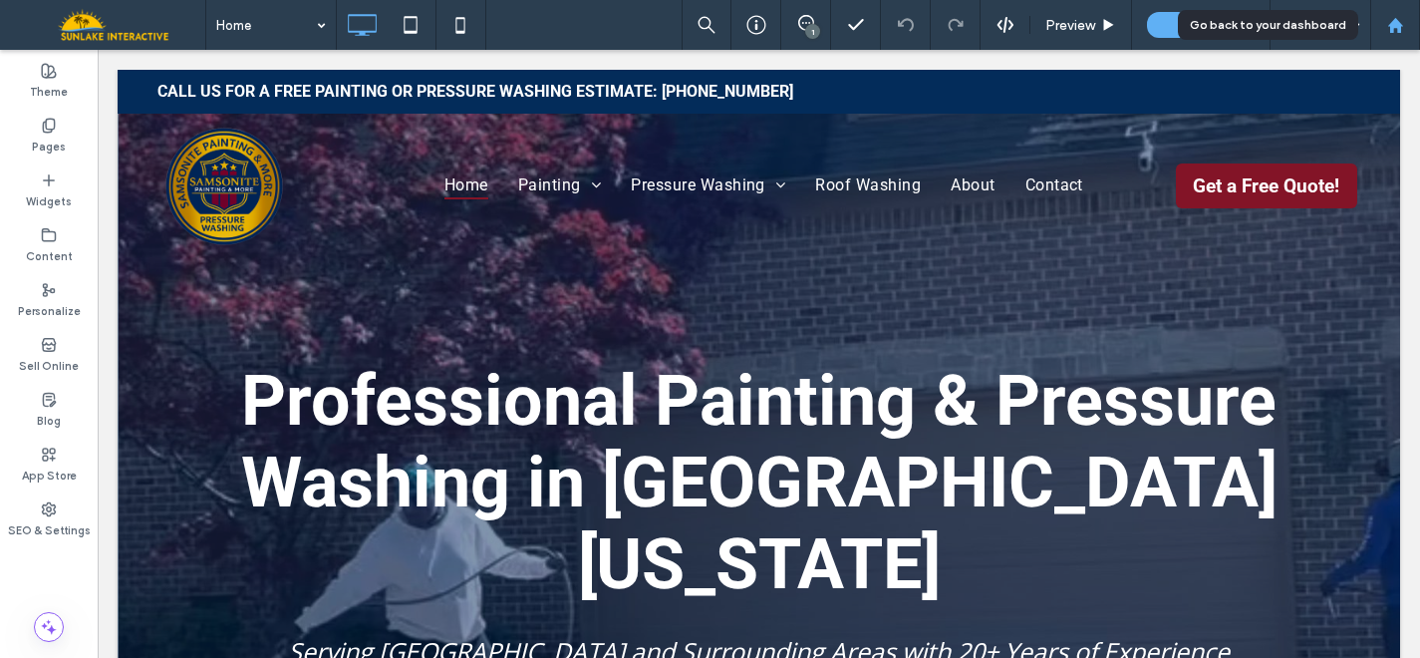
click at [1395, 21] on use at bounding box center [1394, 24] width 15 height 15
